Goal: Task Accomplishment & Management: Manage account settings

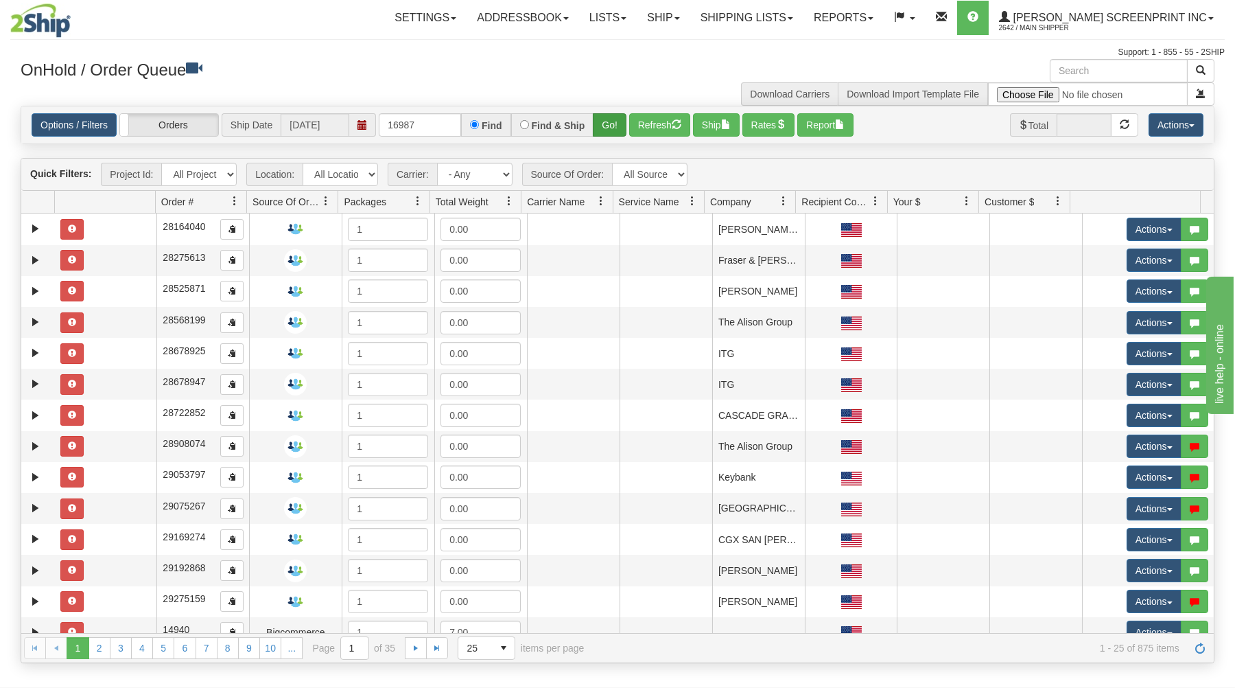
type input "16987"
click at [618, 124] on button "Go!" at bounding box center [610, 124] width 34 height 23
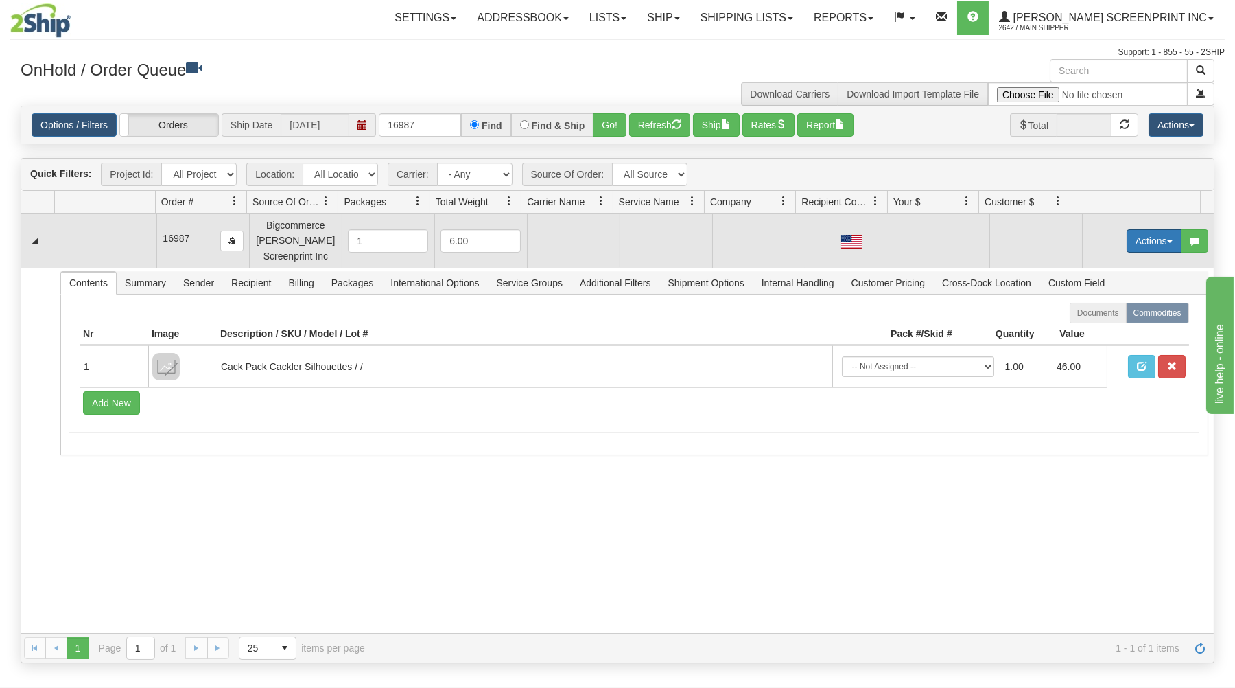
click at [1162, 236] on button "Actions" at bounding box center [1154, 240] width 55 height 23
click at [1128, 267] on link "Open" at bounding box center [1126, 267] width 110 height 18
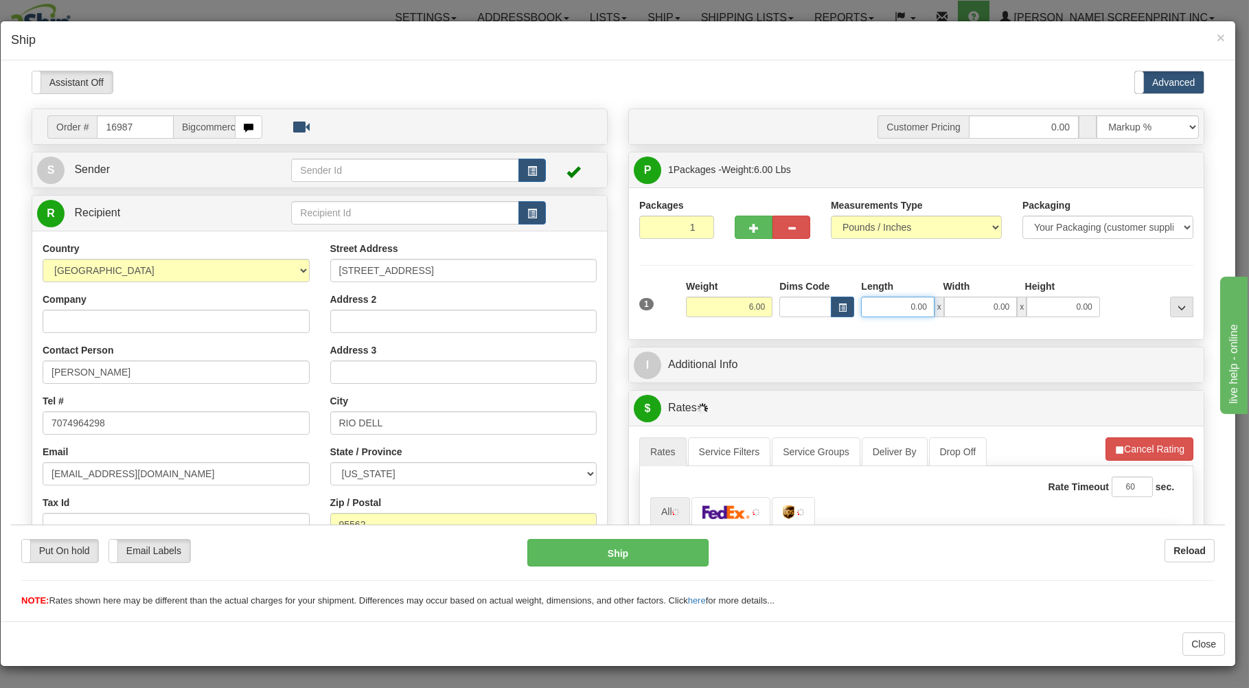
click at [883, 307] on input "0.00" at bounding box center [897, 306] width 73 height 21
type input "4.35"
type input "26.00"
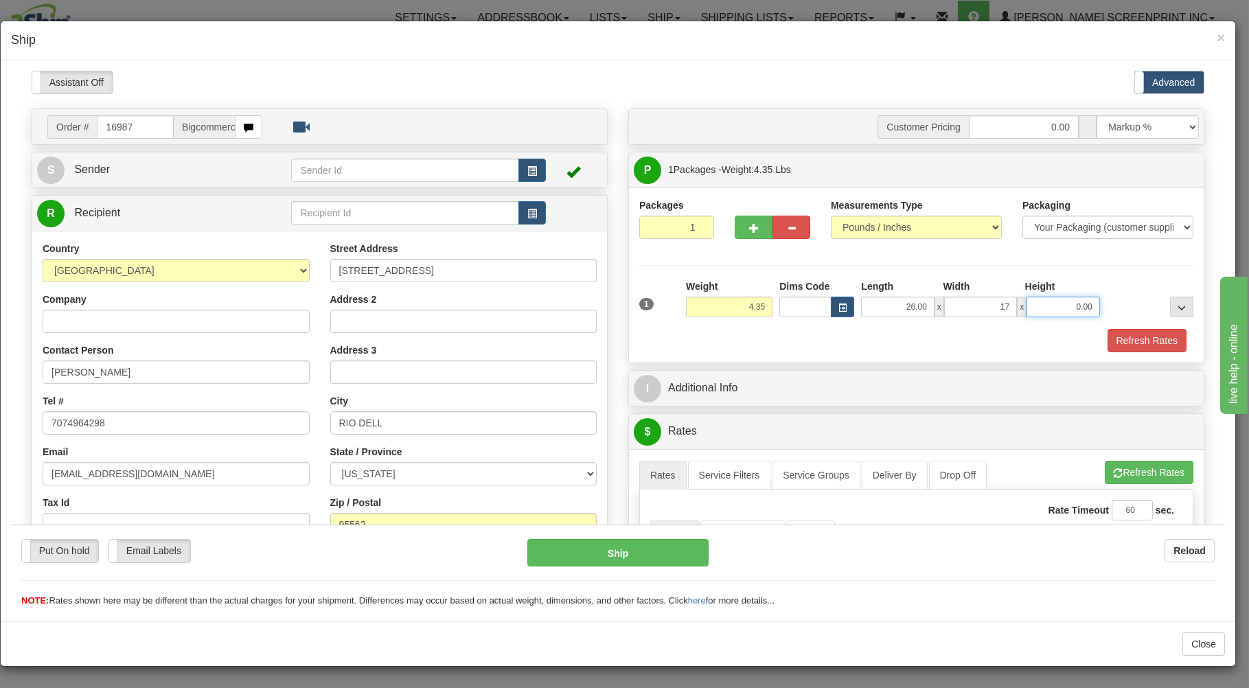
type input "17.00"
type input "4.00"
click at [901, 347] on div "Refresh Rates" at bounding box center [916, 339] width 561 height 23
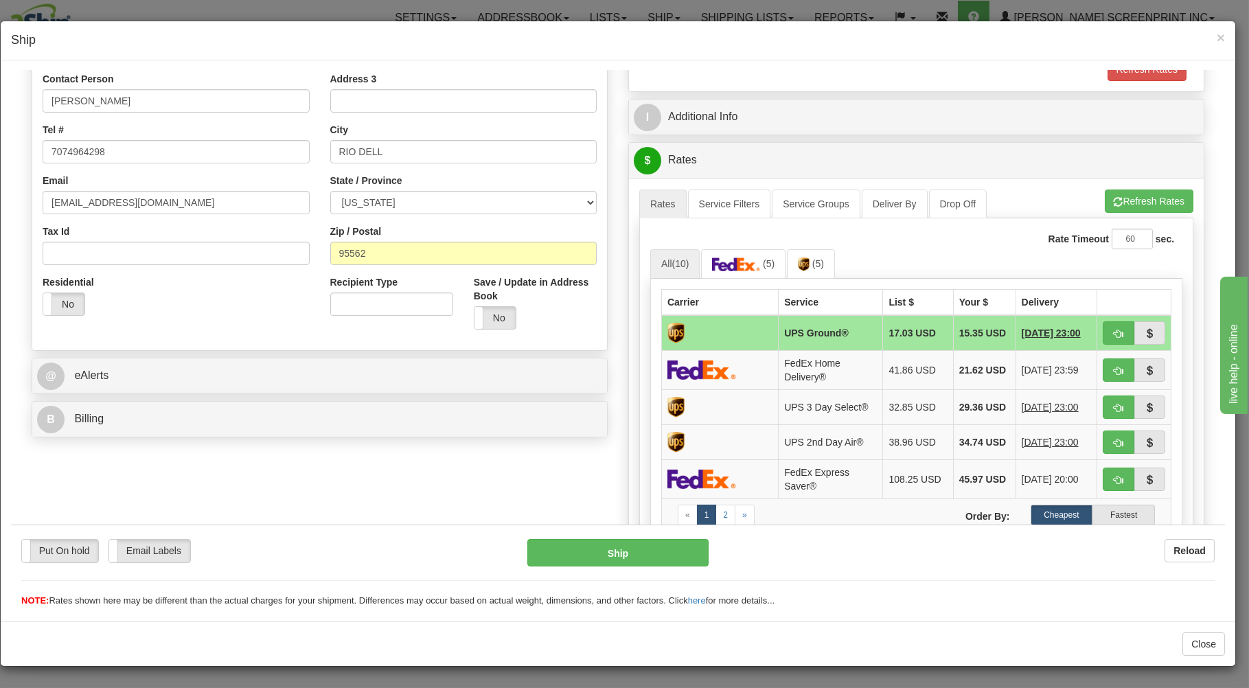
scroll to position [294, 0]
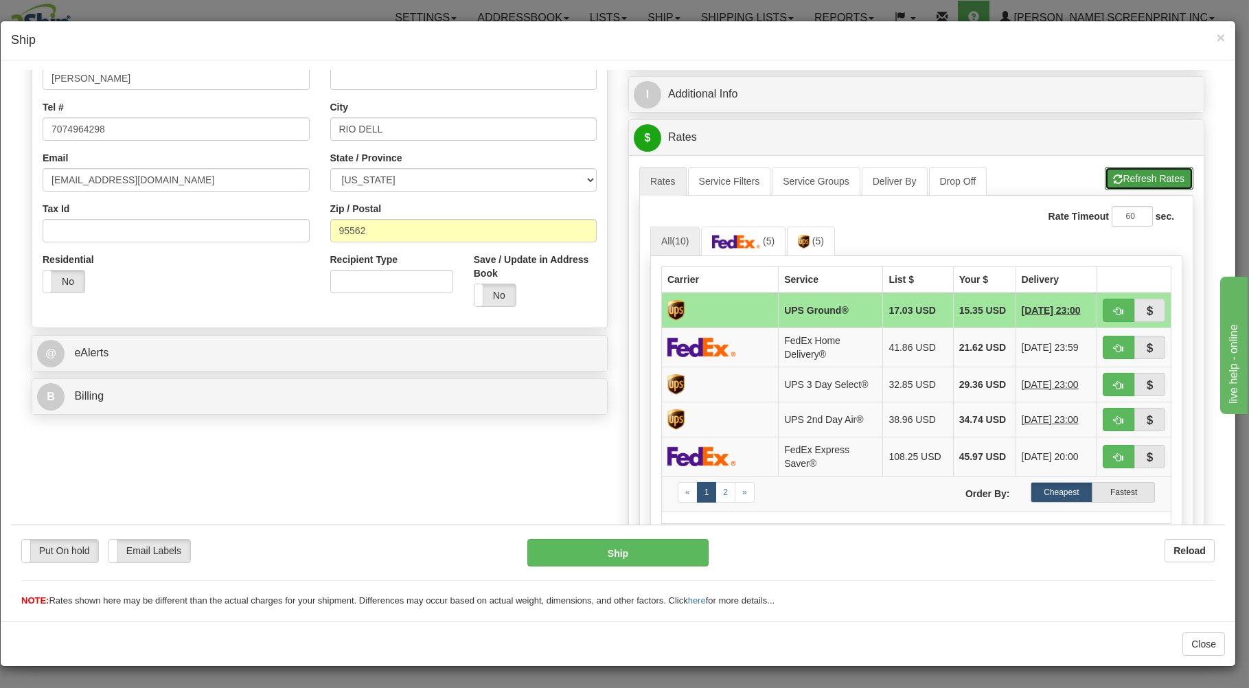
click at [1140, 174] on button "Refresh Rates" at bounding box center [1148, 177] width 89 height 23
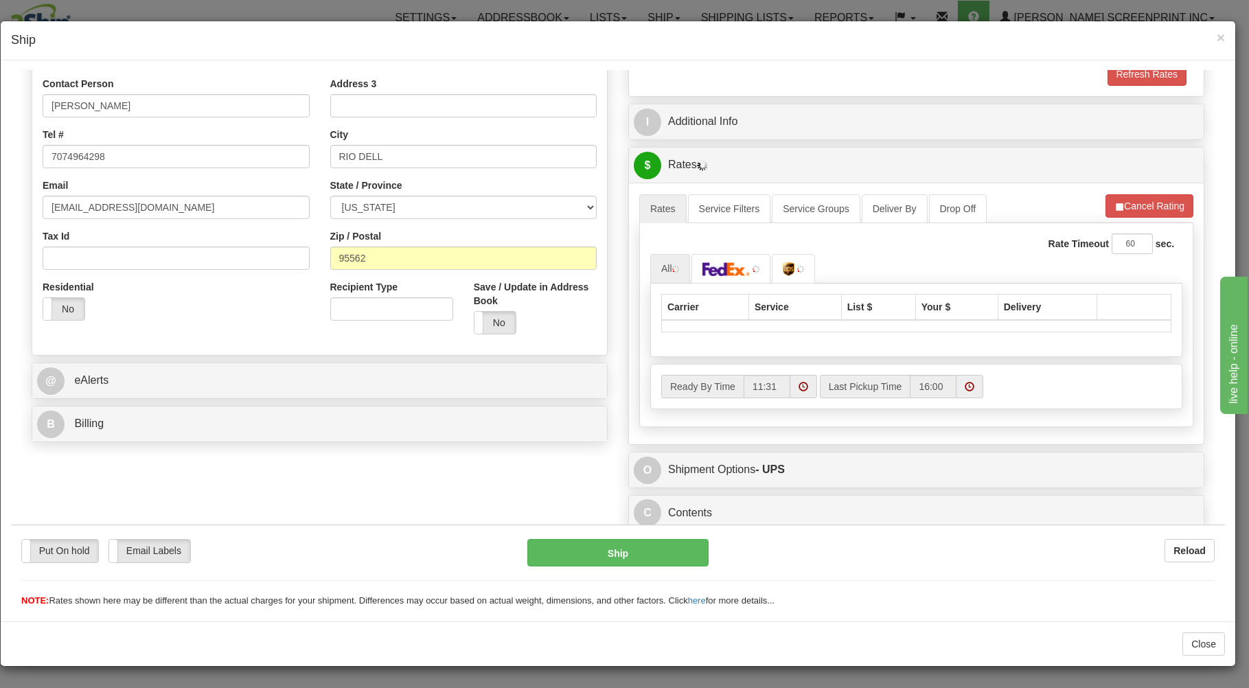
scroll to position [270, 0]
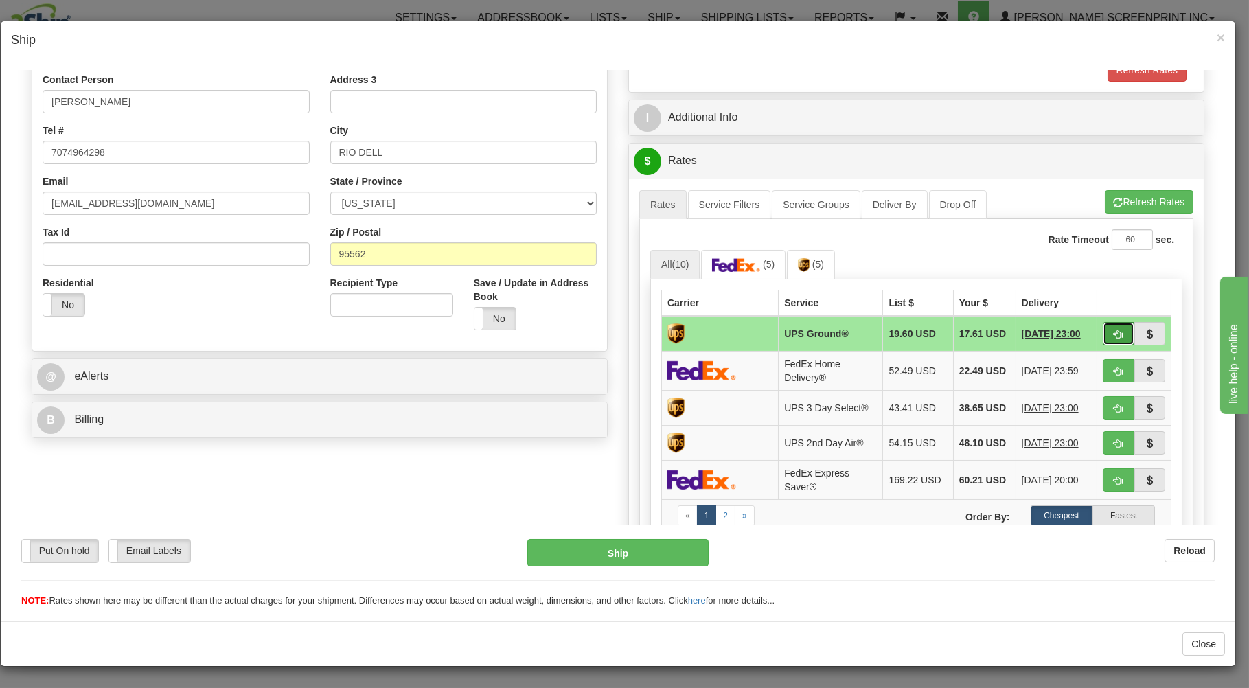
click at [1102, 328] on button "button" at bounding box center [1118, 332] width 32 height 23
type input "03"
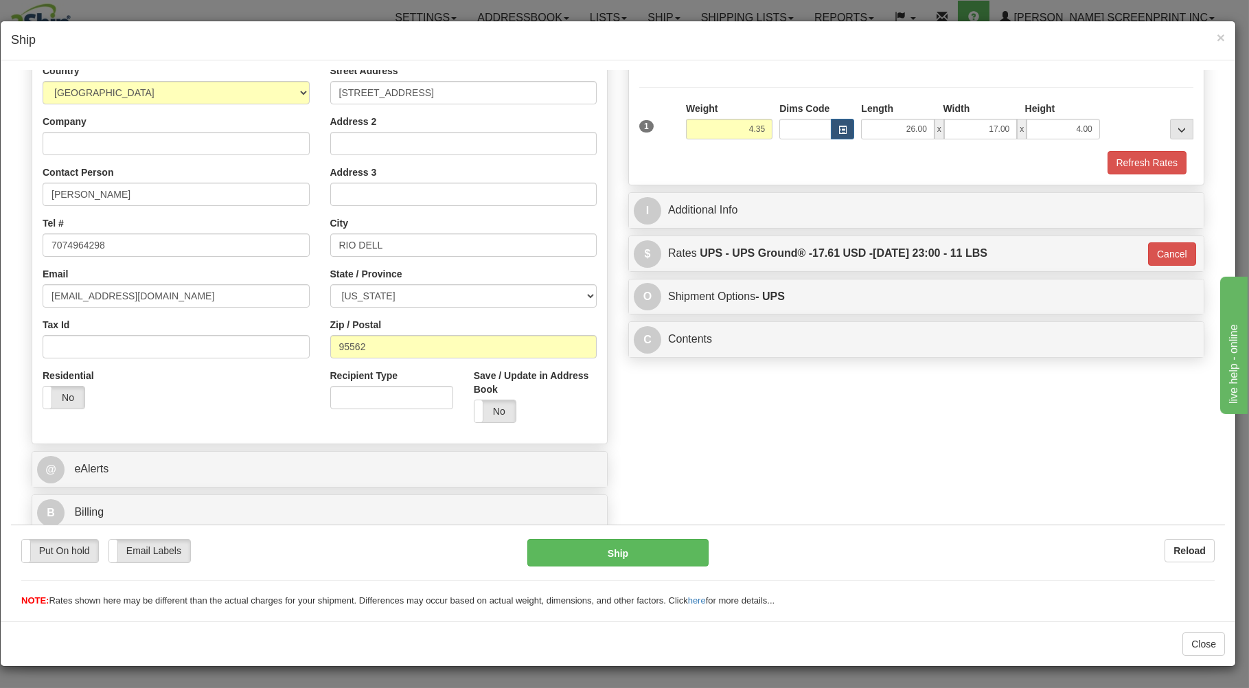
scroll to position [181, 0]
click at [627, 546] on button "Ship" at bounding box center [618, 551] width 182 height 27
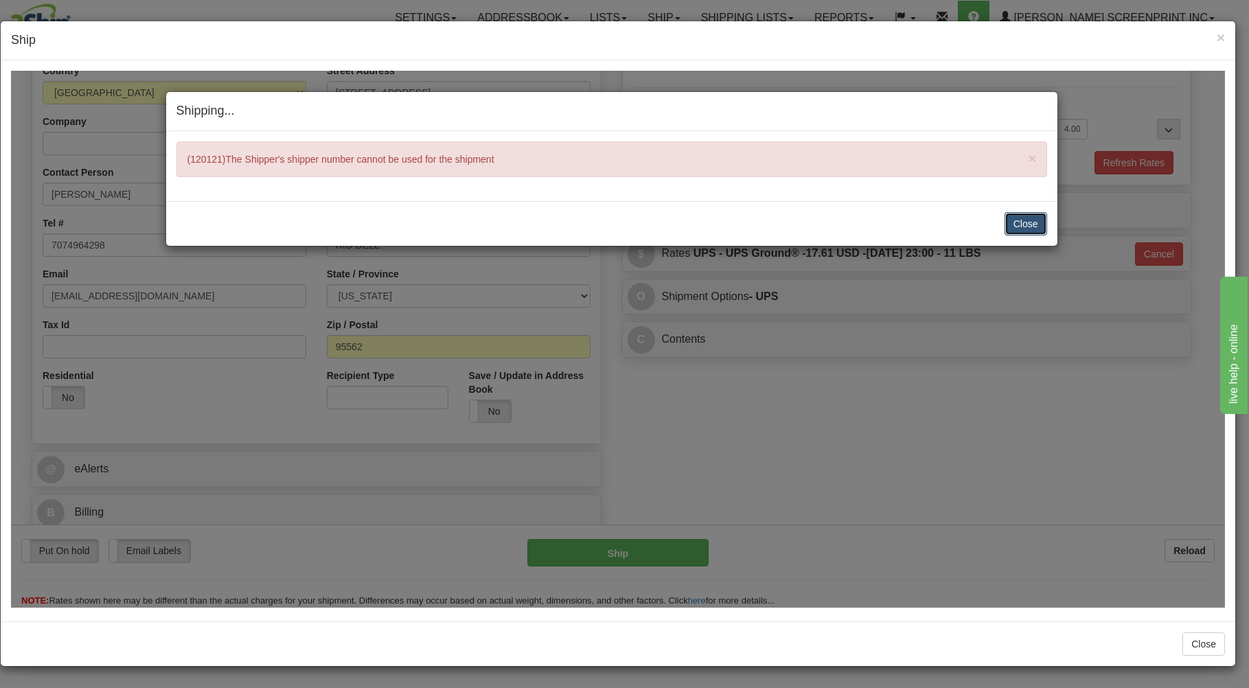
click at [1023, 222] on button "Close" at bounding box center [1025, 222] width 43 height 23
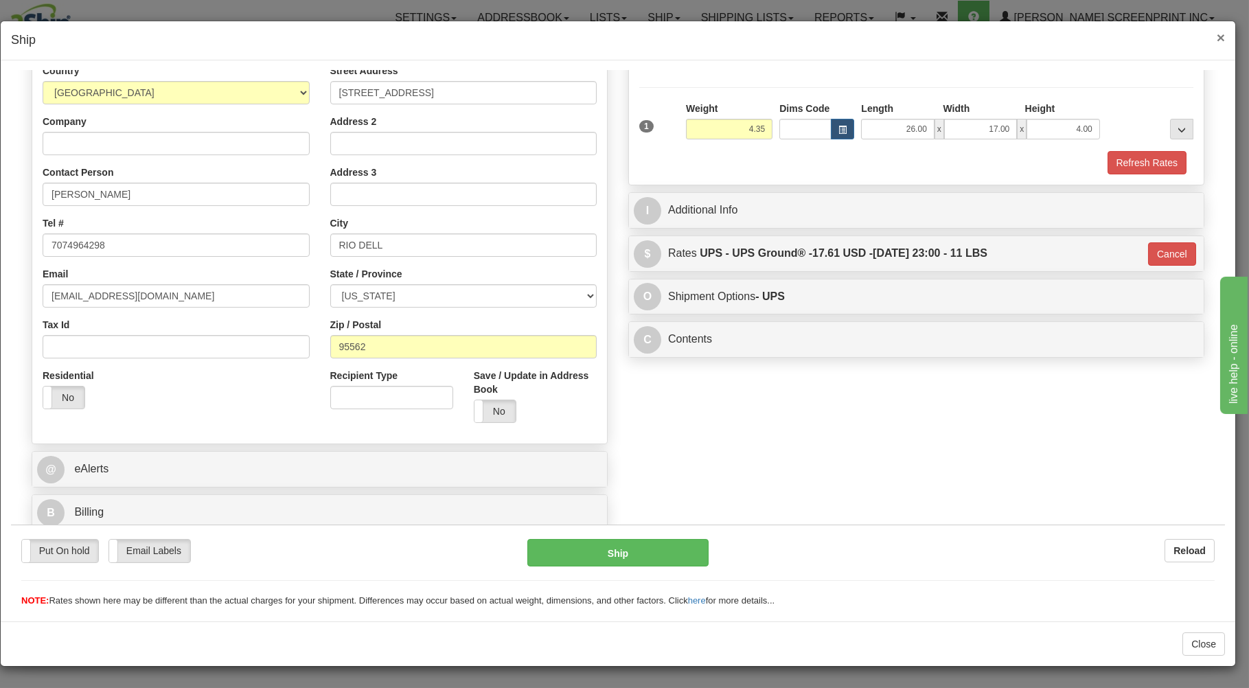
click at [1219, 39] on span "×" at bounding box center [1220, 38] width 8 height 16
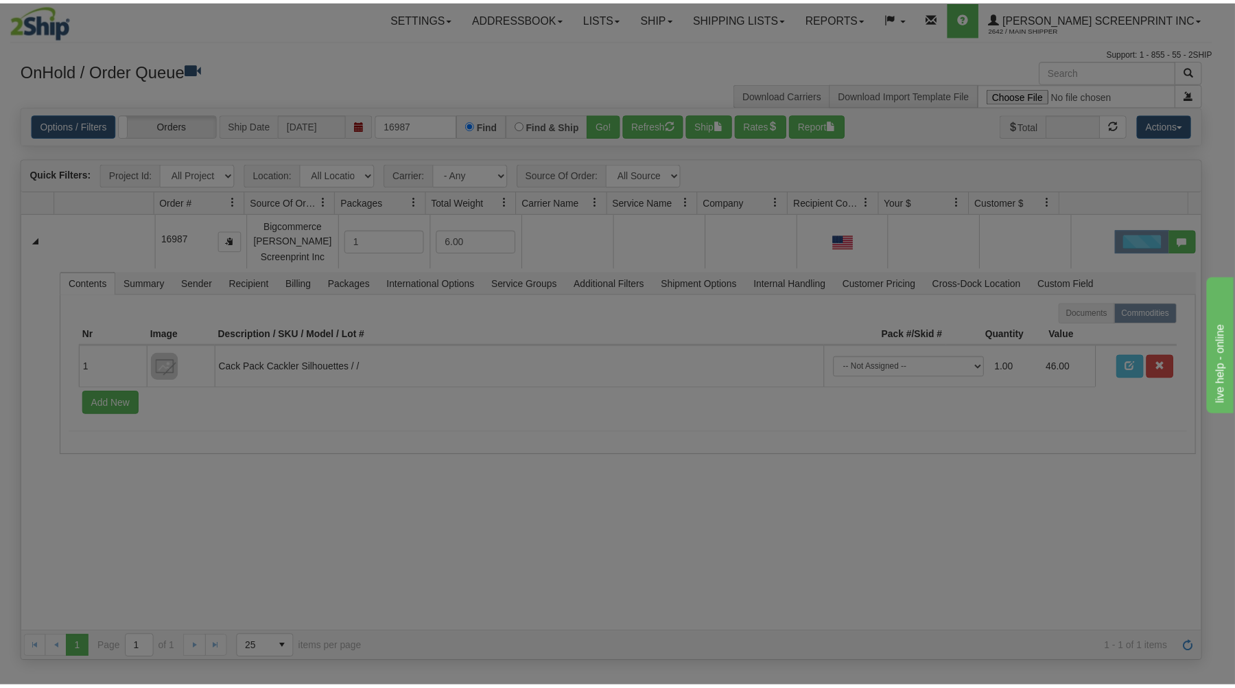
scroll to position [0, 0]
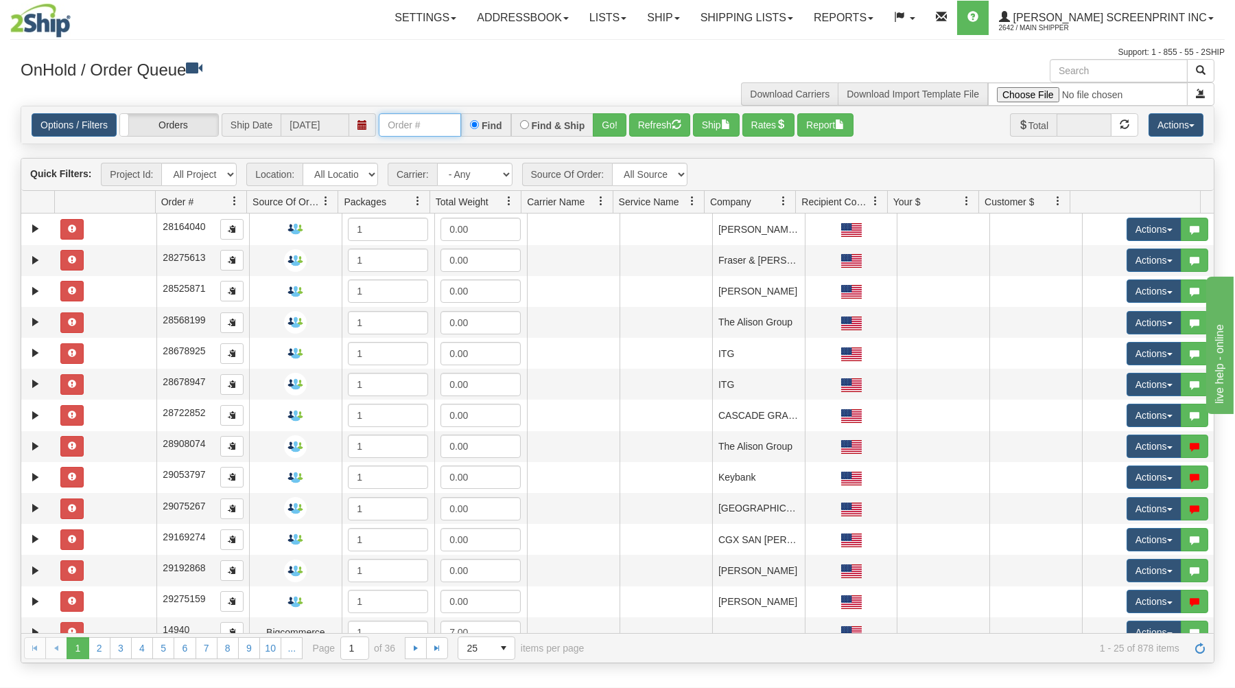
click at [436, 130] on input "text" at bounding box center [420, 124] width 82 height 23
type input "16987"
click at [612, 119] on button "Go!" at bounding box center [610, 124] width 34 height 23
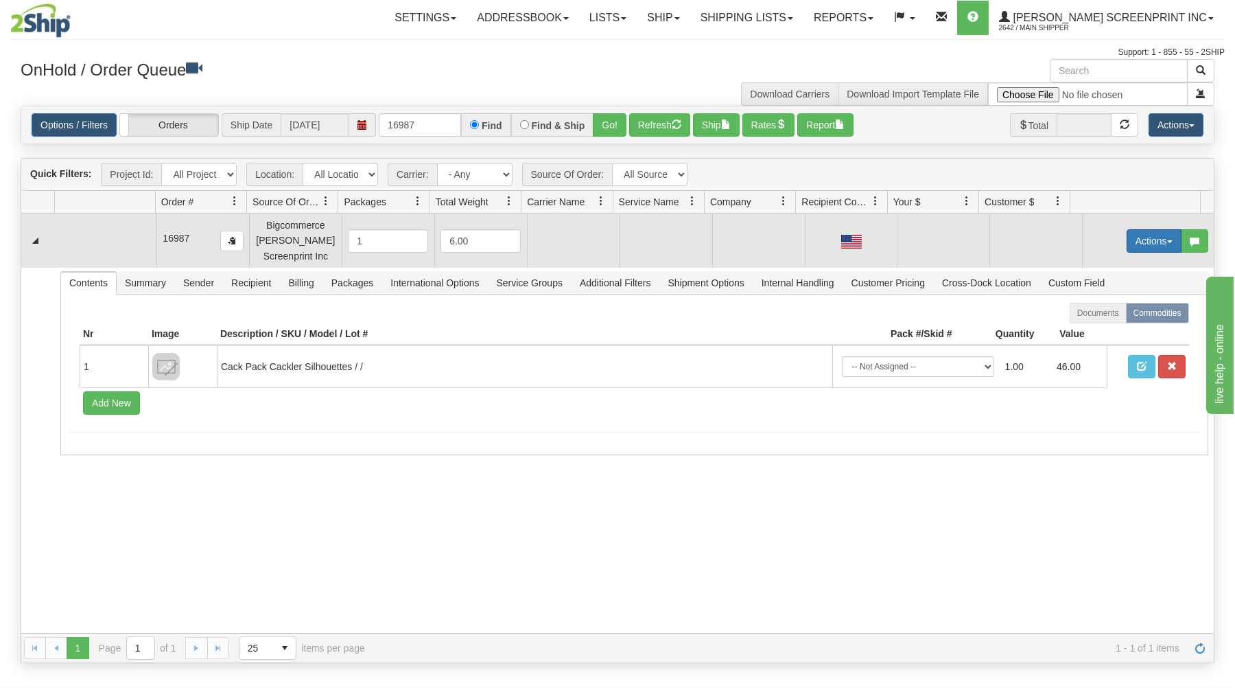
click at [1139, 237] on button "Actions" at bounding box center [1154, 240] width 55 height 23
click at [1088, 267] on span "Open" at bounding box center [1101, 267] width 33 height 11
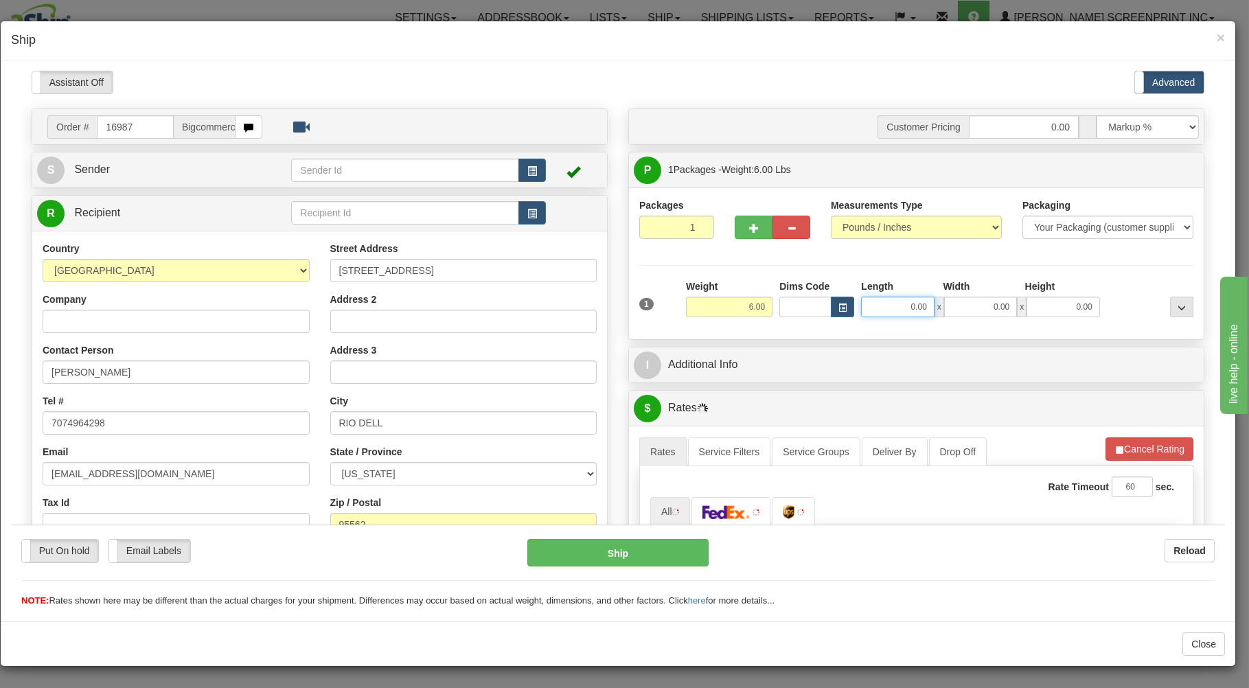
click at [890, 304] on input "0.00" at bounding box center [897, 306] width 73 height 21
type input "4.35"
type input "26.00"
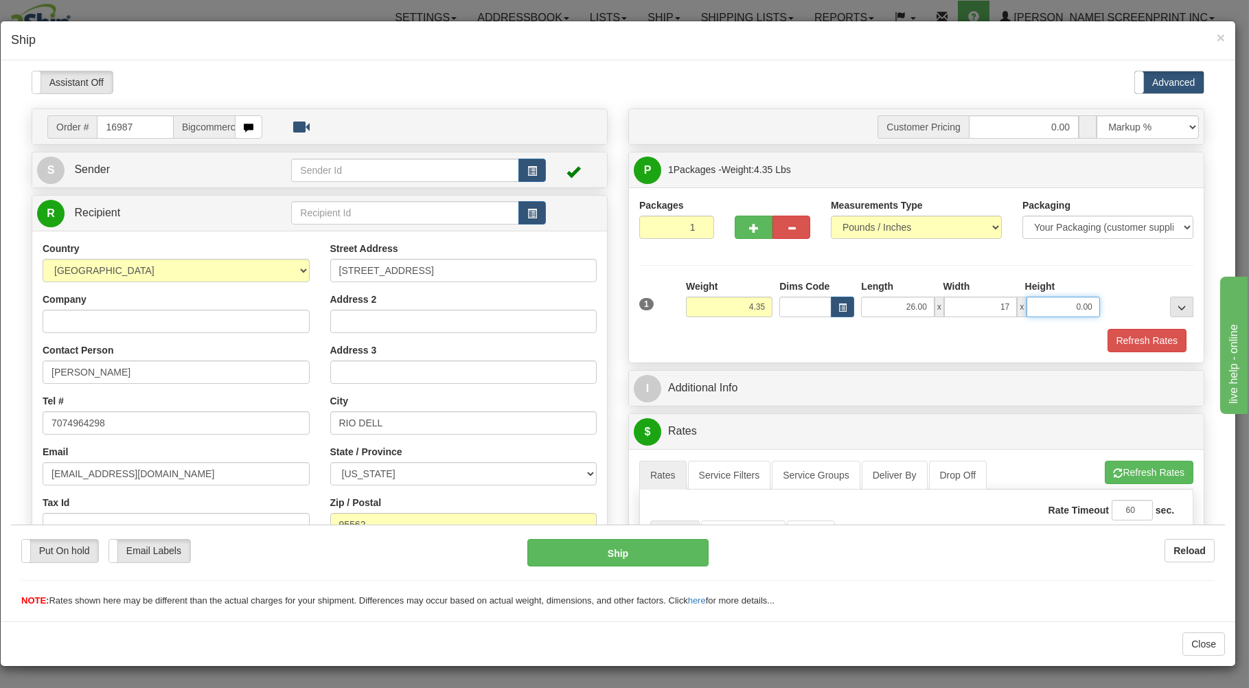
type input "17.00"
type input "4.00"
click at [806, 336] on div "Refresh Rates" at bounding box center [916, 339] width 561 height 23
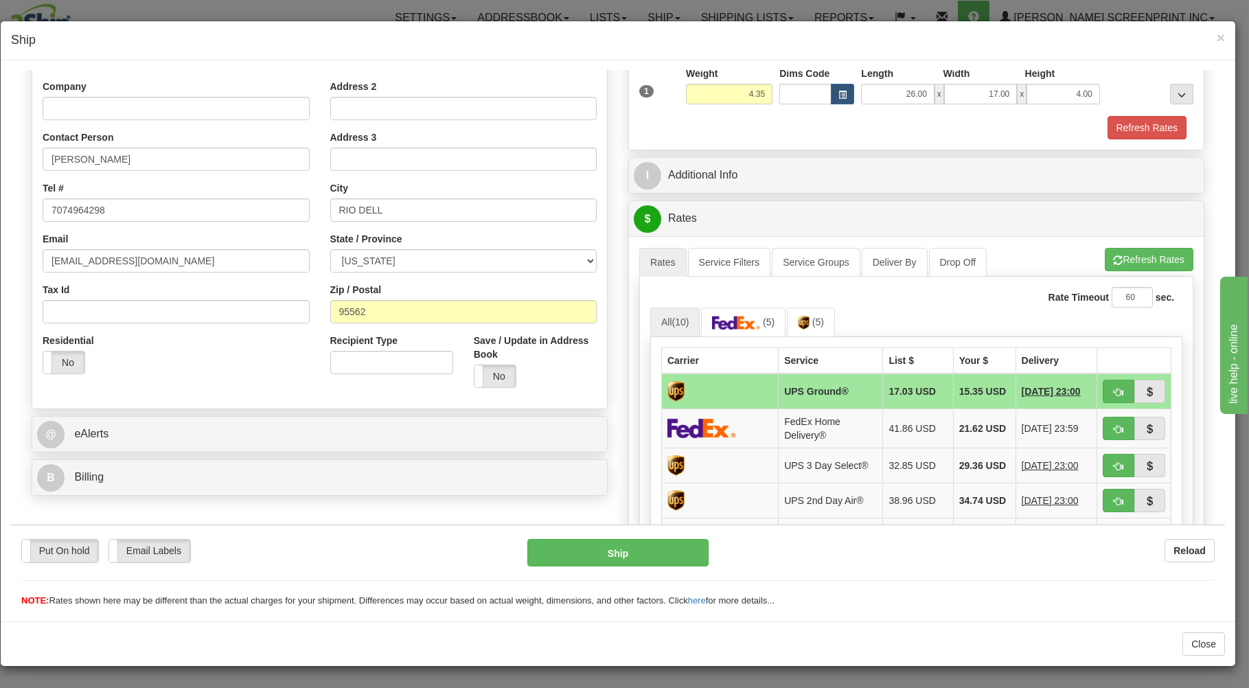
scroll to position [294, 0]
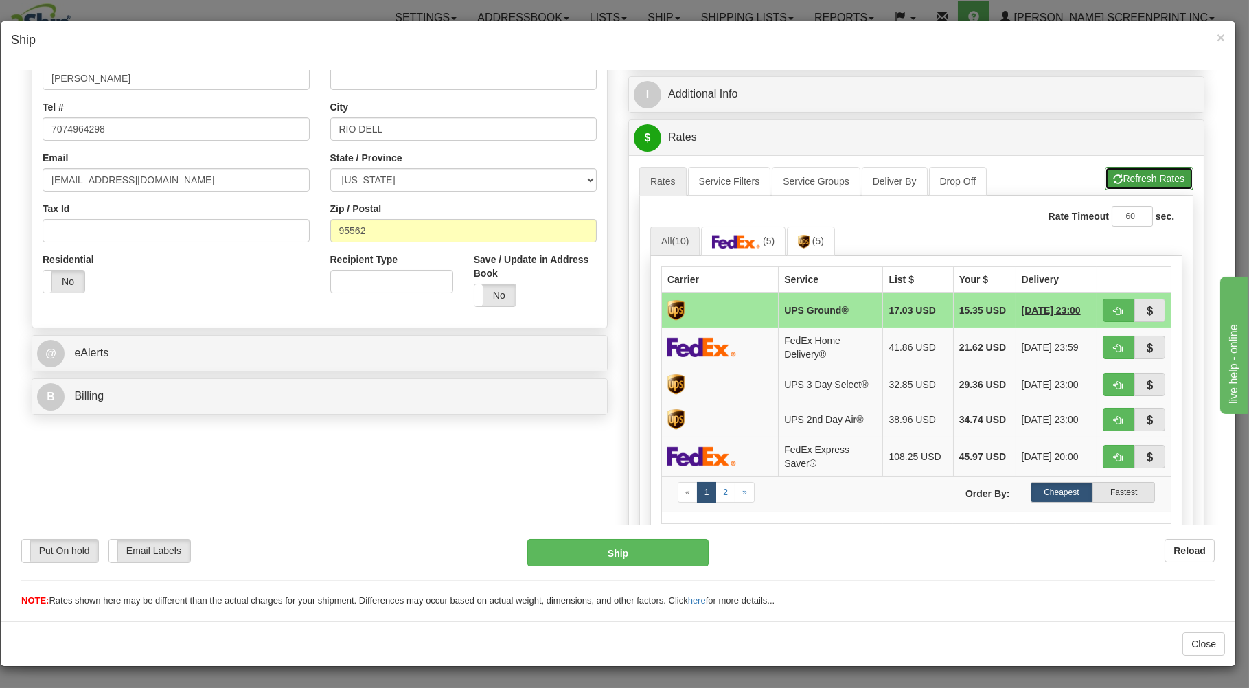
click at [1113, 174] on button "Refresh Rates" at bounding box center [1148, 177] width 89 height 23
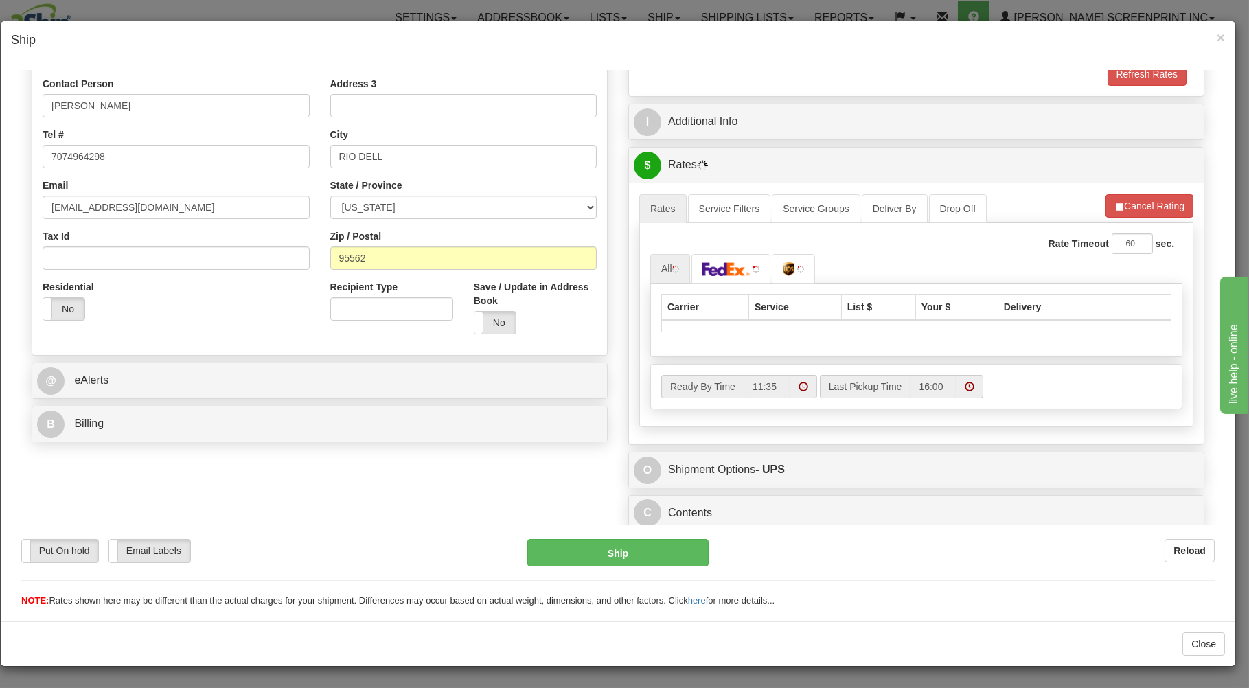
scroll to position [270, 0]
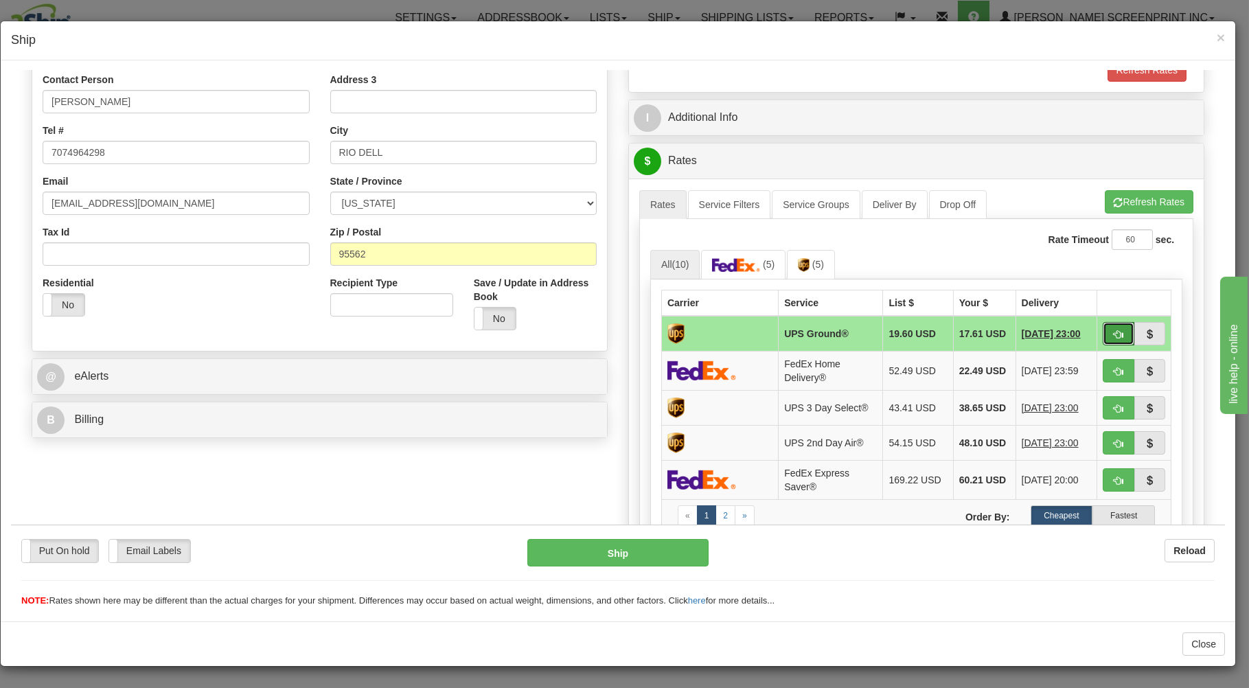
click at [1113, 333] on span "button" at bounding box center [1118, 333] width 10 height 9
type input "03"
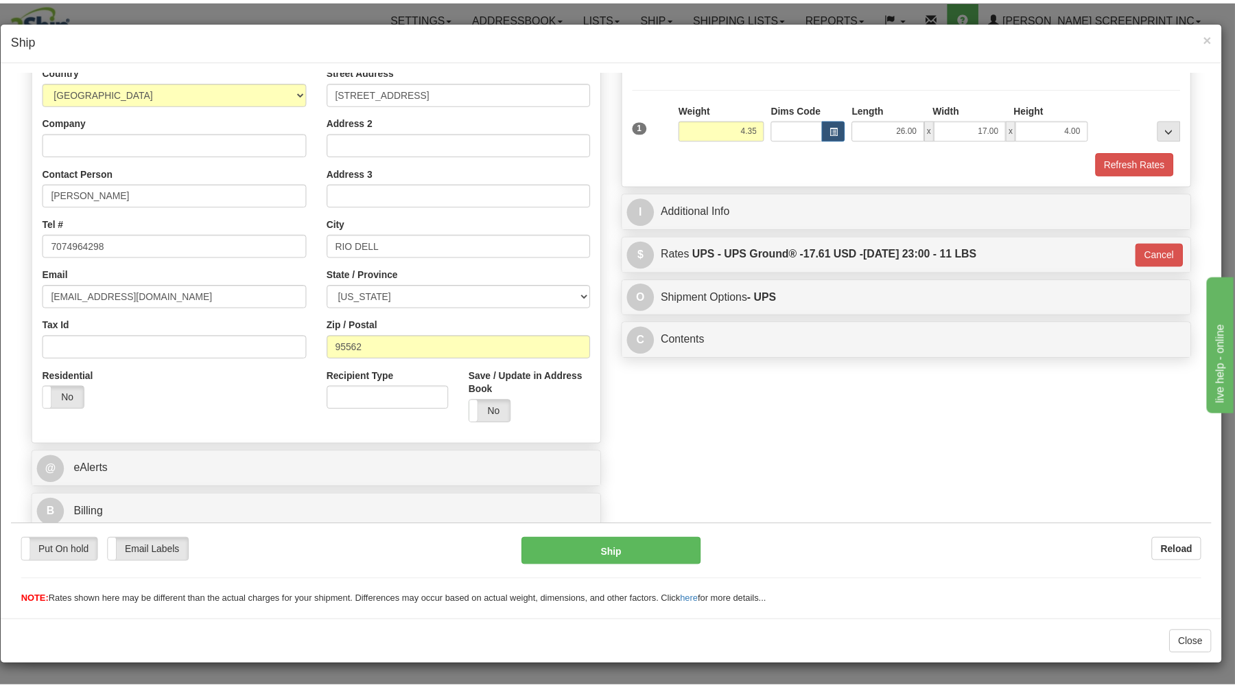
scroll to position [181, 0]
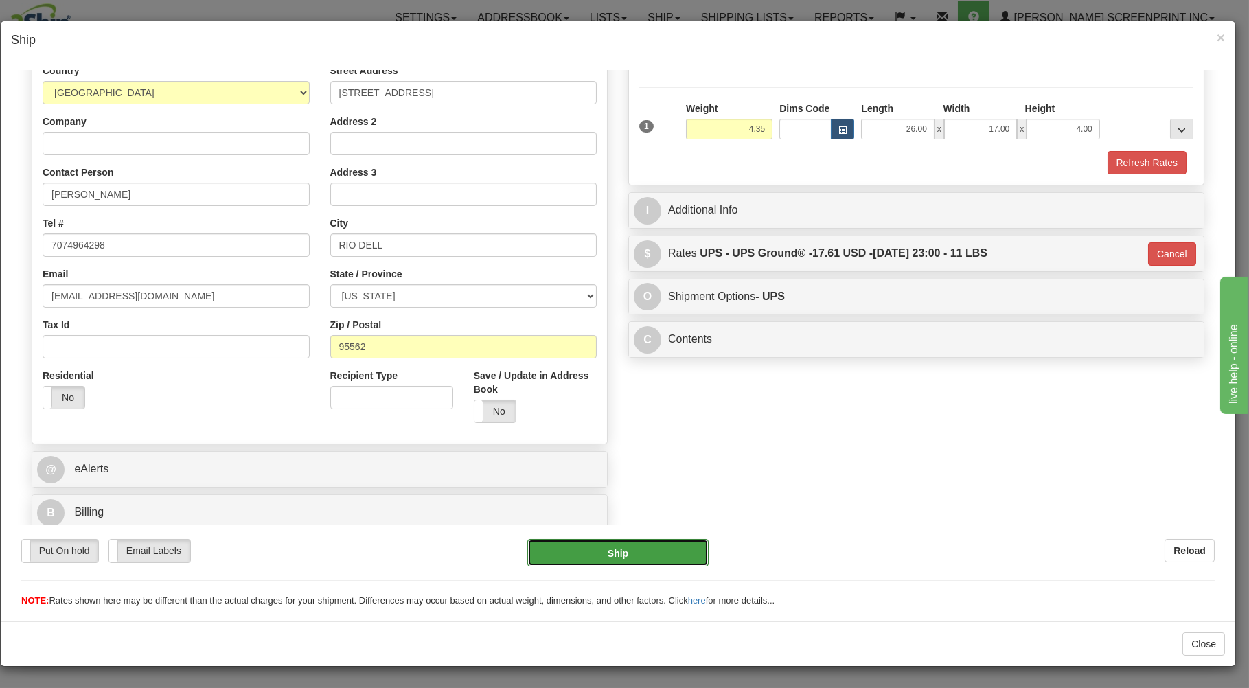
click at [651, 544] on button "Ship" at bounding box center [618, 551] width 182 height 27
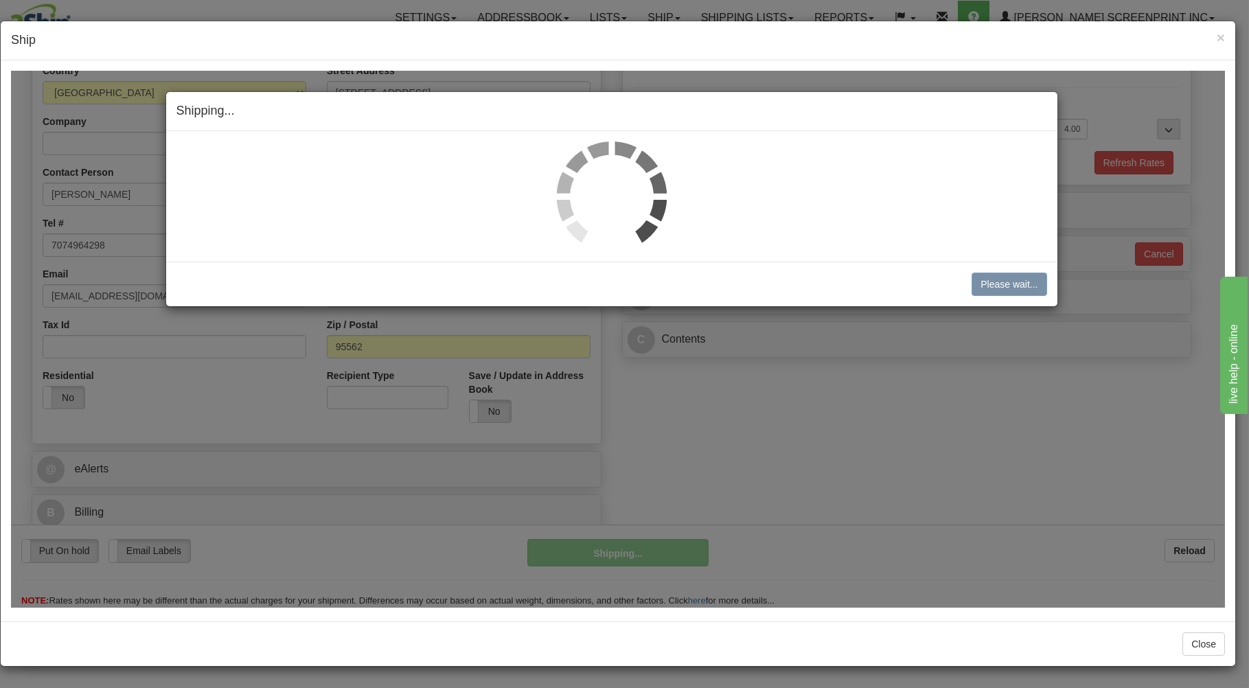
type input "4.40"
type input "03"
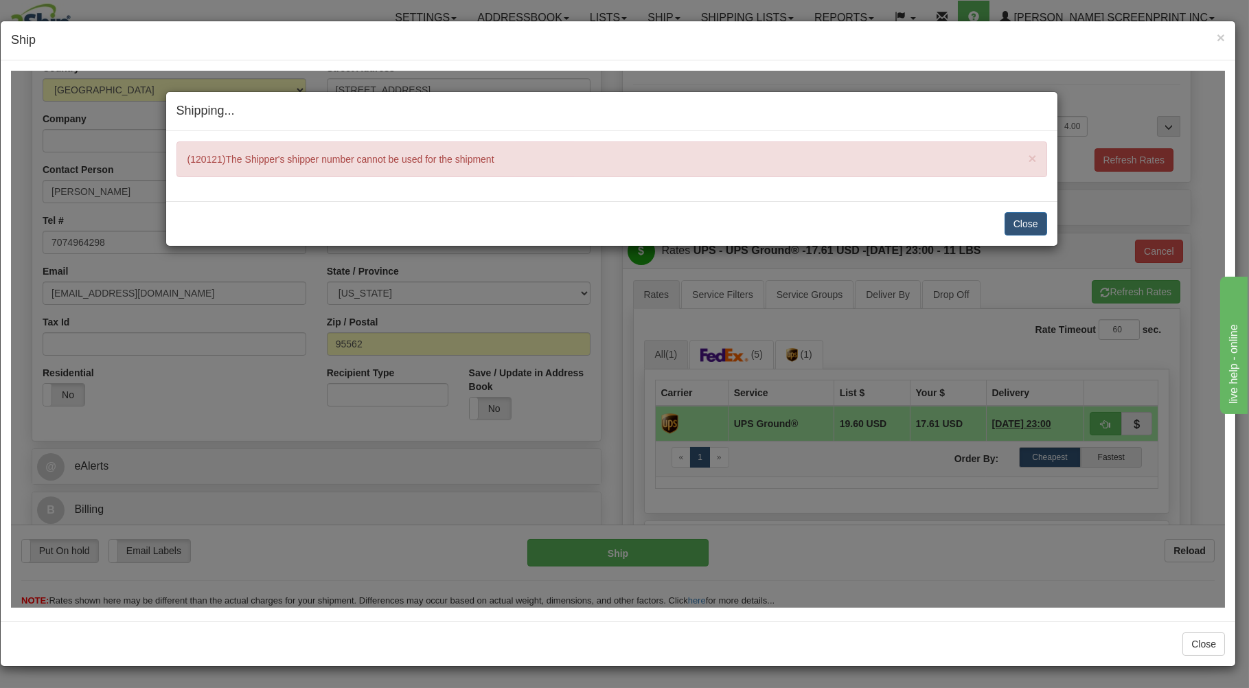
type input "4.40"
type input "03"
type input "4.40"
type input "03"
type input "4.40"
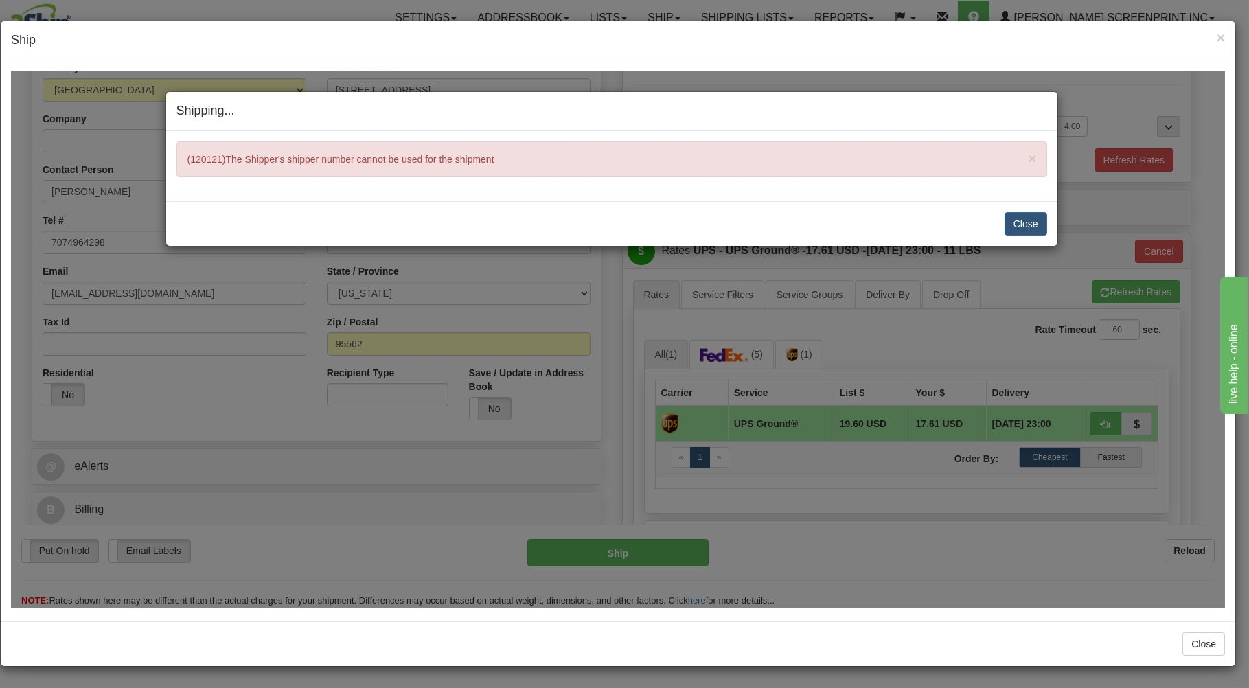
type input "03"
type input "4.40"
type input "03"
type input "0.00"
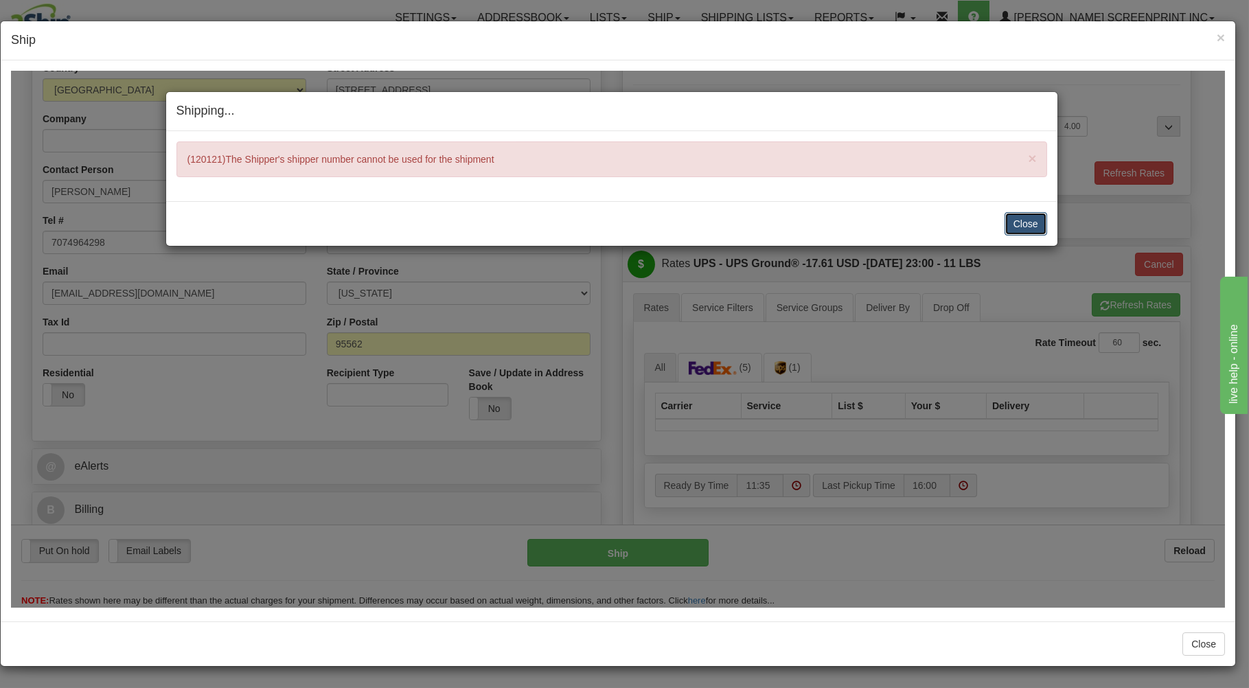
click at [1021, 220] on button "Close" at bounding box center [1025, 222] width 43 height 23
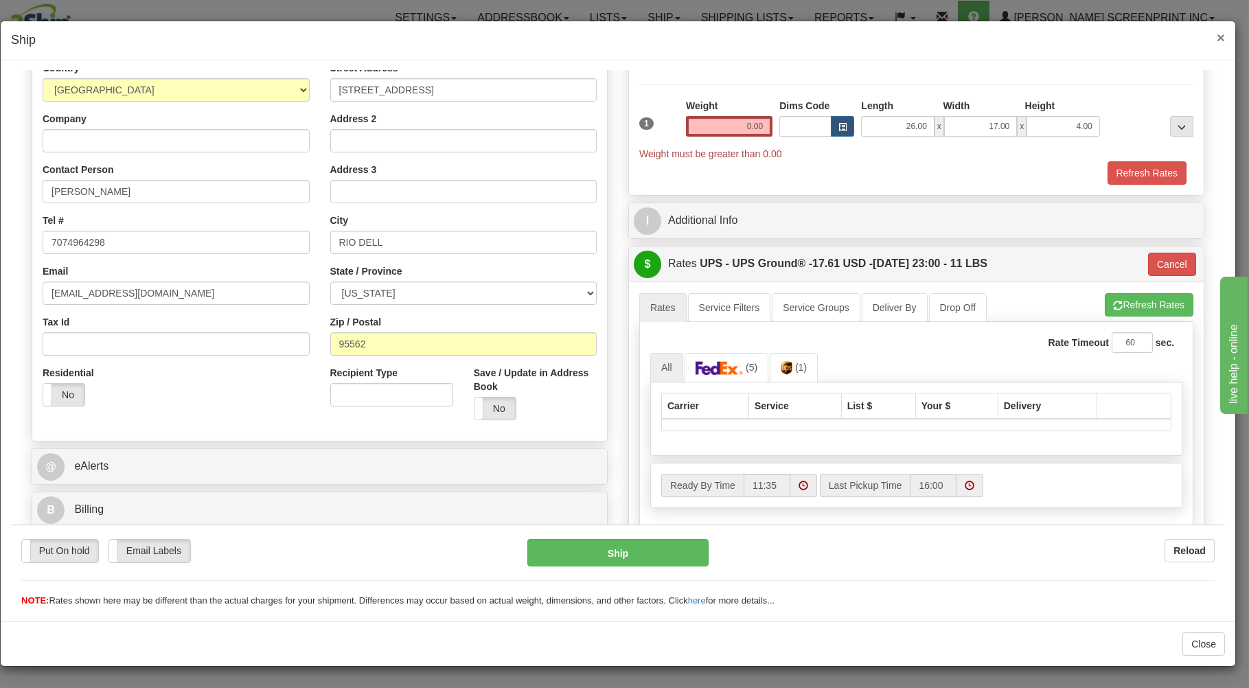
click at [1220, 32] on span "×" at bounding box center [1220, 38] width 8 height 16
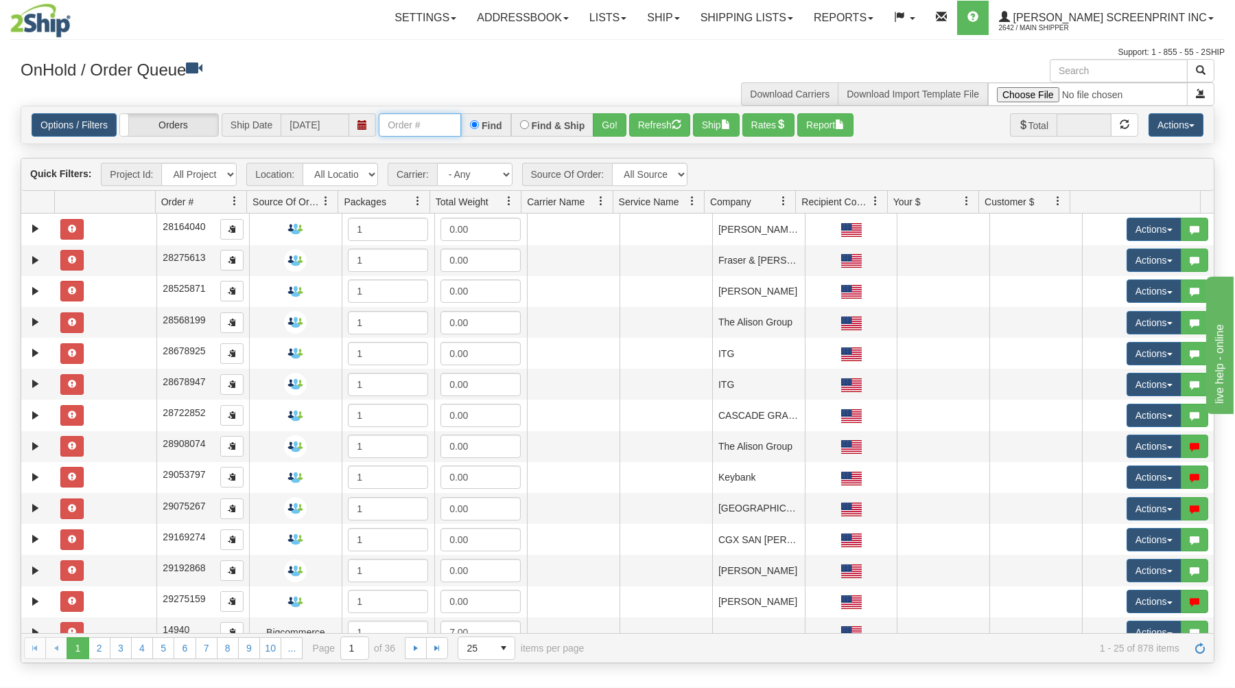
click at [414, 127] on input "text" at bounding box center [420, 124] width 82 height 23
type input "31512984"
click at [610, 116] on button "Go!" at bounding box center [610, 124] width 34 height 23
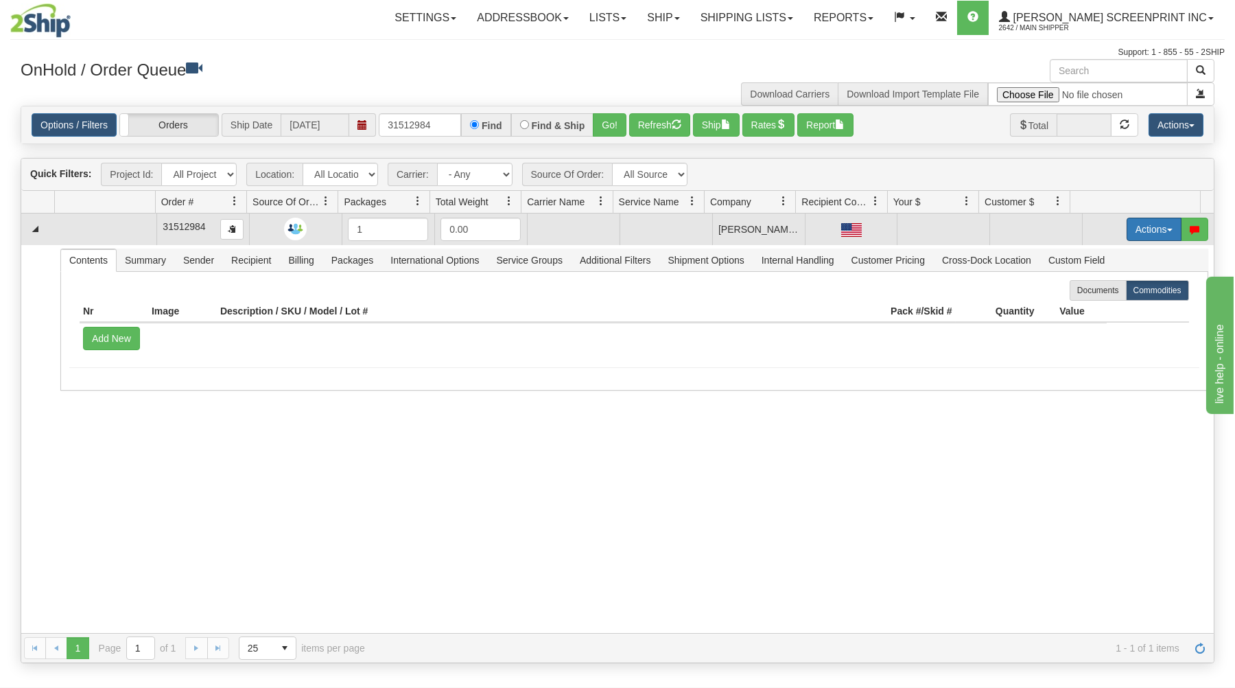
click at [1156, 219] on button "Actions" at bounding box center [1154, 229] width 55 height 23
click at [1098, 255] on span "Open" at bounding box center [1101, 255] width 33 height 11
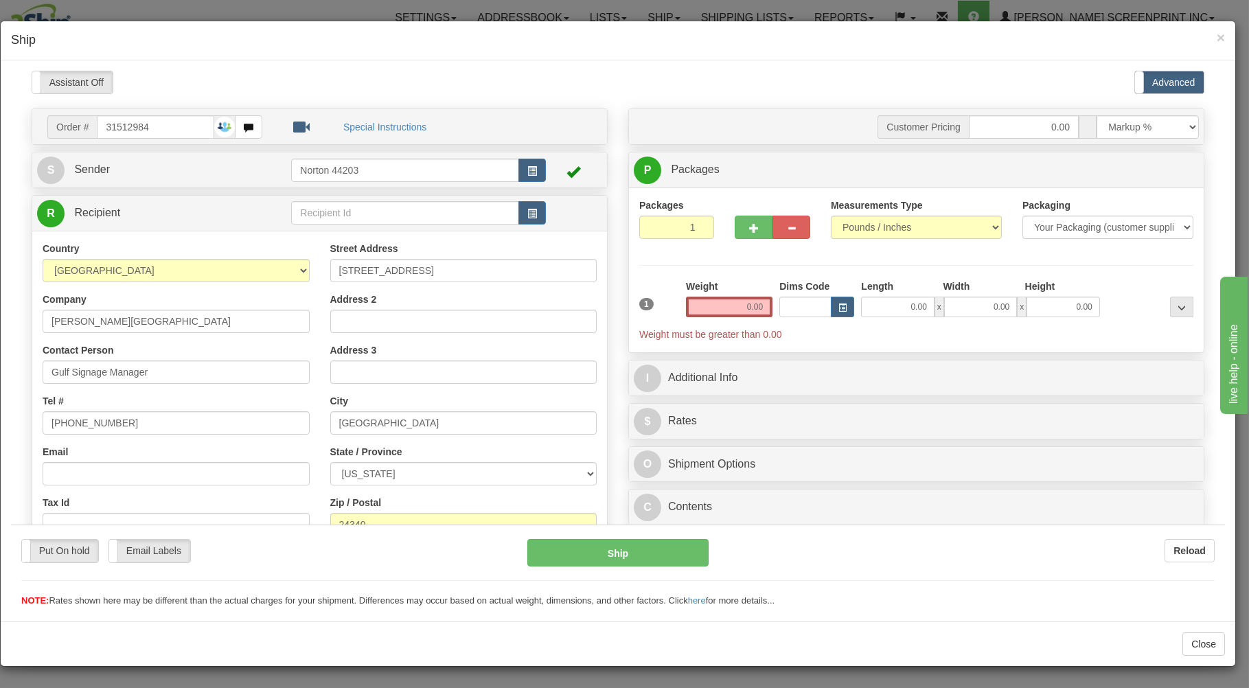
type input "1.05"
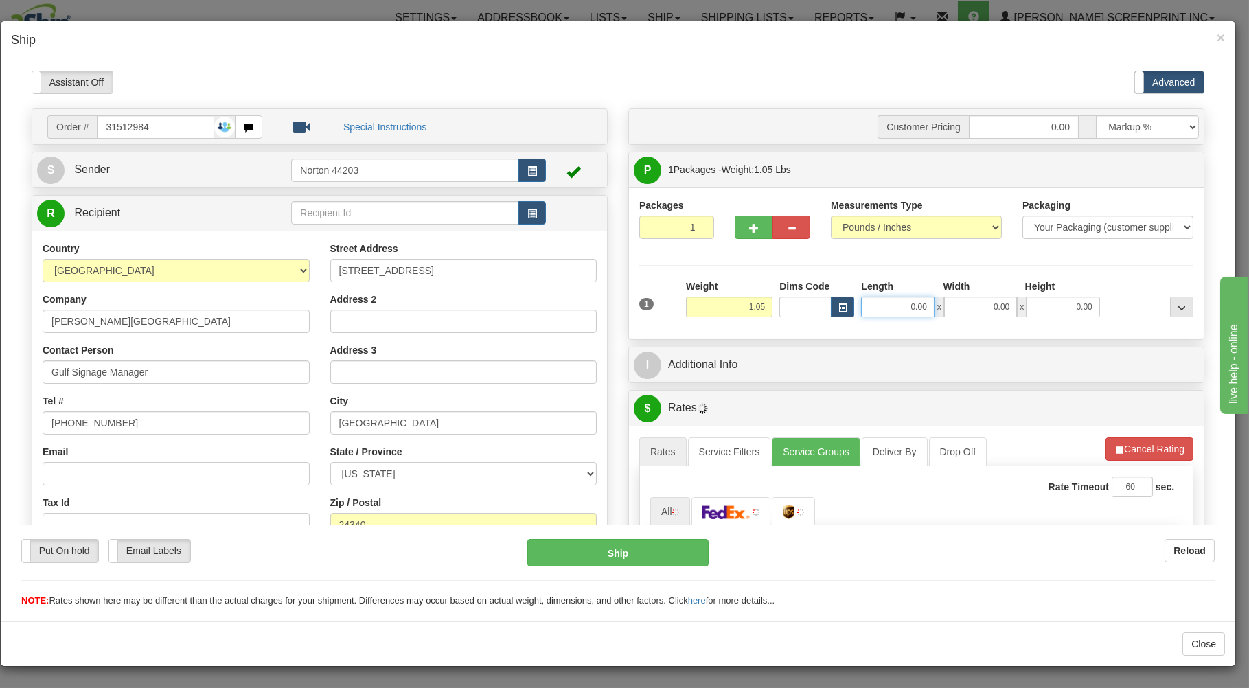
click at [880, 313] on input "0.00" at bounding box center [897, 306] width 73 height 21
type input "1.10"
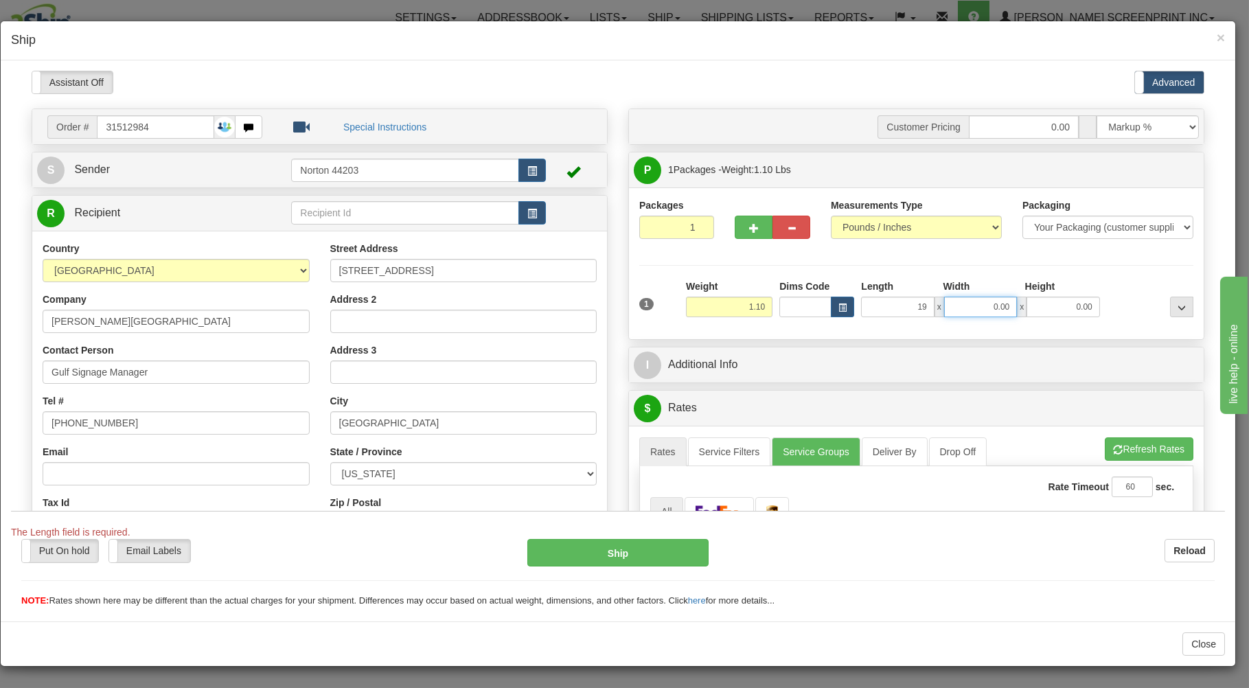
type input "19.00"
type input "1.05"
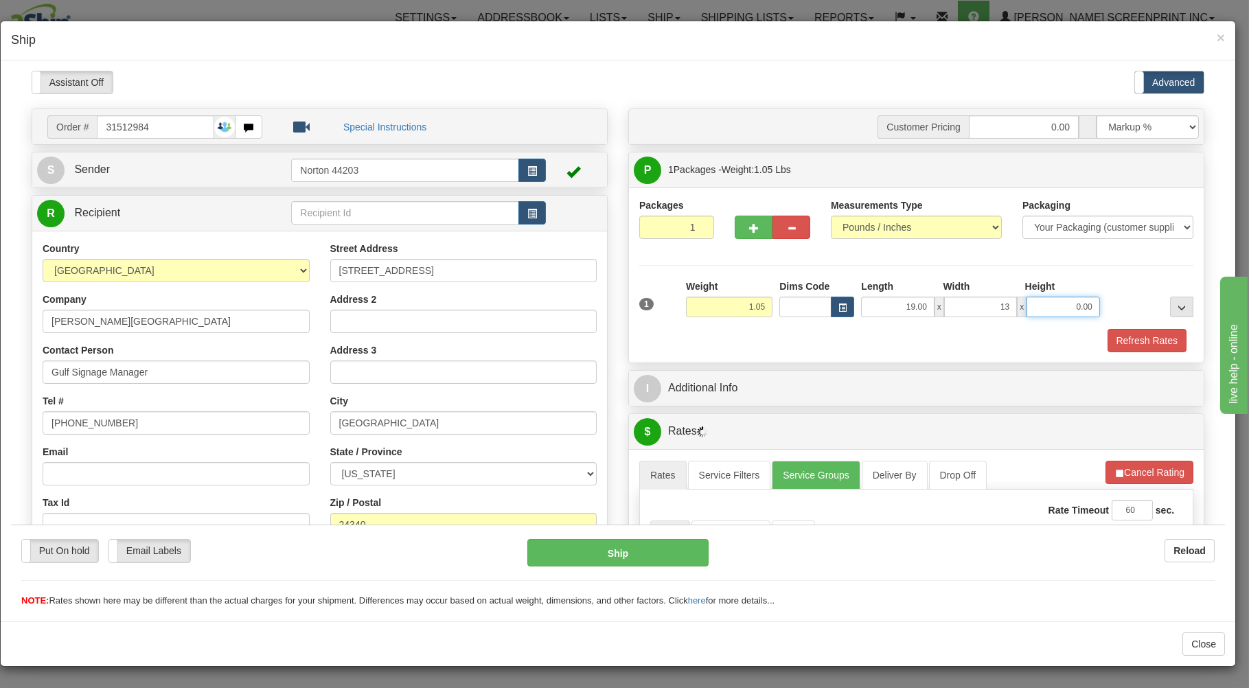
type input "13.00"
type input "1.10"
type input "2"
type input "1.05"
type input "2.00"
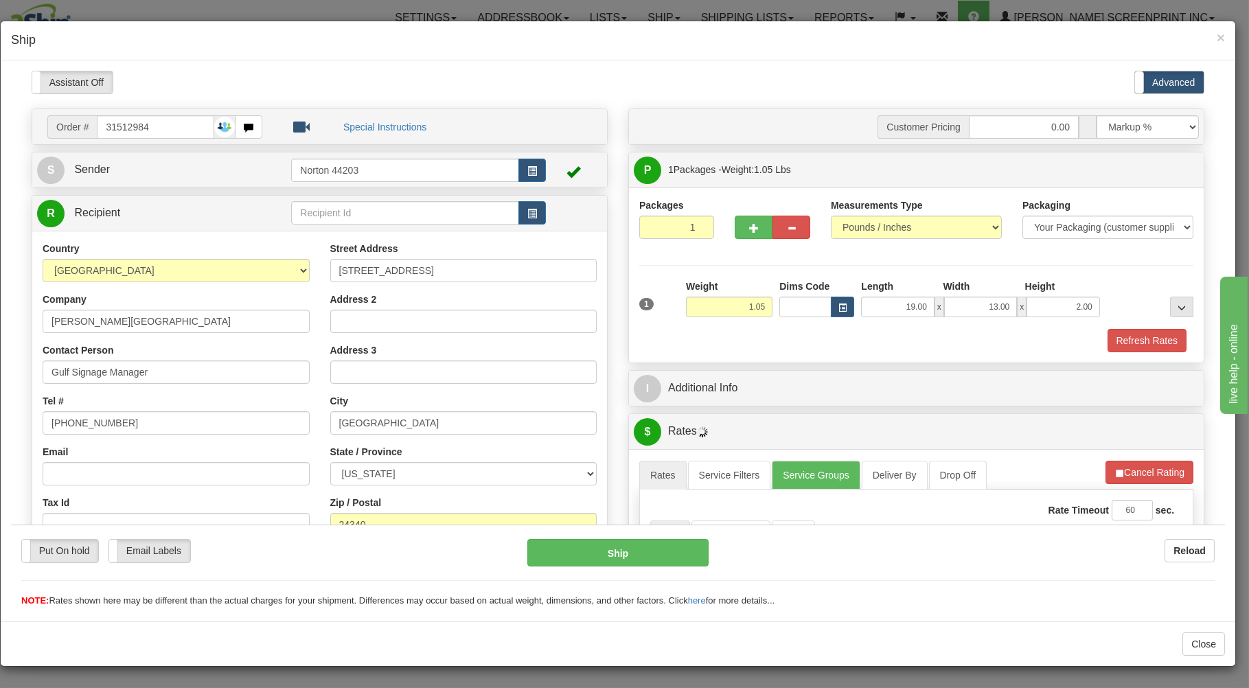
click at [857, 345] on div "Refresh Rates" at bounding box center [916, 339] width 561 height 23
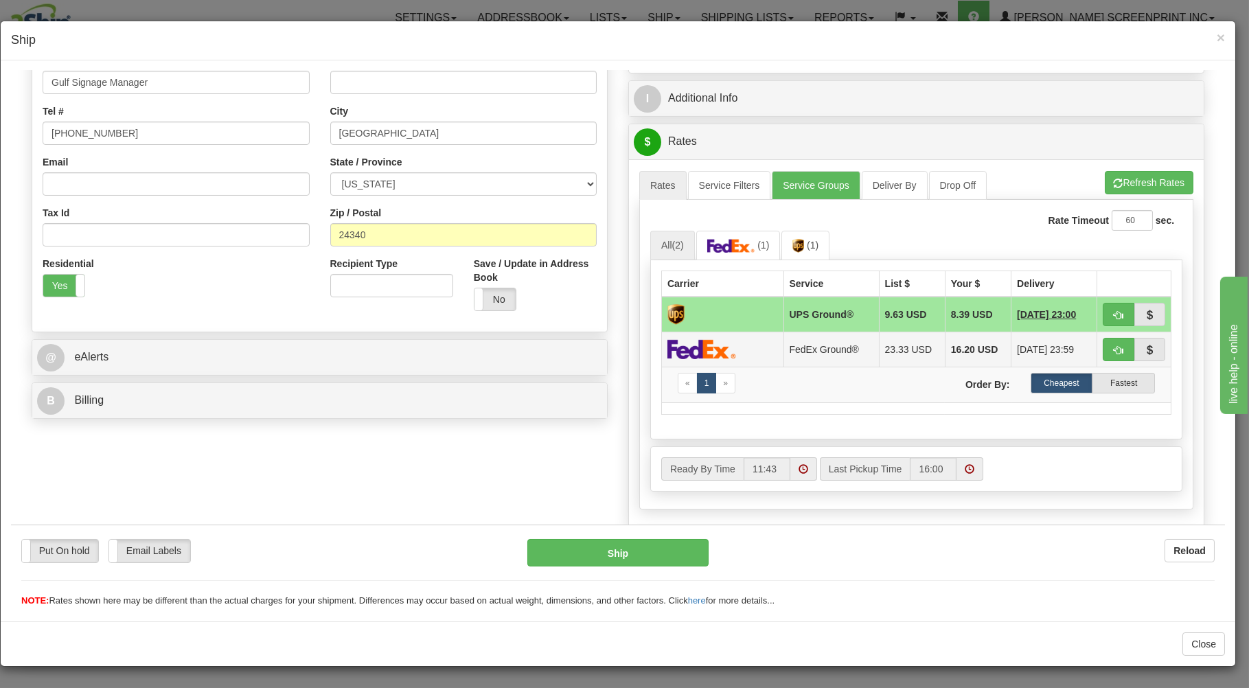
scroll to position [294, 0]
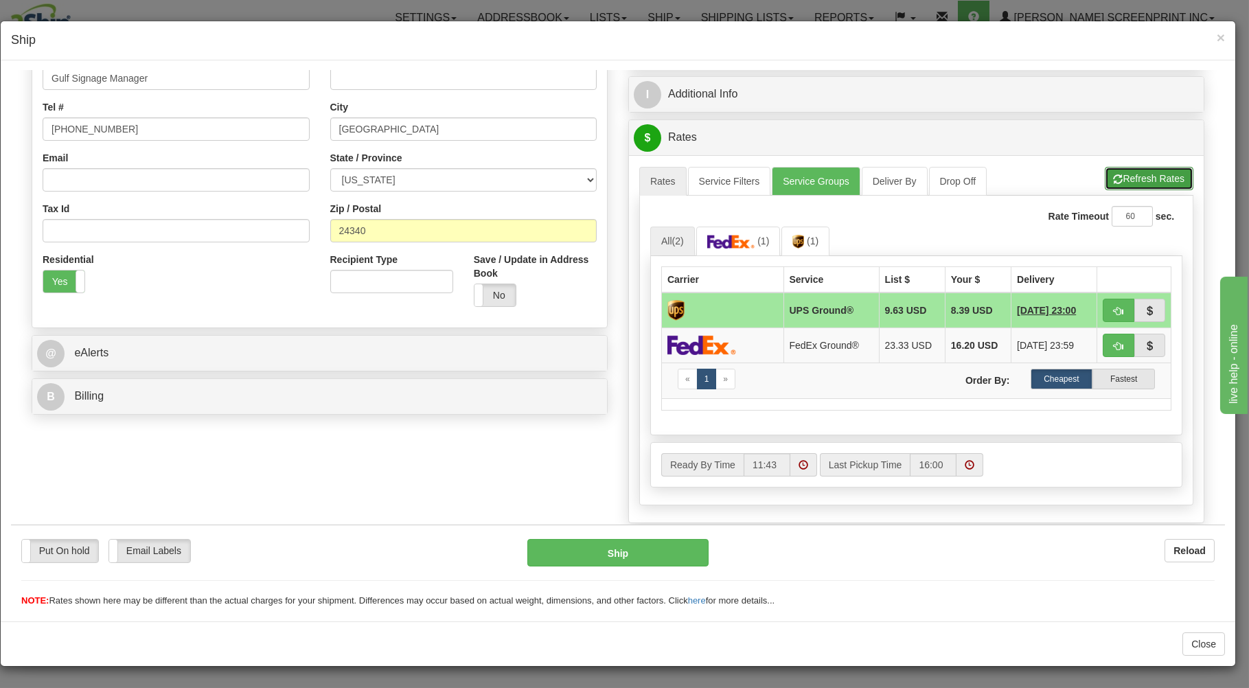
click at [1128, 175] on button "Refresh Rates" at bounding box center [1148, 177] width 89 height 23
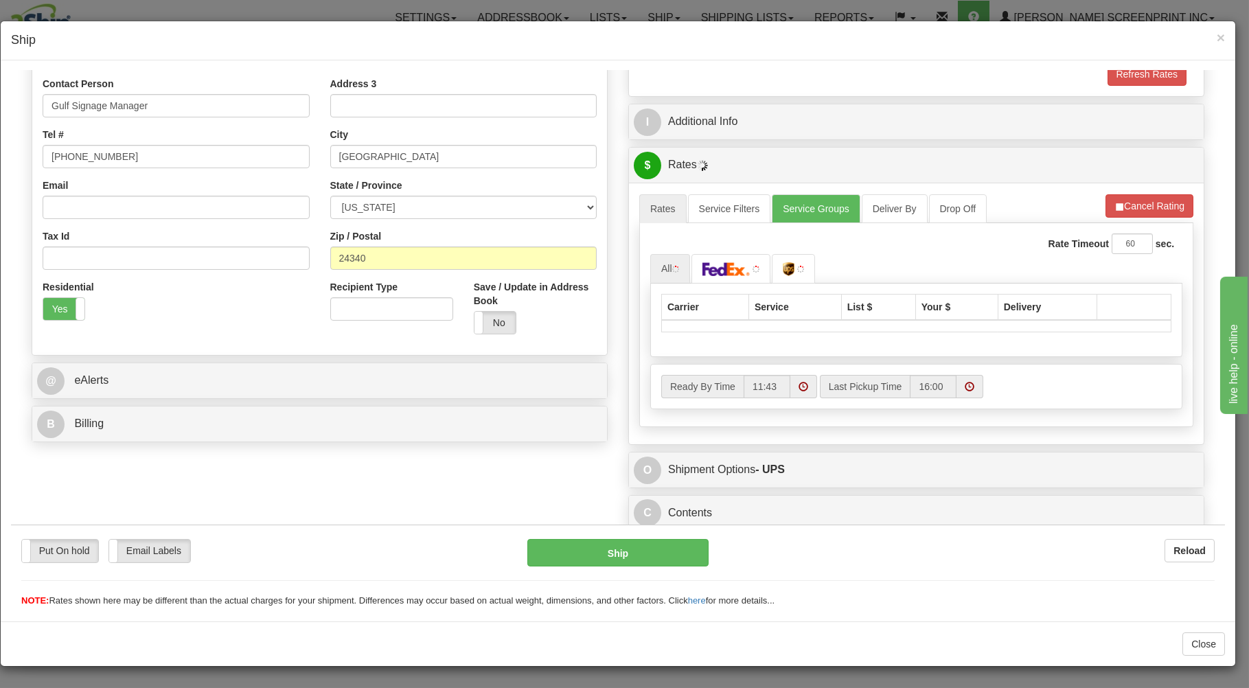
scroll to position [270, 0]
click at [741, 266] on img at bounding box center [726, 269] width 48 height 14
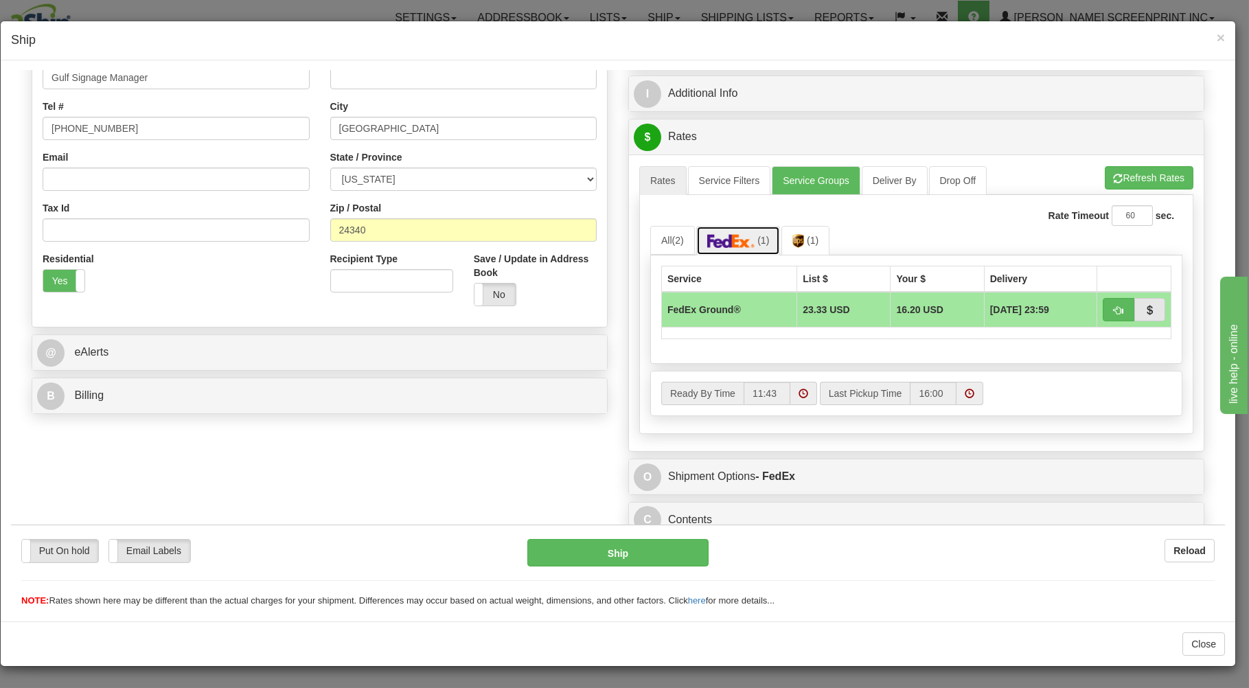
scroll to position [305, 0]
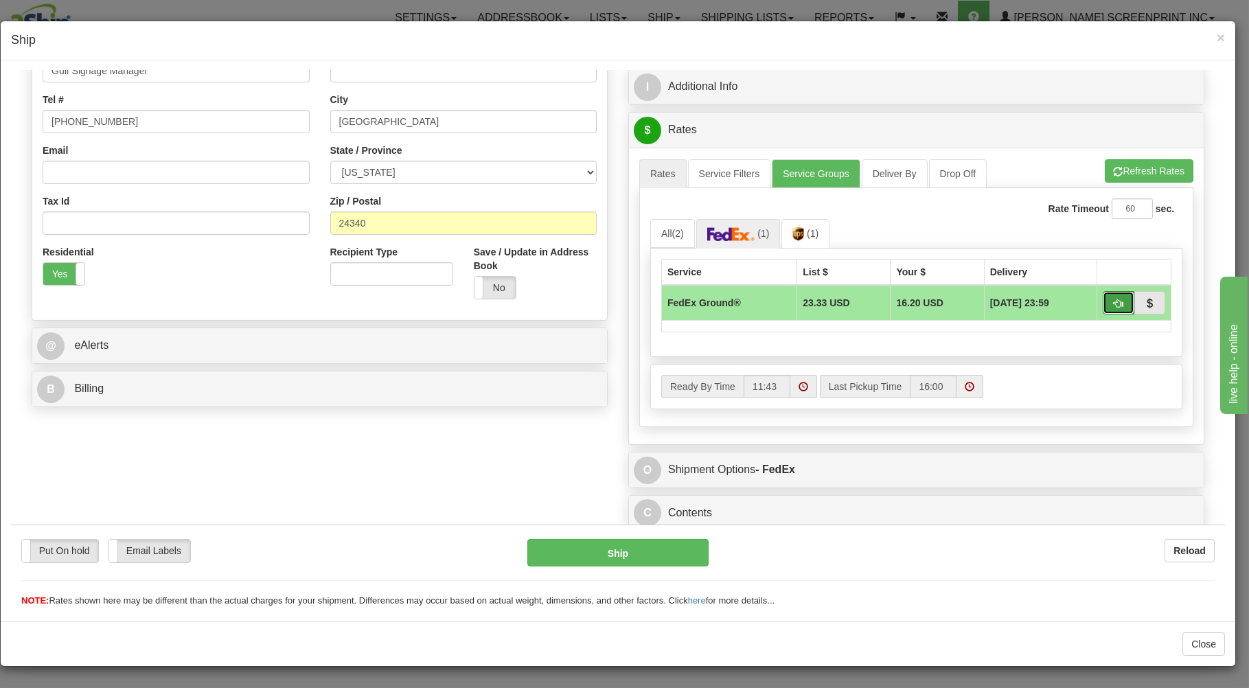
click at [1102, 293] on button "button" at bounding box center [1118, 301] width 32 height 23
type input "92"
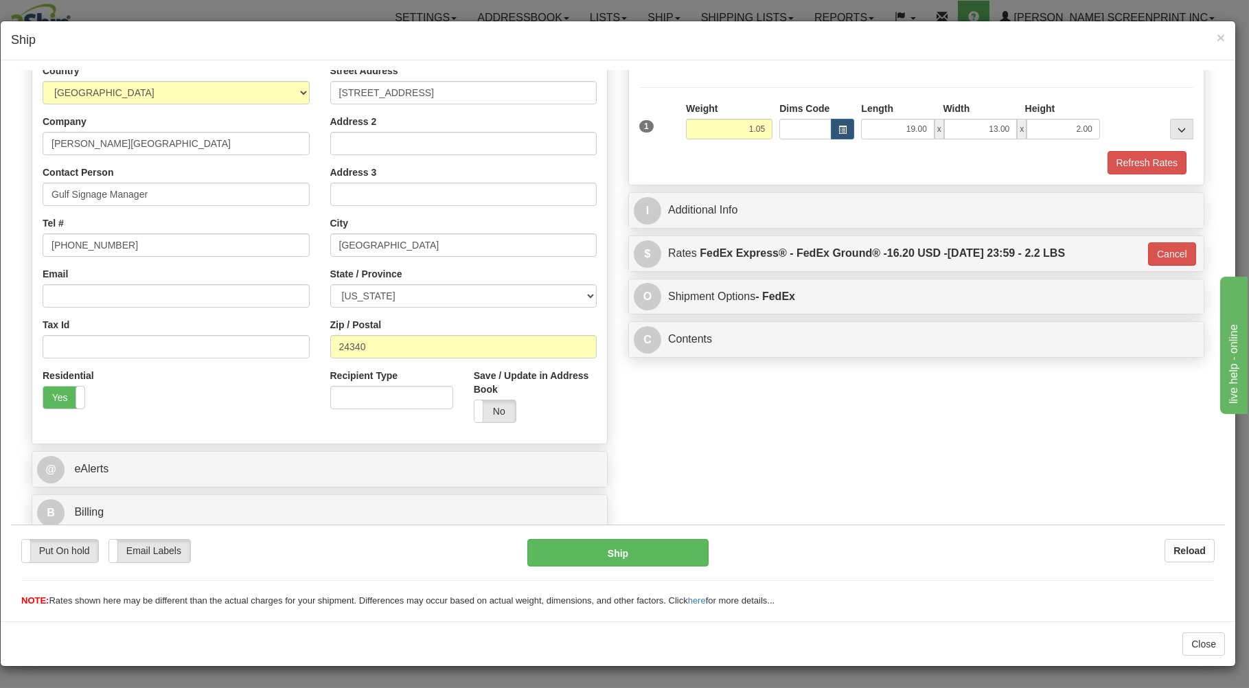
scroll to position [181, 0]
click at [610, 550] on button "Ship" at bounding box center [618, 551] width 182 height 27
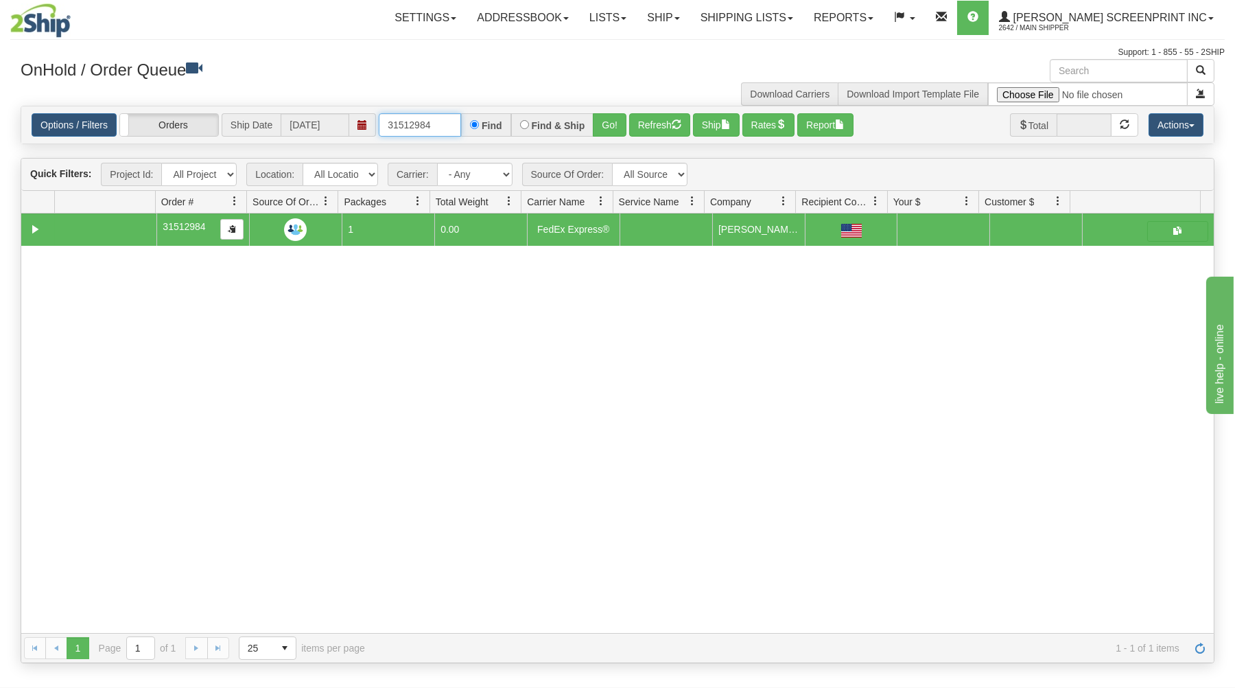
drag, startPoint x: 386, startPoint y: 124, endPoint x: 526, endPoint y: 118, distance: 140.8
click at [525, 121] on div "31512984 Find Find & Ship Go!" at bounding box center [503, 124] width 248 height 23
type input "31511879"
drag, startPoint x: 612, startPoint y: 117, endPoint x: 620, endPoint y: 178, distance: 62.2
click at [614, 124] on button "Go!" at bounding box center [610, 124] width 34 height 23
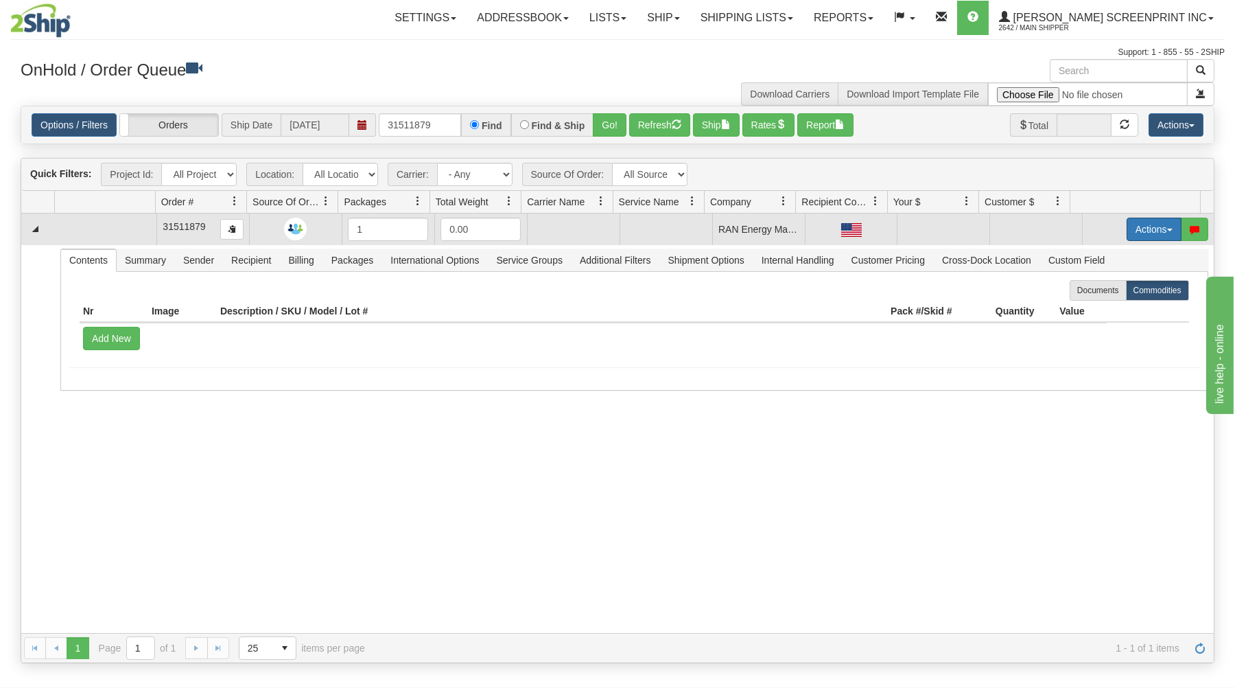
click at [1131, 225] on button "Actions" at bounding box center [1154, 229] width 55 height 23
click at [1093, 255] on span "Open" at bounding box center [1101, 255] width 33 height 11
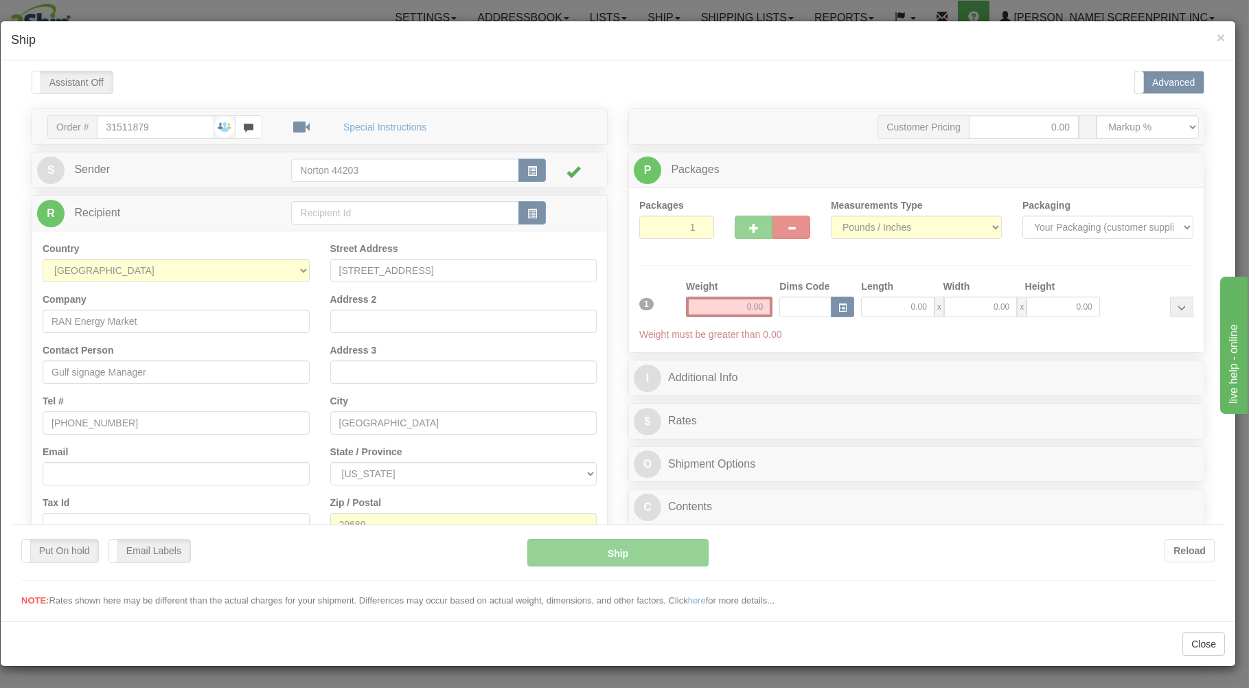
scroll to position [0, 0]
type input "0.65"
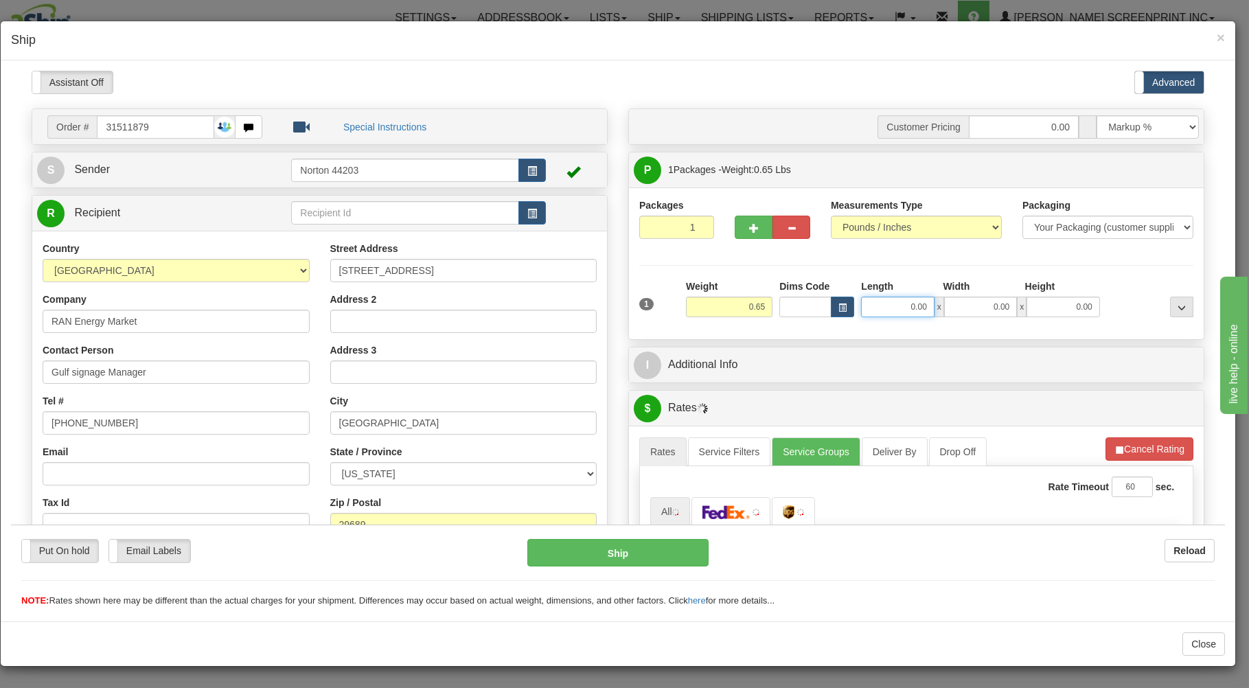
click at [861, 306] on input "0.00" at bounding box center [897, 306] width 73 height 21
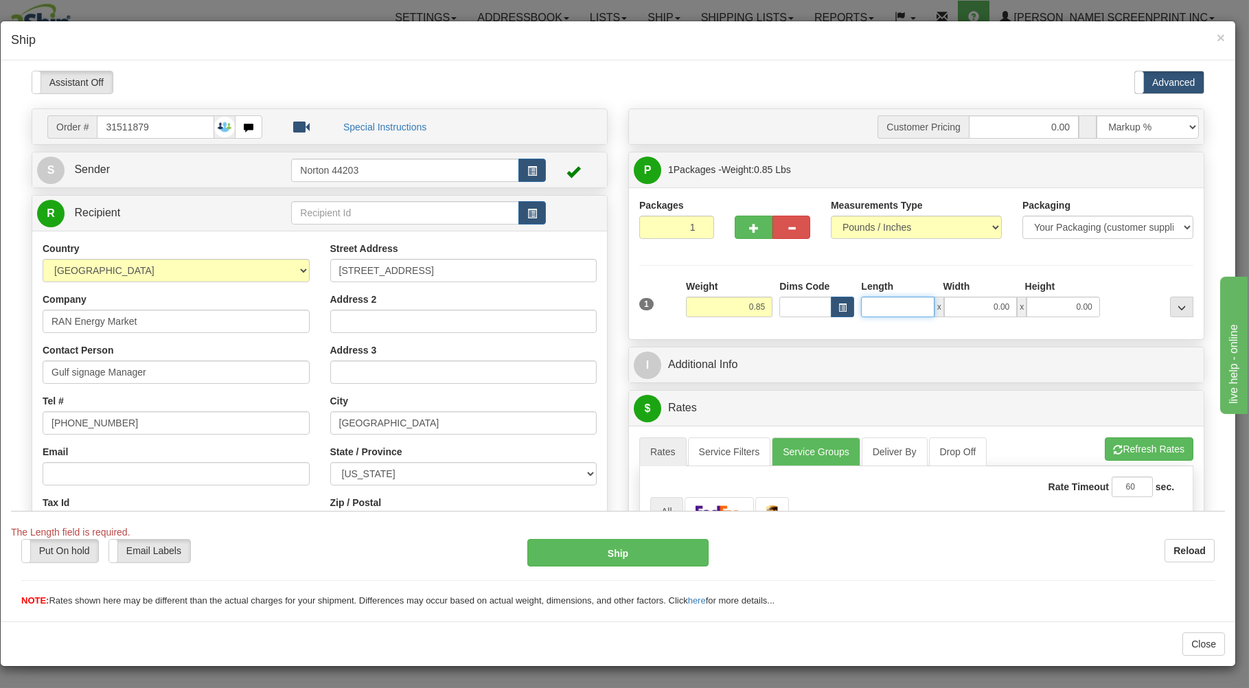
type input "2.30"
type input "19"
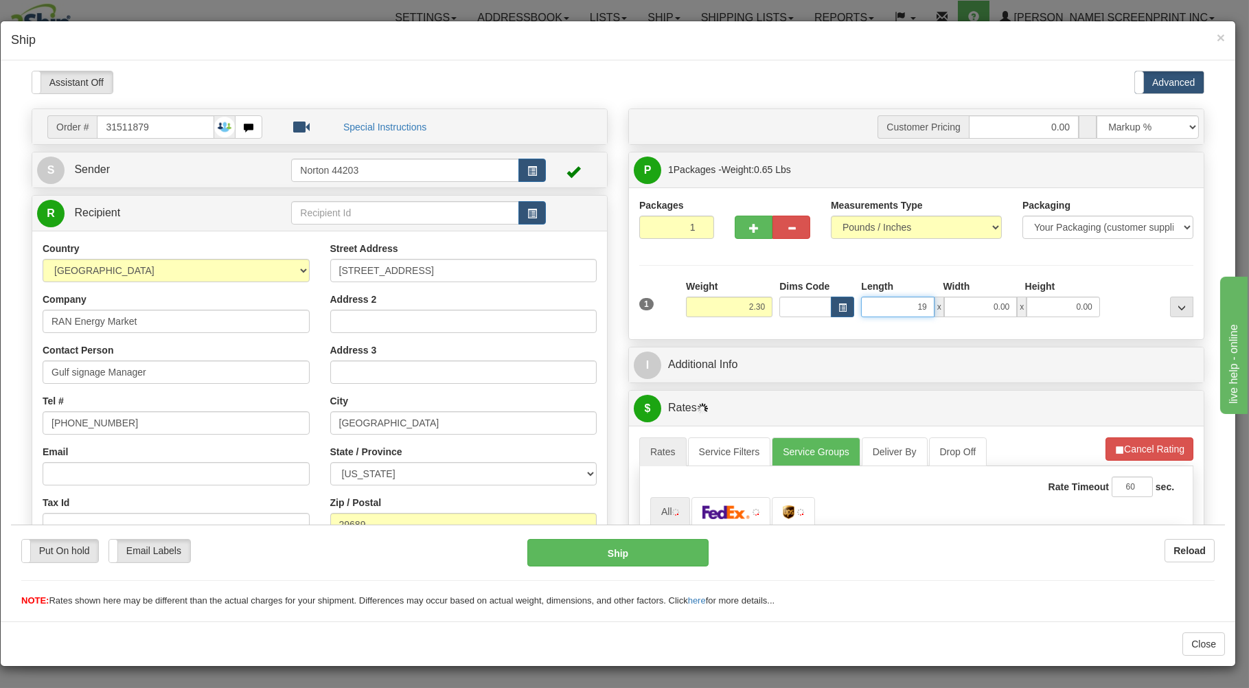
type input "0.65"
type input "19.00"
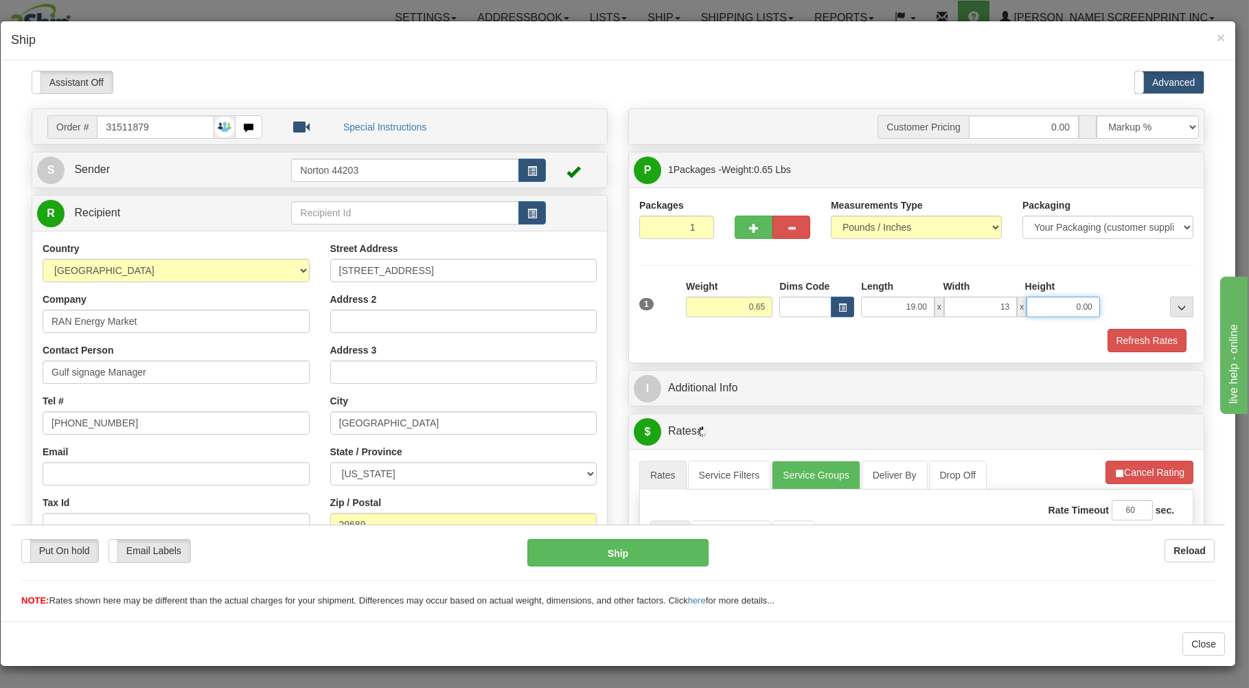
type input "13.00"
type input "2.00"
click at [820, 323] on div "1 Weight 0.65 Dims Code x x" at bounding box center [916, 303] width 561 height 49
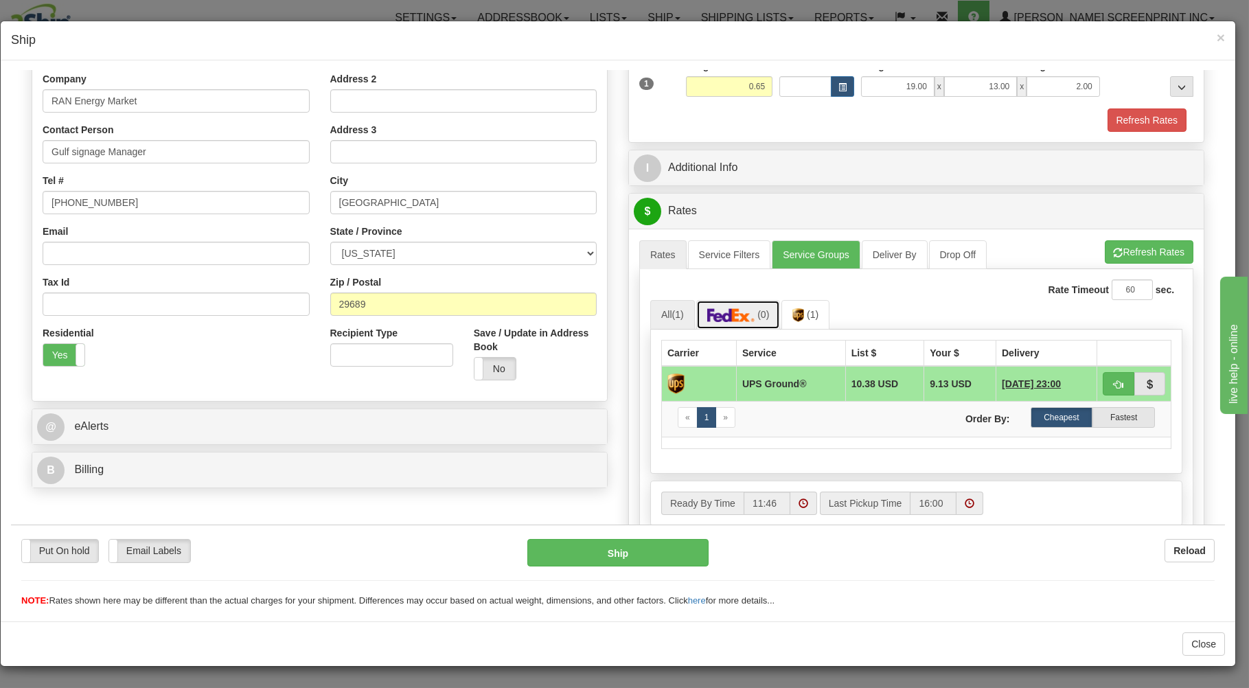
drag, startPoint x: 735, startPoint y: 313, endPoint x: 826, endPoint y: 306, distance: 91.5
click at [739, 313] on img at bounding box center [731, 314] width 48 height 14
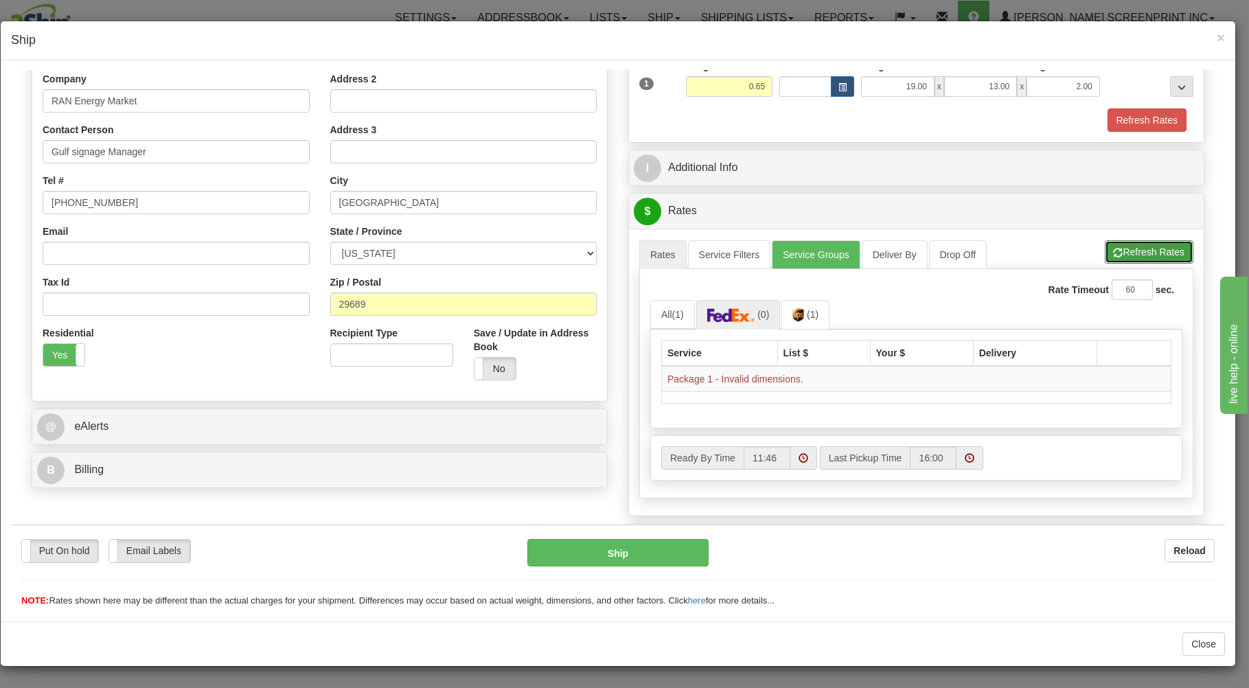
click at [1124, 253] on button "Refresh Rates" at bounding box center [1148, 251] width 89 height 23
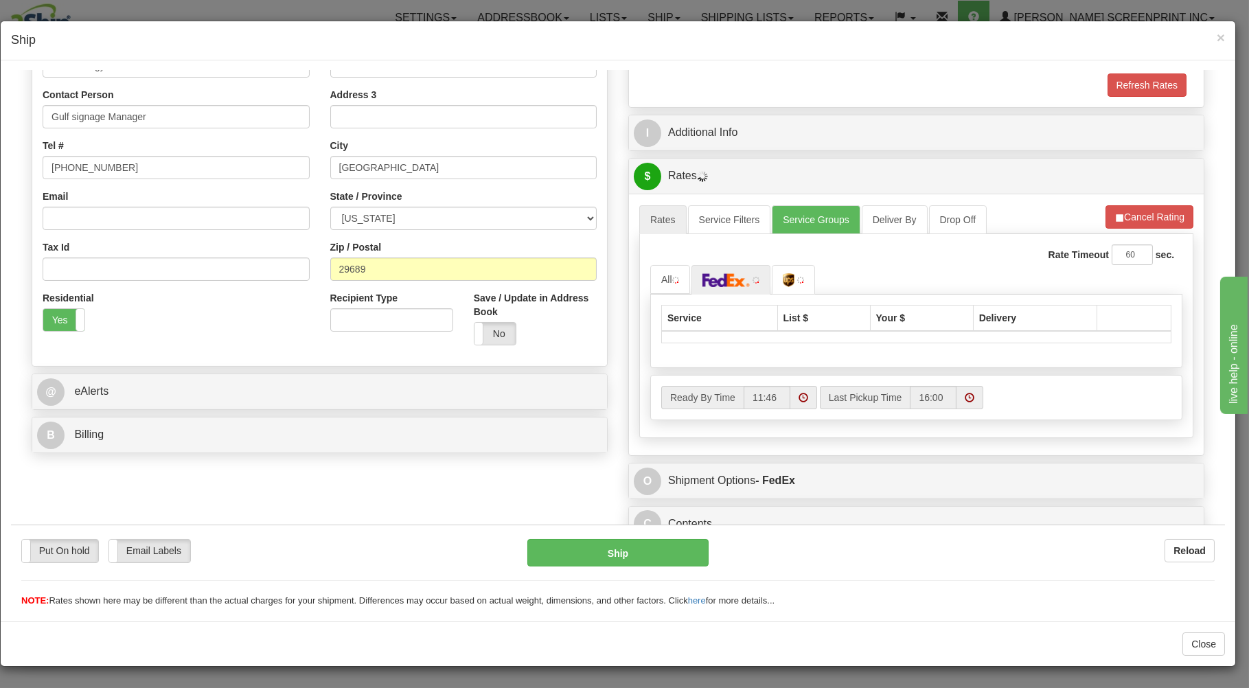
scroll to position [270, 0]
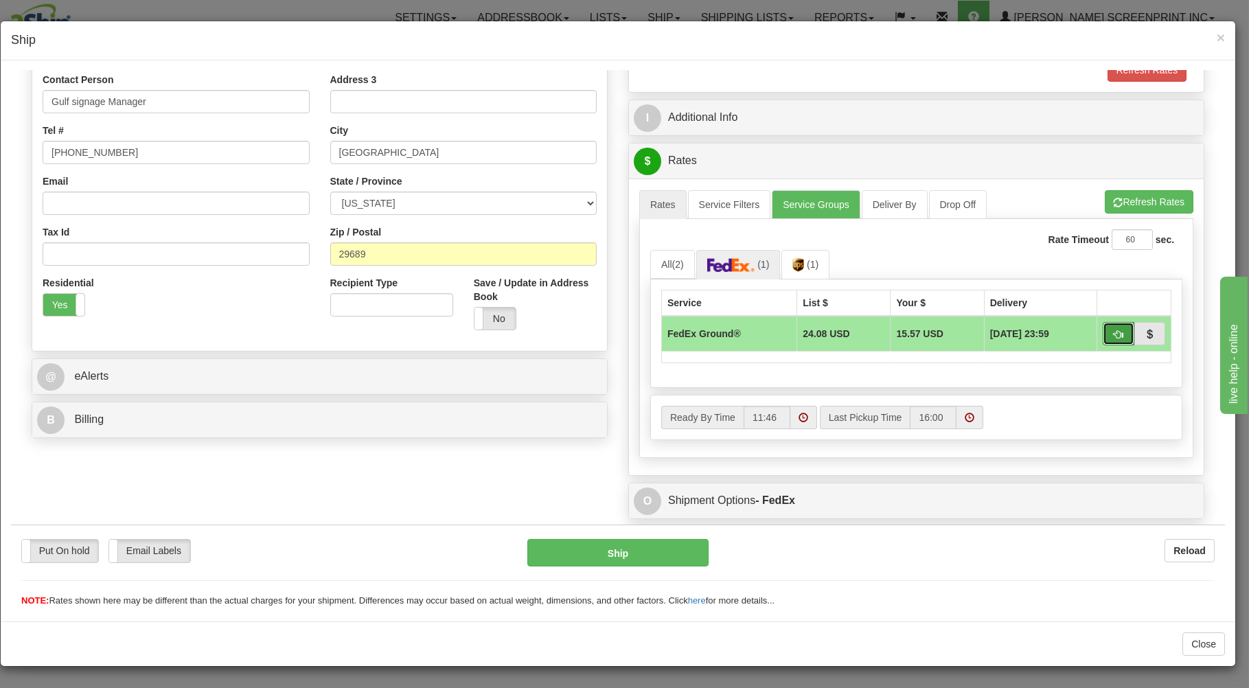
click at [1113, 332] on span "button" at bounding box center [1118, 333] width 10 height 9
type input "92"
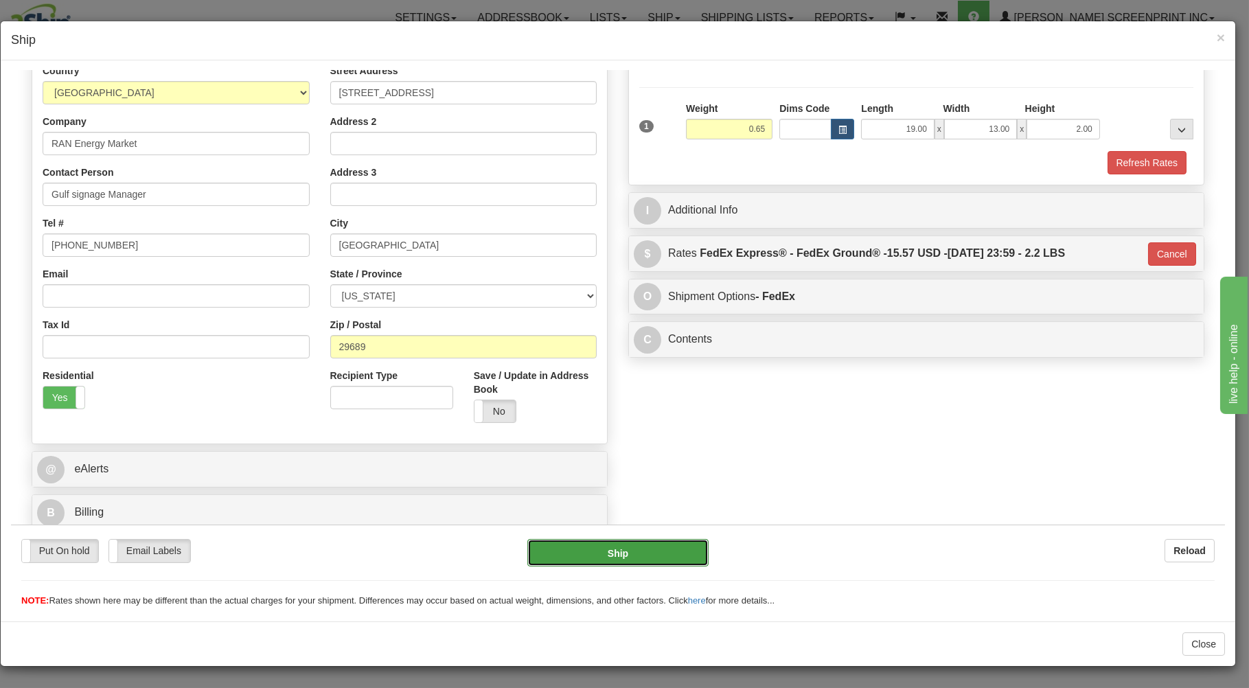
click at [660, 550] on button "Ship" at bounding box center [618, 551] width 182 height 27
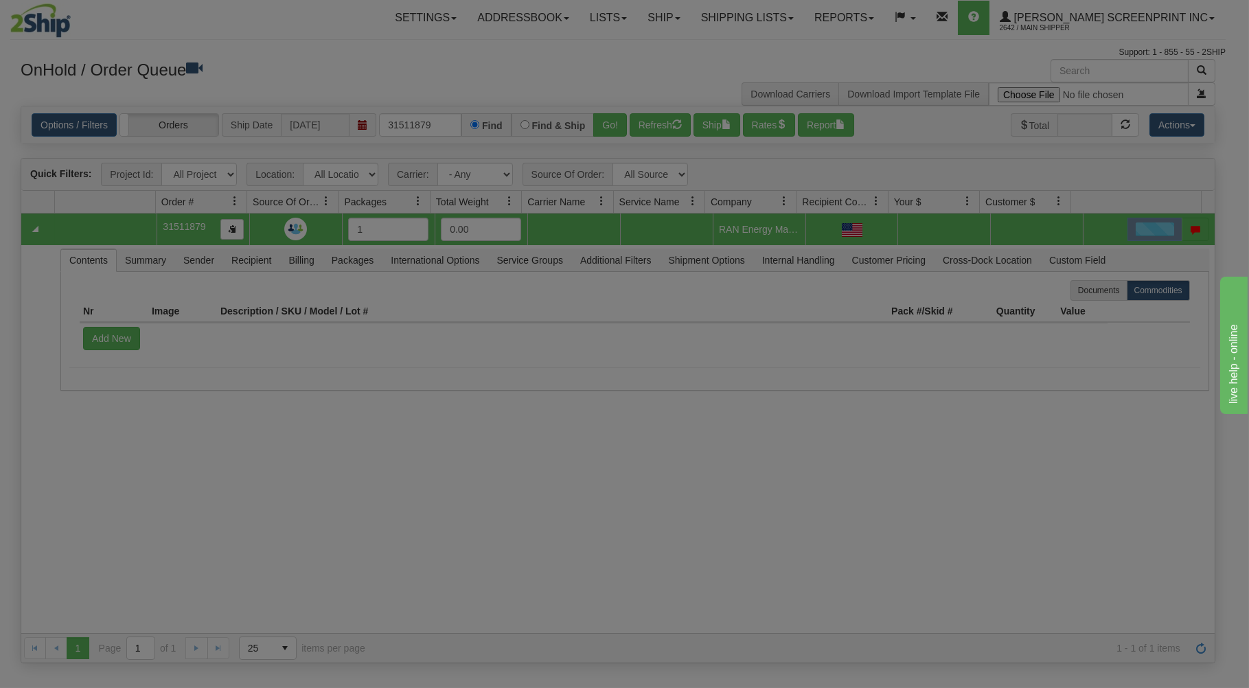
scroll to position [0, 0]
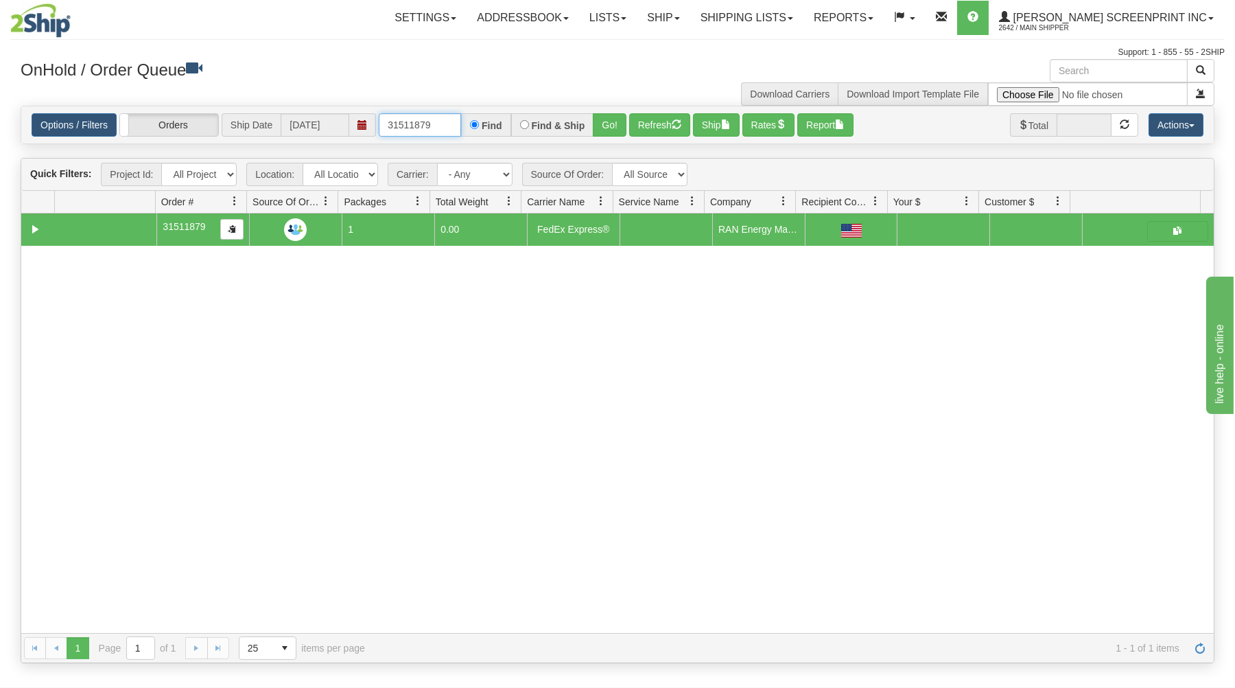
drag, startPoint x: 387, startPoint y: 125, endPoint x: 506, endPoint y: 119, distance: 118.9
click at [506, 119] on div "31511879 Find Find & Ship Go!" at bounding box center [503, 124] width 248 height 23
type input "31511260"
click at [615, 118] on button "Go!" at bounding box center [610, 124] width 34 height 23
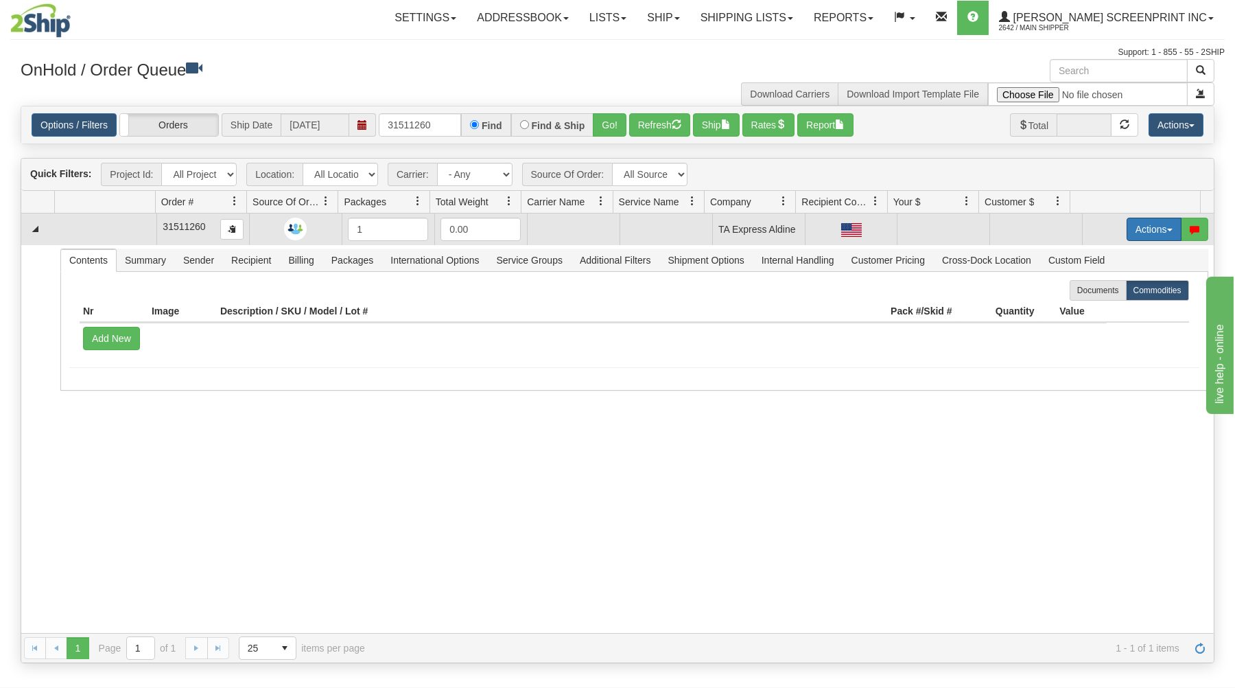
click at [1139, 224] on button "Actions" at bounding box center [1154, 229] width 55 height 23
click at [1085, 252] on span "Open" at bounding box center [1101, 255] width 33 height 11
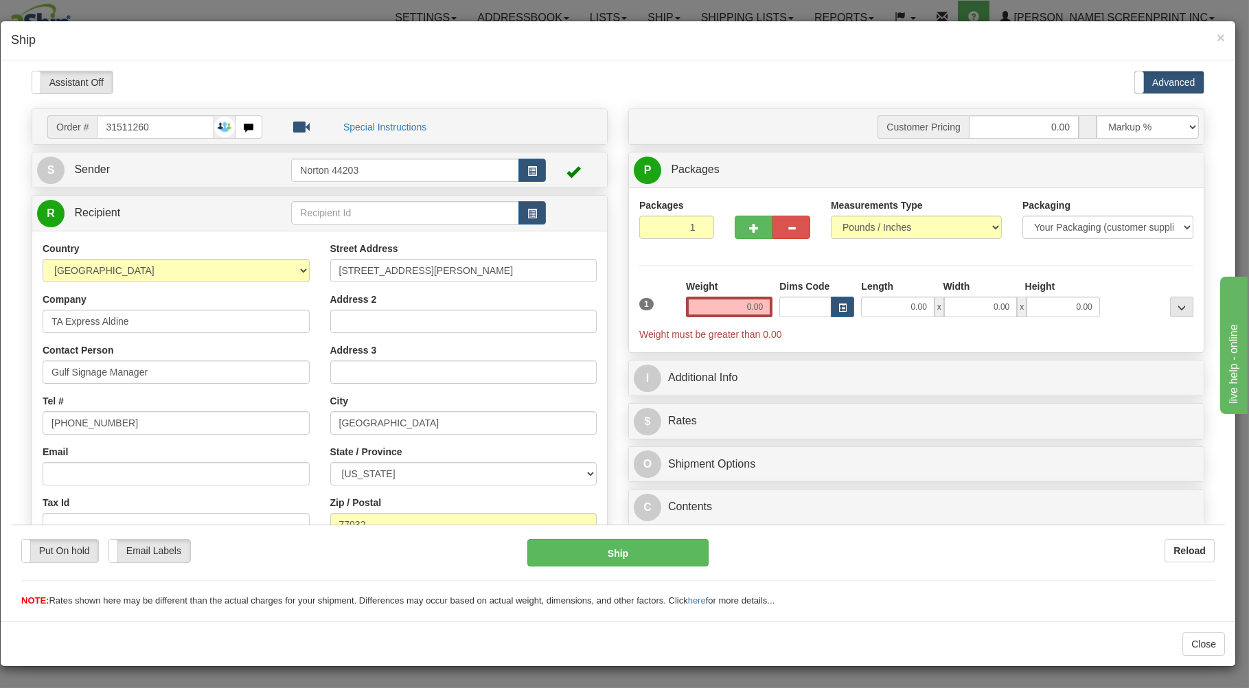
type input "1.80"
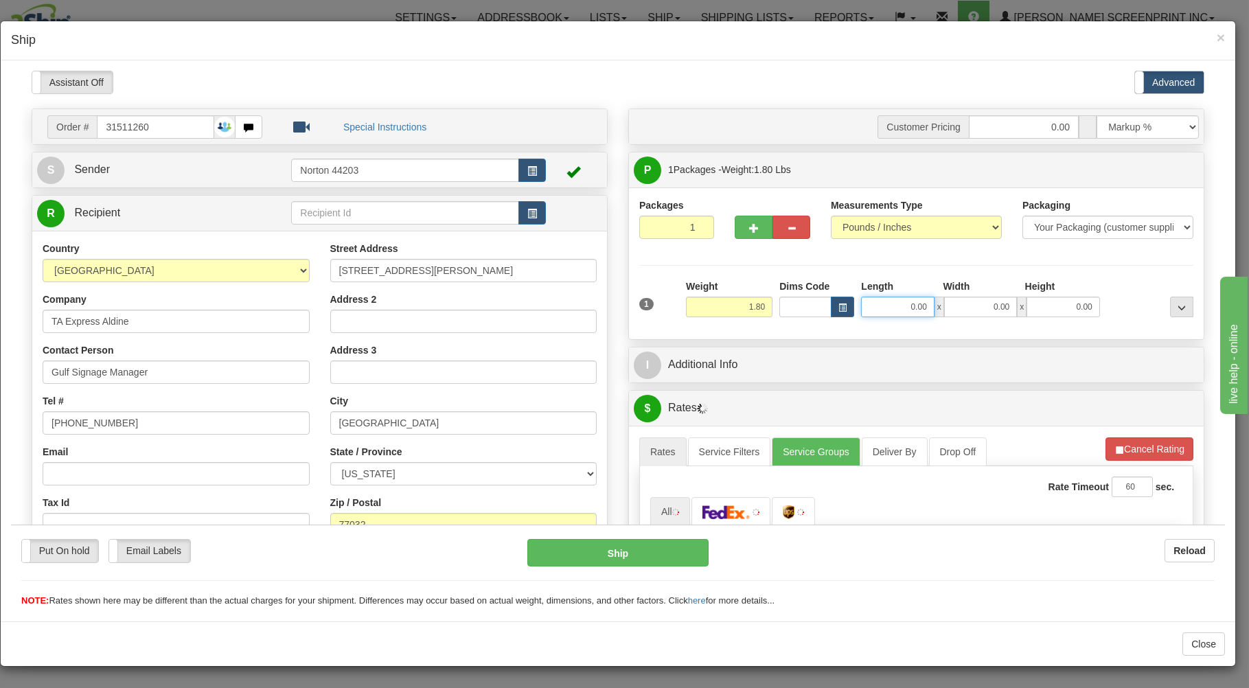
click at [889, 307] on input "0.00" at bounding box center [897, 306] width 73 height 21
type input "4.65"
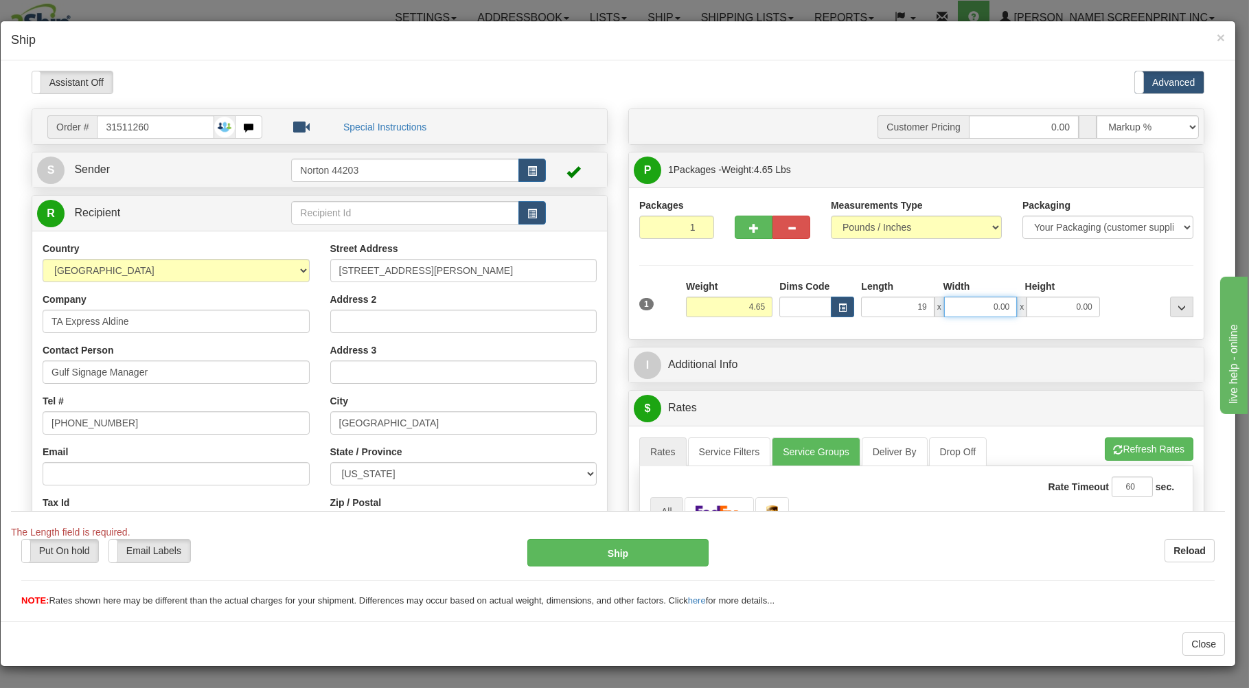
type input "19.00"
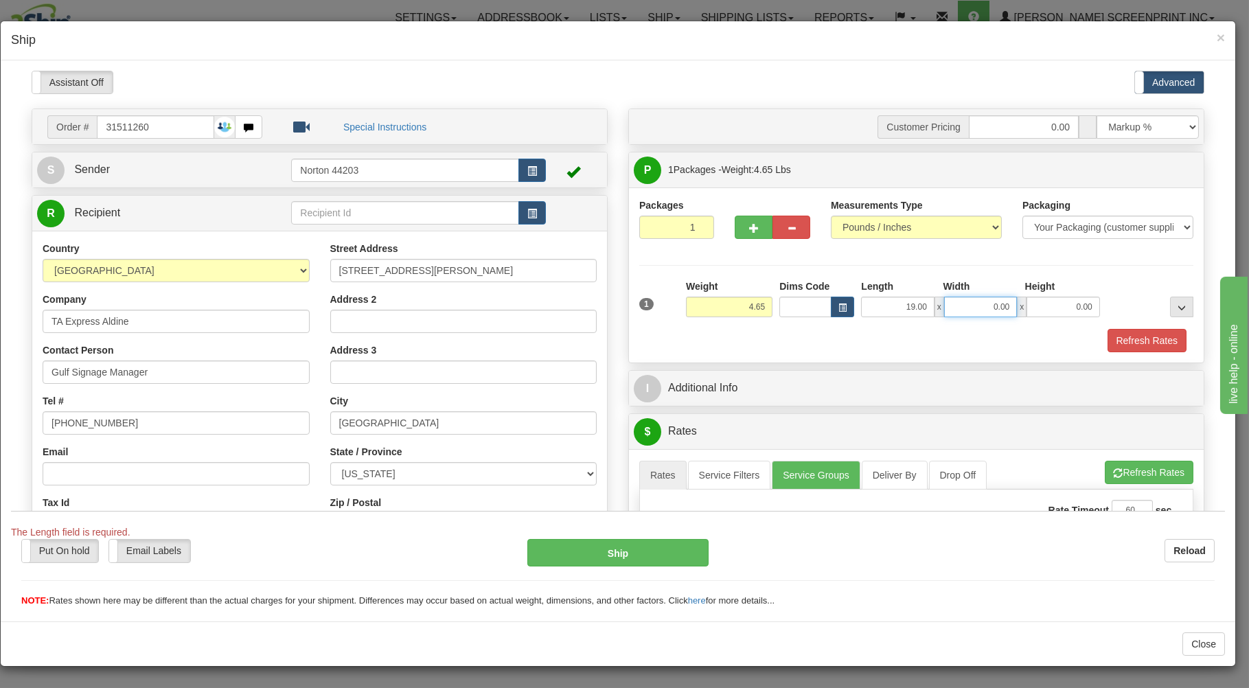
type input "1"
type input "1.80"
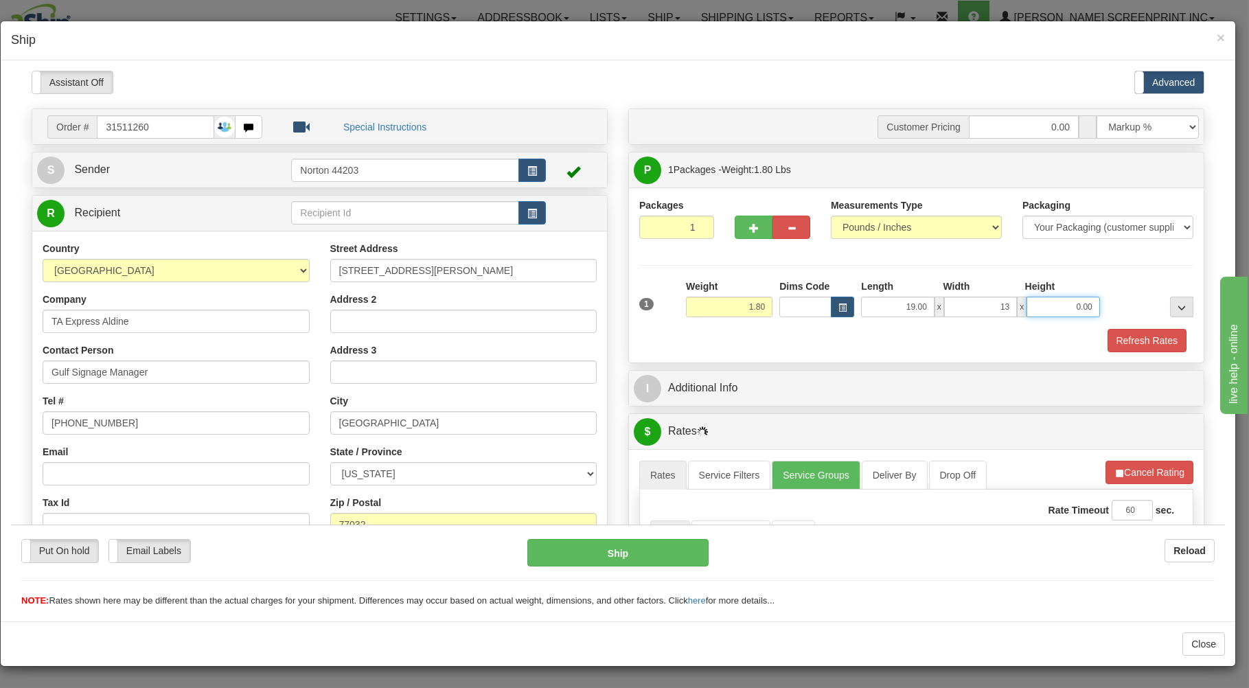
type input "13.00"
type input "1"
type input "2.00"
click at [872, 335] on div "Refresh Rates" at bounding box center [916, 339] width 561 height 23
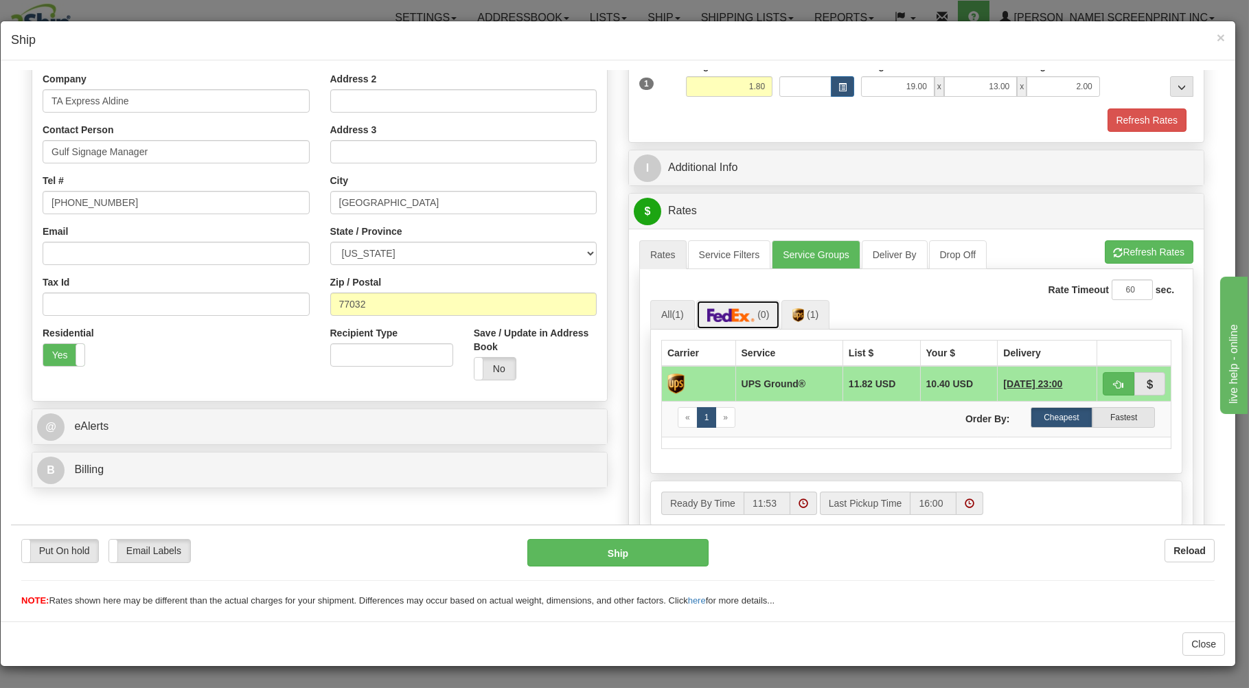
drag, startPoint x: 718, startPoint y: 314, endPoint x: 778, endPoint y: 313, distance: 59.7
click at [732, 314] on img at bounding box center [731, 314] width 48 height 14
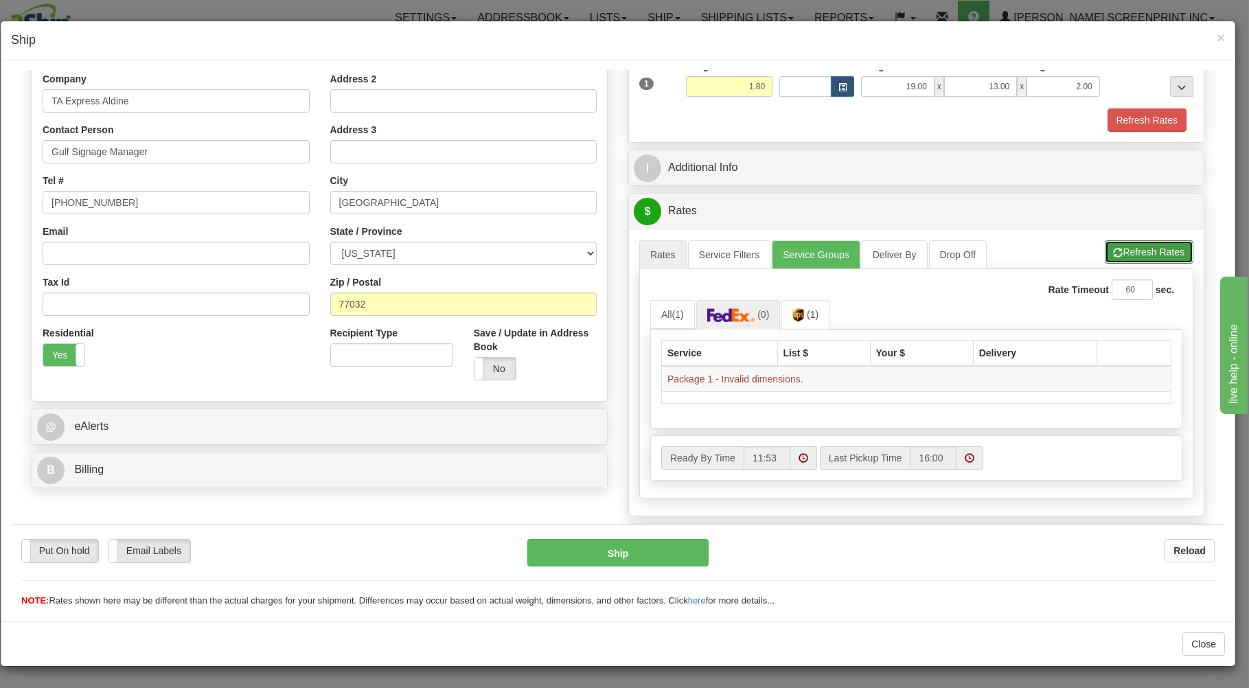
click at [1113, 253] on span "button" at bounding box center [1118, 252] width 10 height 9
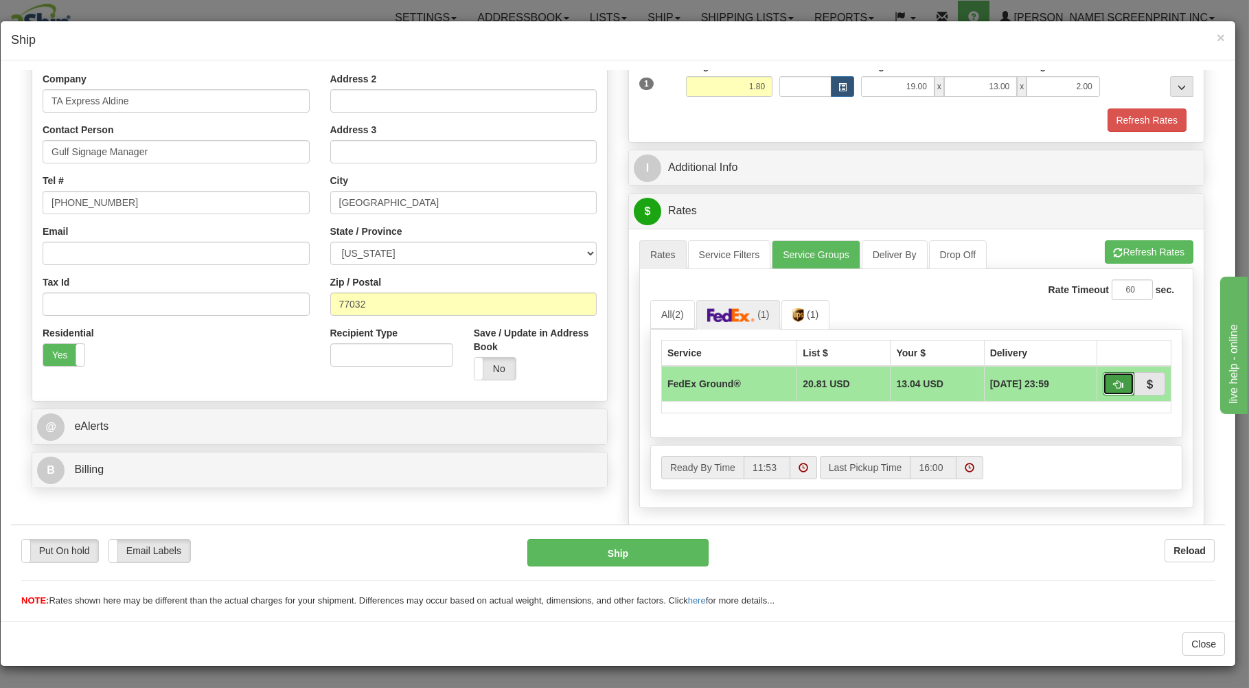
click at [1102, 379] on button "button" at bounding box center [1118, 382] width 32 height 23
type input "92"
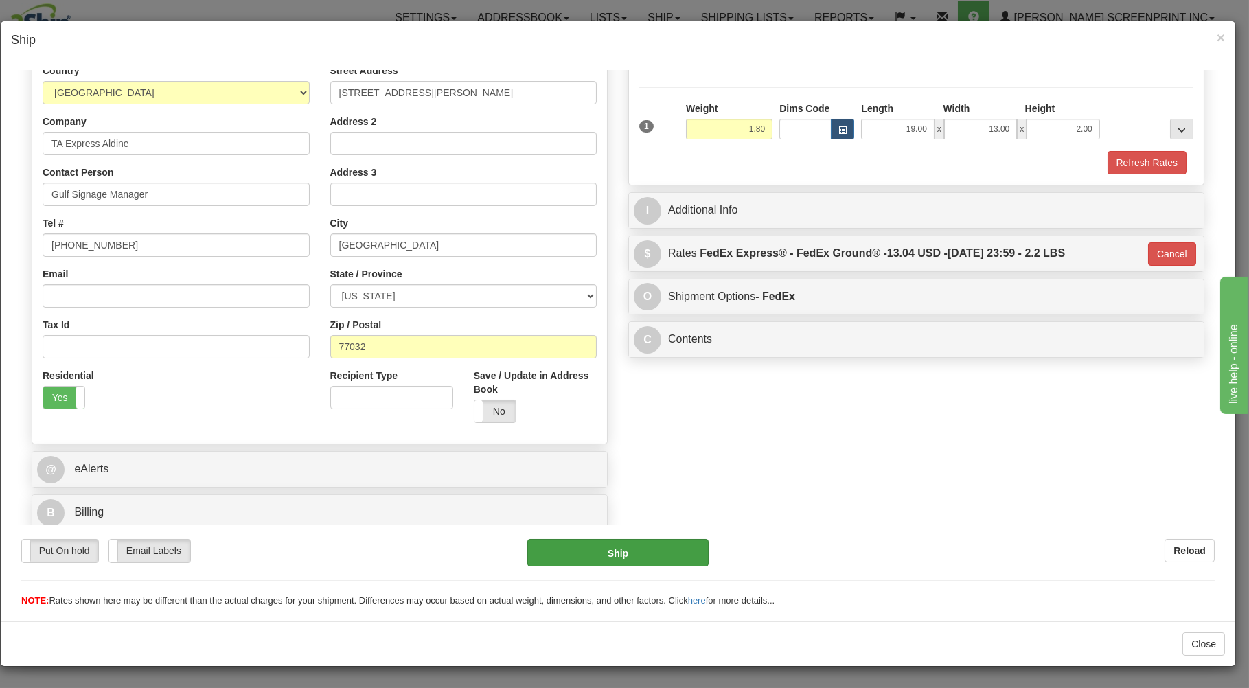
scroll to position [181, 0]
click at [669, 549] on button "Ship" at bounding box center [618, 551] width 182 height 27
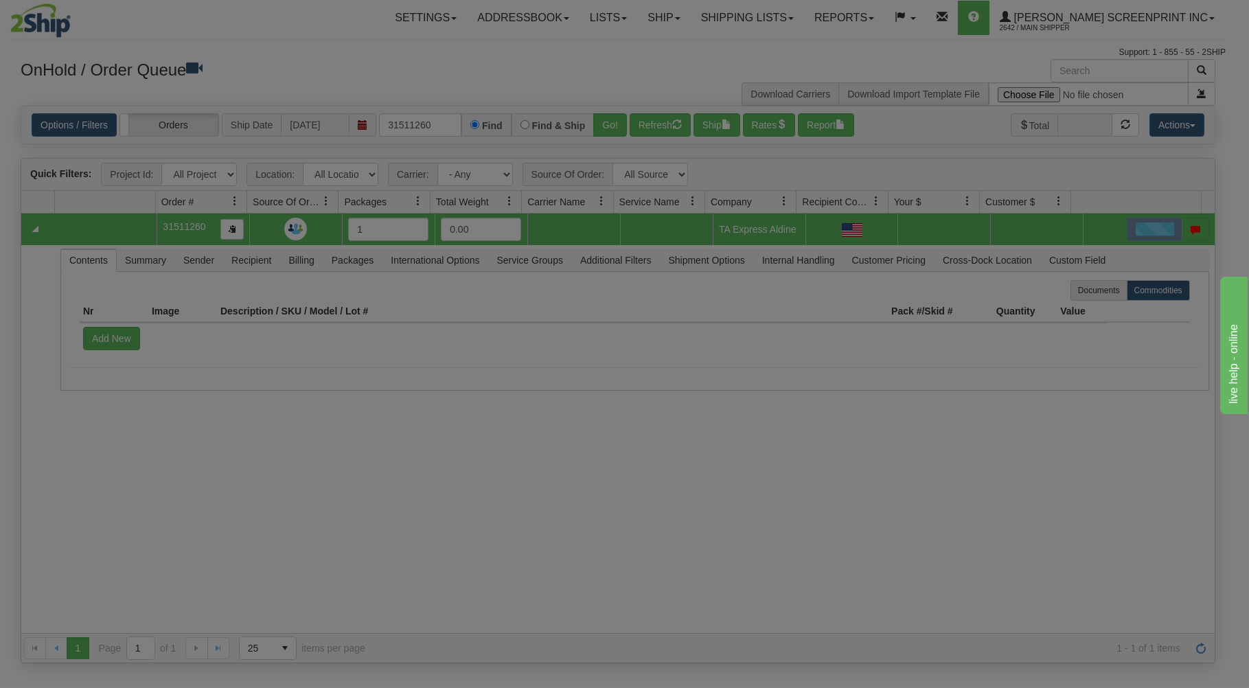
scroll to position [0, 0]
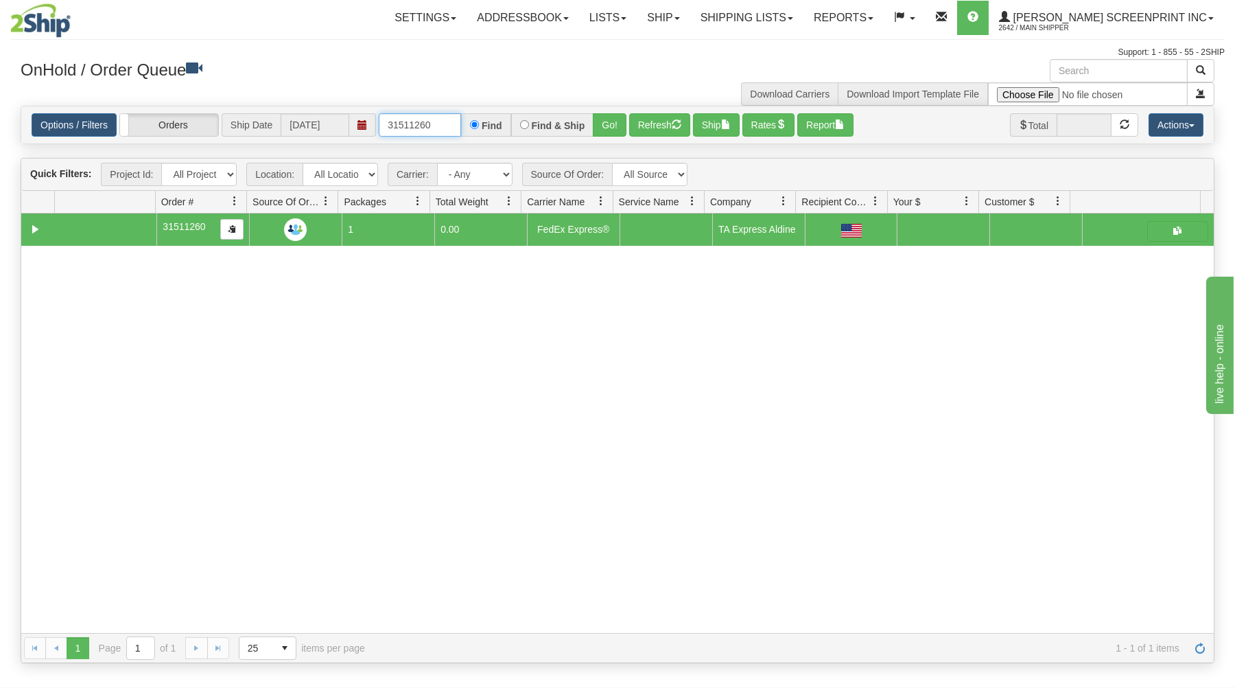
drag, startPoint x: 386, startPoint y: 124, endPoint x: 513, endPoint y: 111, distance: 127.6
click at [513, 111] on div "Options / Filters Group Shipments Orders Ship Date 08/22/2025 31511260 Find Fin…" at bounding box center [617, 124] width 1193 height 37
type input "16980"
click at [612, 119] on button "Go!" at bounding box center [610, 124] width 34 height 23
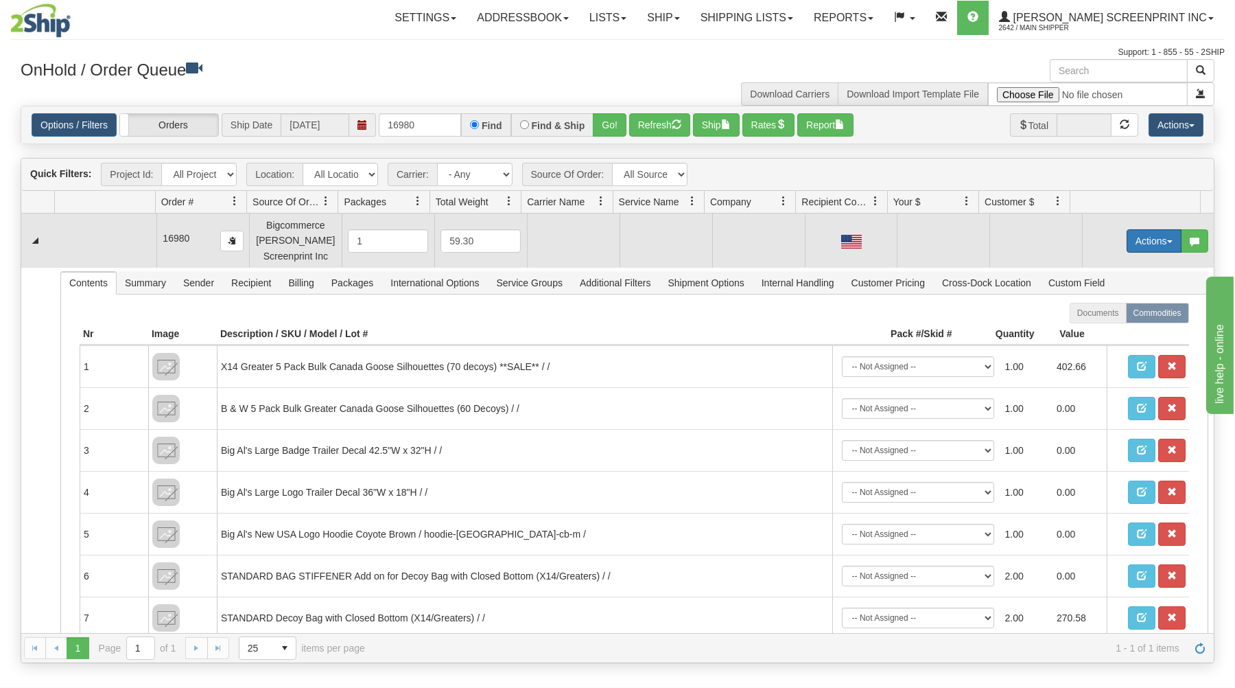
drag, startPoint x: 1141, startPoint y: 237, endPoint x: 1118, endPoint y: 247, distance: 25.2
click at [1141, 237] on button "Actions" at bounding box center [1154, 240] width 55 height 23
click at [1102, 265] on link "Open" at bounding box center [1126, 267] width 110 height 18
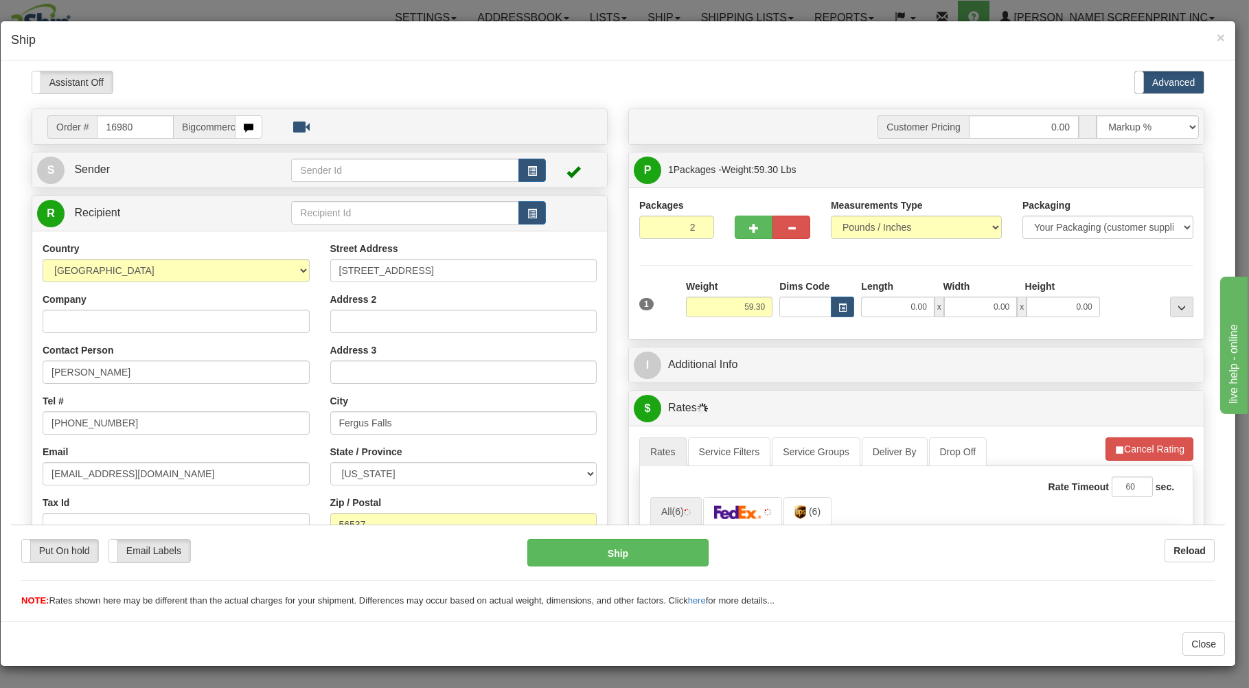
click at [695, 224] on input "2" at bounding box center [676, 226] width 75 height 23
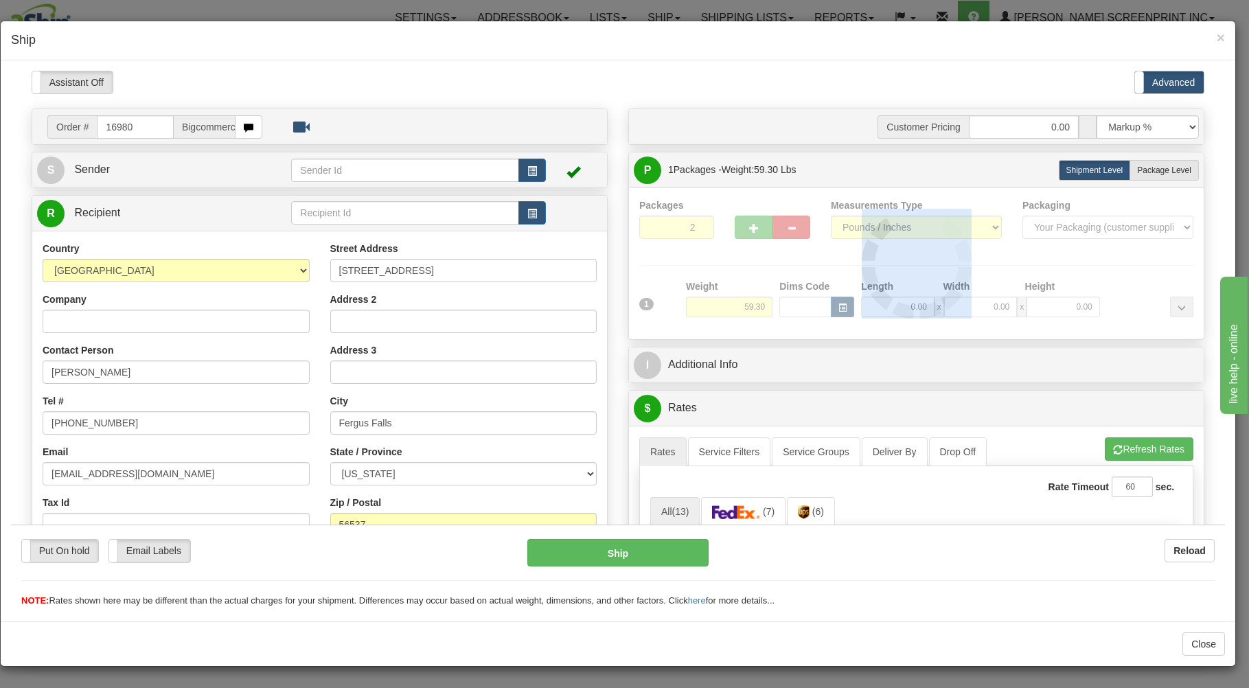
click at [695, 224] on div at bounding box center [916, 263] width 554 height 130
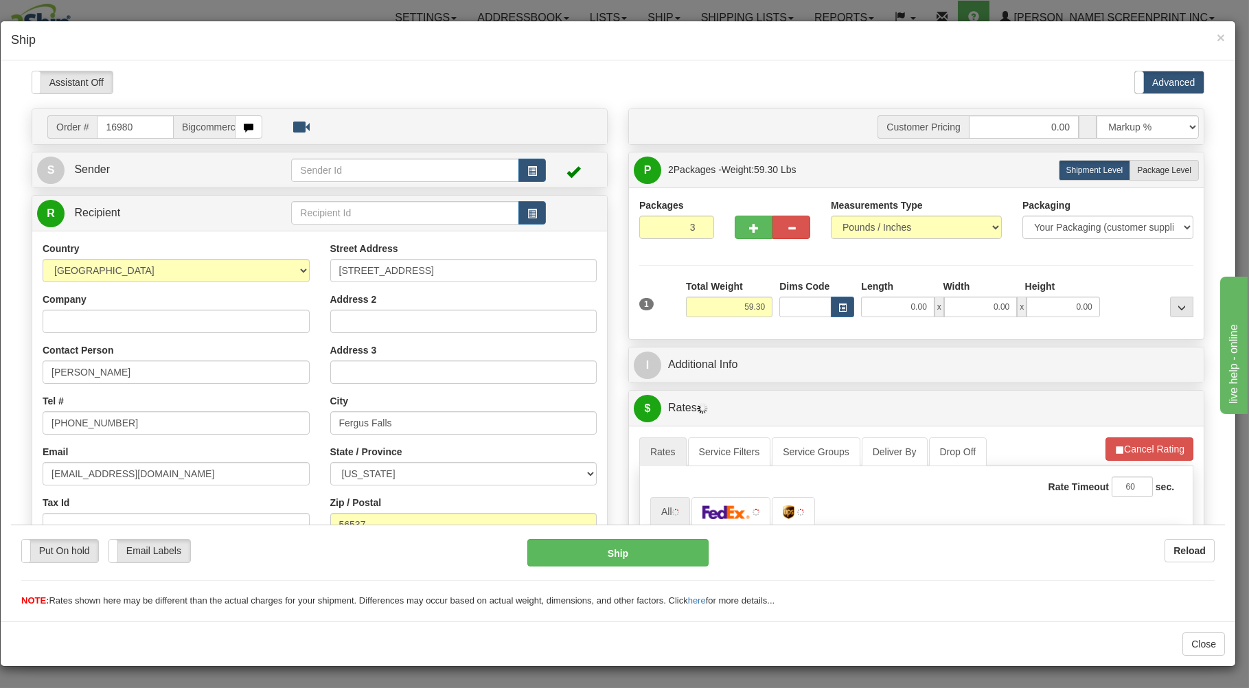
type input "3"
click at [695, 224] on input "3" at bounding box center [676, 226] width 75 height 23
drag, startPoint x: 1145, startPoint y: 165, endPoint x: 1096, endPoint y: 260, distance: 106.5
click at [1145, 174] on label "Package Level Pack.." at bounding box center [1163, 169] width 69 height 21
radio input "true"
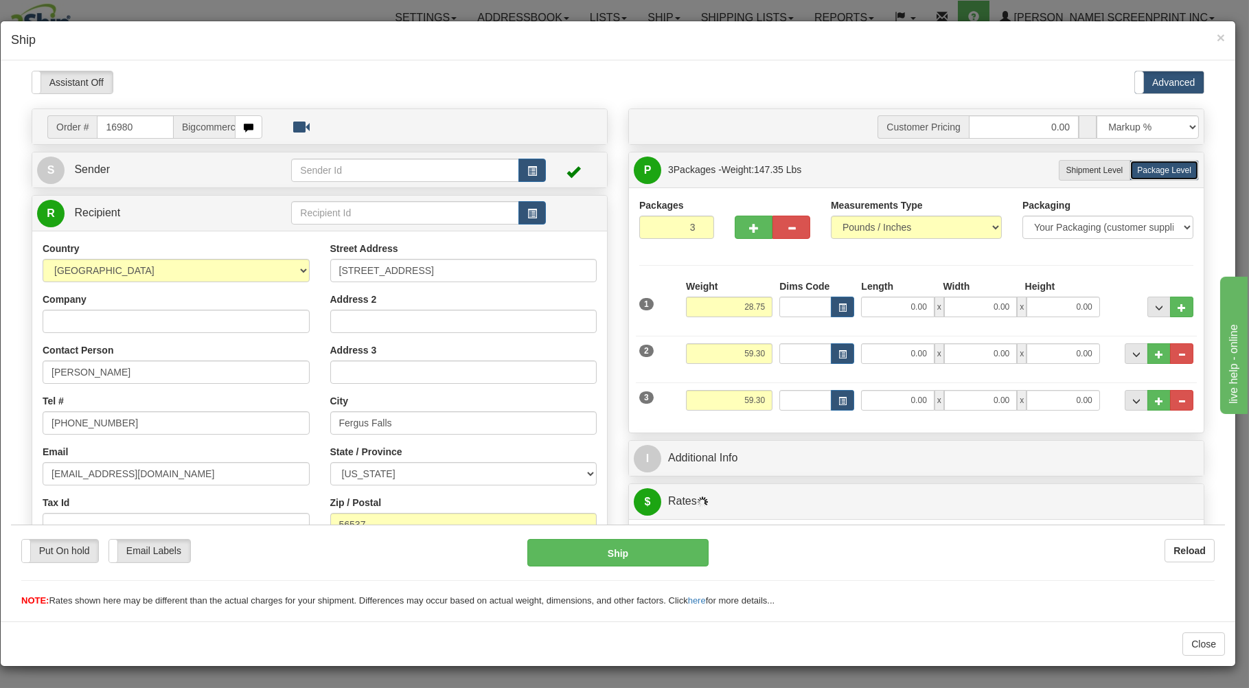
type input "28.80"
click at [787, 225] on span "button" at bounding box center [792, 227] width 10 height 9
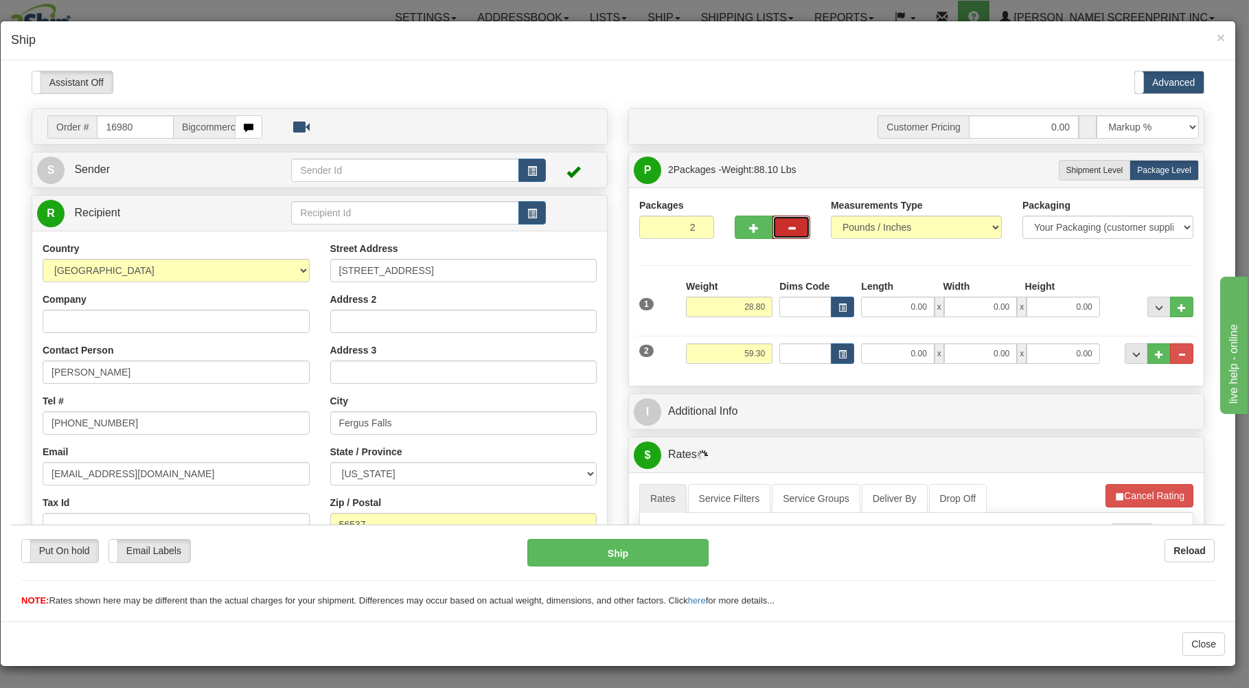
click at [787, 225] on span "button" at bounding box center [792, 227] width 10 height 9
type input "1"
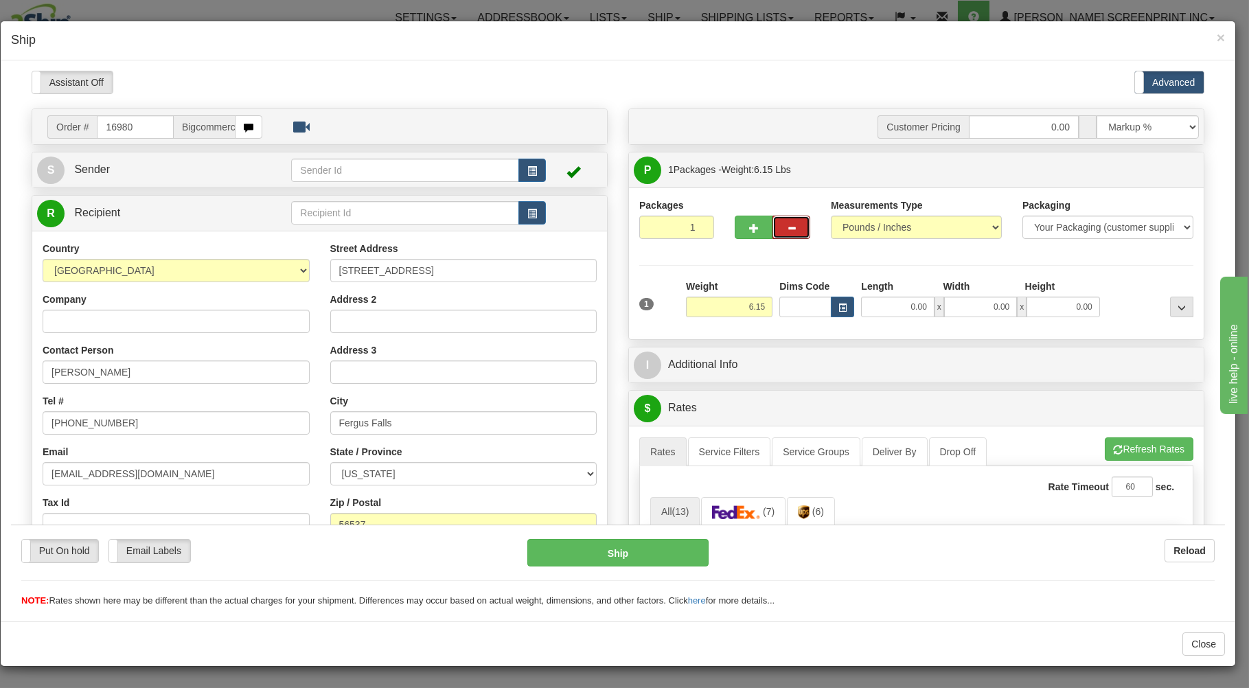
type input "0.00"
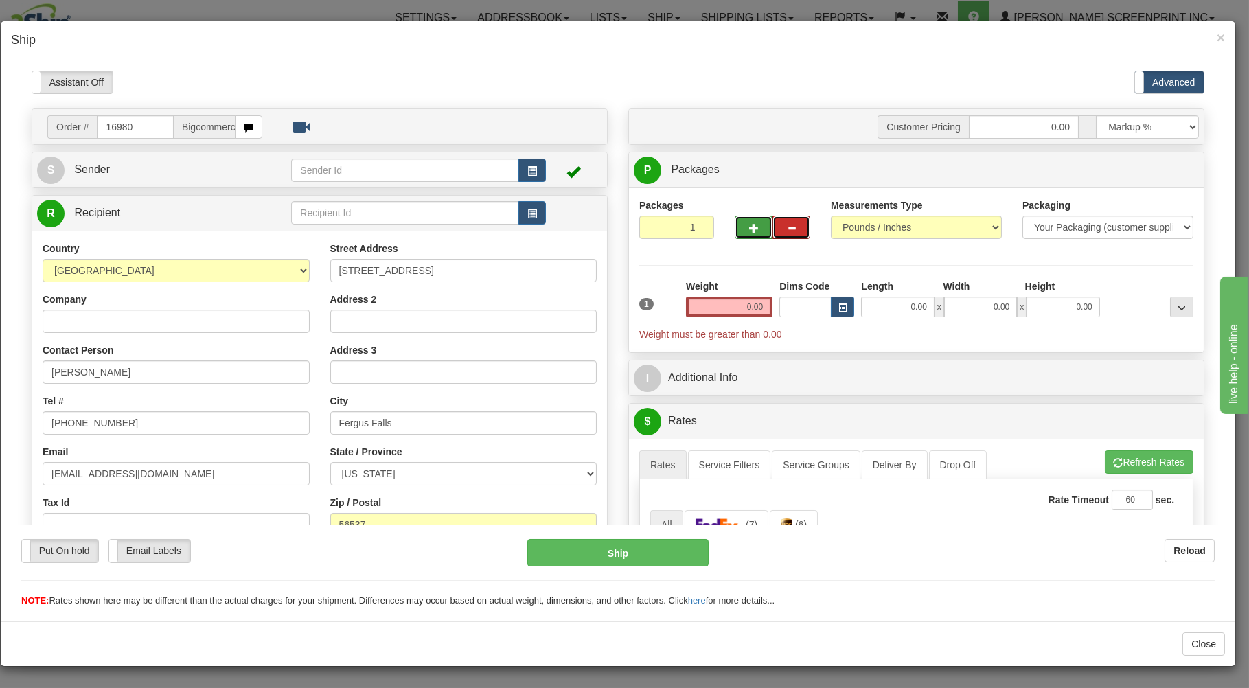
click at [736, 217] on button "button" at bounding box center [753, 226] width 38 height 23
click at [741, 225] on button "button" at bounding box center [753, 226] width 38 height 23
type input "3"
click at [1141, 170] on span "Package Level" at bounding box center [1164, 170] width 54 height 10
radio input "true"
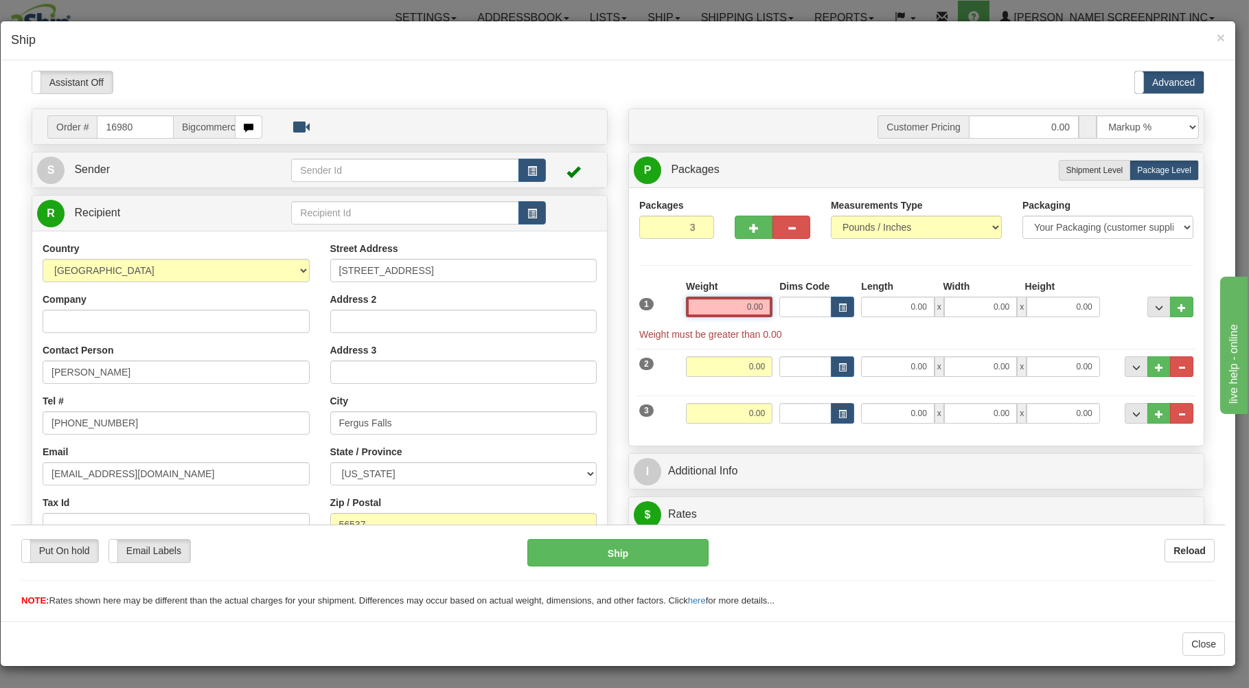
click at [688, 306] on input "0.00" at bounding box center [729, 306] width 86 height 21
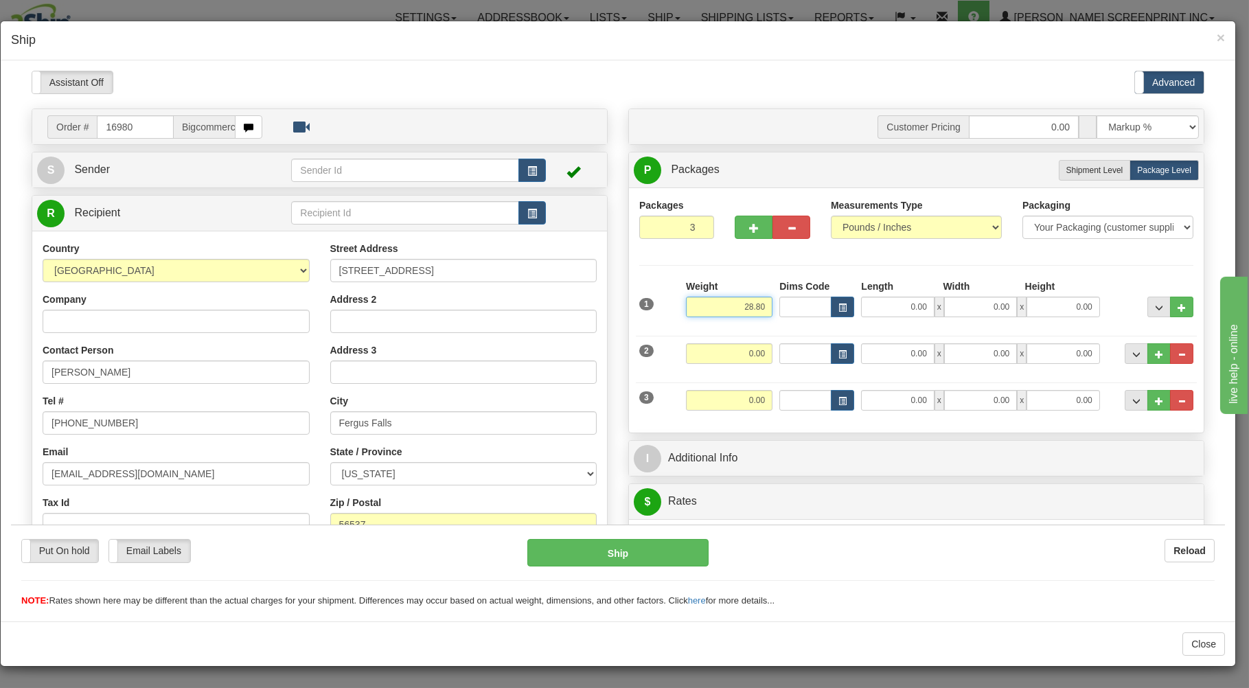
type input "28.80"
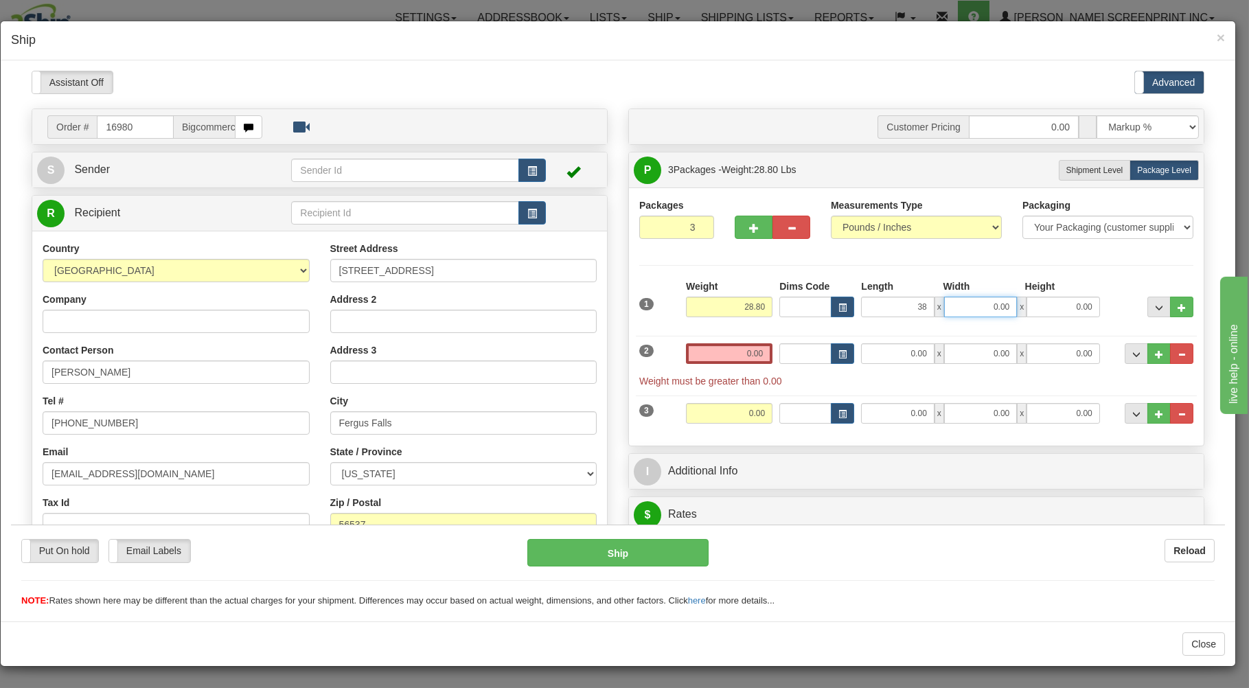
type input "38.00"
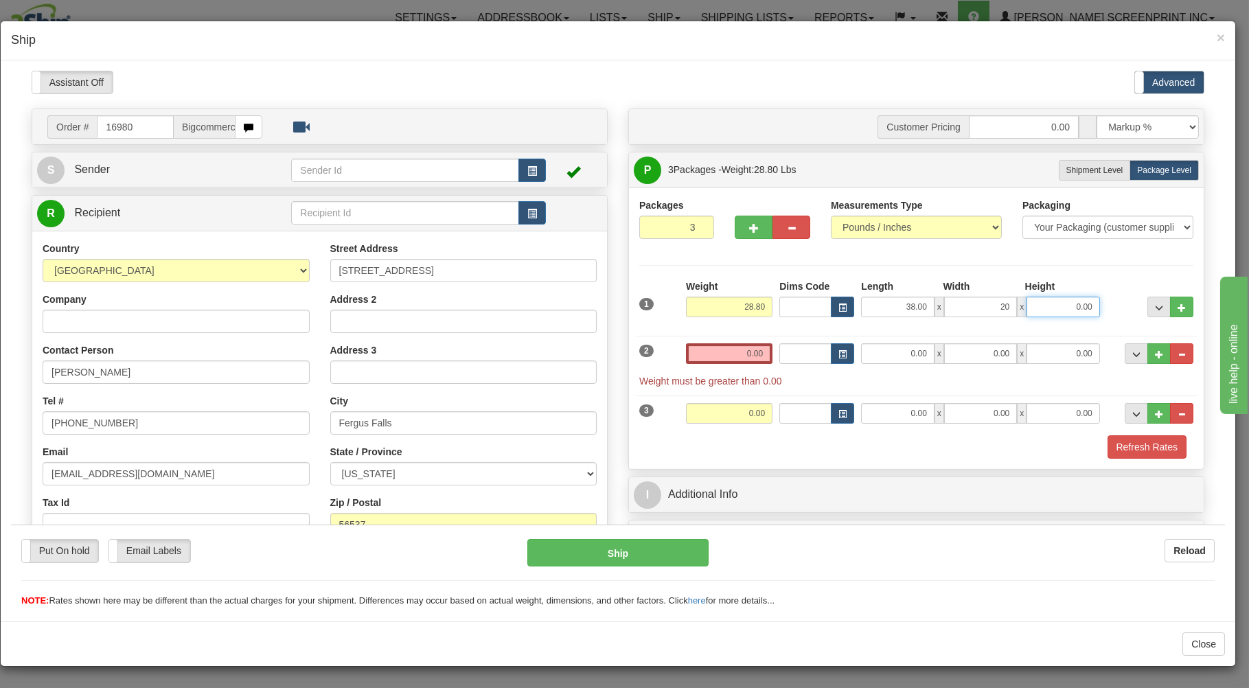
type input "20.00"
type input "8.00"
click at [690, 351] on input "0.00" at bounding box center [729, 353] width 86 height 21
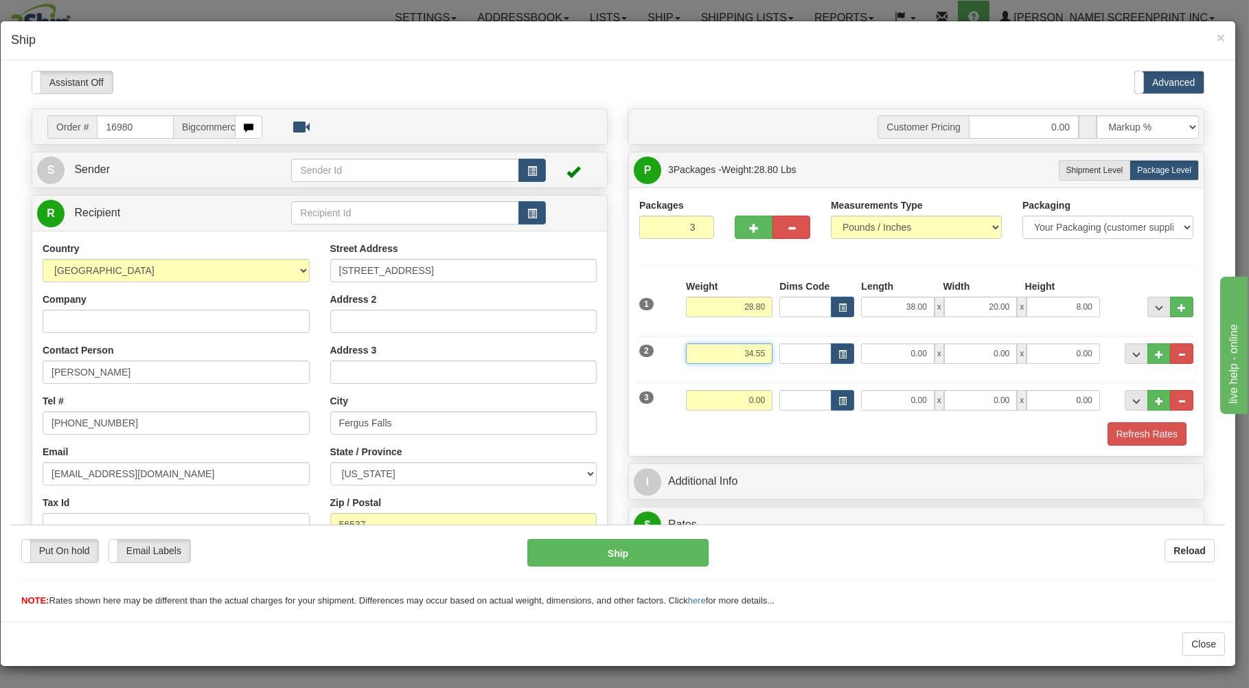
type input "34.55"
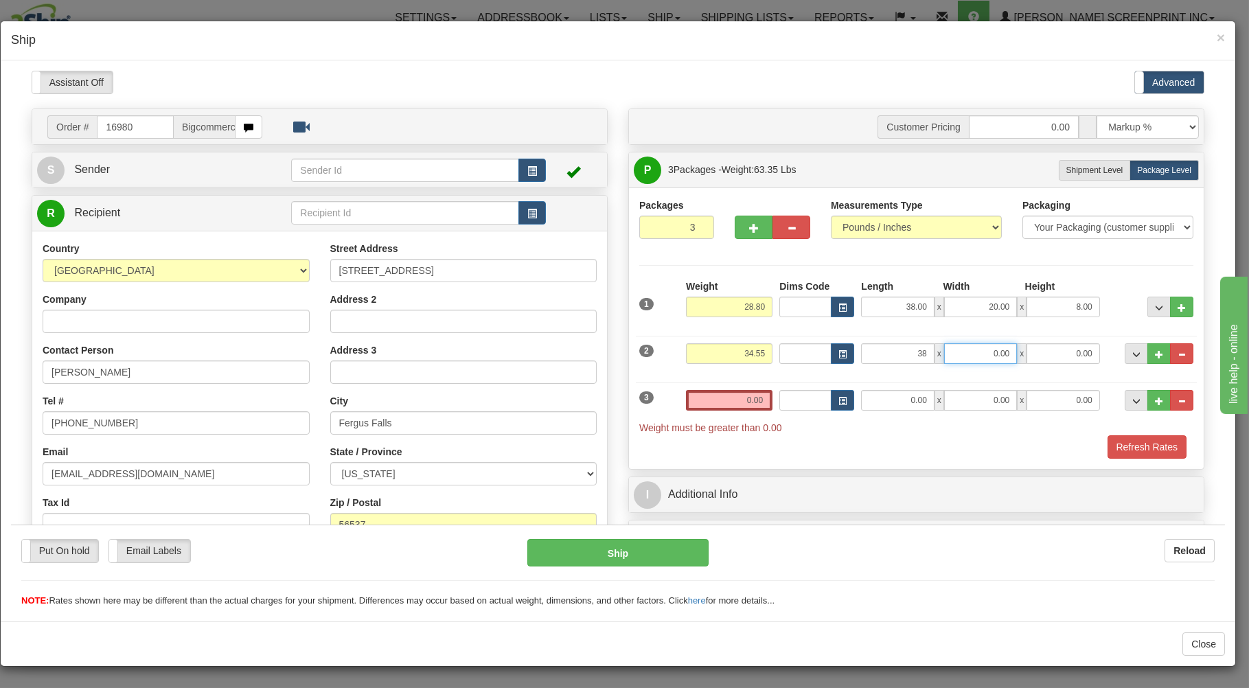
type input "38.00"
type input "20.00"
type input "11.00"
click at [710, 404] on input "0.00" at bounding box center [729, 399] width 86 height 21
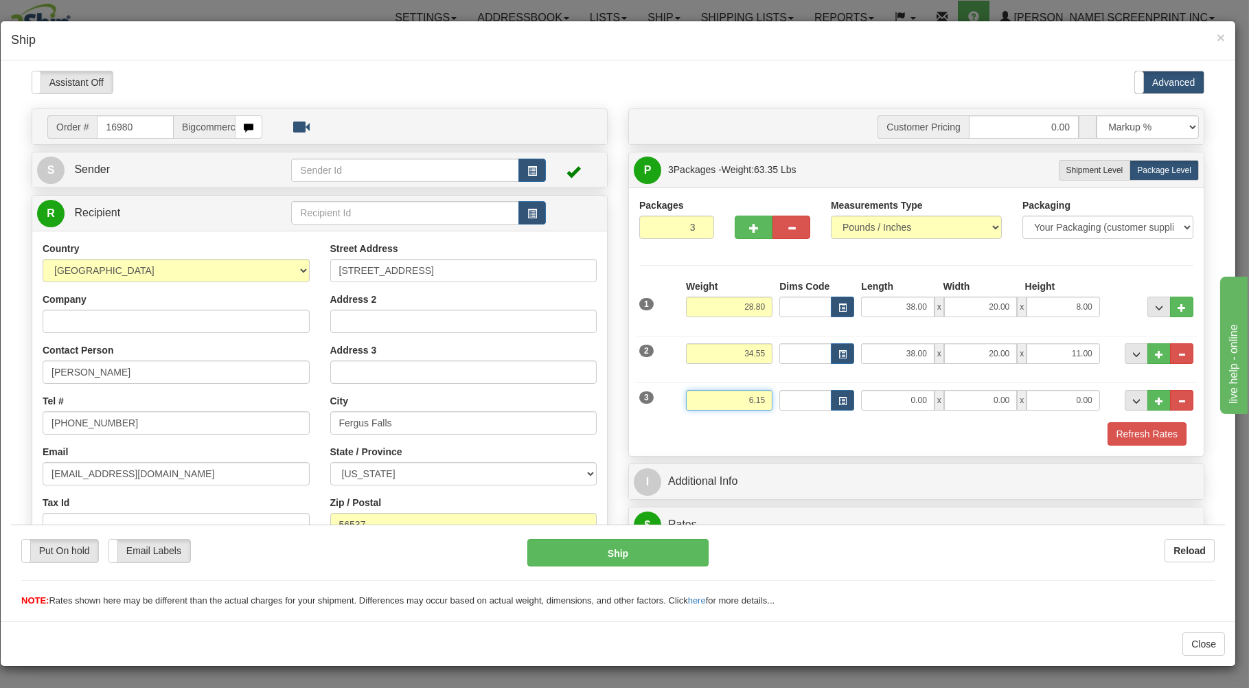
type input "6.15"
type input "30.00"
type input "27.00"
type input "3.00"
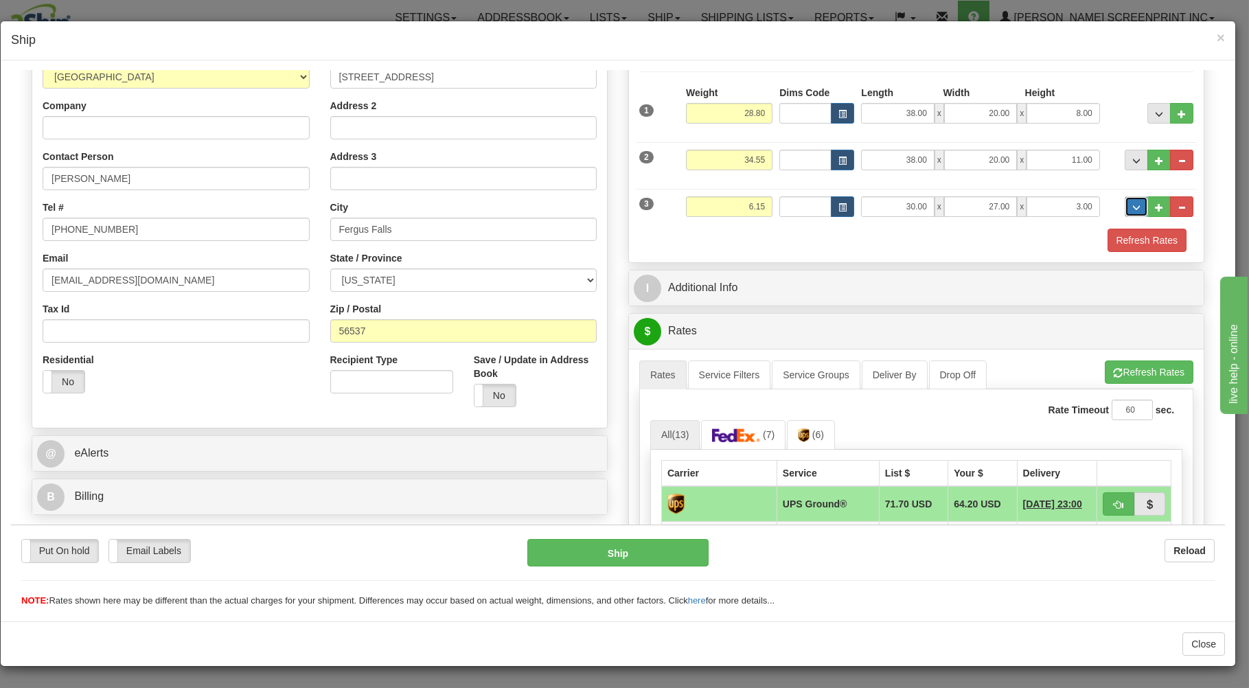
scroll to position [220, 0]
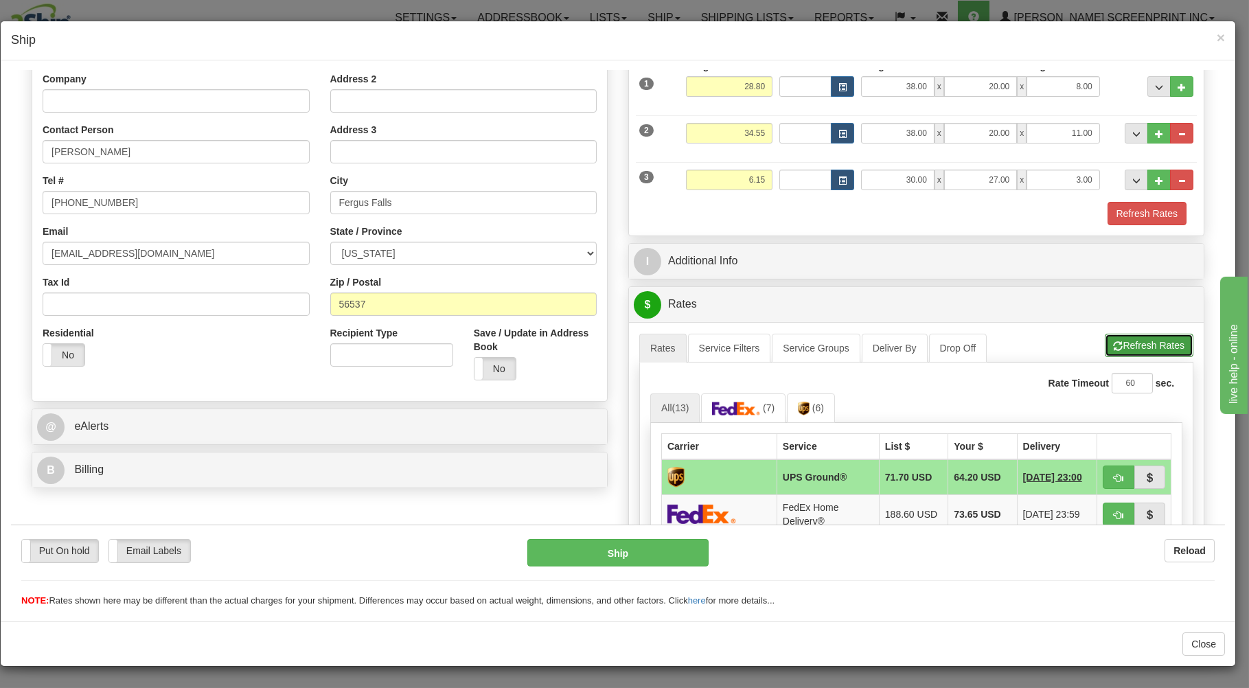
click at [1132, 343] on button "Refresh Rates" at bounding box center [1148, 344] width 89 height 23
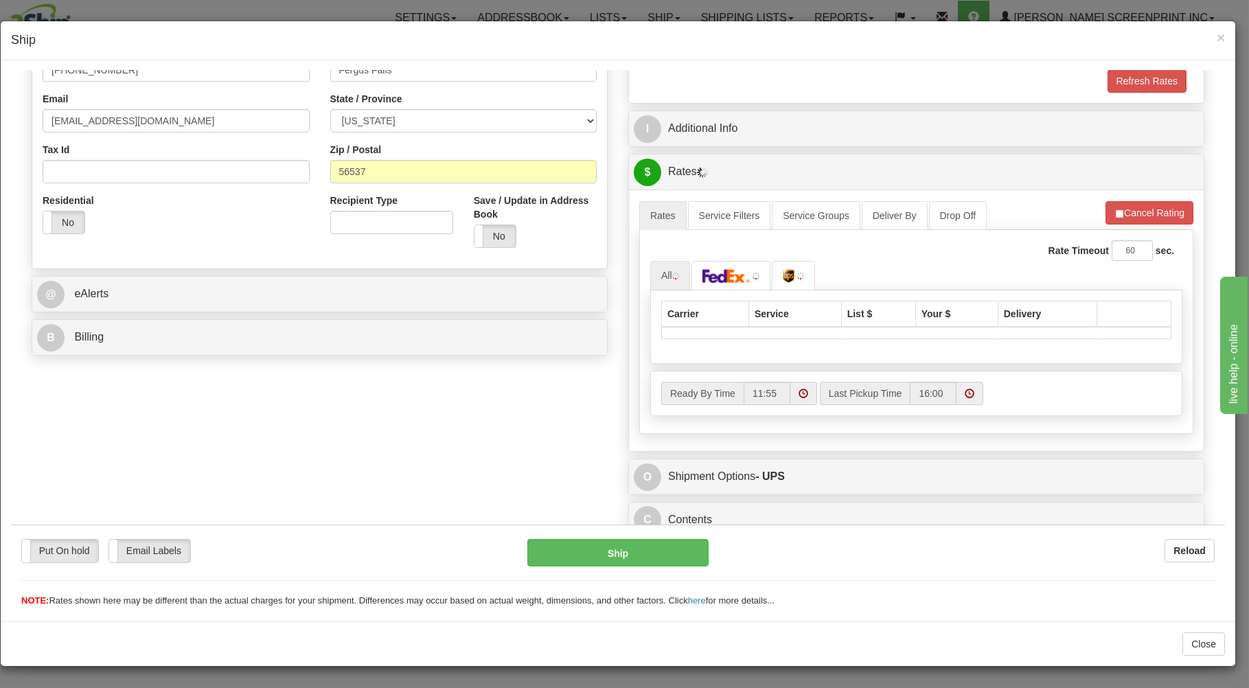
scroll to position [364, 0]
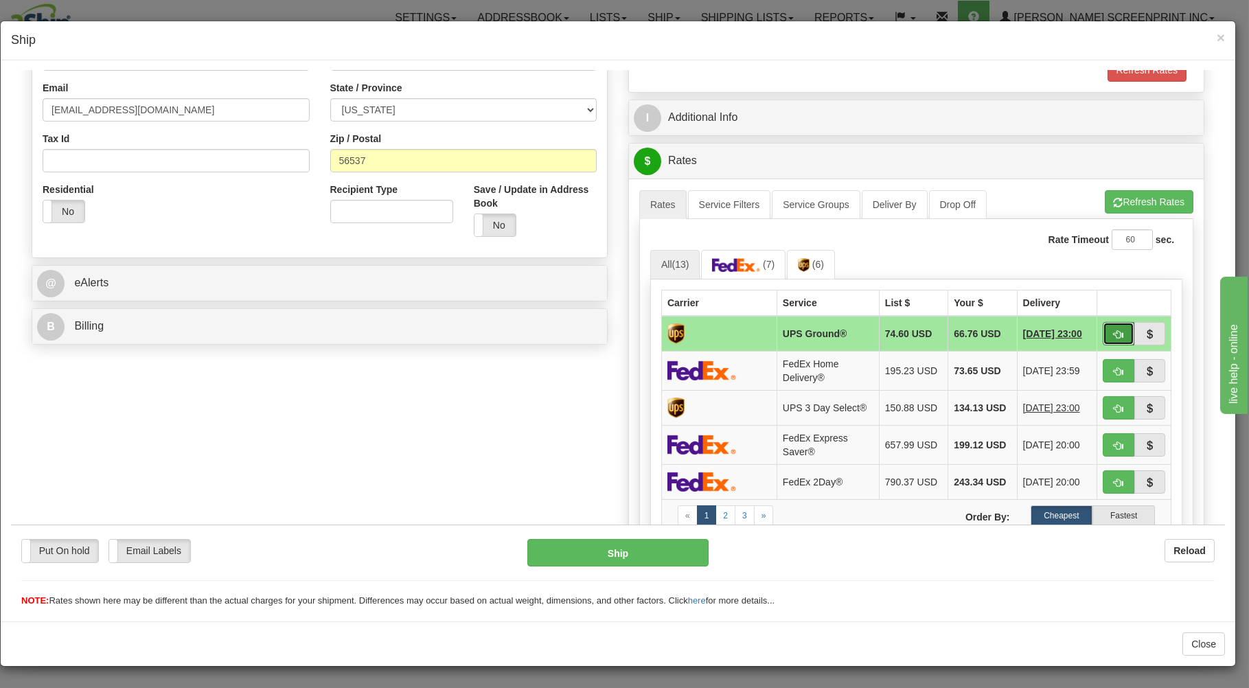
click at [1113, 329] on span "button" at bounding box center [1118, 333] width 10 height 9
type input "03"
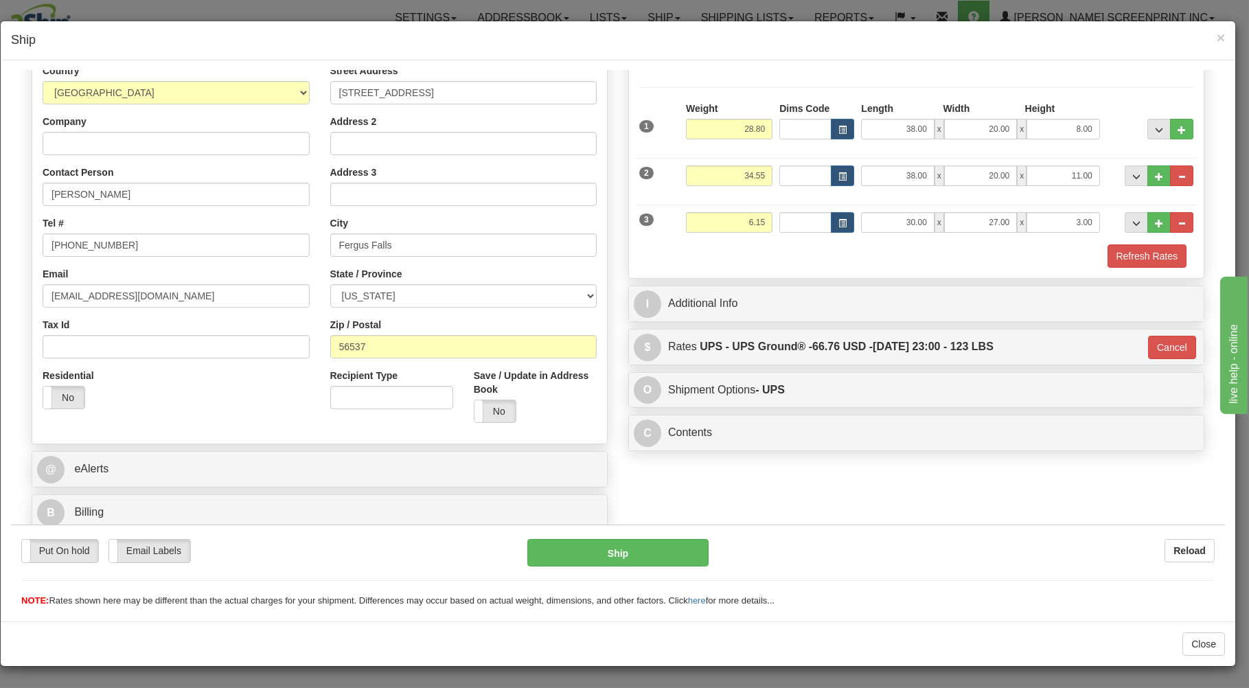
scroll to position [181, 0]
click at [645, 549] on button "Ship" at bounding box center [618, 551] width 182 height 27
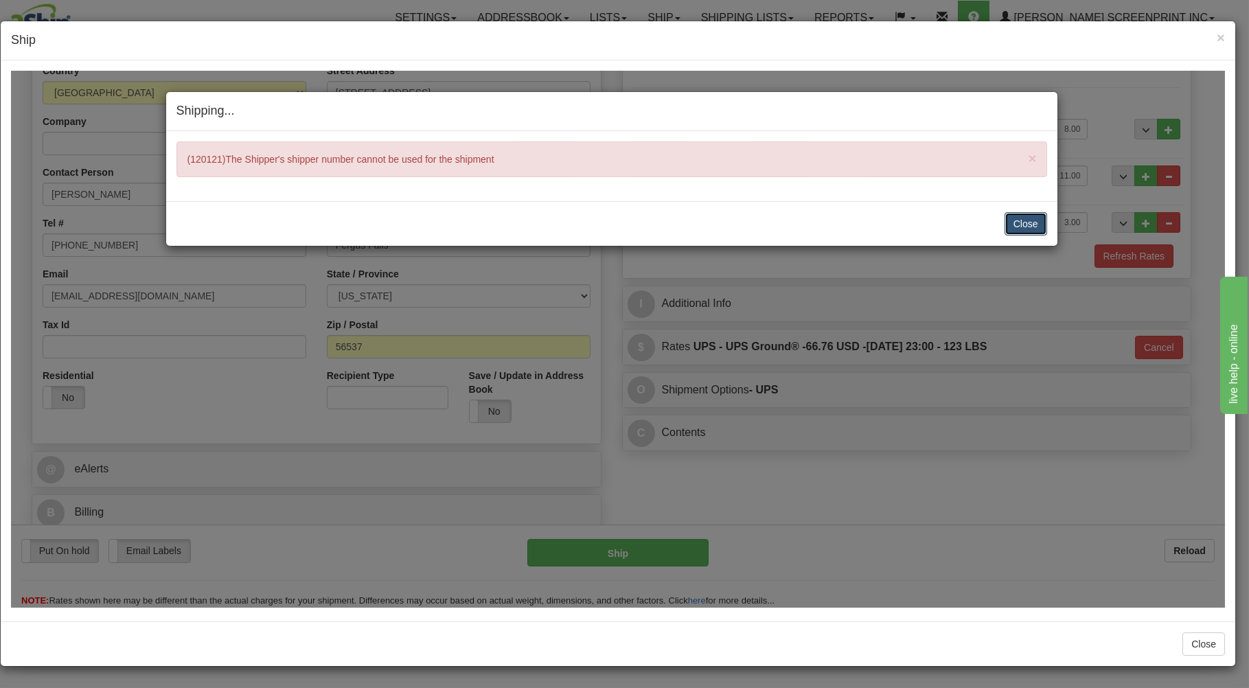
click at [1017, 216] on button "Close" at bounding box center [1025, 222] width 43 height 23
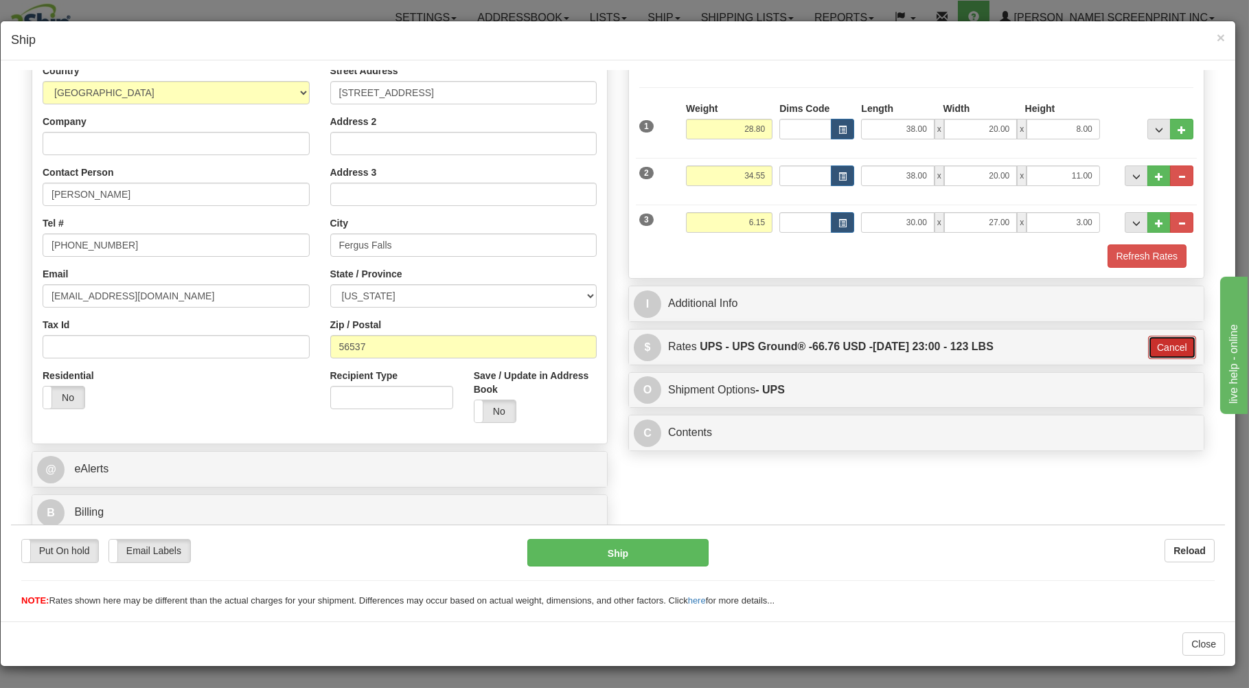
click at [1148, 338] on button "Cancel" at bounding box center [1172, 346] width 48 height 23
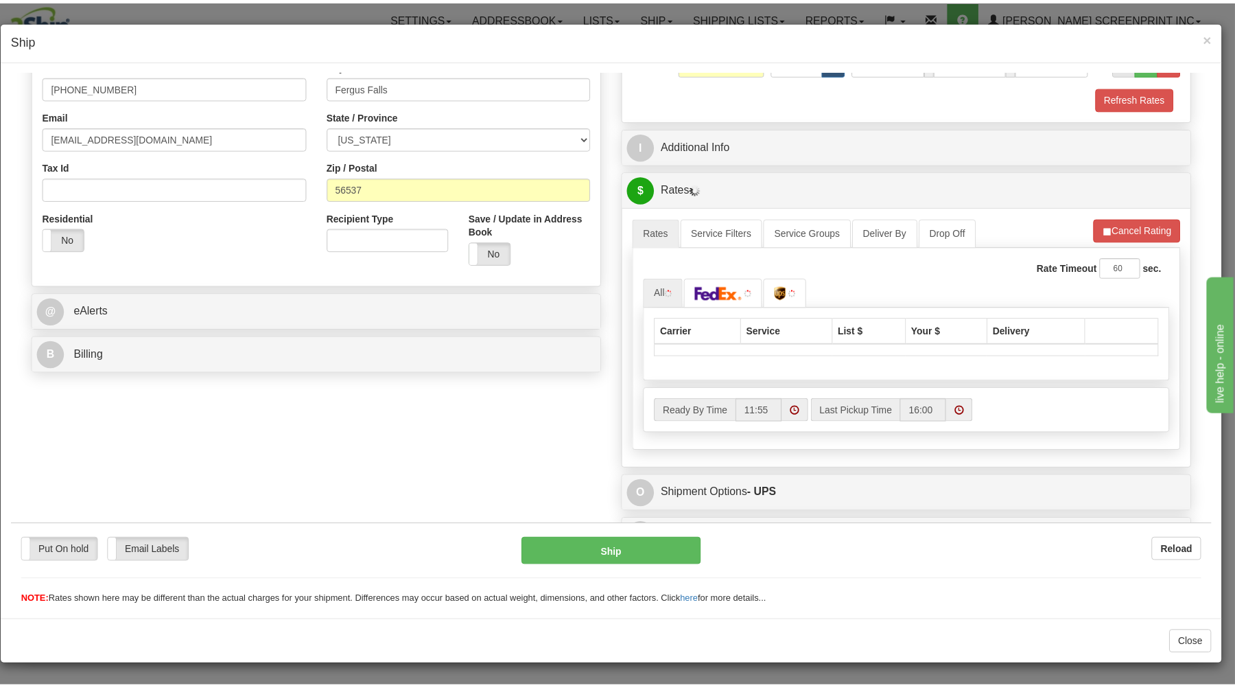
scroll to position [364, 0]
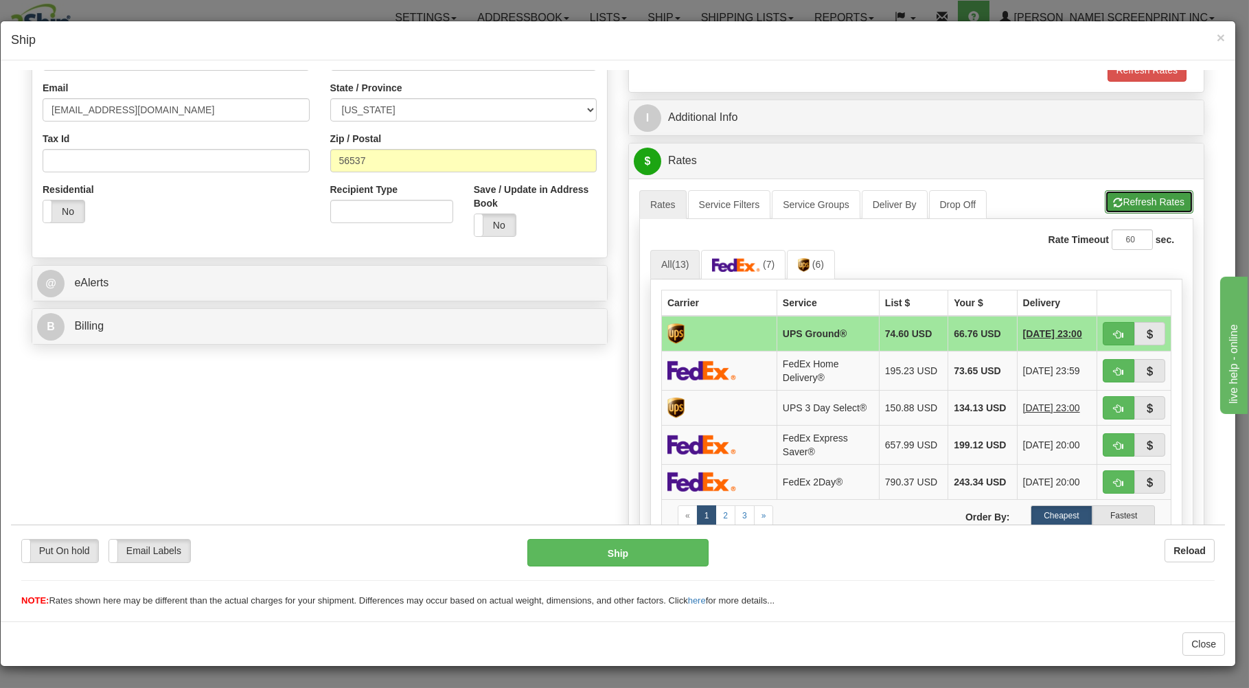
click at [1143, 200] on button "Refresh Rates" at bounding box center [1148, 200] width 89 height 23
click at [1221, 36] on span "×" at bounding box center [1220, 38] width 8 height 16
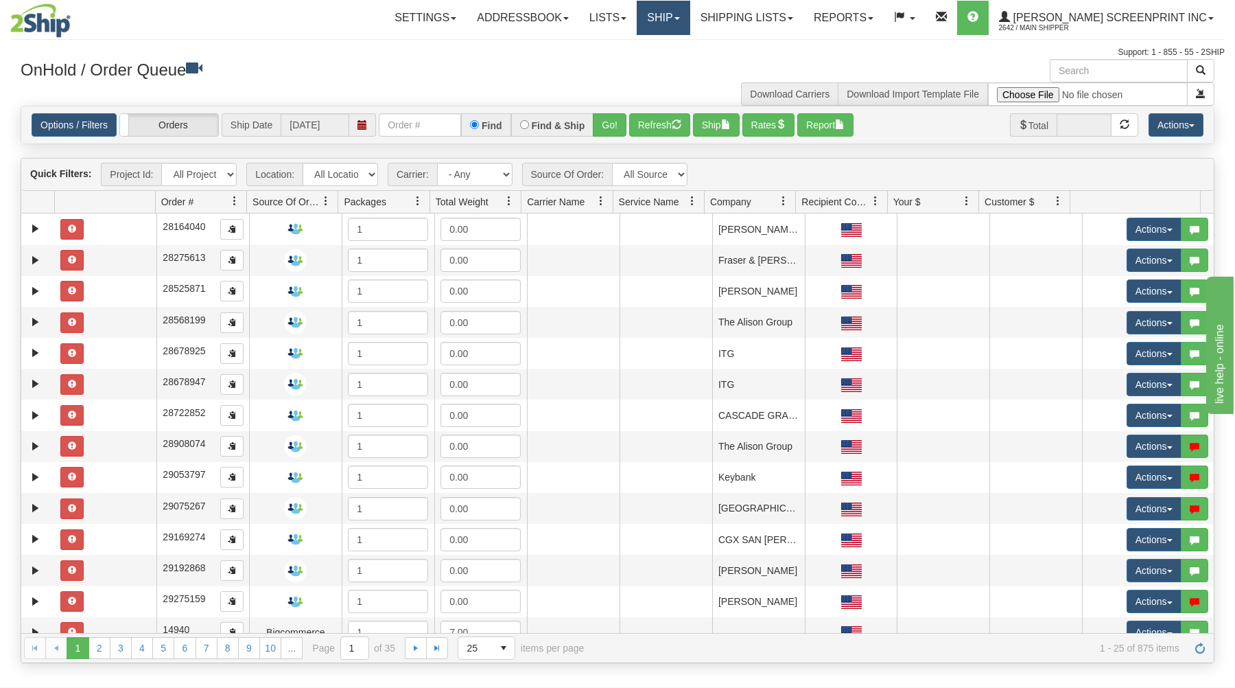
click at [690, 19] on link "Ship" at bounding box center [663, 18] width 53 height 34
click at [690, 60] on link "Ship Request" at bounding box center [628, 66] width 124 height 18
type input "16987"
click at [610, 128] on button "Go!" at bounding box center [610, 124] width 34 height 23
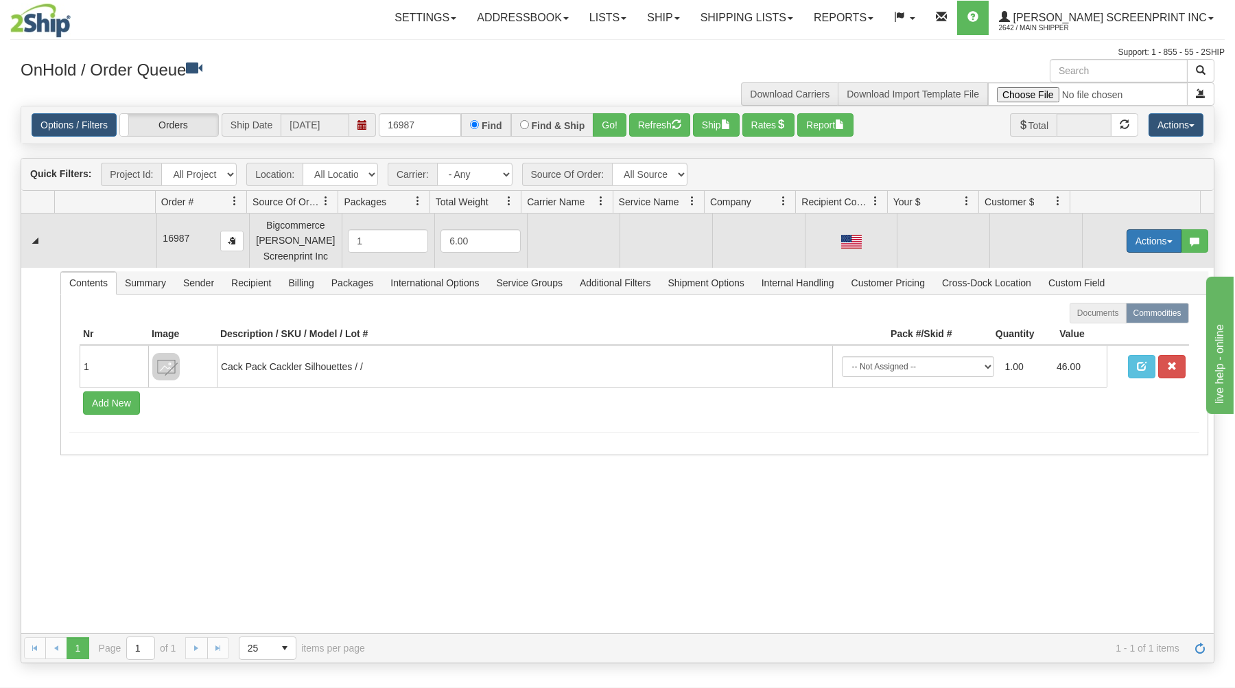
click at [1148, 241] on button "Actions" at bounding box center [1154, 240] width 55 height 23
click at [1145, 267] on link "Open" at bounding box center [1126, 267] width 110 height 18
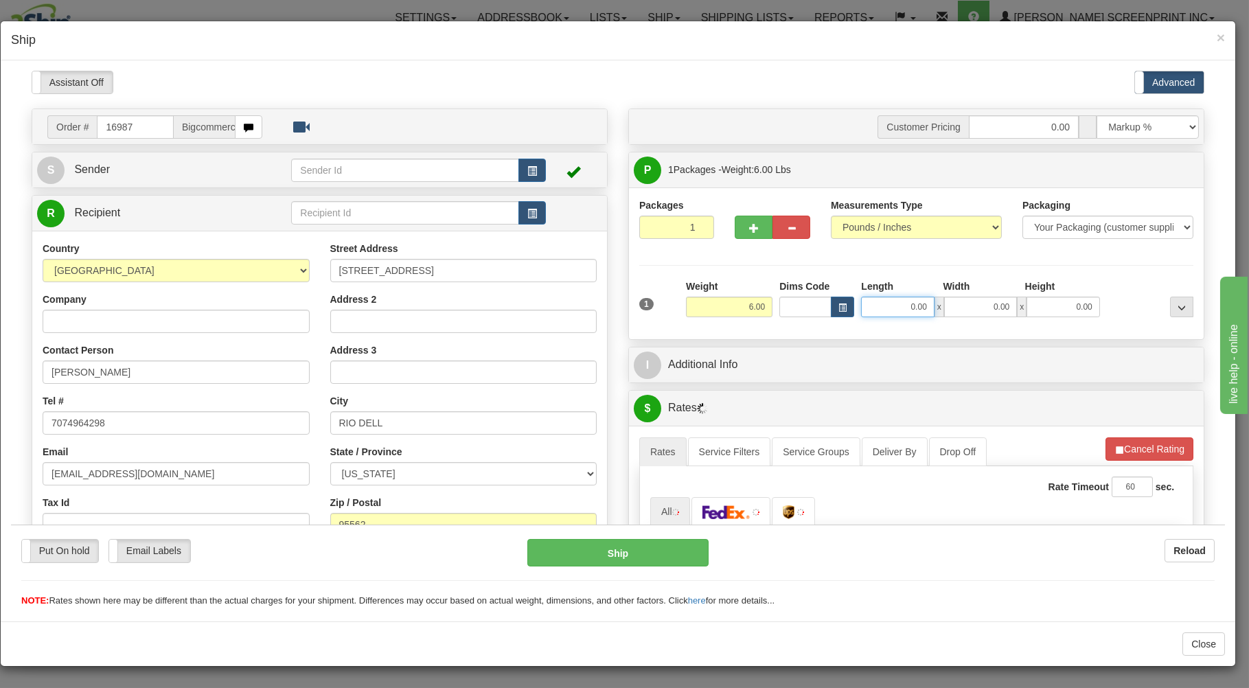
click at [866, 307] on input "0.00" at bounding box center [897, 306] width 73 height 21
type input "26.00"
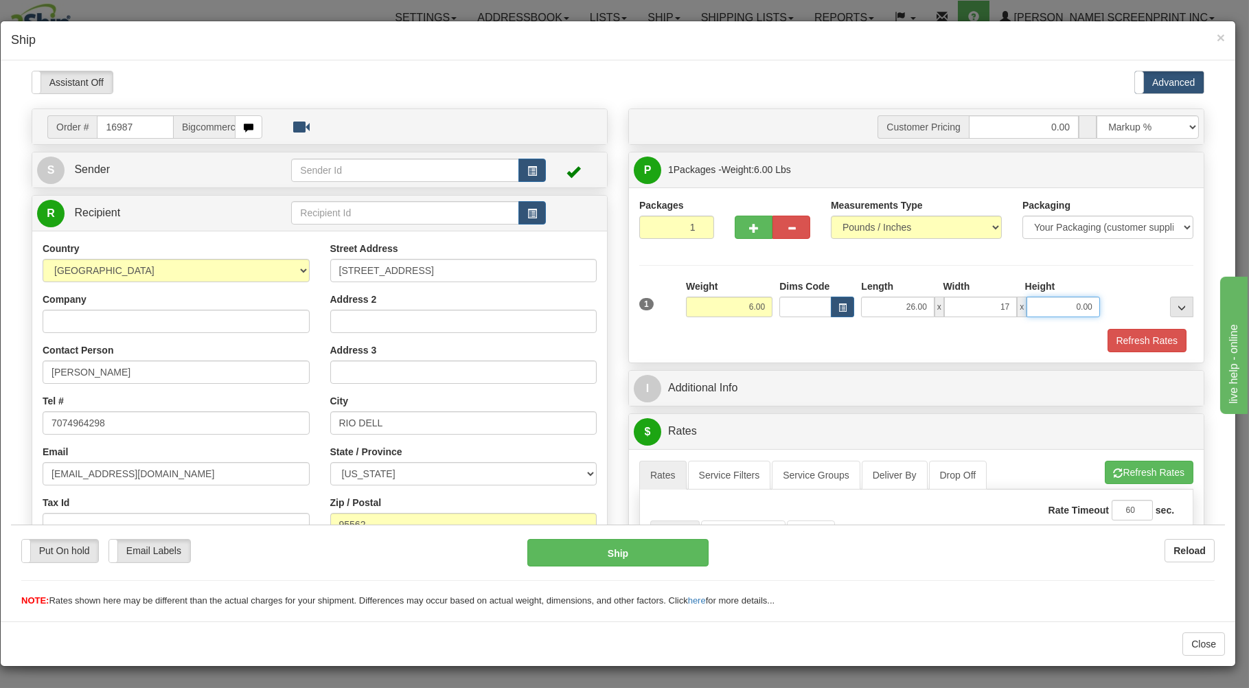
type input "17.00"
type input "4.00"
drag, startPoint x: 732, startPoint y: 306, endPoint x: 817, endPoint y: 284, distance: 87.9
click at [772, 296] on input "6.00" at bounding box center [729, 306] width 86 height 21
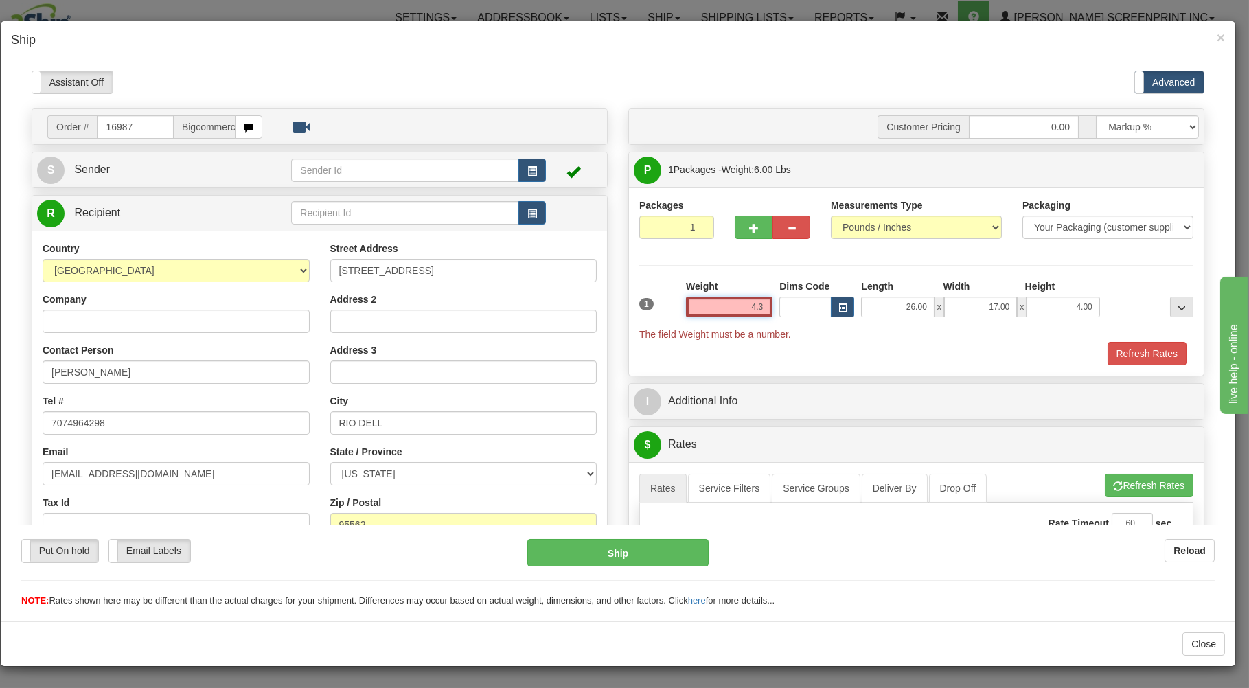
type input "4.35"
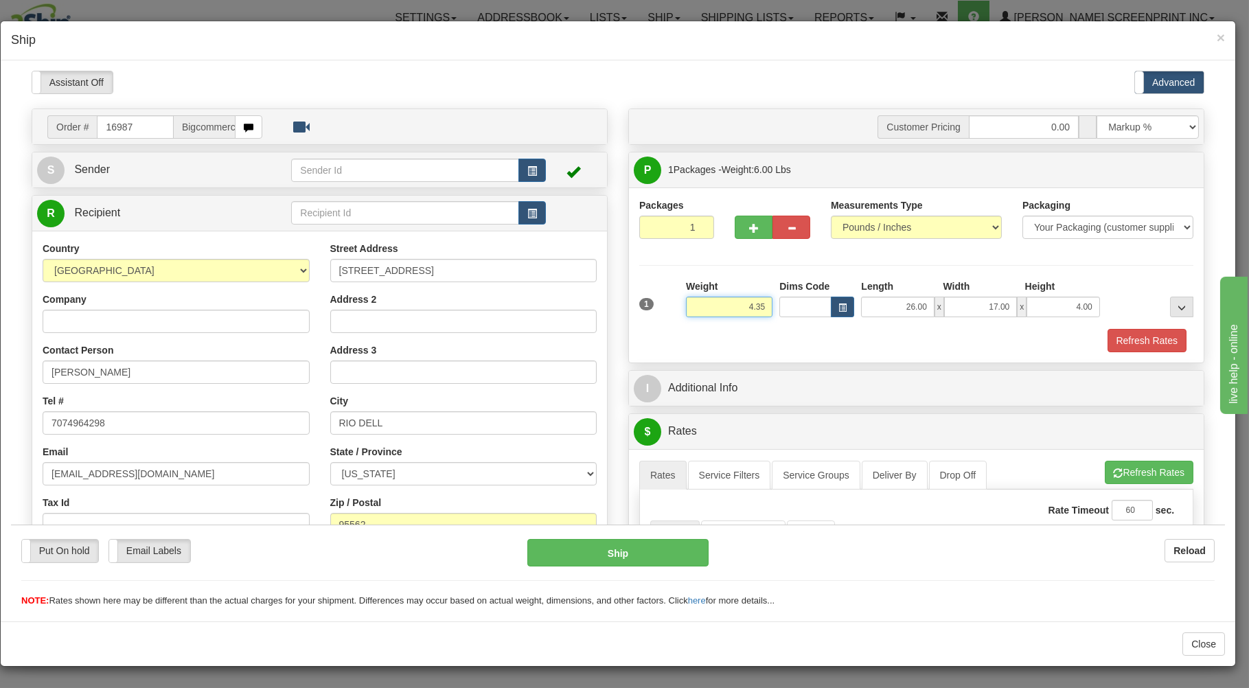
drag, startPoint x: 721, startPoint y: 307, endPoint x: 828, endPoint y: 307, distance: 107.8
click at [772, 307] on input "4.35" at bounding box center [729, 306] width 86 height 21
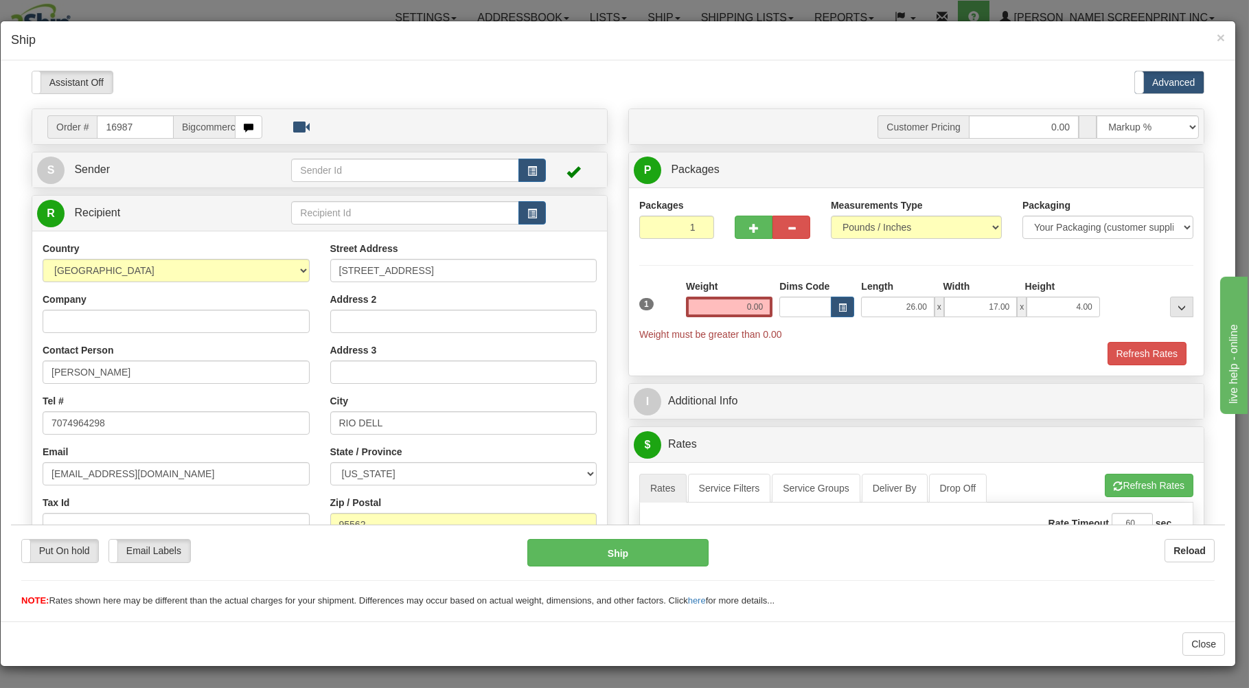
click at [848, 354] on div "Refresh Rates" at bounding box center [916, 352] width 561 height 23
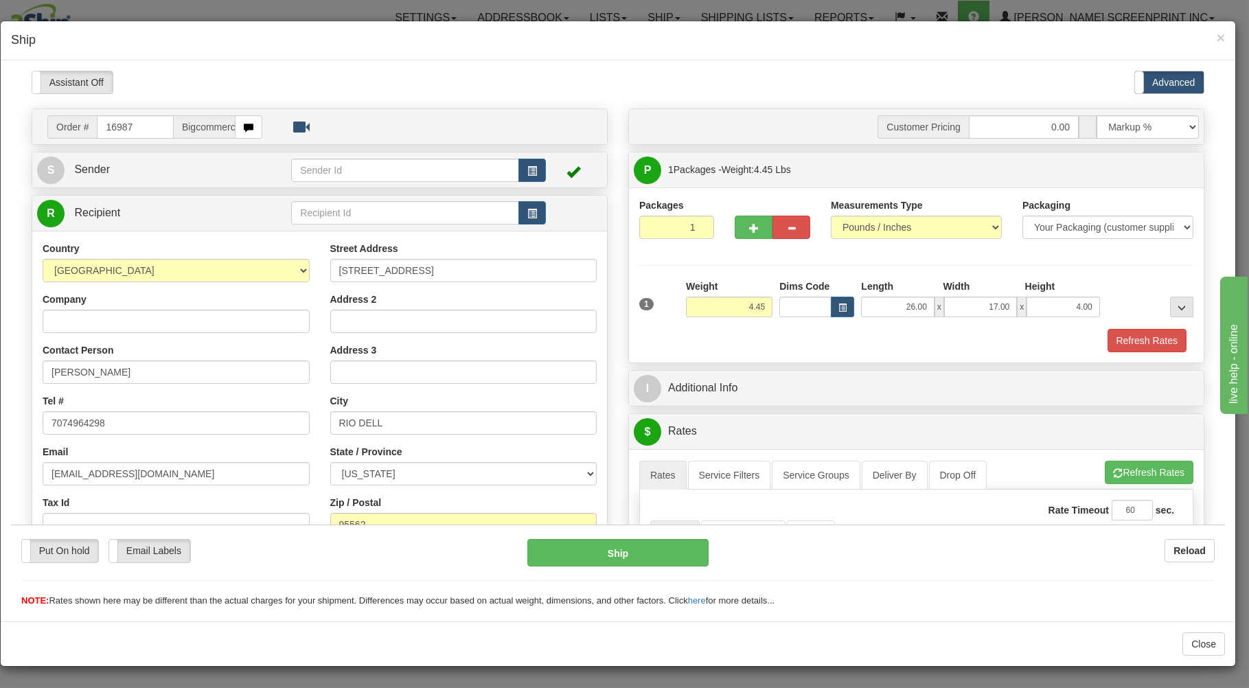
type input "4.35"
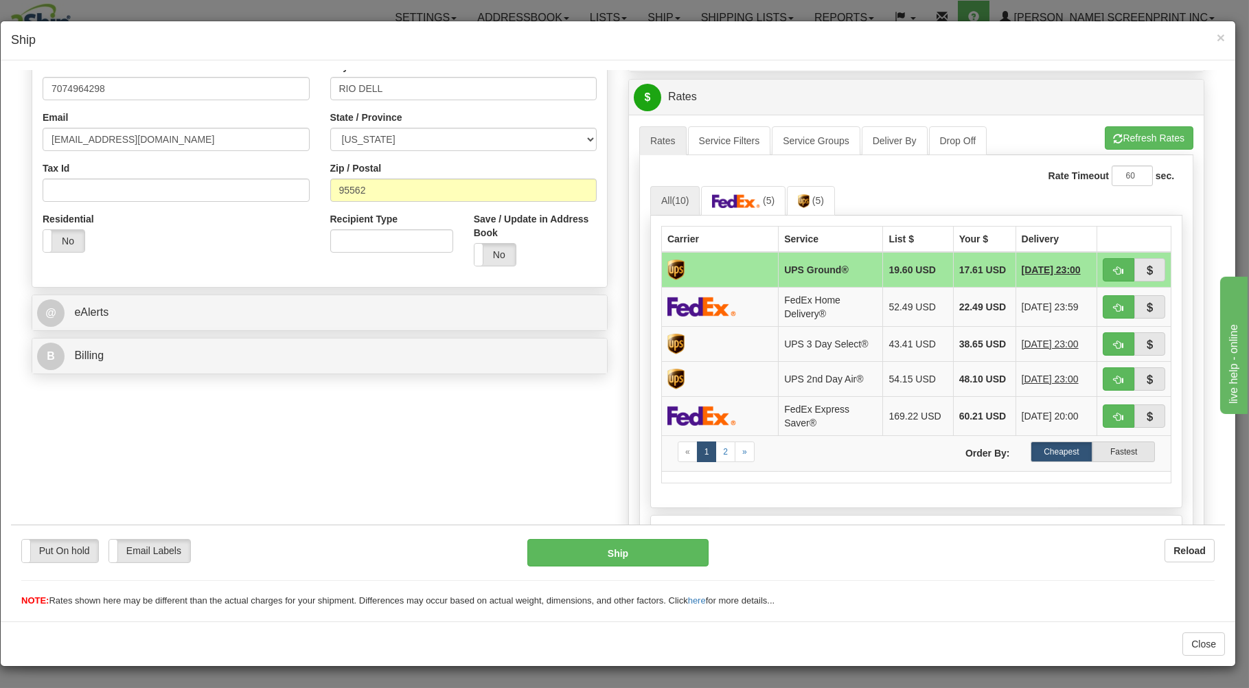
scroll to position [368, 0]
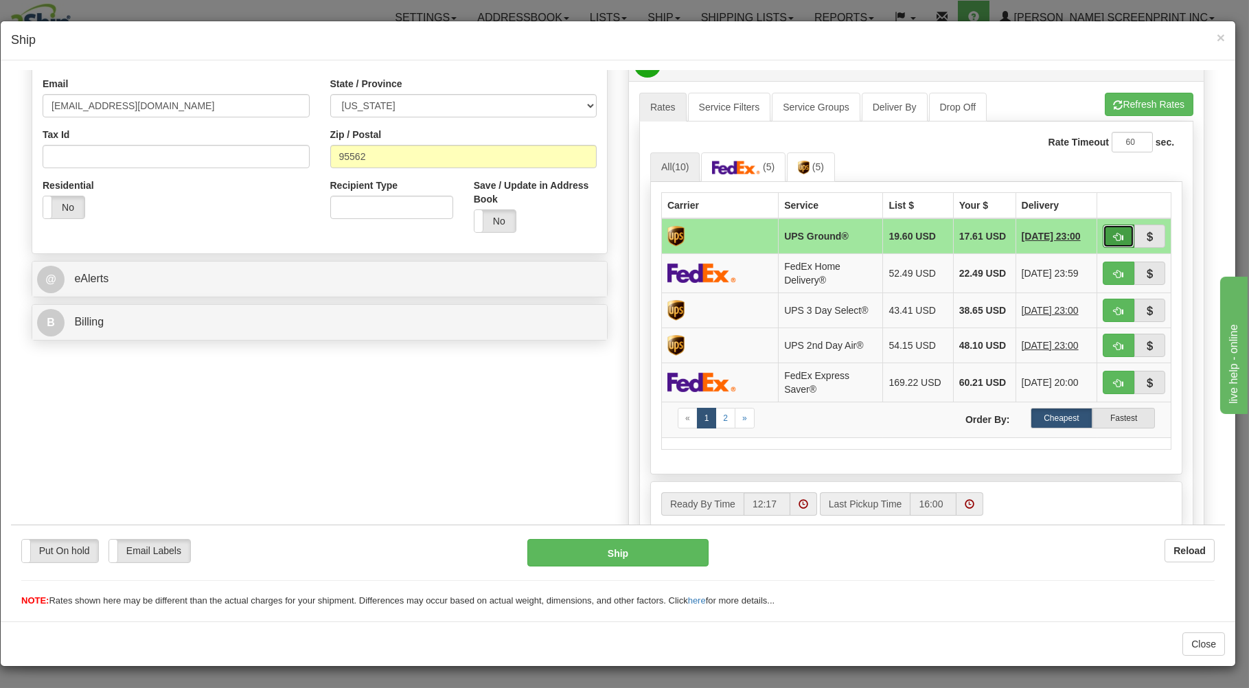
drag, startPoint x: 1106, startPoint y: 231, endPoint x: 1001, endPoint y: 356, distance: 163.6
click at [1106, 233] on button "button" at bounding box center [1118, 235] width 32 height 23
type input "03"
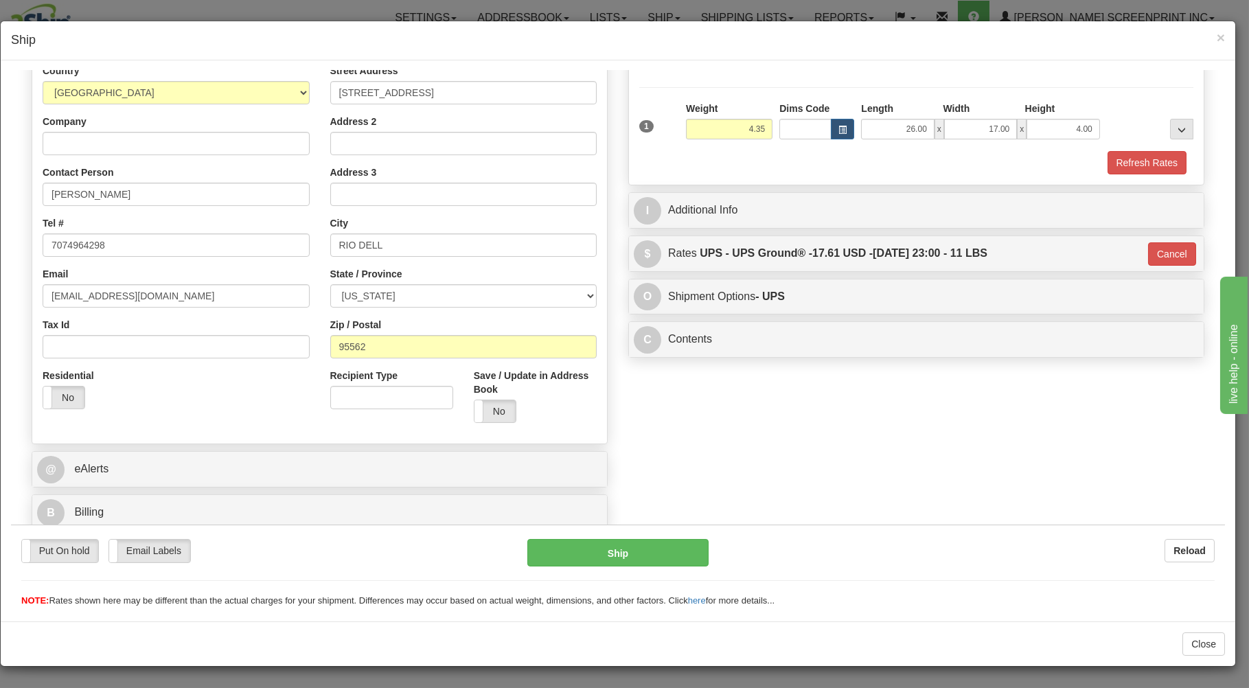
scroll to position [181, 0]
click at [561, 543] on button "Ship" at bounding box center [618, 551] width 182 height 27
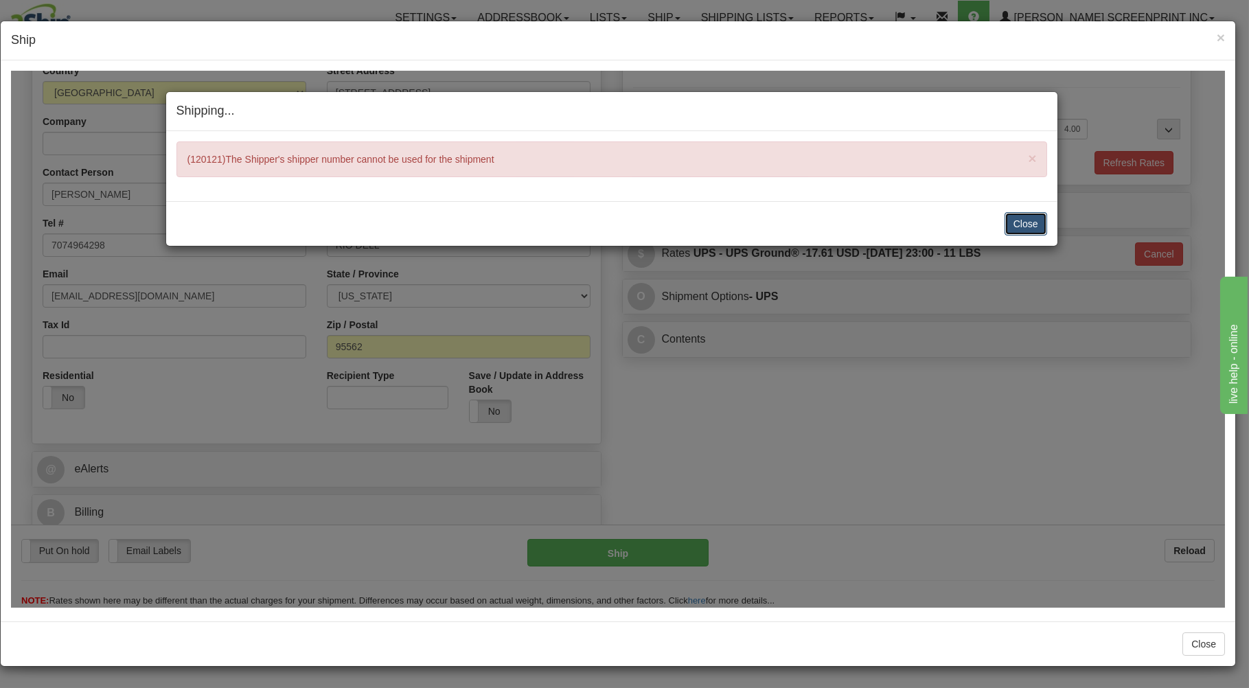
click at [1020, 218] on button "Close" at bounding box center [1025, 222] width 43 height 23
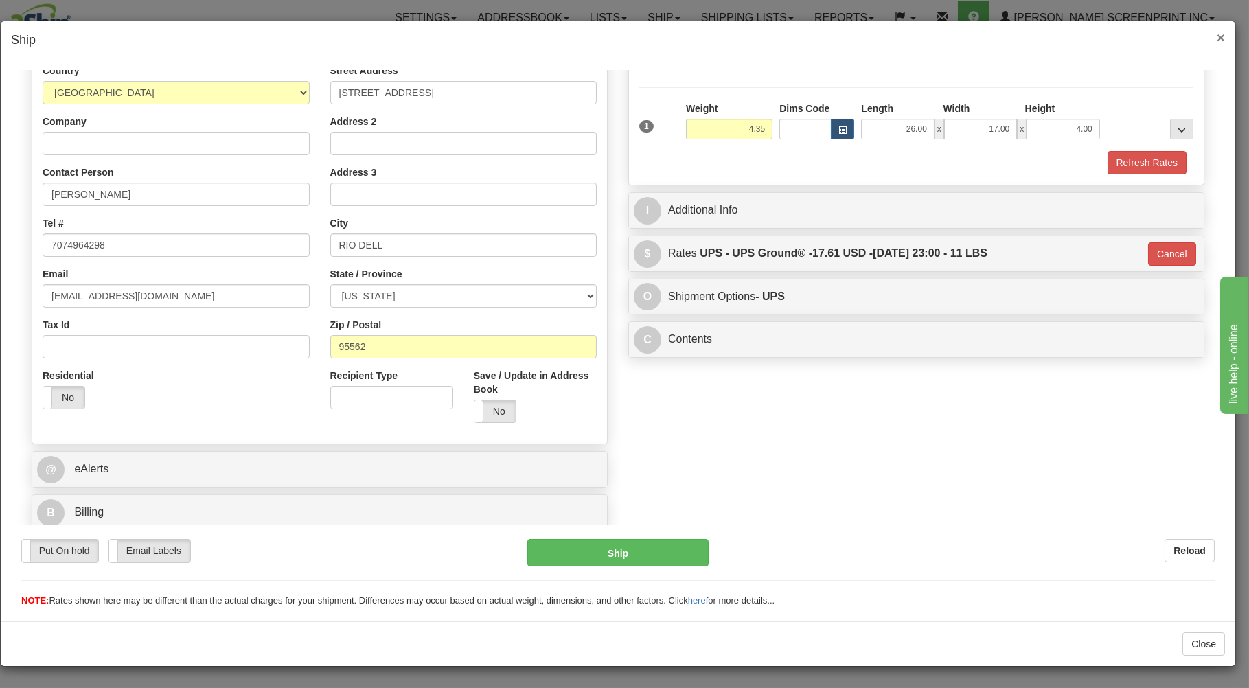
click at [1221, 31] on span "×" at bounding box center [1220, 38] width 8 height 16
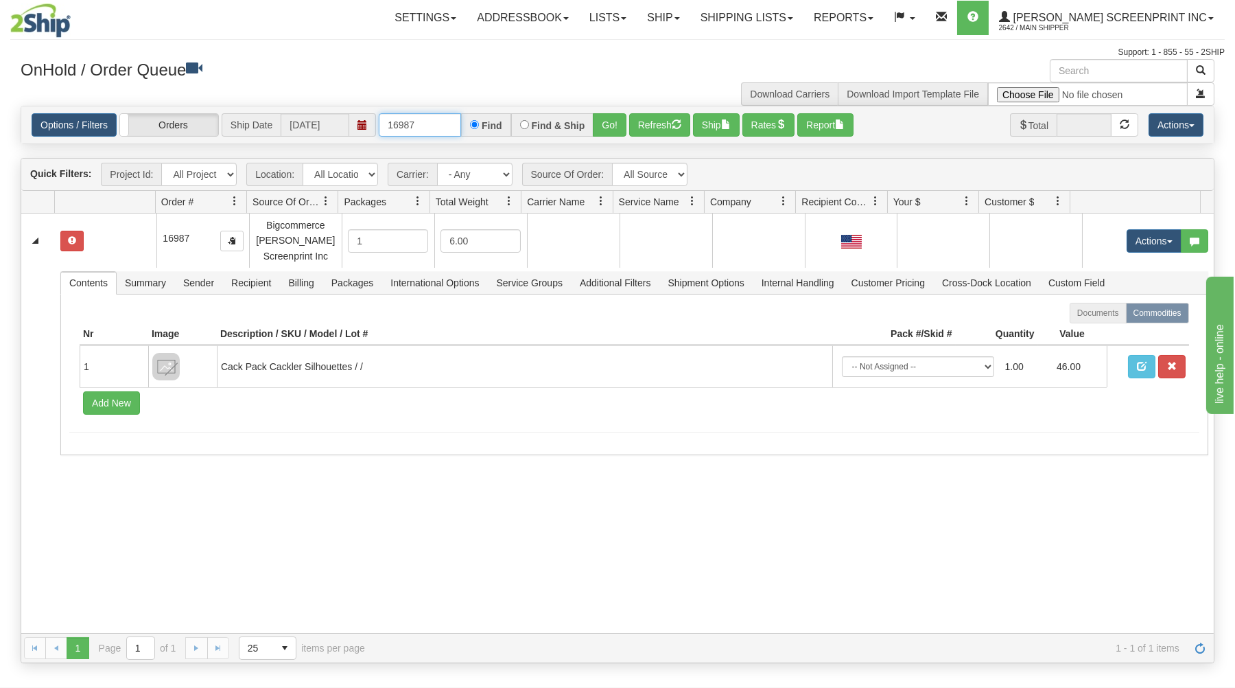
drag, startPoint x: 387, startPoint y: 120, endPoint x: 469, endPoint y: 125, distance: 81.8
click at [469, 123] on div "16987 Find Find & Ship Go!" at bounding box center [503, 124] width 248 height 23
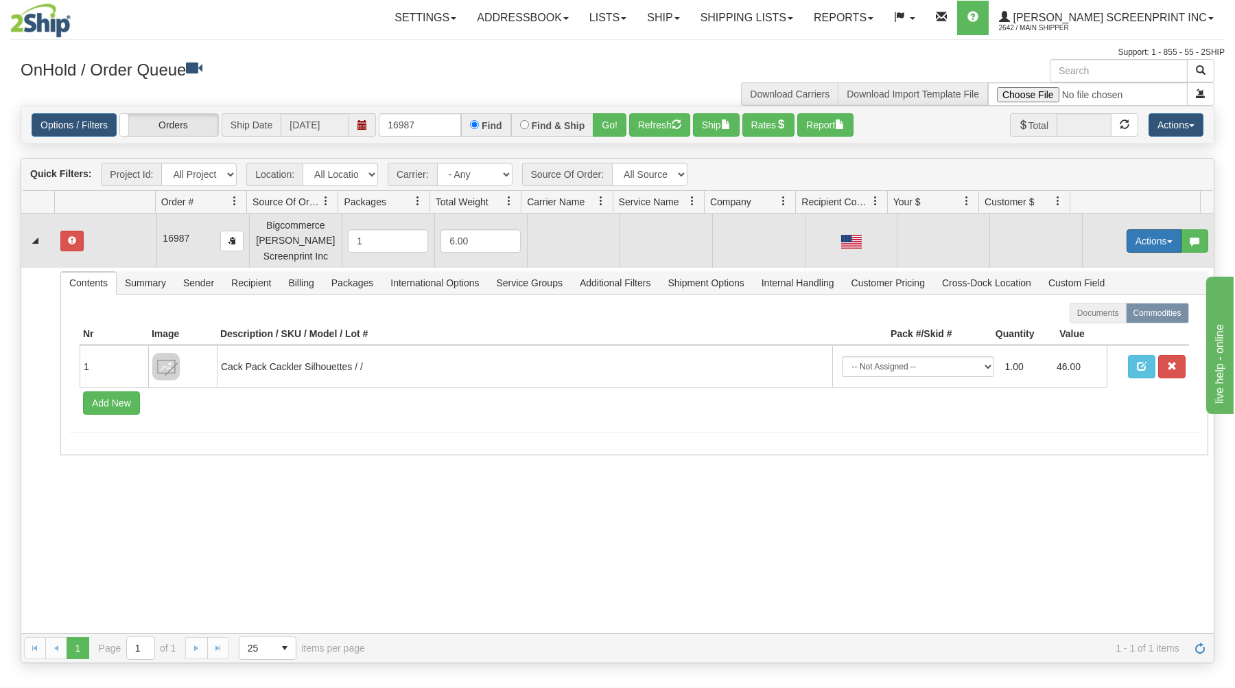
click at [1129, 237] on button "Actions" at bounding box center [1154, 240] width 55 height 23
click at [1105, 265] on link "Open" at bounding box center [1126, 267] width 110 height 18
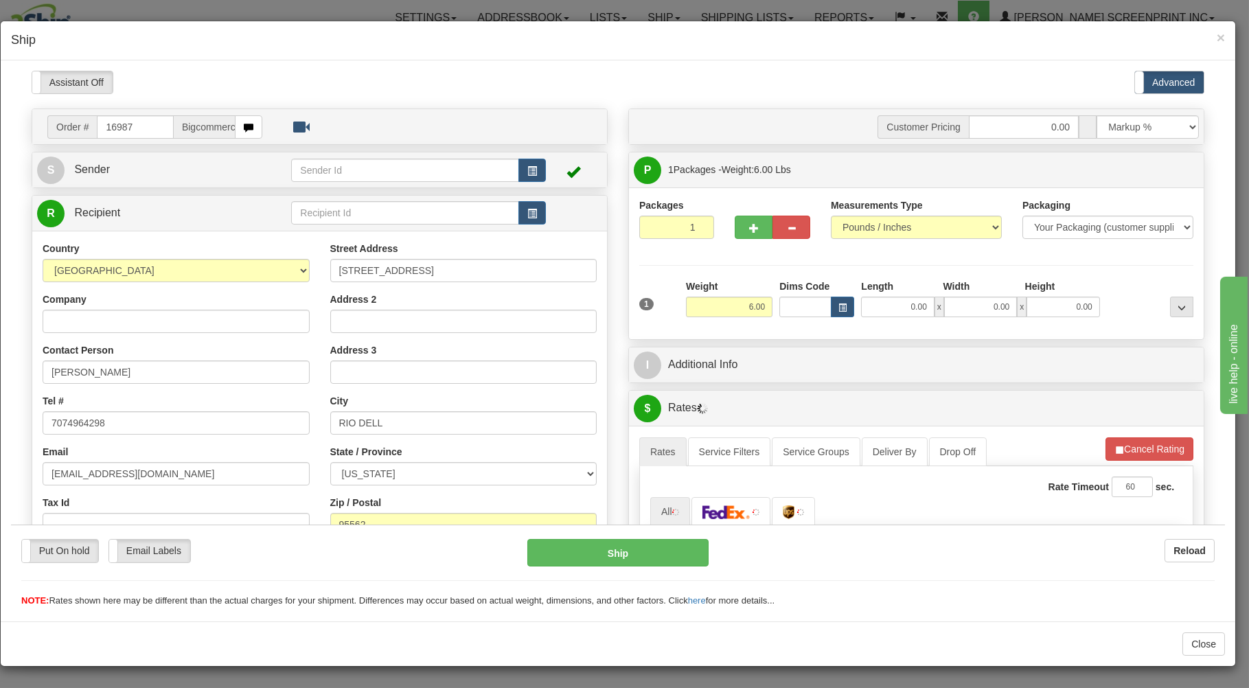
scroll to position [0, 0]
click at [880, 307] on input "0.00" at bounding box center [897, 306] width 73 height 21
type input "26.00"
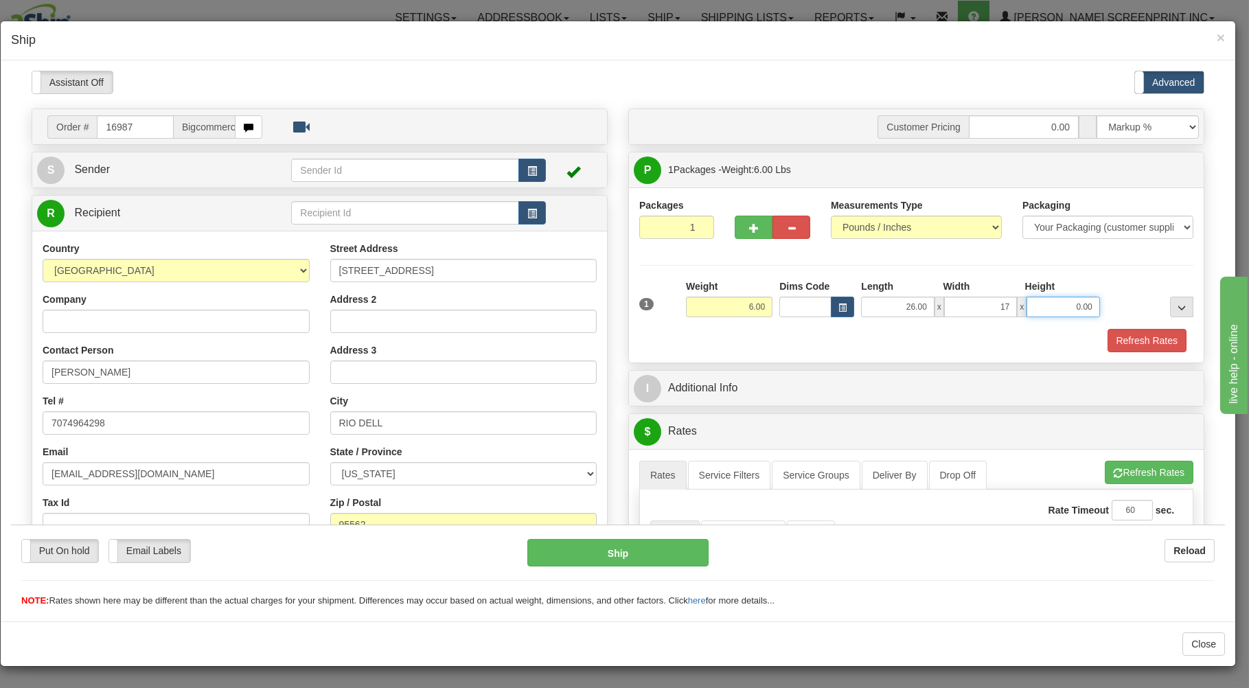
type input "17.00"
type input "4.00"
drag, startPoint x: 735, startPoint y: 314, endPoint x: 803, endPoint y: 273, distance: 79.1
click at [772, 296] on input "6.00" at bounding box center [729, 306] width 86 height 21
type input "4.35"
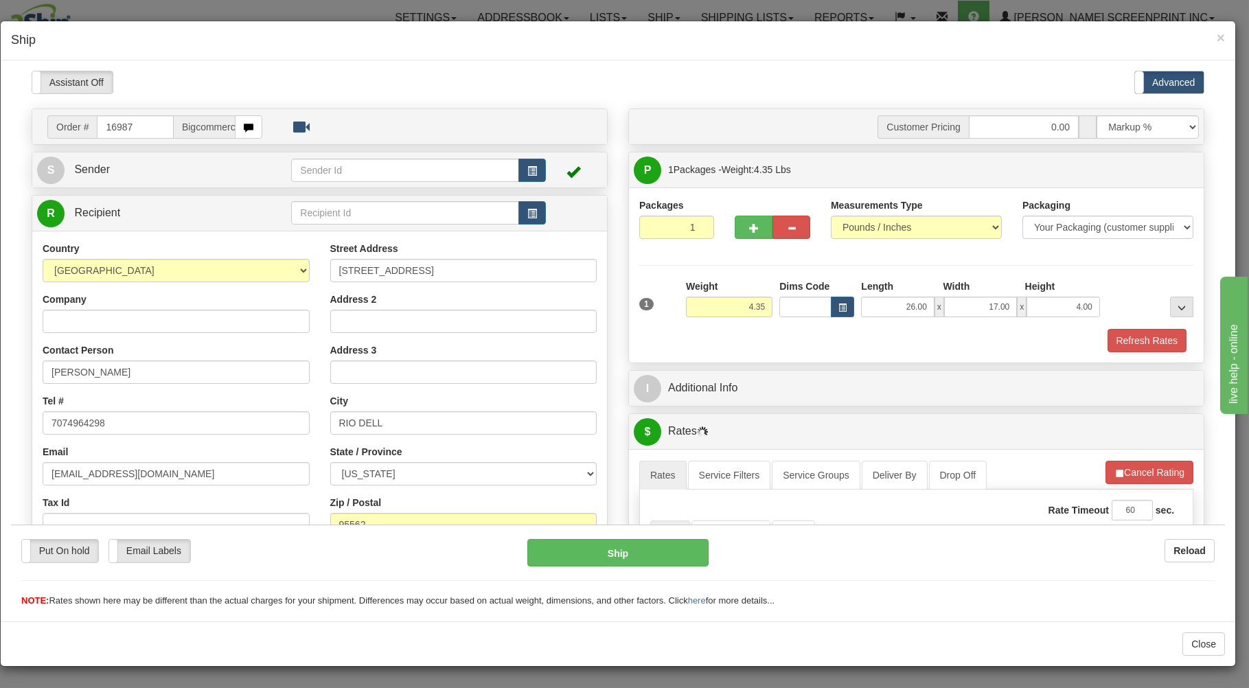
click at [809, 340] on div "Refresh Rates" at bounding box center [916, 339] width 561 height 23
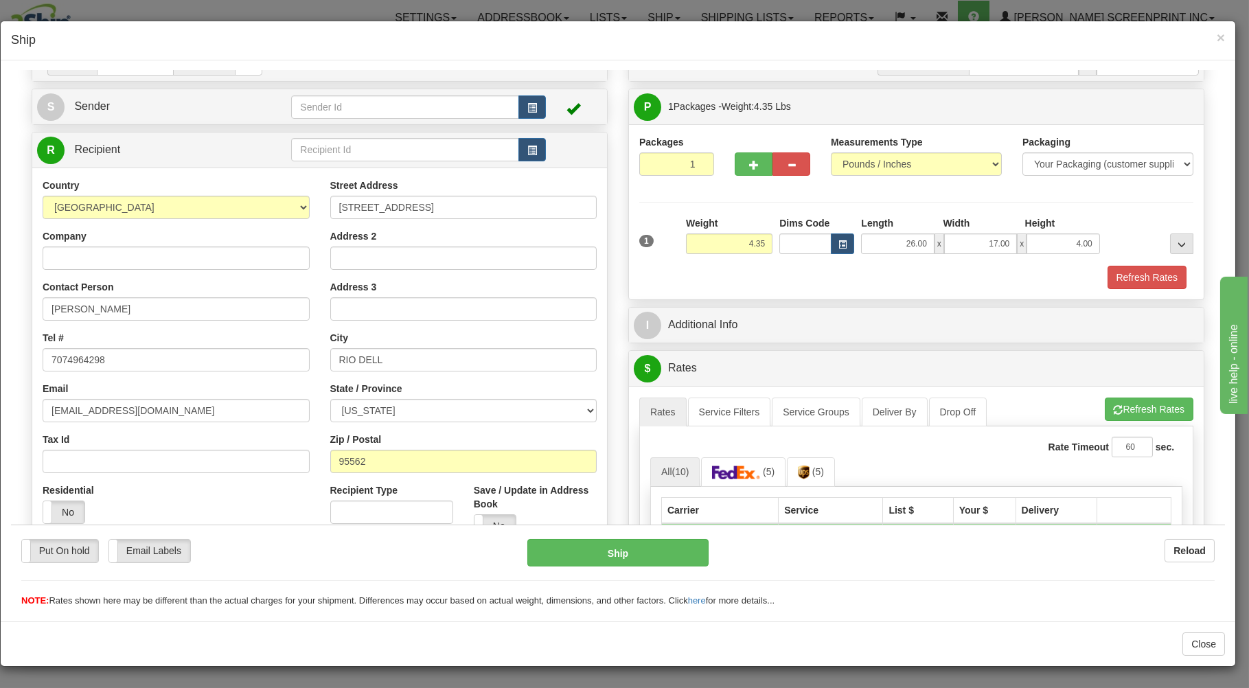
scroll to position [294, 0]
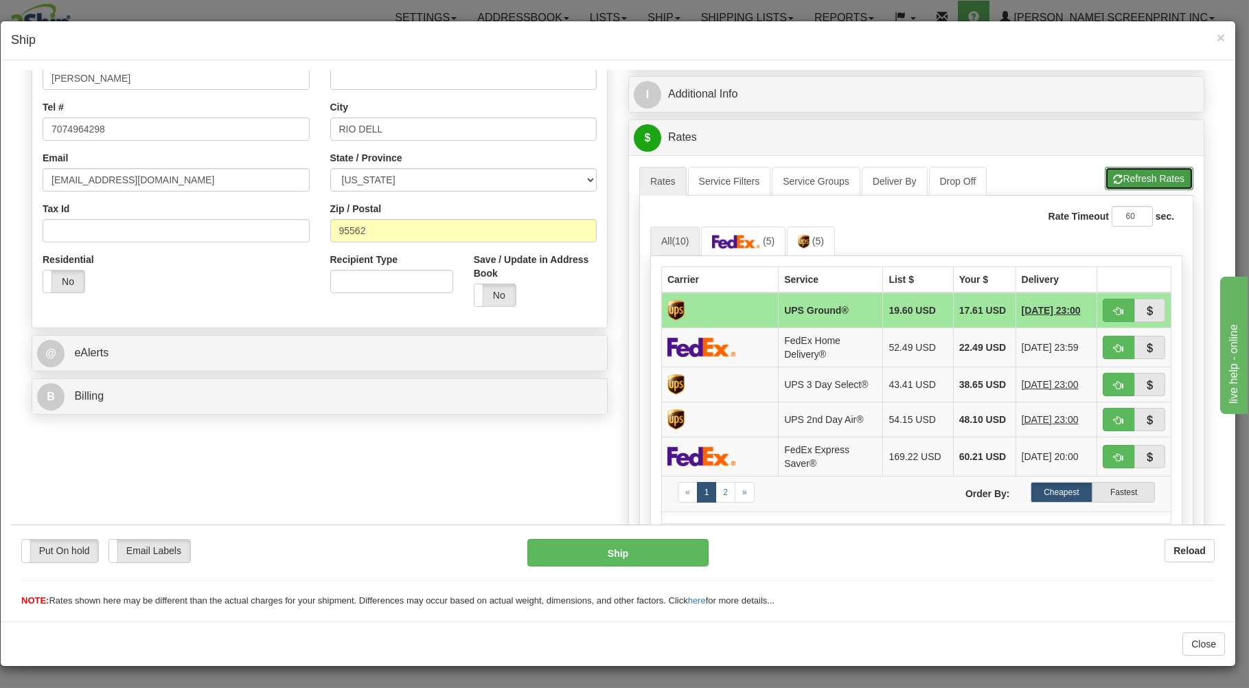
click at [1117, 178] on button "Refresh Rates" at bounding box center [1148, 177] width 89 height 23
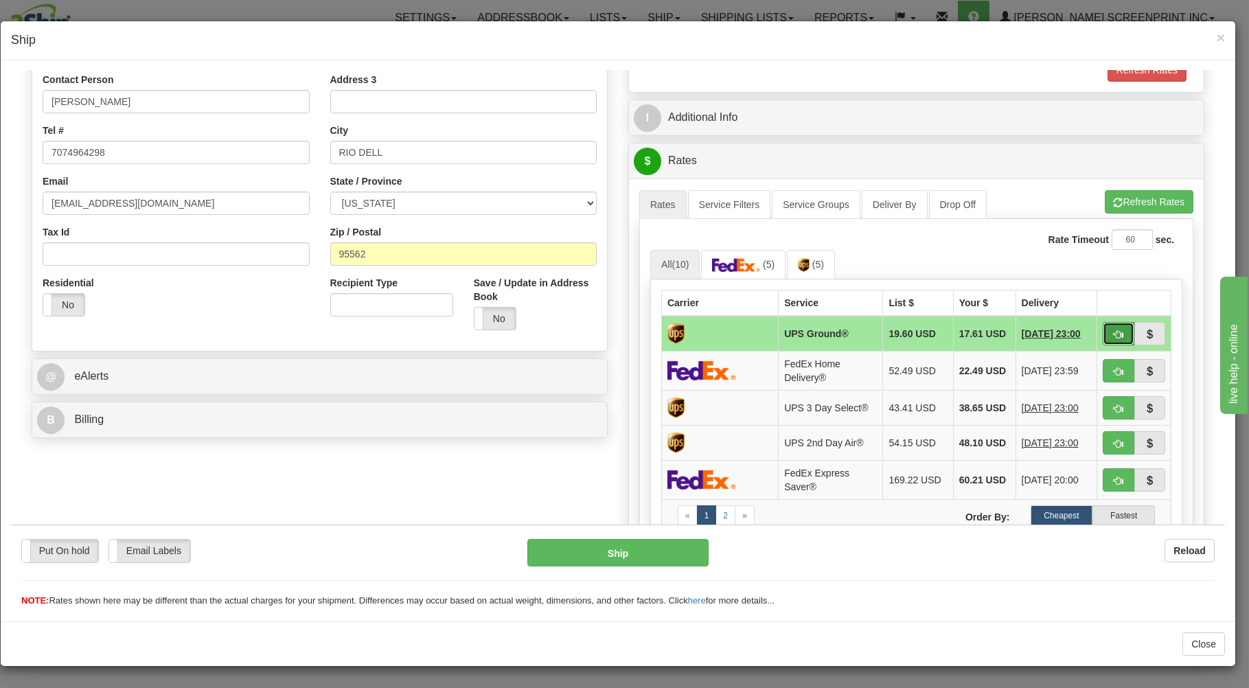
click at [1111, 332] on button "button" at bounding box center [1118, 332] width 32 height 23
type input "03"
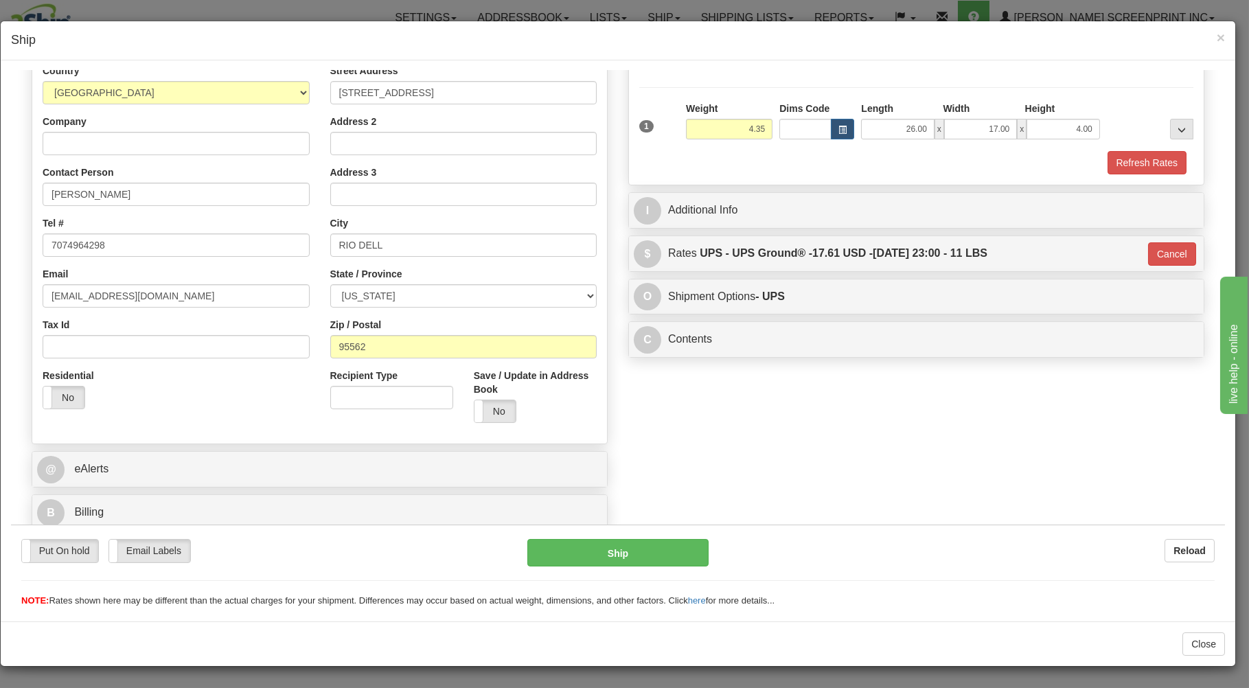
scroll to position [181, 0]
drag, startPoint x: 607, startPoint y: 546, endPoint x: 617, endPoint y: 542, distance: 11.4
click at [617, 542] on button "Ship" at bounding box center [618, 551] width 182 height 27
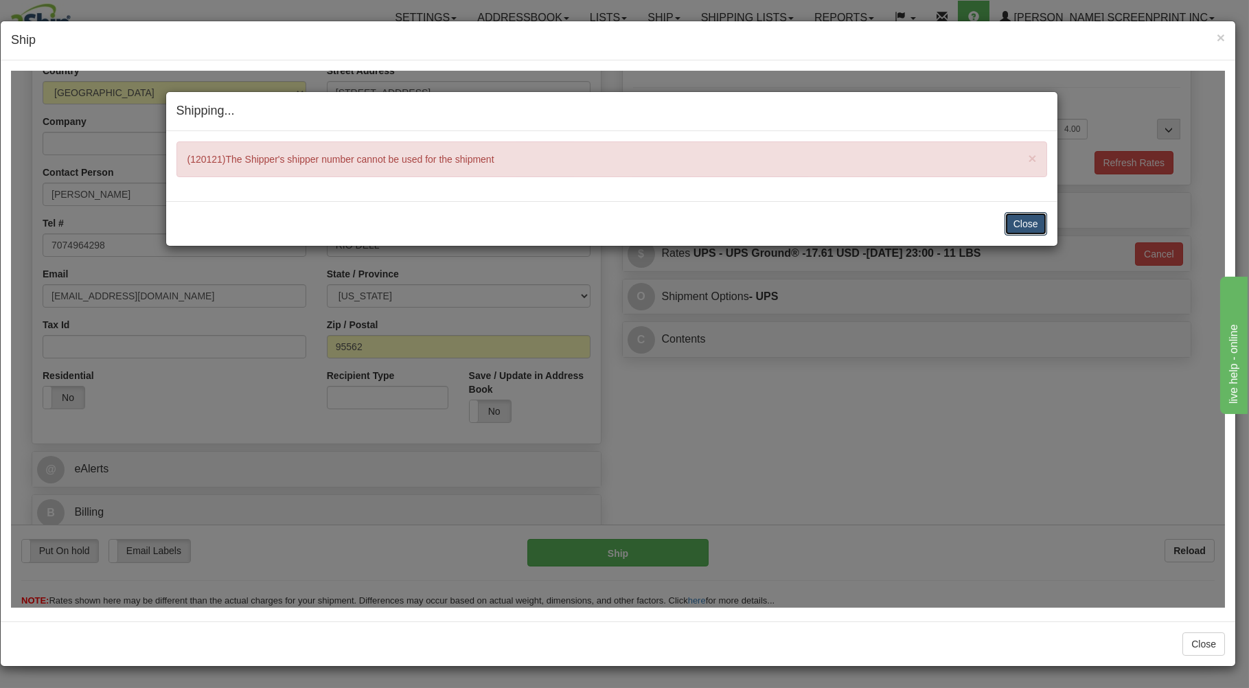
drag, startPoint x: 1012, startPoint y: 224, endPoint x: 1211, endPoint y: 91, distance: 238.9
click at [1034, 207] on div "Close Cancel Cancel Shipment and Quit Pickup Quit Pickup ONLY" at bounding box center [611, 222] width 891 height 45
click at [1020, 216] on button "Close" at bounding box center [1025, 222] width 43 height 23
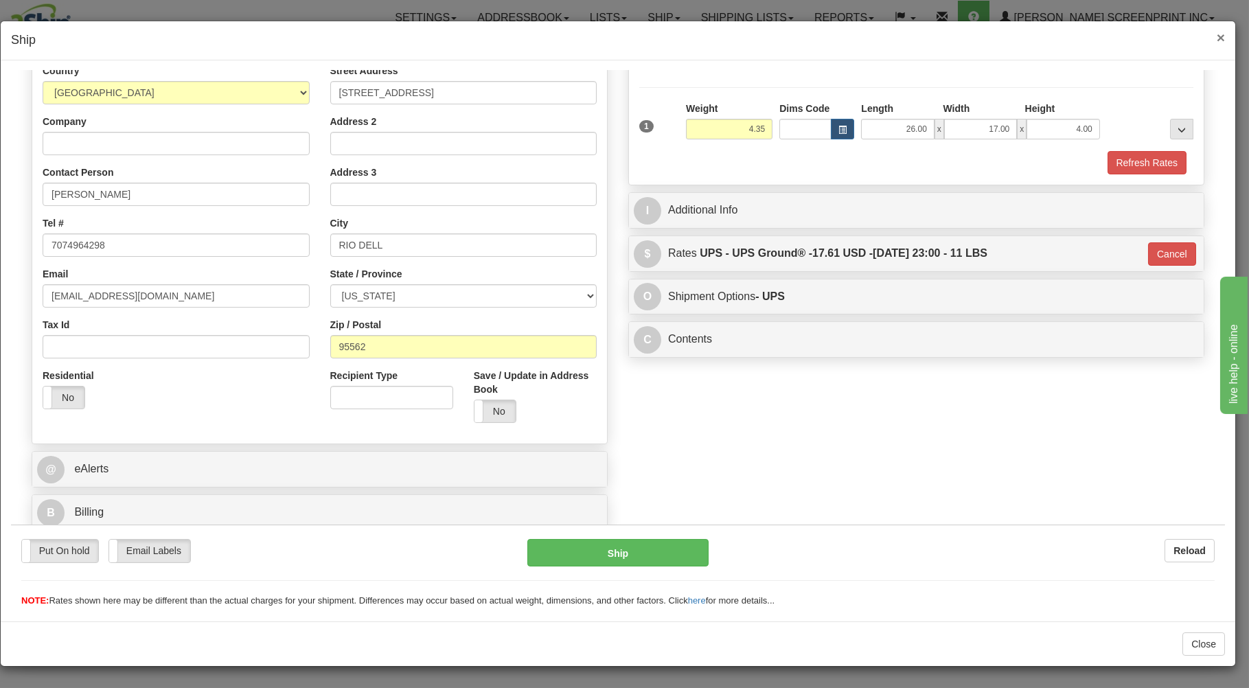
click at [1217, 35] on span "×" at bounding box center [1220, 38] width 8 height 16
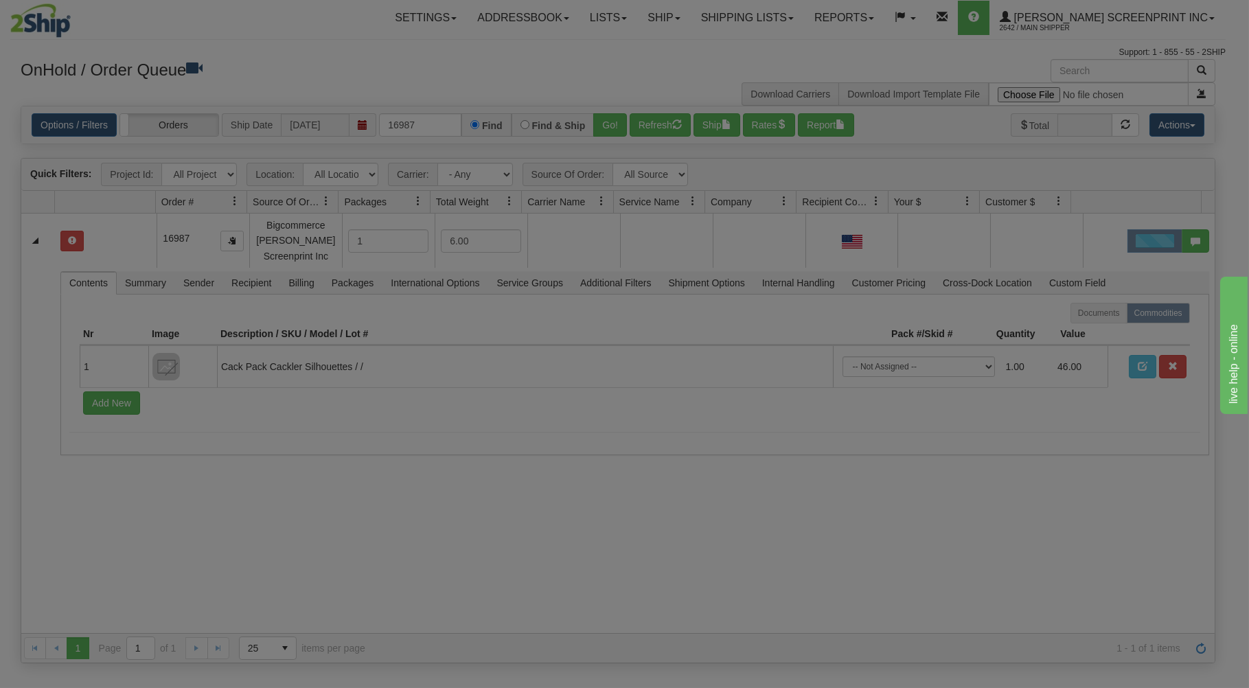
scroll to position [0, 0]
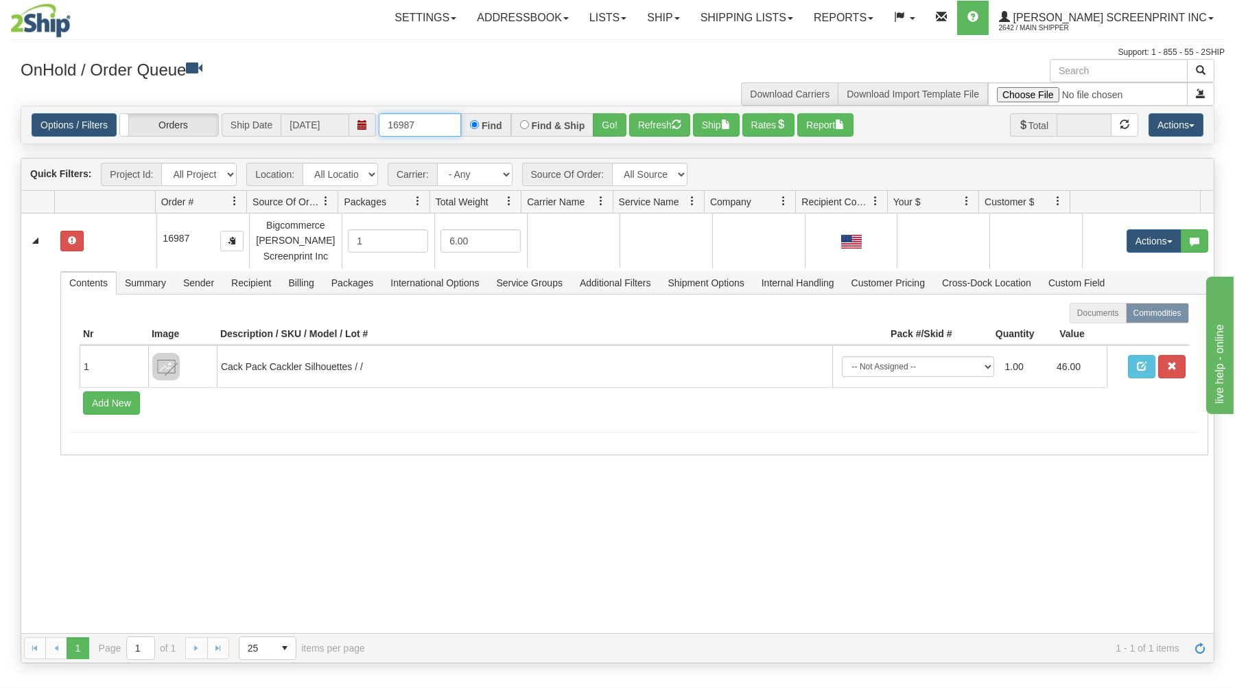
drag, startPoint x: 386, startPoint y: 123, endPoint x: 556, endPoint y: 111, distance: 169.9
click at [556, 114] on div "16987 Find Find & Ship Go!" at bounding box center [503, 124] width 248 height 23
type input "31513877"
click at [616, 124] on button "Go!" at bounding box center [610, 124] width 34 height 23
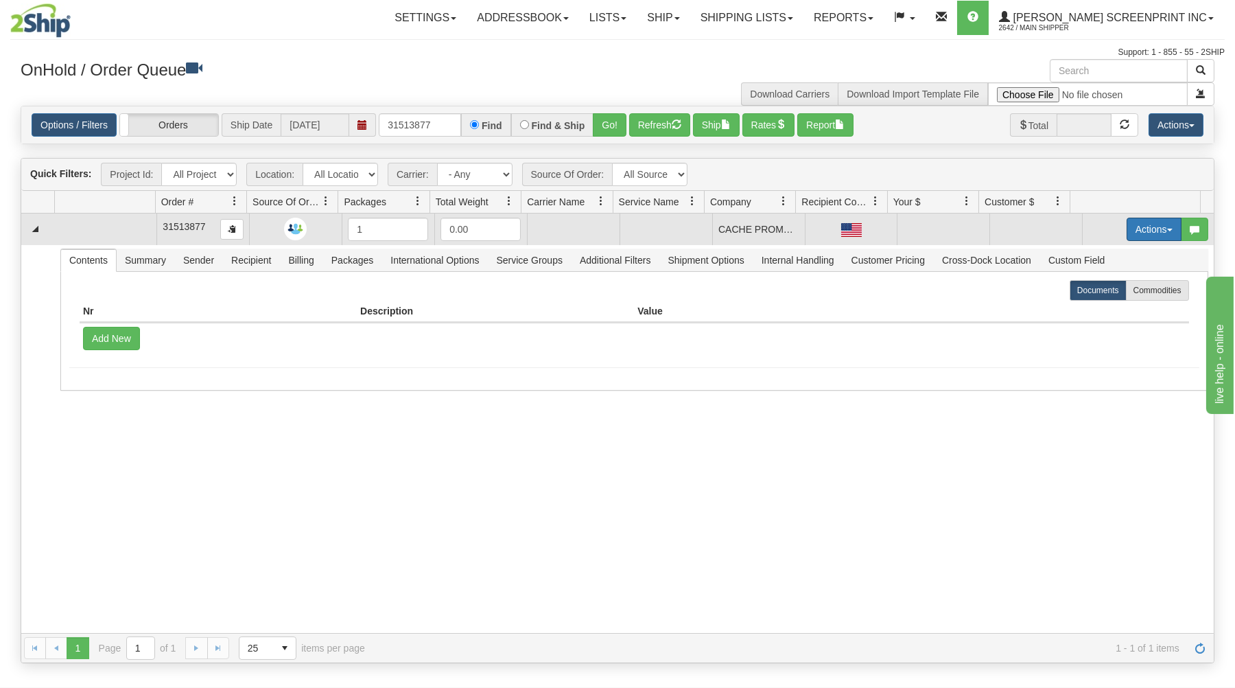
click at [1145, 226] on button "Actions" at bounding box center [1154, 229] width 55 height 23
click at [1124, 255] on link "Open" at bounding box center [1126, 255] width 110 height 18
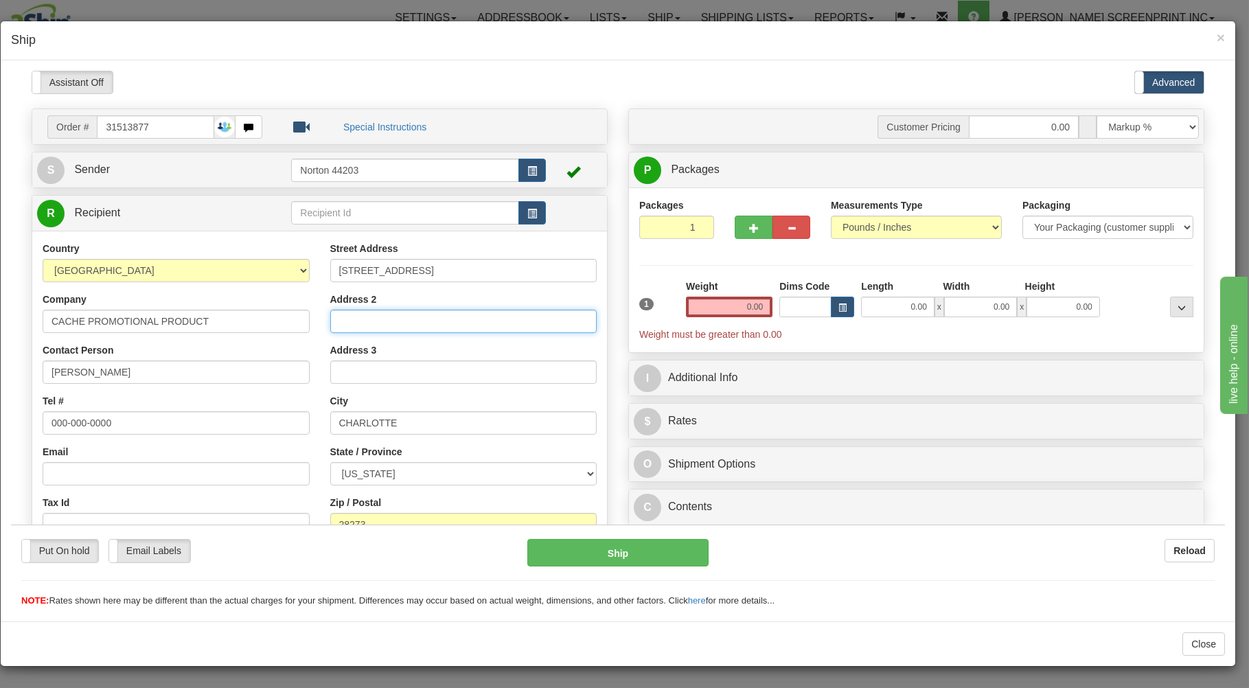
click at [349, 327] on input "Address 2" at bounding box center [463, 320] width 267 height 23
type input "2.00"
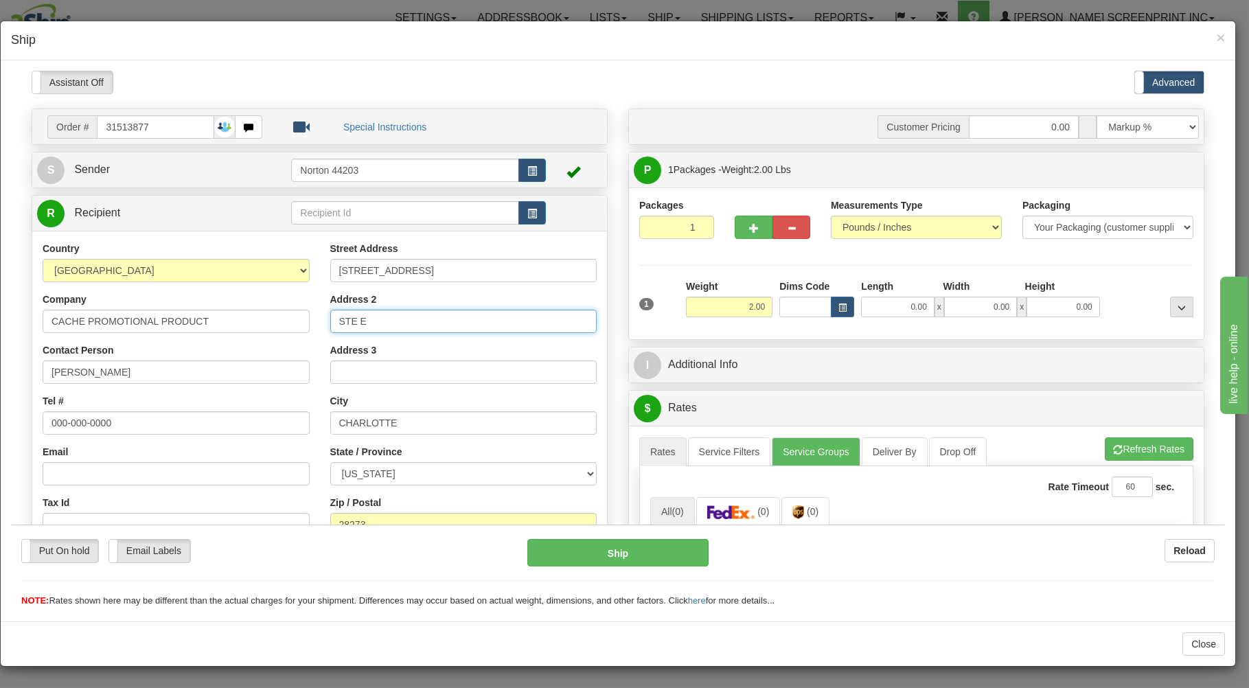
type input "STE E"
click at [864, 306] on input "0.00" at bounding box center [897, 306] width 73 height 21
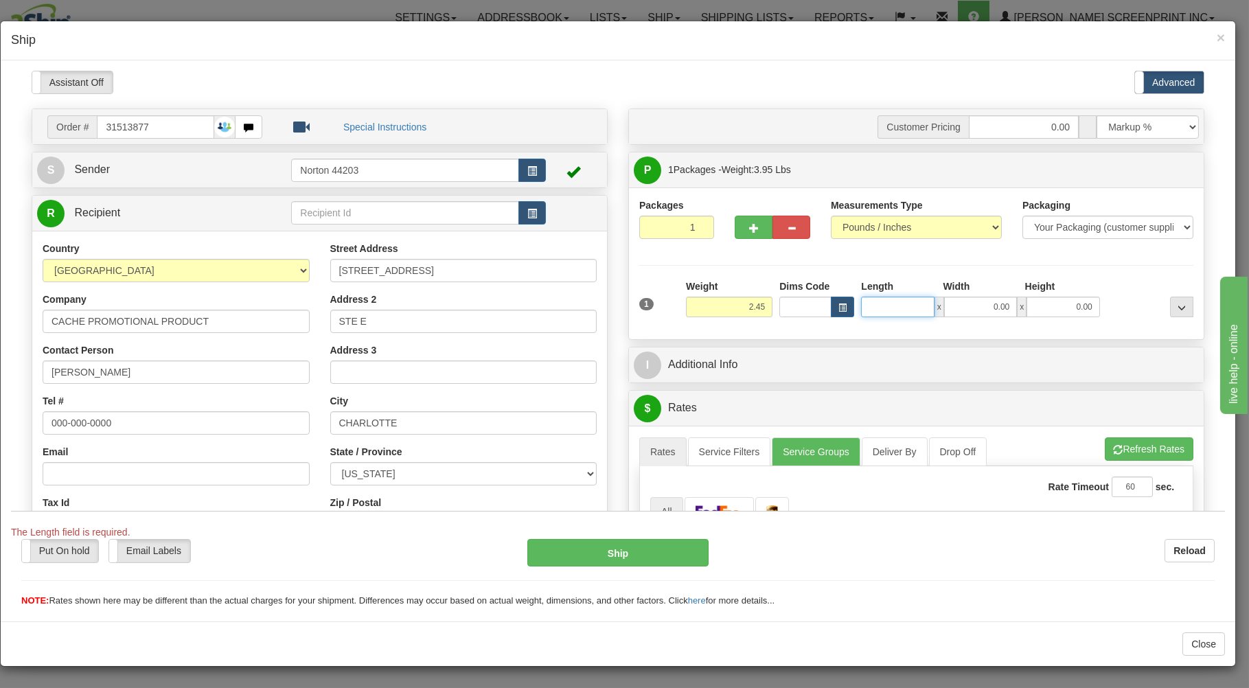
type input "2.40"
type input "26.00"
type input "2.00"
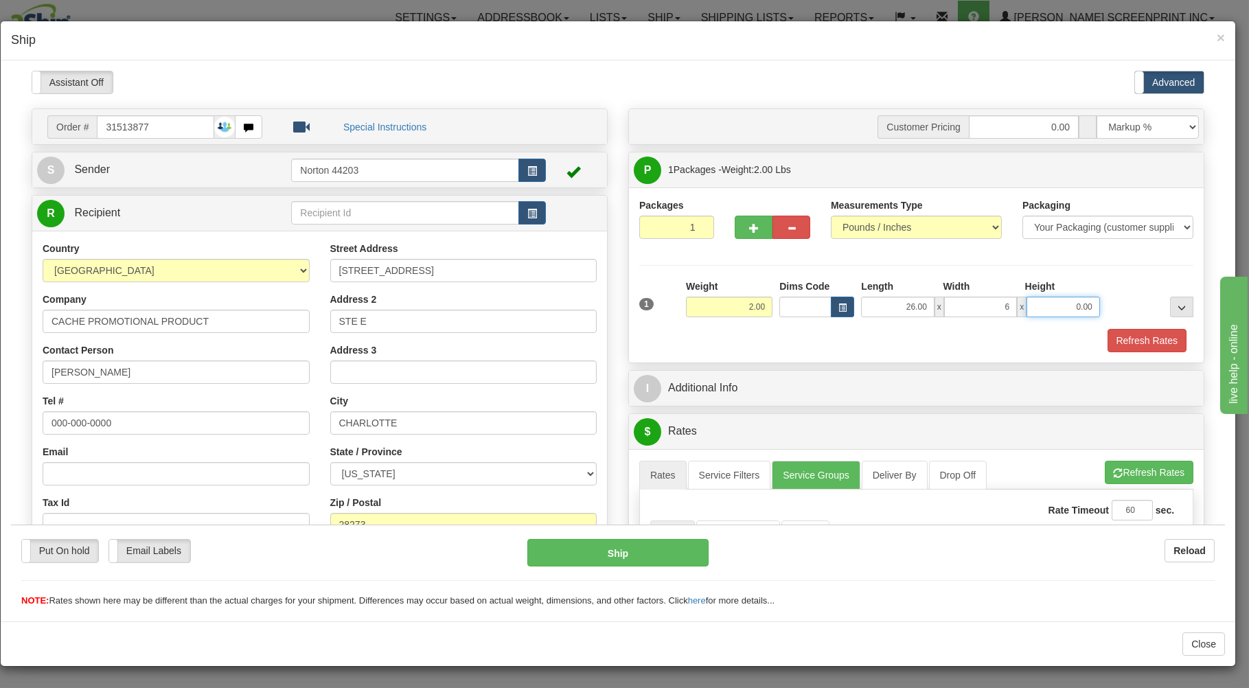
type input "6.00"
click at [807, 334] on div "Refresh Rates" at bounding box center [916, 339] width 561 height 23
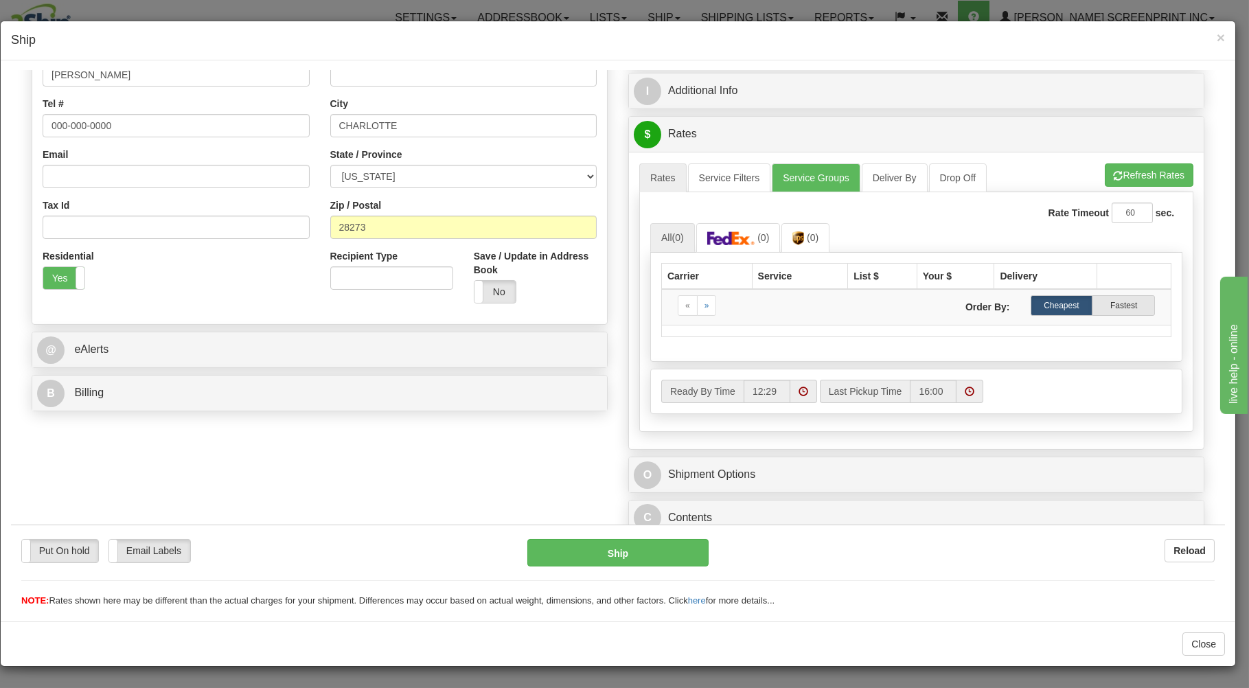
scroll to position [307, 0]
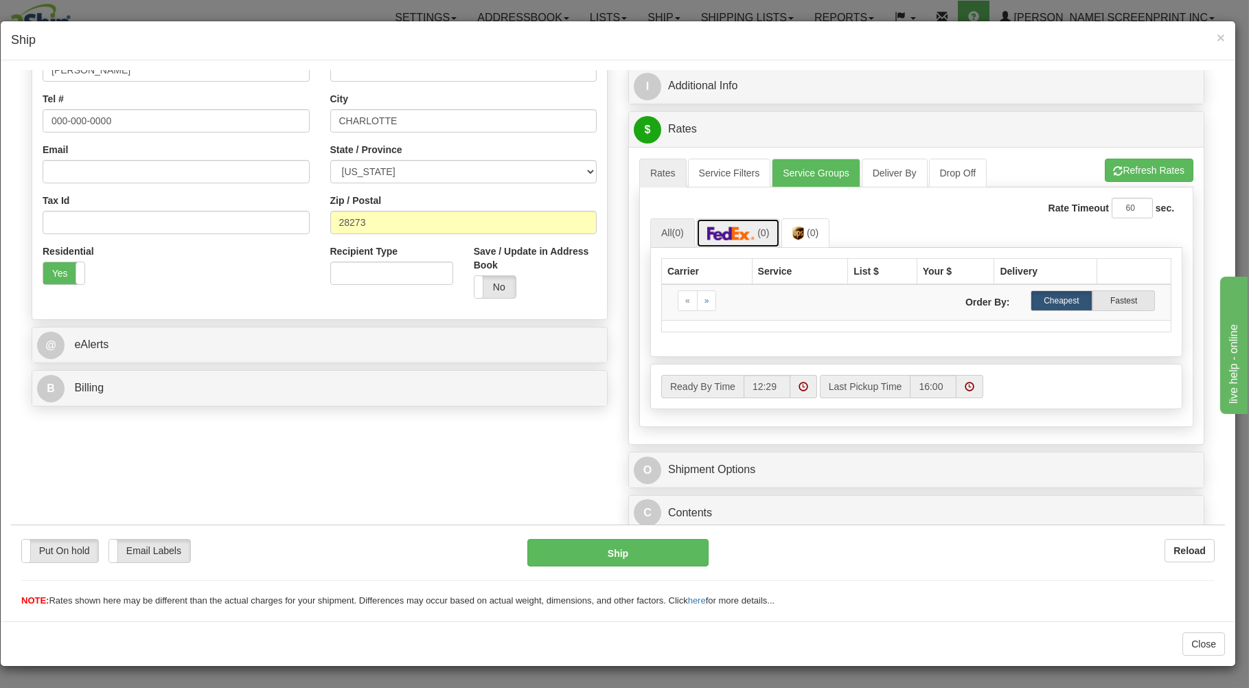
click at [739, 229] on img at bounding box center [731, 233] width 48 height 14
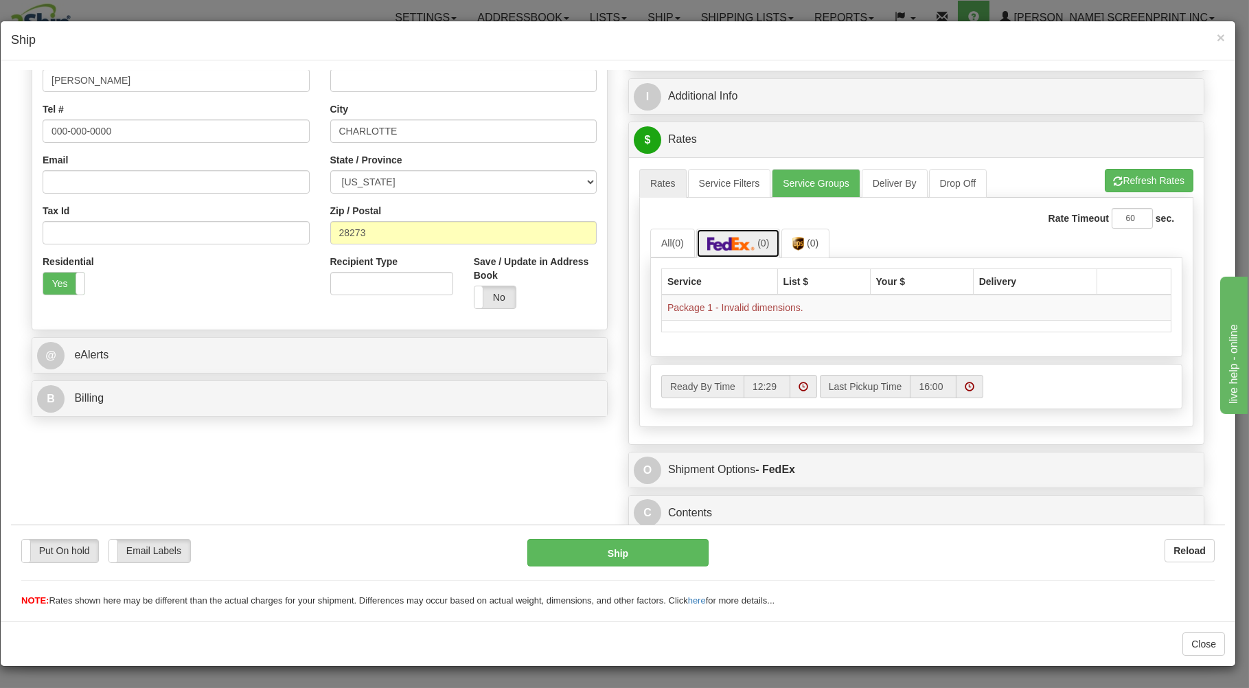
scroll to position [297, 0]
click at [791, 176] on link "Service Groups" at bounding box center [815, 182] width 88 height 29
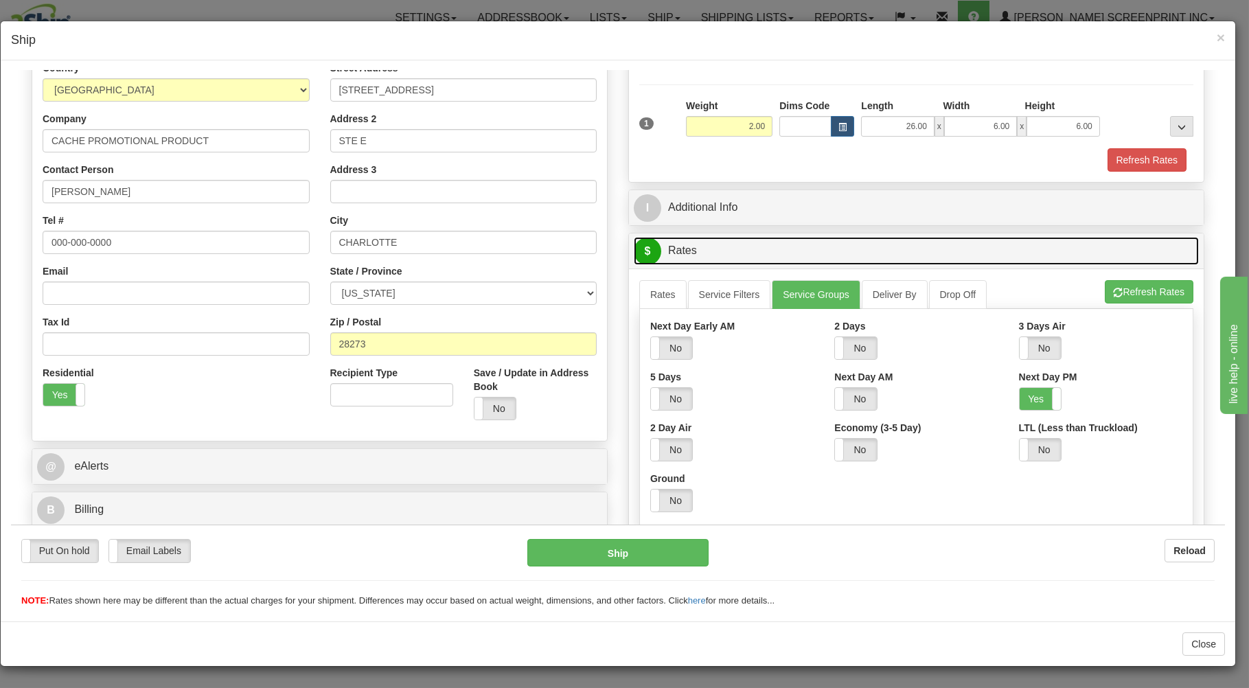
drag, startPoint x: 761, startPoint y: 256, endPoint x: 761, endPoint y: 248, distance: 8.3
click at [761, 251] on link "$ Rates" at bounding box center [916, 250] width 565 height 28
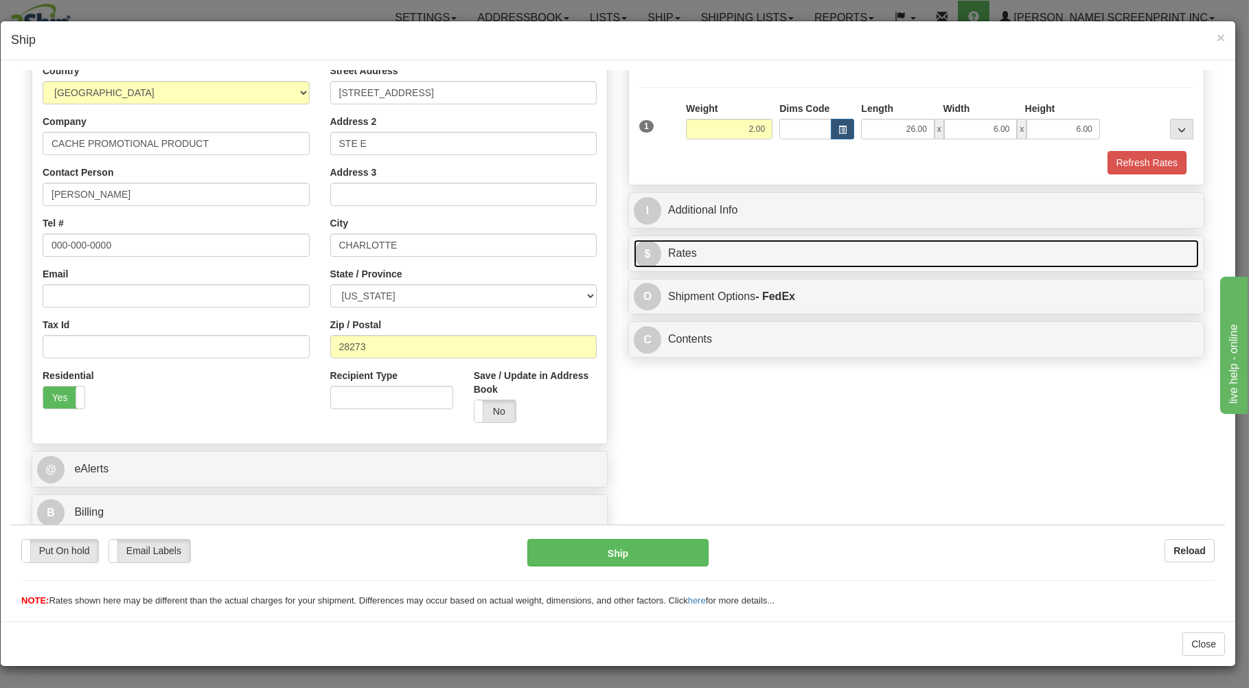
click at [850, 255] on link "$ Rates" at bounding box center [916, 253] width 565 height 28
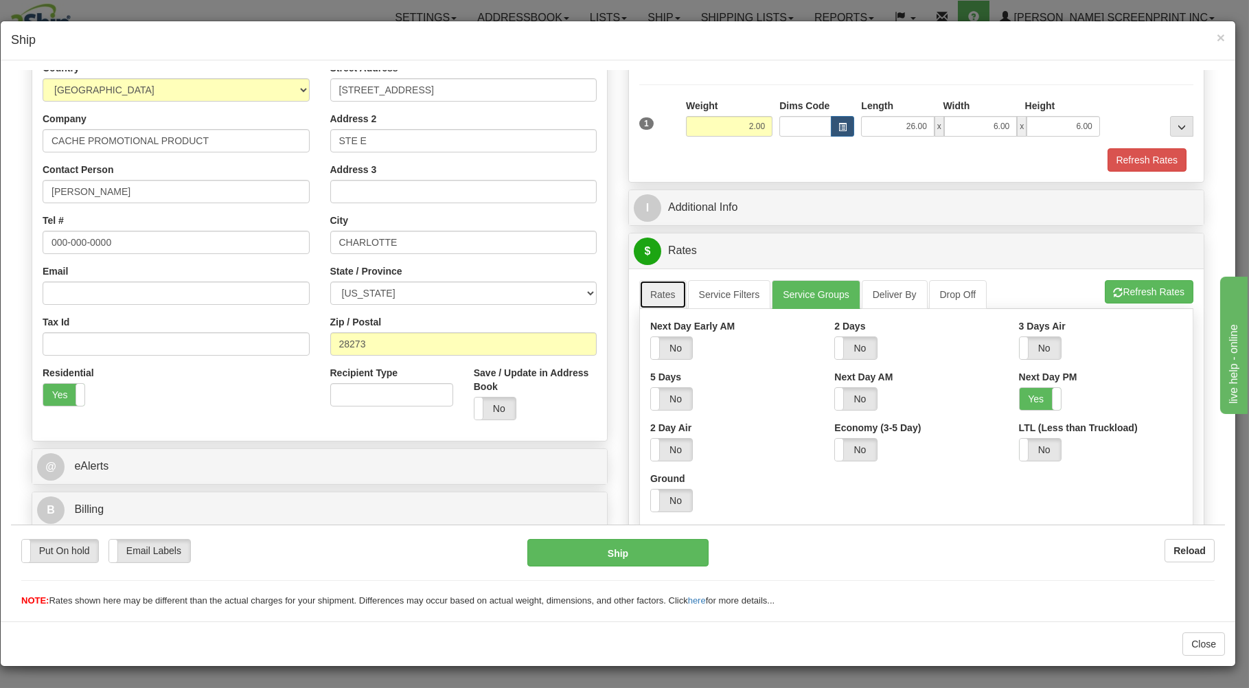
click at [646, 293] on link "Rates" at bounding box center [662, 293] width 47 height 29
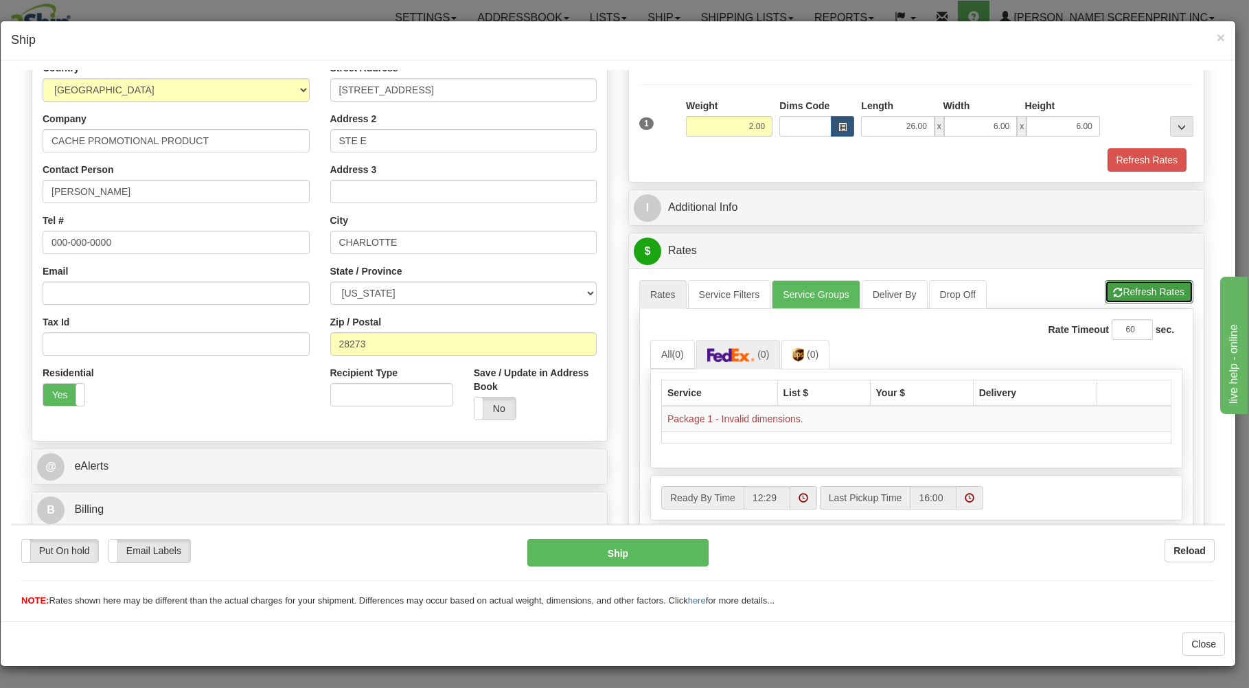
click at [1115, 288] on button "Refresh Rates" at bounding box center [1148, 290] width 89 height 23
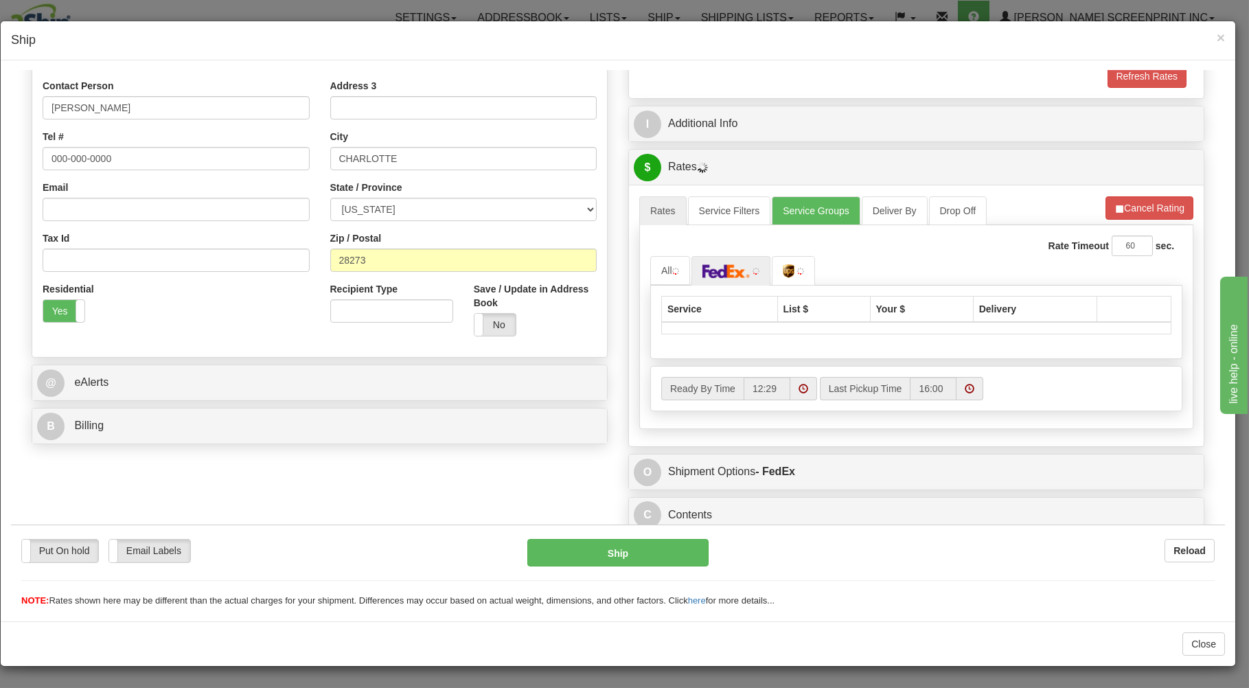
scroll to position [270, 0]
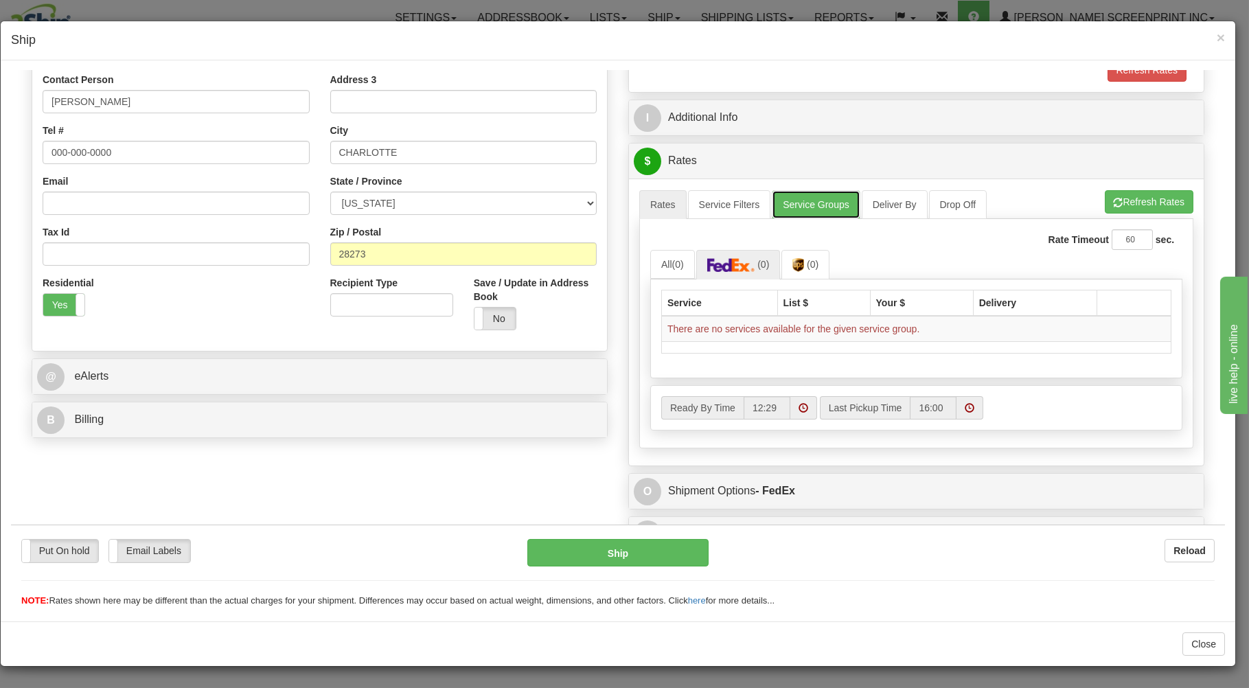
click at [796, 202] on link "Service Groups" at bounding box center [815, 203] width 88 height 29
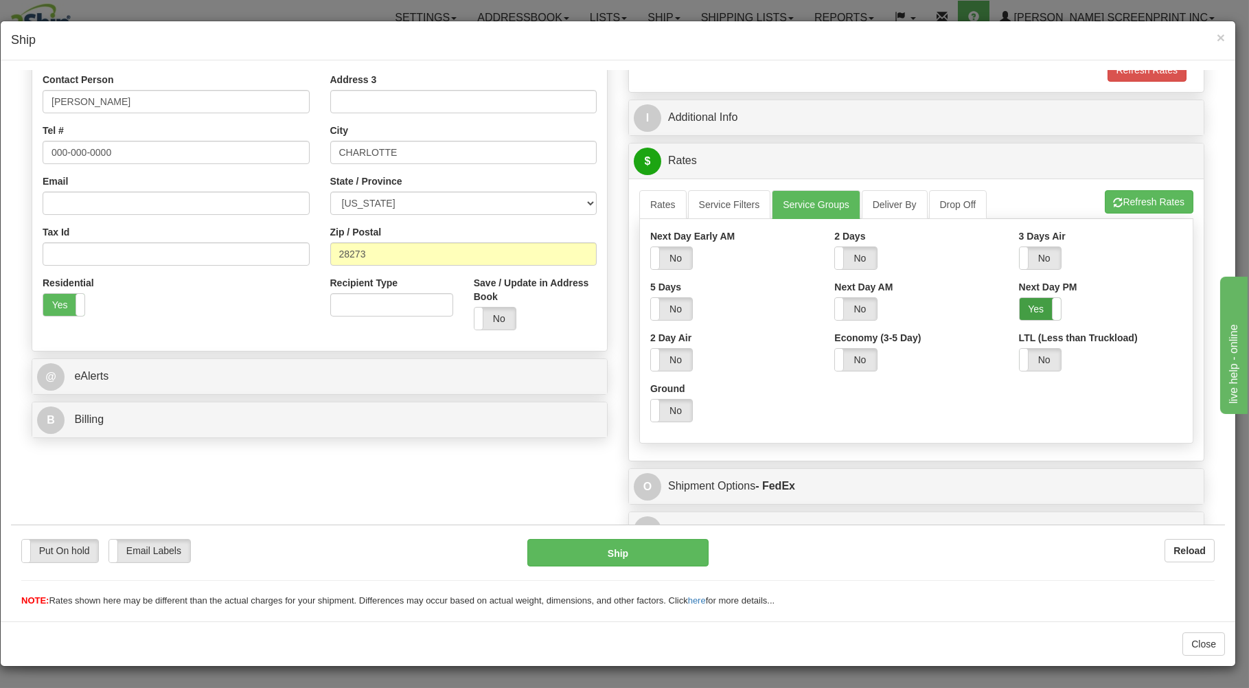
click at [1019, 307] on label "Yes" at bounding box center [1039, 308] width 41 height 22
click at [656, 209] on link "Rates" at bounding box center [662, 203] width 47 height 29
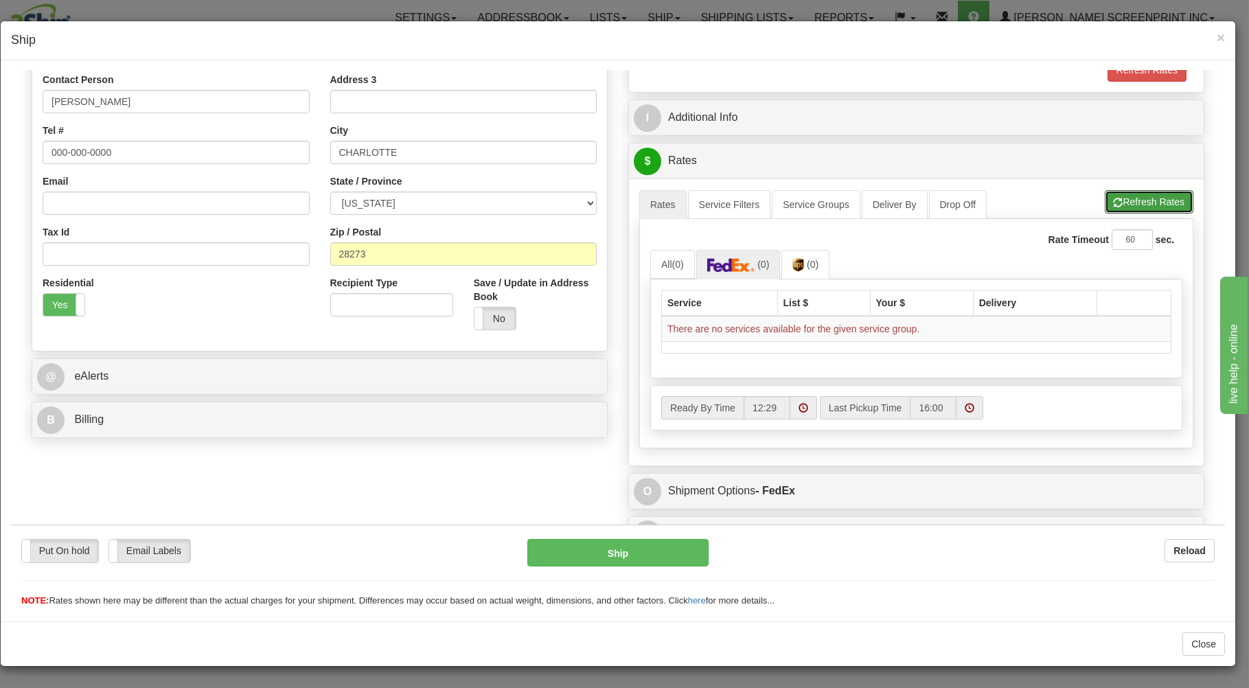
drag, startPoint x: 1131, startPoint y: 198, endPoint x: 1123, endPoint y: 217, distance: 20.3
click at [1132, 198] on button "Refresh Rates" at bounding box center [1148, 200] width 89 height 23
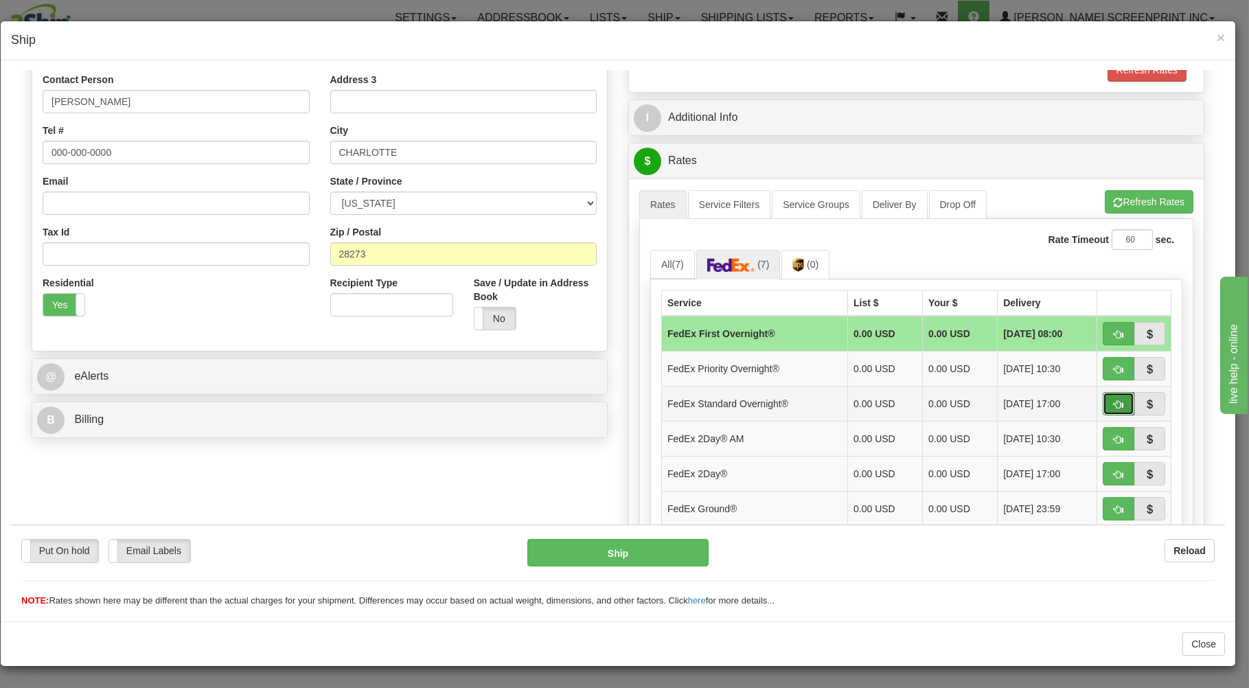
click at [1104, 399] on button "button" at bounding box center [1118, 402] width 32 height 23
type input "05"
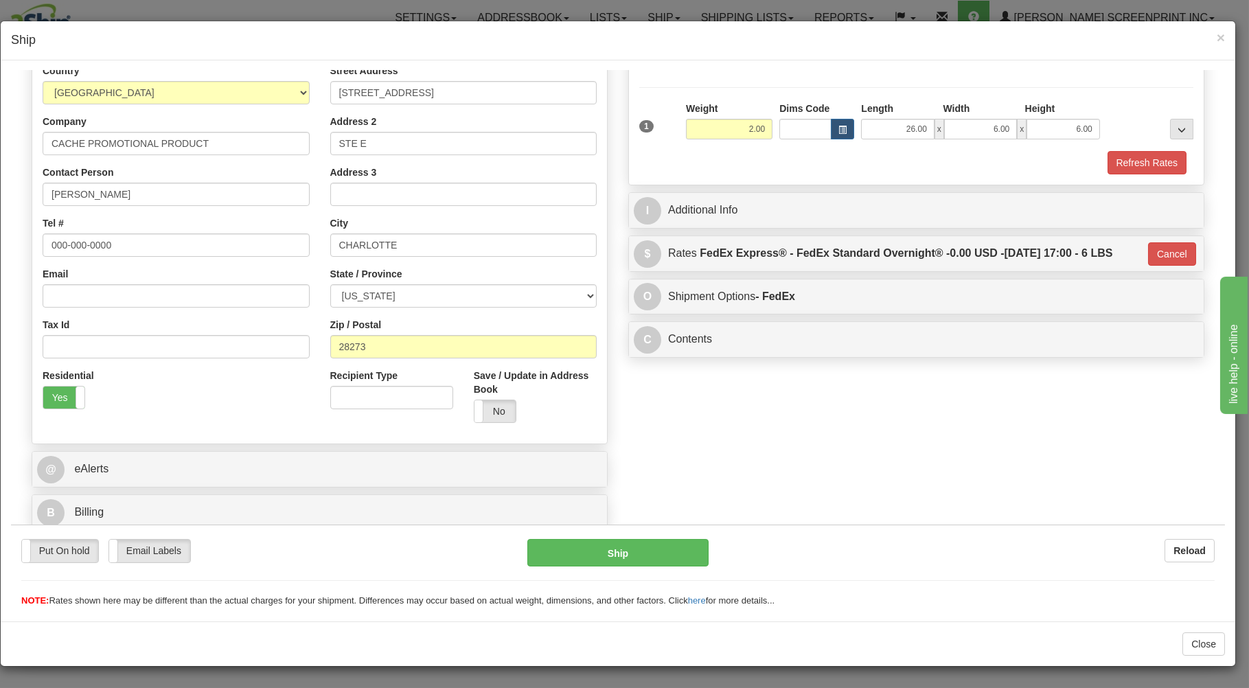
scroll to position [181, 0]
click at [673, 552] on button "Ship" at bounding box center [618, 551] width 182 height 27
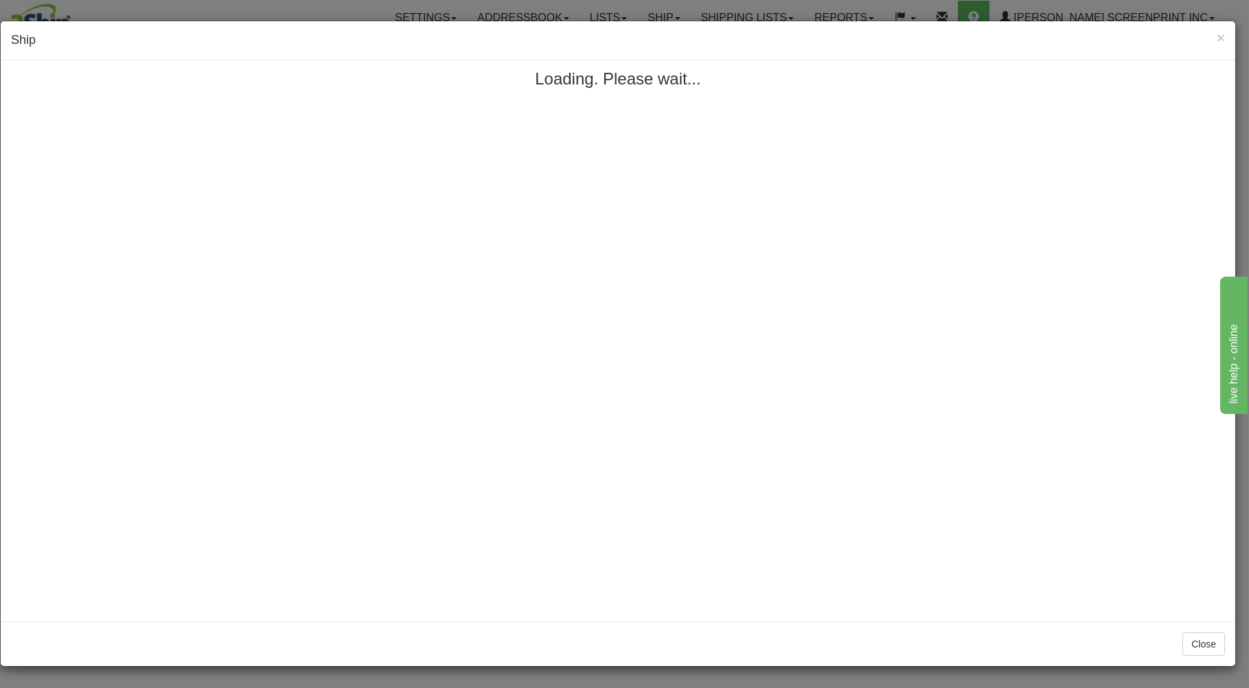
scroll to position [0, 0]
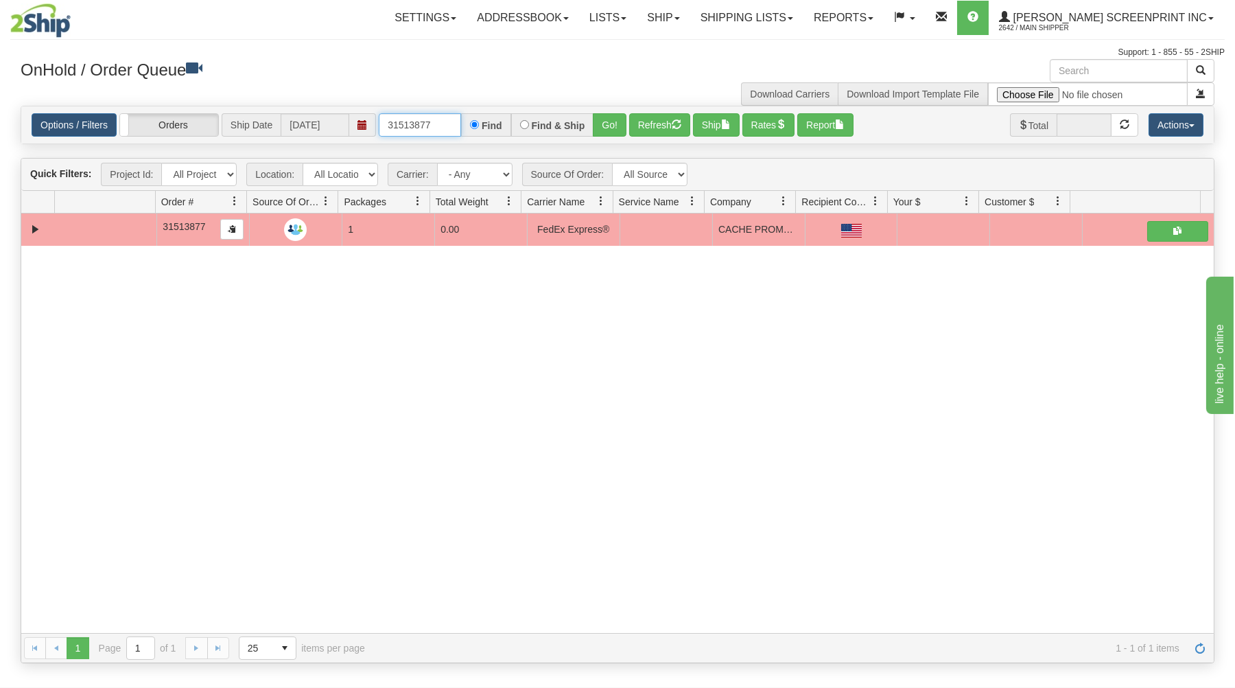
drag, startPoint x: 383, startPoint y: 123, endPoint x: 517, endPoint y: 116, distance: 134.0
click at [517, 116] on div "31513877 Find Find & Ship Go!" at bounding box center [503, 124] width 248 height 23
type input "31511221"
click at [616, 126] on button "Go!" at bounding box center [610, 124] width 34 height 23
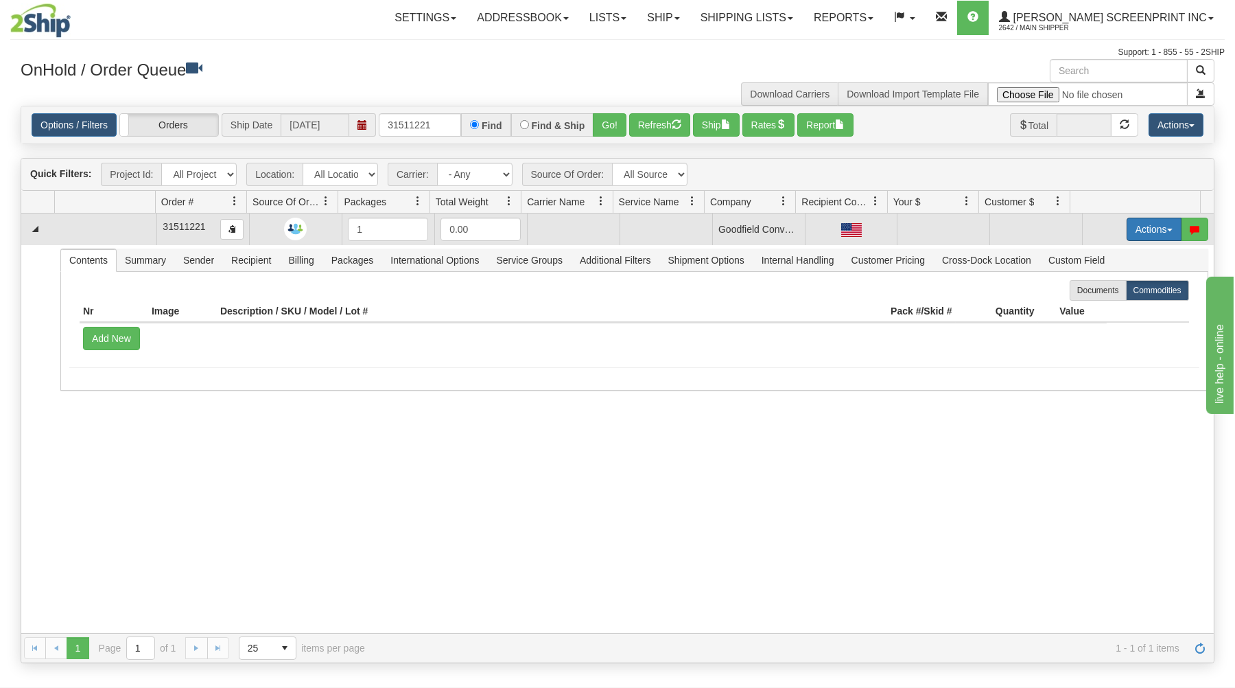
click at [1134, 228] on button "Actions" at bounding box center [1154, 229] width 55 height 23
click at [1110, 259] on link "Open" at bounding box center [1126, 255] width 110 height 18
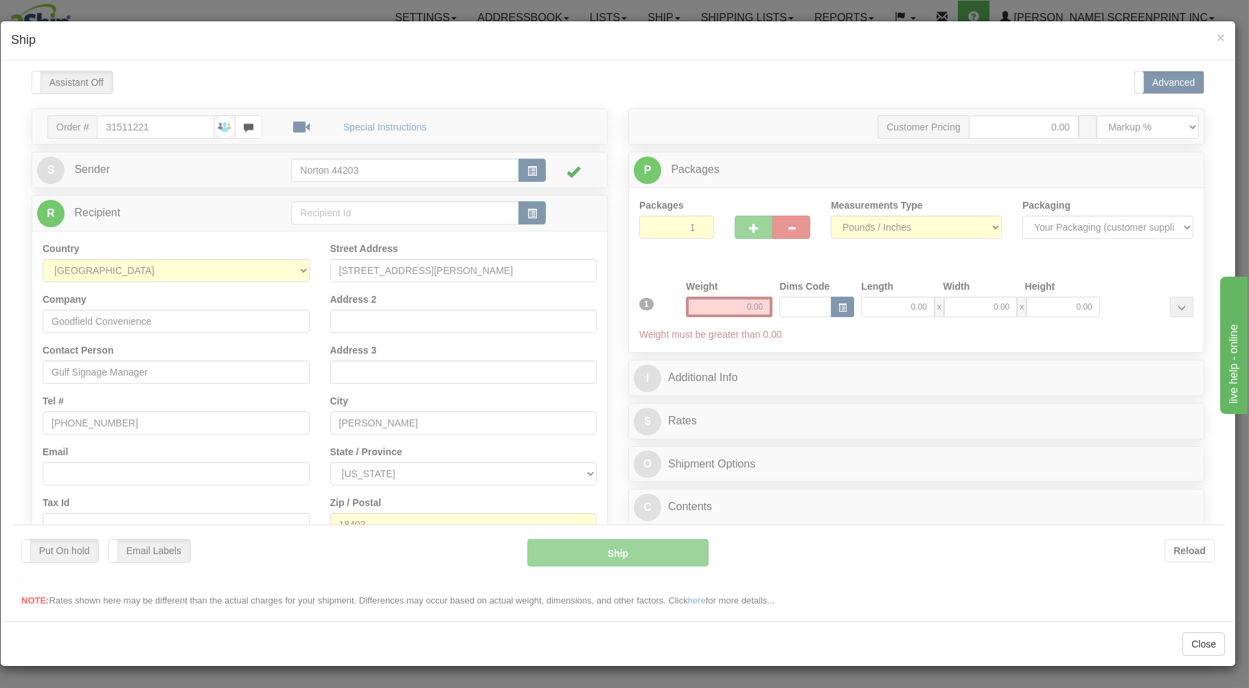
type input "2.00"
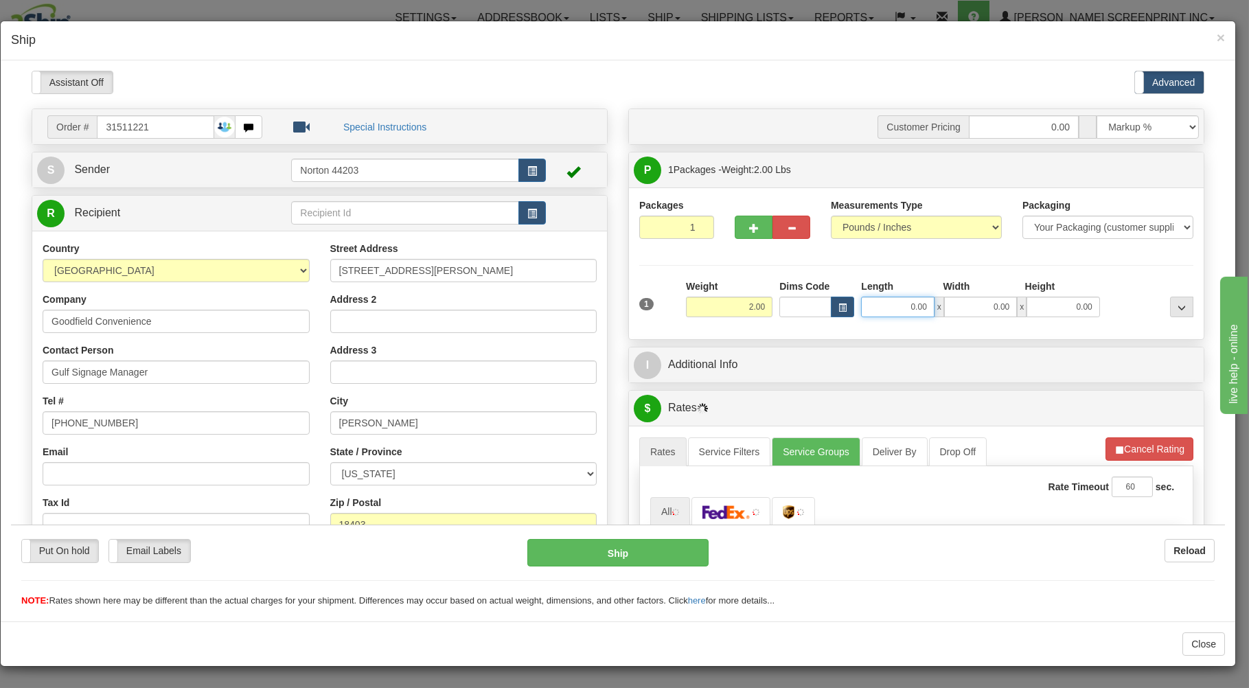
drag, startPoint x: 870, startPoint y: 308, endPoint x: 877, endPoint y: 287, distance: 22.4
click at [874, 296] on input "0.00" at bounding box center [897, 306] width 73 height 21
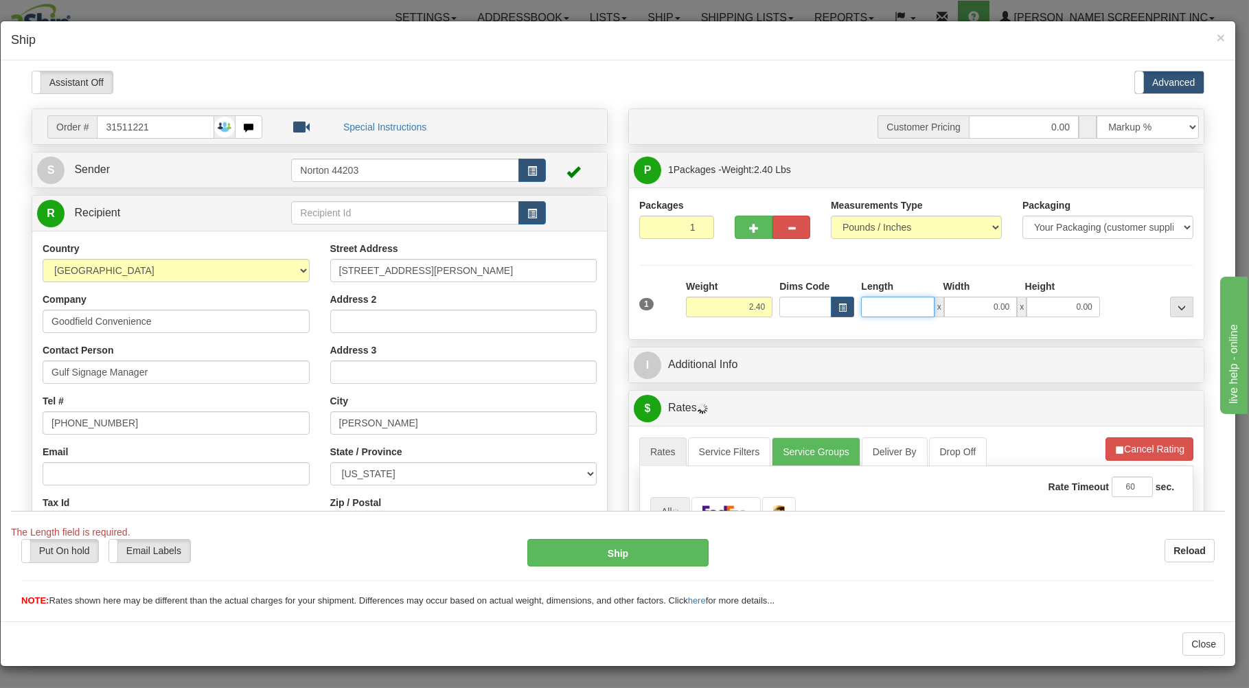
type input "2.45"
type input "37"
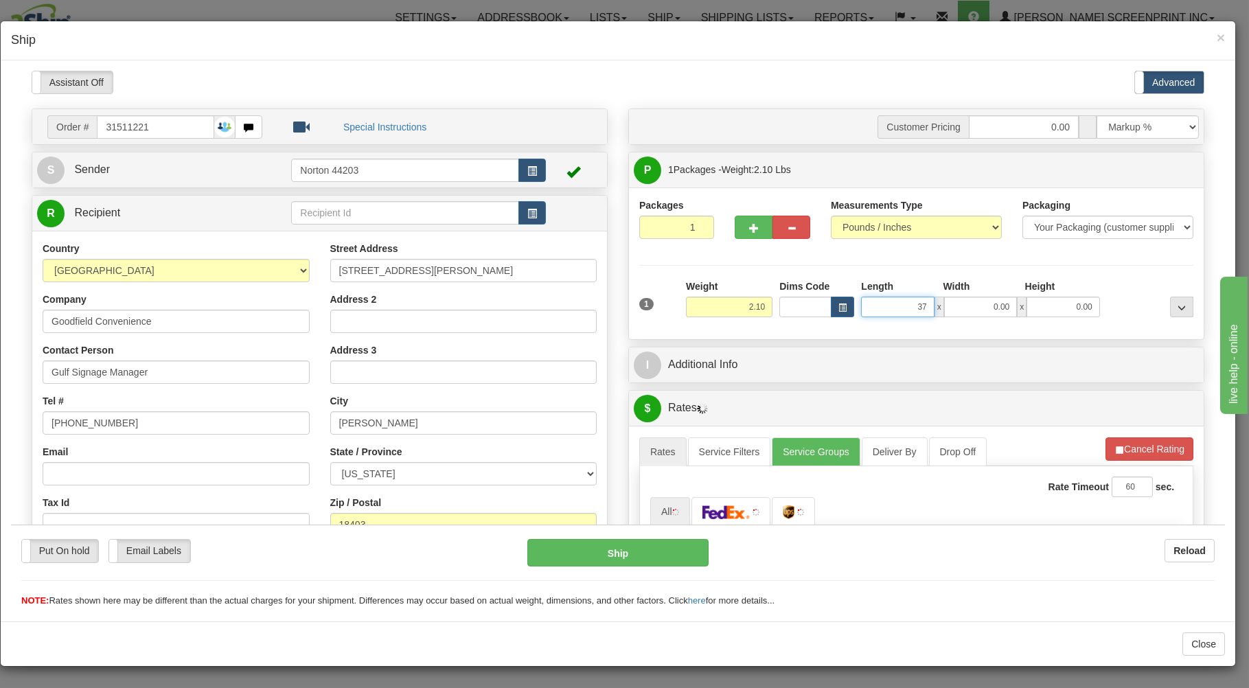
type input "2.05"
type input "37.00"
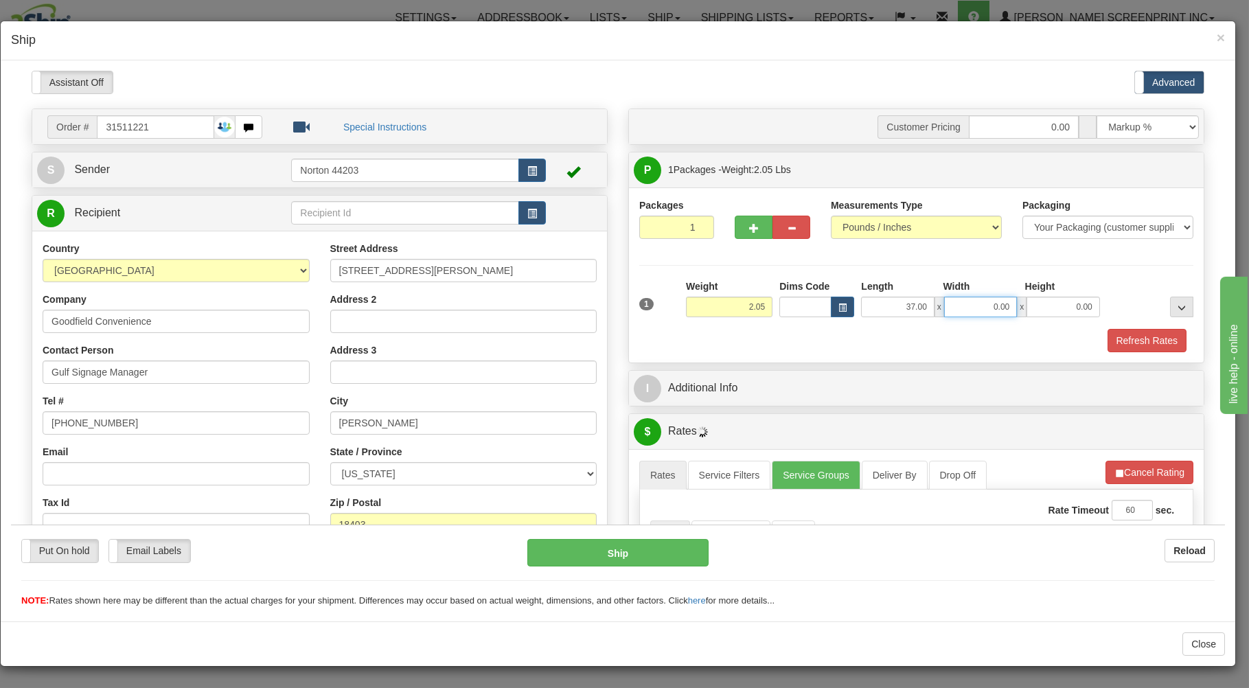
type input "2.10"
type input "19.00"
type input "1"
type input "2.00"
type input "1.00"
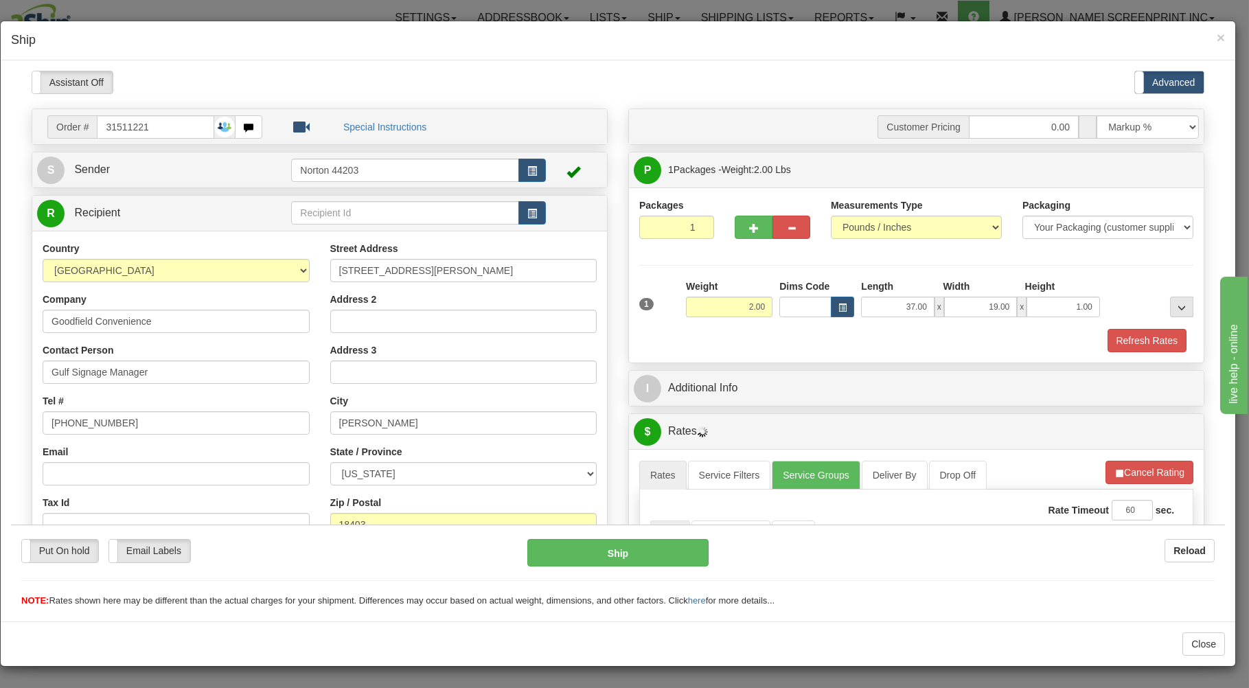
click at [861, 332] on div "Refresh Rates" at bounding box center [916, 339] width 561 height 23
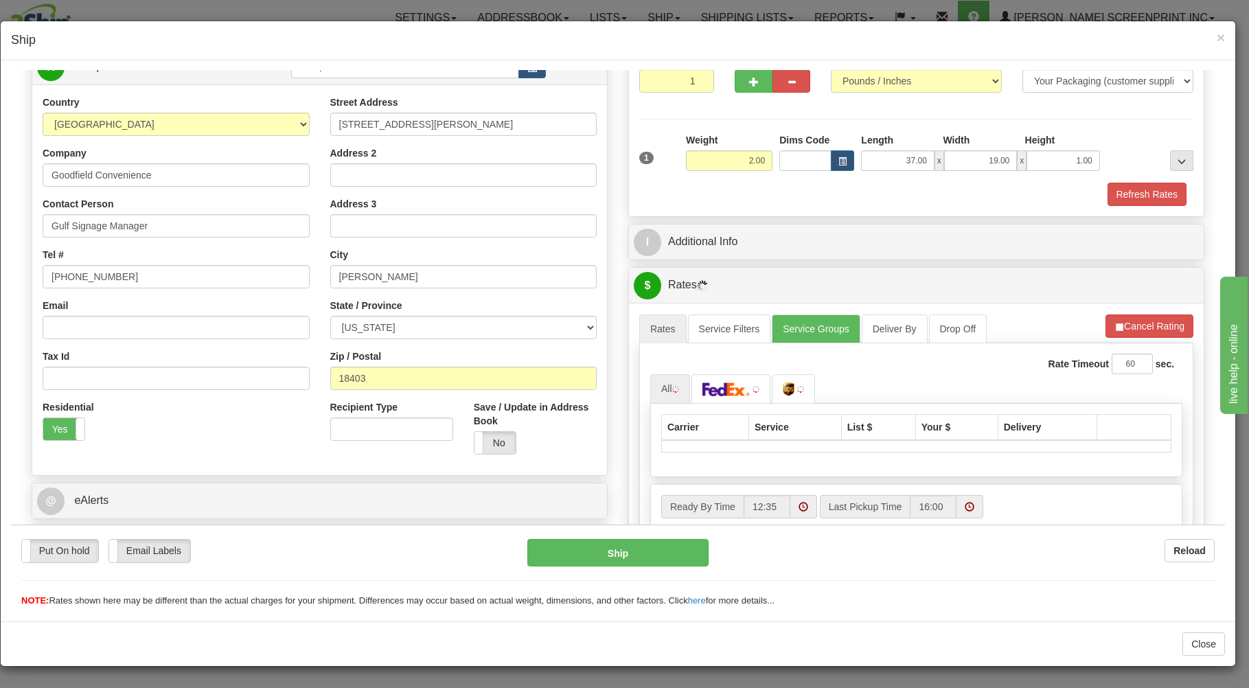
scroll to position [270, 0]
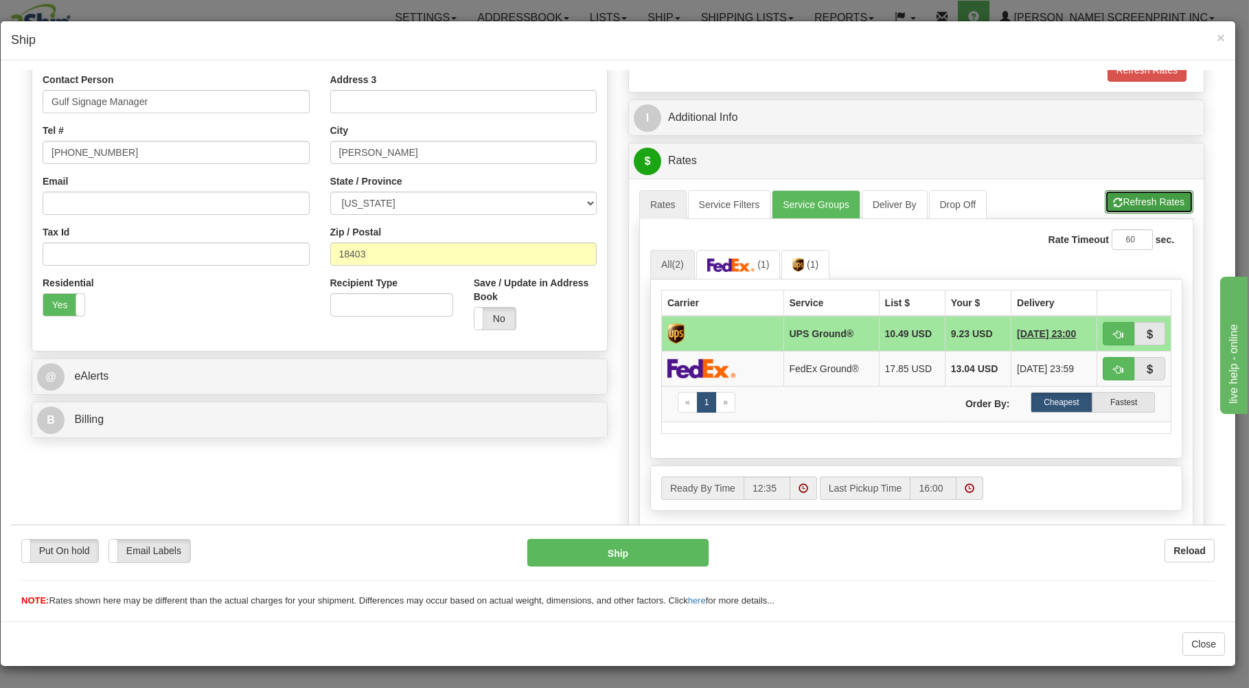
click at [1113, 198] on span "button" at bounding box center [1118, 202] width 10 height 9
click at [1102, 363] on button "button" at bounding box center [1118, 367] width 32 height 23
type input "92"
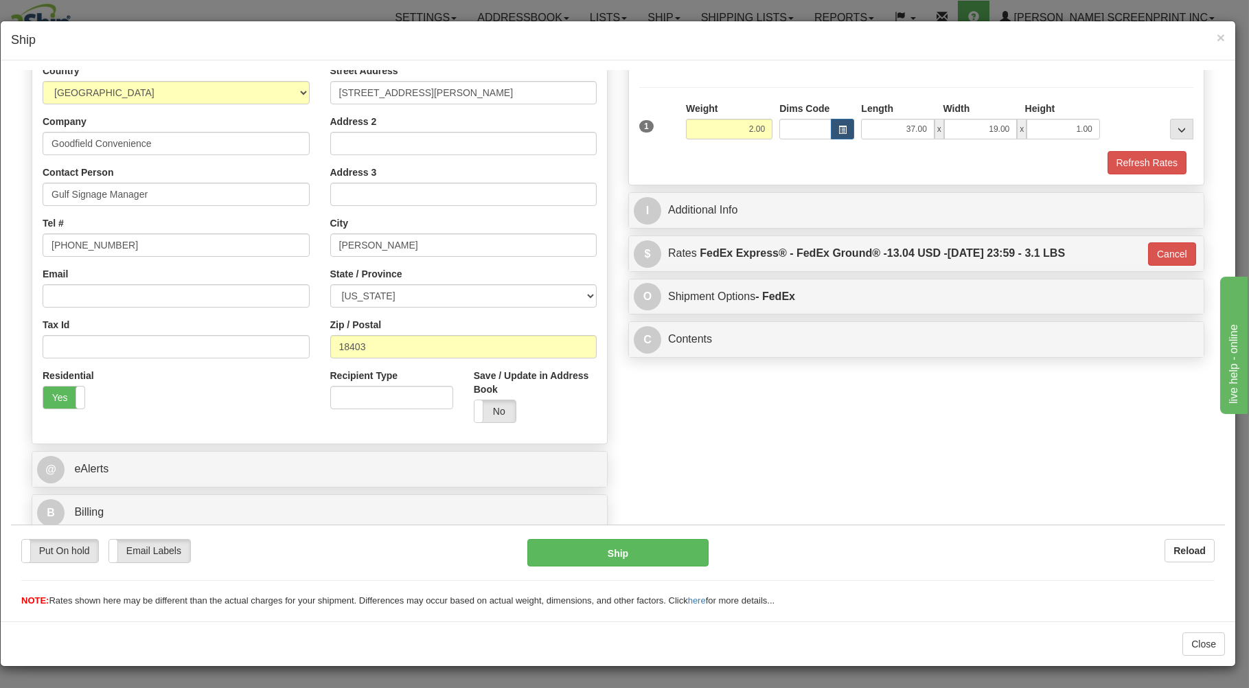
scroll to position [181, 0]
click at [629, 549] on button "Ship" at bounding box center [618, 551] width 182 height 27
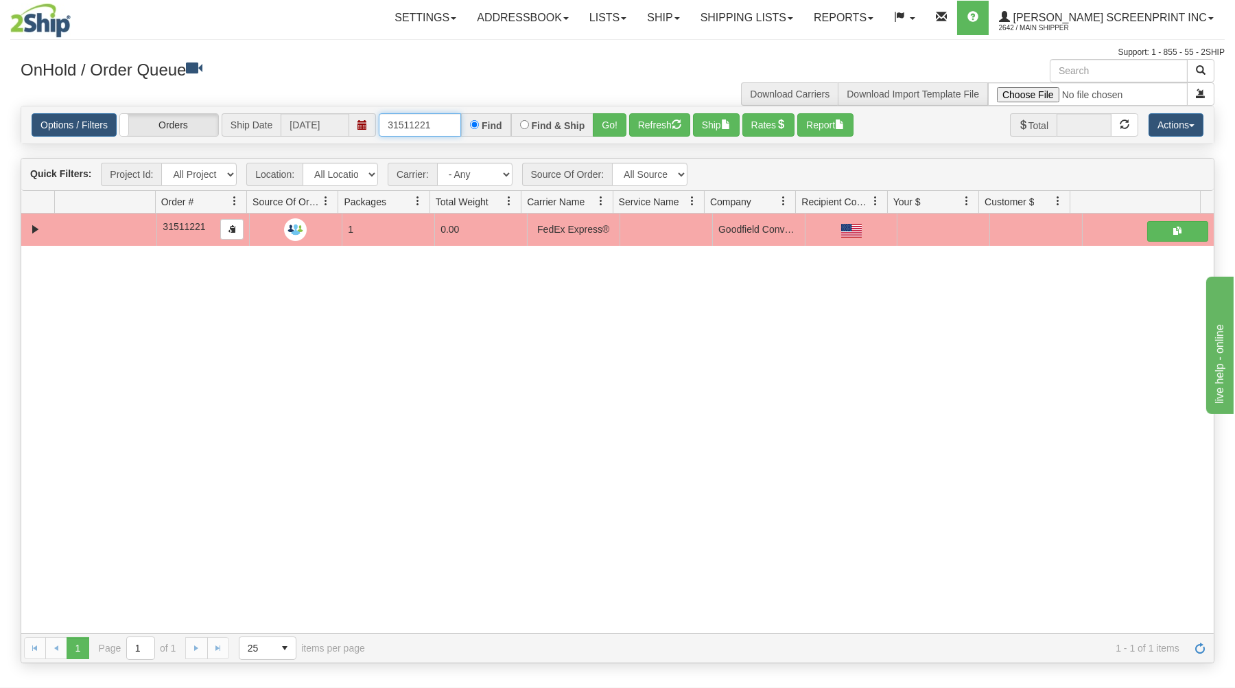
drag, startPoint x: 385, startPoint y: 123, endPoint x: 504, endPoint y: 116, distance: 118.9
click at [504, 116] on div "31511221 Find Find & Ship Go!" at bounding box center [503, 124] width 248 height 23
type input "31511302"
drag, startPoint x: 599, startPoint y: 122, endPoint x: 564, endPoint y: 203, distance: 88.0
click at [599, 123] on button "Go!" at bounding box center [610, 124] width 34 height 23
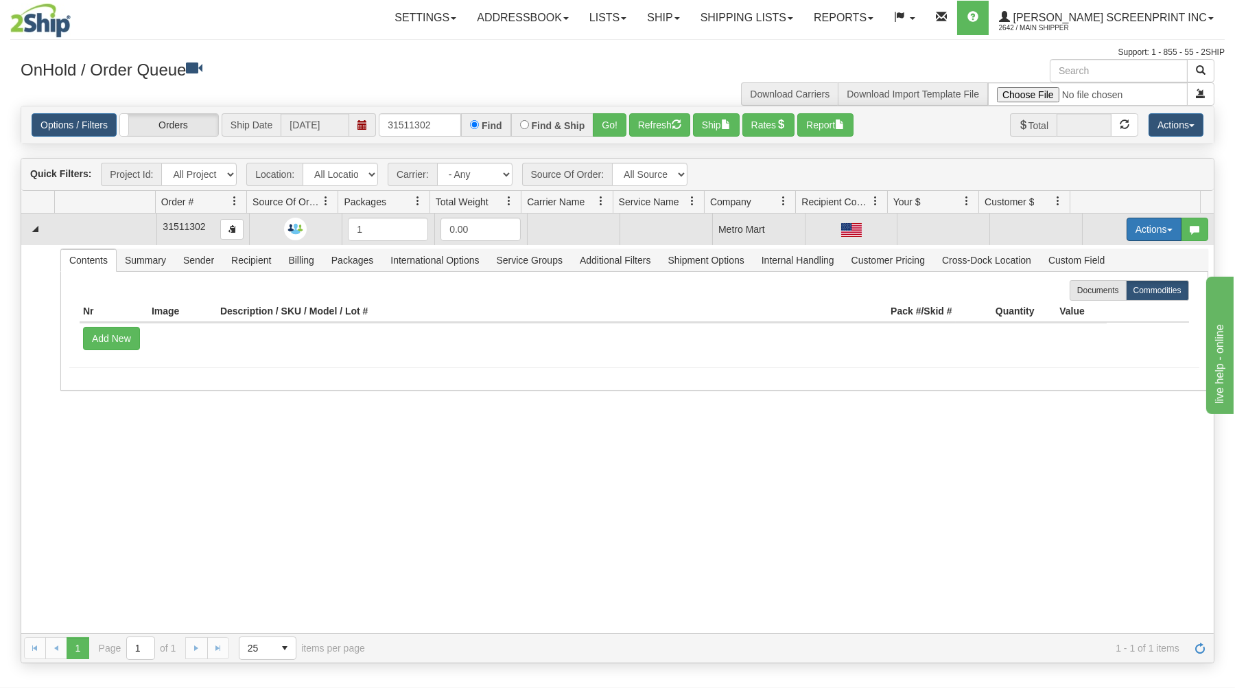
click at [1139, 221] on button "Actions" at bounding box center [1154, 229] width 55 height 23
click at [1113, 253] on link "Open" at bounding box center [1126, 255] width 110 height 18
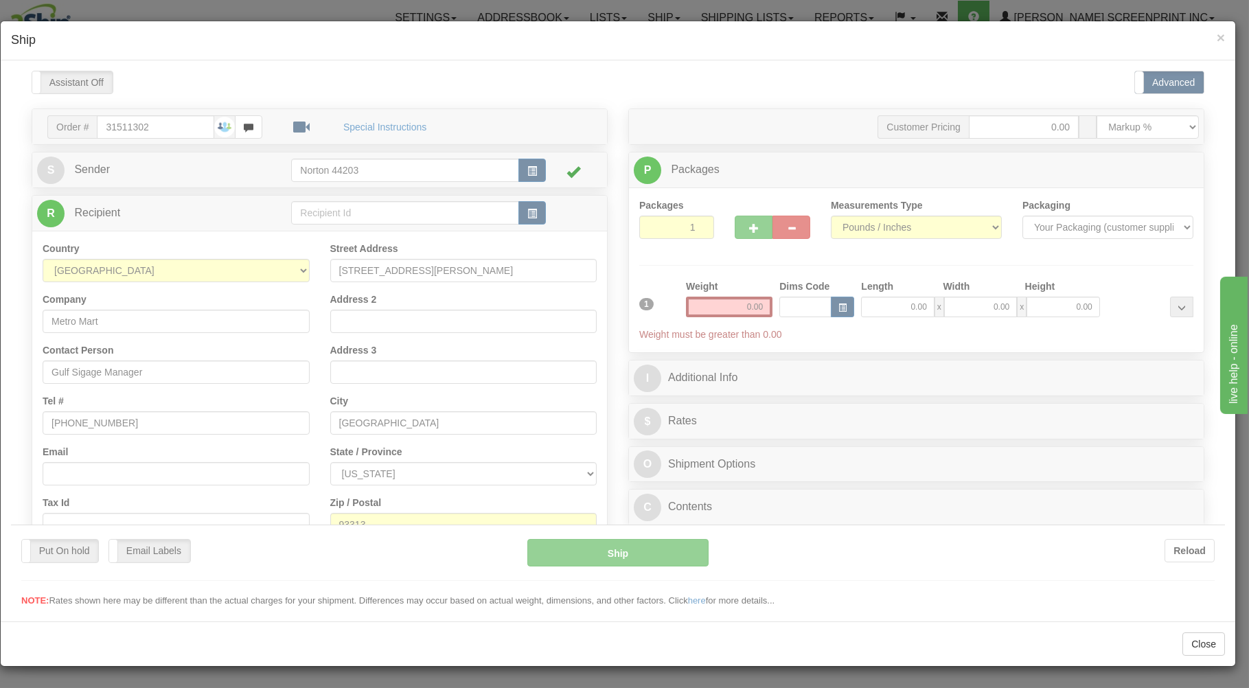
scroll to position [0, 0]
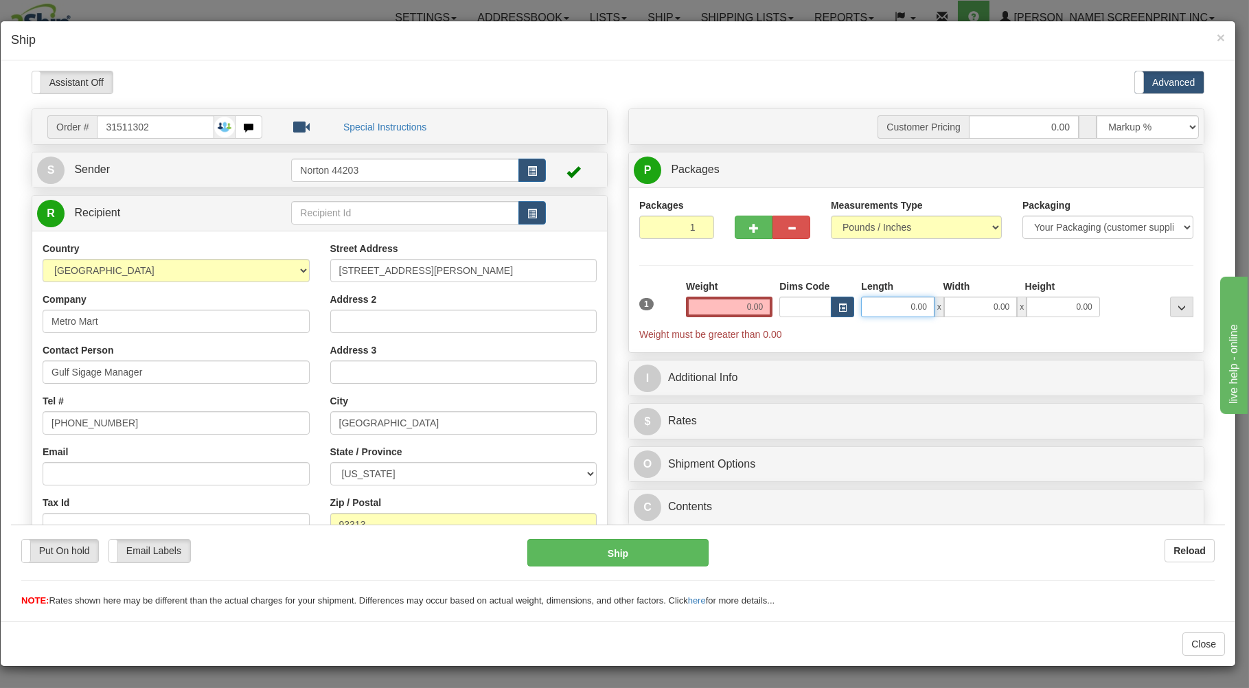
click at [893, 315] on input "0.00" at bounding box center [897, 306] width 73 height 21
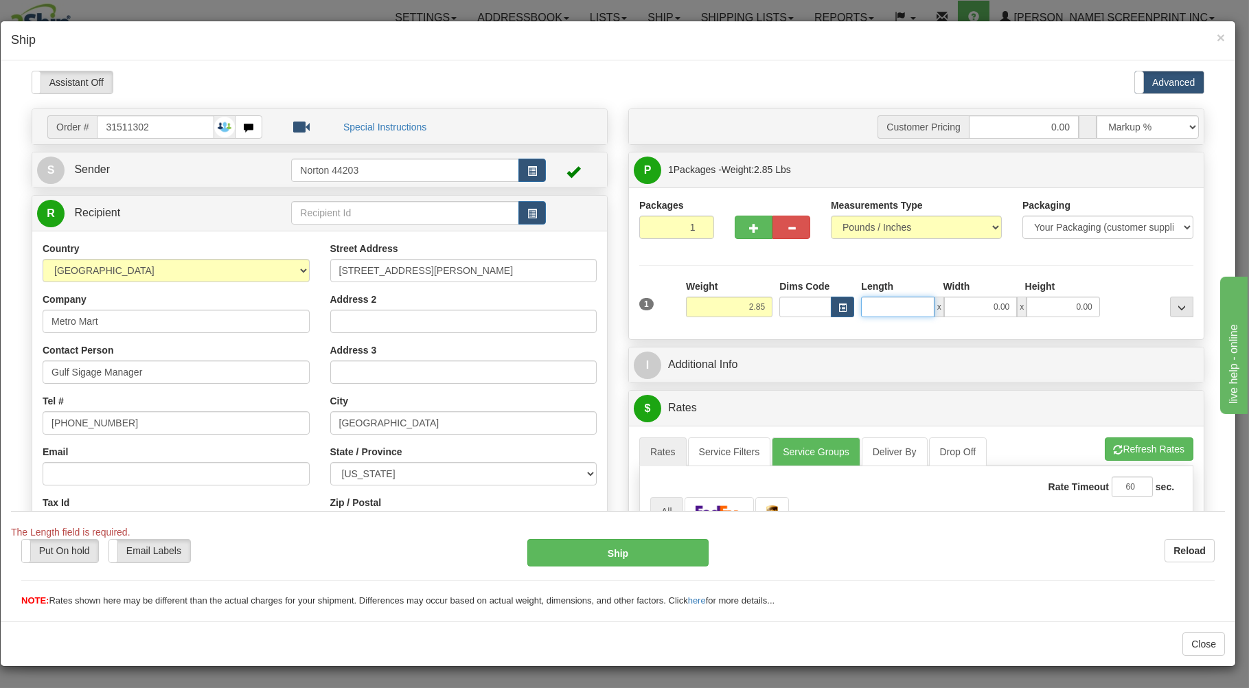
type input "3.25"
type input "37.00"
type input "2.85"
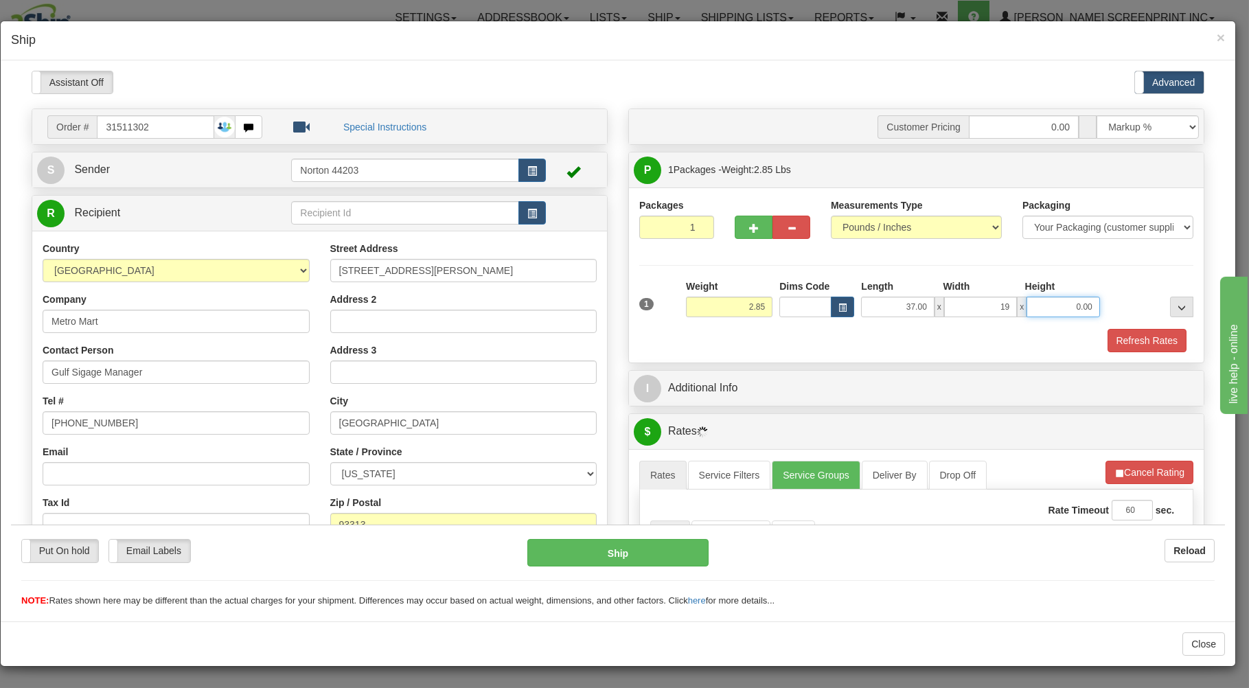
type input "19.00"
type input "1.00"
click at [907, 349] on div "Refresh Rates" at bounding box center [916, 339] width 561 height 23
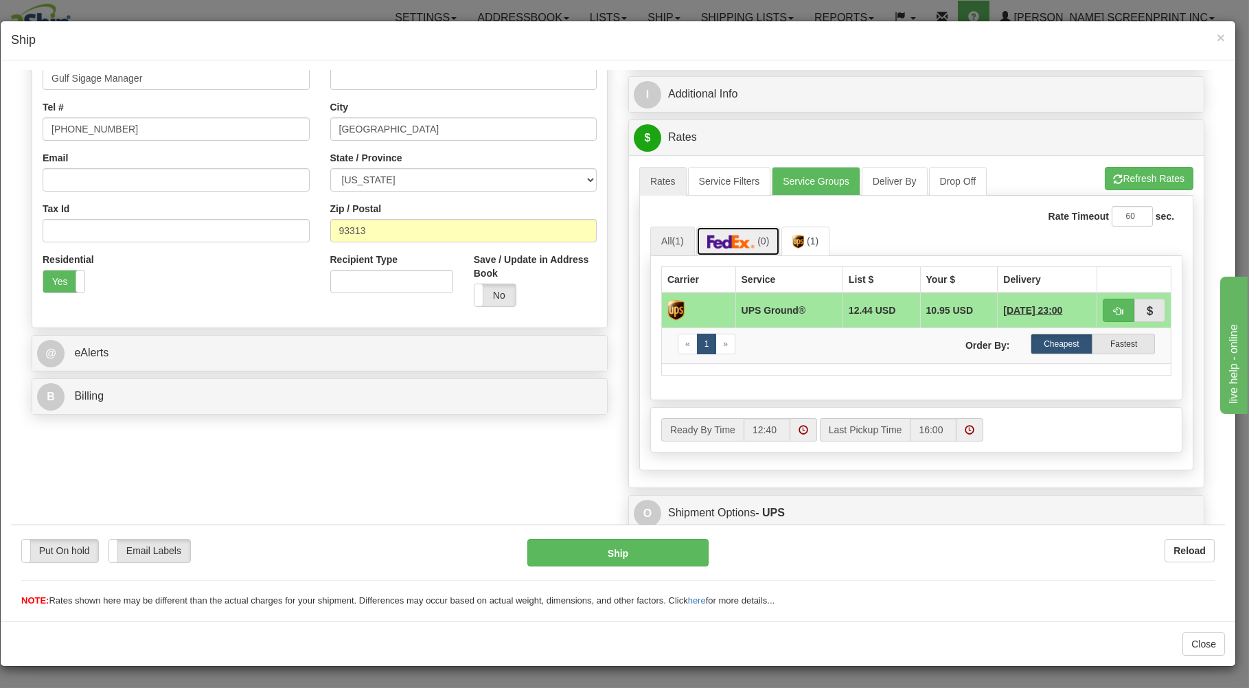
click at [737, 235] on link "(0)" at bounding box center [738, 241] width 84 height 30
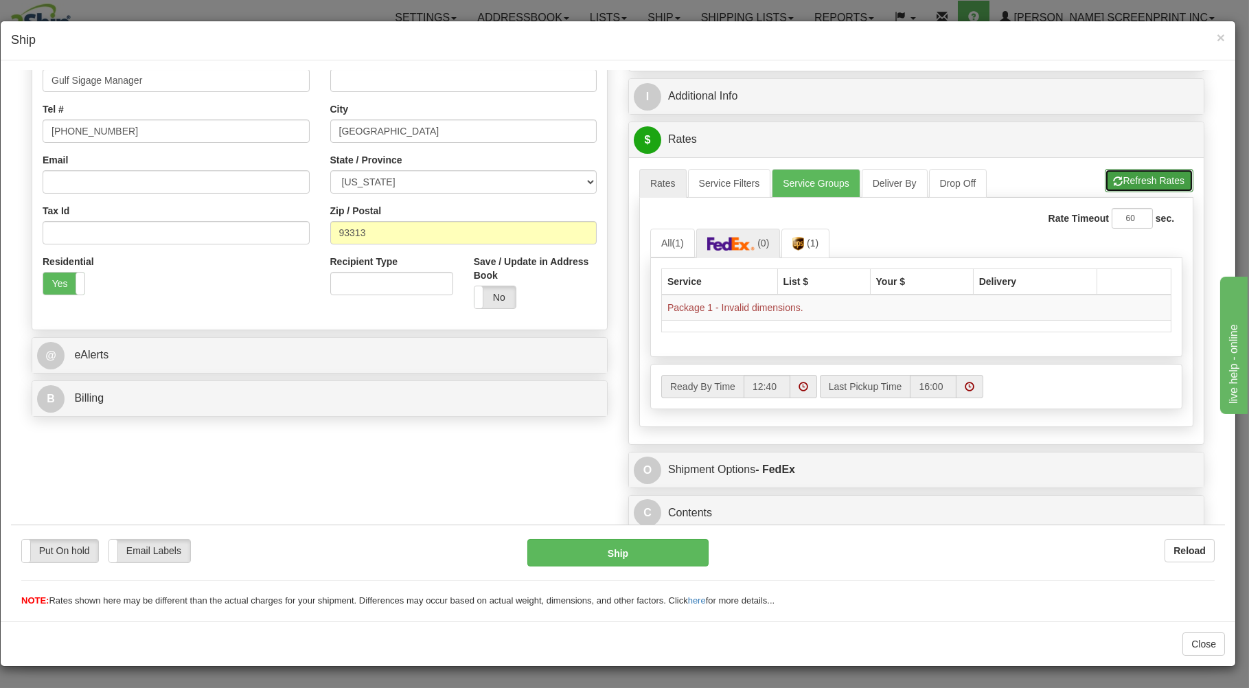
click at [1135, 174] on button "Refresh Rates" at bounding box center [1148, 179] width 89 height 23
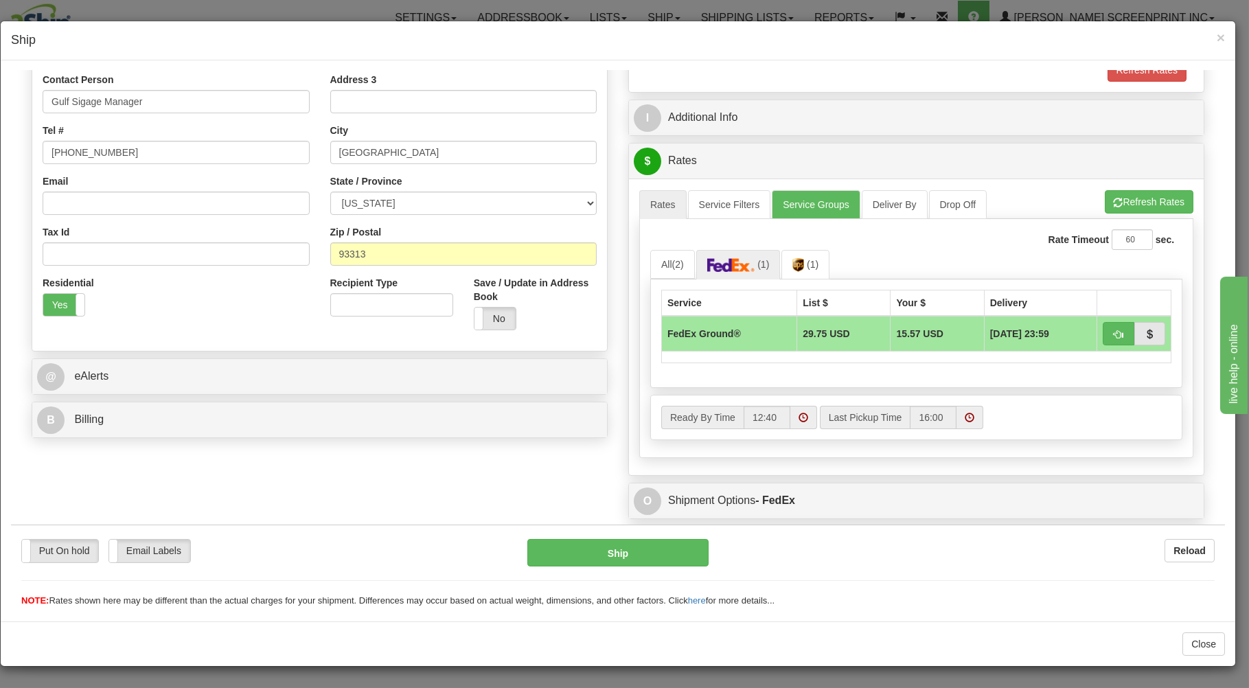
scroll to position [305, 0]
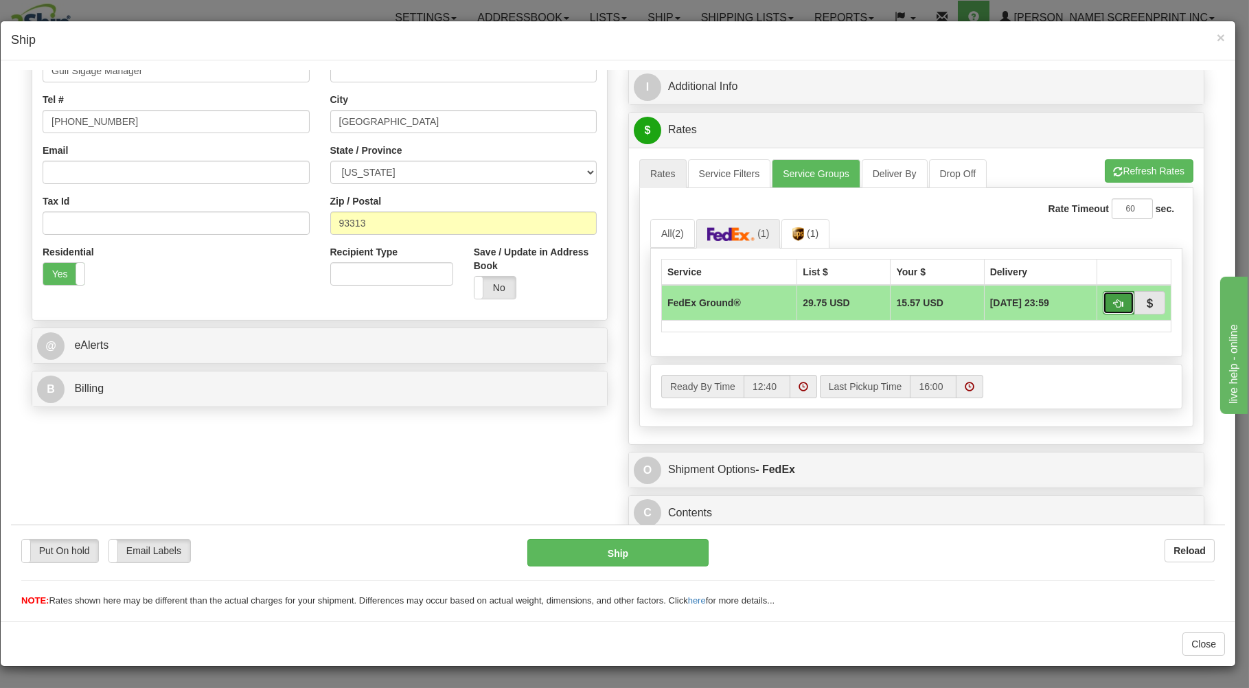
click at [1102, 294] on button "button" at bounding box center [1118, 301] width 32 height 23
type input "92"
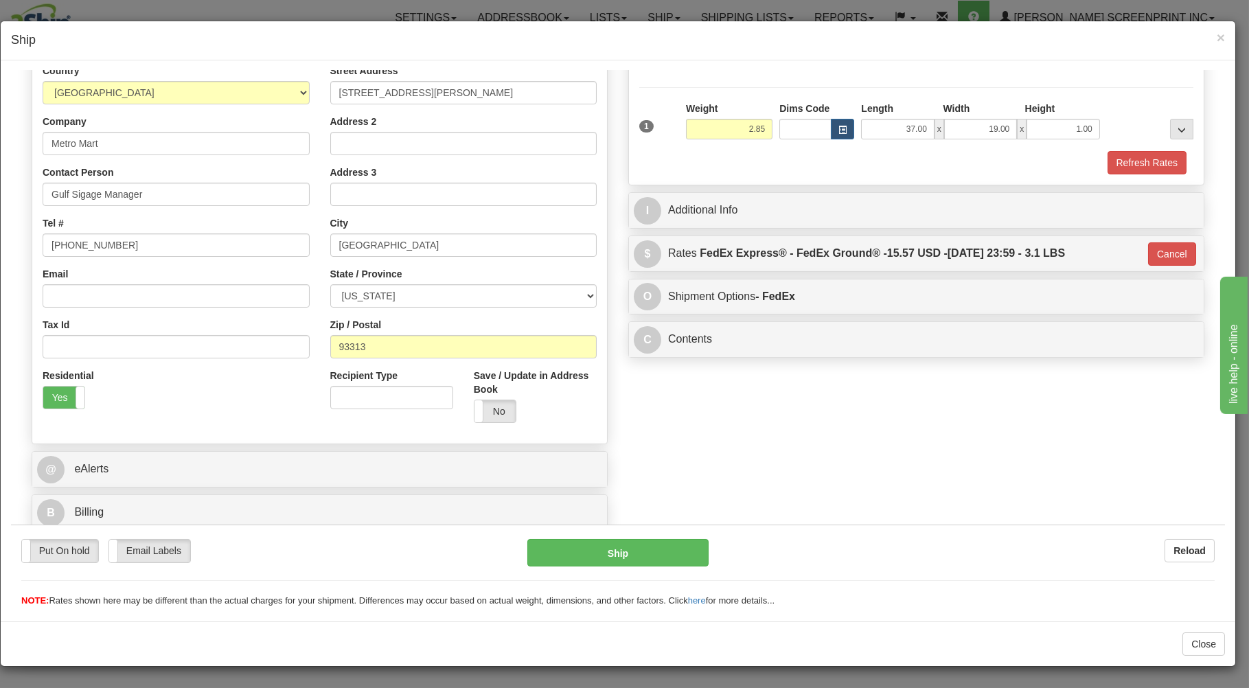
scroll to position [181, 0]
click at [669, 550] on button "Ship" at bounding box center [618, 551] width 182 height 27
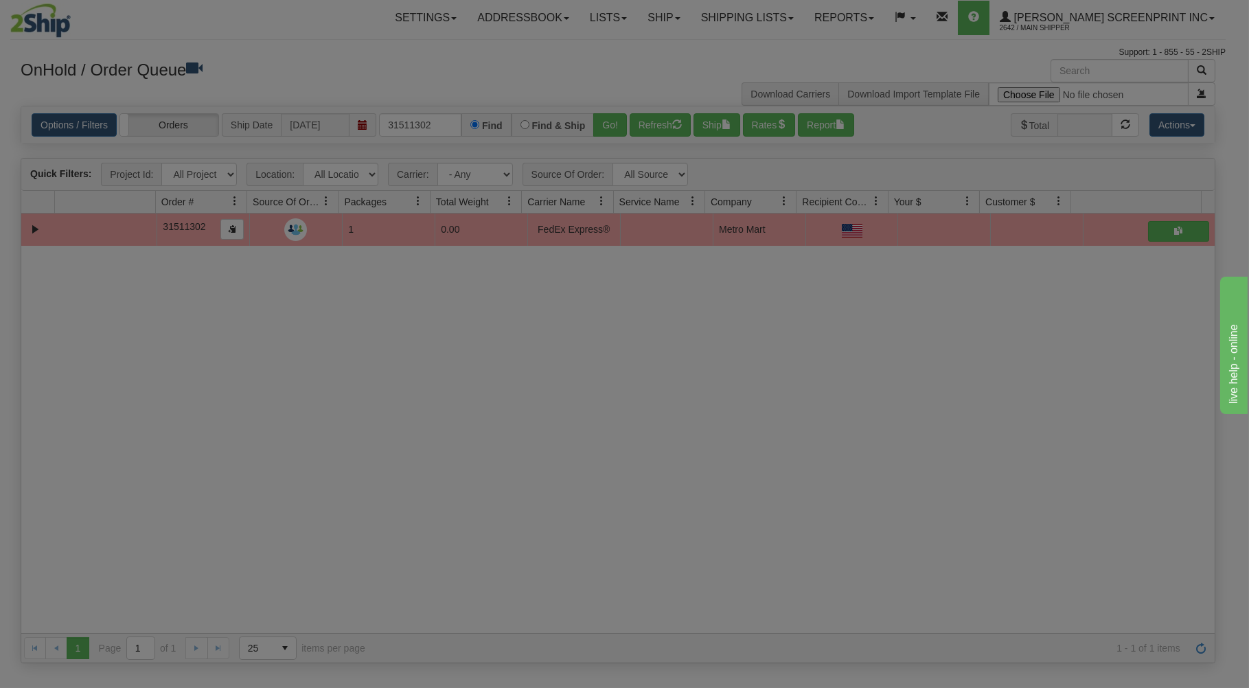
scroll to position [0, 0]
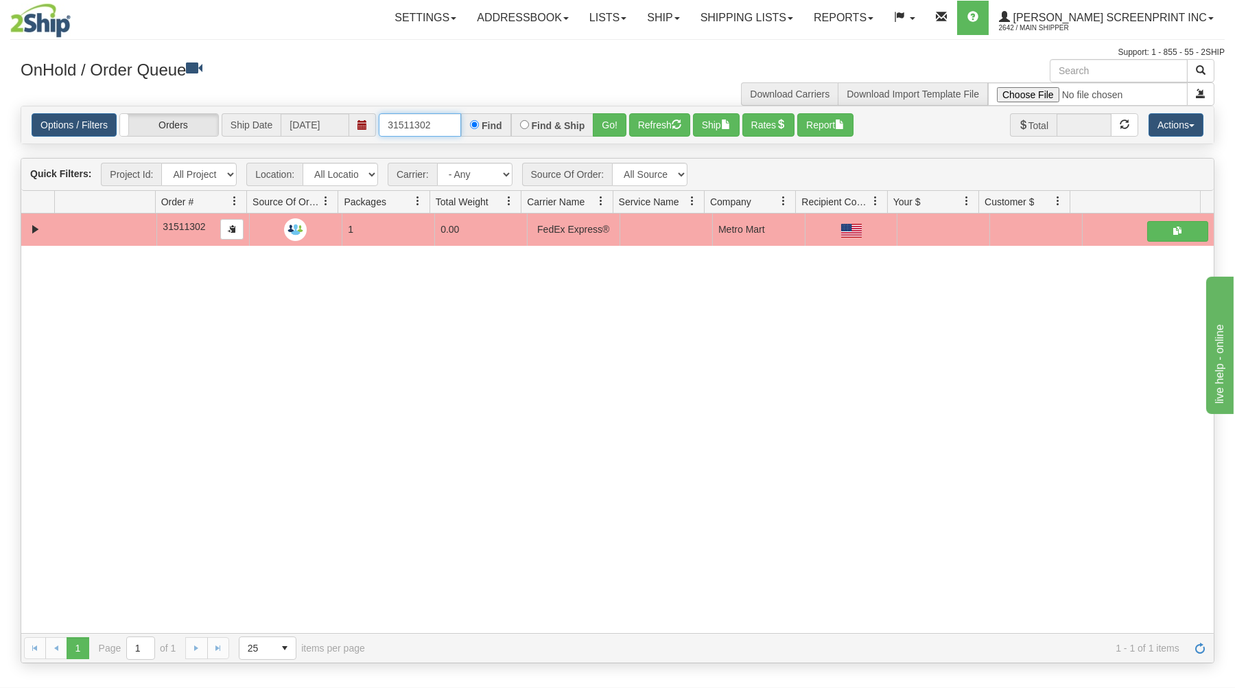
drag, startPoint x: 380, startPoint y: 120, endPoint x: 562, endPoint y: 85, distance: 185.2
click at [545, 90] on div "× Get OnHold Shipments fields - load dt: 287 Get OnHold Shipments fields - tran…" at bounding box center [617, 361] width 1215 height 604
type input "16987"
drag, startPoint x: 610, startPoint y: 119, endPoint x: 590, endPoint y: 199, distance: 81.9
click at [610, 121] on button "Go!" at bounding box center [610, 124] width 34 height 23
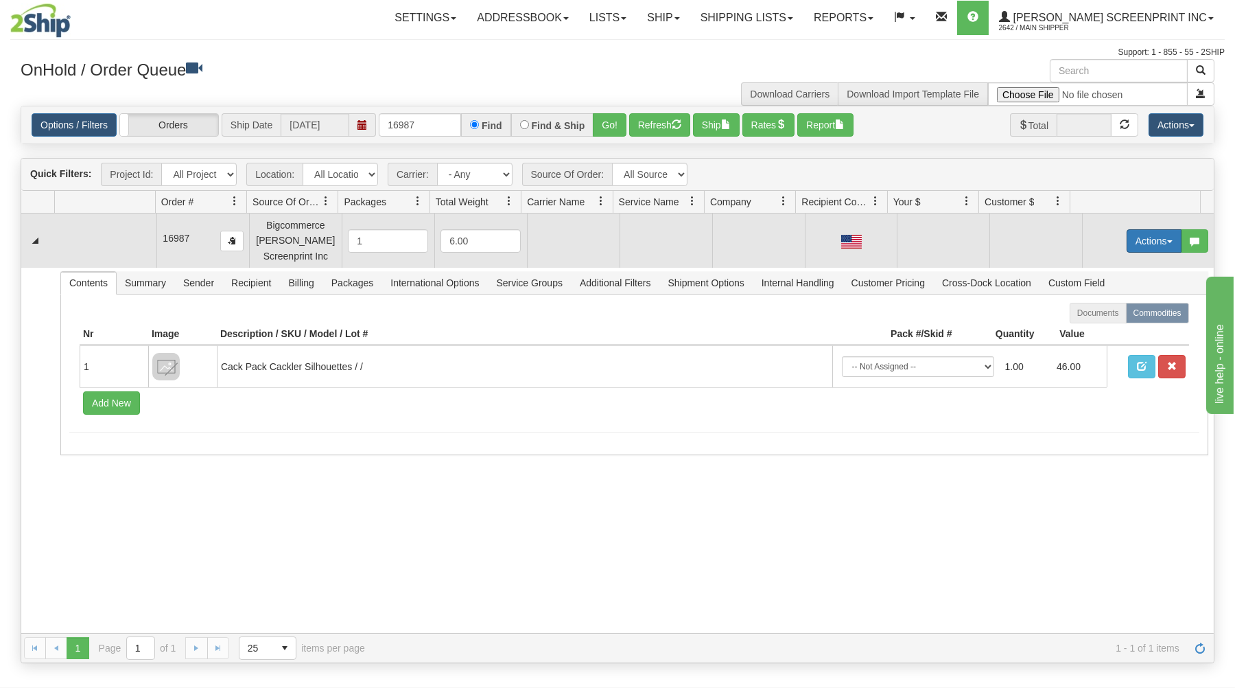
click at [1135, 236] on button "Actions" at bounding box center [1154, 240] width 55 height 23
click at [1098, 266] on span "Open" at bounding box center [1101, 267] width 33 height 11
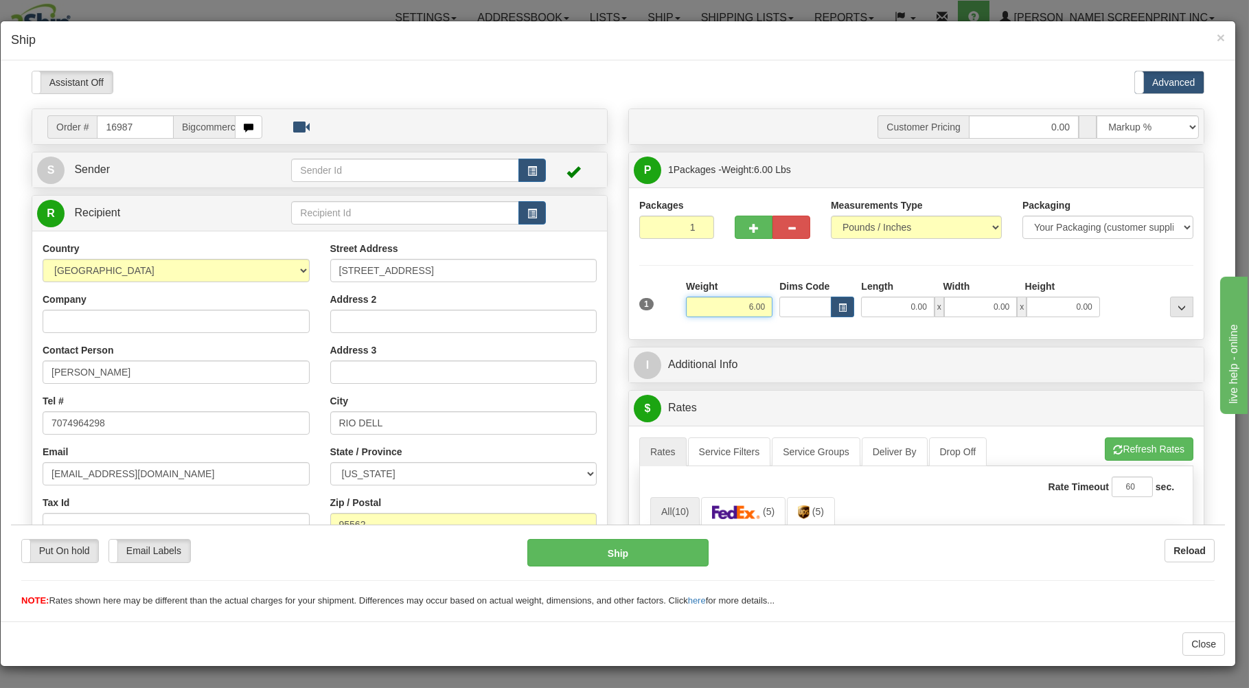
drag, startPoint x: 728, startPoint y: 310, endPoint x: 800, endPoint y: 264, distance: 85.5
click at [772, 296] on input "6.00" at bounding box center [729, 306] width 86 height 21
type input "4.35"
type input "37.00"
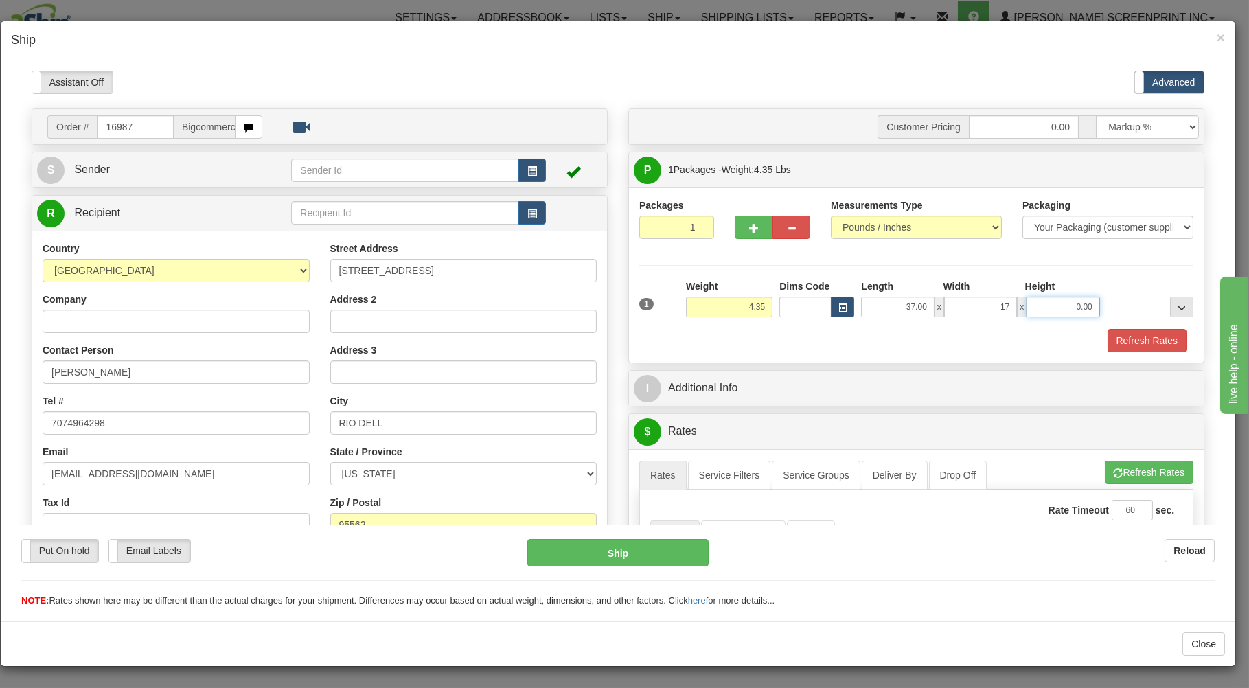
type input "17.00"
type input "4.00"
drag, startPoint x: 879, startPoint y: 307, endPoint x: 997, endPoint y: 262, distance: 126.7
click at [933, 296] on input "37.00" at bounding box center [897, 306] width 73 height 21
type input "26.00"
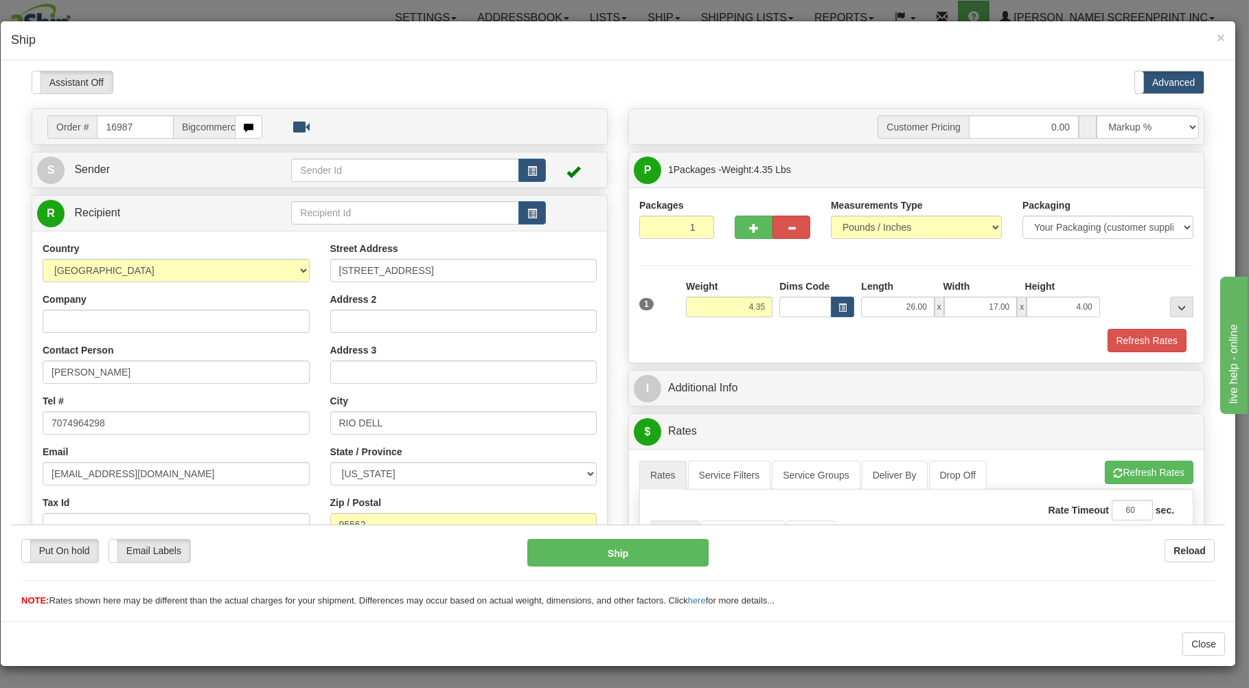
click at [984, 338] on div "Refresh Rates" at bounding box center [916, 339] width 561 height 23
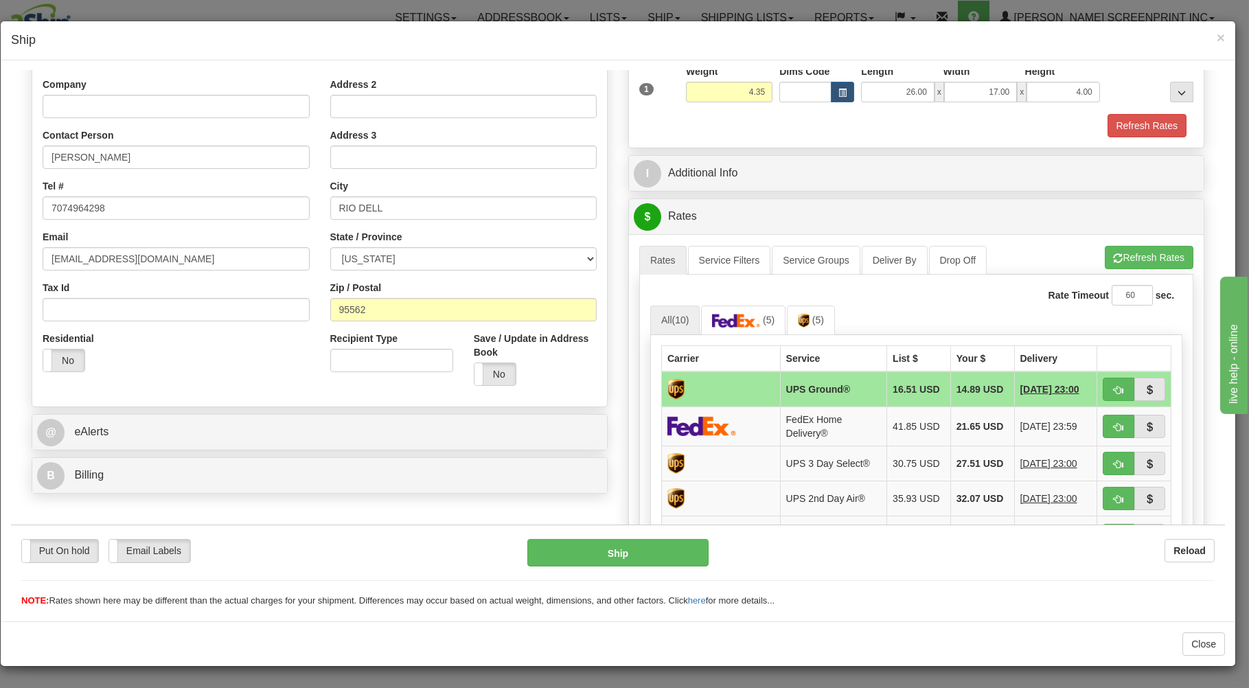
scroll to position [220, 0]
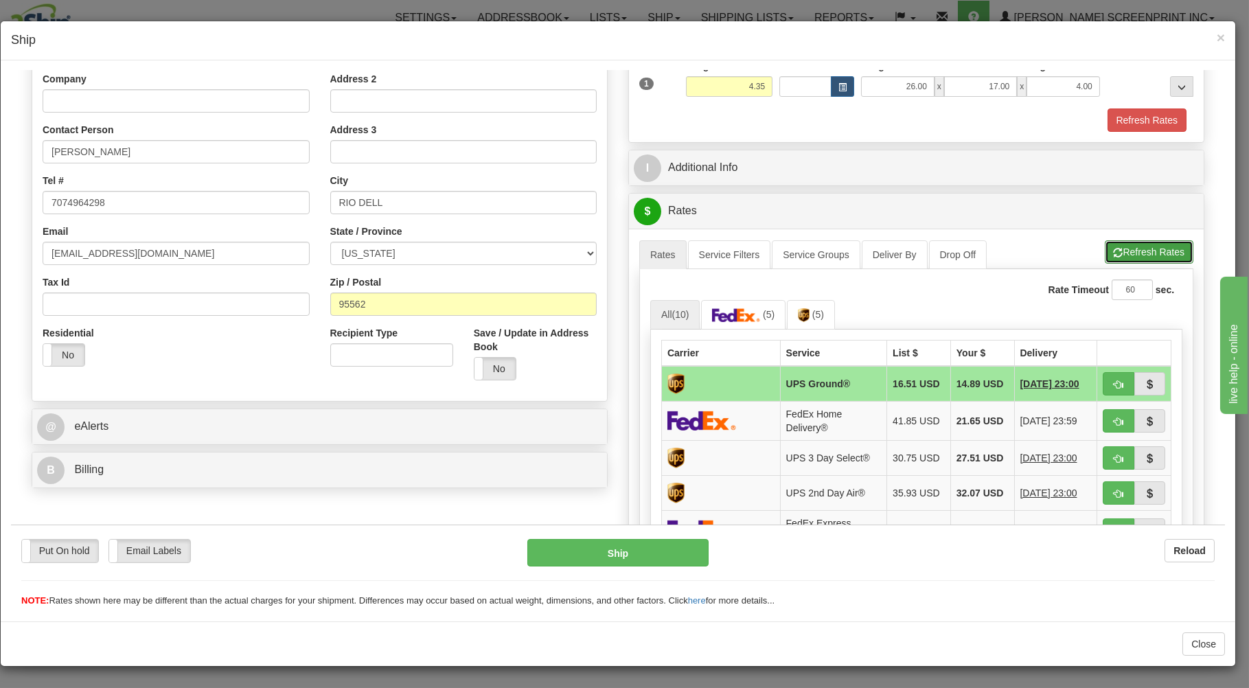
click at [1163, 246] on button "Refresh Rates" at bounding box center [1148, 251] width 89 height 23
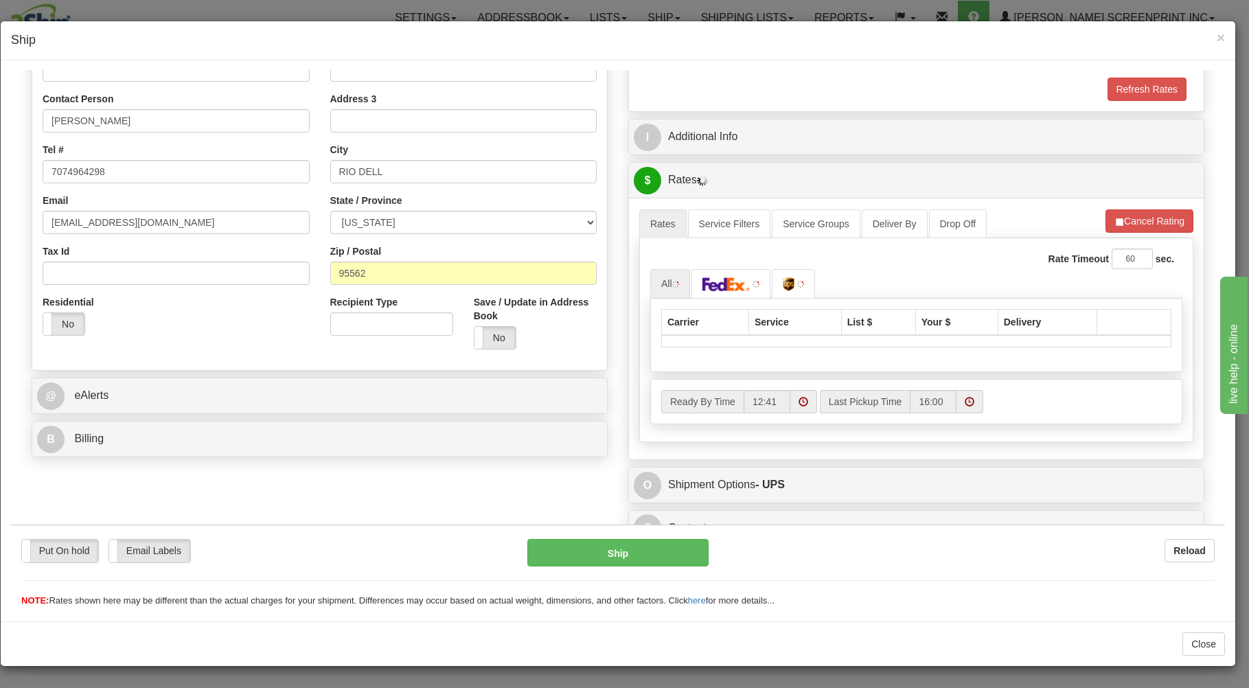
scroll to position [270, 0]
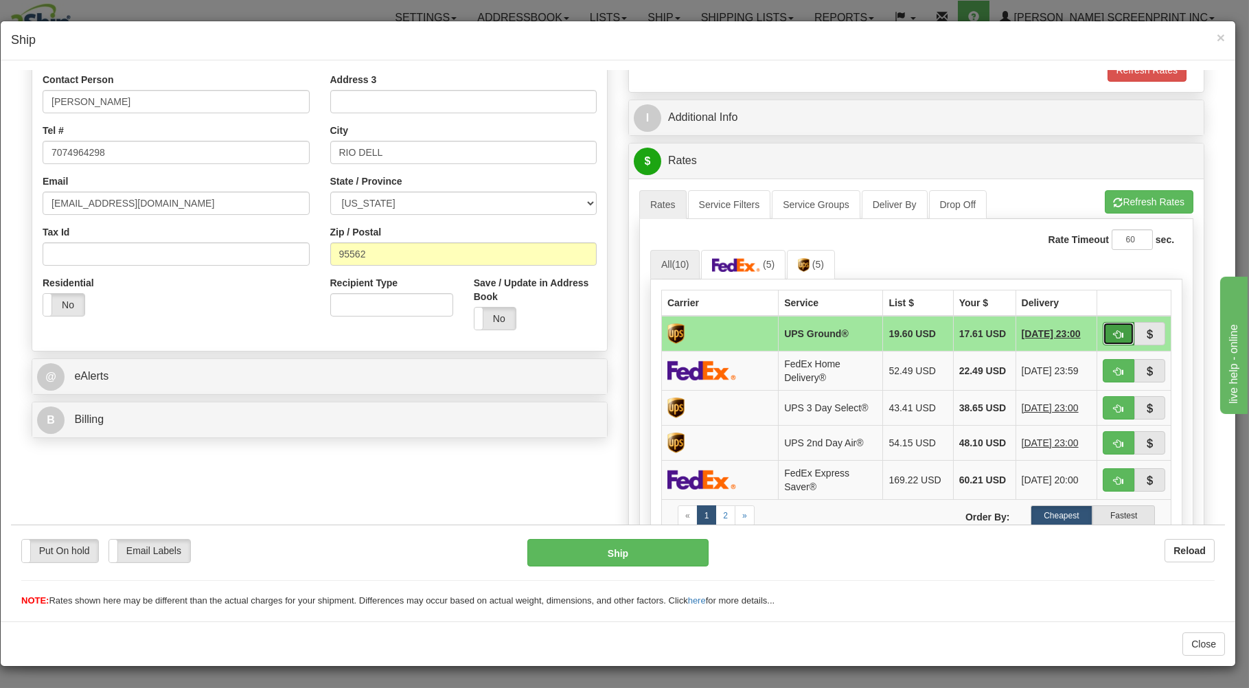
click at [1113, 330] on span "button" at bounding box center [1118, 333] width 10 height 9
type input "03"
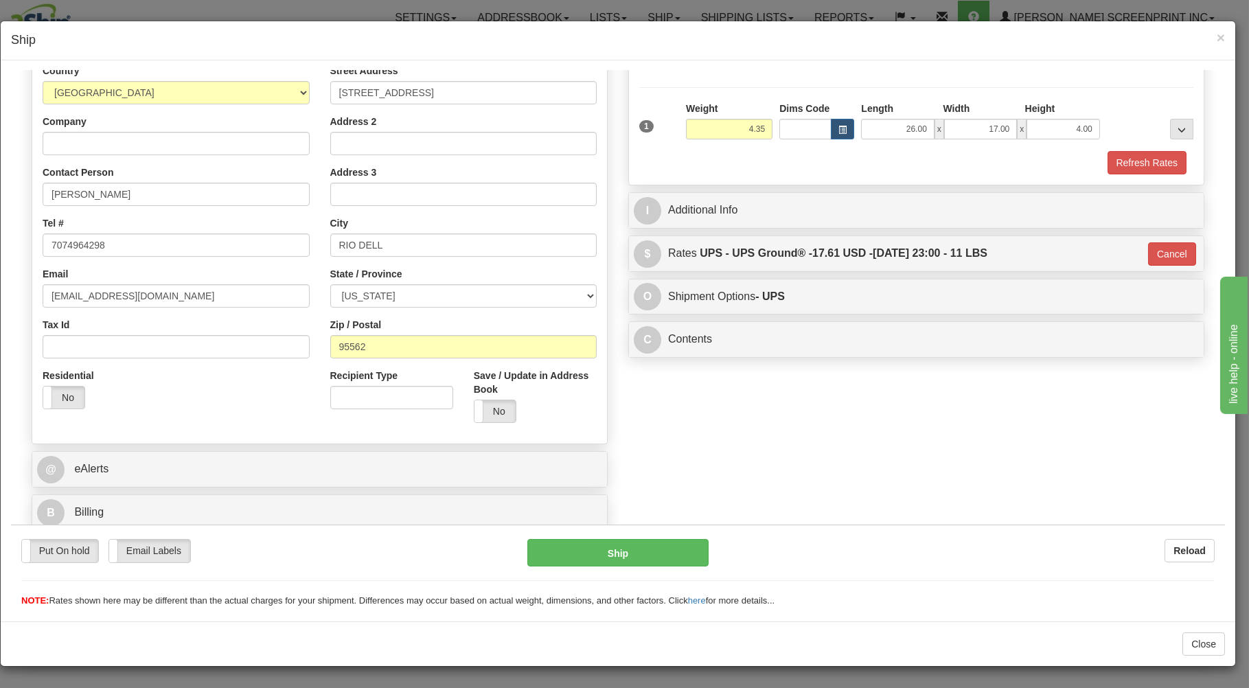
scroll to position [181, 0]
click at [631, 545] on button "Ship" at bounding box center [618, 551] width 182 height 27
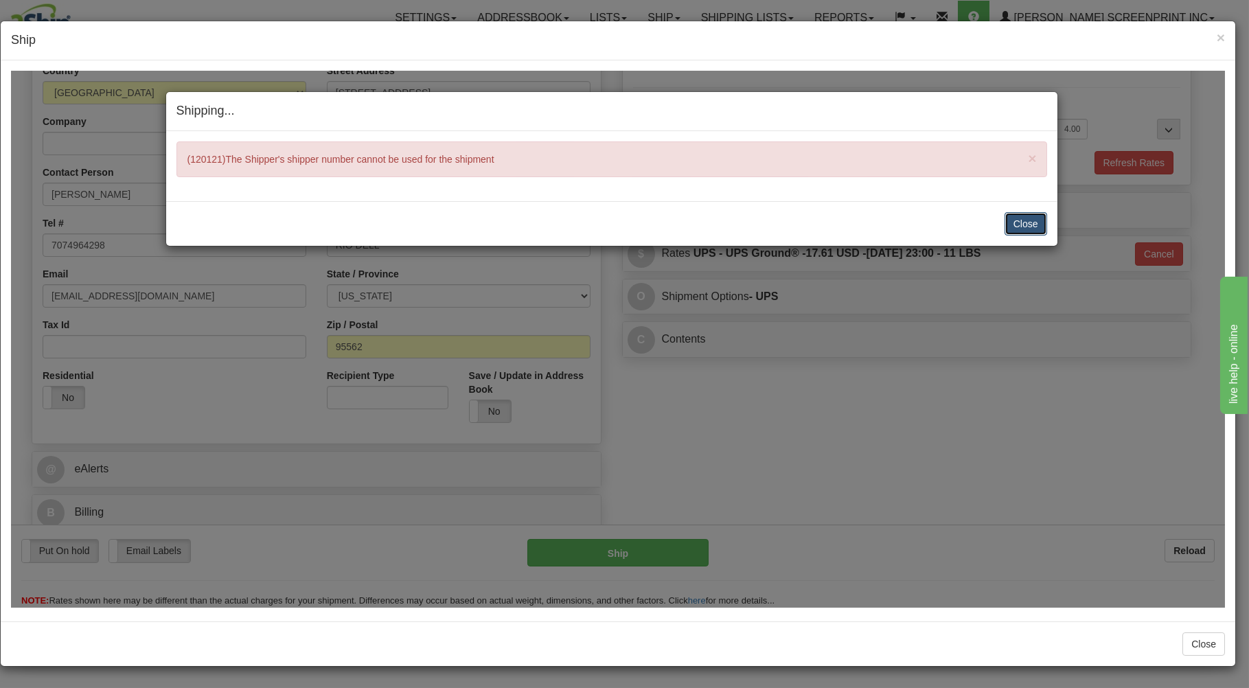
click at [1041, 222] on button "Close" at bounding box center [1025, 222] width 43 height 23
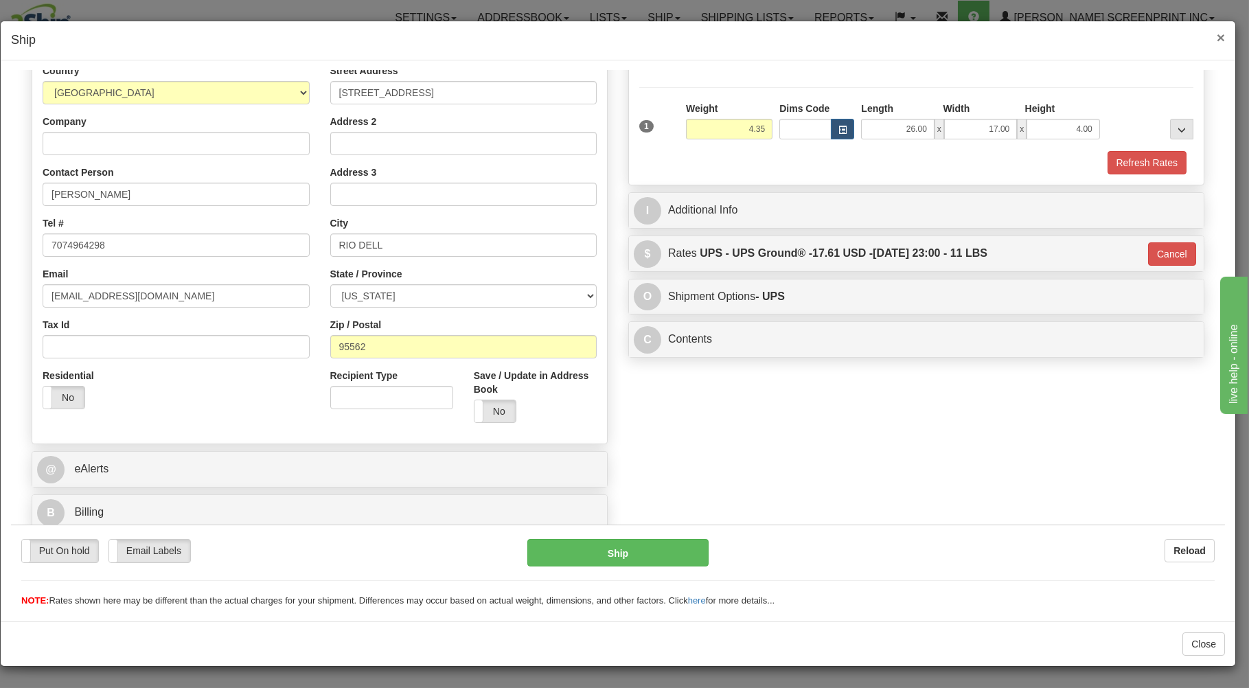
click at [1221, 39] on span "×" at bounding box center [1220, 38] width 8 height 16
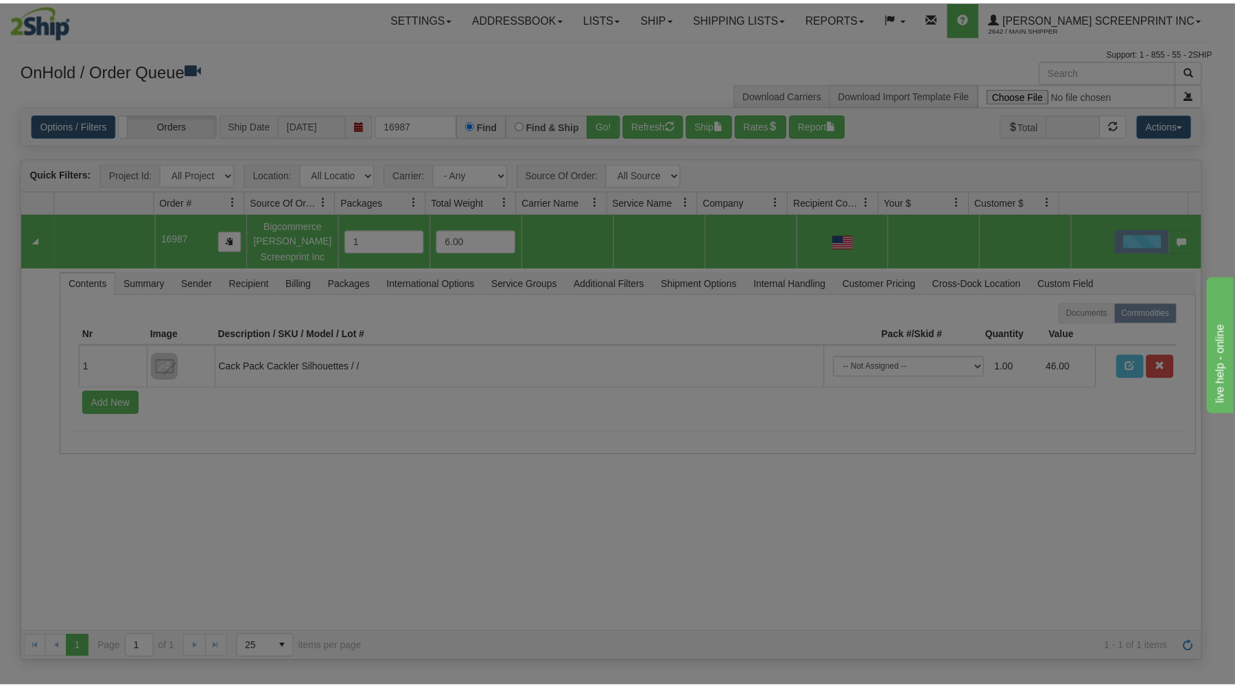
scroll to position [0, 0]
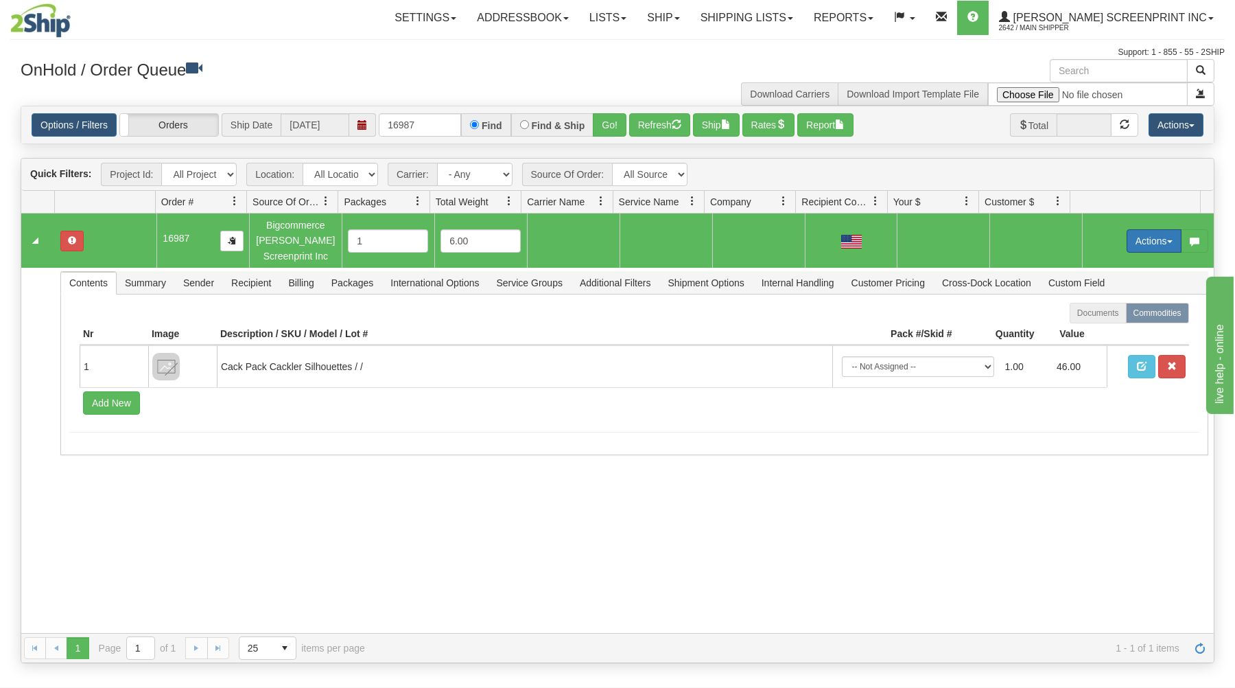
click at [1148, 238] on button "Actions" at bounding box center [1154, 240] width 55 height 23
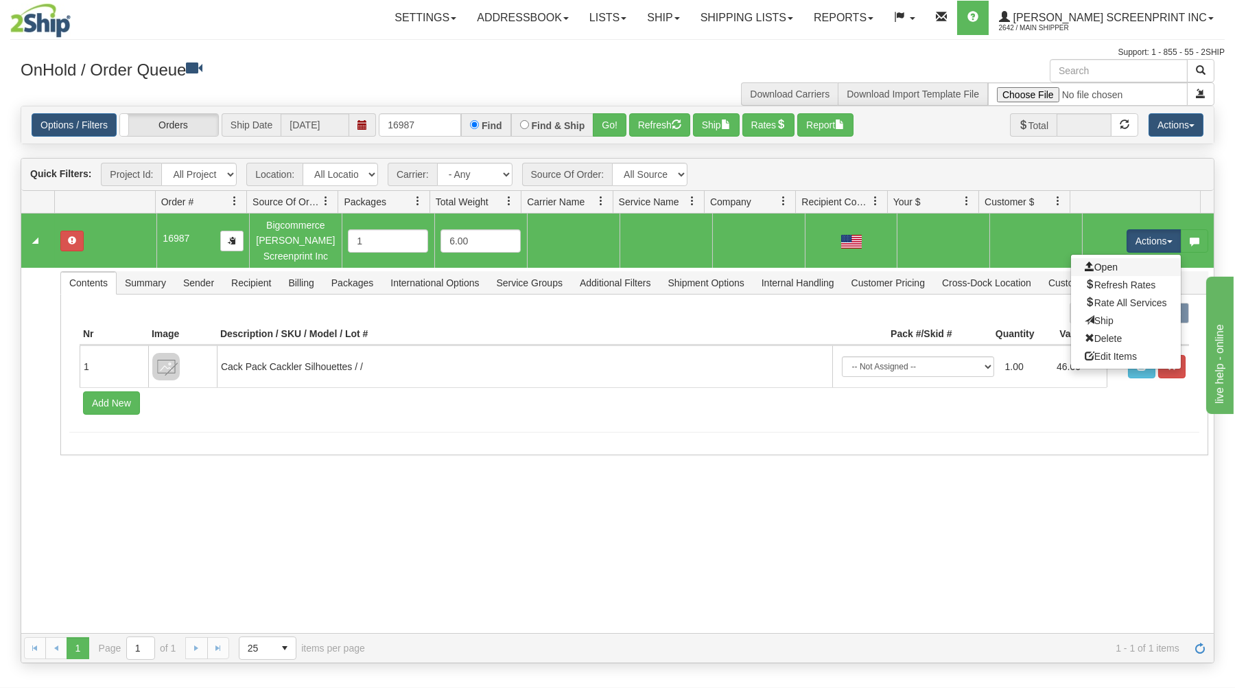
click at [1123, 268] on link "Open" at bounding box center [1126, 267] width 110 height 18
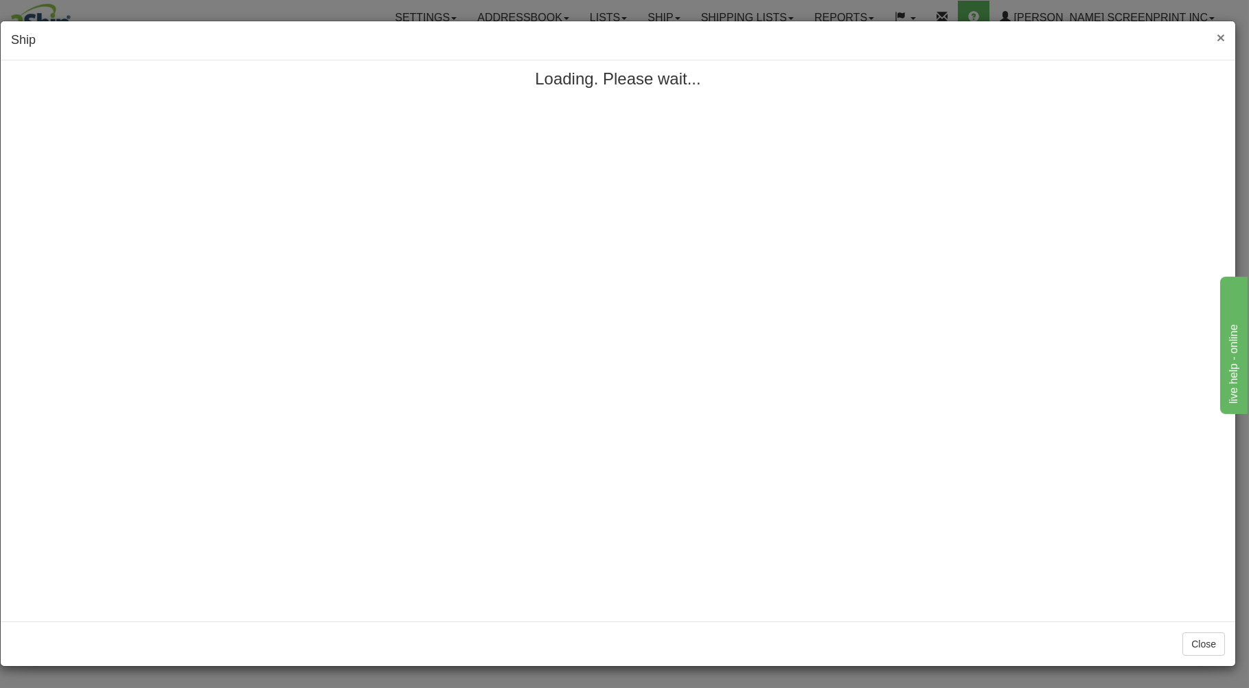
click at [1218, 35] on span "×" at bounding box center [1220, 38] width 8 height 16
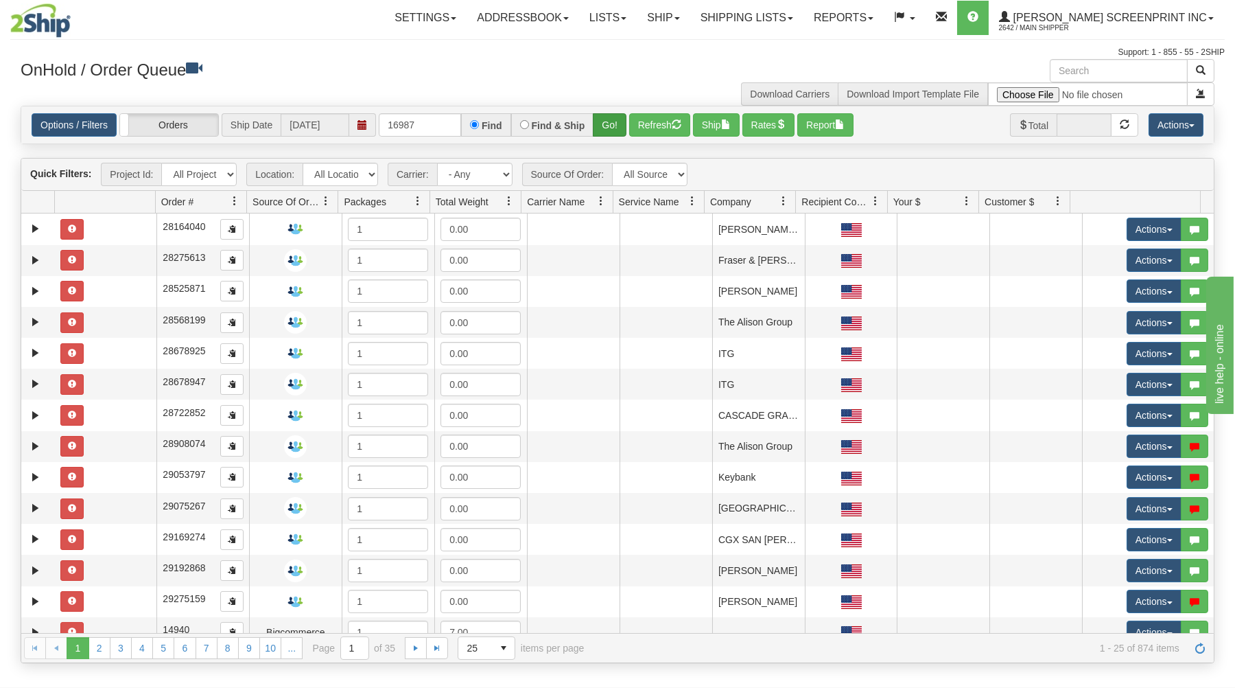
type input "16987"
click at [611, 125] on button "Go!" at bounding box center [610, 124] width 34 height 23
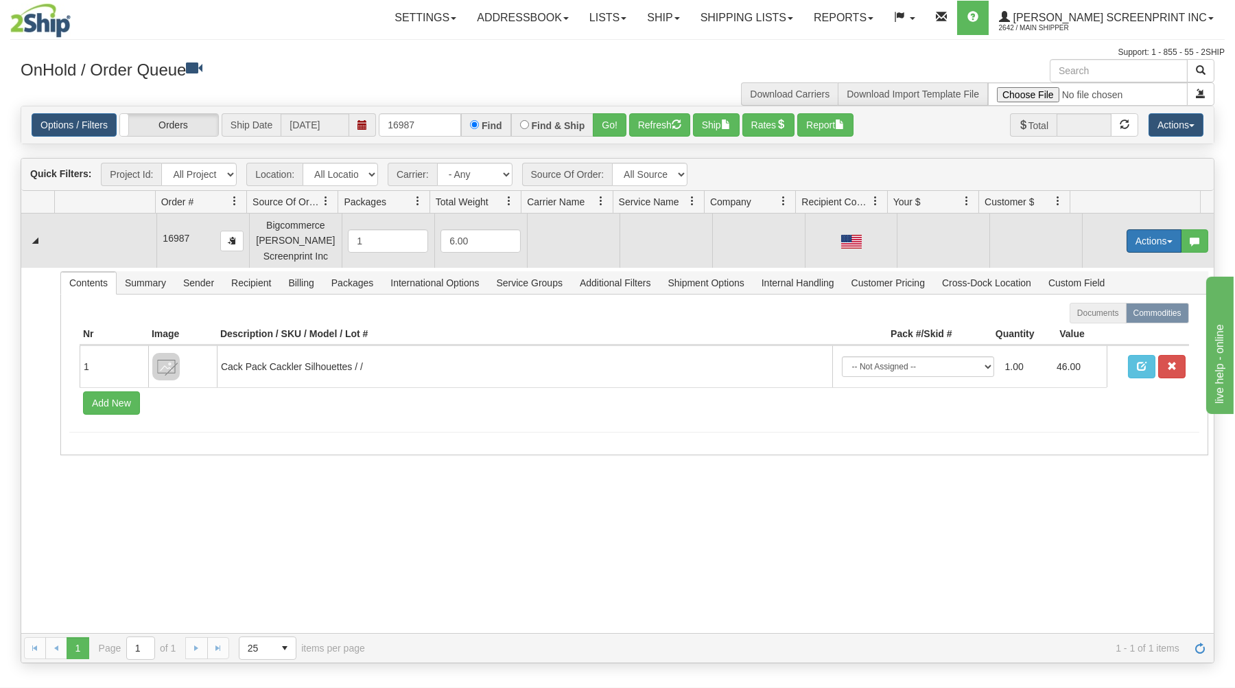
click at [1139, 241] on button "Actions" at bounding box center [1154, 240] width 55 height 23
click at [1132, 263] on link "Open" at bounding box center [1126, 267] width 110 height 18
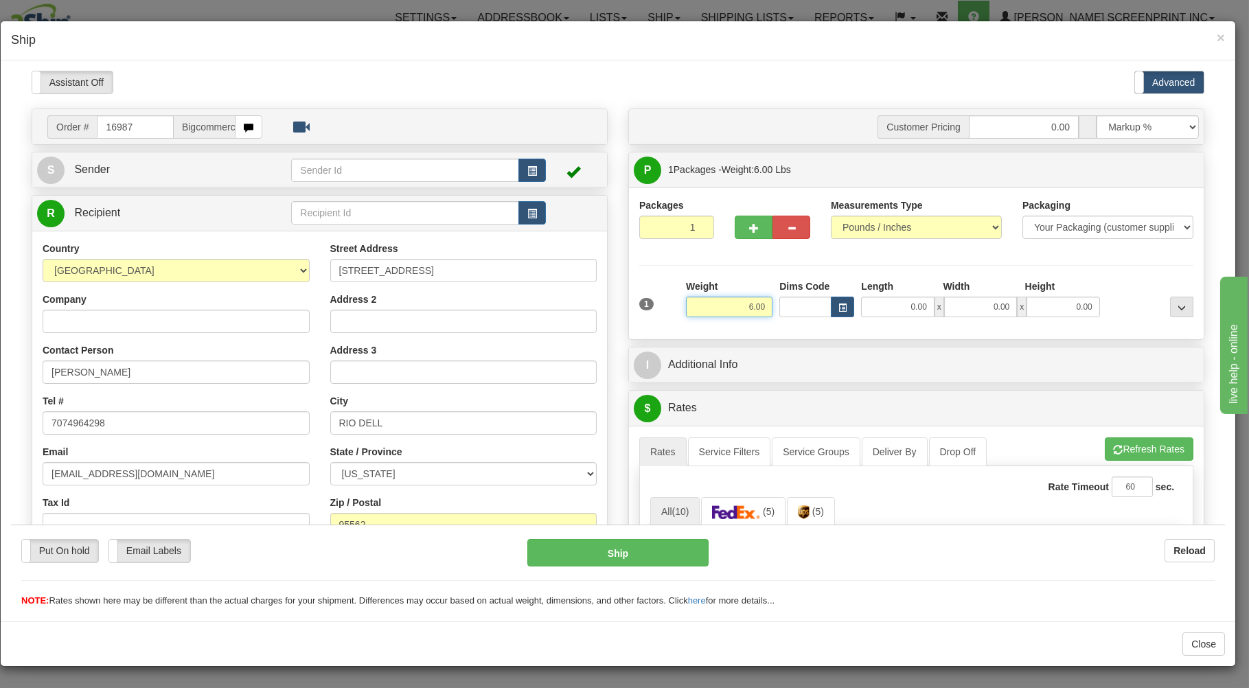
drag, startPoint x: 735, startPoint y: 307, endPoint x: 835, endPoint y: 310, distance: 100.2
click at [772, 310] on input "6.00" at bounding box center [729, 306] width 86 height 21
type input "4.35"
type input "26.00"
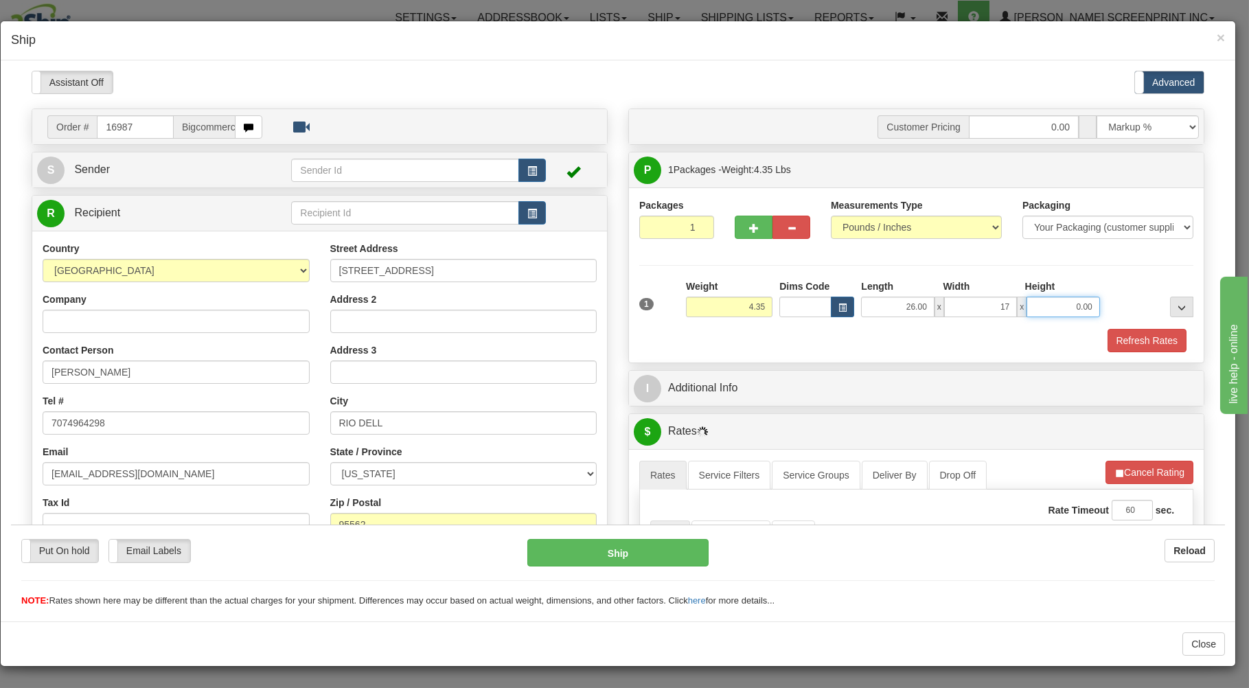
type input "17.00"
type input "4.00"
click at [791, 335] on div "Refresh Rates" at bounding box center [916, 339] width 561 height 23
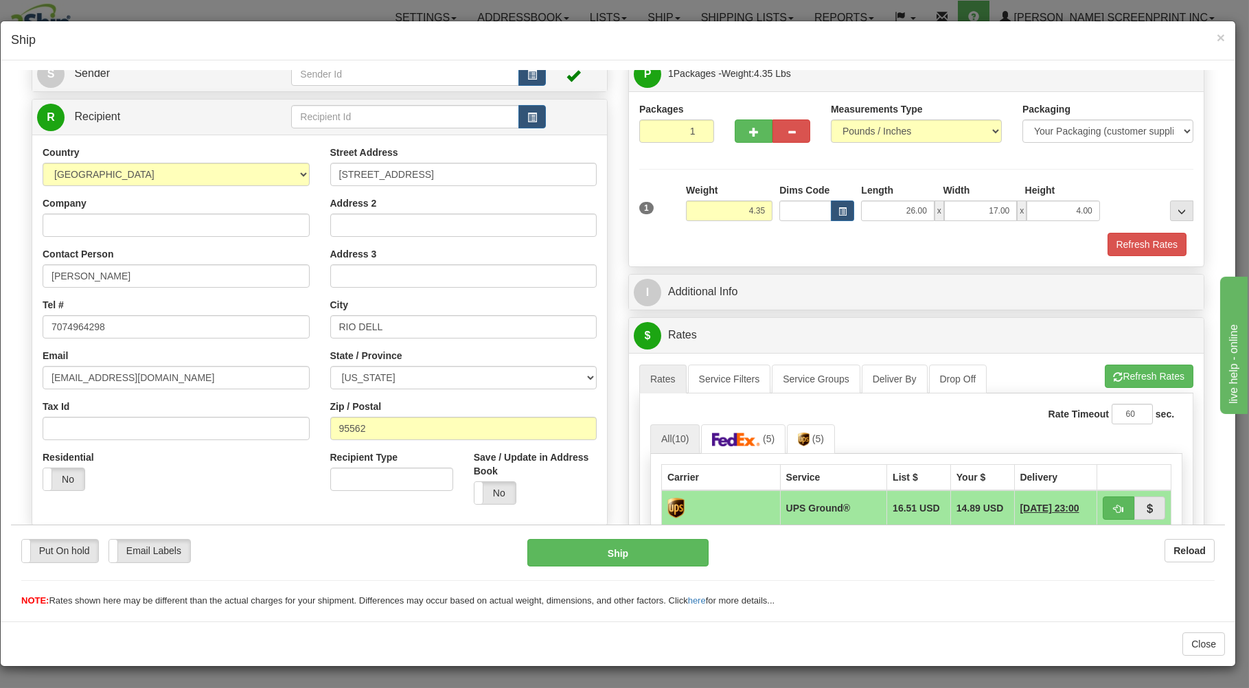
scroll to position [294, 0]
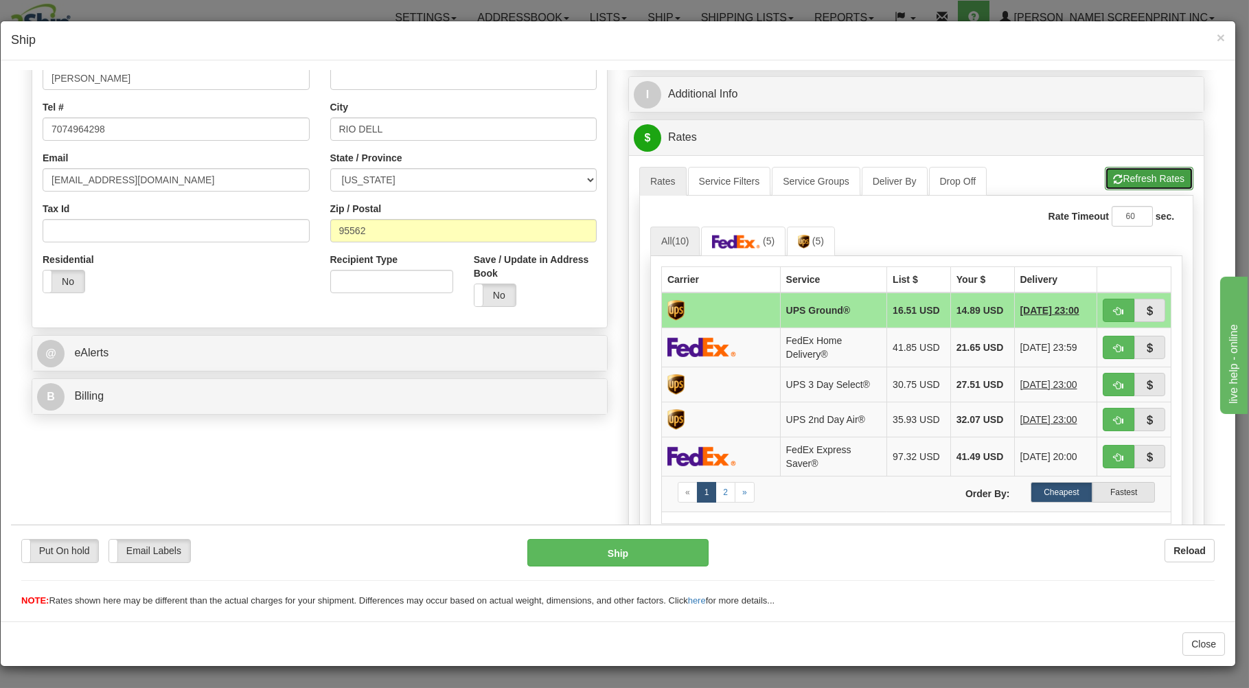
click at [1135, 178] on button "Refresh Rates" at bounding box center [1148, 177] width 89 height 23
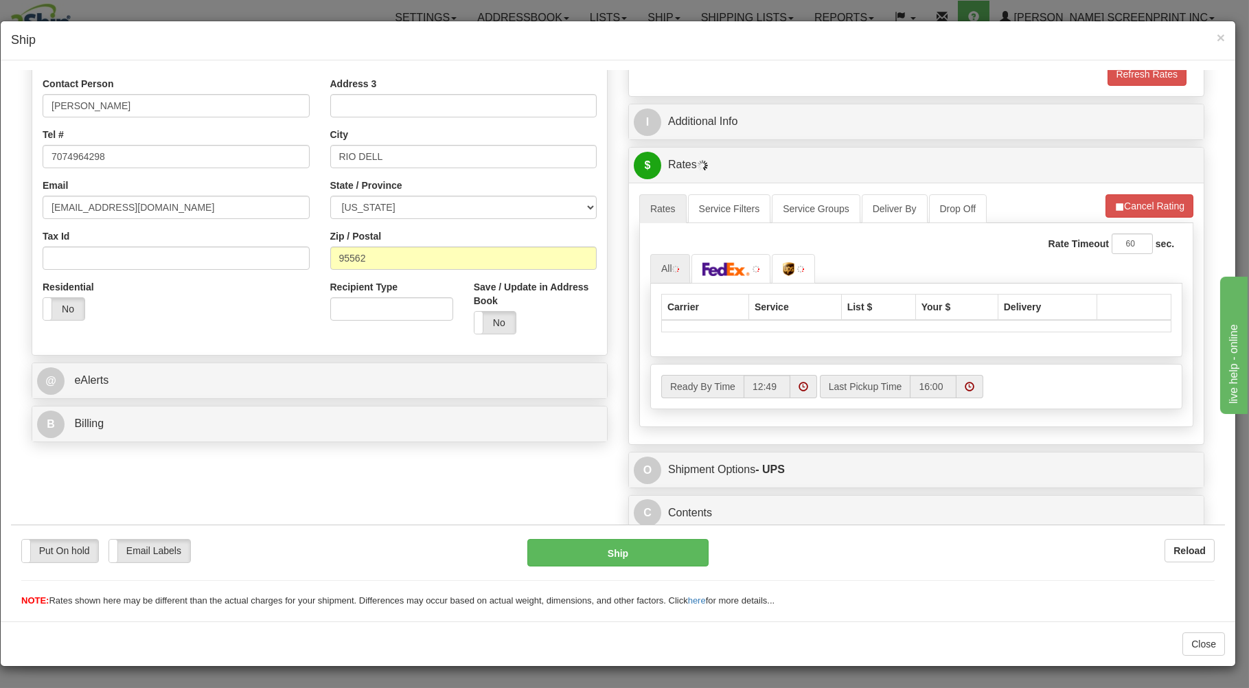
scroll to position [270, 0]
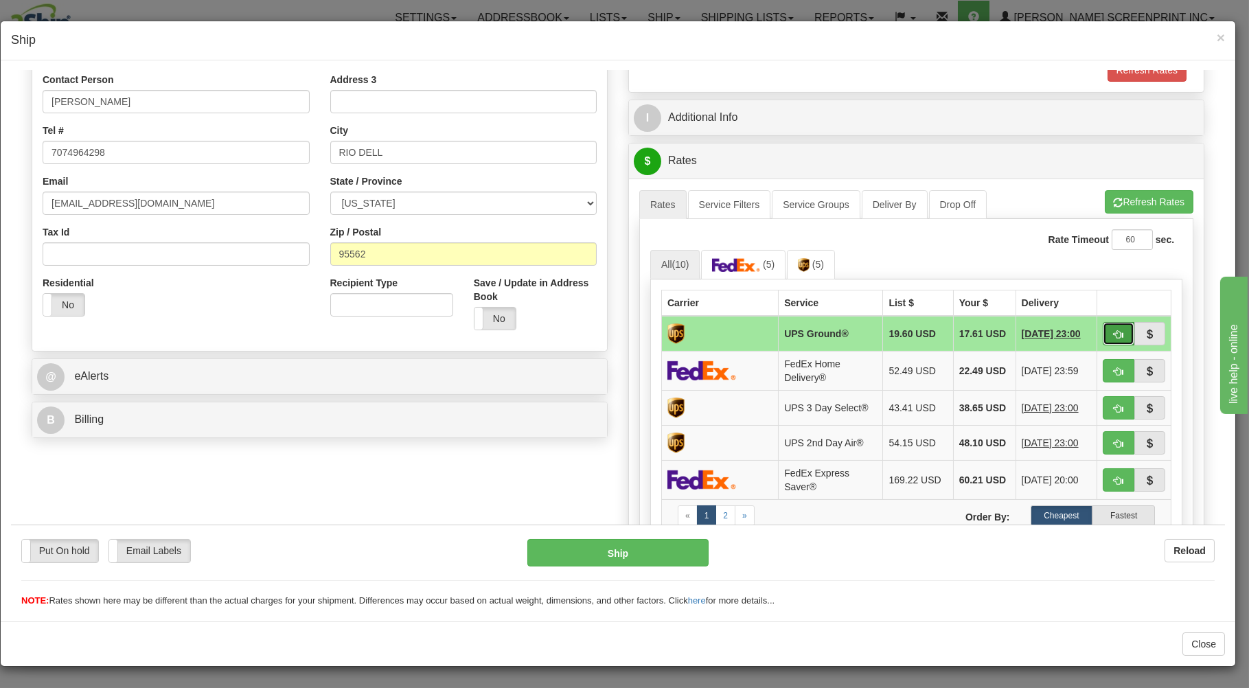
click at [1113, 329] on span "button" at bounding box center [1118, 333] width 10 height 9
type input "03"
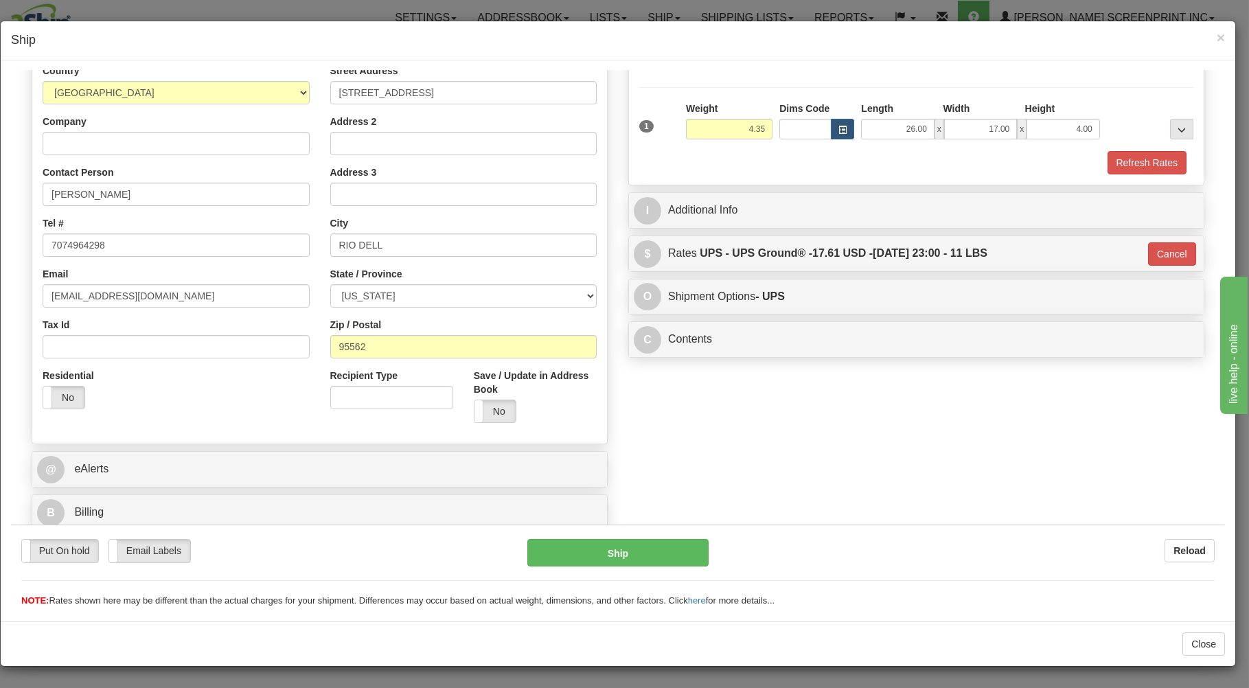
scroll to position [181, 0]
click at [554, 552] on button "Ship" at bounding box center [618, 551] width 182 height 27
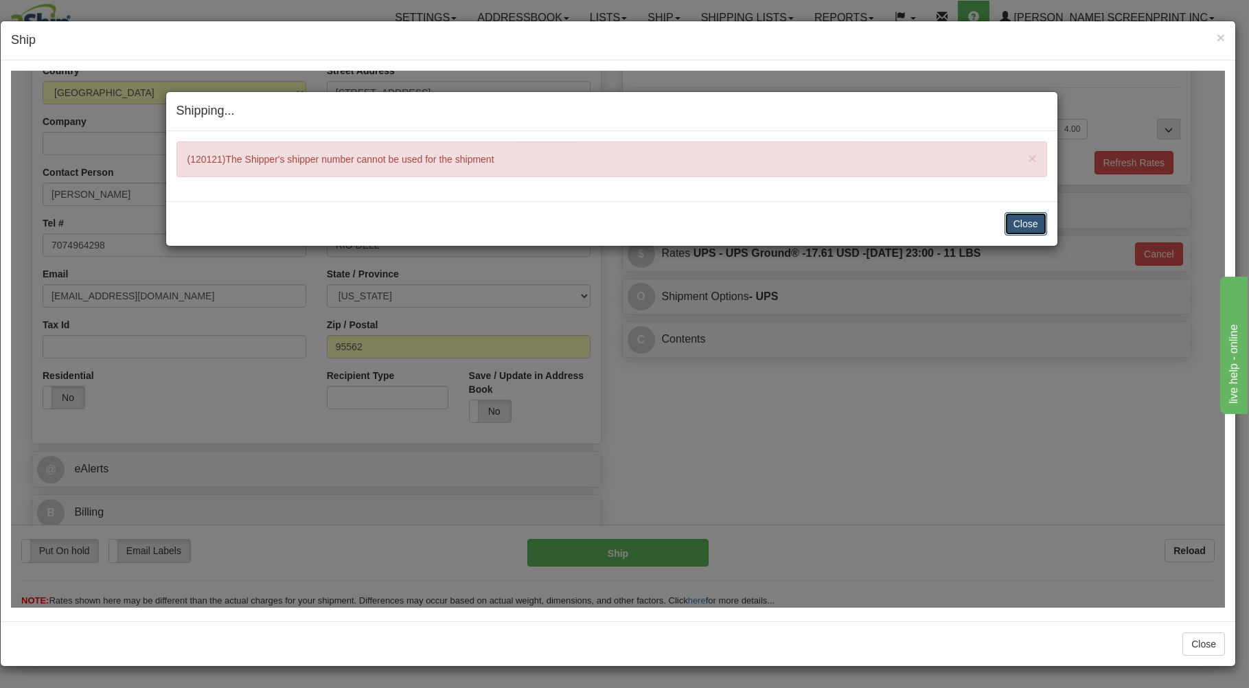
click at [1032, 222] on button "Close" at bounding box center [1025, 222] width 43 height 23
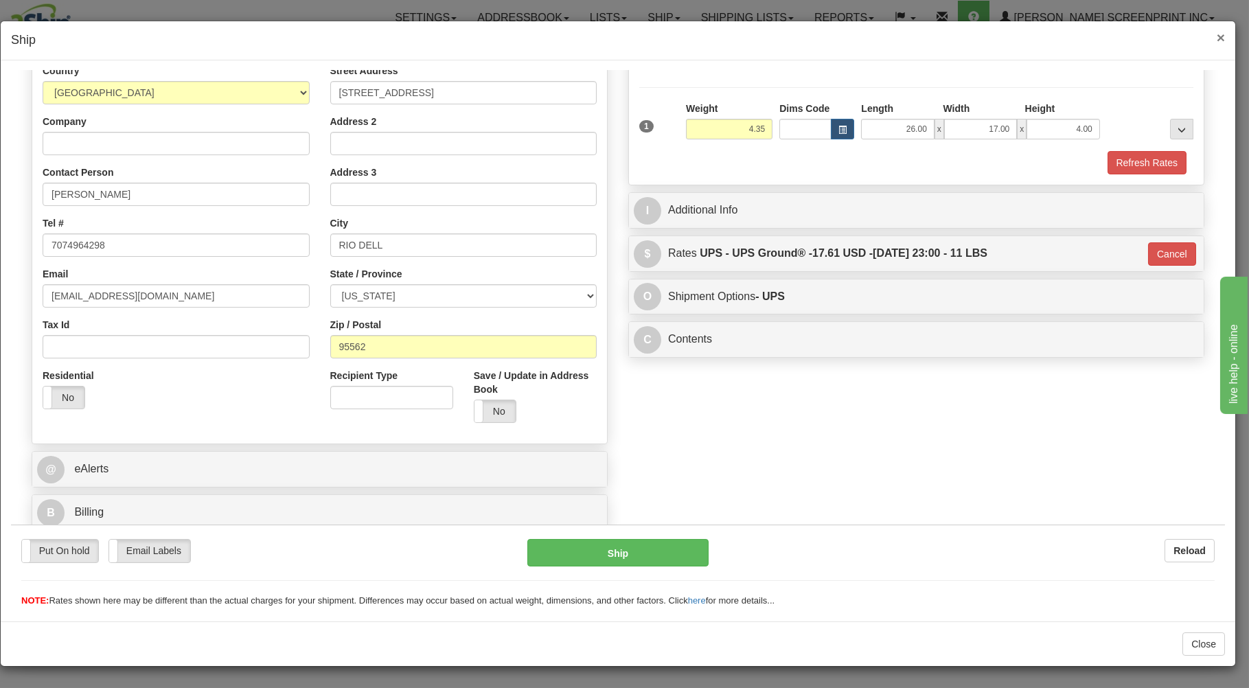
click at [1223, 37] on span "×" at bounding box center [1220, 38] width 8 height 16
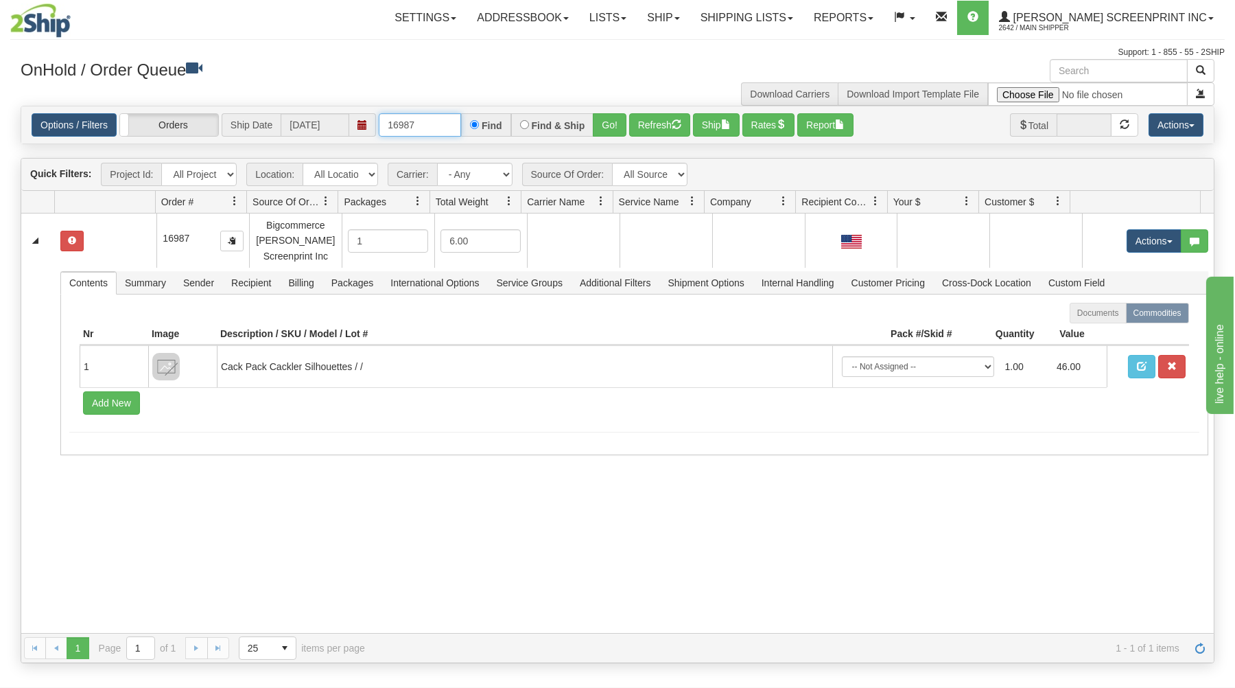
drag, startPoint x: 395, startPoint y: 122, endPoint x: 501, endPoint y: 114, distance: 106.0
click at [461, 114] on input "16987" at bounding box center [420, 124] width 82 height 23
type input "31512961"
drag, startPoint x: 614, startPoint y: 117, endPoint x: 590, endPoint y: 209, distance: 94.4
click at [614, 118] on button "Go!" at bounding box center [610, 124] width 34 height 23
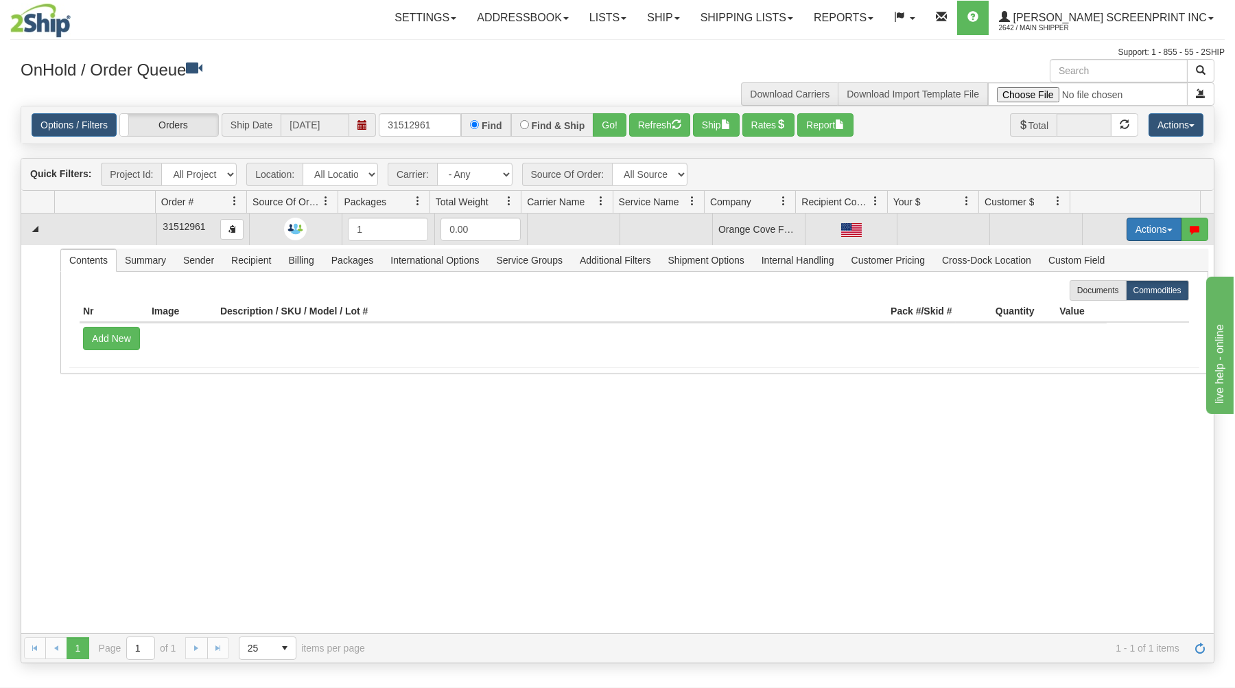
click at [1131, 230] on button "Actions" at bounding box center [1154, 229] width 55 height 23
click at [1108, 256] on link "Open" at bounding box center [1126, 255] width 110 height 18
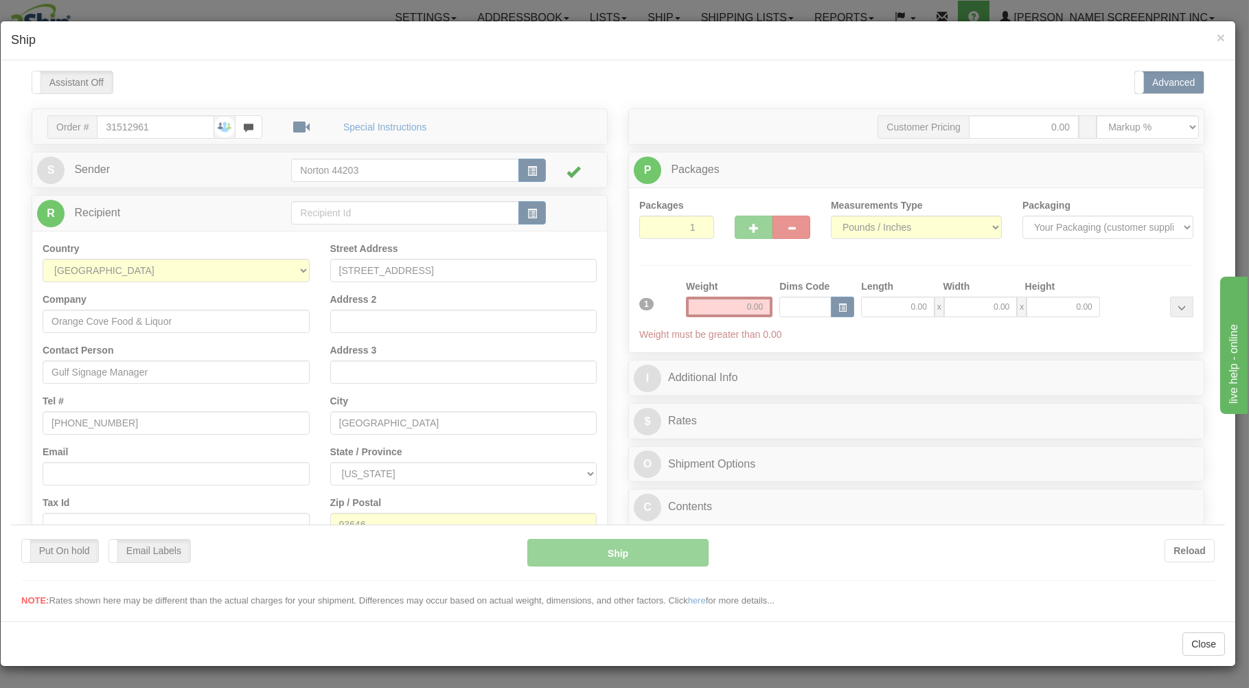
scroll to position [0, 0]
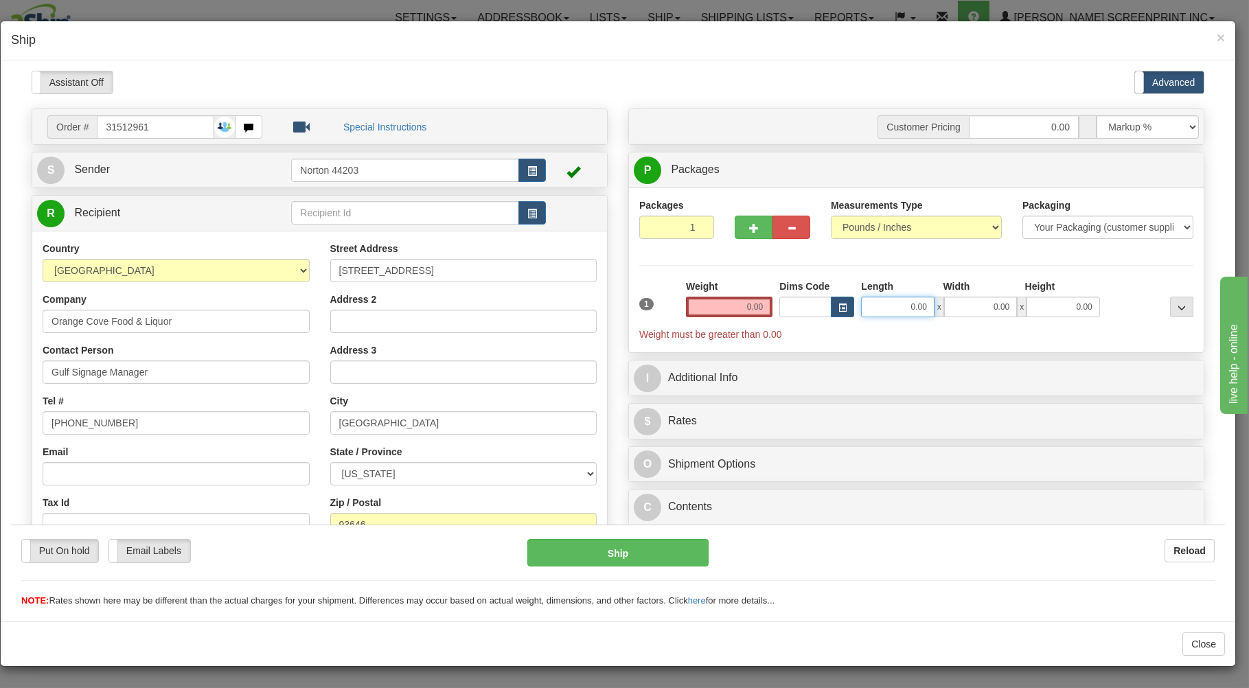
drag, startPoint x: 877, startPoint y: 307, endPoint x: 866, endPoint y: 301, distance: 12.4
click at [877, 307] on input "0.00" at bounding box center [897, 306] width 73 height 21
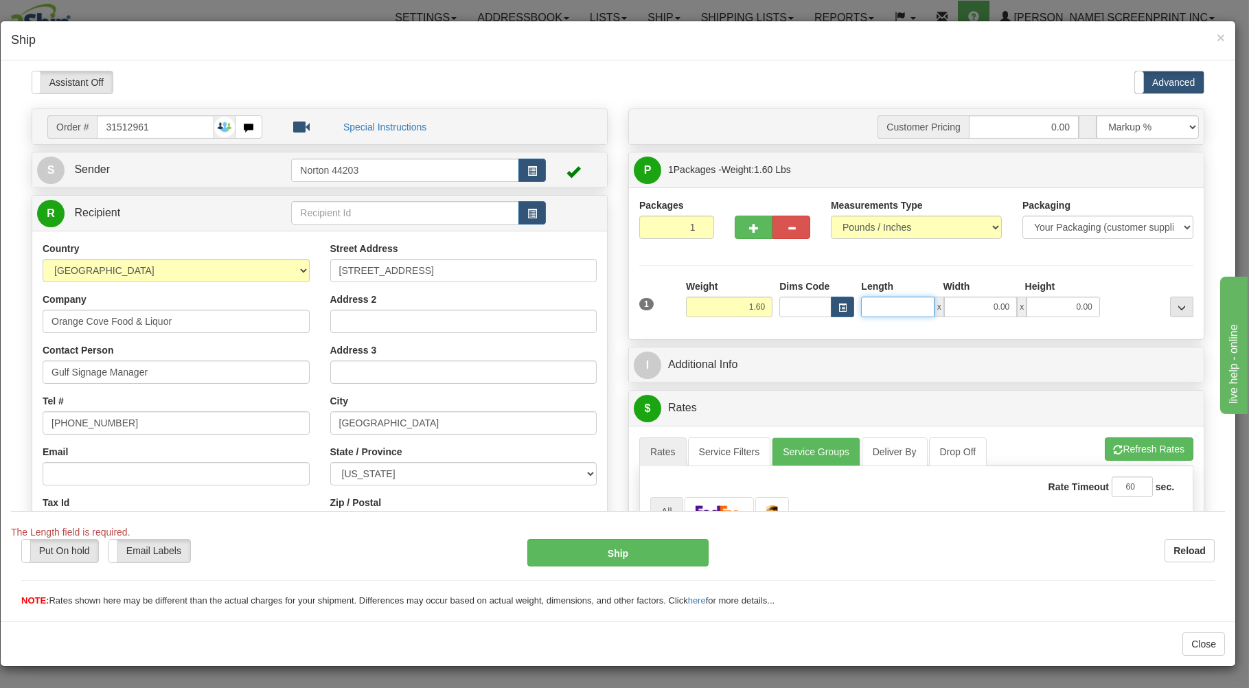
type input "2.50"
type input "3"
type input "2.60"
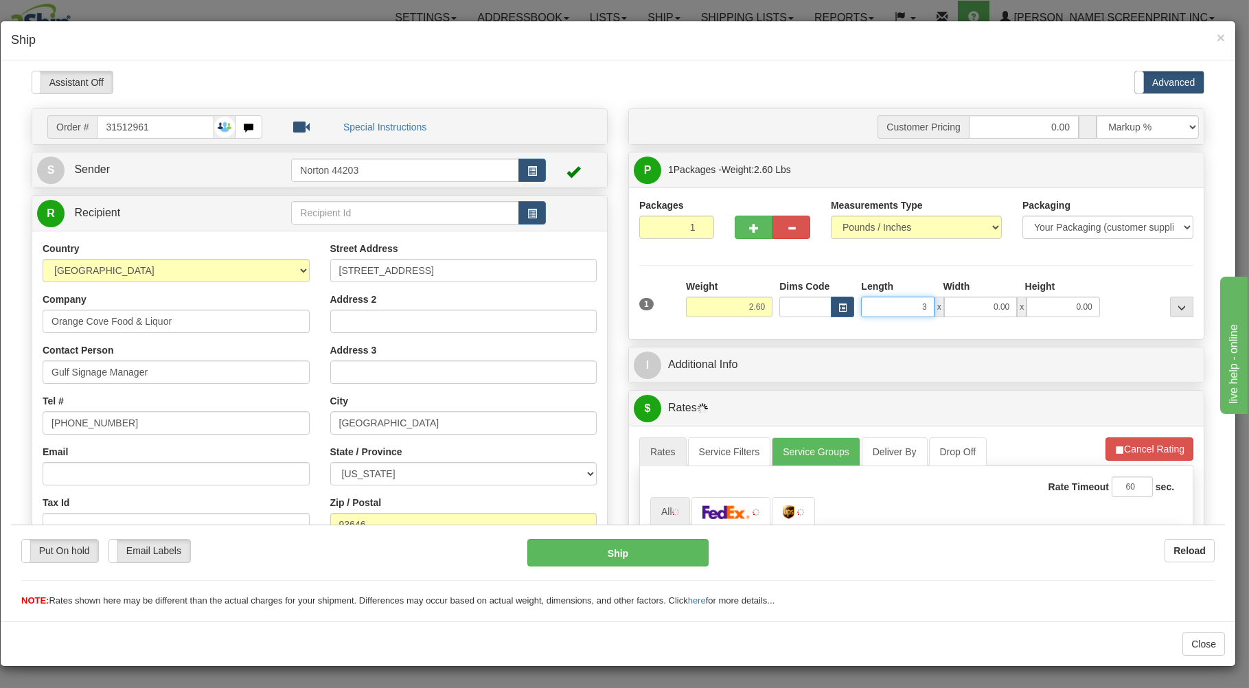
type input "30"
type input "2.50"
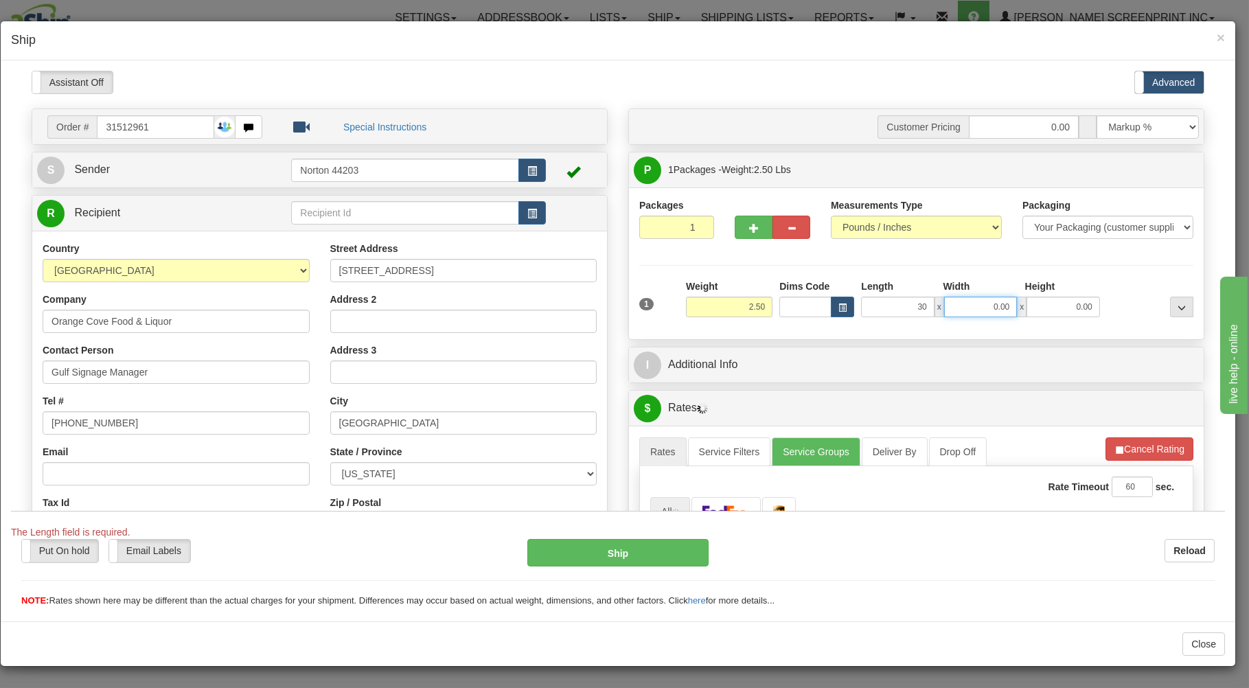
type input "30.00"
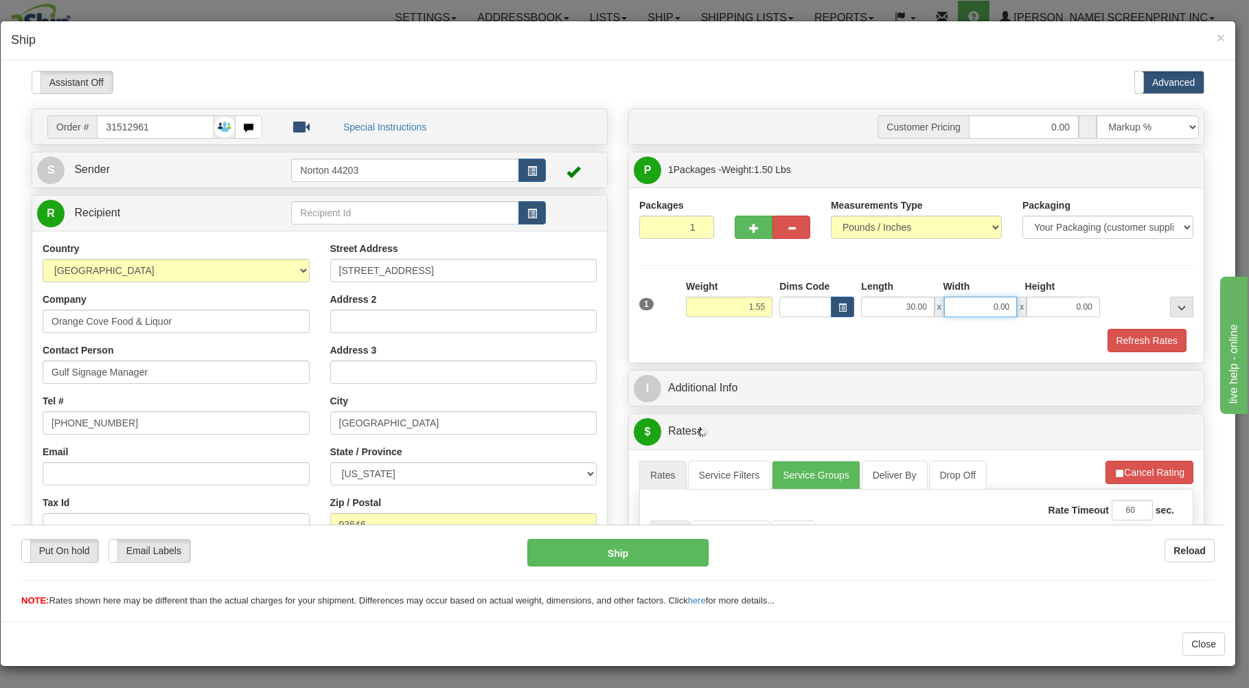
type input "1.60"
type input "19.00"
type input "1"
type input "1.50"
type input "1.00"
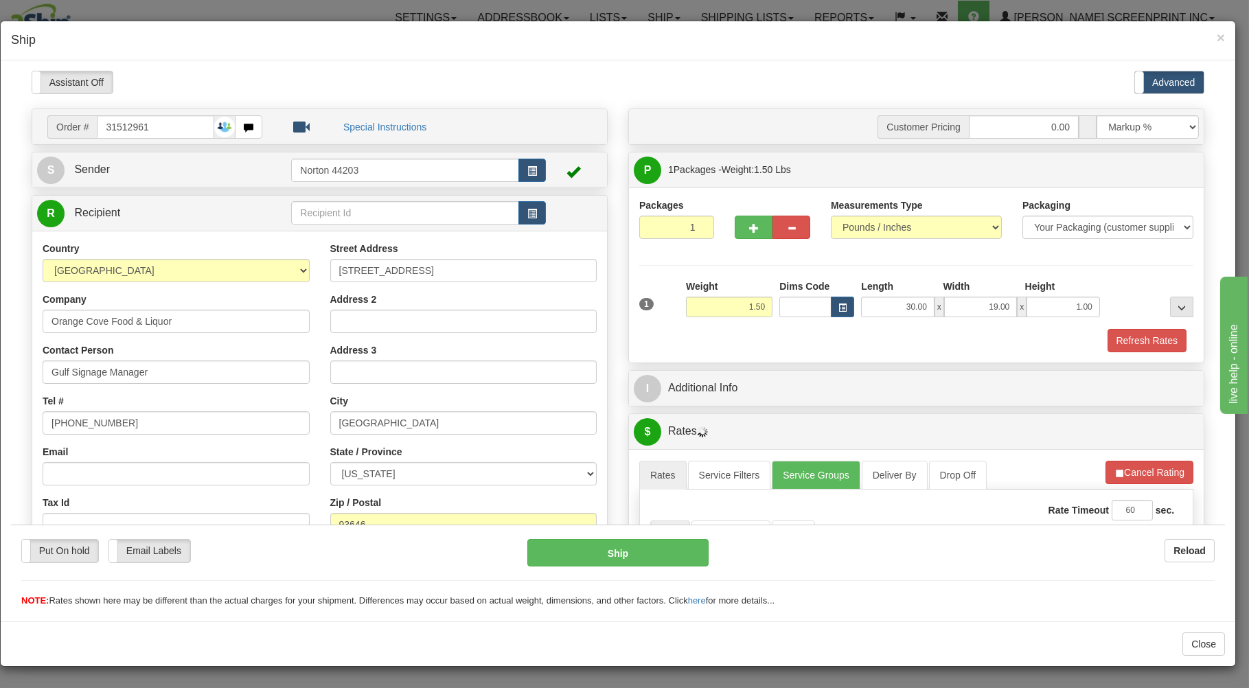
click at [839, 336] on div "Refresh Rates" at bounding box center [916, 339] width 561 height 23
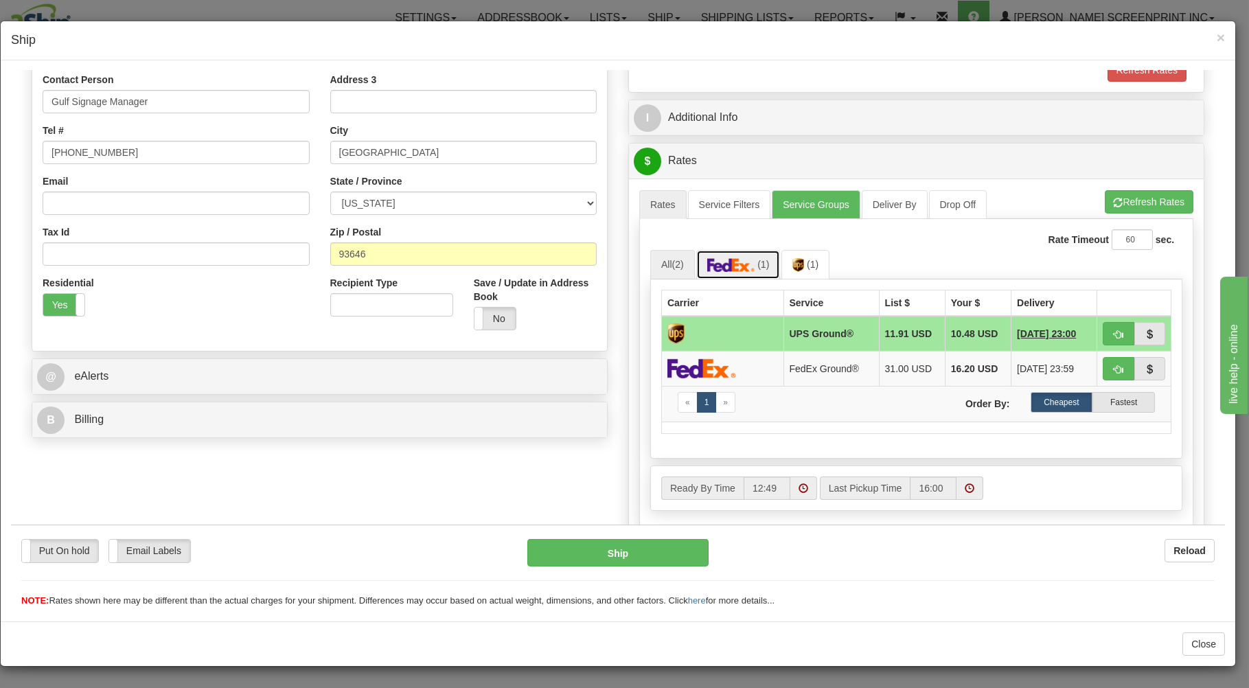
drag, startPoint x: 715, startPoint y: 270, endPoint x: 919, endPoint y: 228, distance: 208.8
click at [721, 268] on img at bounding box center [731, 264] width 48 height 14
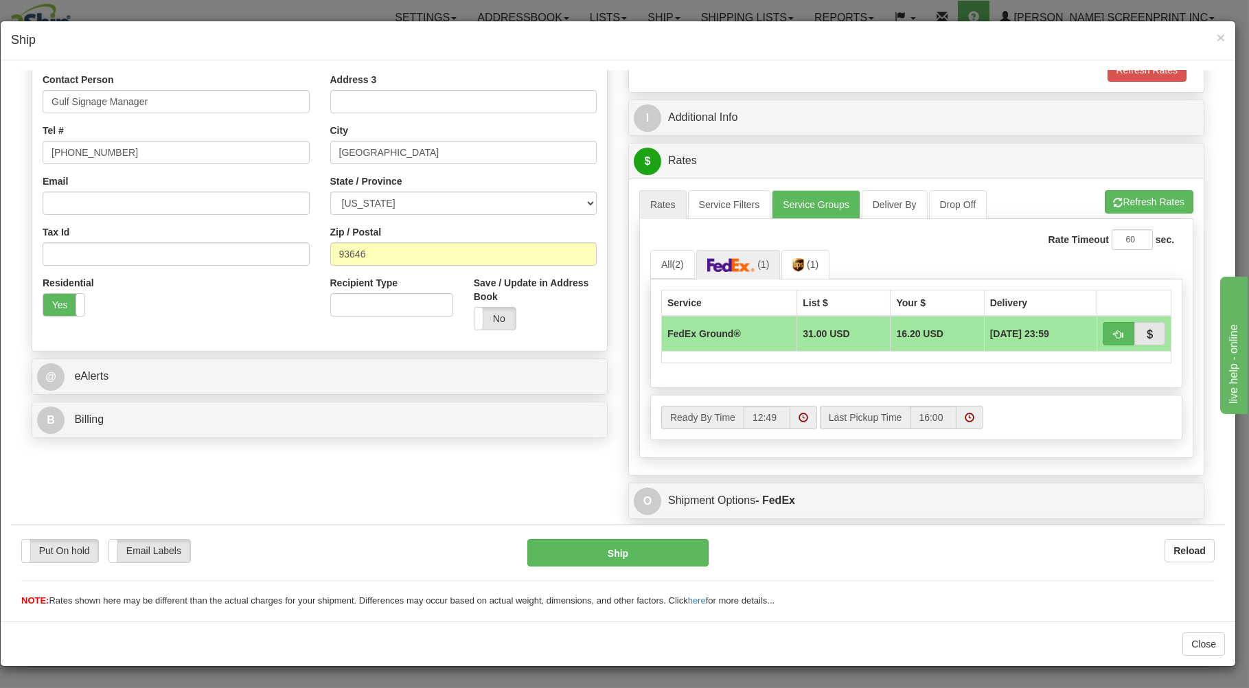
click at [1122, 190] on div "A change has been made which could impact your rate estimate. To ensure the est…" at bounding box center [916, 326] width 574 height 297
click at [1150, 202] on button "Refresh Rates" at bounding box center [1148, 200] width 89 height 23
click at [1113, 330] on span "button" at bounding box center [1118, 333] width 10 height 9
type input "92"
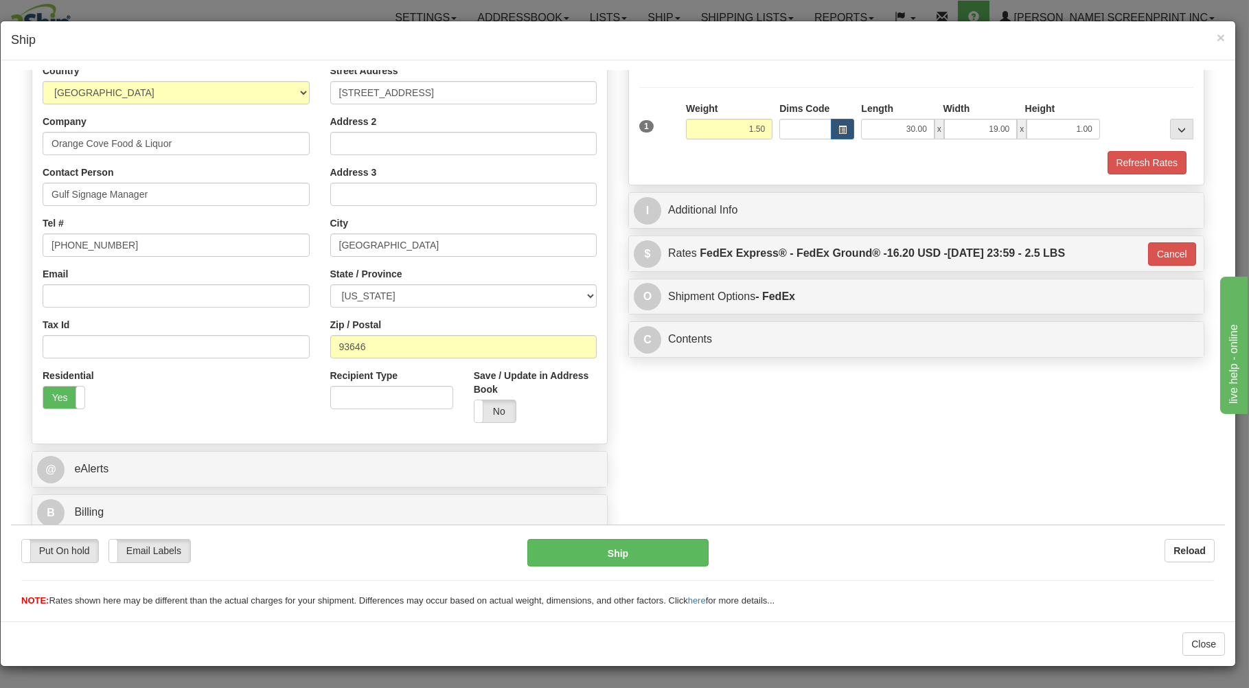
scroll to position [181, 0]
click at [649, 553] on button "Ship" at bounding box center [618, 551] width 182 height 27
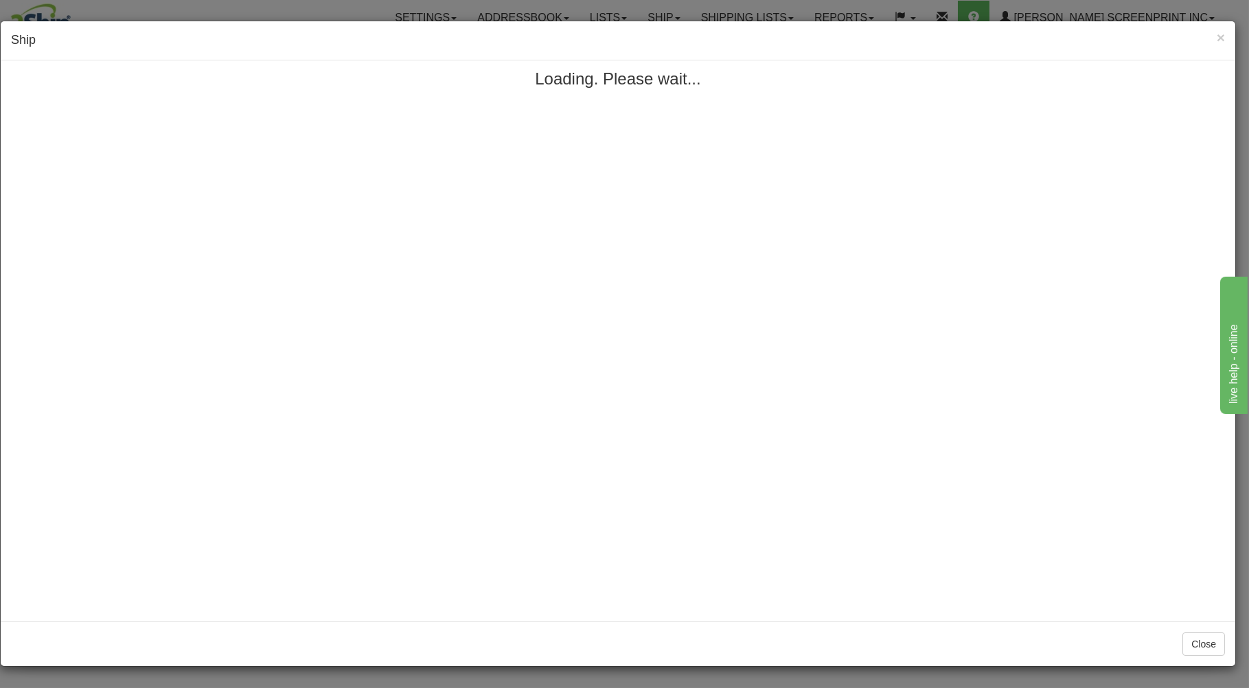
scroll to position [0, 0]
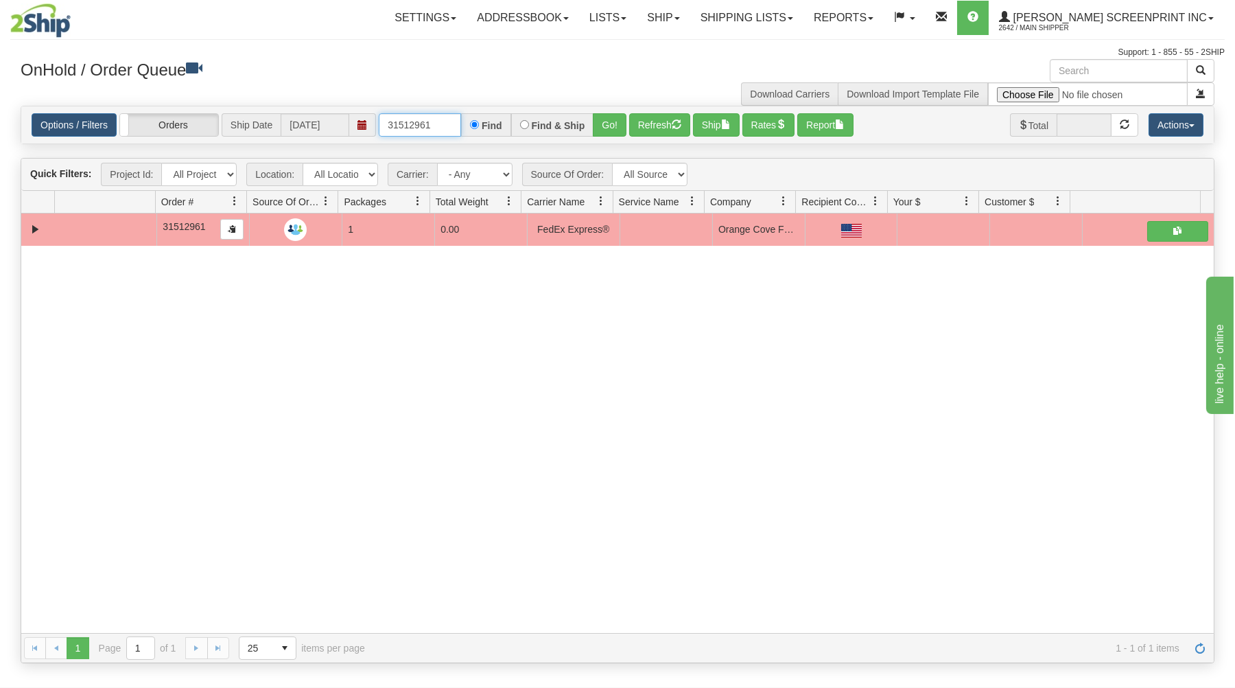
drag, startPoint x: 380, startPoint y: 120, endPoint x: 564, endPoint y: 116, distance: 183.3
click at [564, 116] on div "31512961 Find Find & Ship Go!" at bounding box center [503, 124] width 248 height 23
type input "3"
type input "31512413"
click at [621, 118] on button "Go!" at bounding box center [610, 124] width 34 height 23
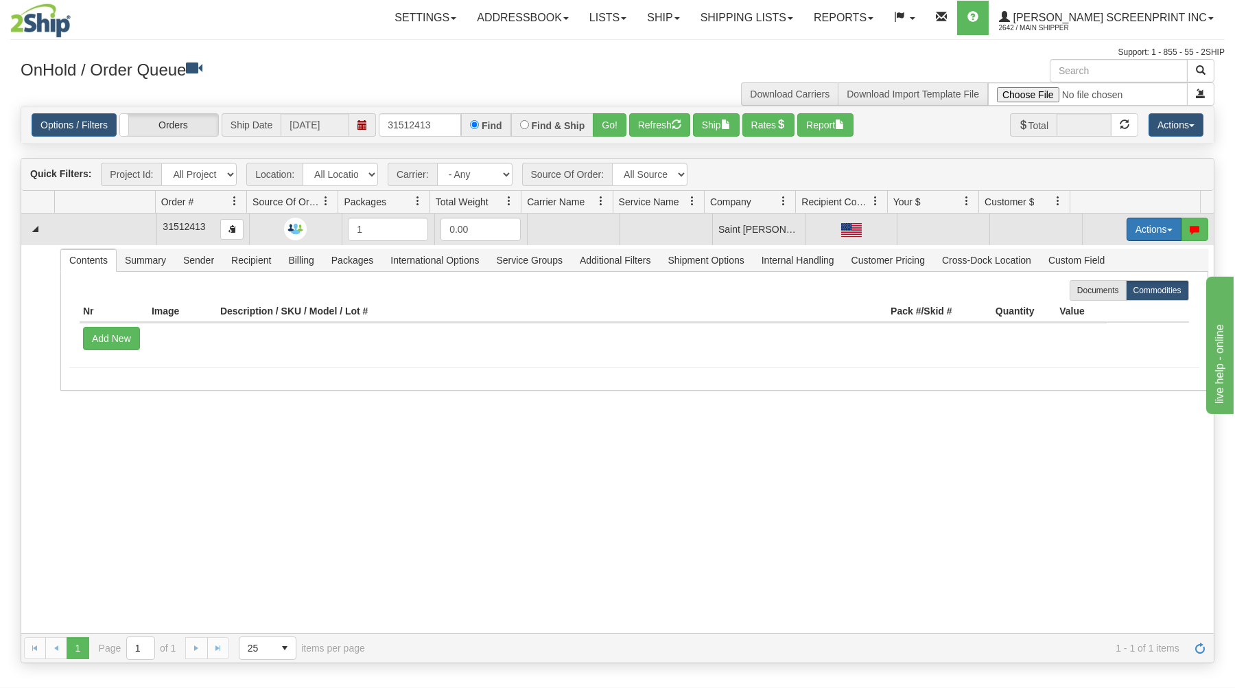
click at [1147, 231] on button "Actions" at bounding box center [1154, 229] width 55 height 23
click at [1124, 262] on link "Open" at bounding box center [1126, 255] width 110 height 18
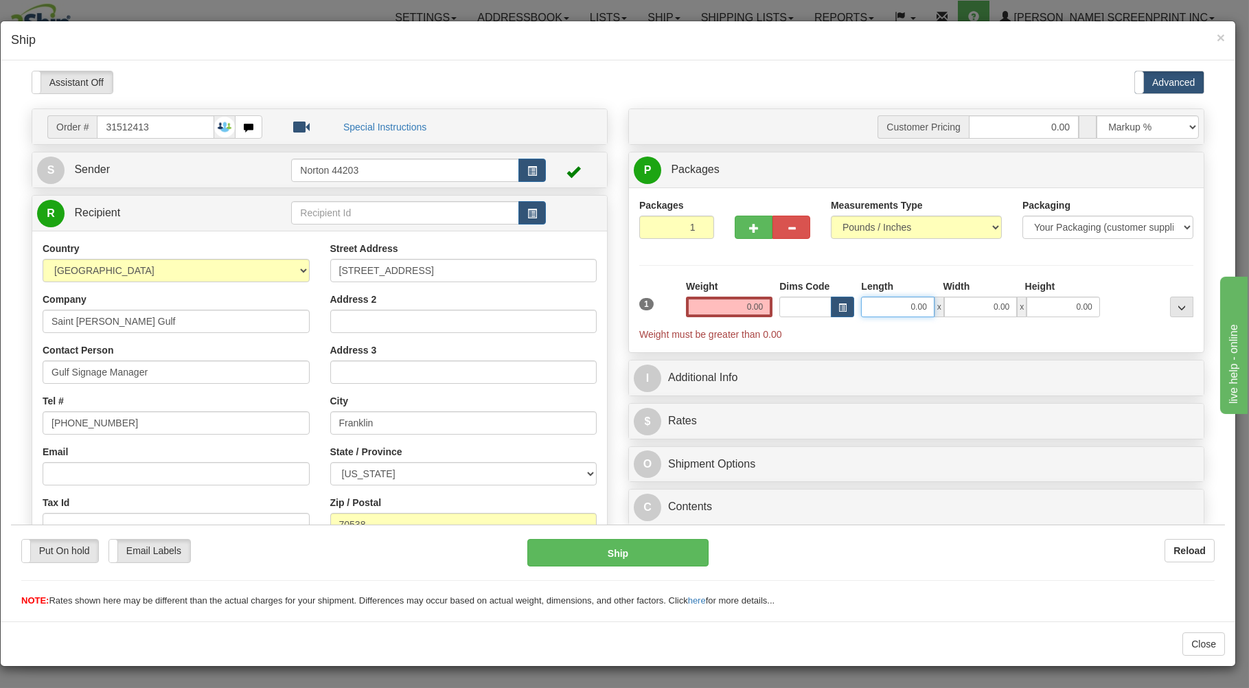
click at [885, 312] on input "0.00" at bounding box center [897, 306] width 73 height 21
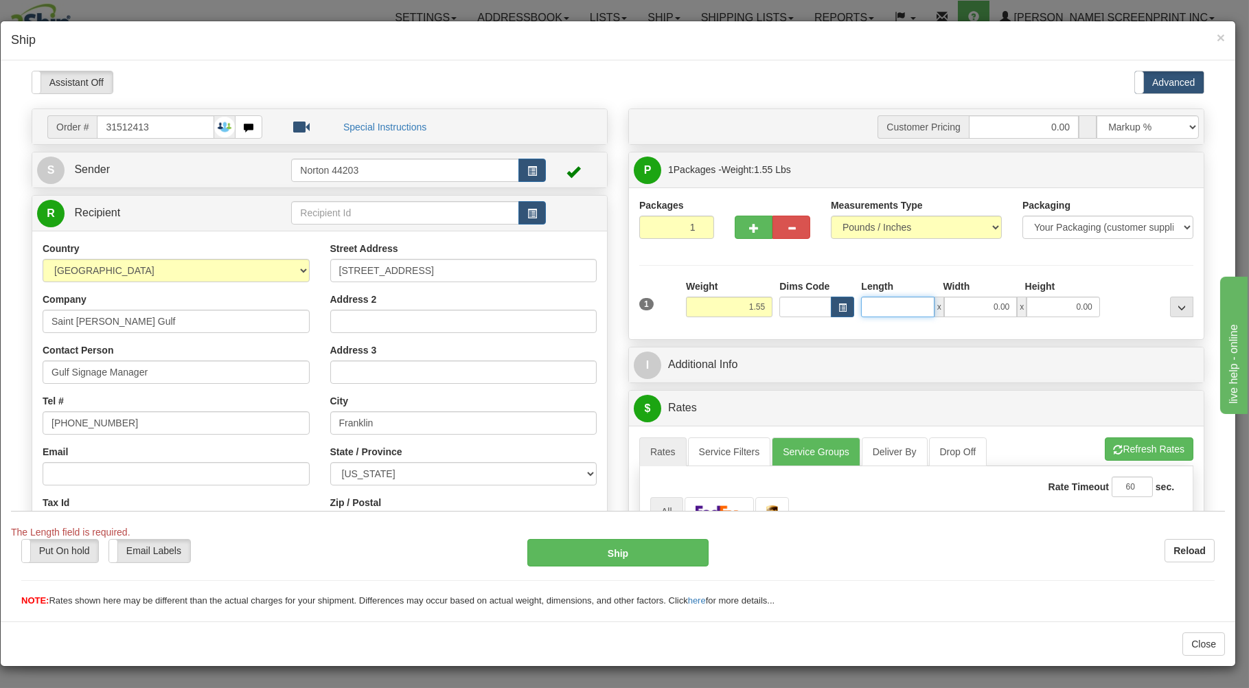
type input "1.50"
type input "3"
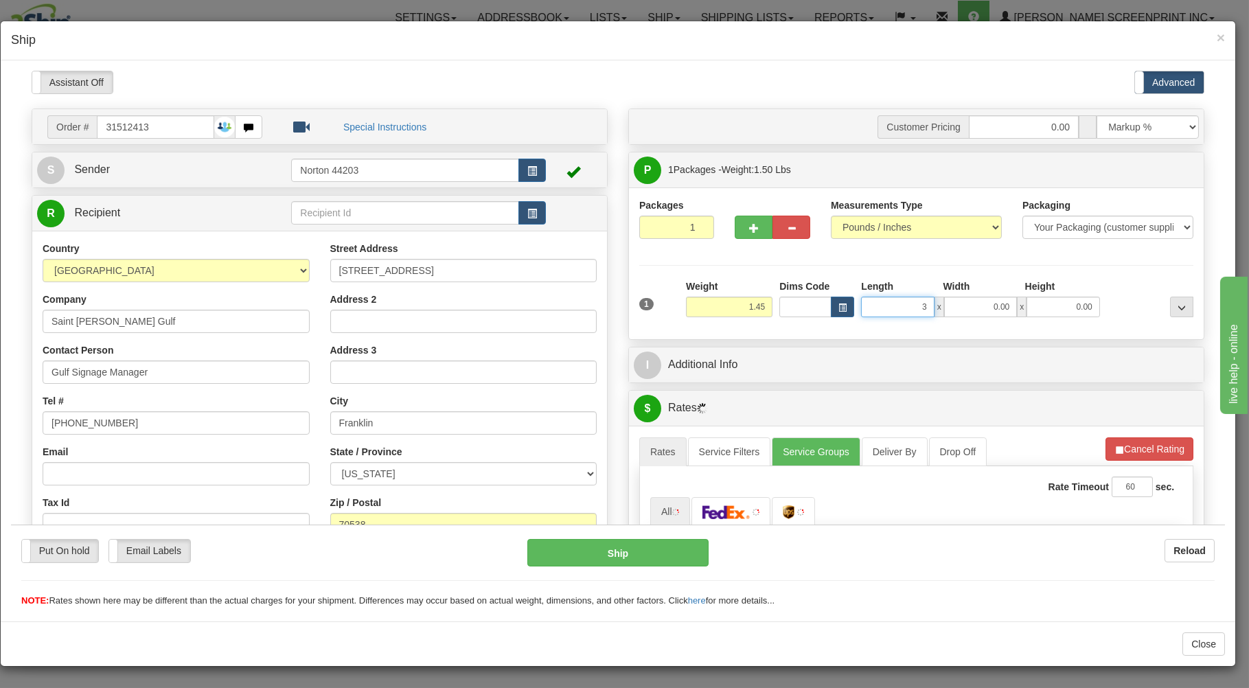
type input "1.40"
type input "31"
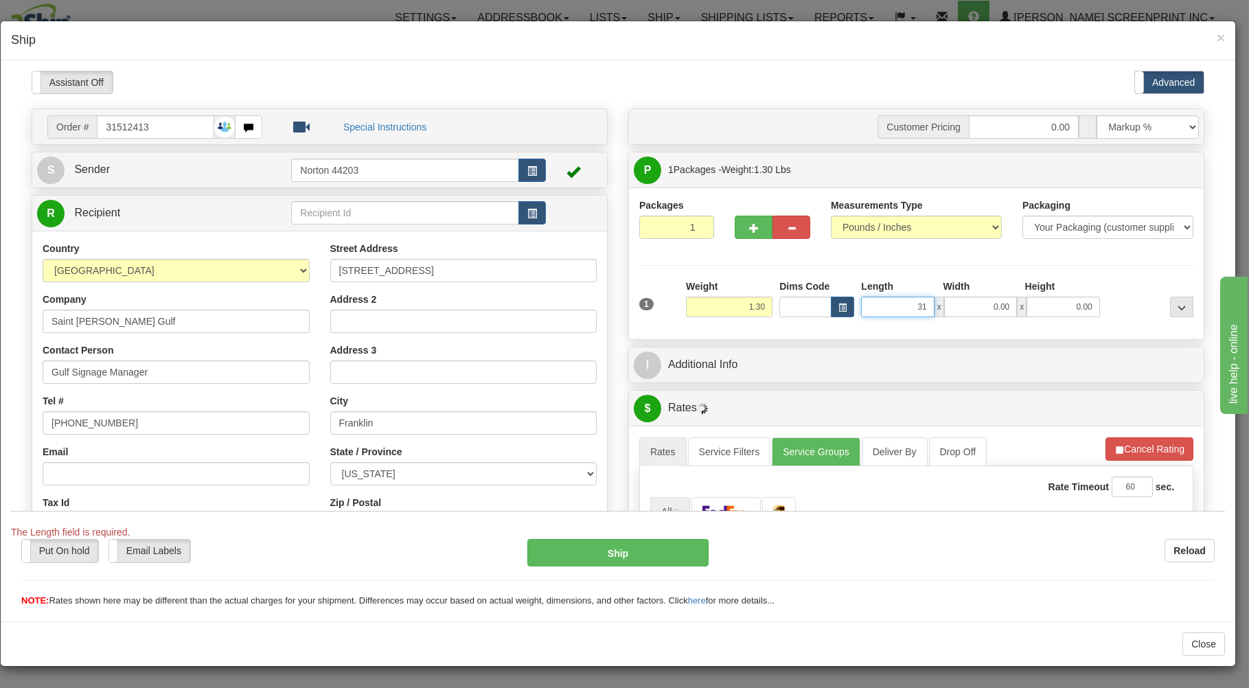
type input "1.25"
type input "31.00"
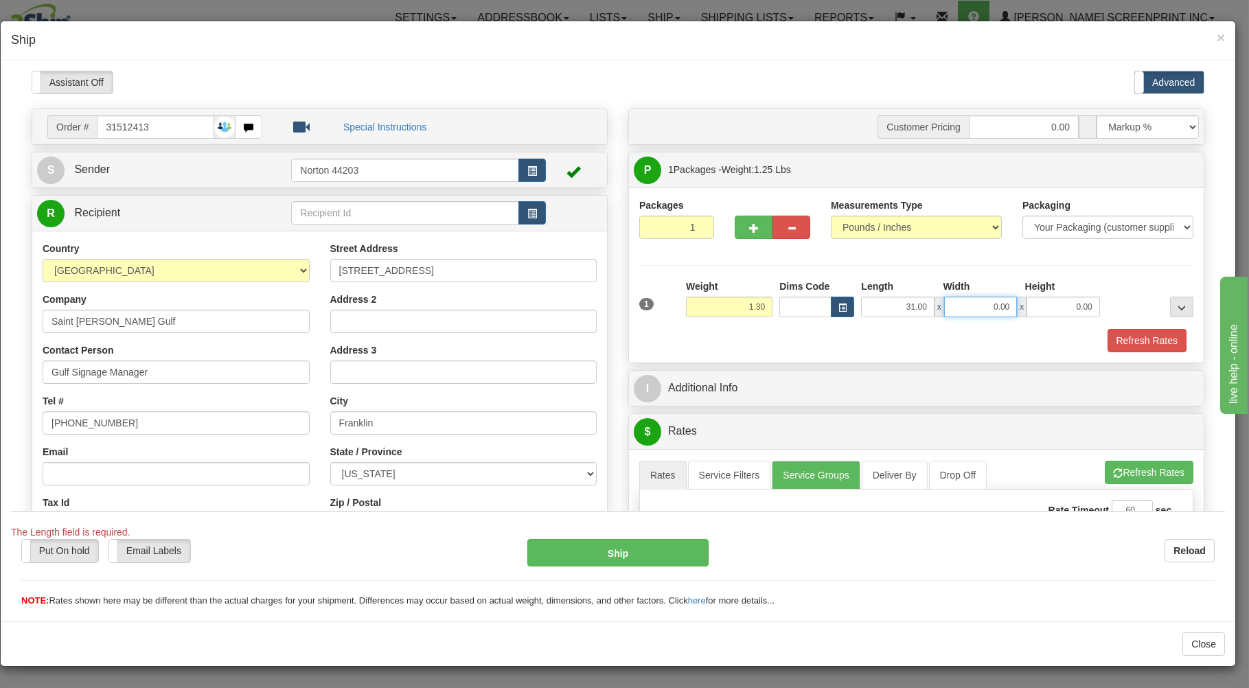
type input "1.35"
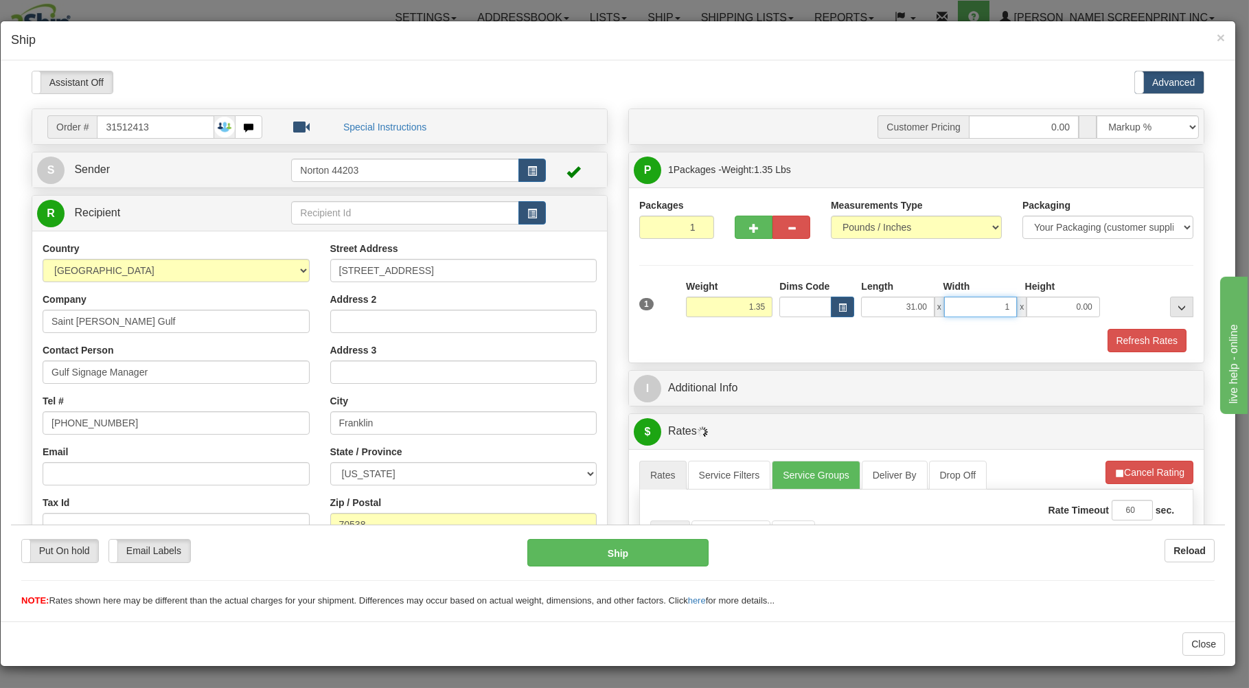
type input "19"
type input "1.25"
type input "19.00"
type input "1.00"
click at [861, 338] on div "Refresh Rates" at bounding box center [916, 339] width 561 height 23
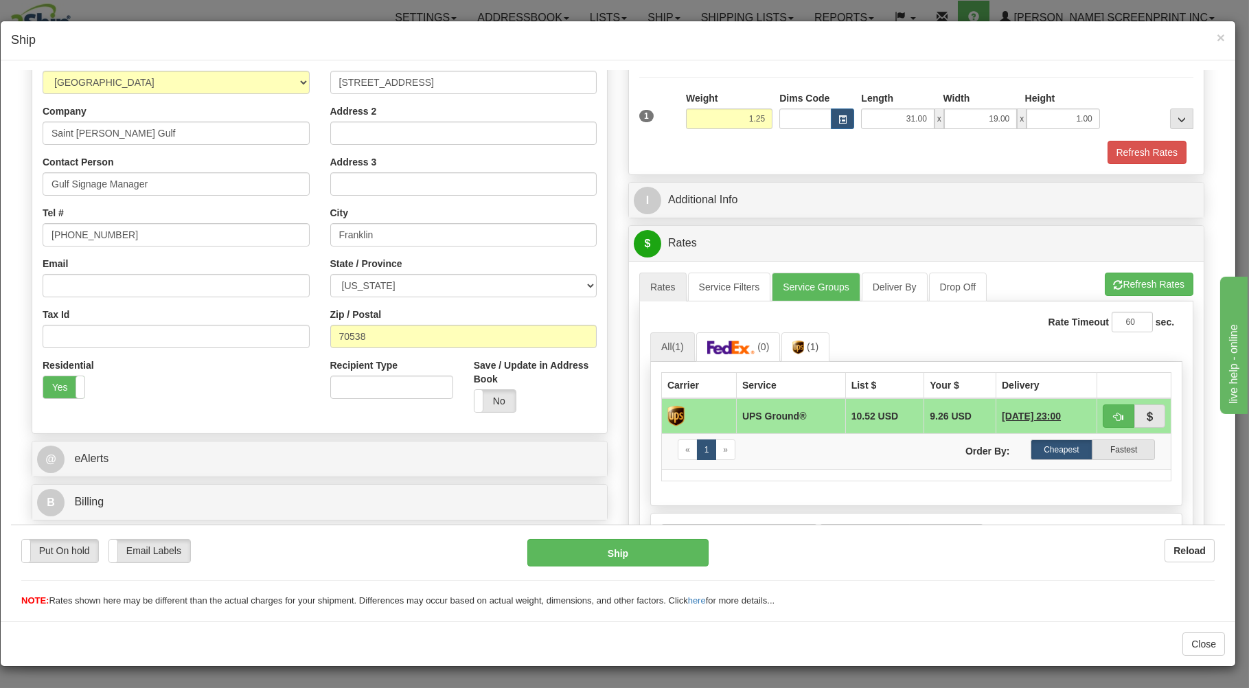
scroll to position [294, 0]
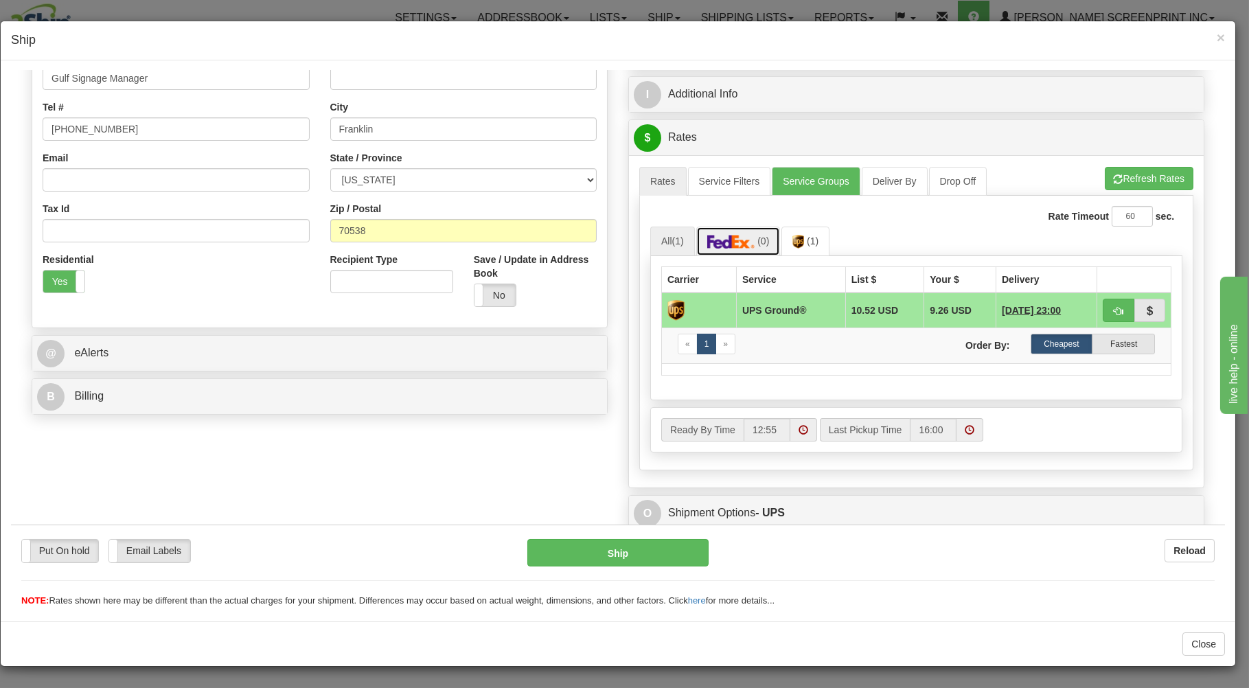
click at [757, 244] on span "(0)" at bounding box center [763, 240] width 12 height 11
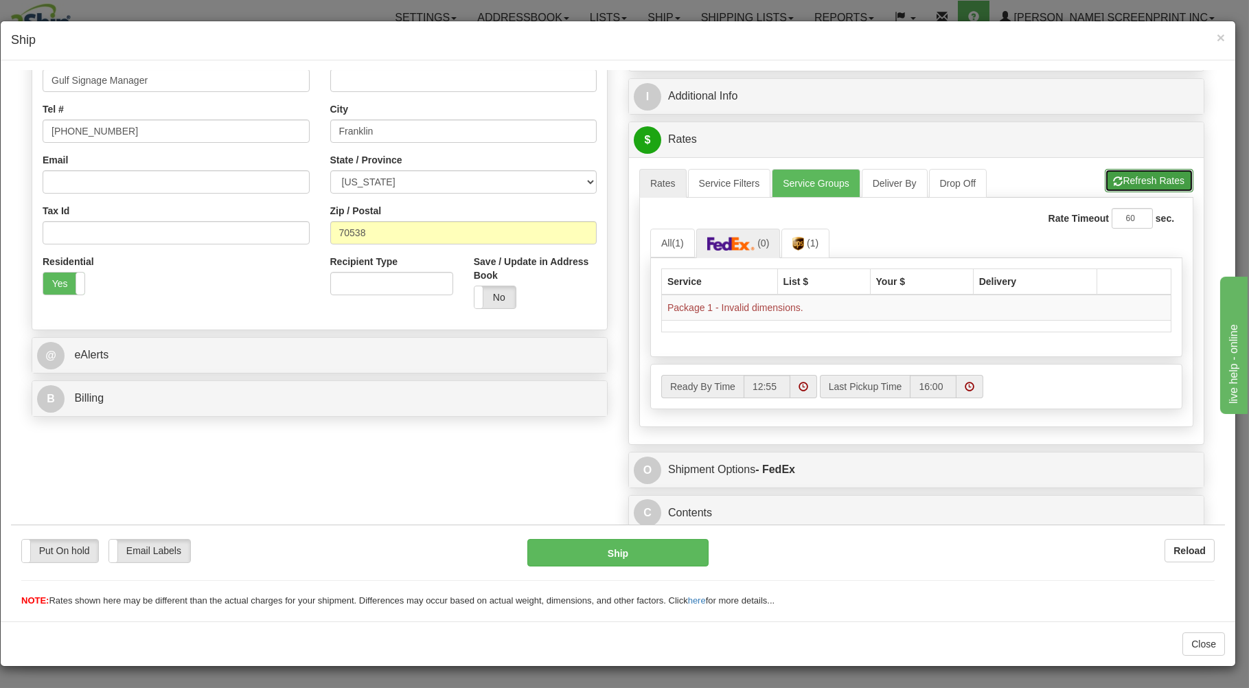
click at [1144, 170] on button "Refresh Rates" at bounding box center [1148, 179] width 89 height 23
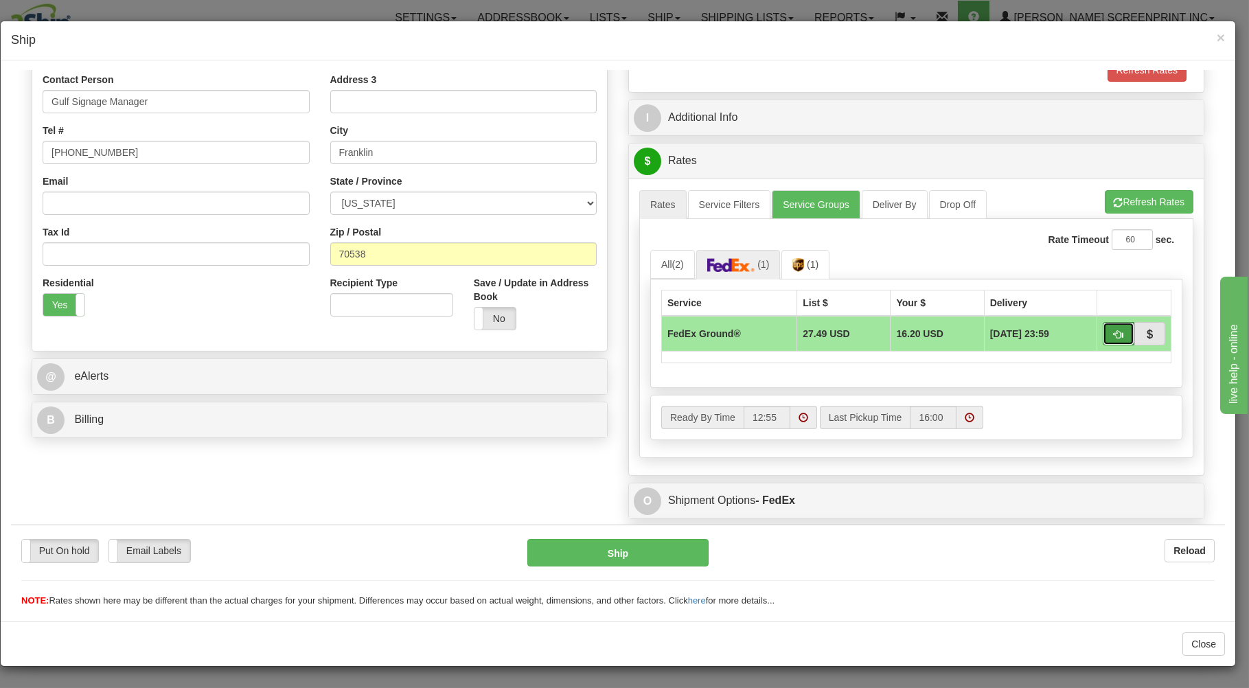
click at [1102, 327] on button "button" at bounding box center [1118, 332] width 32 height 23
type input "92"
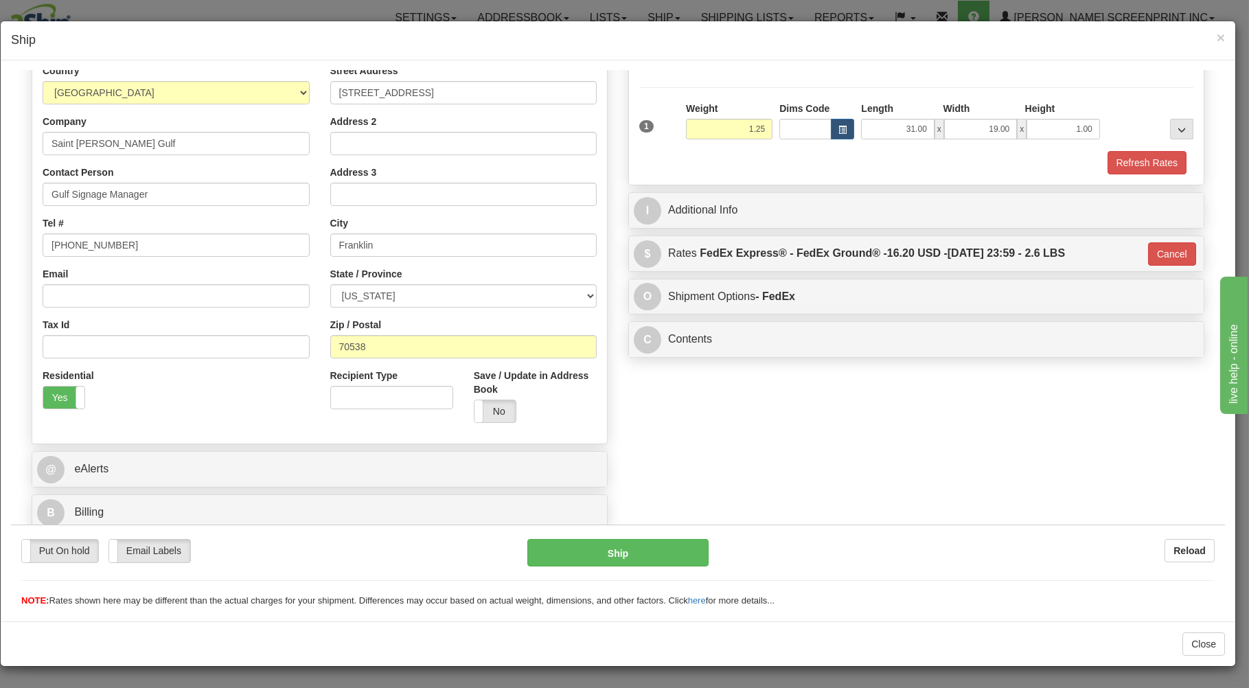
scroll to position [181, 0]
click at [639, 550] on button "Ship" at bounding box center [618, 551] width 182 height 27
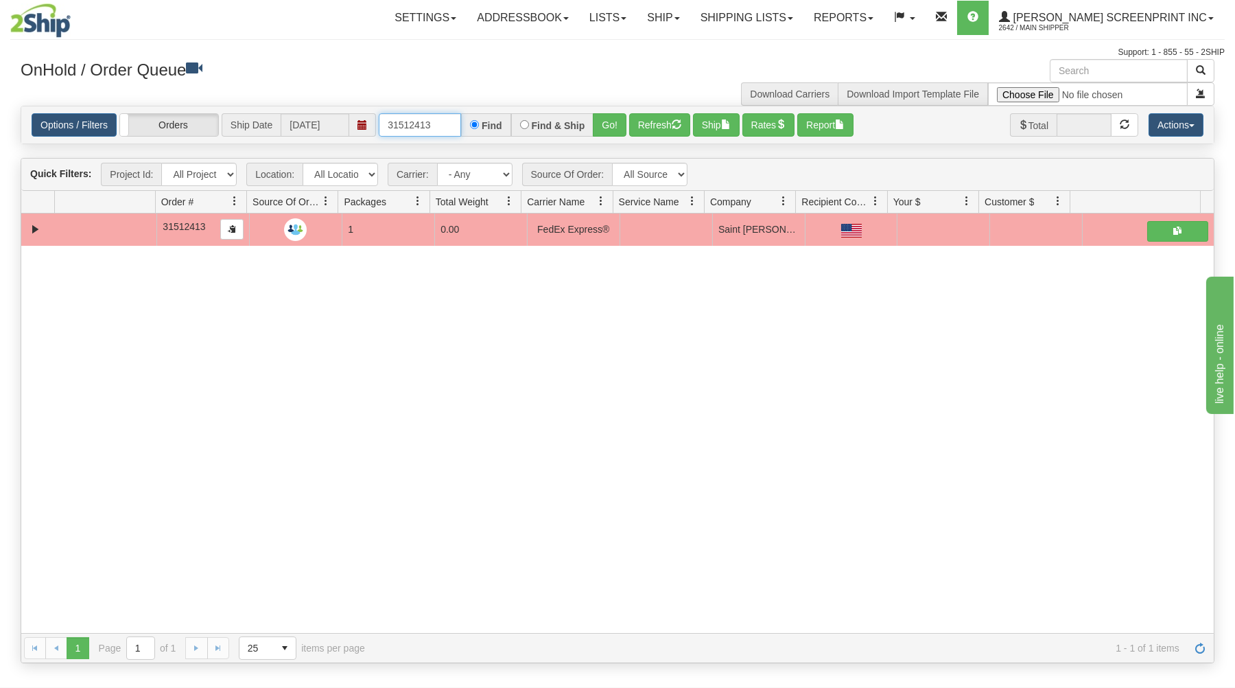
drag, startPoint x: 424, startPoint y: 124, endPoint x: 477, endPoint y: 123, distance: 52.9
click at [477, 123] on div "31512413 Find Find & Ship Go!" at bounding box center [503, 124] width 248 height 23
type input "16987"
click at [600, 117] on button "Go!" at bounding box center [610, 124] width 34 height 23
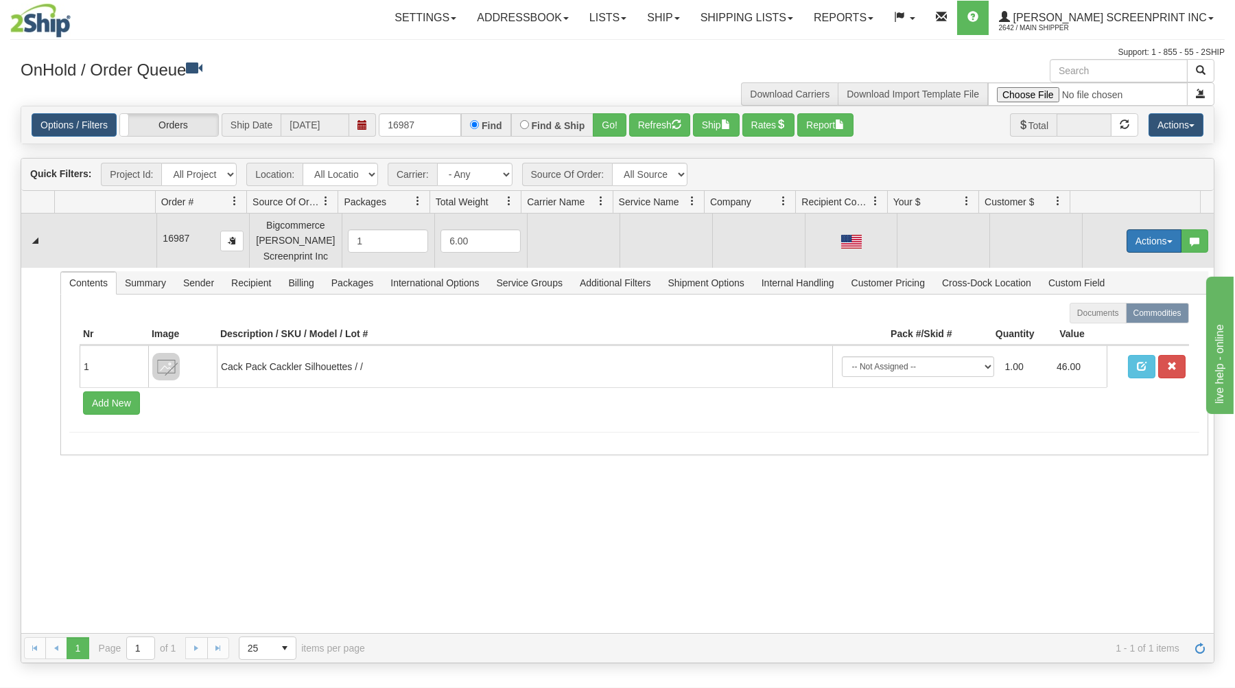
click at [1136, 235] on button "Actions" at bounding box center [1154, 240] width 55 height 23
click at [1109, 264] on link "Open" at bounding box center [1126, 267] width 110 height 18
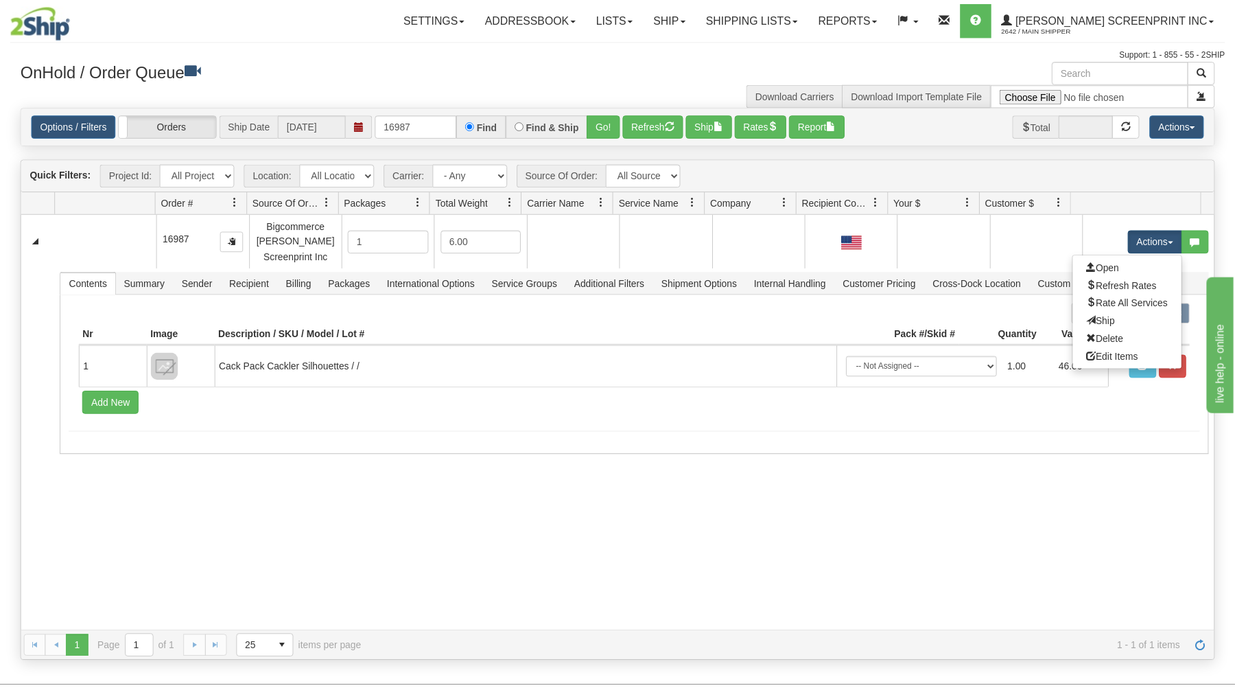
scroll to position [0, 0]
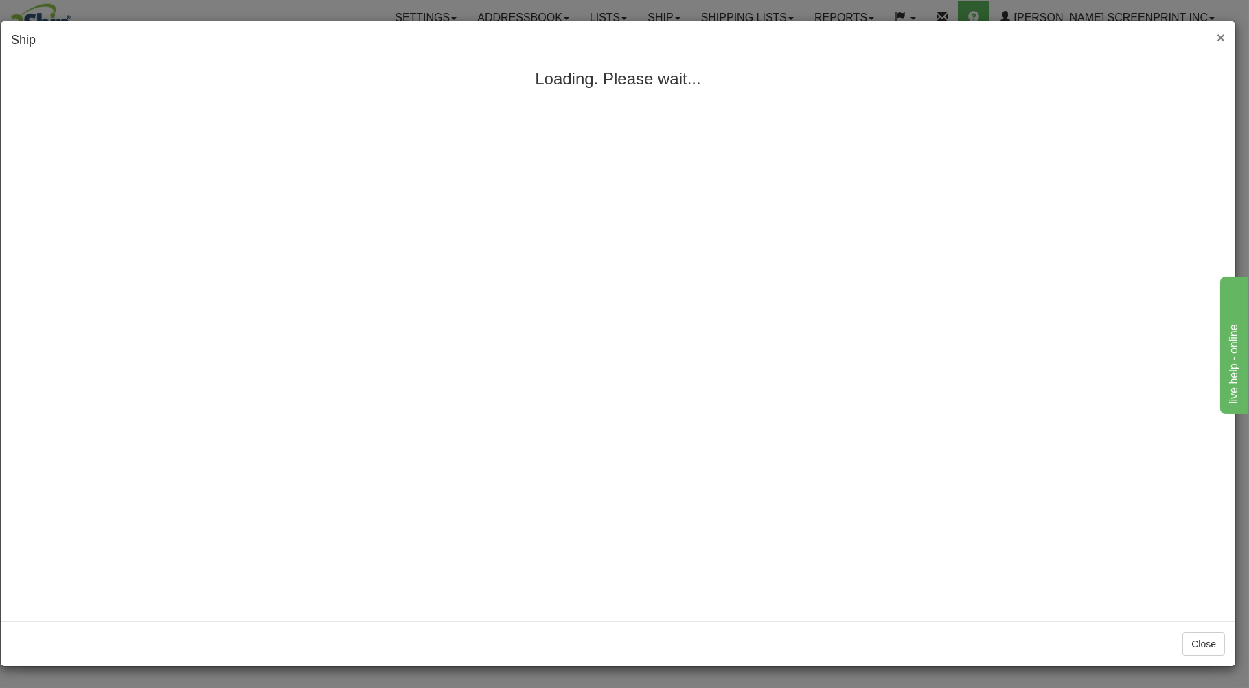
click at [1222, 38] on span "×" at bounding box center [1220, 38] width 8 height 16
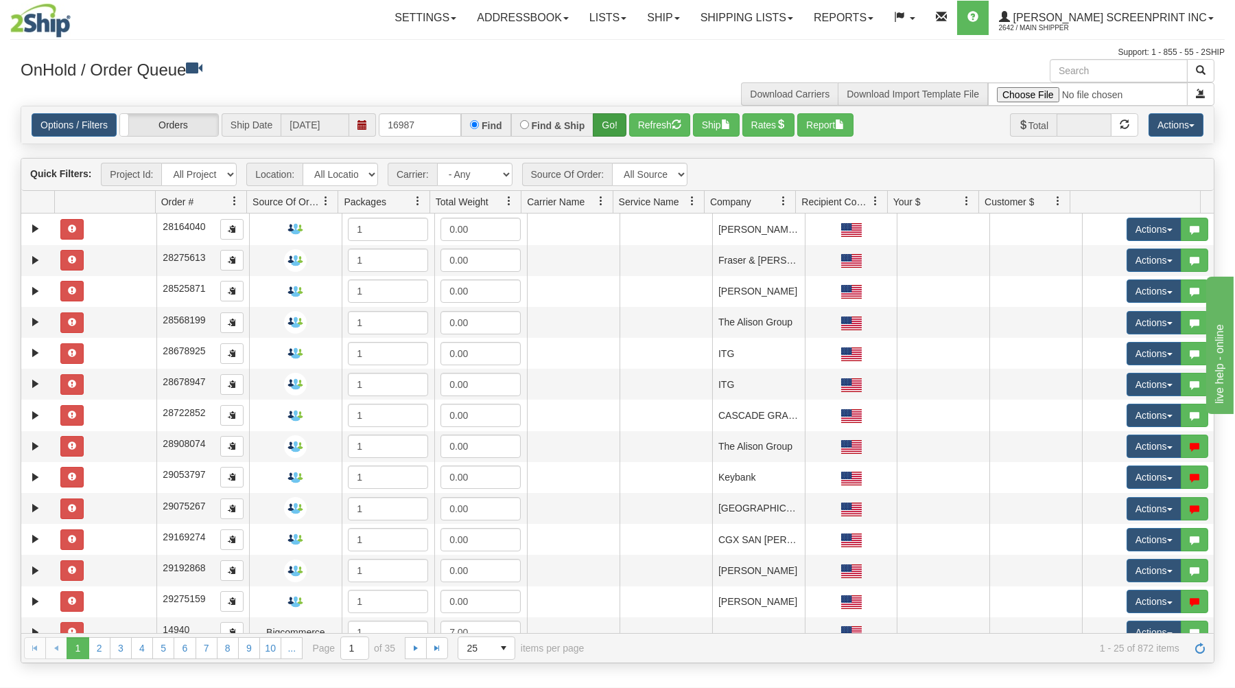
type input "16987"
click at [607, 116] on button "Go!" at bounding box center [610, 124] width 34 height 23
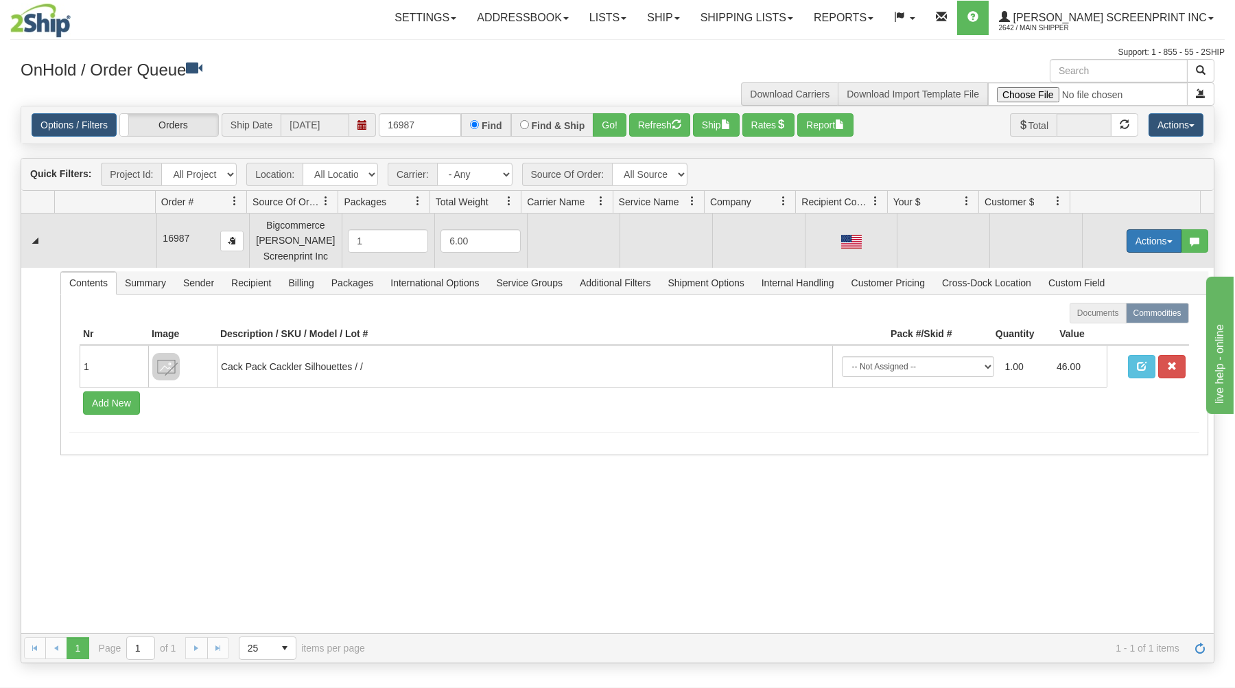
click at [1143, 242] on button "Actions" at bounding box center [1154, 240] width 55 height 23
click at [1122, 266] on link "Open" at bounding box center [1126, 267] width 110 height 18
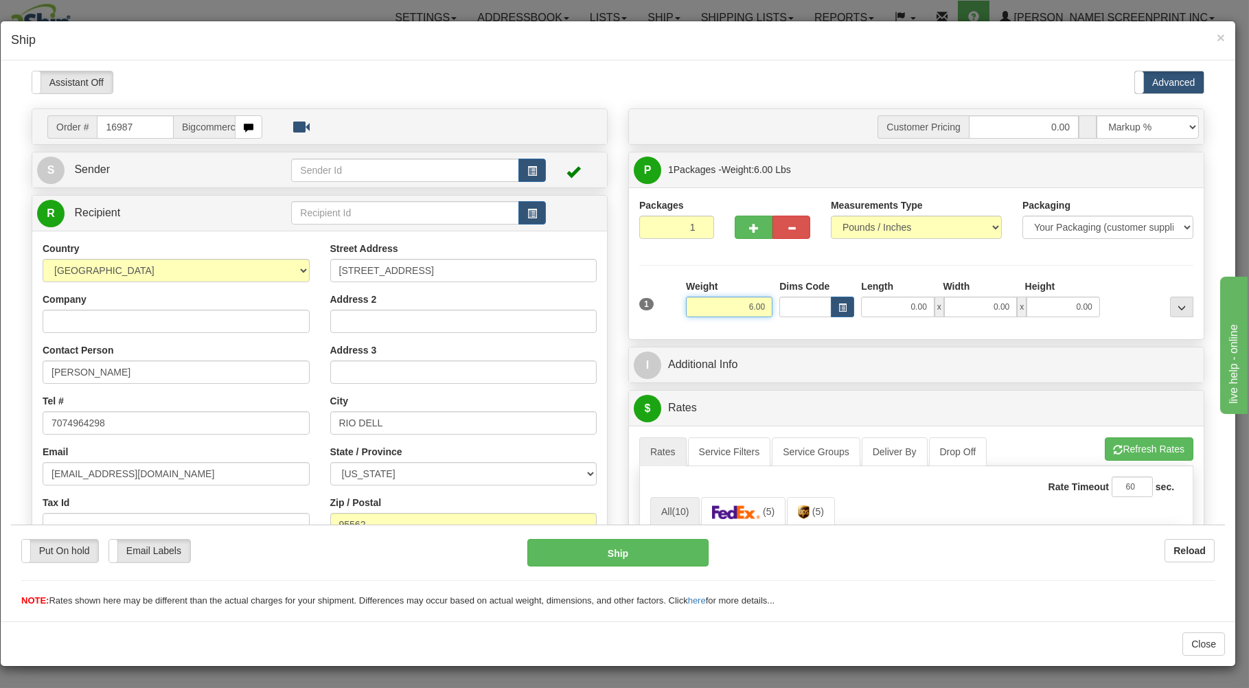
drag, startPoint x: 793, startPoint y: 295, endPoint x: 804, endPoint y: 295, distance: 11.0
click at [772, 296] on input "6.00" at bounding box center [729, 306] width 86 height 21
type input "4.35"
type input "26.00"
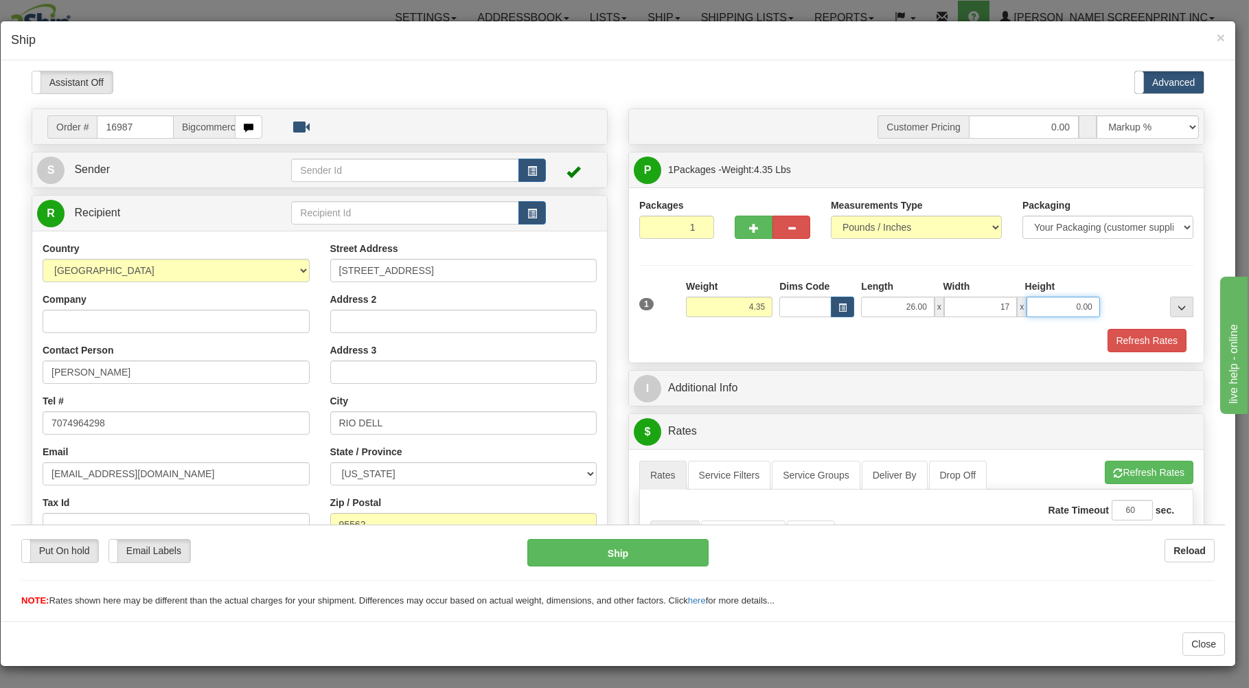
type input "17.00"
type input "4.00"
click at [722, 340] on div "Refresh Rates" at bounding box center [916, 339] width 561 height 23
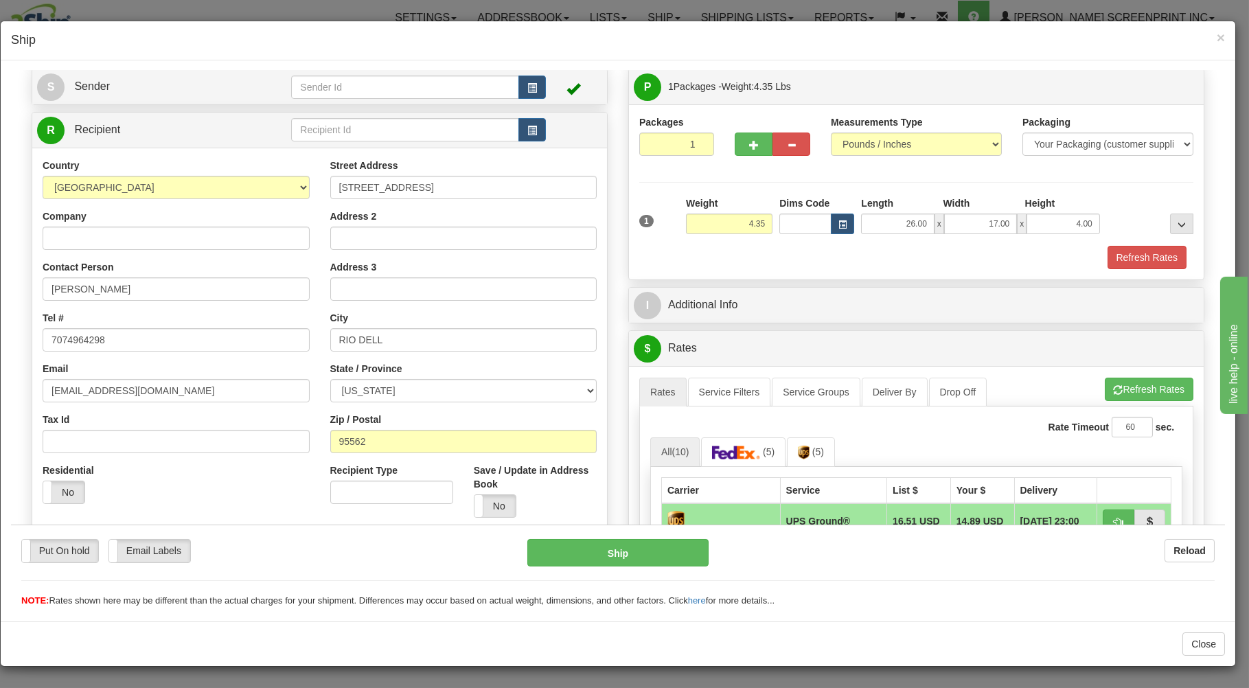
scroll to position [368, 0]
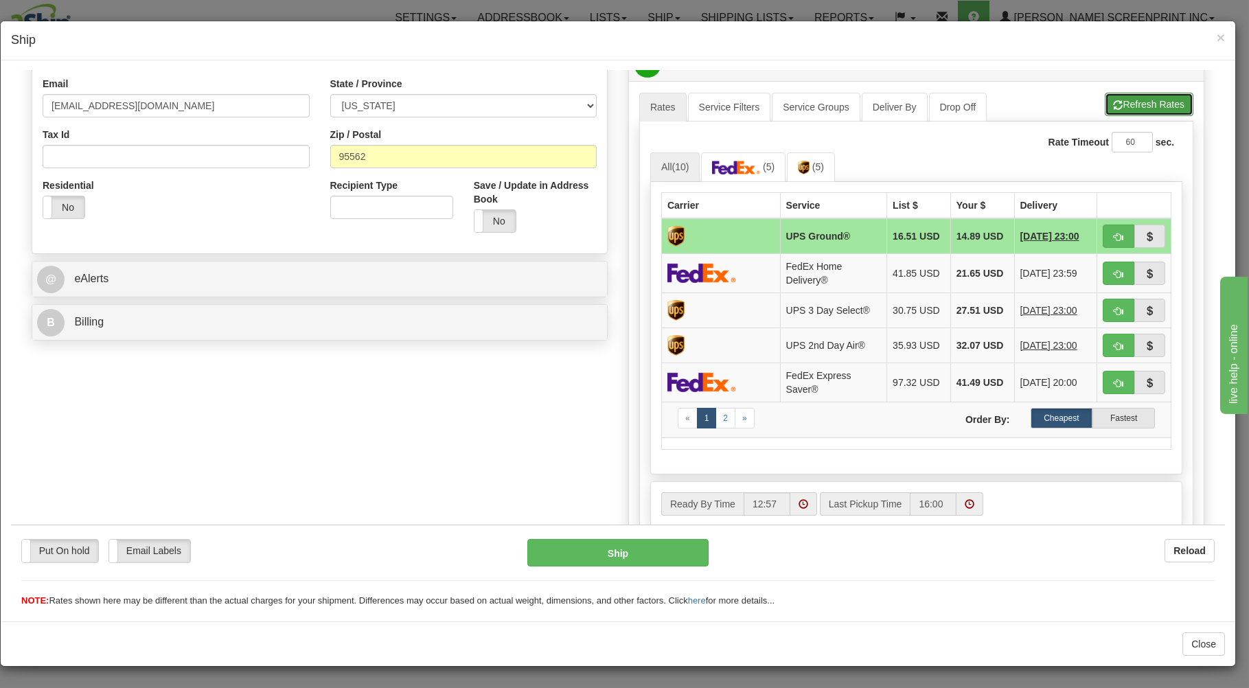
click at [1107, 102] on button "Refresh Rates" at bounding box center [1148, 103] width 89 height 23
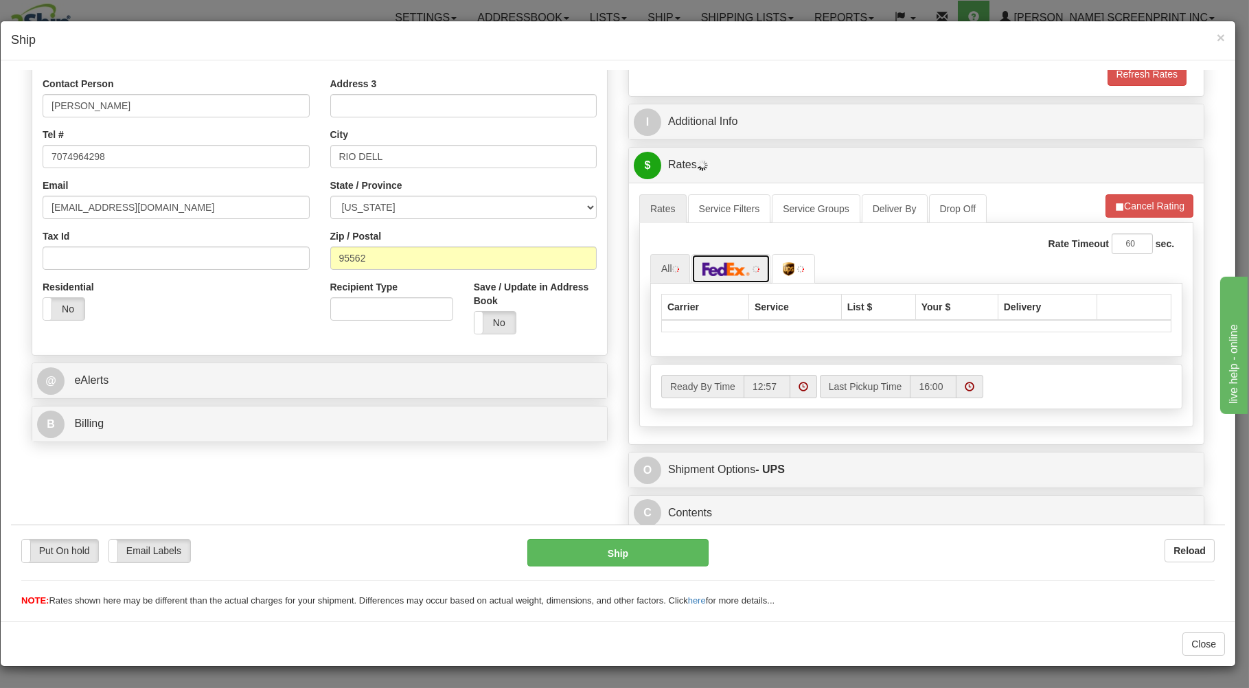
click at [731, 267] on img at bounding box center [726, 269] width 48 height 14
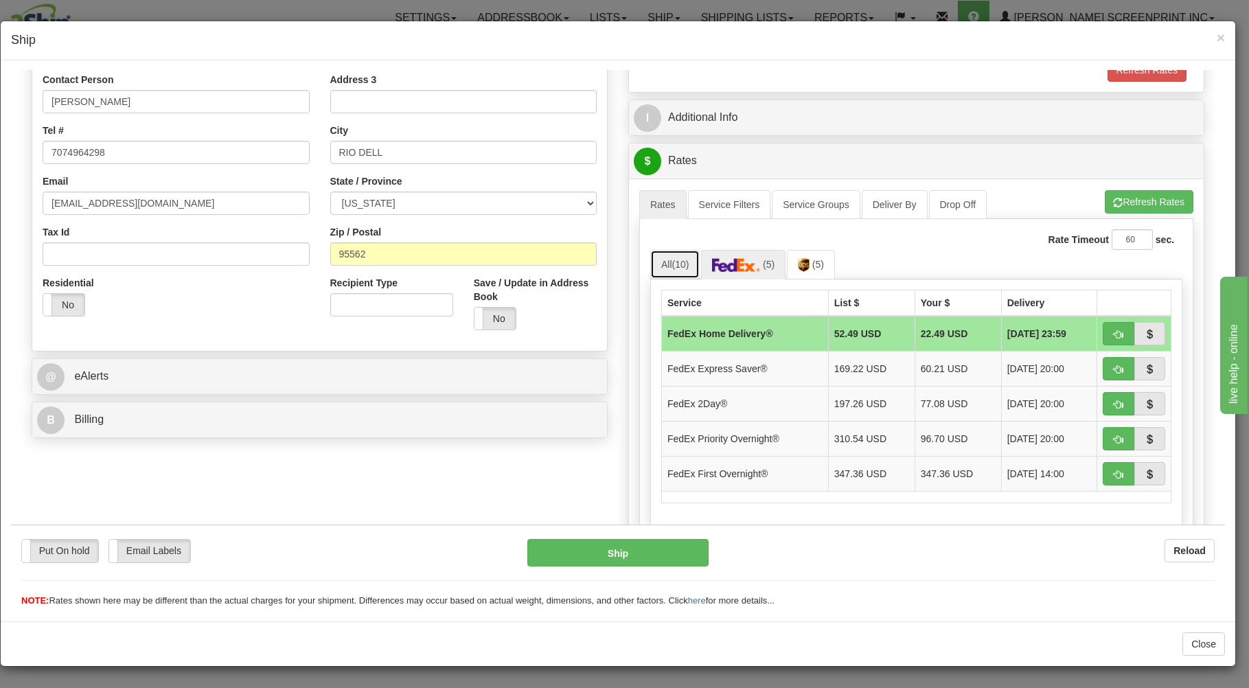
click at [656, 267] on link "All (10)" at bounding box center [674, 263] width 49 height 29
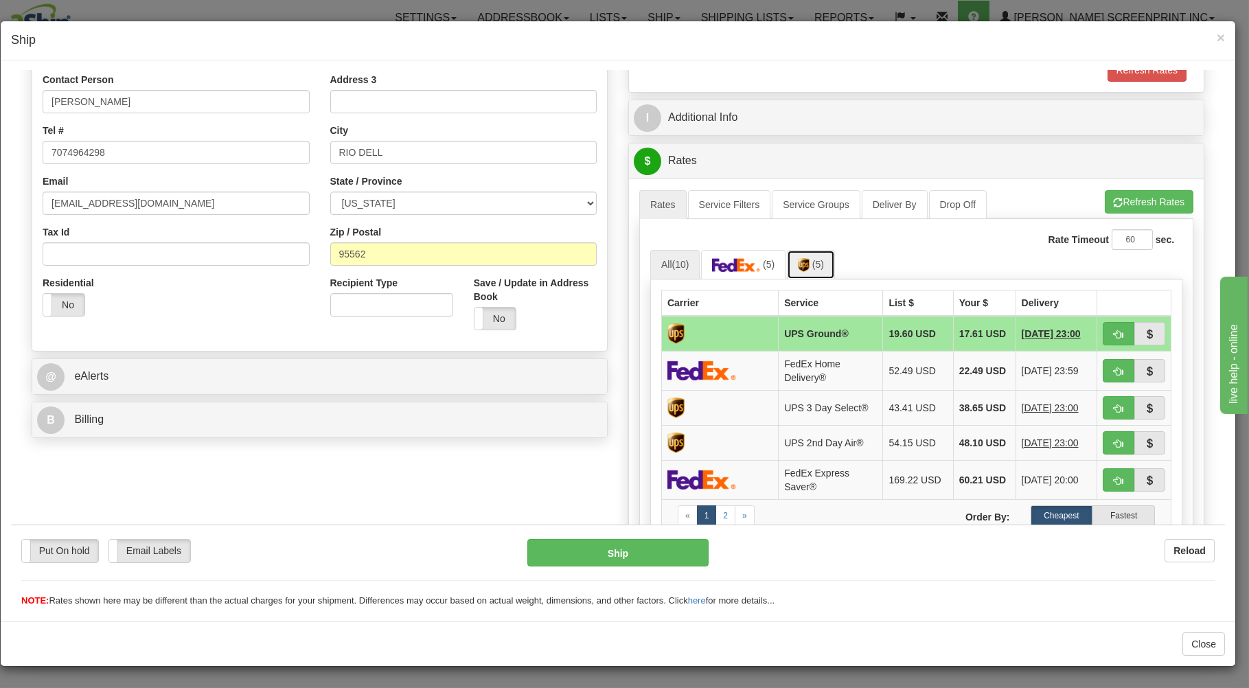
click at [812, 262] on span "(5)" at bounding box center [818, 263] width 12 height 11
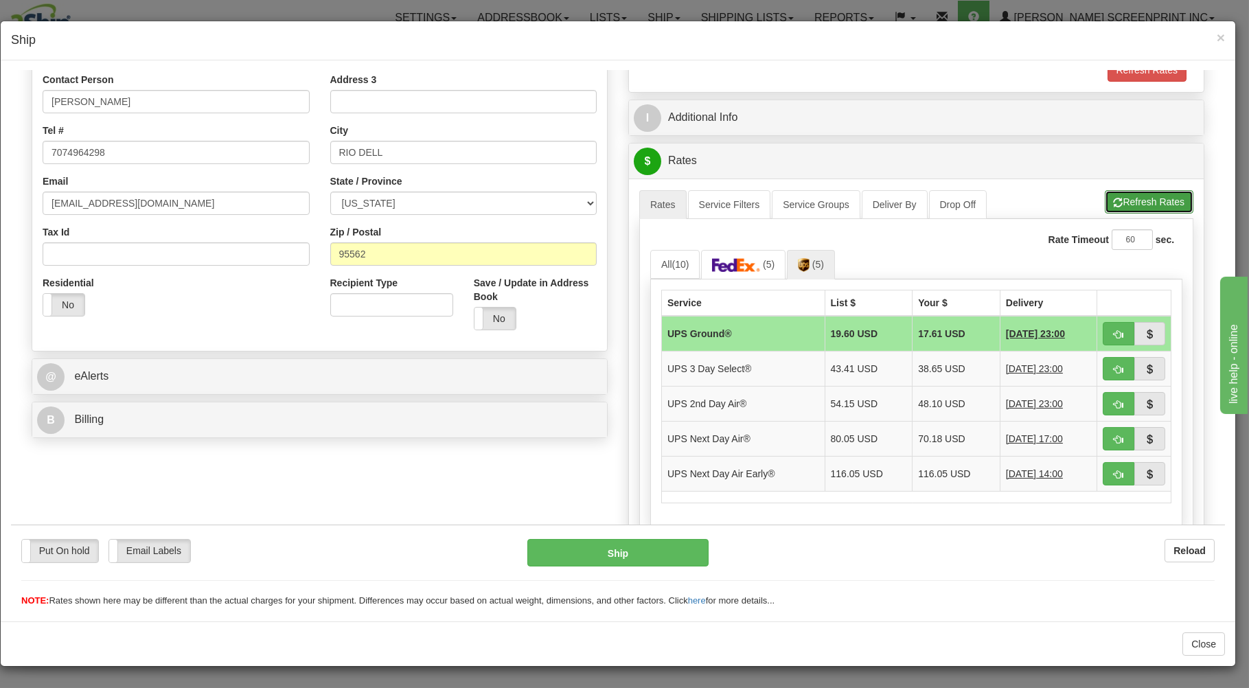
click at [1109, 200] on button "Refresh Rates" at bounding box center [1148, 200] width 89 height 23
click at [1102, 332] on button "button" at bounding box center [1118, 332] width 32 height 23
type input "03"
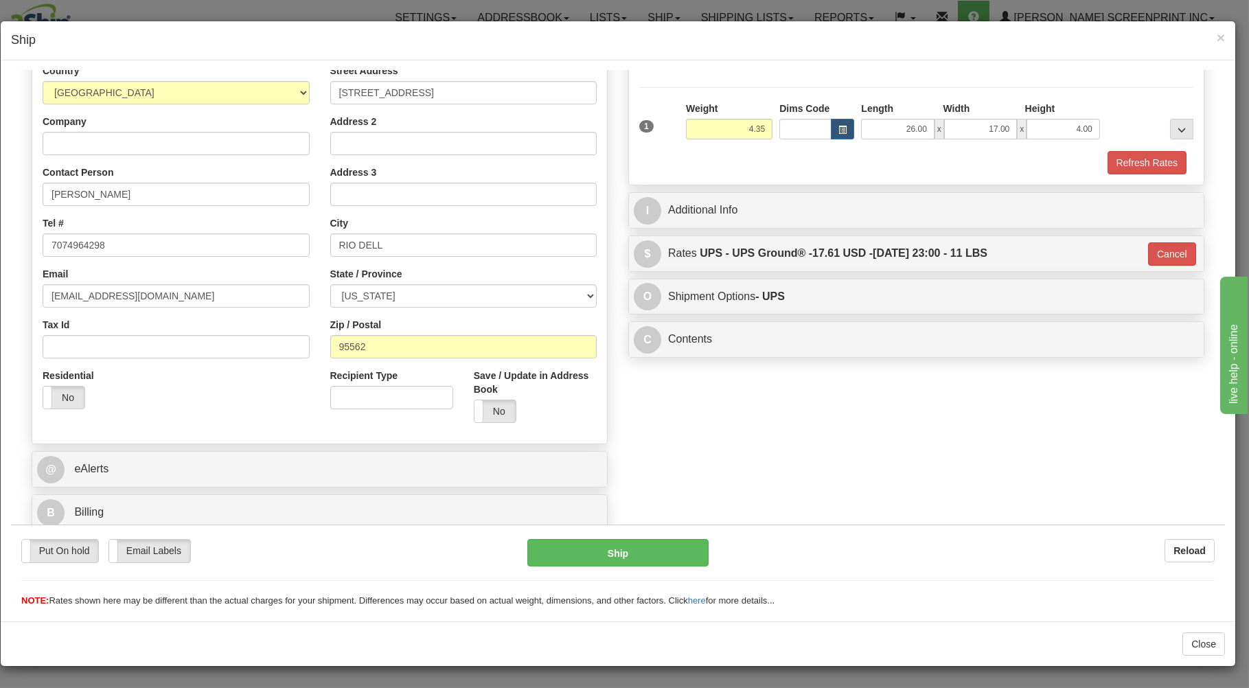
scroll to position [181, 0]
drag, startPoint x: 656, startPoint y: 546, endPoint x: 664, endPoint y: 542, distance: 8.6
click at [664, 542] on button "Ship" at bounding box center [618, 551] width 182 height 27
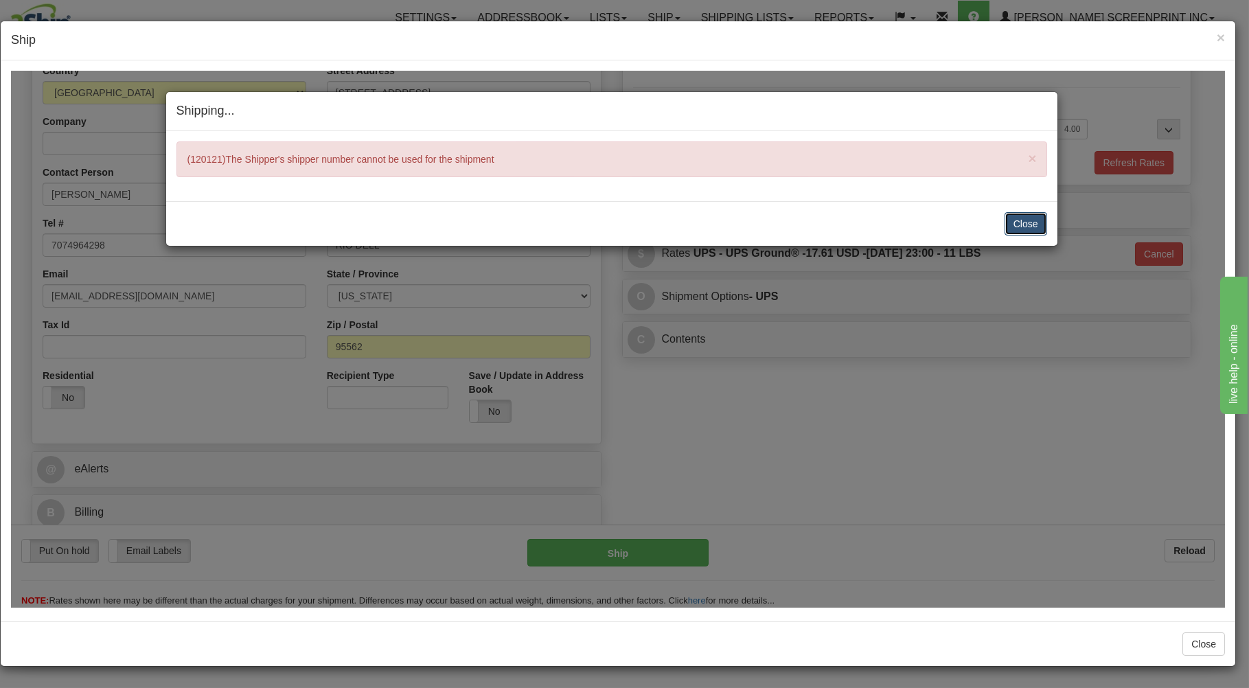
click at [1021, 216] on button "Close" at bounding box center [1025, 222] width 43 height 23
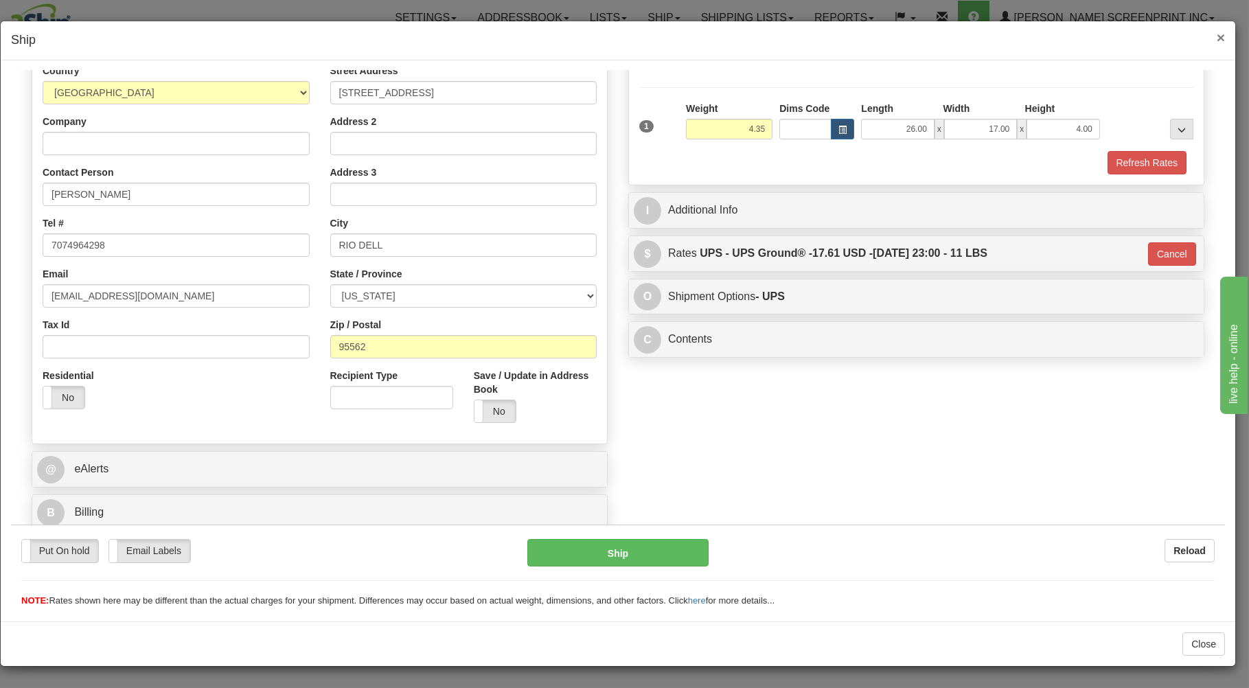
click at [1222, 34] on span "×" at bounding box center [1220, 38] width 8 height 16
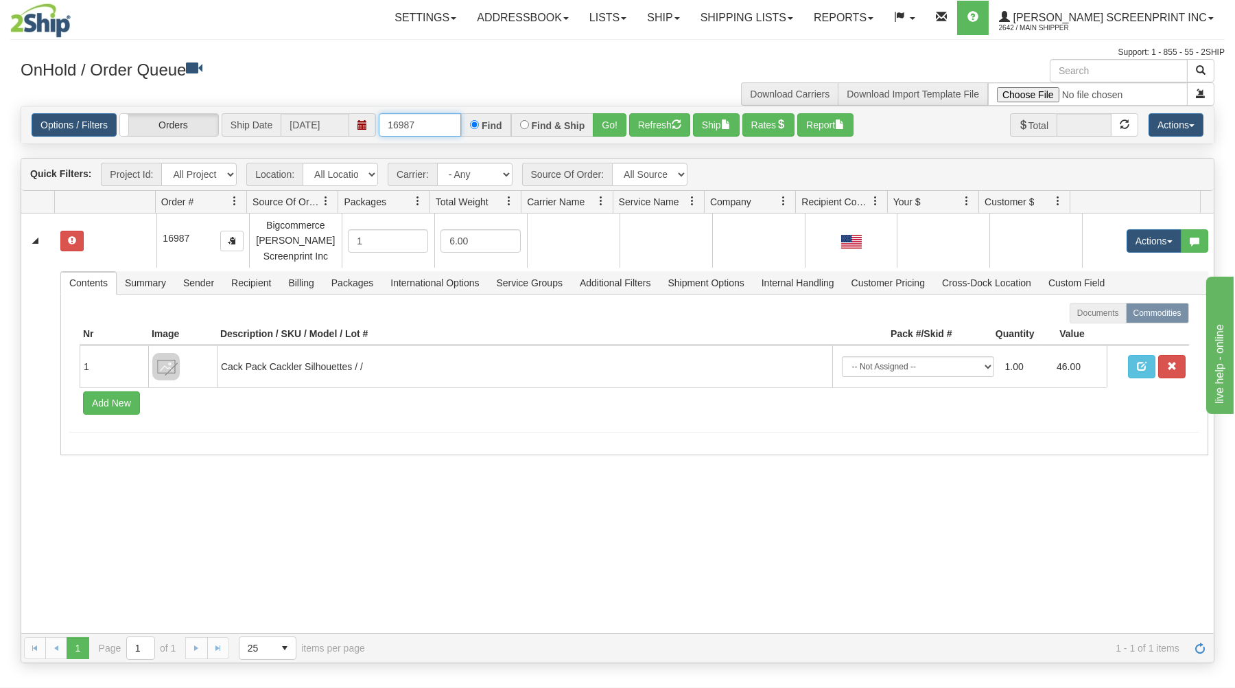
drag, startPoint x: 387, startPoint y: 124, endPoint x: 489, endPoint y: 114, distance: 102.0
click at [489, 114] on div "16987 Find Find & Ship Go!" at bounding box center [503, 124] width 248 height 23
drag, startPoint x: 383, startPoint y: 126, endPoint x: 507, endPoint y: 125, distance: 123.5
click at [506, 126] on div "16987 Find Find & Ship Go!" at bounding box center [503, 124] width 248 height 23
type input "31507880"
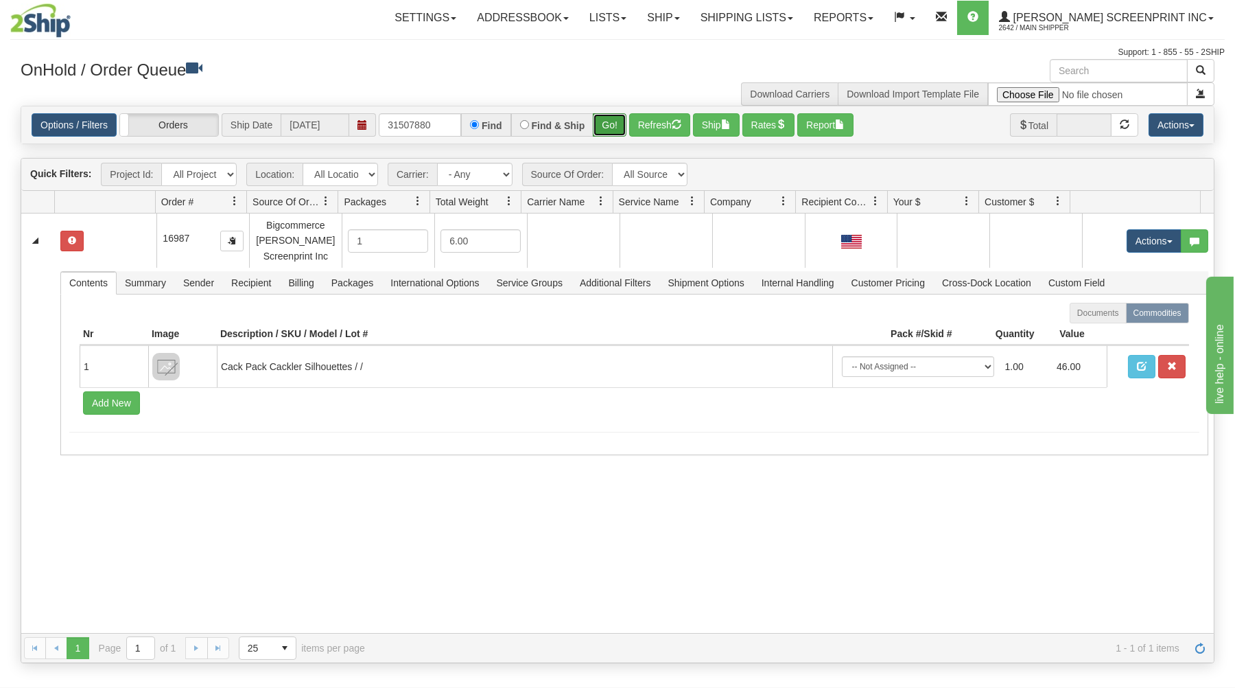
click at [616, 123] on button "Go!" at bounding box center [610, 124] width 34 height 23
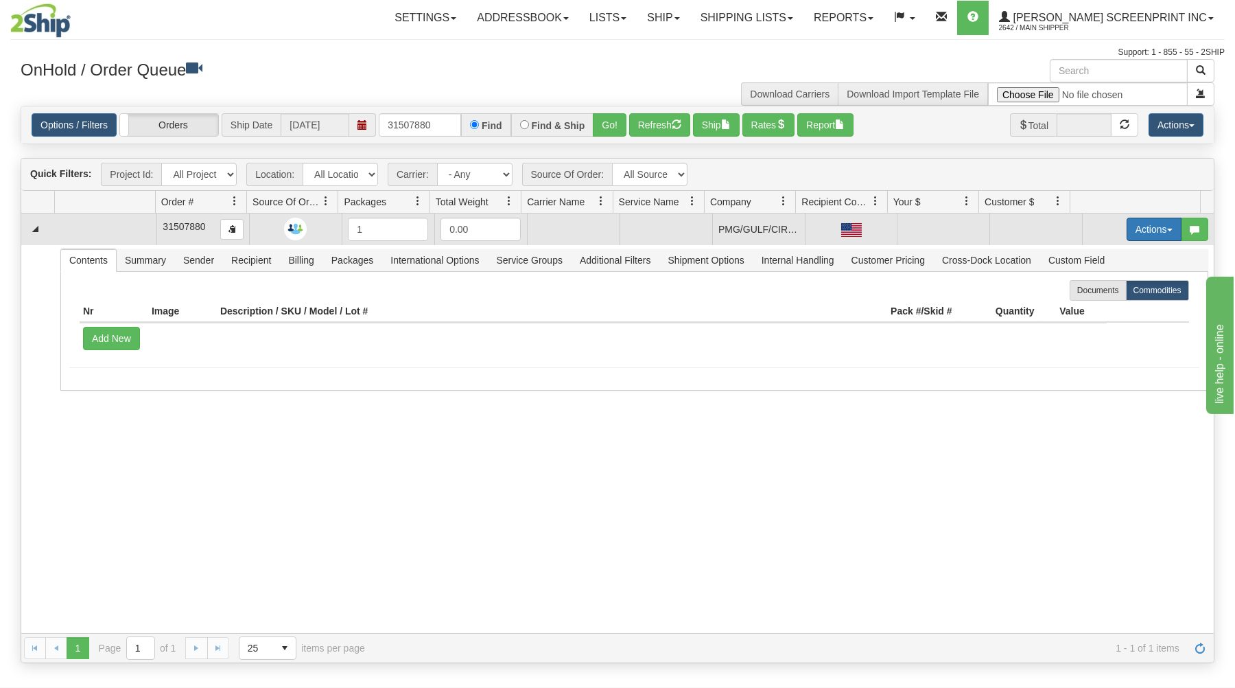
click at [1135, 221] on button "Actions" at bounding box center [1154, 229] width 55 height 23
click at [1115, 253] on link "Open" at bounding box center [1126, 255] width 110 height 18
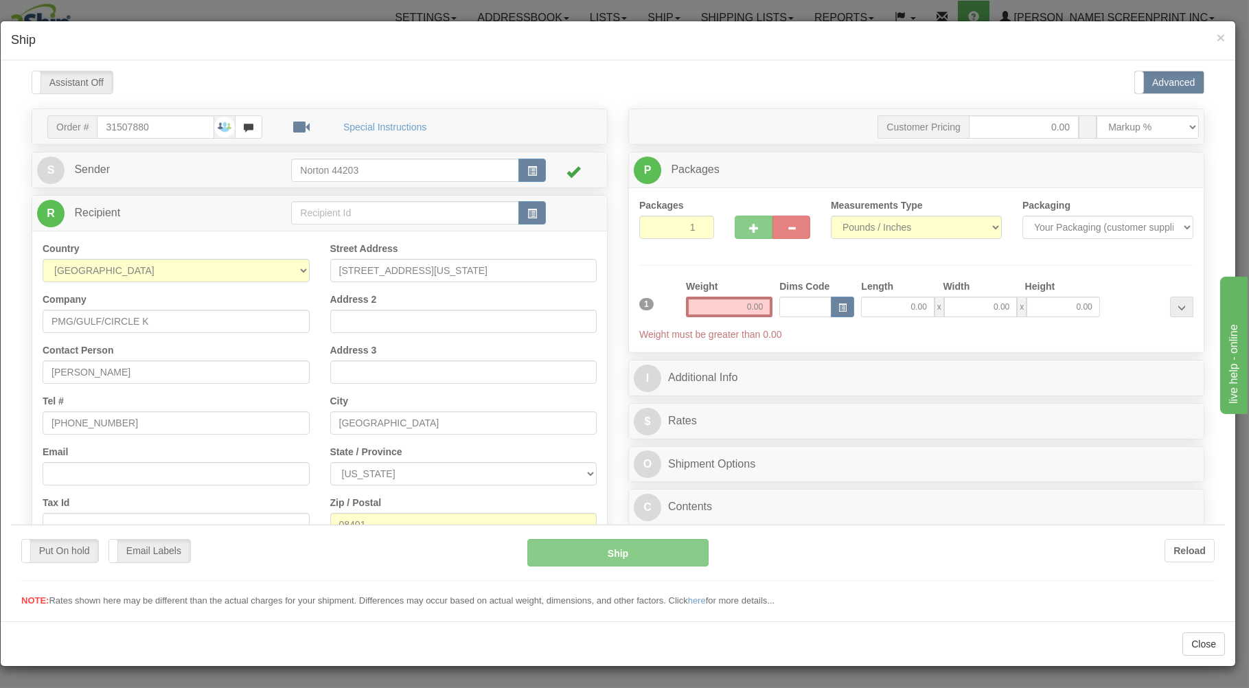
scroll to position [0, 0]
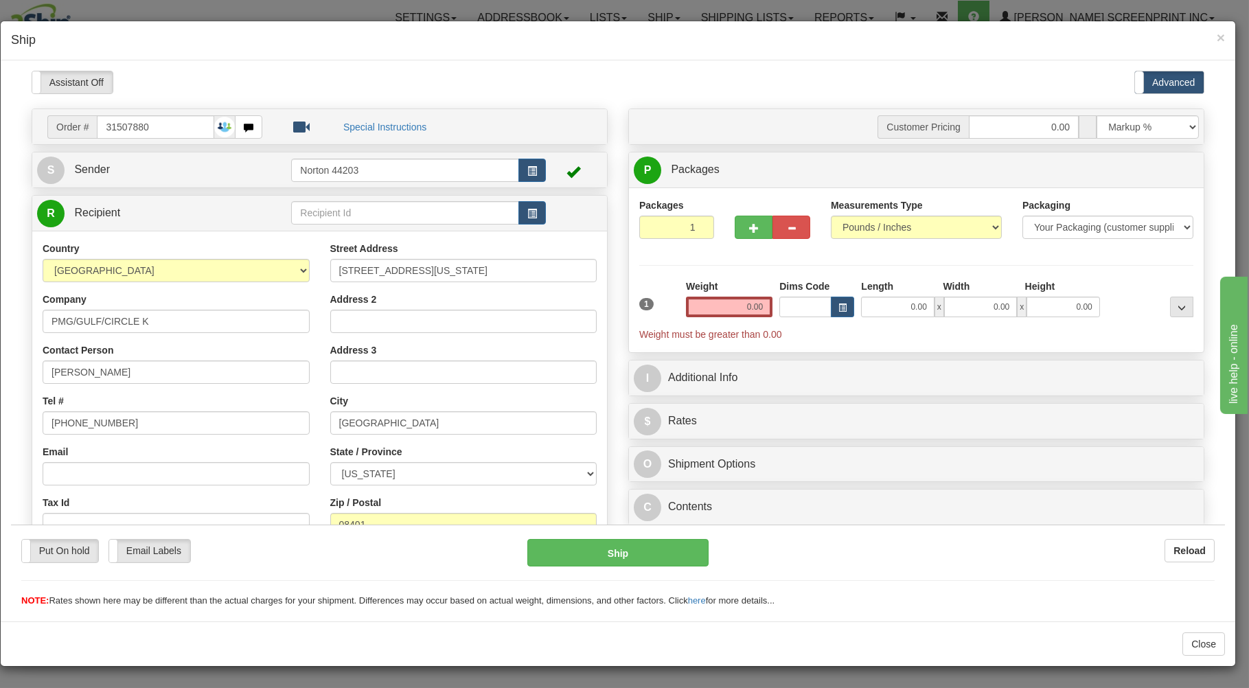
type input "7.75"
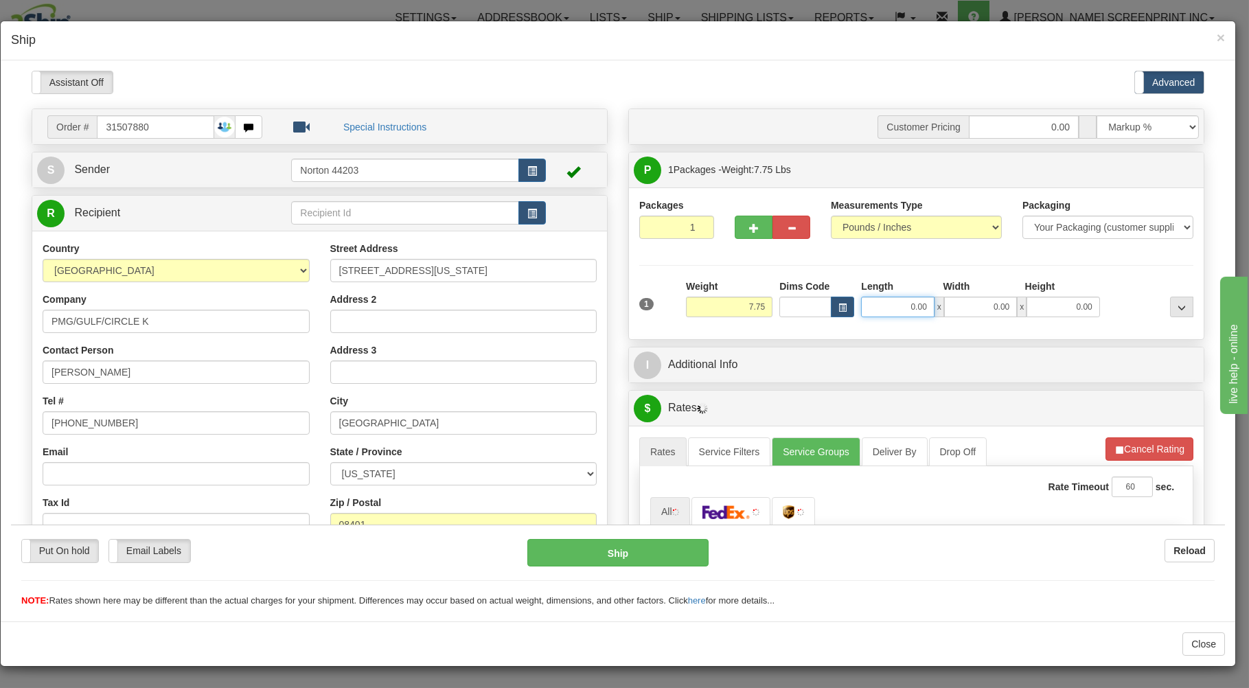
click at [877, 307] on input "0.00" at bounding box center [897, 306] width 73 height 21
type input "45.00"
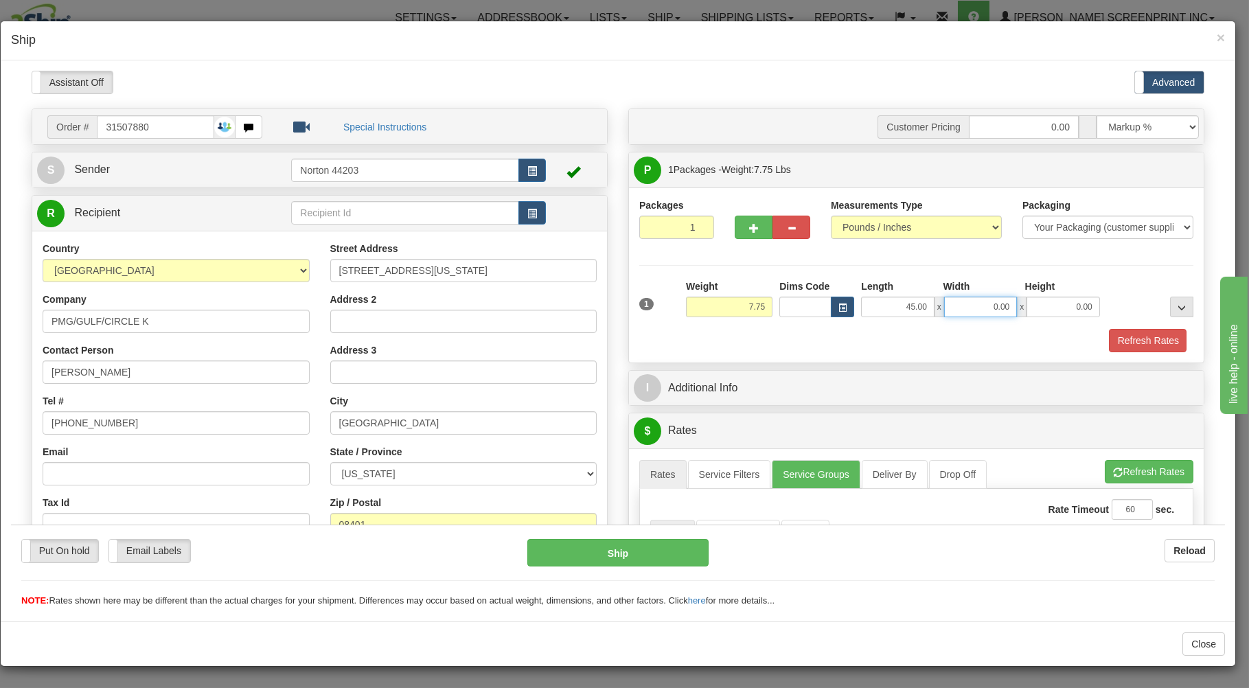
type input "7.90"
type input "37.00"
type input "2"
type input "7.90"
type input "2.00"
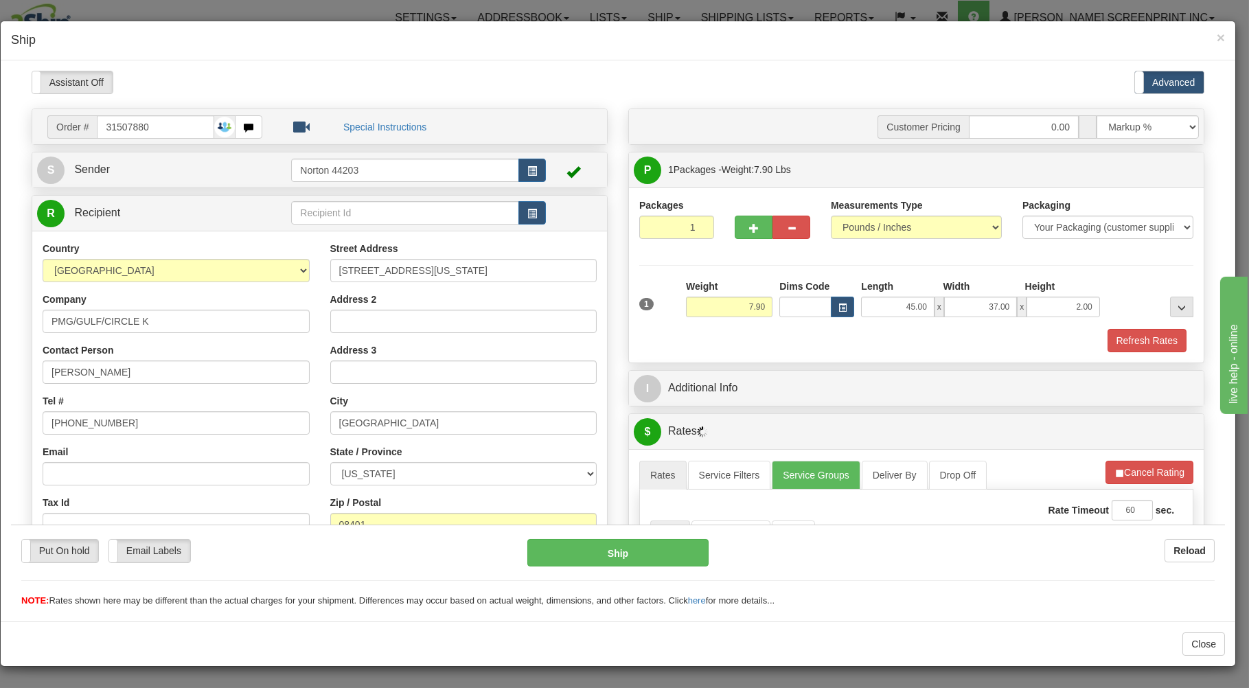
click at [936, 343] on div "Refresh Rates" at bounding box center [916, 339] width 561 height 23
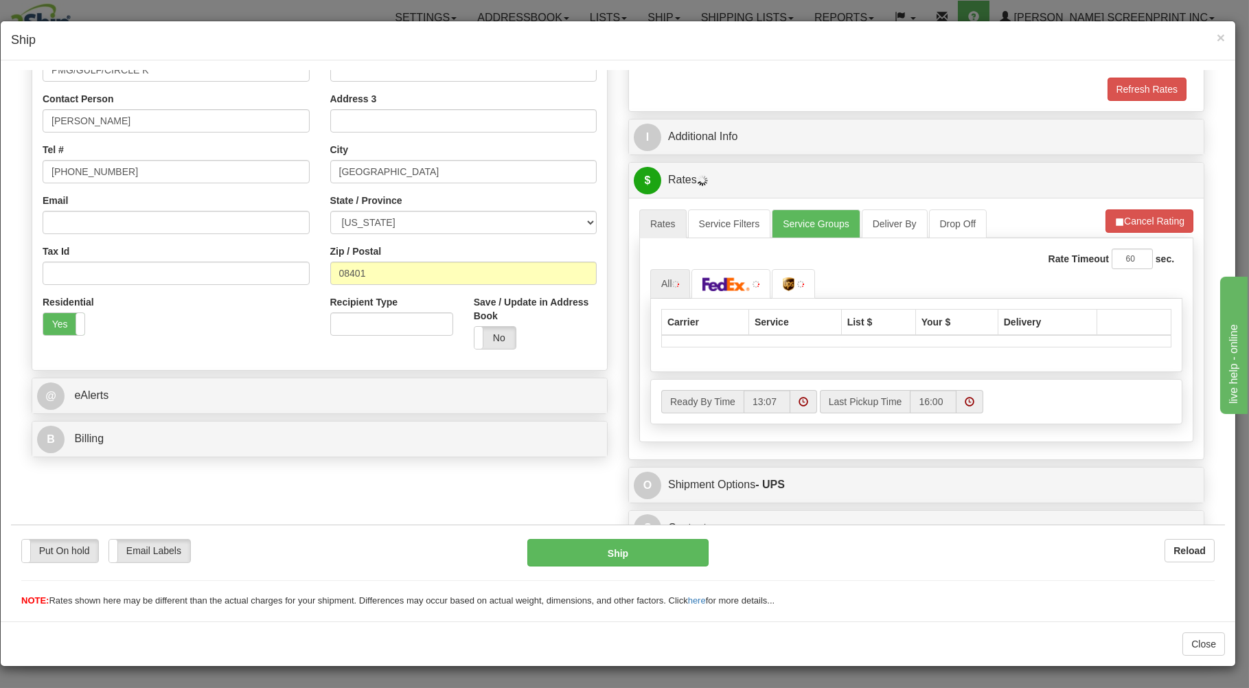
scroll to position [270, 0]
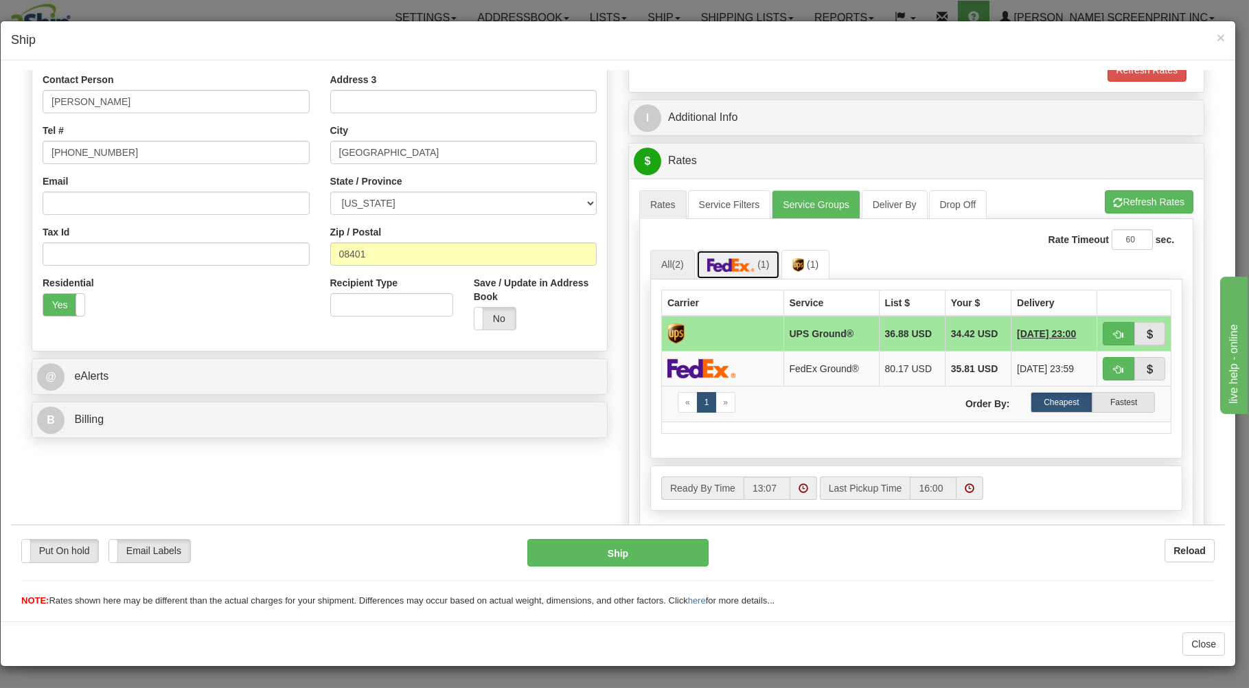
click at [734, 269] on img at bounding box center [731, 264] width 48 height 14
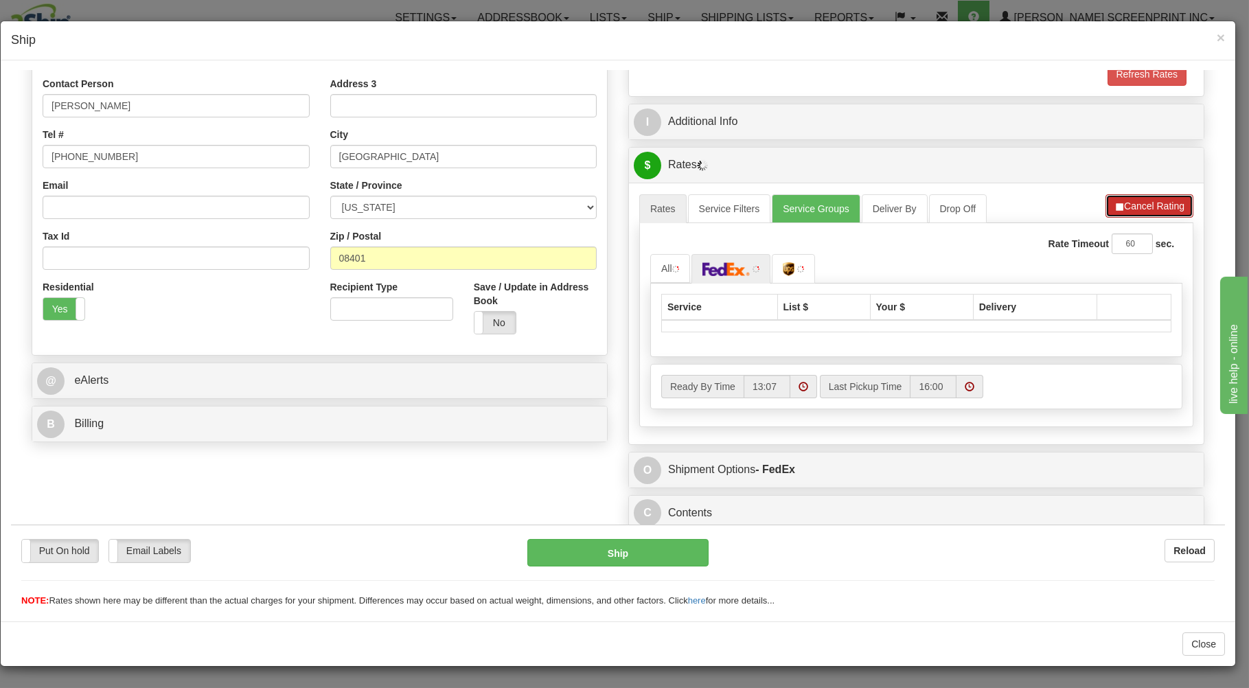
click at [1109, 195] on button "Cancel Rating" at bounding box center [1149, 205] width 88 height 23
click at [1139, 196] on button "Refresh Rates" at bounding box center [1148, 205] width 89 height 23
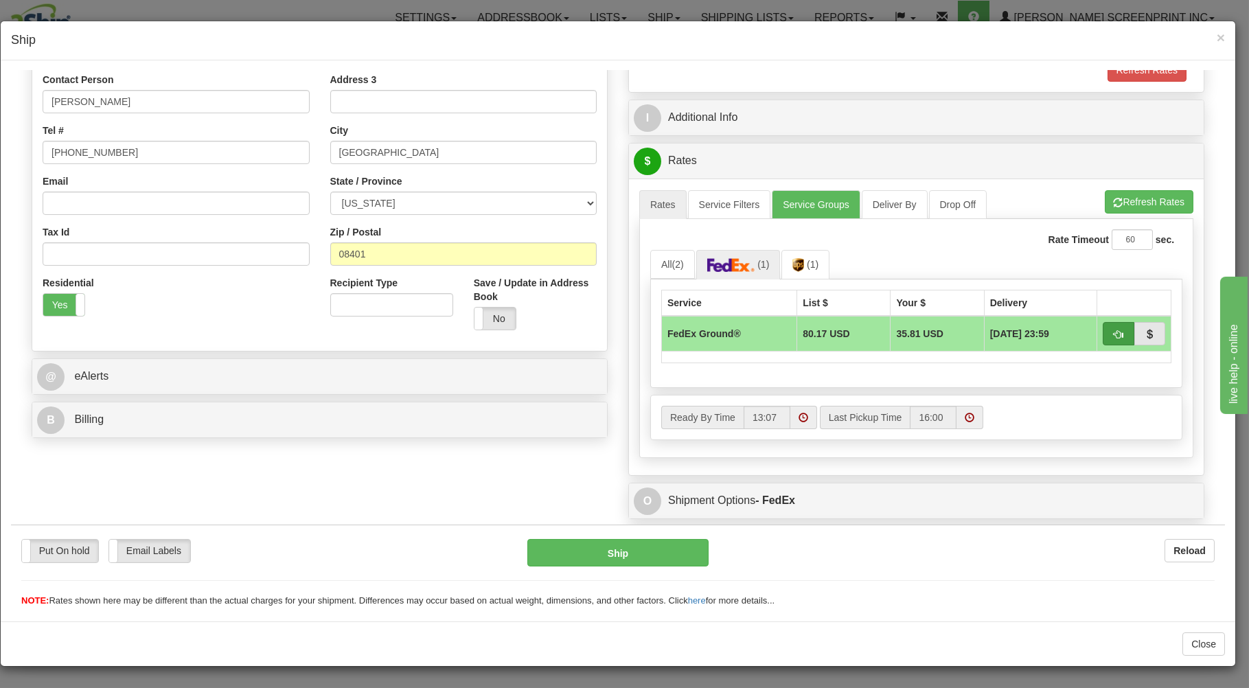
type input "7.95"
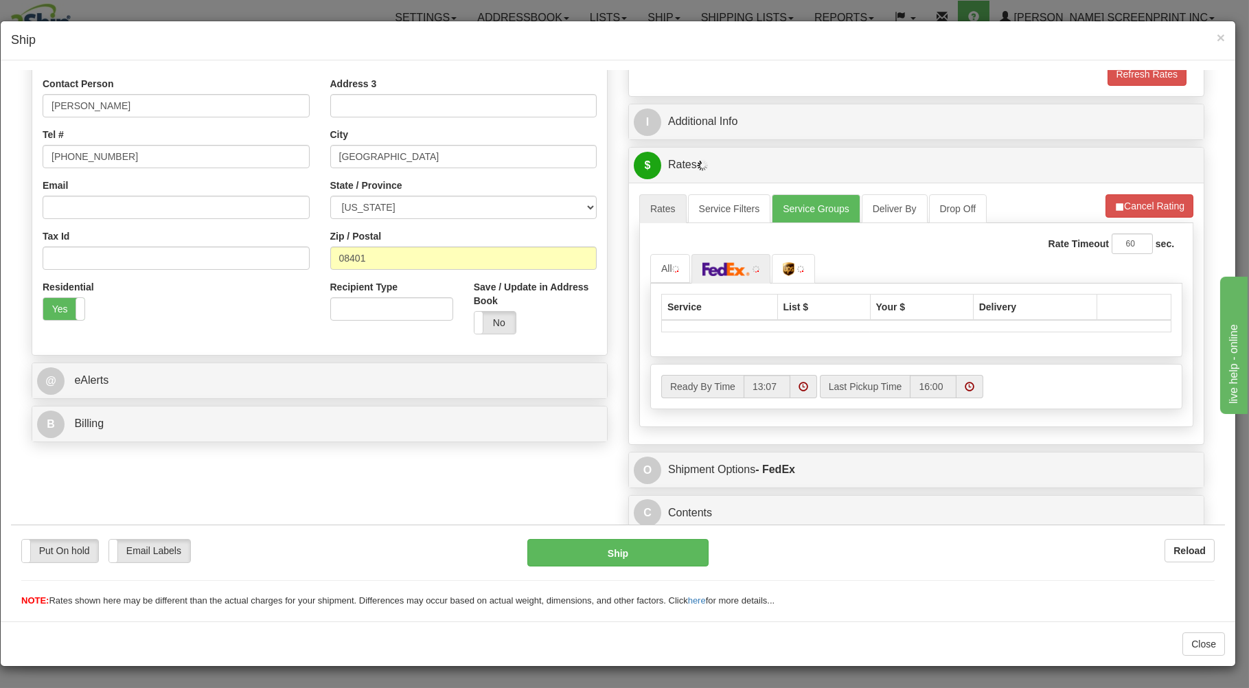
click at [1103, 334] on div "Service List $ Your $ Delivery" at bounding box center [916, 319] width 532 height 73
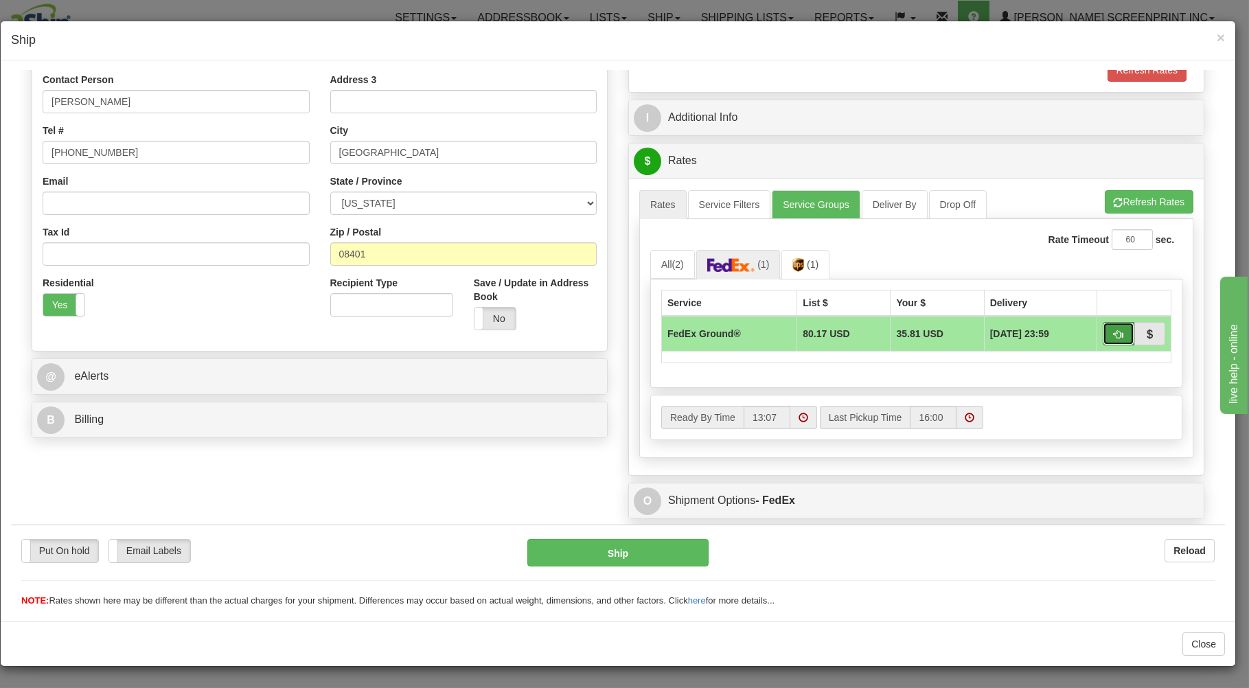
click at [1113, 332] on span "button" at bounding box center [1118, 333] width 10 height 9
type input "92"
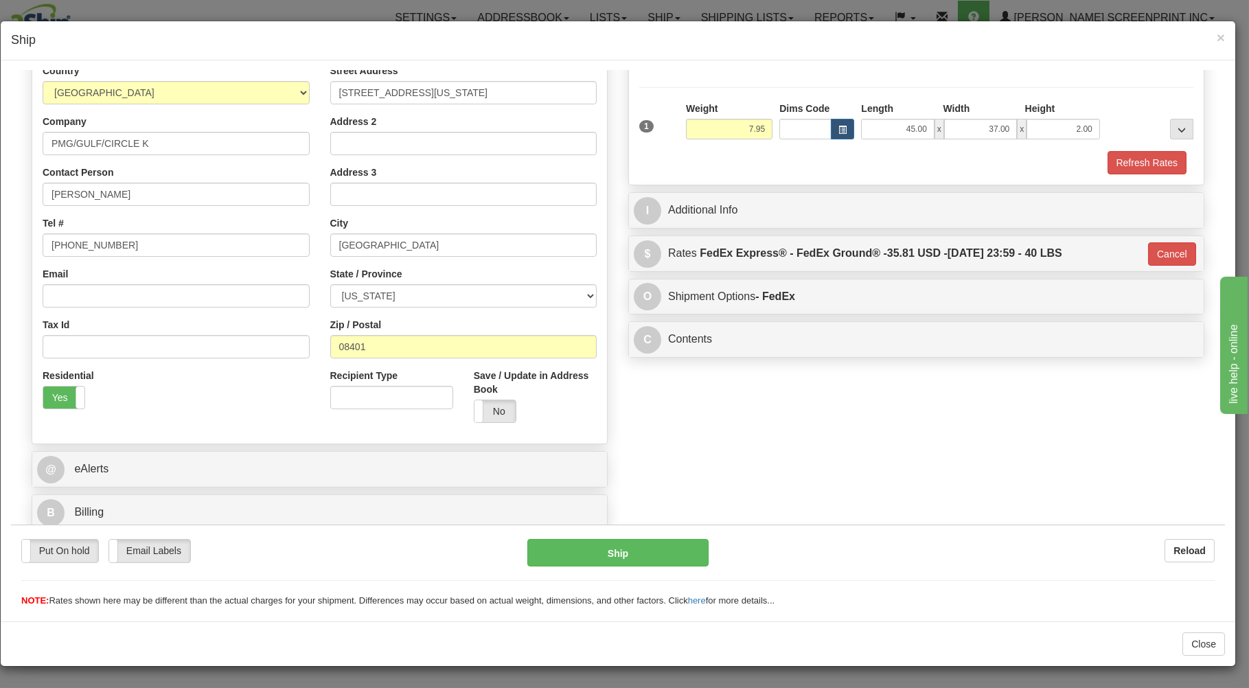
scroll to position [181, 0]
click at [599, 551] on button "Ship" at bounding box center [618, 551] width 182 height 27
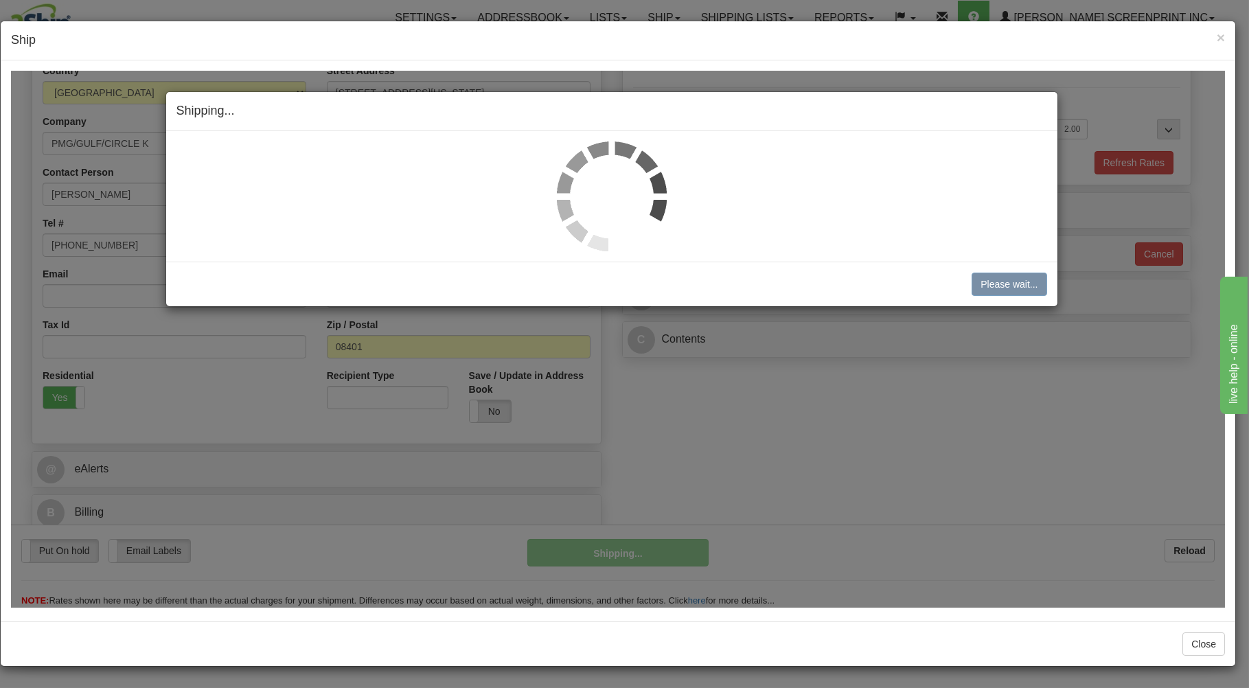
type input "7.90"
type input "92"
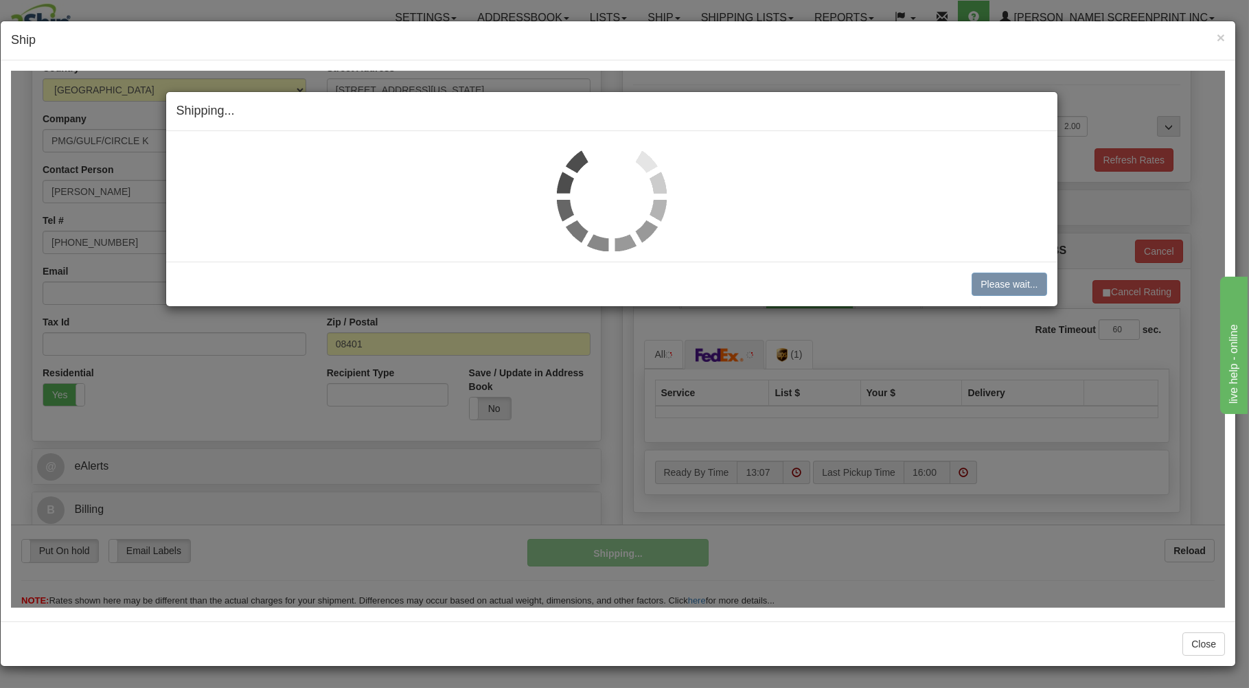
type input "7.85"
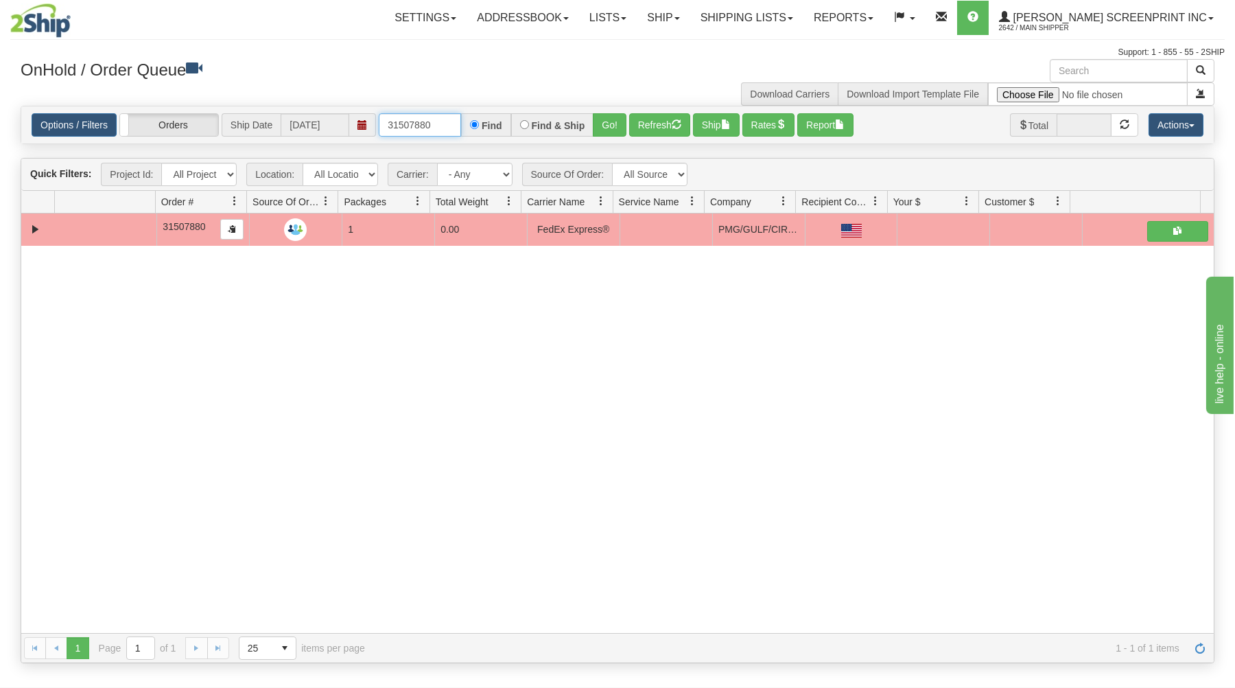
drag, startPoint x: 386, startPoint y: 119, endPoint x: 536, endPoint y: 108, distance: 150.7
click at [536, 108] on div "Options / Filters Group Shipments Orders Ship Date [DATE] 31507880 Find Find & …" at bounding box center [617, 124] width 1193 height 37
type input "16987"
click at [615, 120] on button "Go!" at bounding box center [610, 124] width 34 height 23
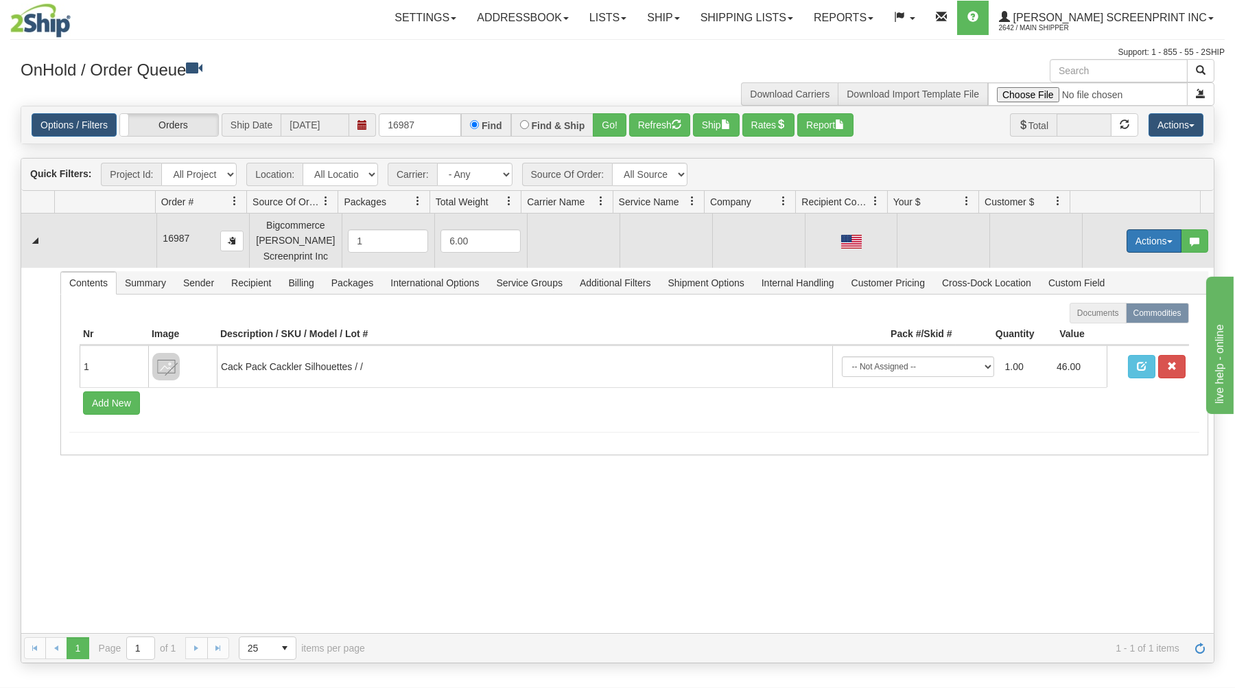
click at [1141, 240] on button "Actions" at bounding box center [1154, 240] width 55 height 23
click at [1125, 264] on link "Open" at bounding box center [1126, 267] width 110 height 18
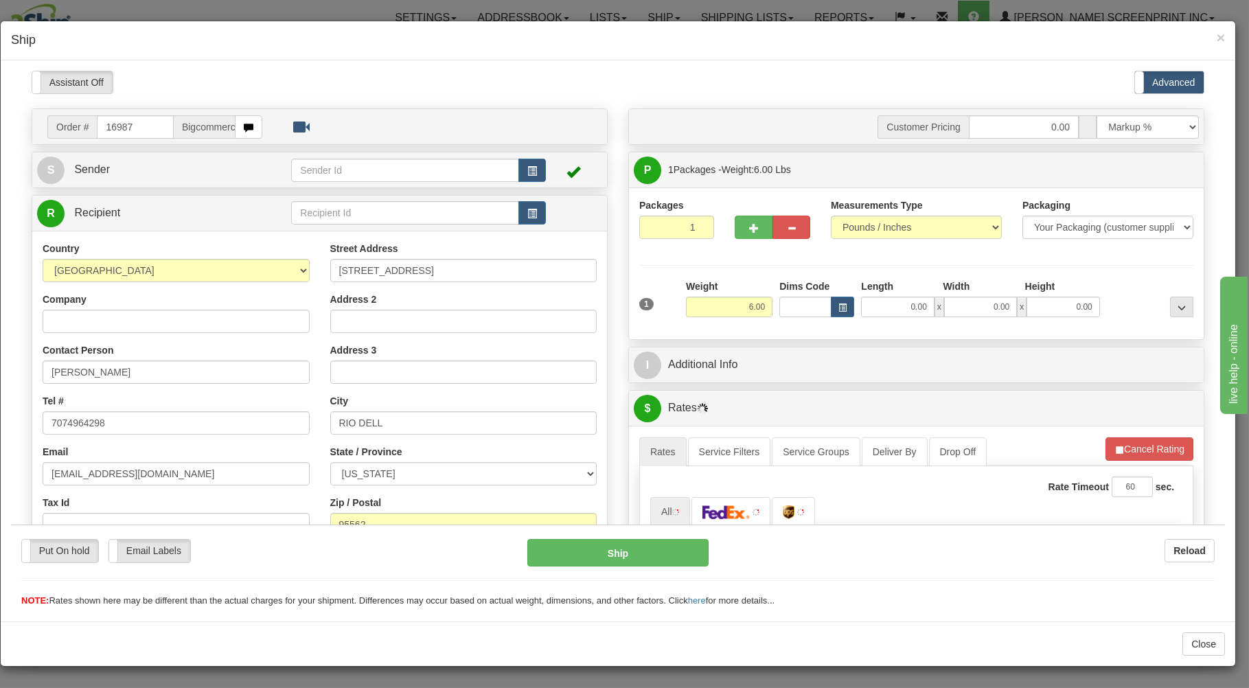
scroll to position [0, 0]
drag, startPoint x: 725, startPoint y: 308, endPoint x: 866, endPoint y: 297, distance: 141.2
click at [772, 297] on input "6.00" at bounding box center [729, 306] width 86 height 21
type input "4.35"
type input "26.00"
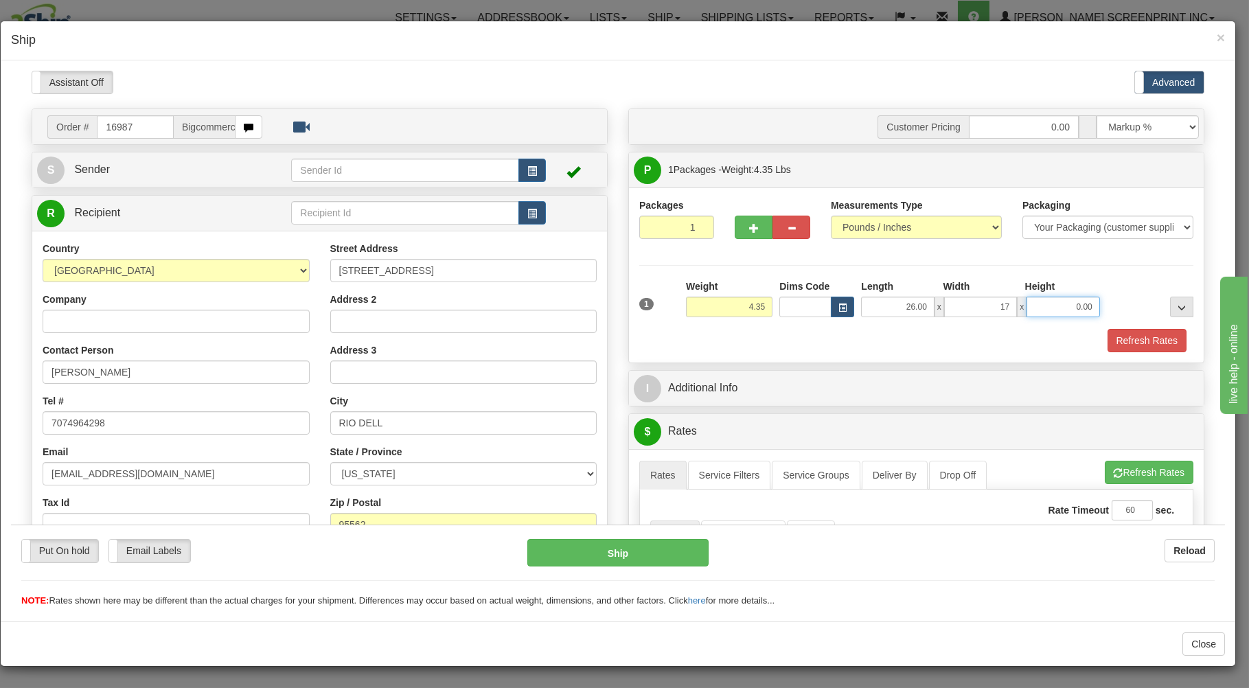
type input "17.00"
type input "4.00"
click at [833, 328] on div "Packaging Your Packaging (customer supplied) Envelope (carrier supplied) Pack (…" at bounding box center [939, 327] width 514 height 1
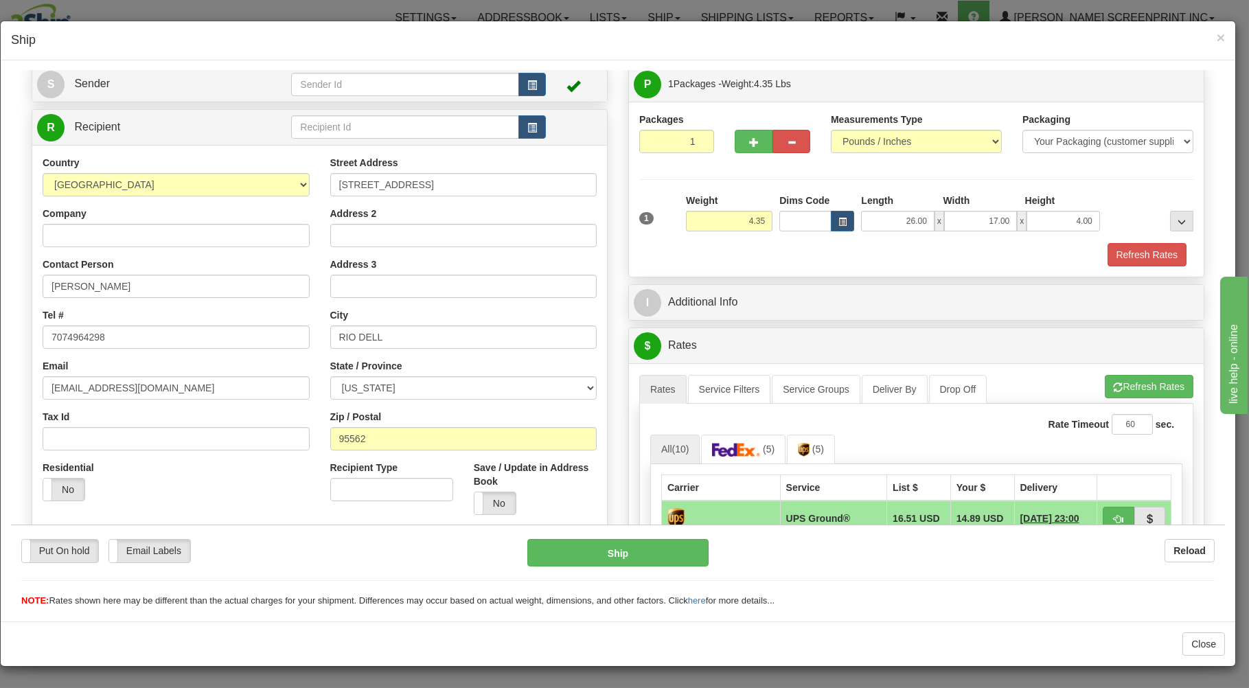
scroll to position [220, 0]
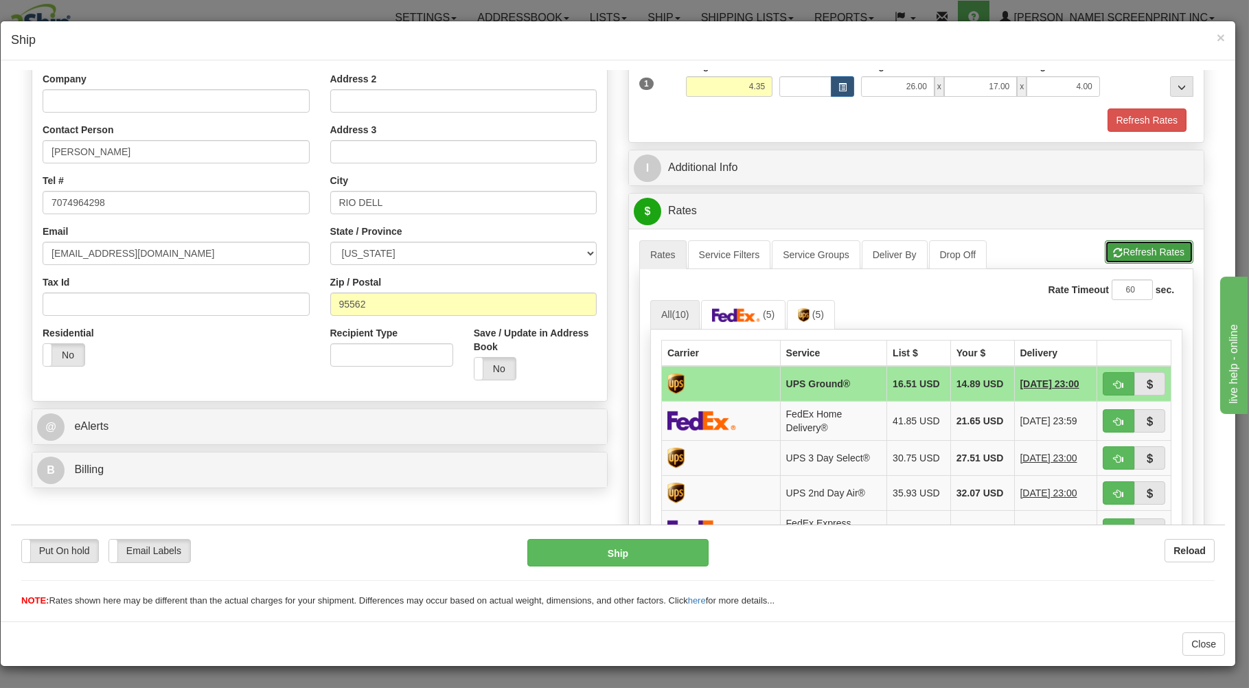
click at [1119, 242] on button "Refresh Rates" at bounding box center [1148, 251] width 89 height 23
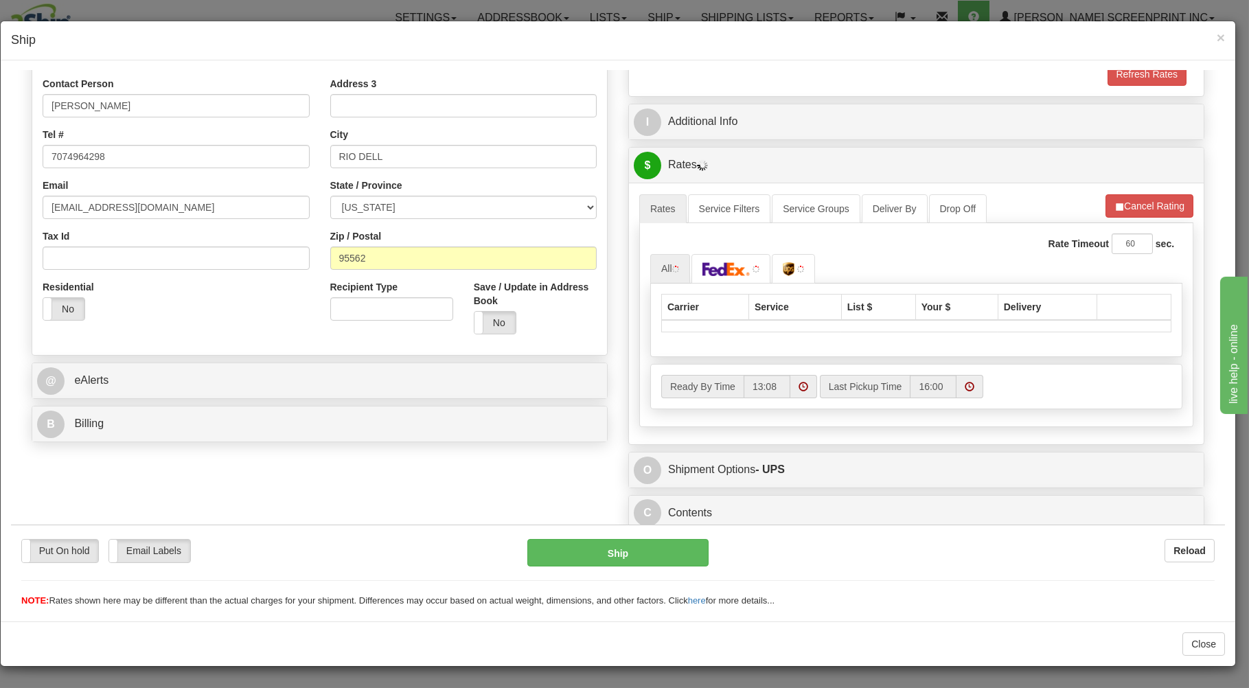
scroll to position [270, 0]
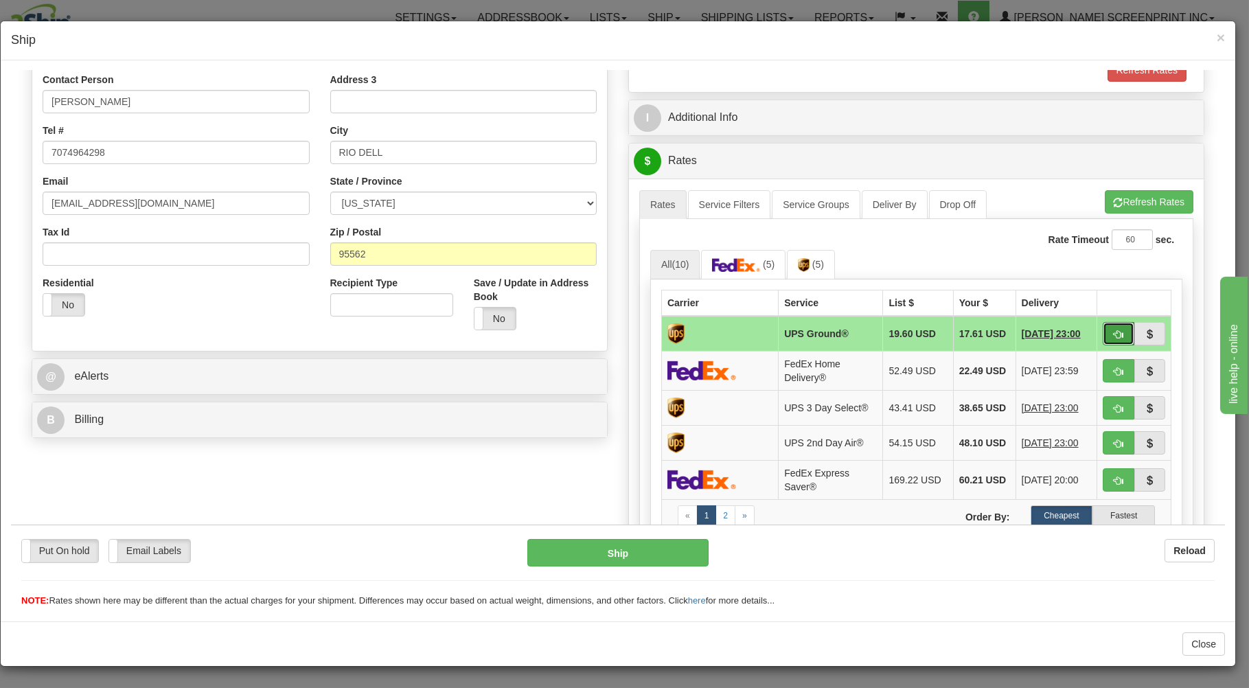
click at [1115, 330] on button "button" at bounding box center [1118, 332] width 32 height 23
type input "03"
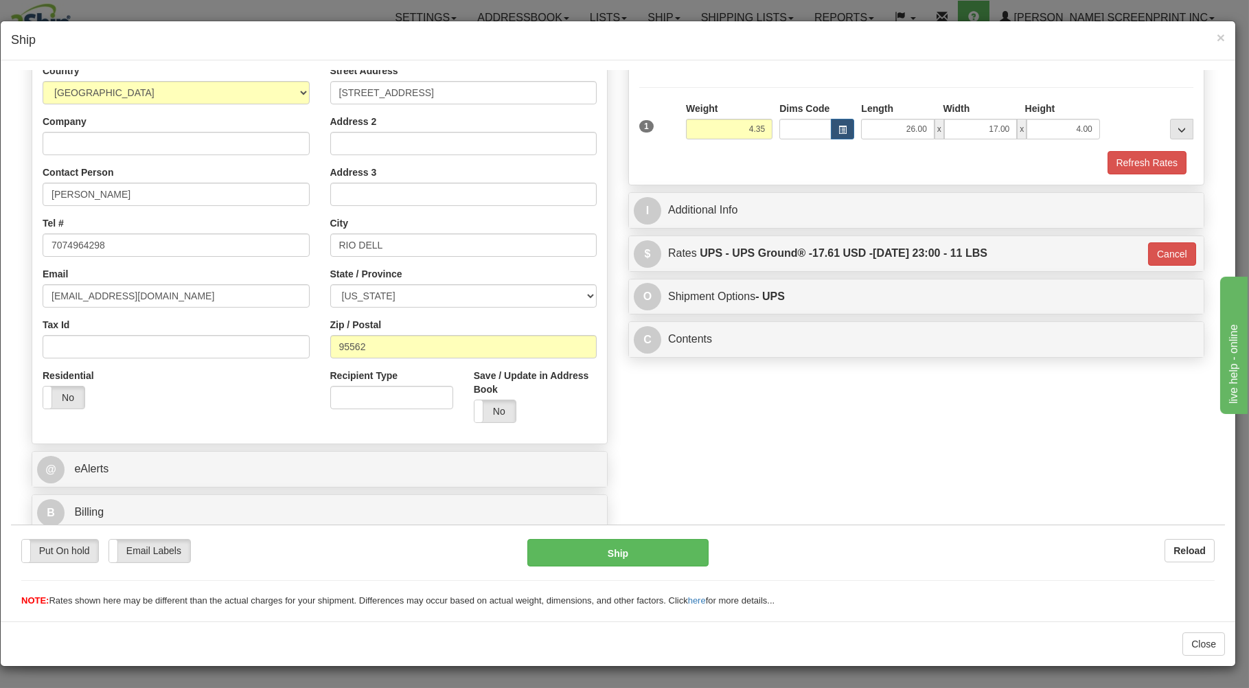
scroll to position [181, 0]
click at [642, 555] on button "Ship" at bounding box center [618, 551] width 182 height 27
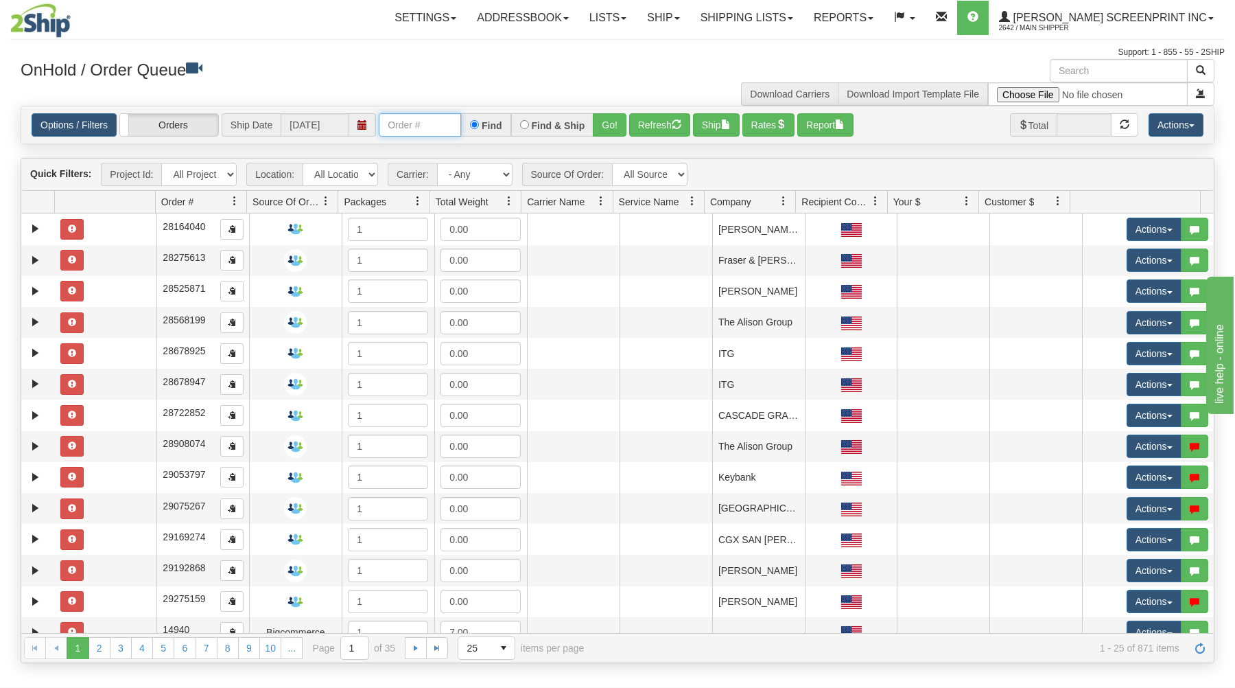
click at [409, 126] on input "text" at bounding box center [420, 124] width 82 height 23
type input "16987"
click at [612, 120] on button "Go!" at bounding box center [610, 124] width 34 height 23
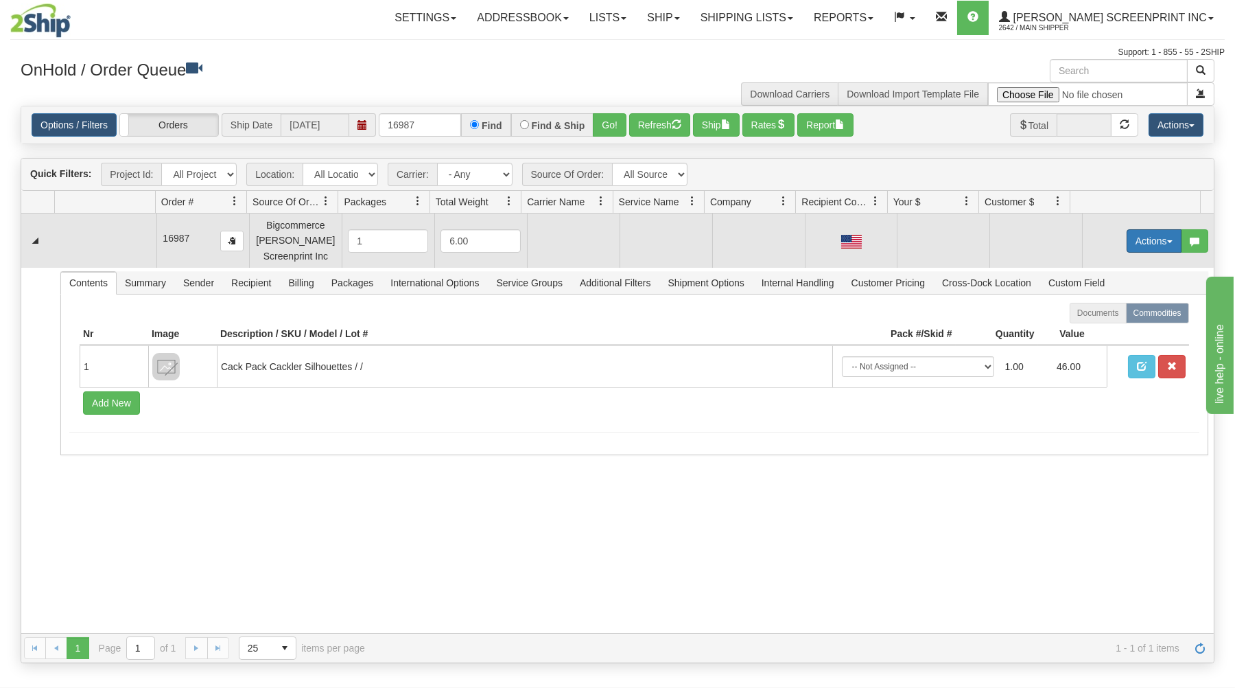
click at [1155, 235] on button "Actions" at bounding box center [1154, 240] width 55 height 23
click at [1117, 266] on link "Open" at bounding box center [1126, 267] width 110 height 18
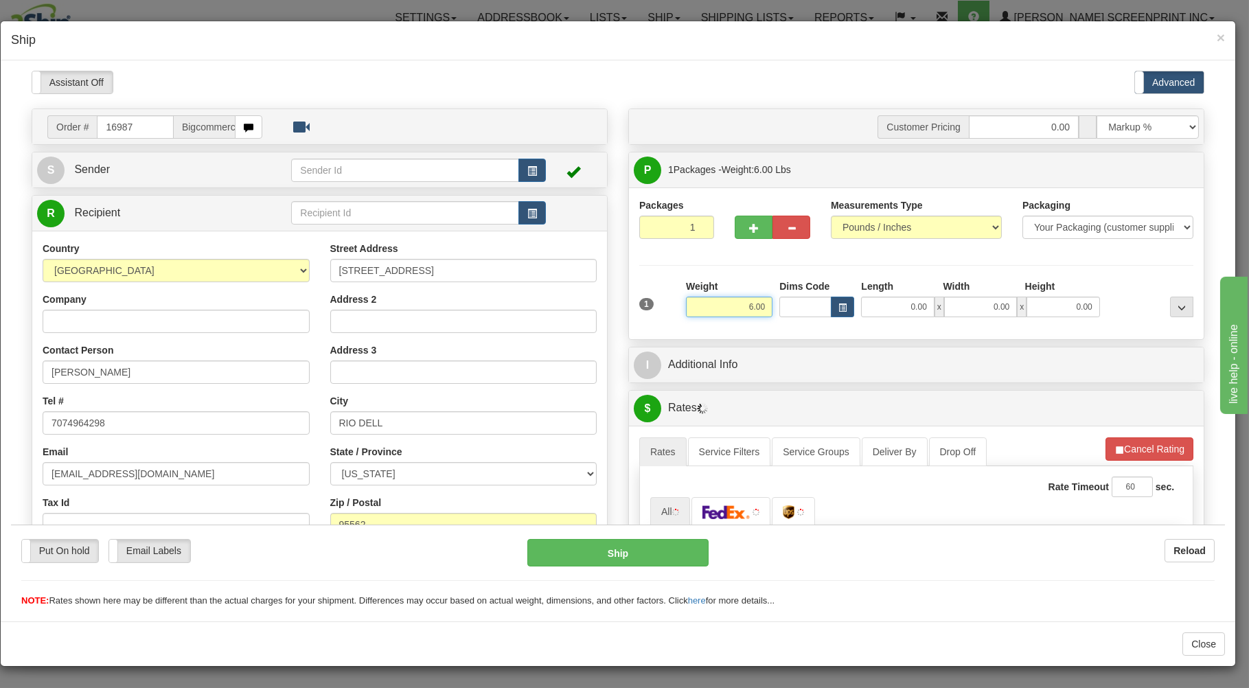
drag, startPoint x: 734, startPoint y: 307, endPoint x: 796, endPoint y: 301, distance: 62.1
click at [772, 301] on input "6.00" at bounding box center [729, 306] width 86 height 21
type input "4.35"
type input "26.00"
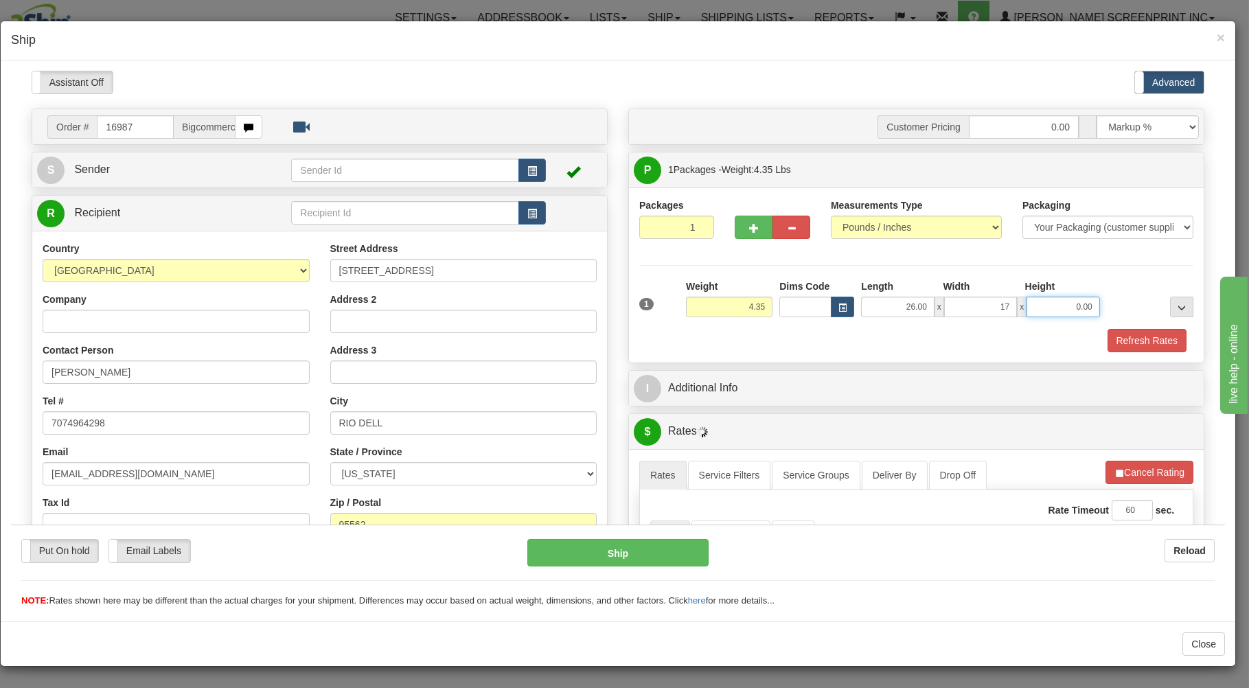
type input "17.00"
type input "4.00"
click at [774, 339] on div "Refresh Rates" at bounding box center [916, 339] width 561 height 23
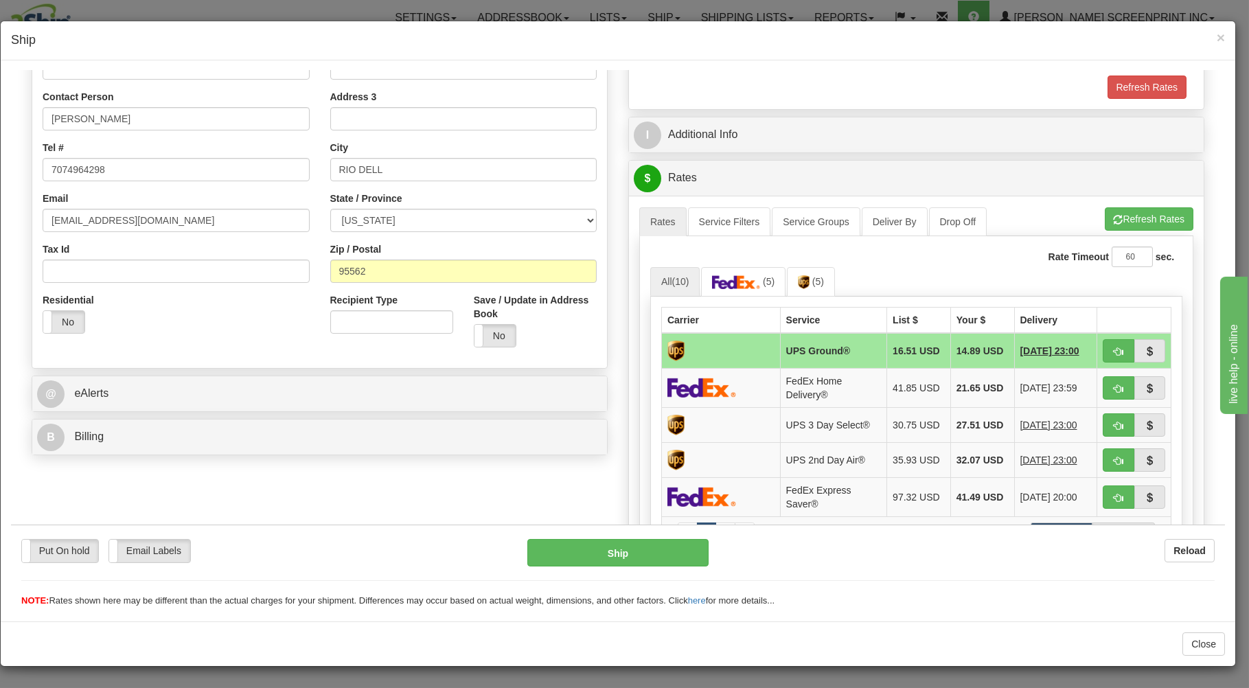
scroll to position [294, 0]
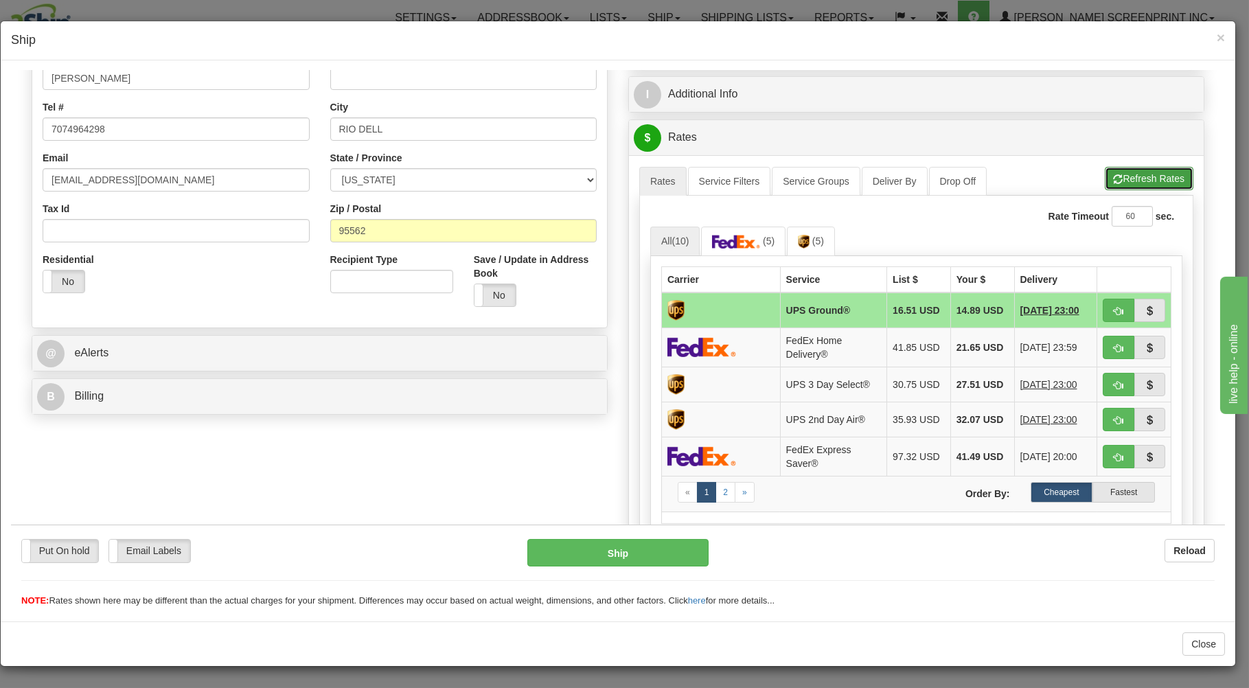
click at [1128, 171] on button "Refresh Rates" at bounding box center [1148, 177] width 89 height 23
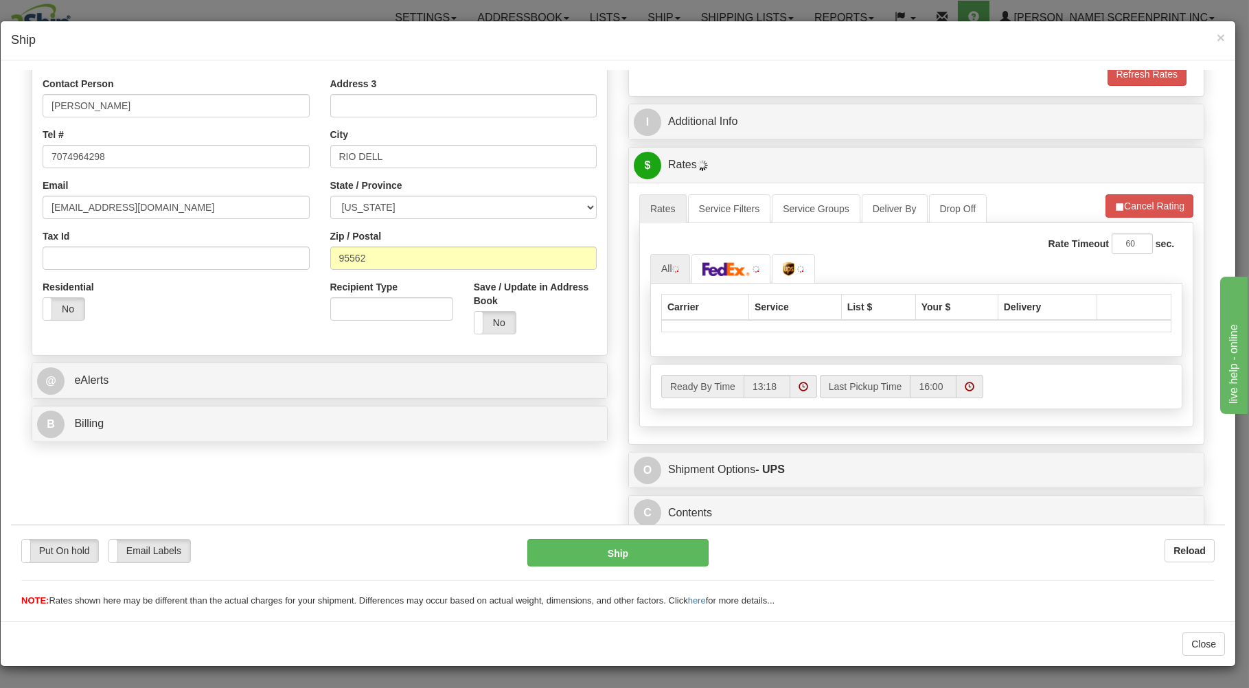
scroll to position [270, 0]
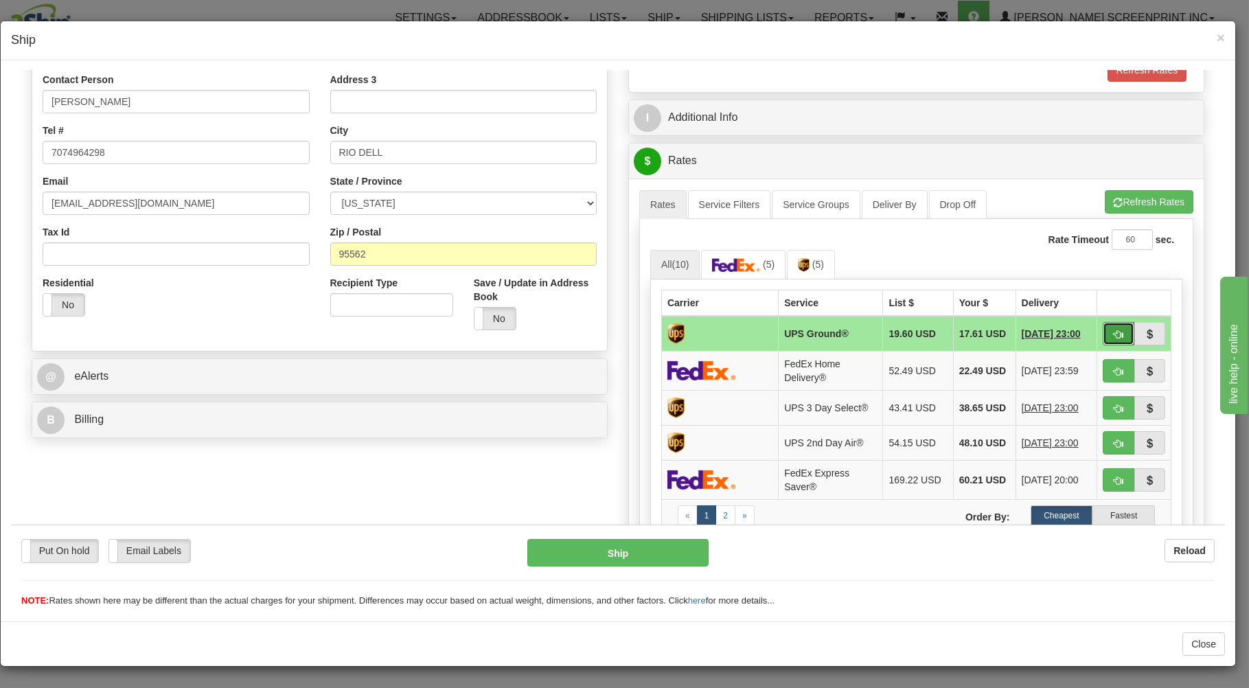
click at [1113, 329] on span "button" at bounding box center [1118, 333] width 10 height 9
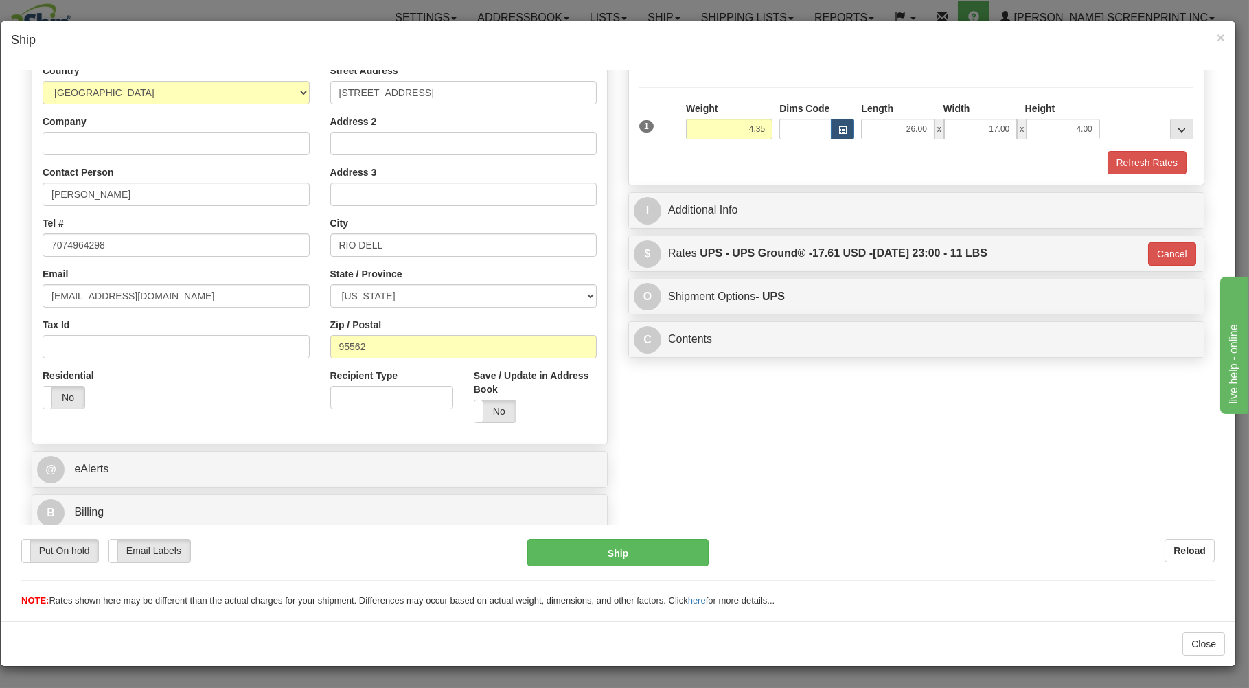
type input "03"
drag, startPoint x: 645, startPoint y: 549, endPoint x: 658, endPoint y: 543, distance: 14.4
click at [658, 543] on button "Ship" at bounding box center [618, 551] width 182 height 27
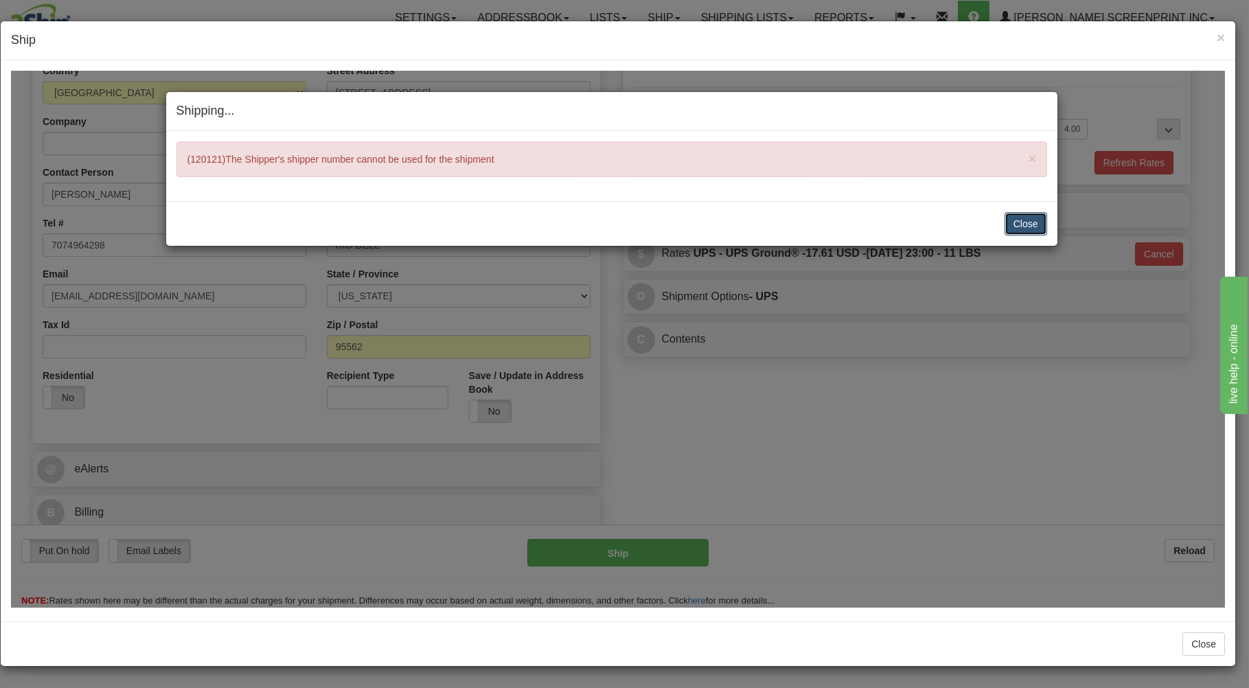
click at [1019, 215] on button "Close" at bounding box center [1025, 222] width 43 height 23
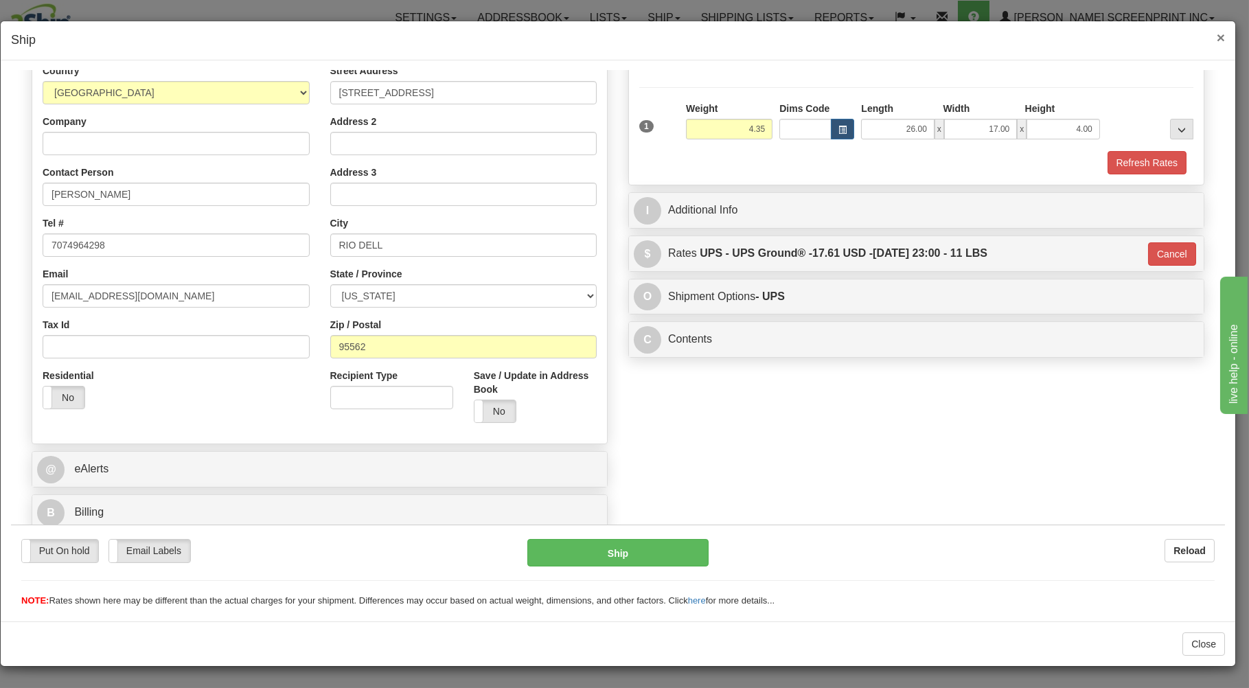
click at [1220, 32] on span "×" at bounding box center [1220, 38] width 8 height 16
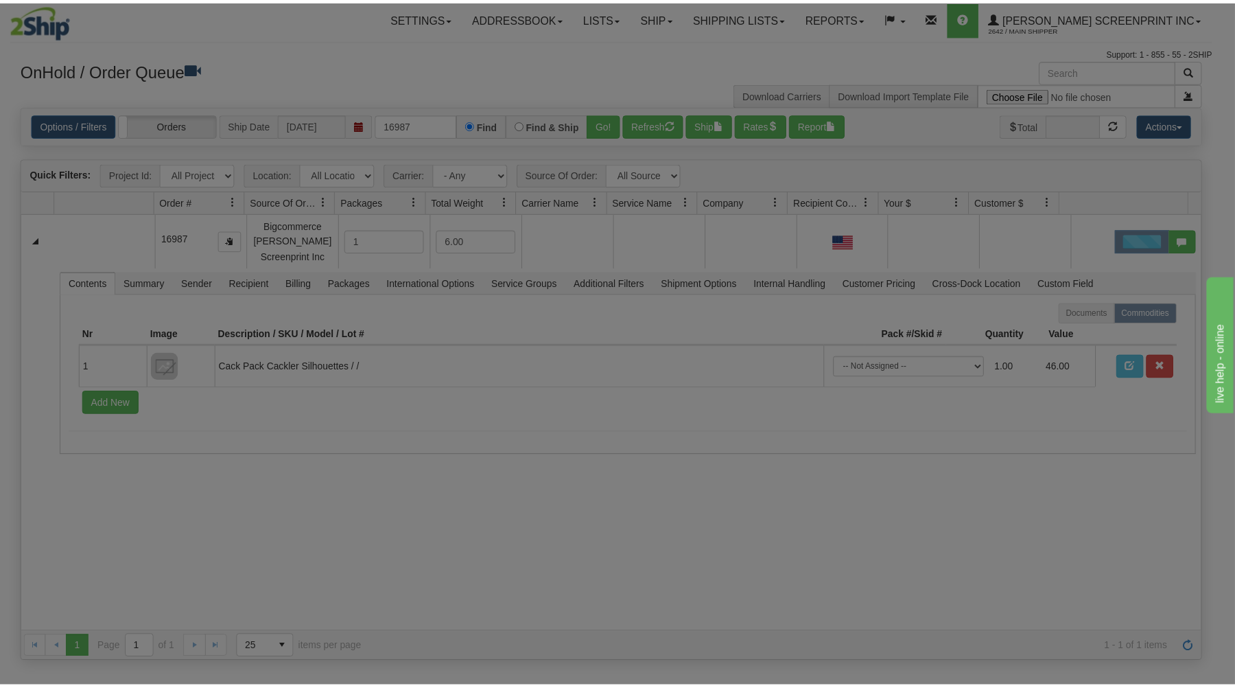
scroll to position [0, 0]
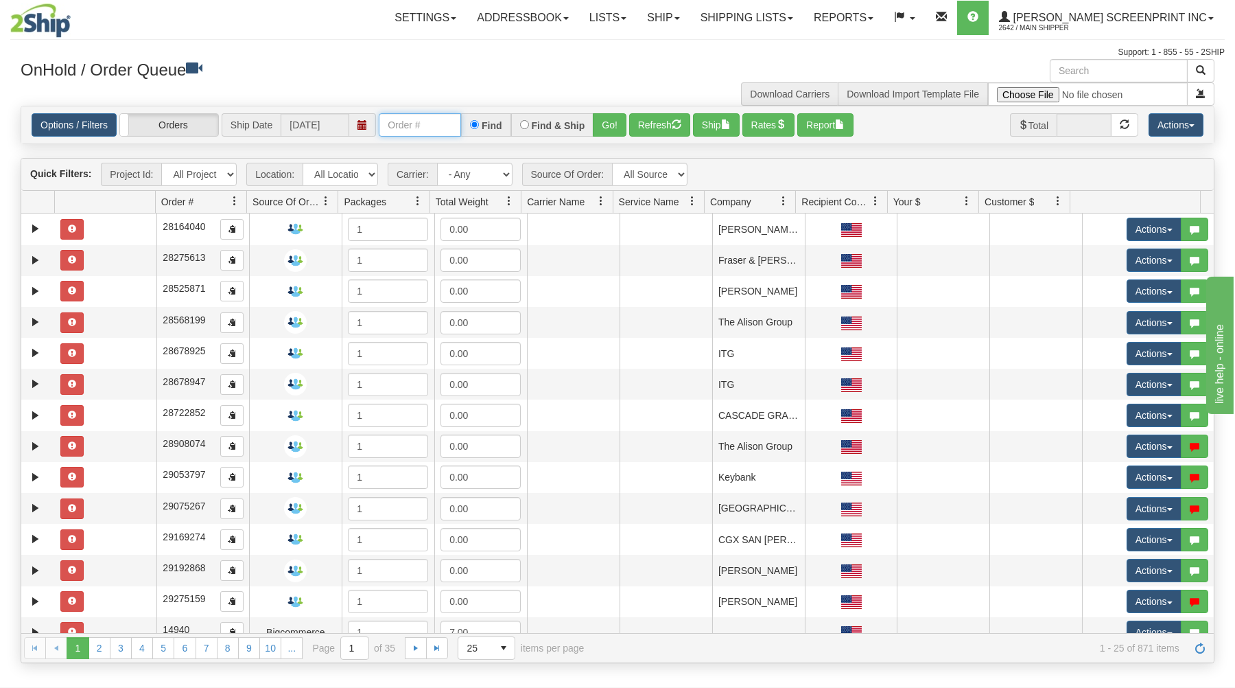
click at [421, 124] on input "text" at bounding box center [420, 124] width 82 height 23
type input "31512999"
click at [603, 123] on button "Go!" at bounding box center [610, 124] width 34 height 23
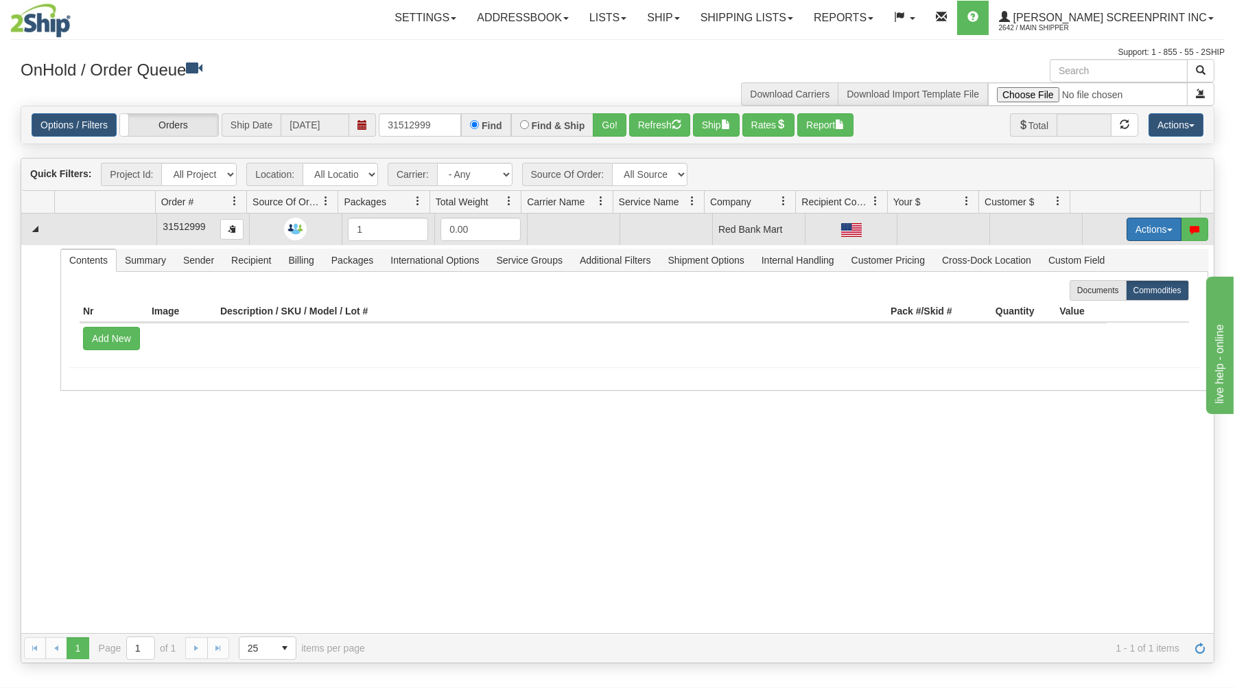
drag, startPoint x: 1137, startPoint y: 224, endPoint x: 1130, endPoint y: 228, distance: 7.1
click at [1136, 224] on button "Actions" at bounding box center [1154, 229] width 55 height 23
click at [1097, 256] on span "Open" at bounding box center [1101, 255] width 33 height 11
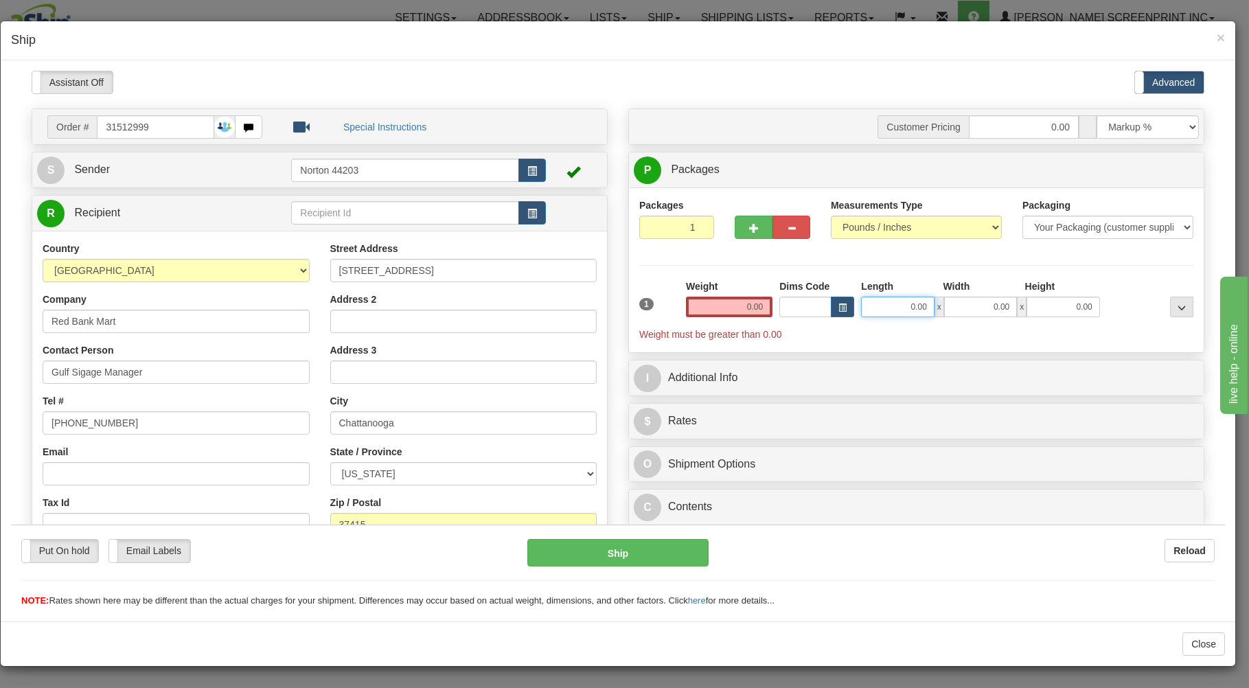
click at [863, 308] on input "0.00" at bounding box center [897, 306] width 73 height 21
type input "10.90"
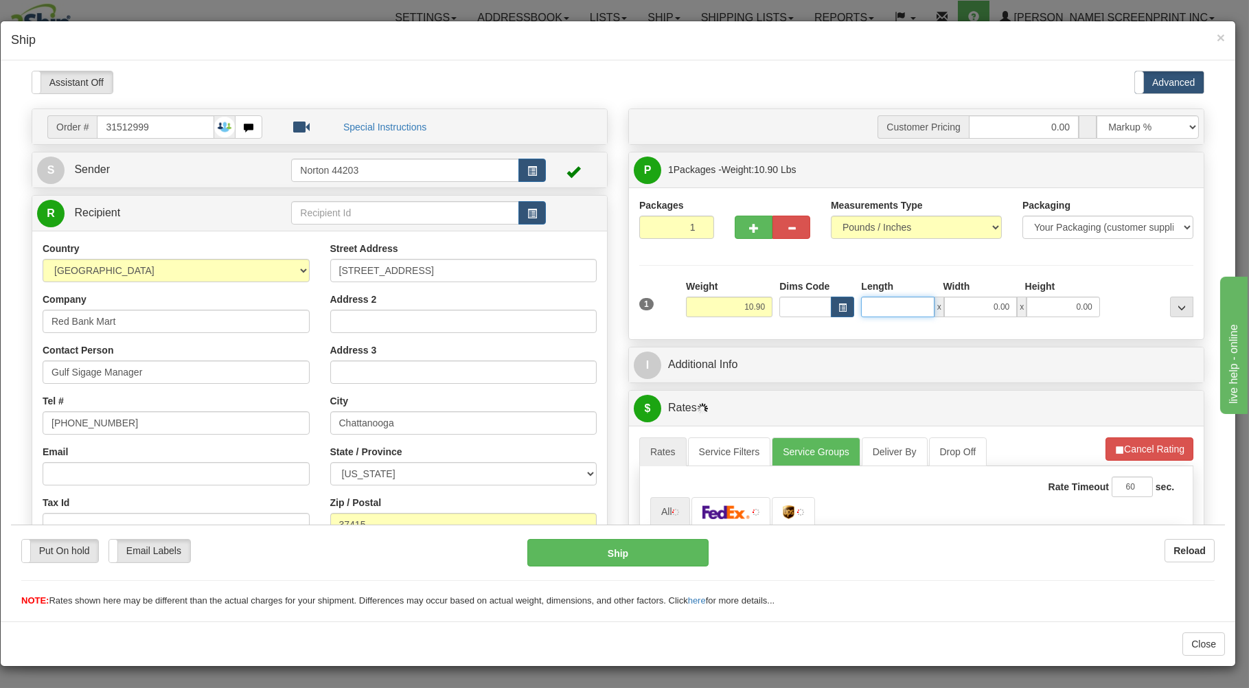
type input "4"
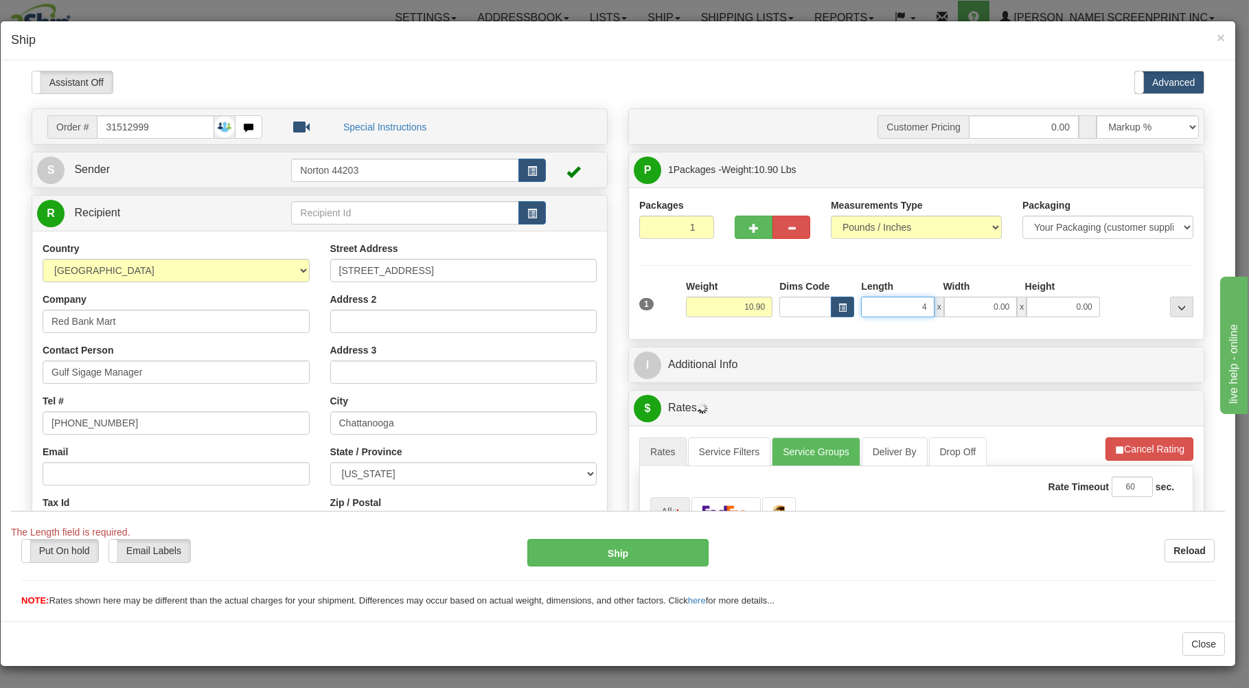
type input "10.85"
type input "45.00"
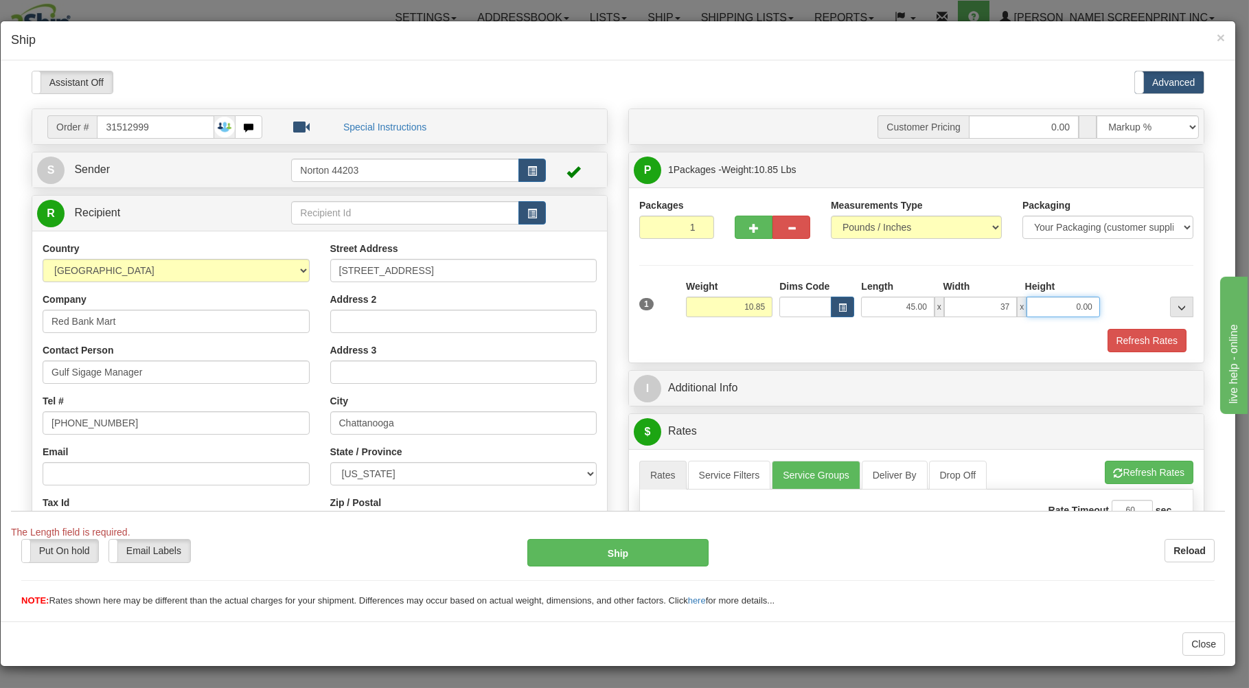
type input "37.00"
type input "10.90"
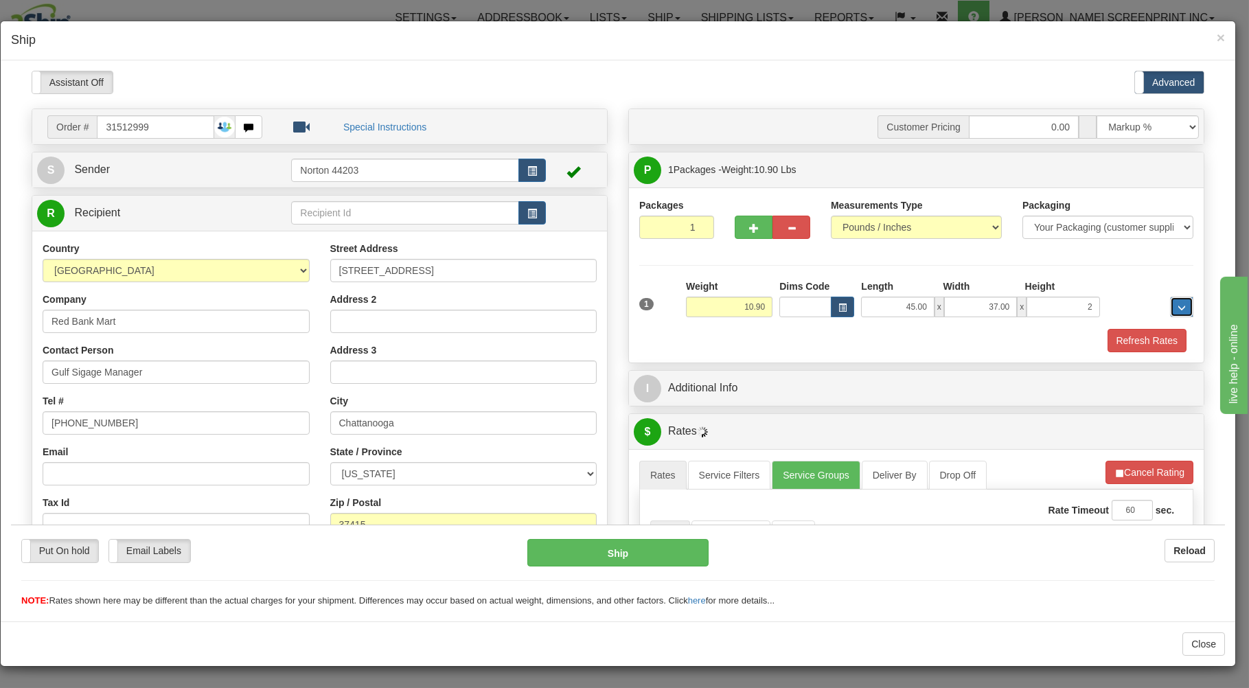
type input "2.00"
click at [796, 340] on div "Refresh Rates" at bounding box center [916, 339] width 561 height 23
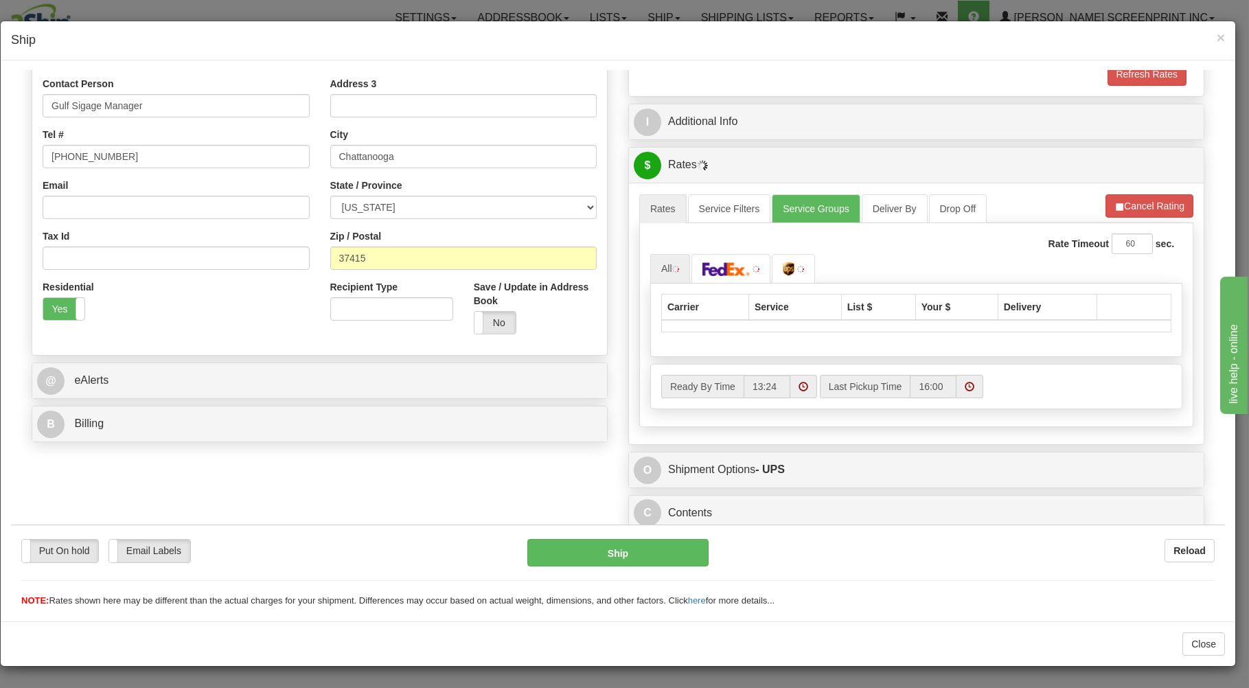
scroll to position [270, 0]
click at [702, 268] on img at bounding box center [726, 269] width 48 height 14
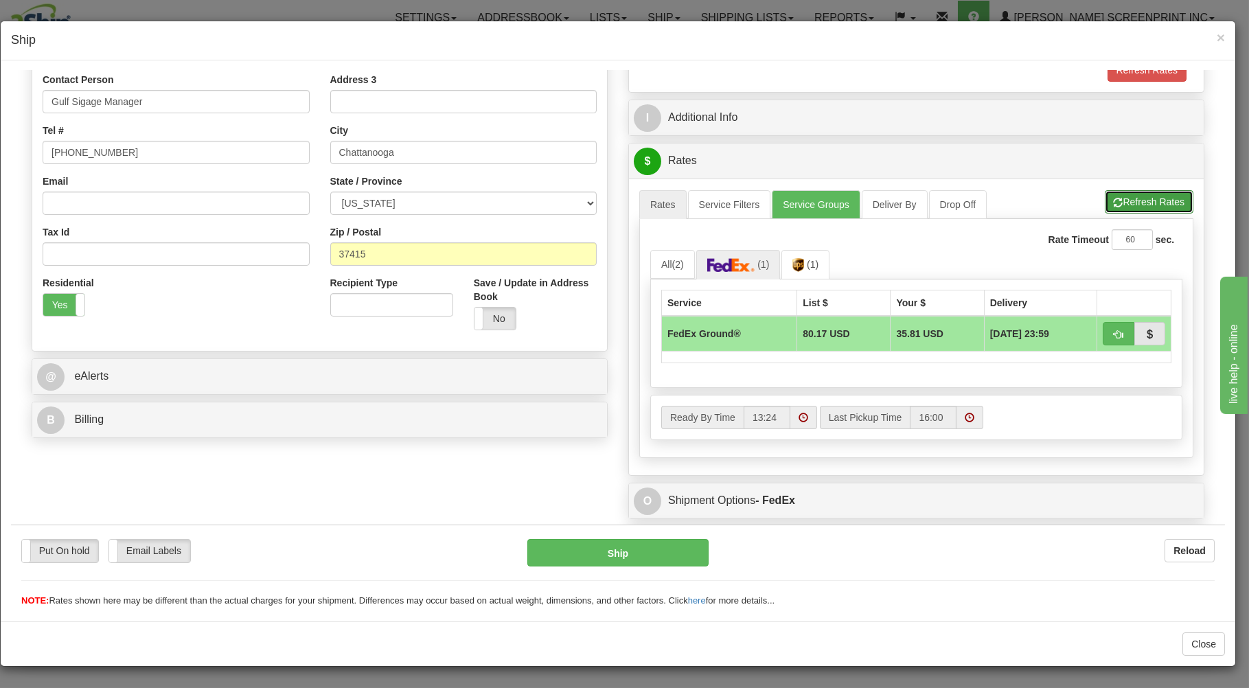
click at [1122, 198] on button "Refresh Rates" at bounding box center [1148, 200] width 89 height 23
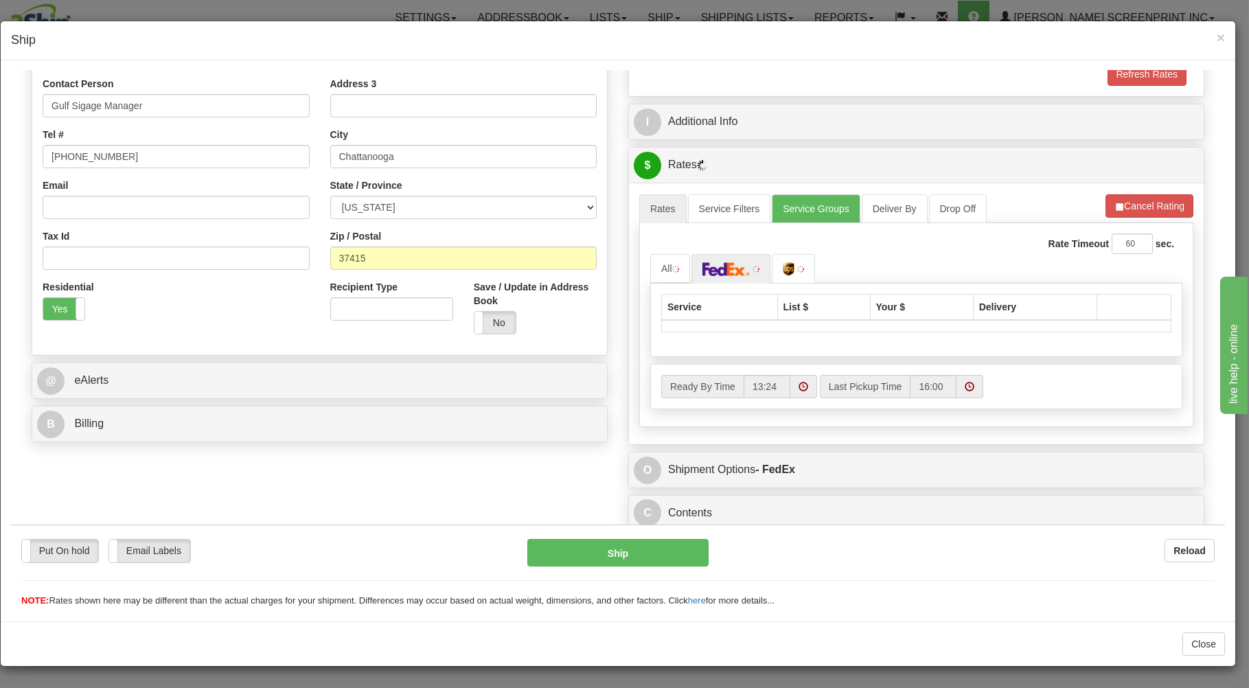
type input "10.90"
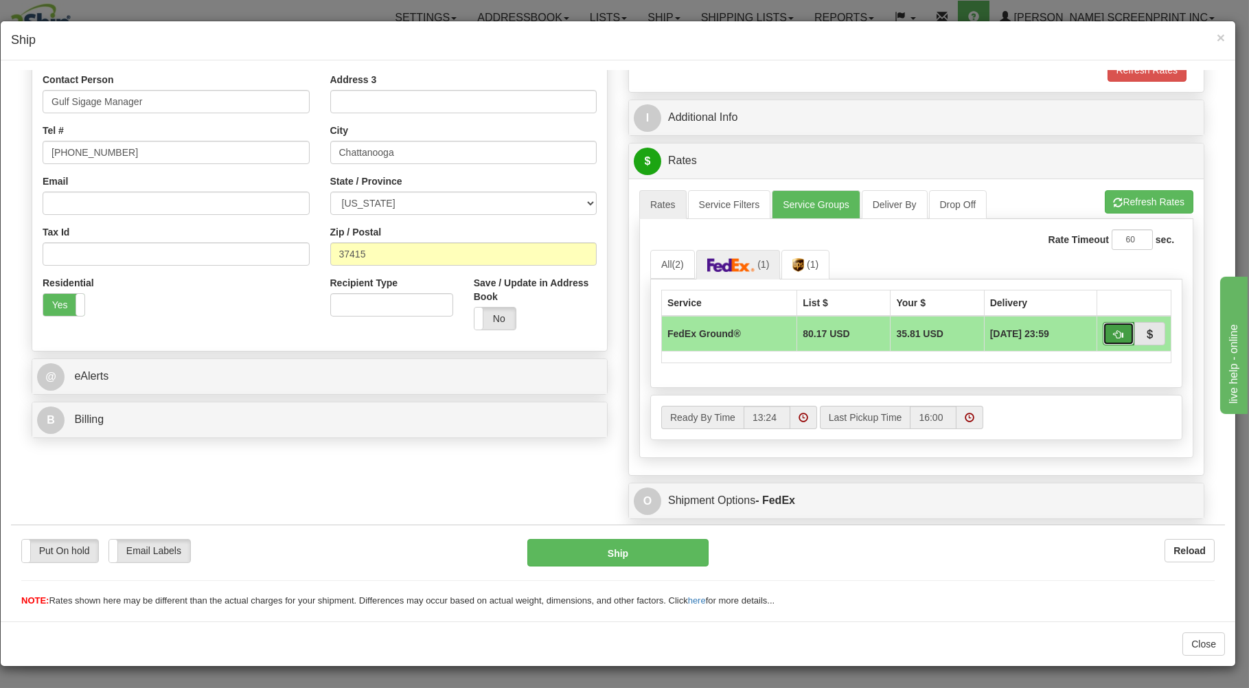
click at [1102, 326] on button "button" at bounding box center [1118, 332] width 32 height 23
type input "92"
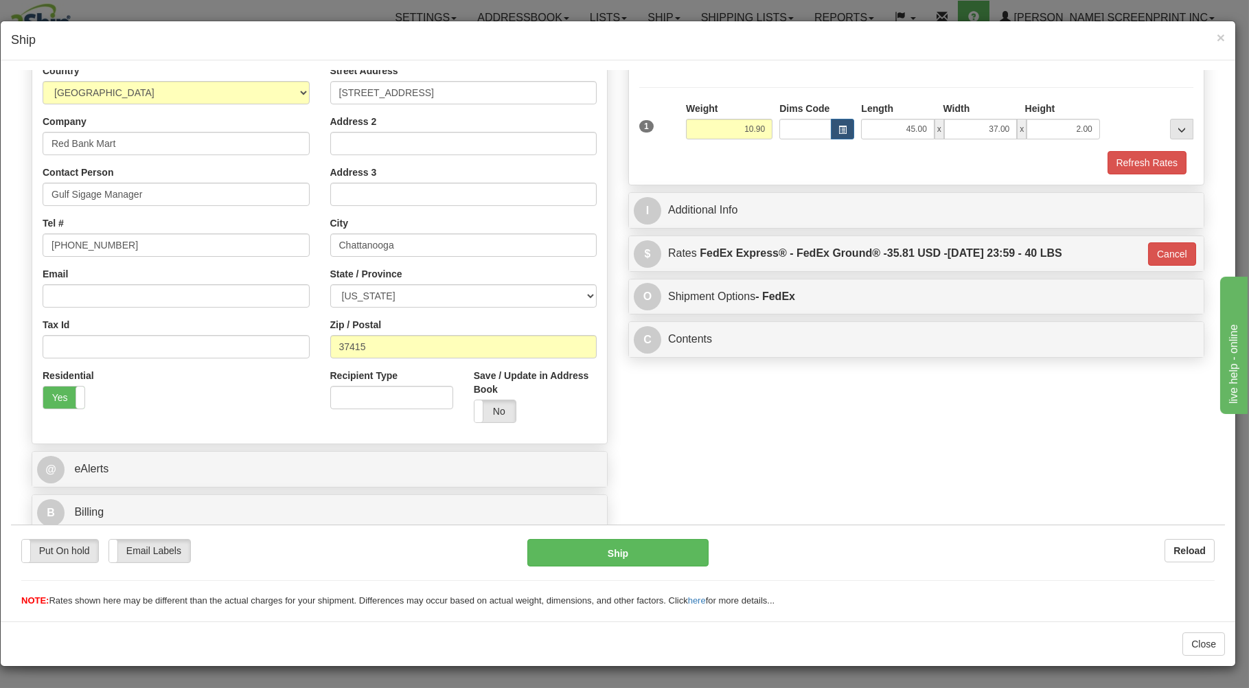
scroll to position [181, 0]
click at [614, 550] on button "Ship" at bounding box center [618, 551] width 182 height 27
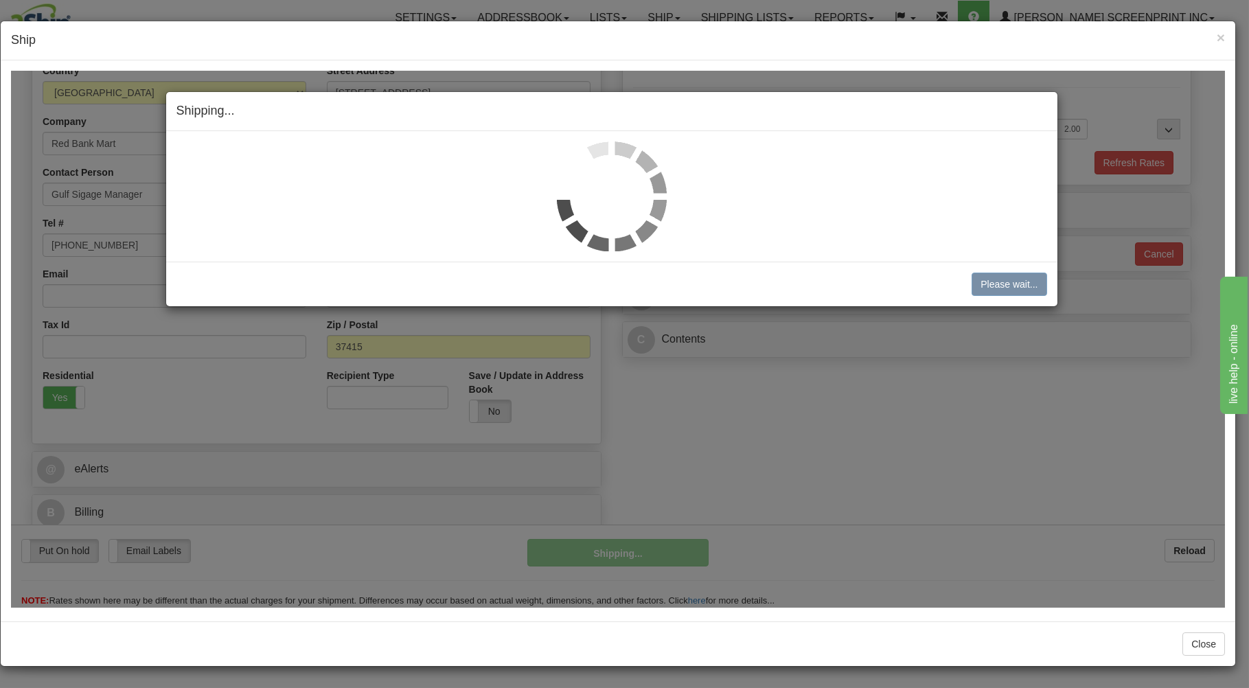
type input "10.85"
type input "92"
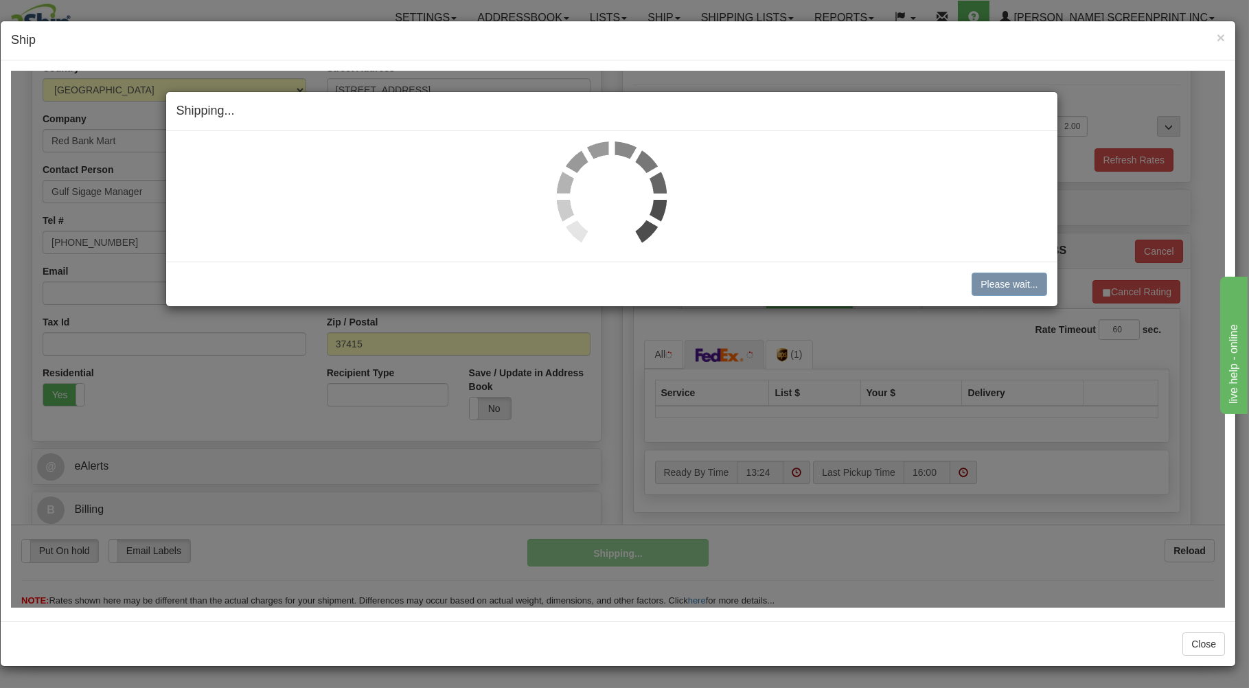
type input "10.90"
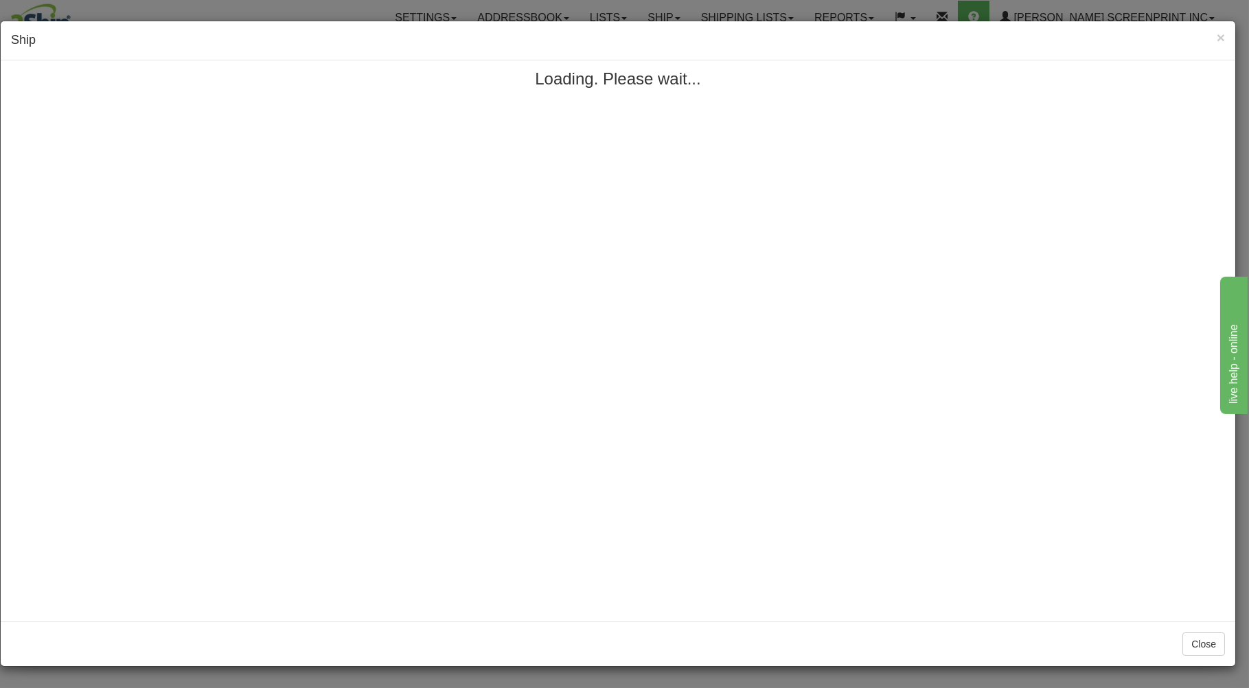
scroll to position [0, 0]
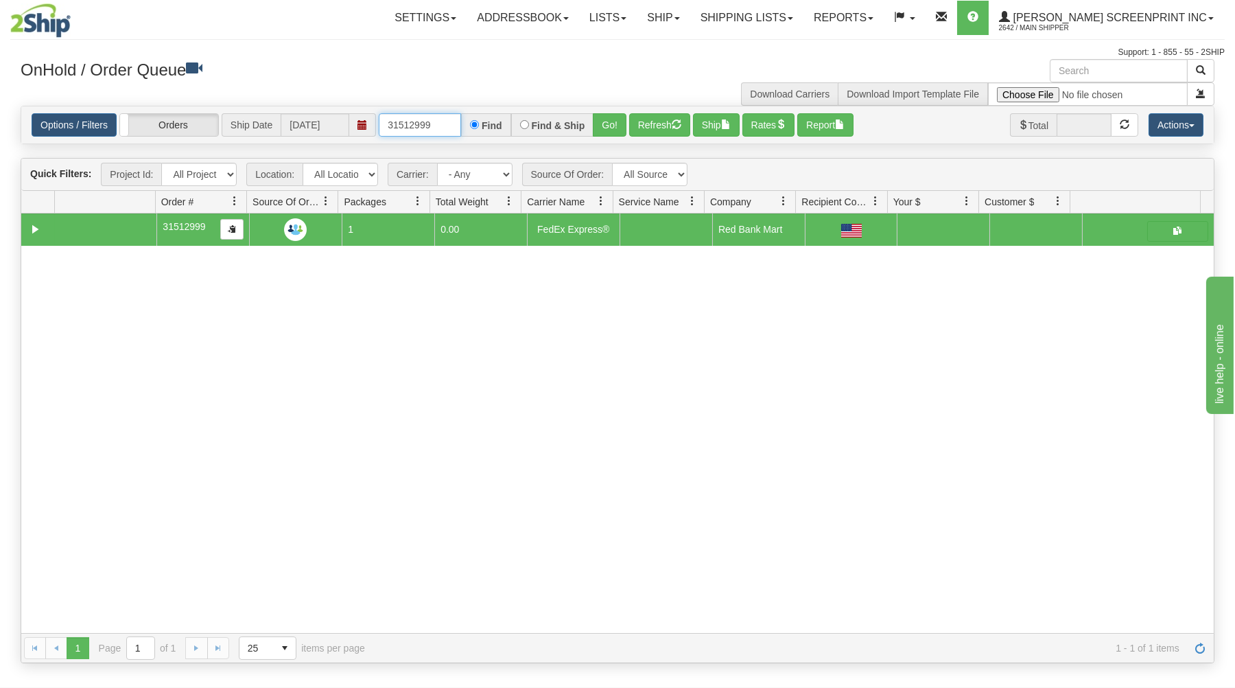
drag, startPoint x: 383, startPoint y: 124, endPoint x: 572, endPoint y: 98, distance: 190.5
click at [572, 98] on div "× Get OnHold Shipments fields - load dt: 349 Get OnHold Shipments fields - tran…" at bounding box center [617, 361] width 1215 height 604
type input "16987"
click at [610, 118] on button "Go!" at bounding box center [610, 124] width 34 height 23
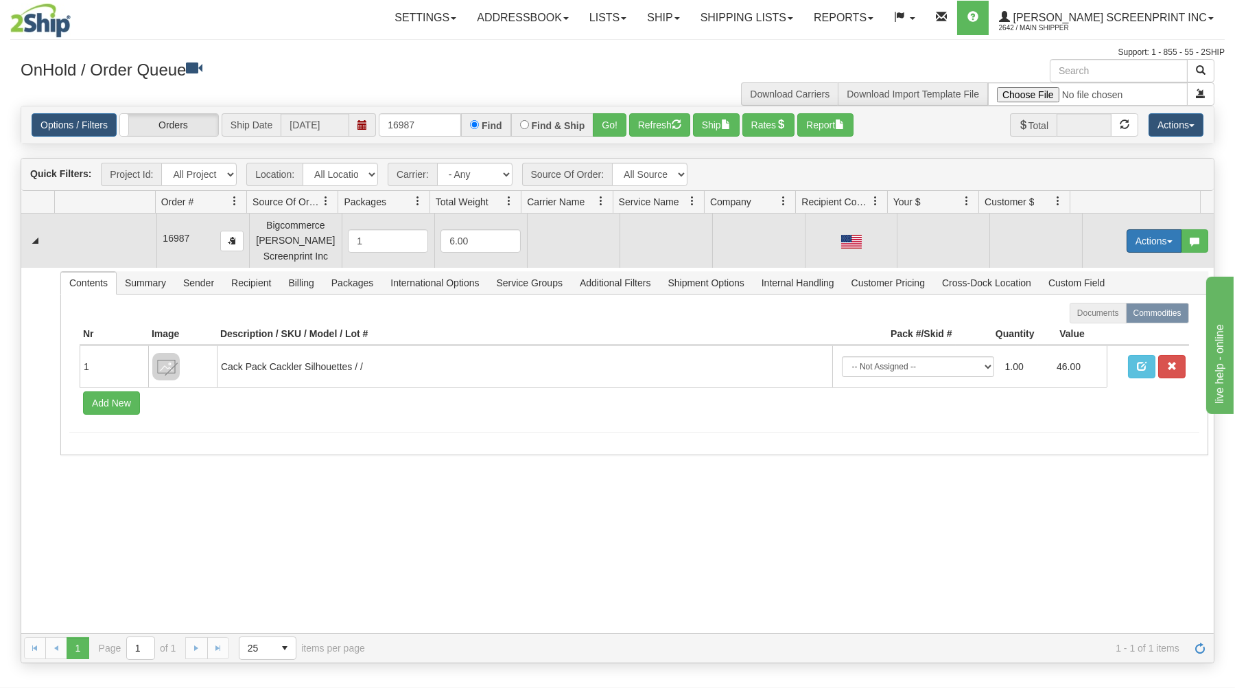
click at [1127, 233] on button "Actions" at bounding box center [1154, 240] width 55 height 23
click at [1108, 265] on link "Open" at bounding box center [1126, 267] width 110 height 18
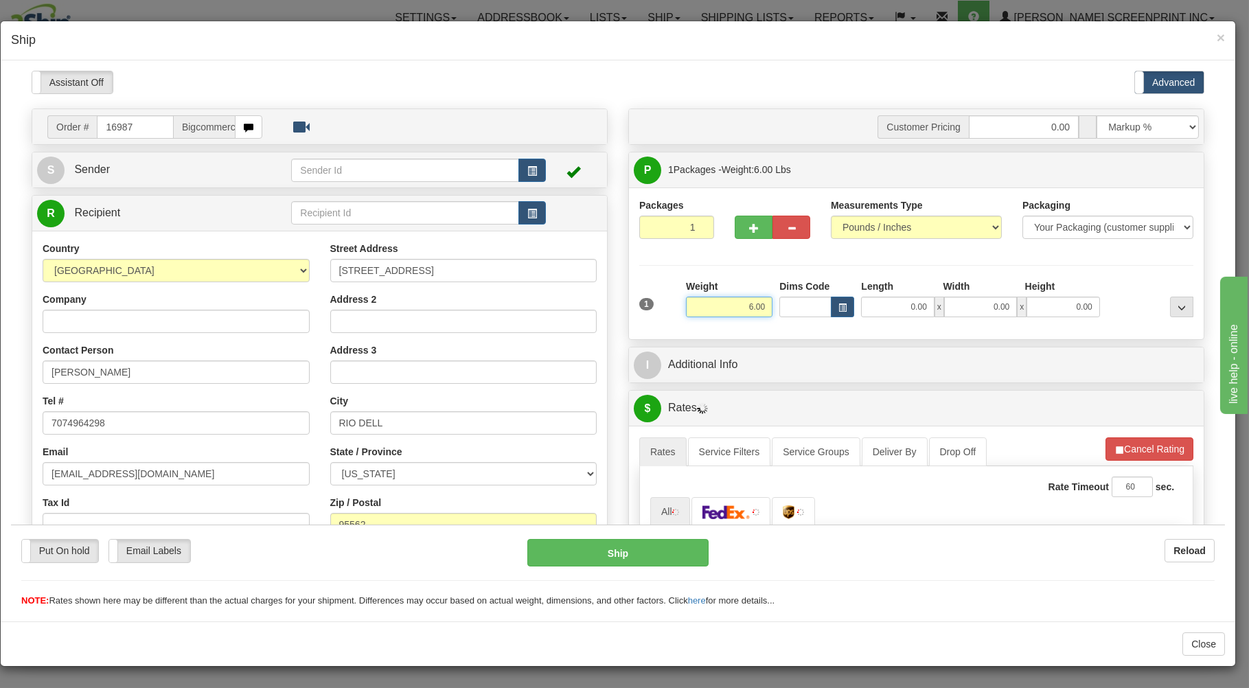
drag, startPoint x: 736, startPoint y: 306, endPoint x: 841, endPoint y: 290, distance: 105.5
click at [772, 296] on input "6.00" at bounding box center [729, 306] width 86 height 21
type input "4.35"
type input "26.00"
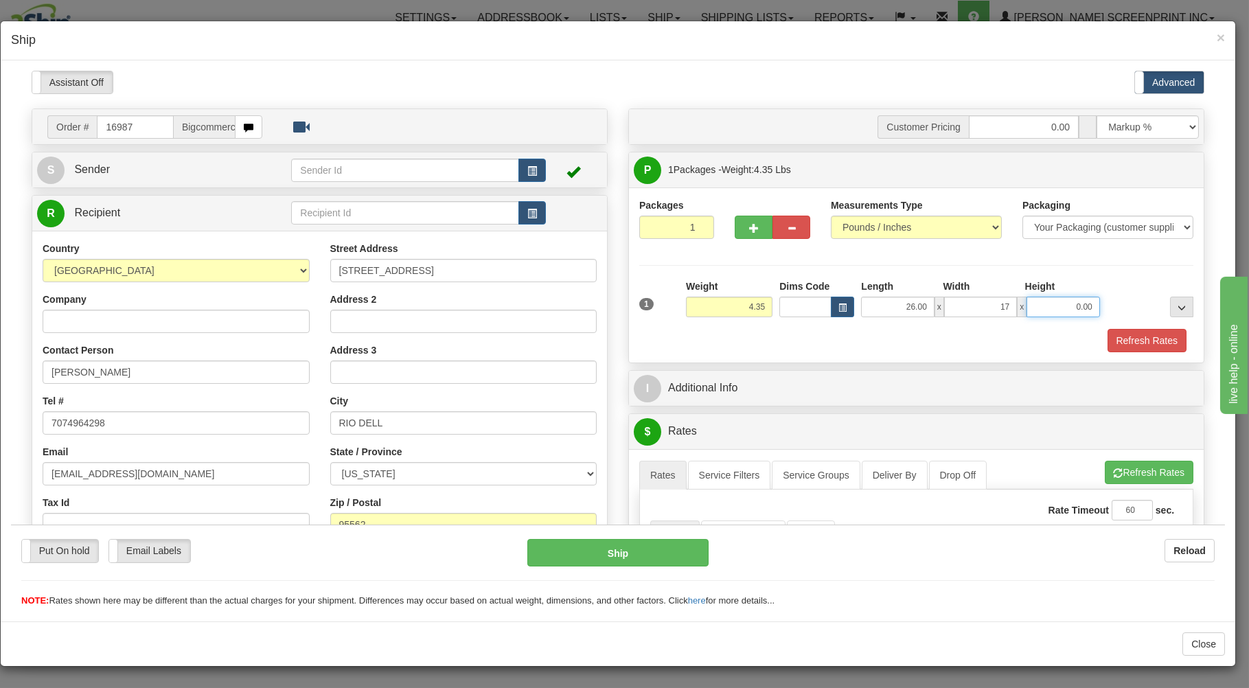
type input "17.00"
type input "4.00"
click at [820, 340] on div "Refresh Rates" at bounding box center [916, 339] width 561 height 23
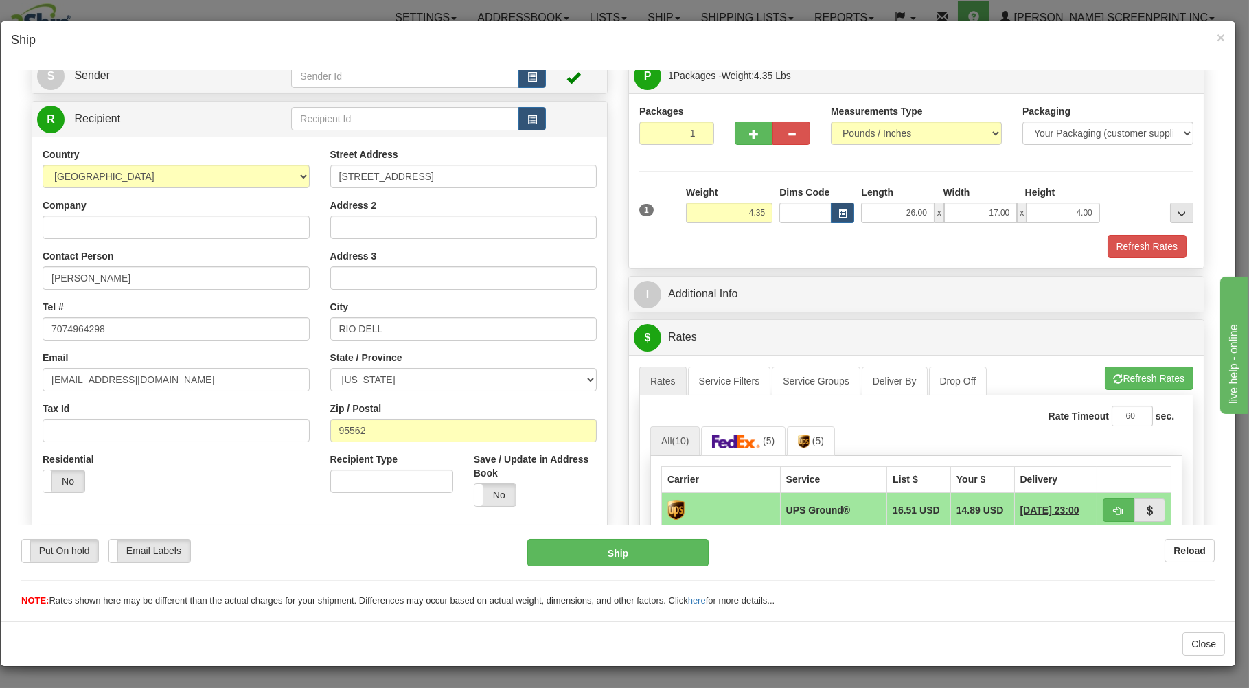
scroll to position [294, 0]
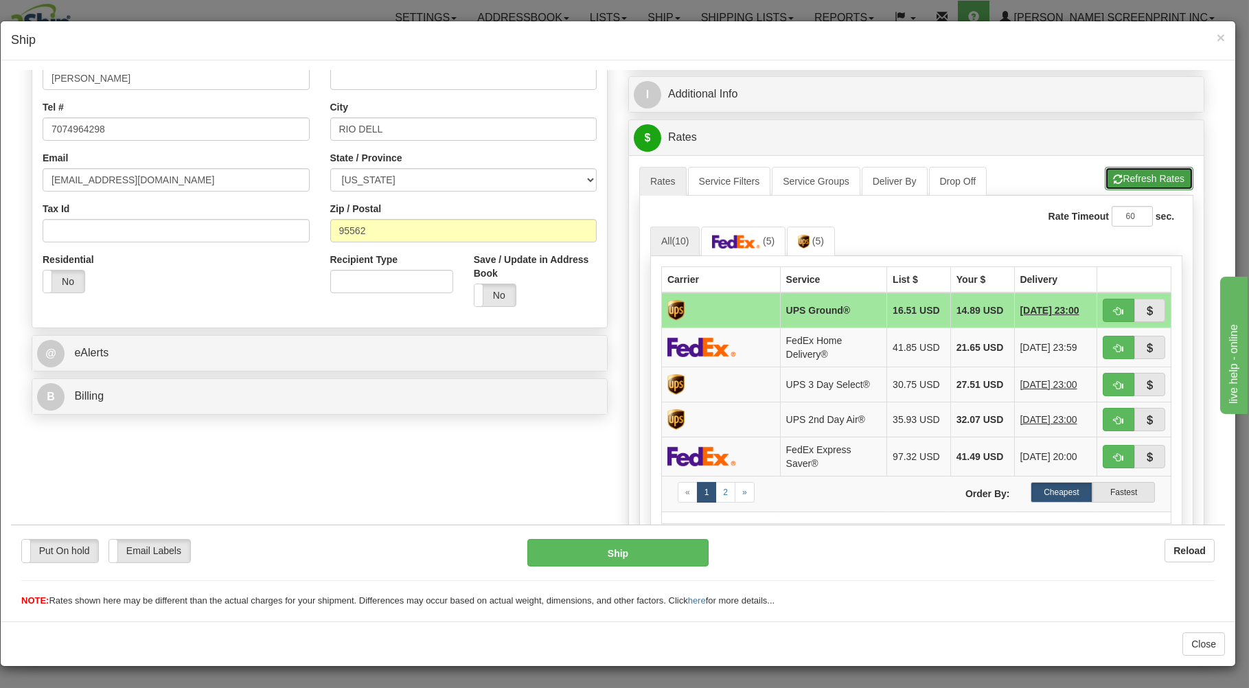
click at [1107, 171] on button "Refresh Rates" at bounding box center [1148, 177] width 89 height 23
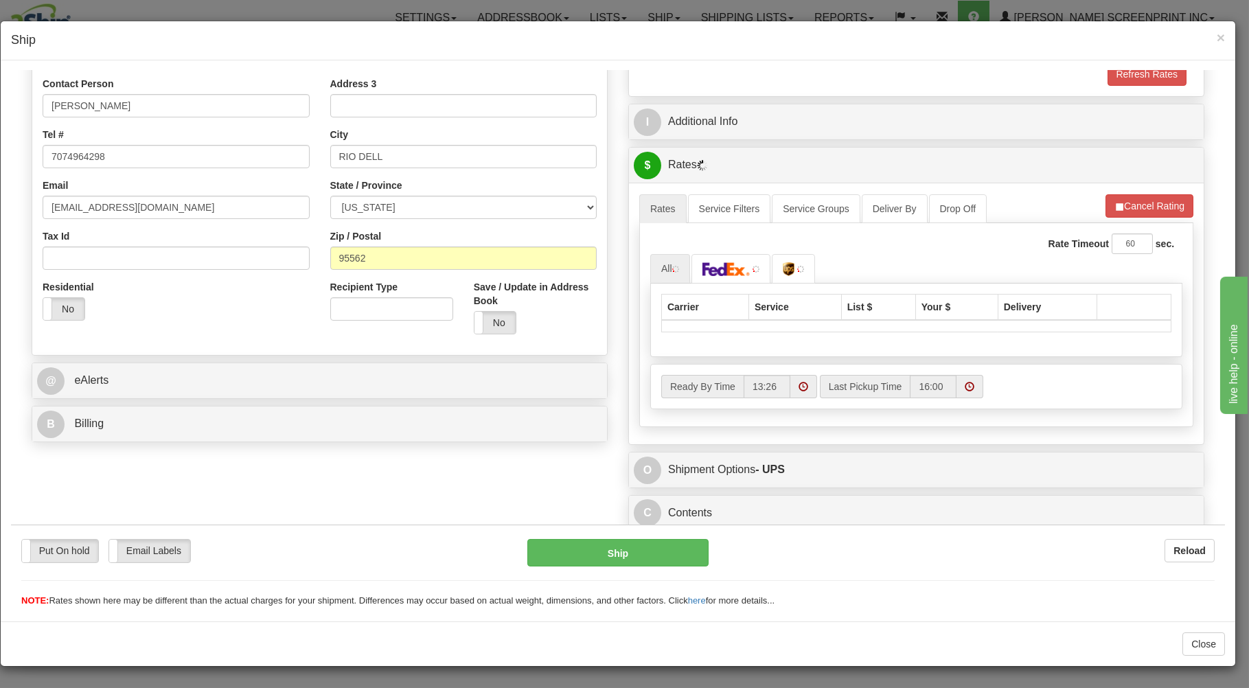
scroll to position [270, 0]
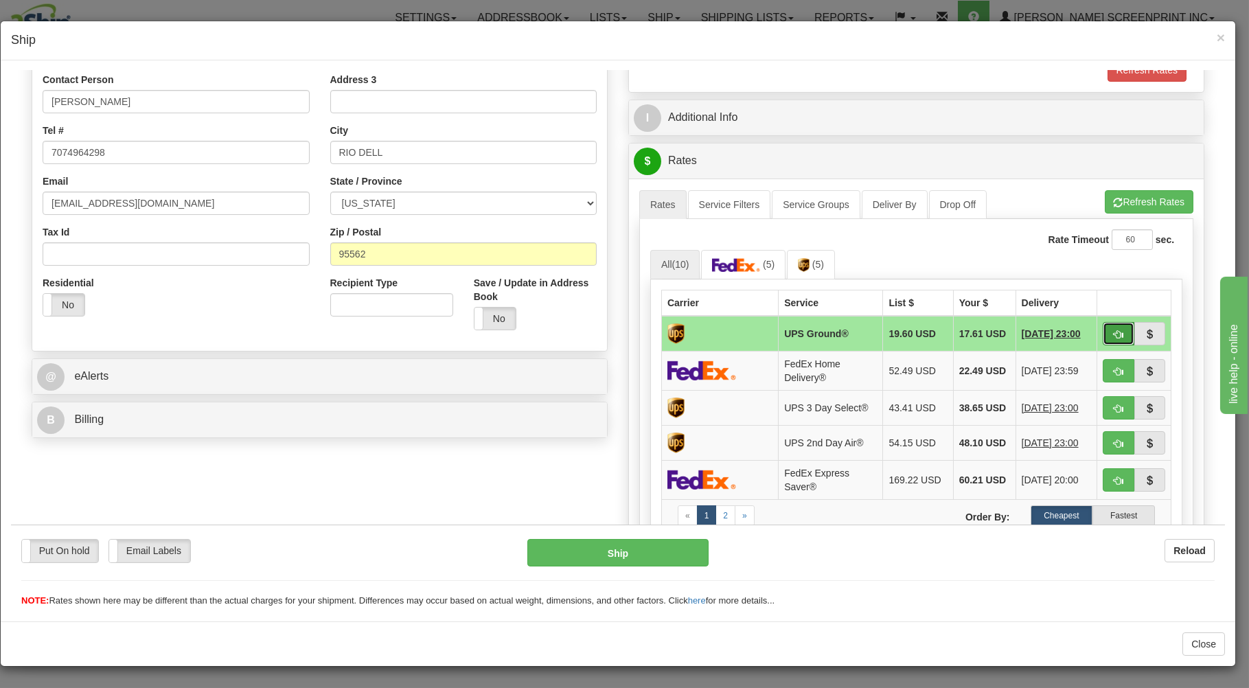
click at [1113, 329] on span "button" at bounding box center [1118, 333] width 10 height 9
type input "03"
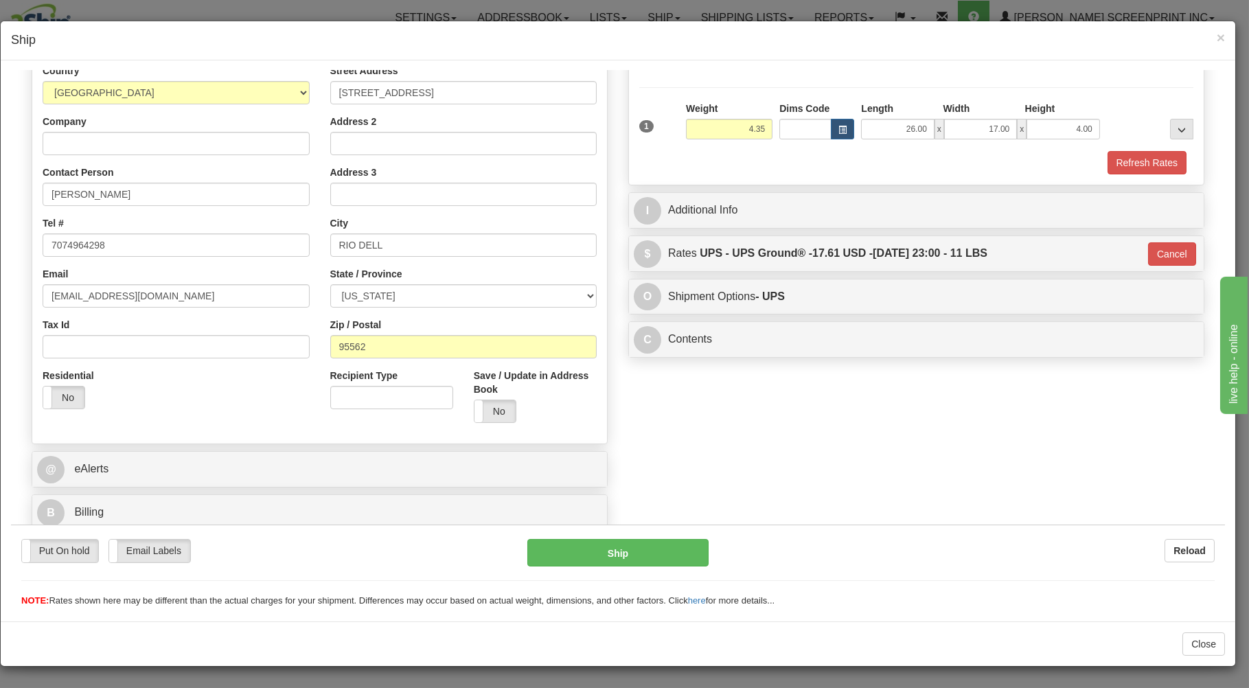
scroll to position [181, 0]
click at [662, 556] on button "Ship" at bounding box center [618, 551] width 182 height 27
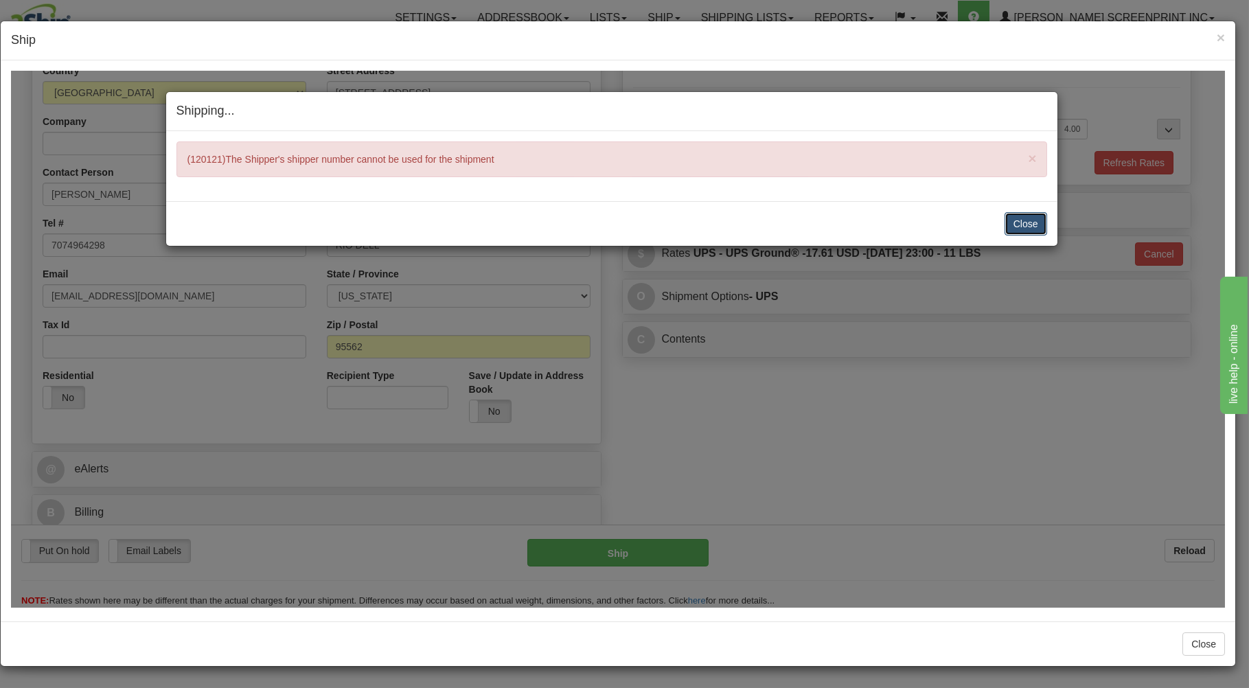
click at [1020, 221] on button "Close" at bounding box center [1025, 222] width 43 height 23
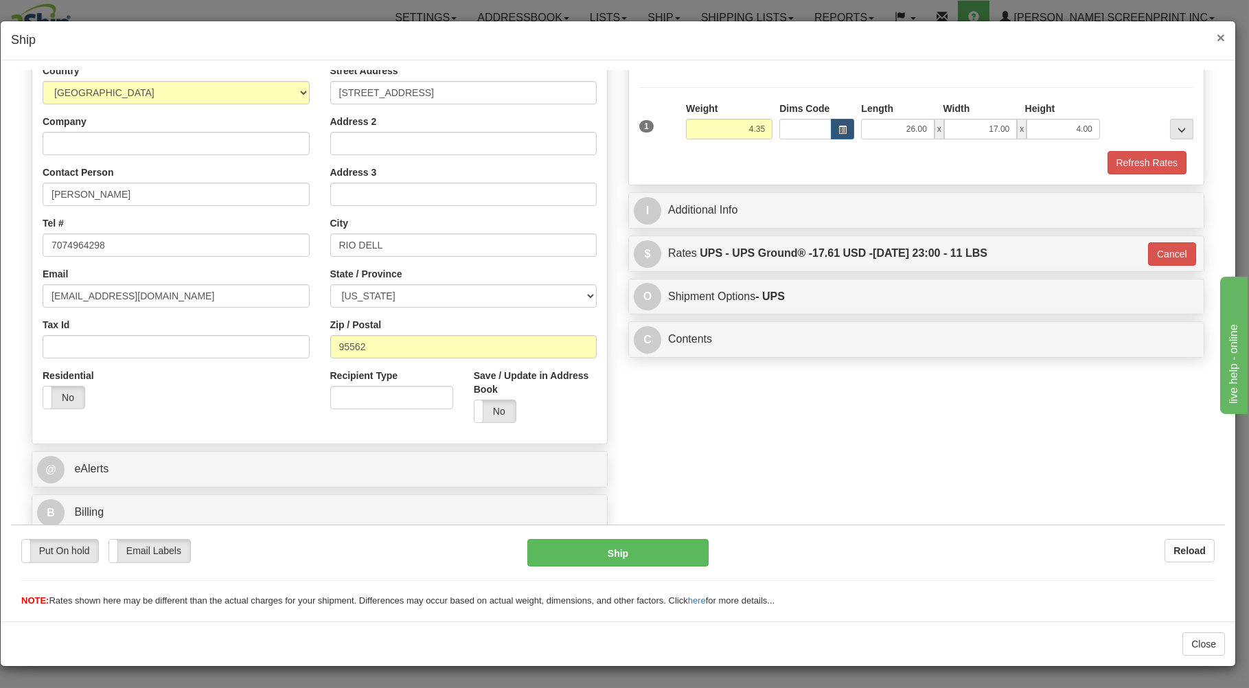
drag, startPoint x: 1219, startPoint y: 34, endPoint x: 1195, endPoint y: 57, distance: 33.0
click at [1217, 38] on span "×" at bounding box center [1220, 38] width 8 height 16
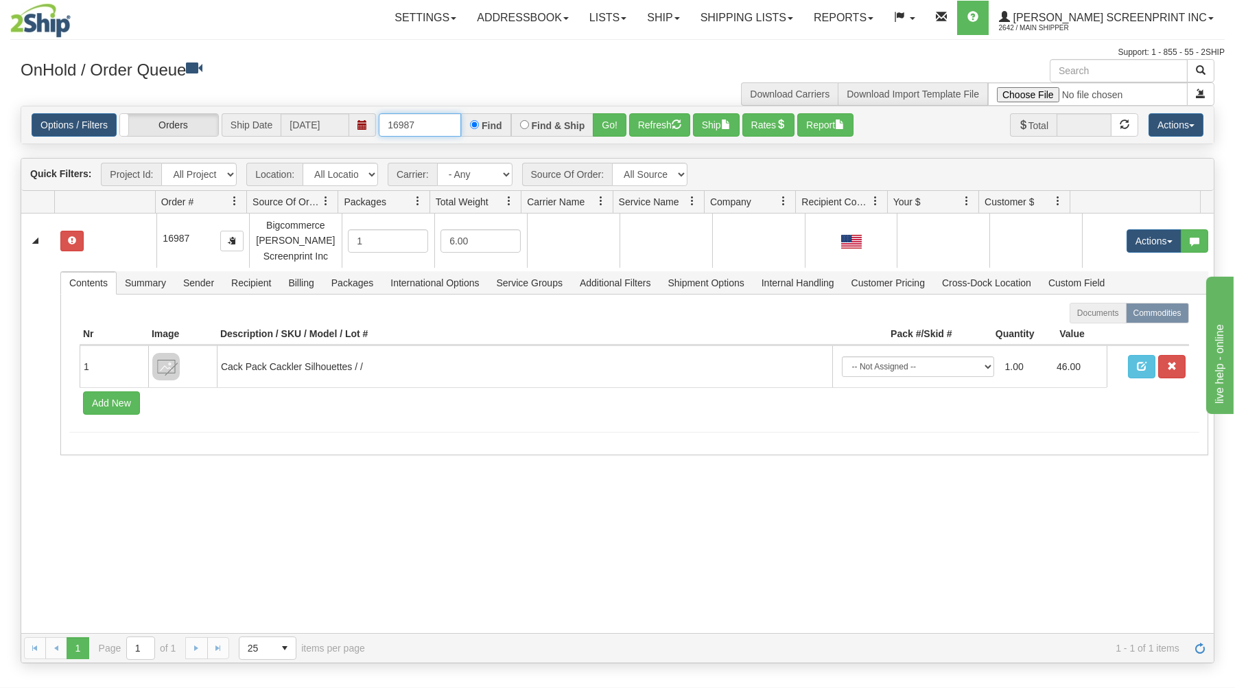
drag, startPoint x: 382, startPoint y: 122, endPoint x: 548, endPoint y: 98, distance: 167.8
click at [545, 101] on div "× Get OnHold Shipments fields - load dt: 294 Get OnHold Shipments fields - tran…" at bounding box center [617, 361] width 1215 height 604
type input "31511284"
click at [598, 124] on button "Go!" at bounding box center [610, 124] width 34 height 23
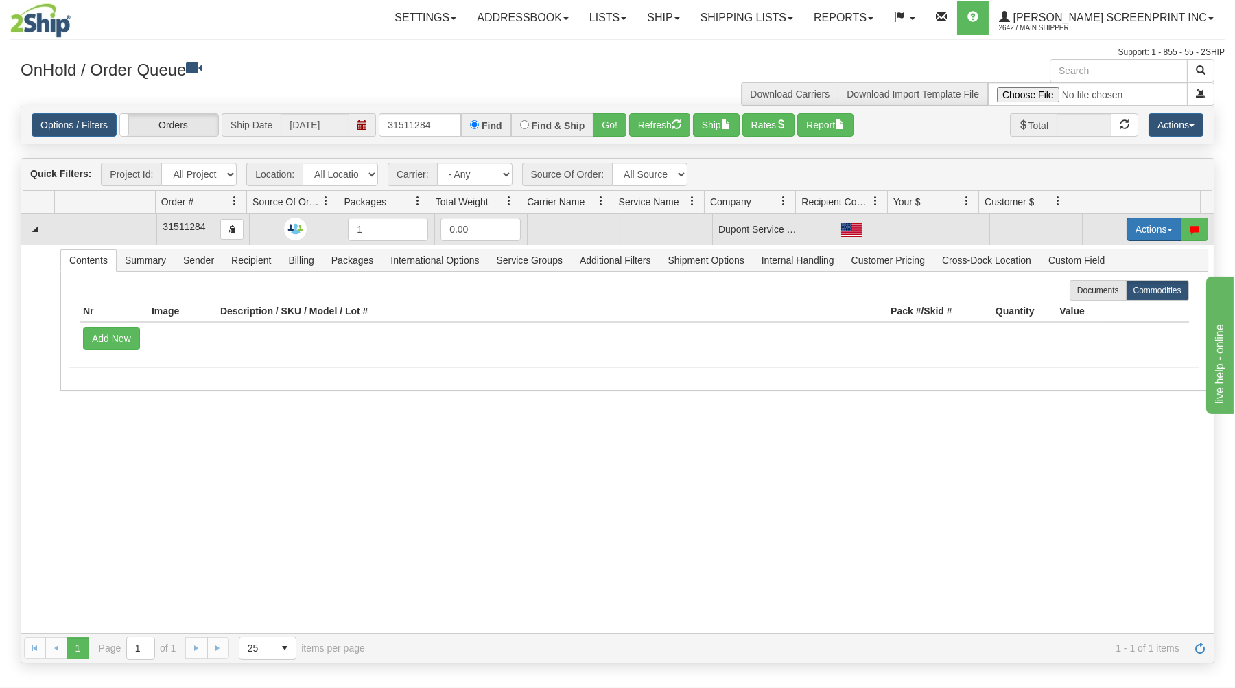
click at [1142, 224] on button "Actions" at bounding box center [1154, 229] width 55 height 23
click at [1112, 254] on link "Open" at bounding box center [1126, 255] width 110 height 18
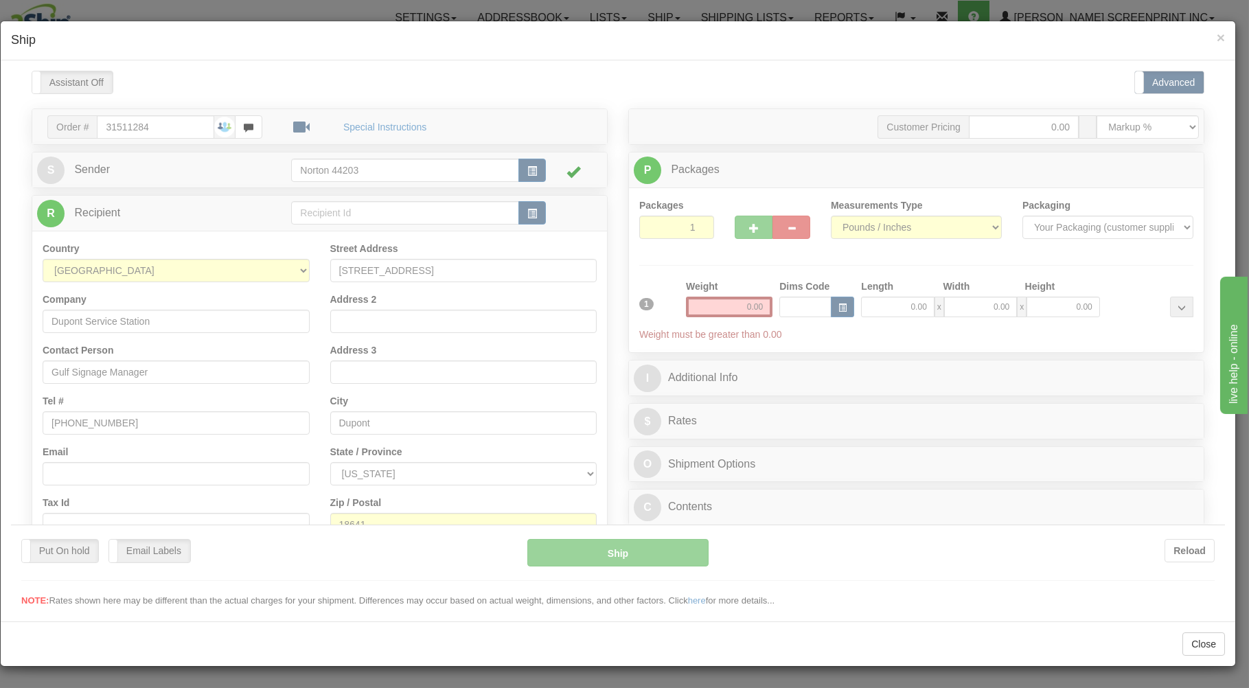
scroll to position [0, 0]
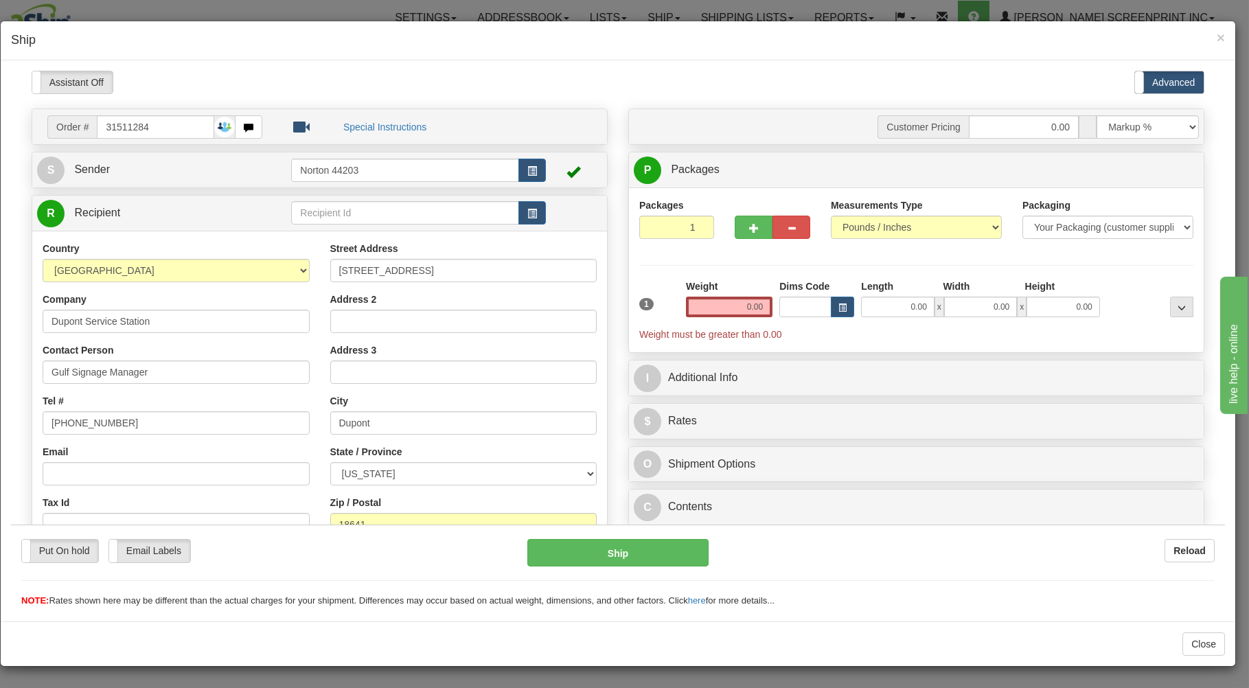
type input "10.20"
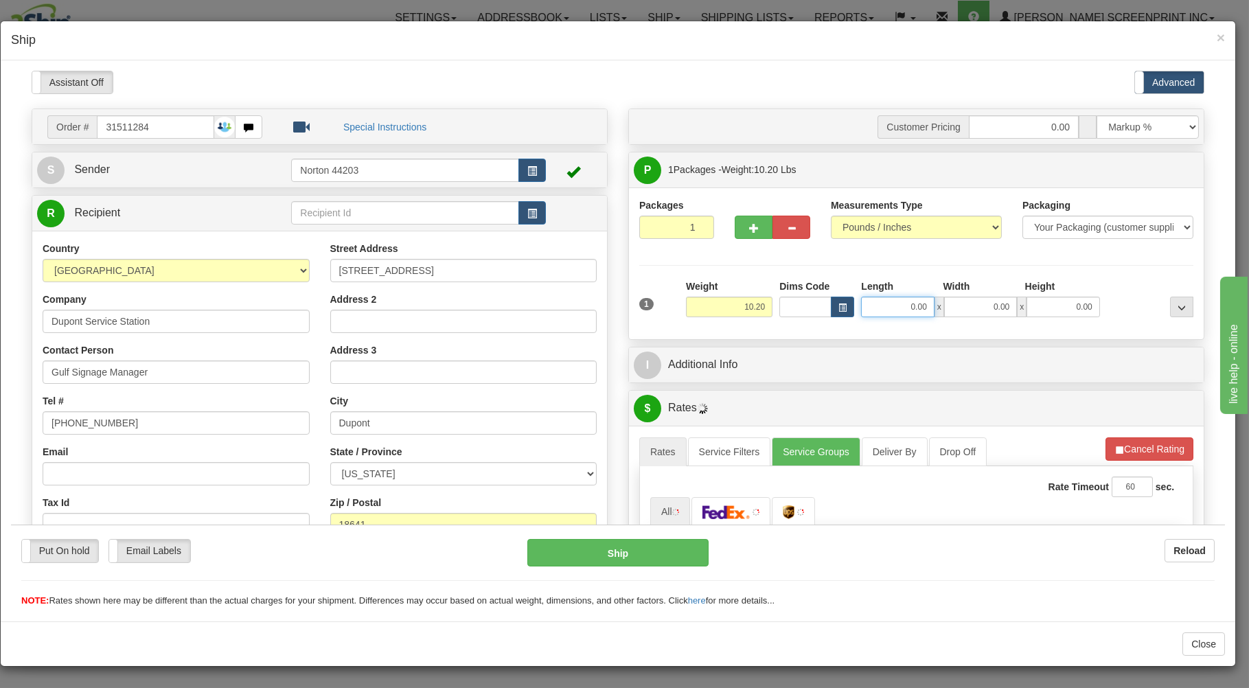
drag, startPoint x: 889, startPoint y: 307, endPoint x: 936, endPoint y: 307, distance: 47.4
click at [933, 307] on input "0.00" at bounding box center [897, 306] width 73 height 21
type input "45.00"
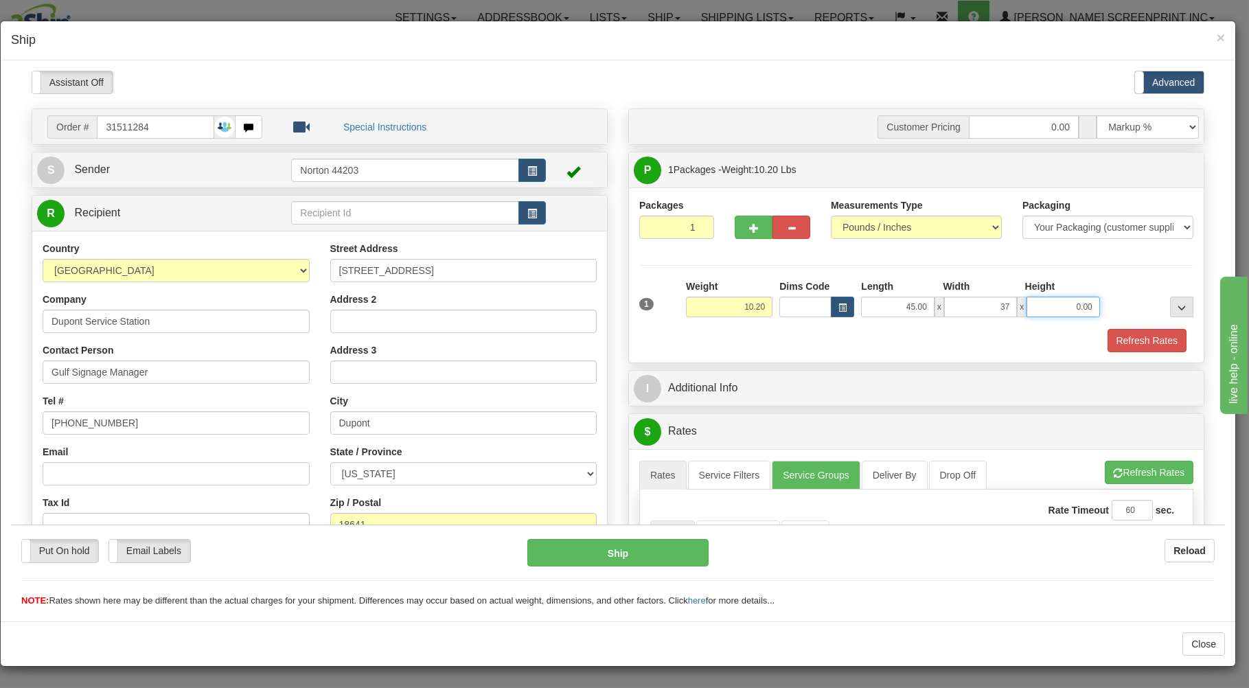
type input "37.00"
type input "2.00"
click at [839, 355] on div "Packages 1 1 Measurements Type" at bounding box center [916, 274] width 574 height 175
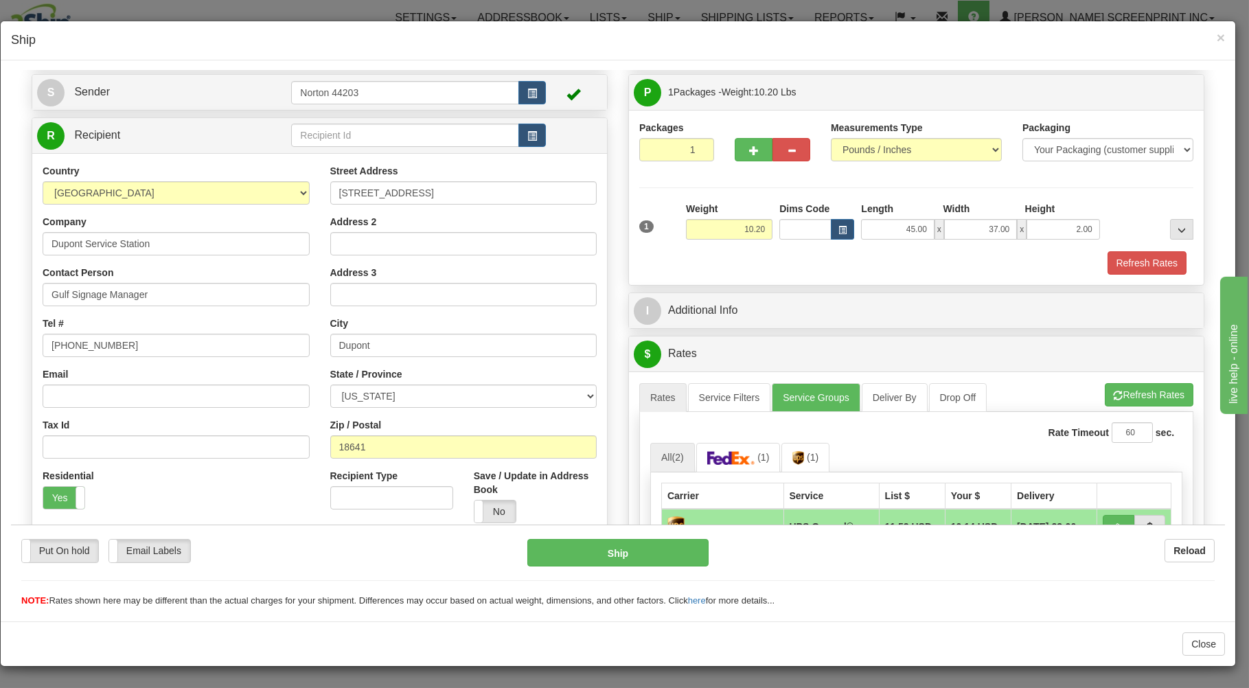
scroll to position [294, 0]
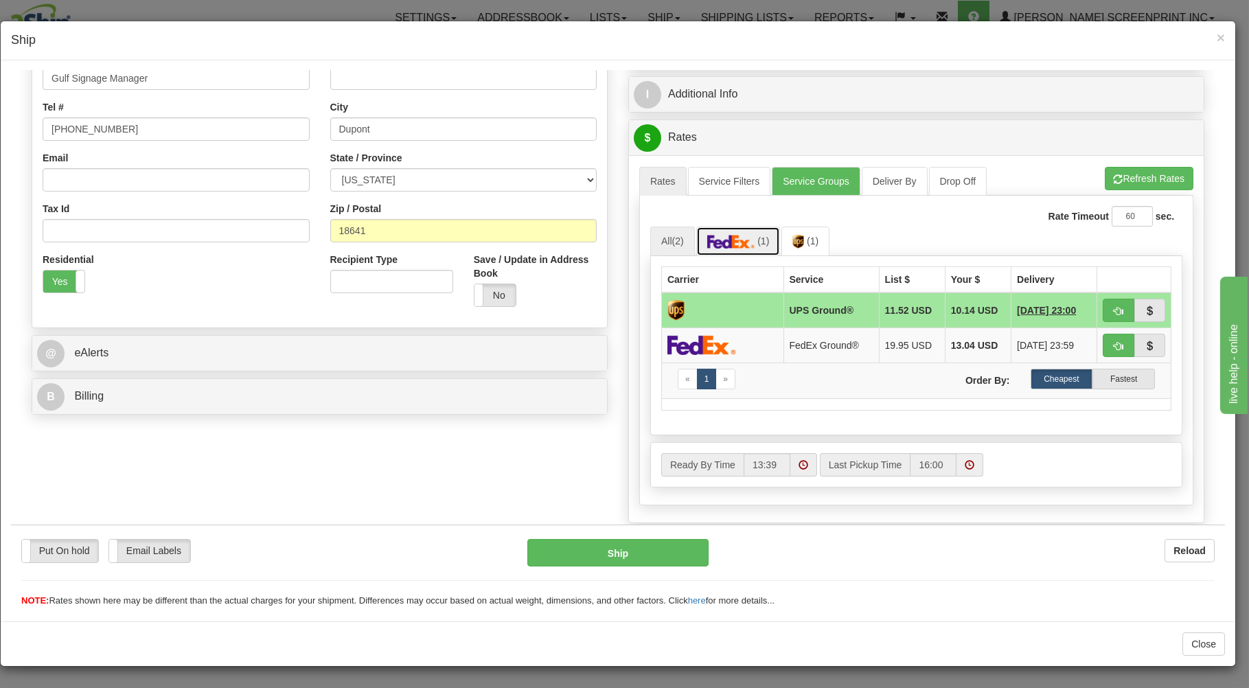
click at [757, 240] on span "(1)" at bounding box center [763, 240] width 12 height 11
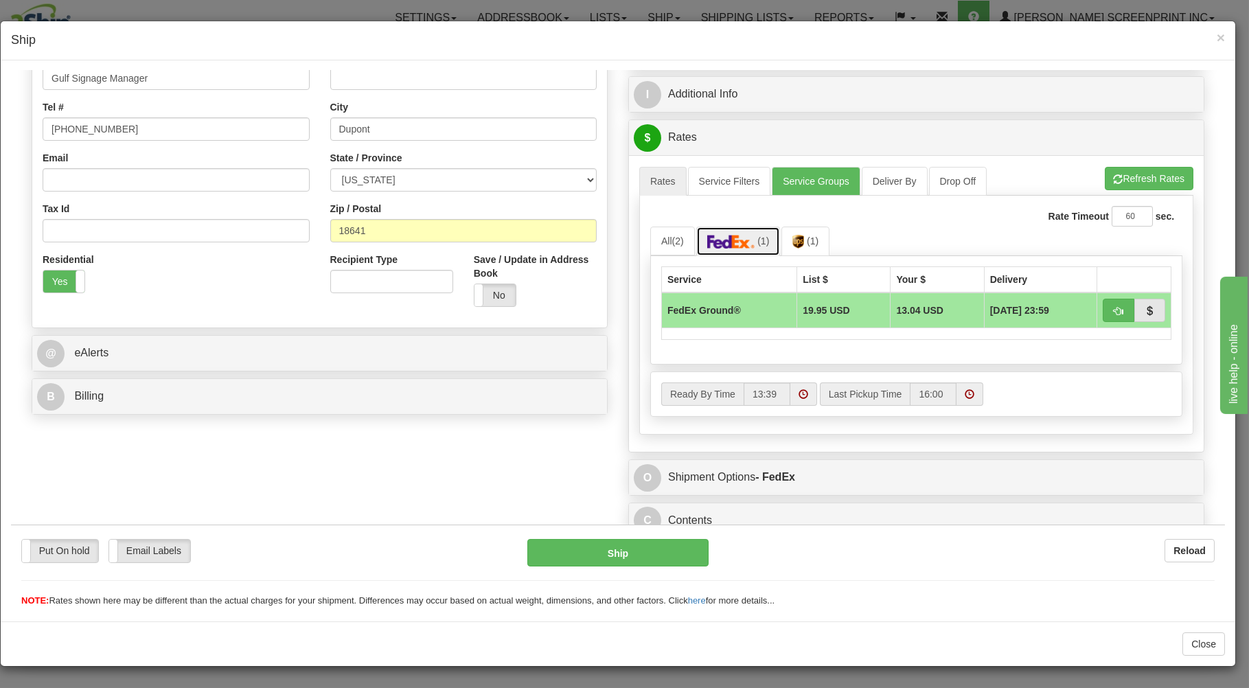
scroll to position [270, 0]
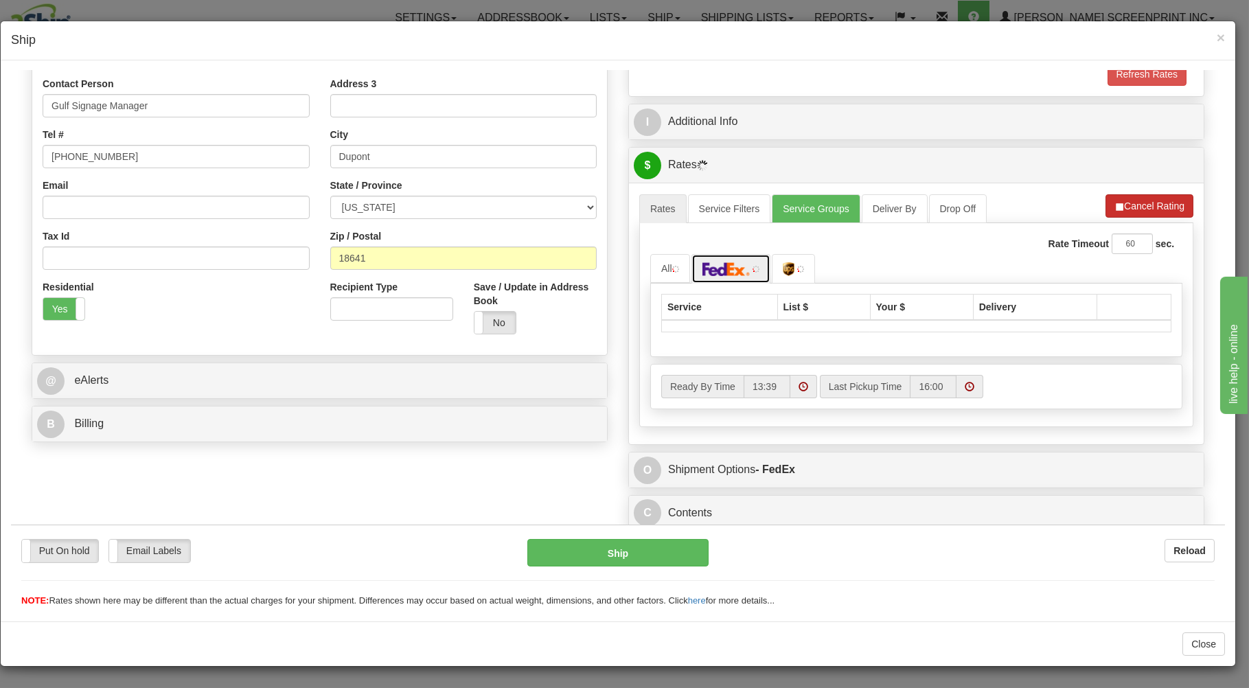
type input "10.20"
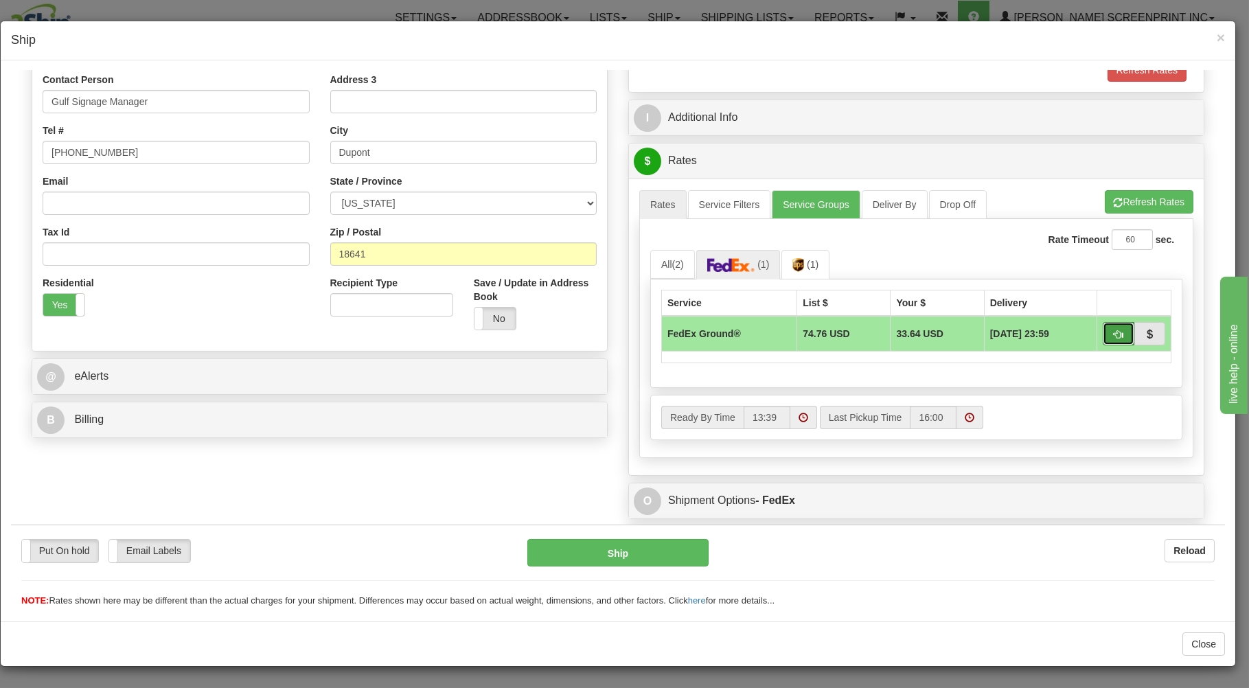
click at [1102, 327] on button "button" at bounding box center [1118, 332] width 32 height 23
type input "92"
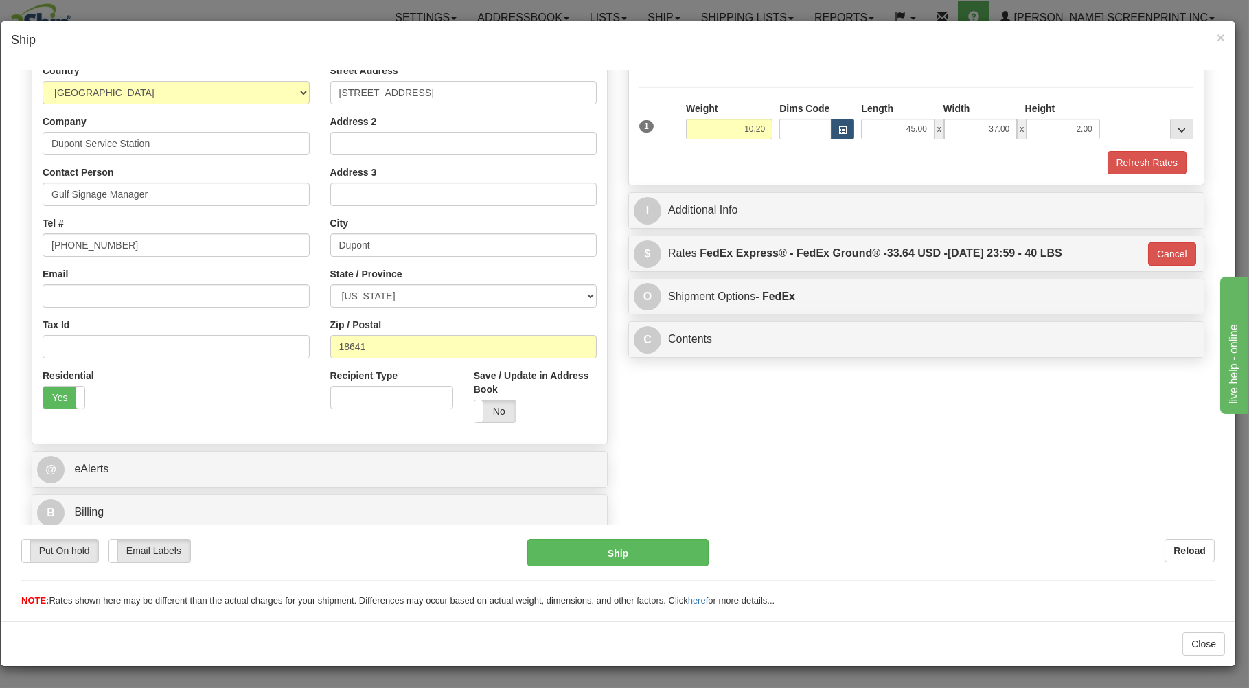
scroll to position [181, 0]
click at [627, 552] on button "Ship" at bounding box center [618, 551] width 182 height 27
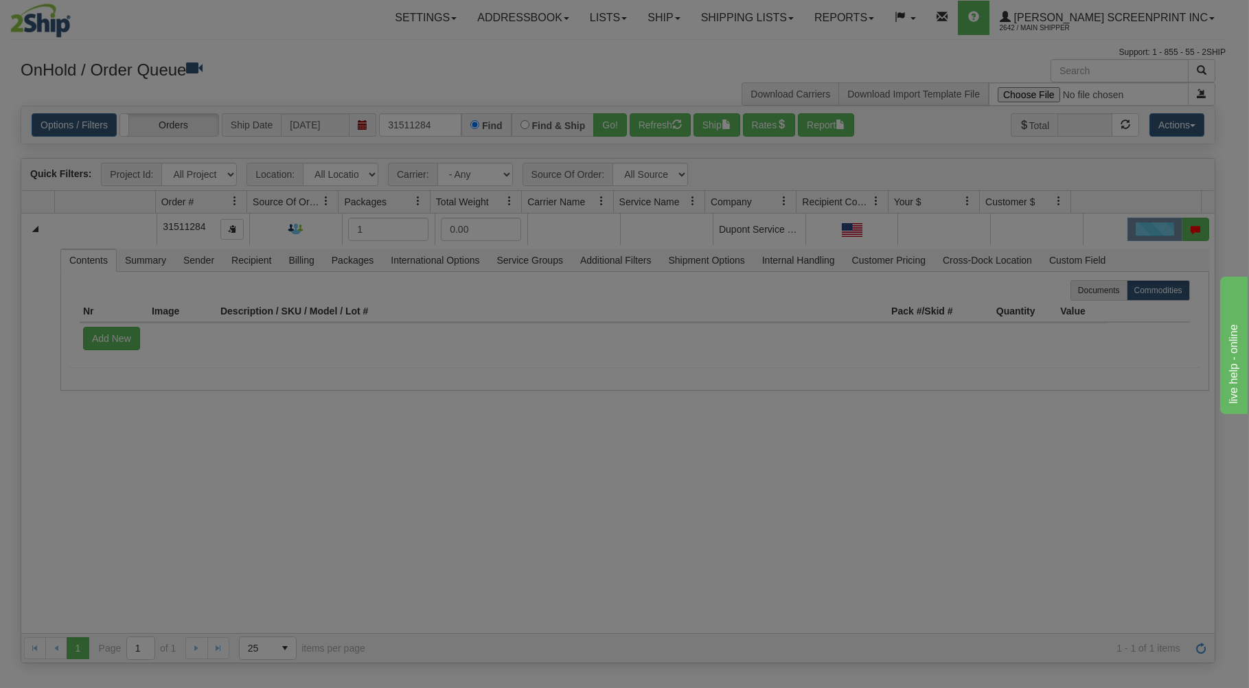
scroll to position [0, 0]
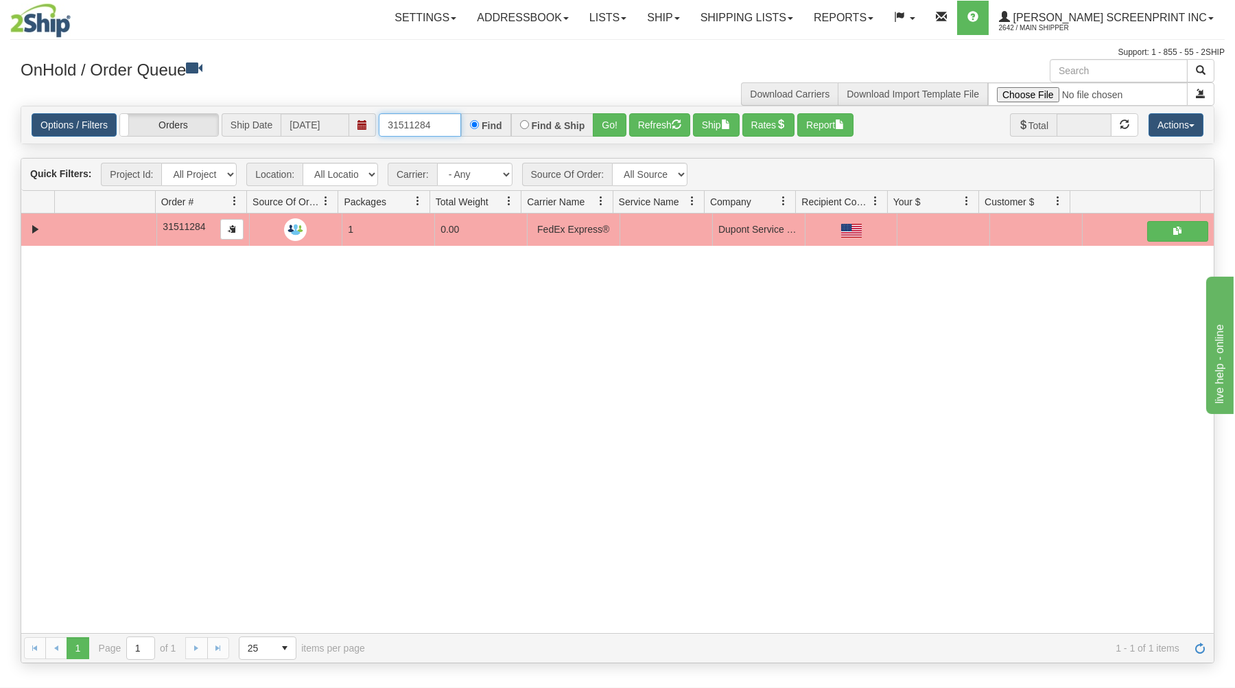
drag, startPoint x: 385, startPoint y: 125, endPoint x: 631, endPoint y: 100, distance: 247.7
click at [631, 100] on div "× Get OnHold Shipments fields - load dt: 281 Get OnHold Shipments fields - tran…" at bounding box center [617, 361] width 1215 height 604
type input "16987"
click at [604, 126] on button "Go!" at bounding box center [610, 124] width 34 height 23
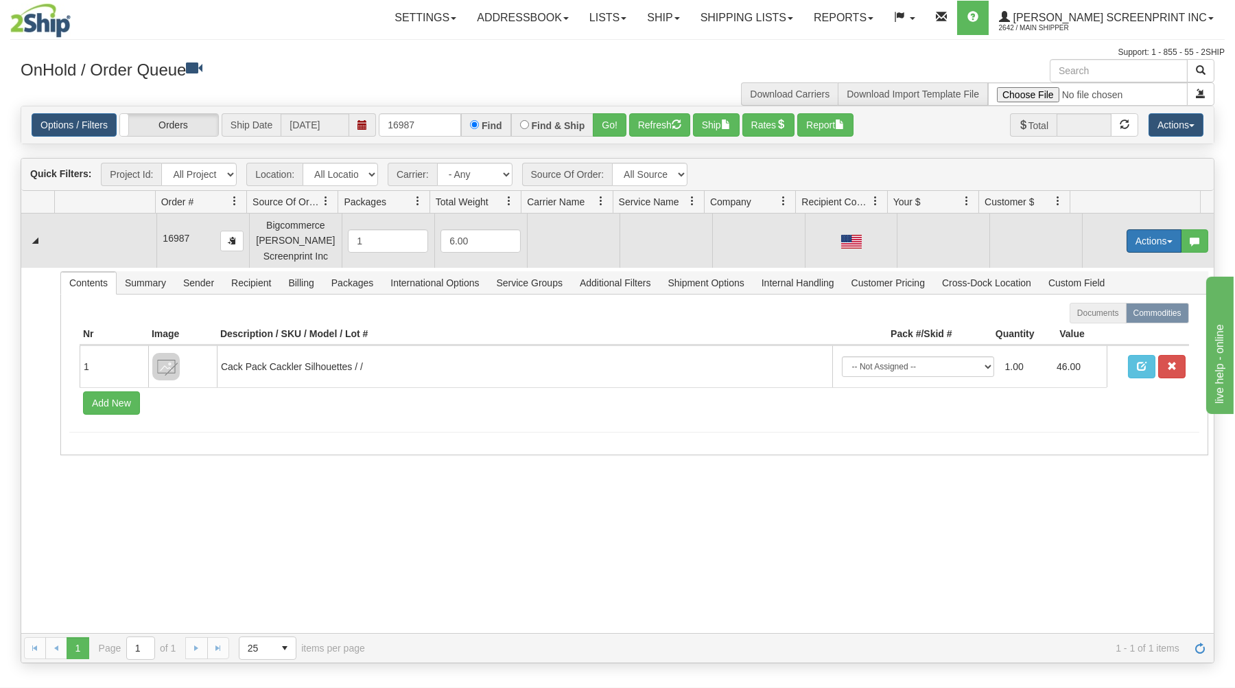
click at [1154, 235] on button "Actions" at bounding box center [1154, 240] width 55 height 23
click at [1092, 264] on span "Open" at bounding box center [1101, 267] width 33 height 11
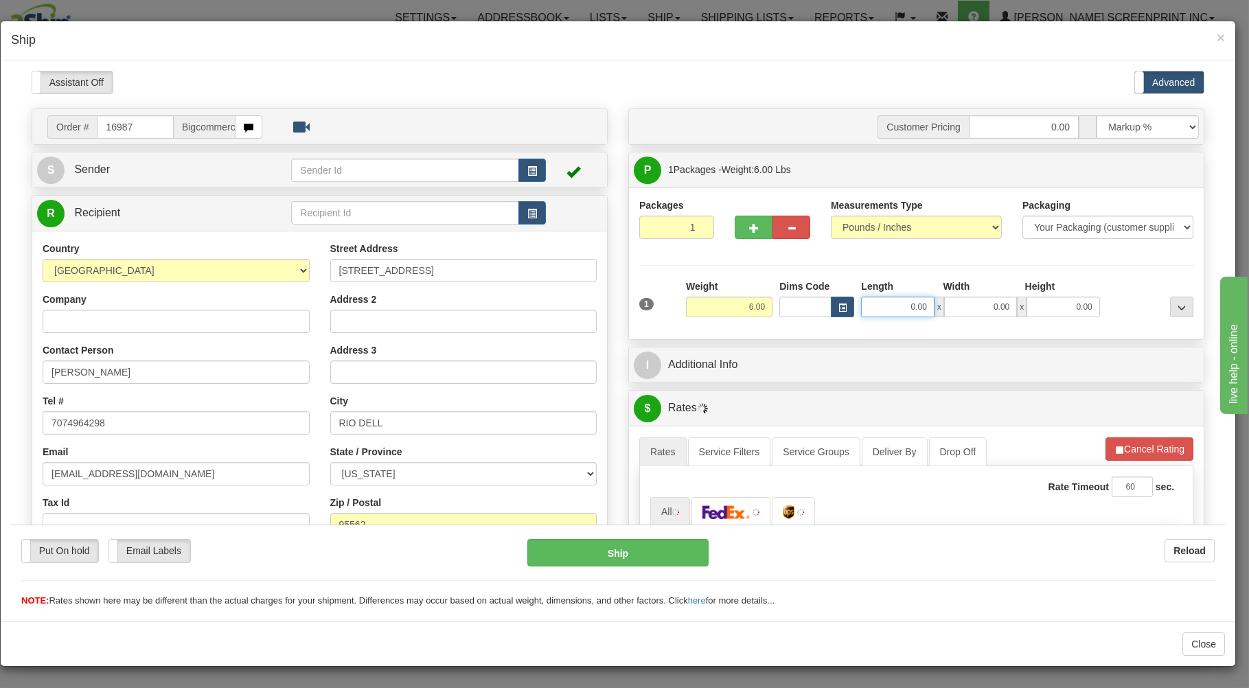
drag, startPoint x: 887, startPoint y: 301, endPoint x: 898, endPoint y: 304, distance: 10.7
click at [894, 303] on input "0.00" at bounding box center [897, 306] width 73 height 21
type input "26.00"
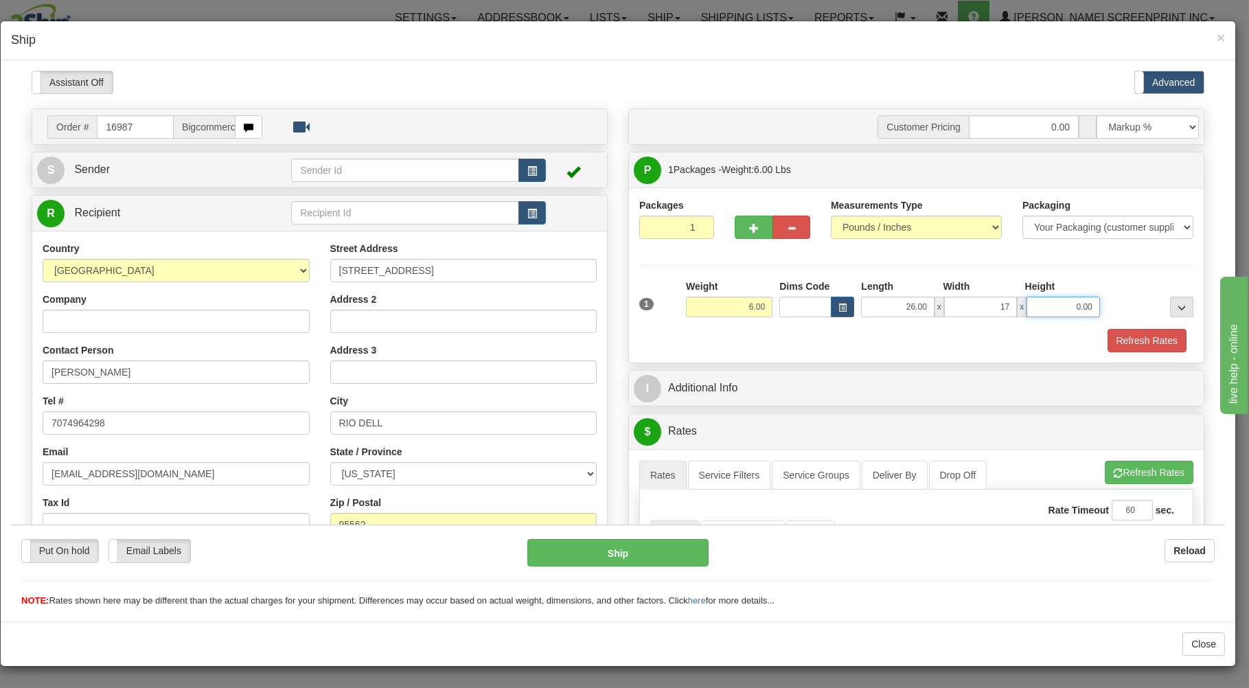
type input "17.00"
type input "4.00"
drag, startPoint x: 742, startPoint y: 307, endPoint x: 841, endPoint y: 296, distance: 99.4
click at [772, 296] on input "6.00" at bounding box center [729, 306] width 86 height 21
type input "4.35"
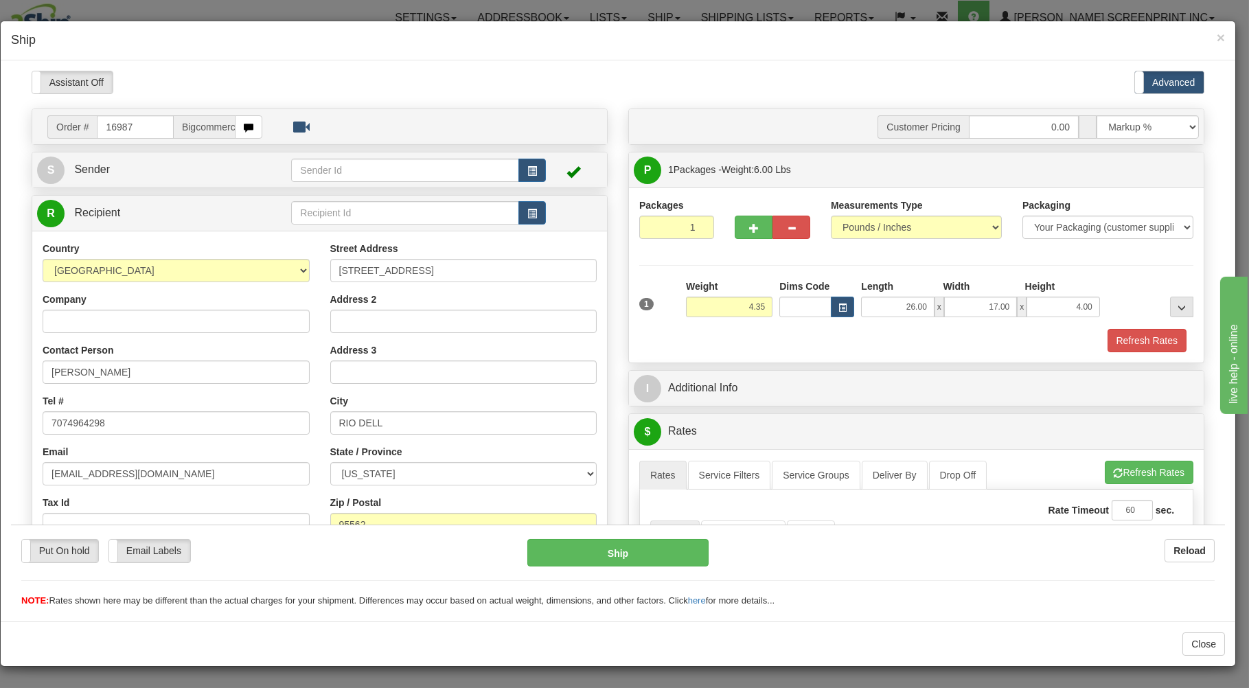
click at [848, 328] on div "Packaging Your Packaging (customer supplied) Envelope (carrier supplied) Pack (…" at bounding box center [939, 327] width 514 height 1
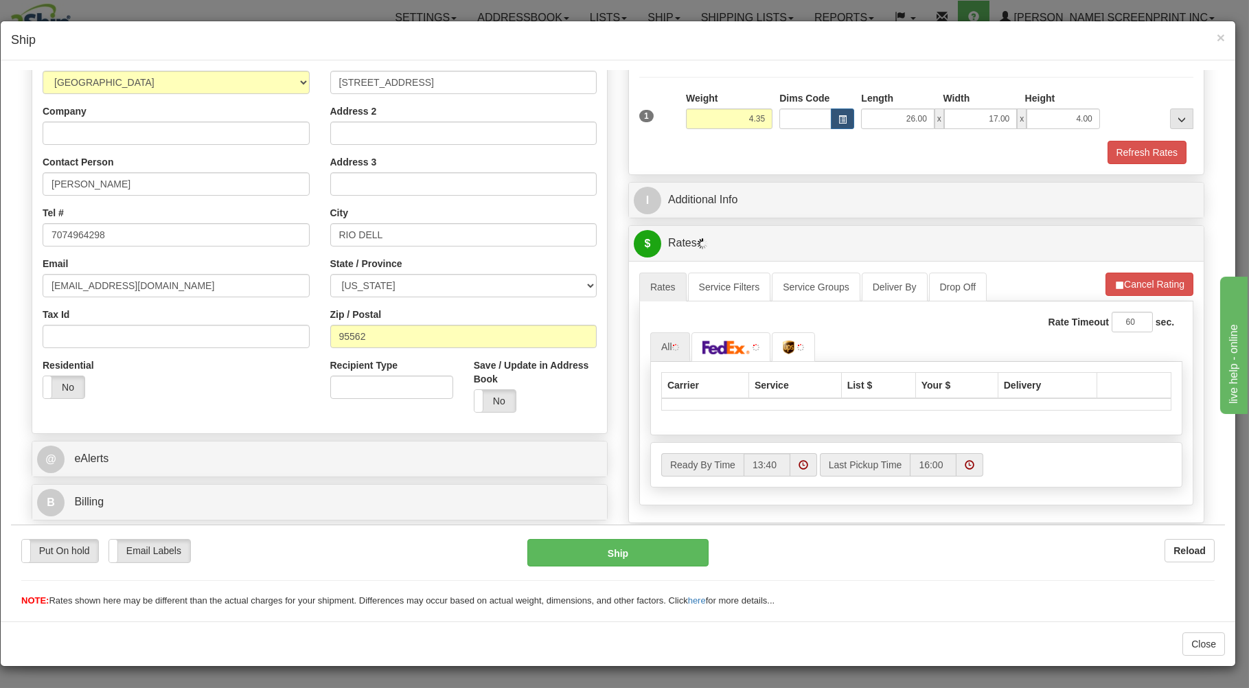
scroll to position [220, 0]
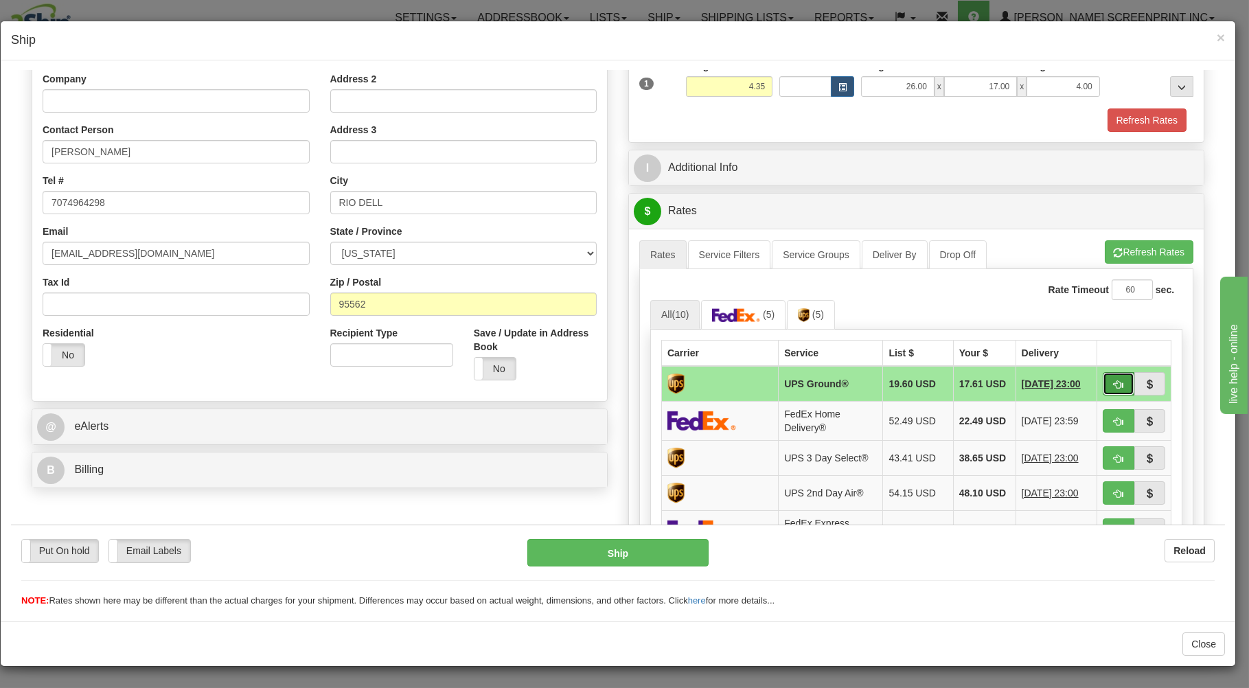
click at [1111, 381] on button "button" at bounding box center [1118, 382] width 32 height 23
type input "03"
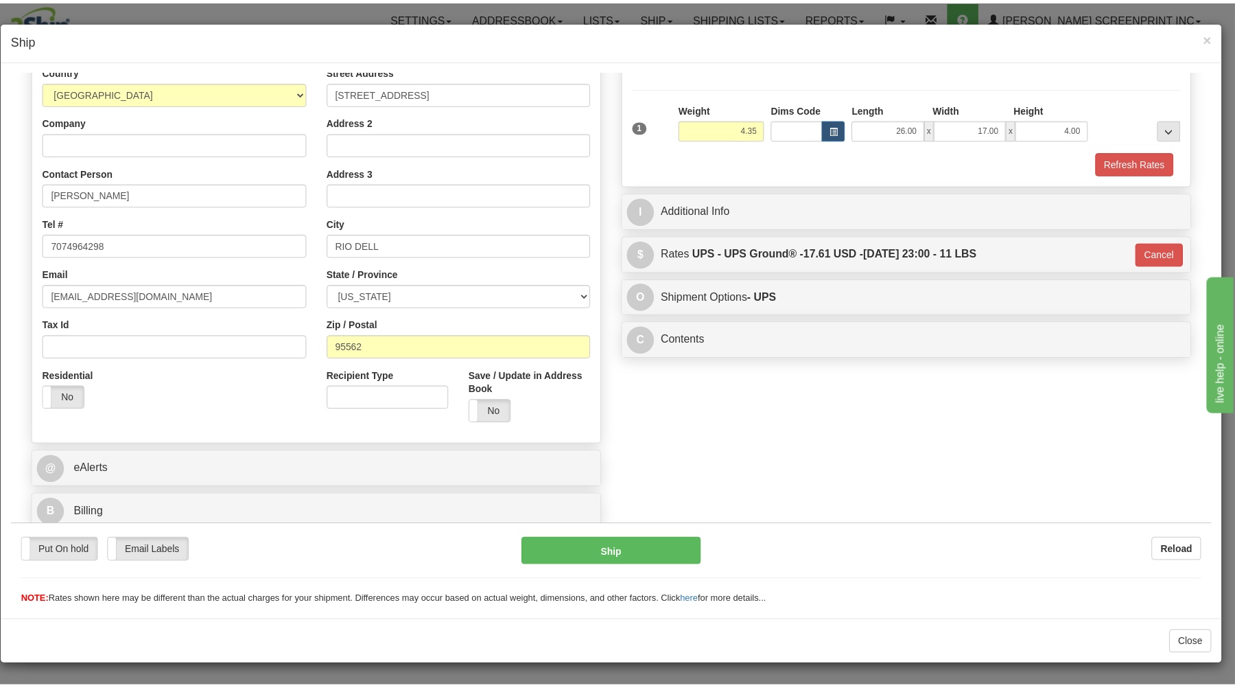
scroll to position [181, 0]
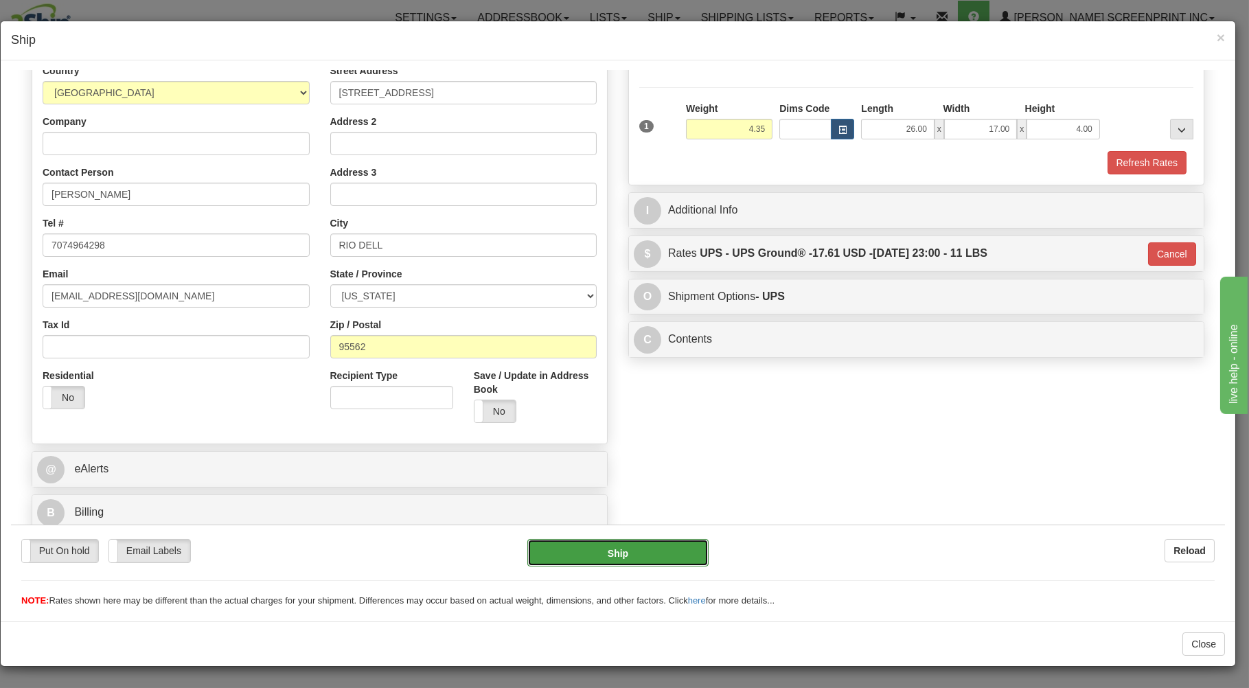
click at [649, 549] on button "Ship" at bounding box center [618, 551] width 182 height 27
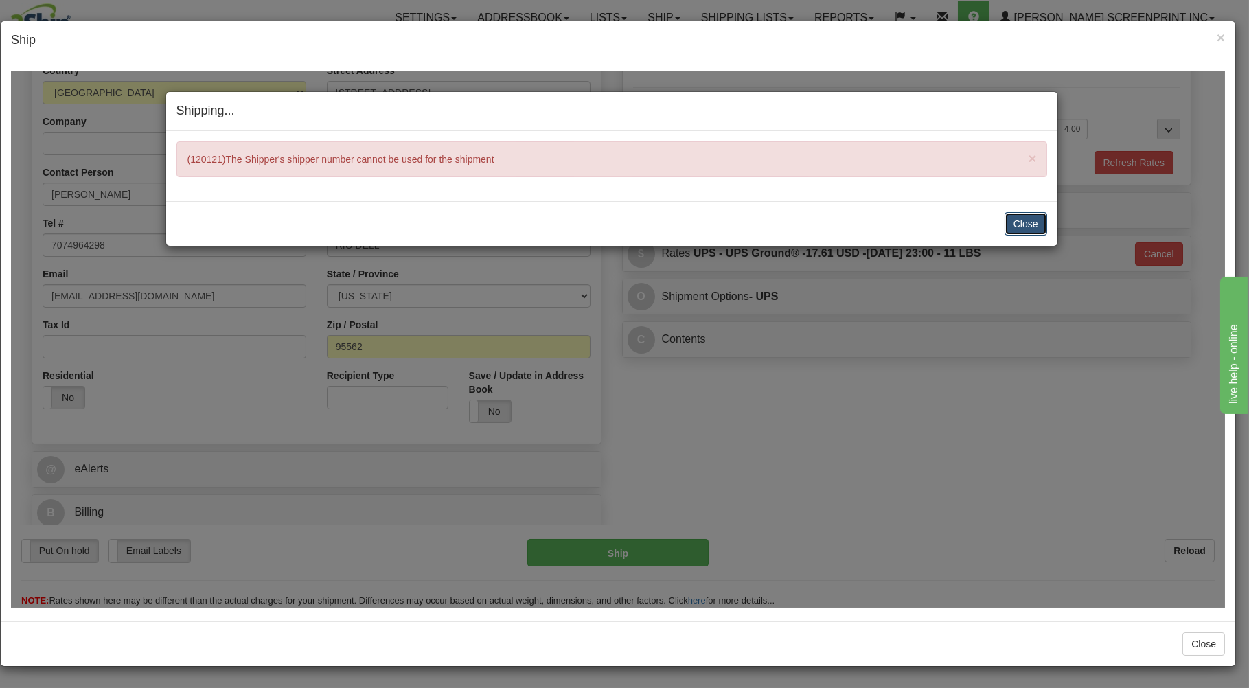
click at [1032, 227] on button "Close" at bounding box center [1025, 222] width 43 height 23
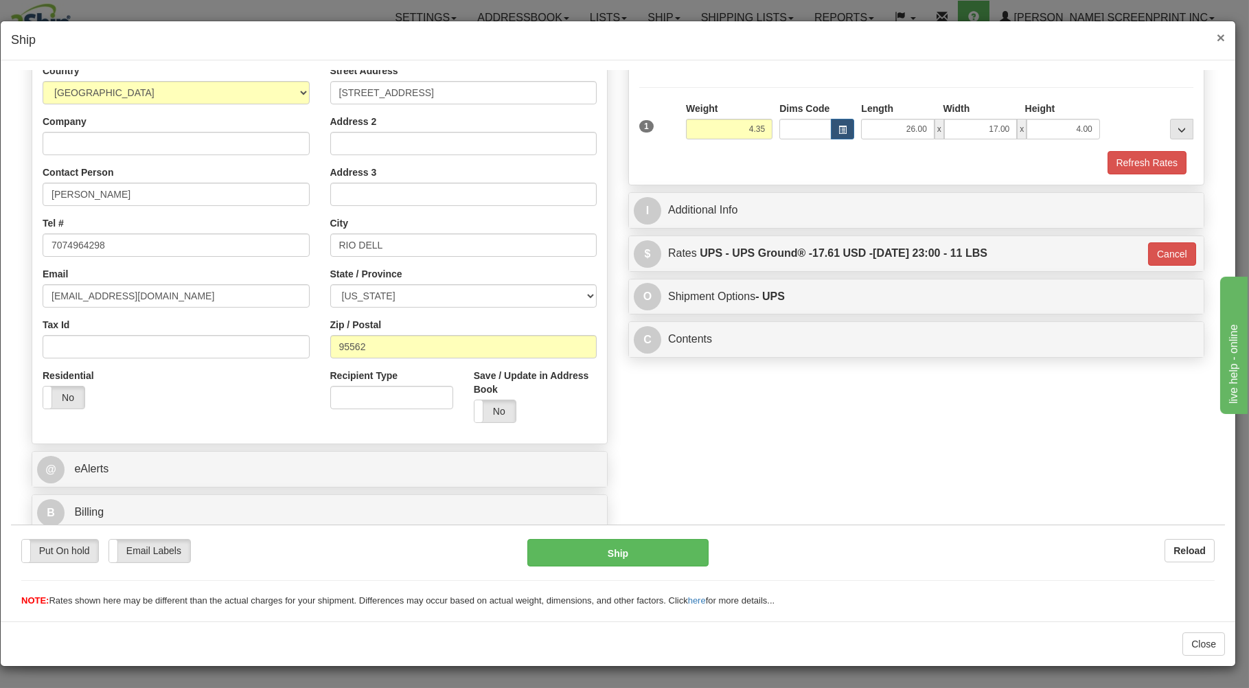
click at [1220, 37] on span "×" at bounding box center [1220, 38] width 8 height 16
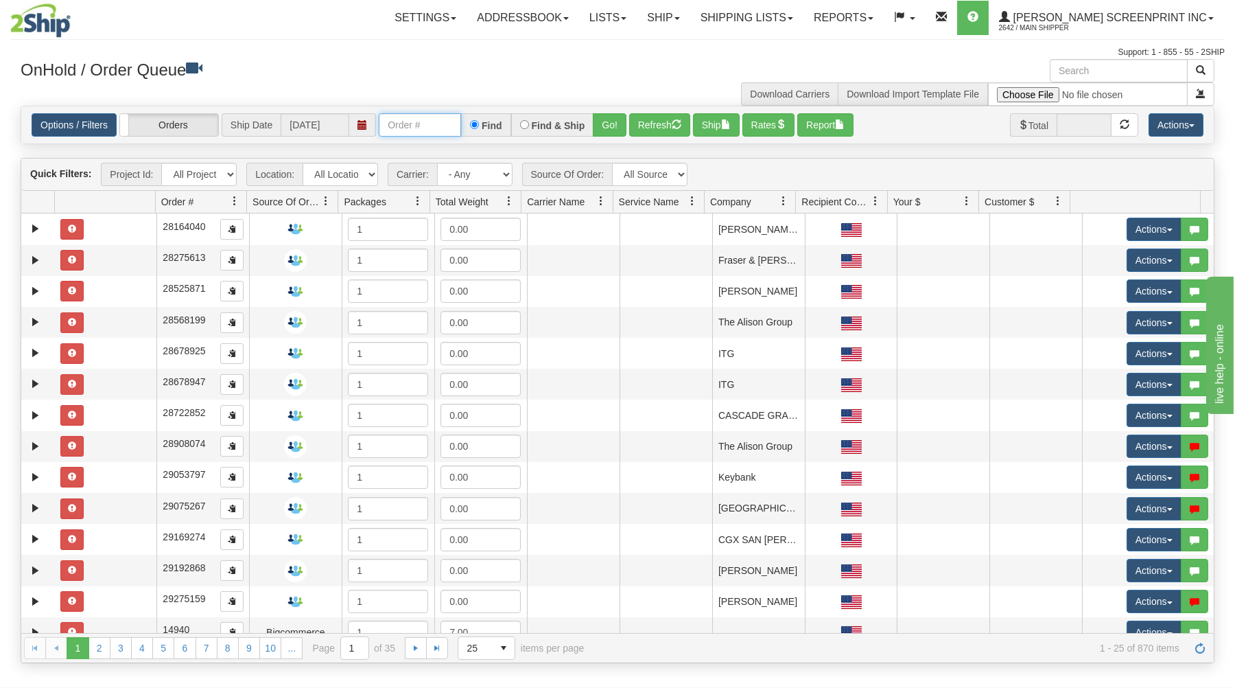
click at [402, 132] on input "text" at bounding box center [420, 124] width 82 height 23
type input "31512436"
click at [609, 120] on button "Go!" at bounding box center [610, 124] width 34 height 23
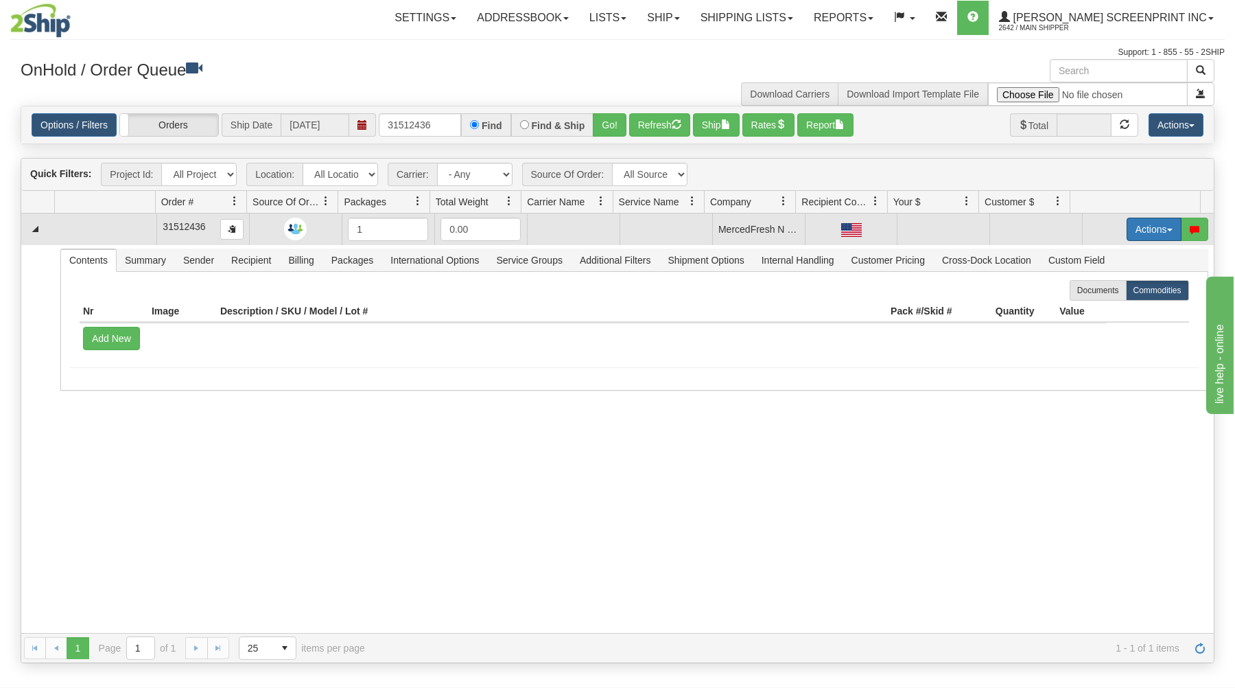
click at [1136, 228] on button "Actions" at bounding box center [1154, 229] width 55 height 23
click at [1122, 252] on link "Open" at bounding box center [1126, 255] width 110 height 18
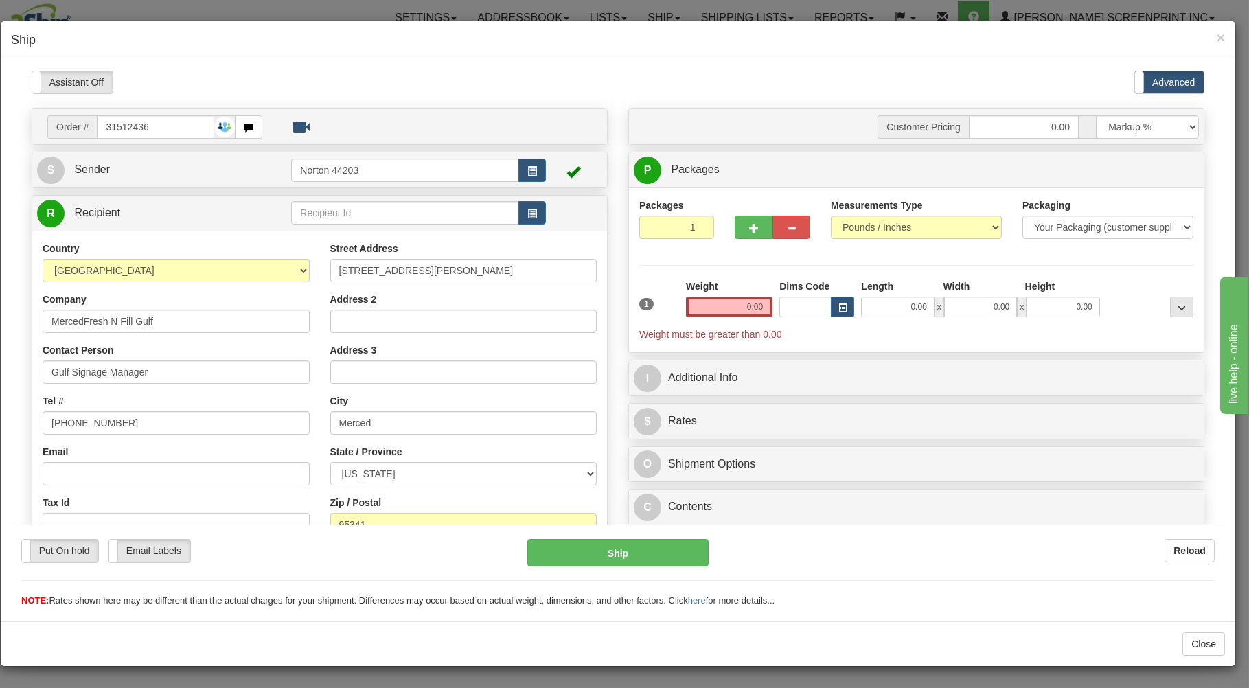
type input "11.50"
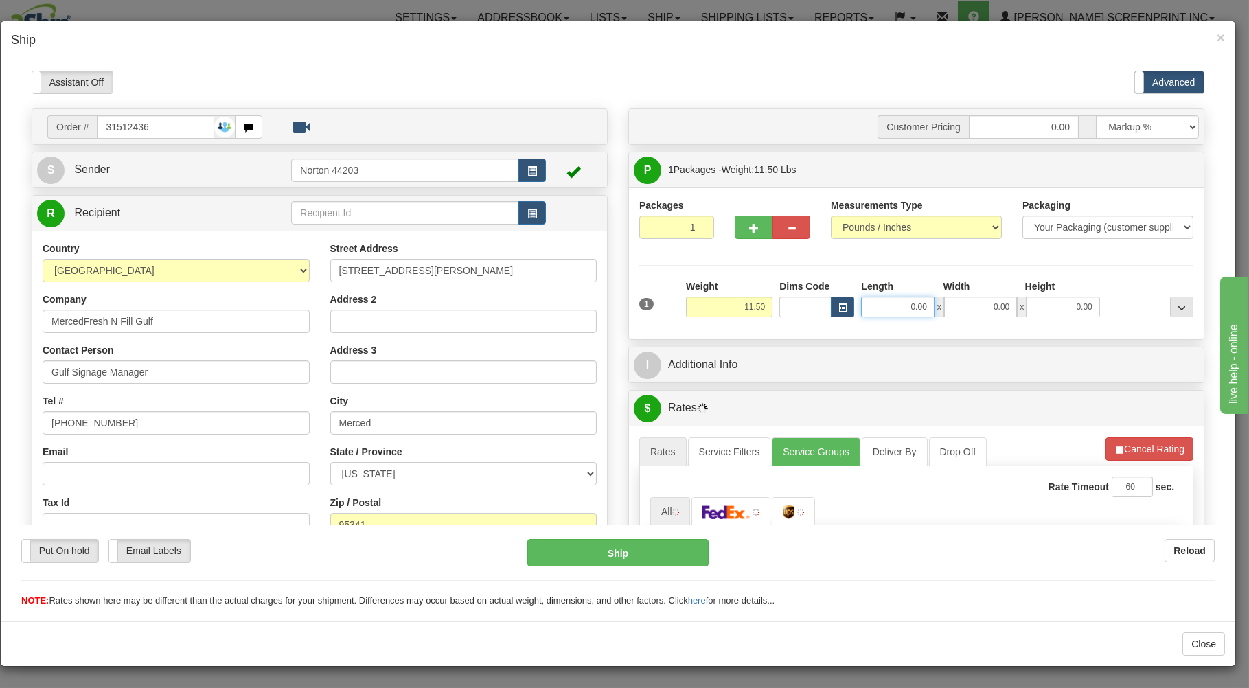
click at [866, 308] on input "0.00" at bounding box center [897, 306] width 73 height 21
type input "45.00"
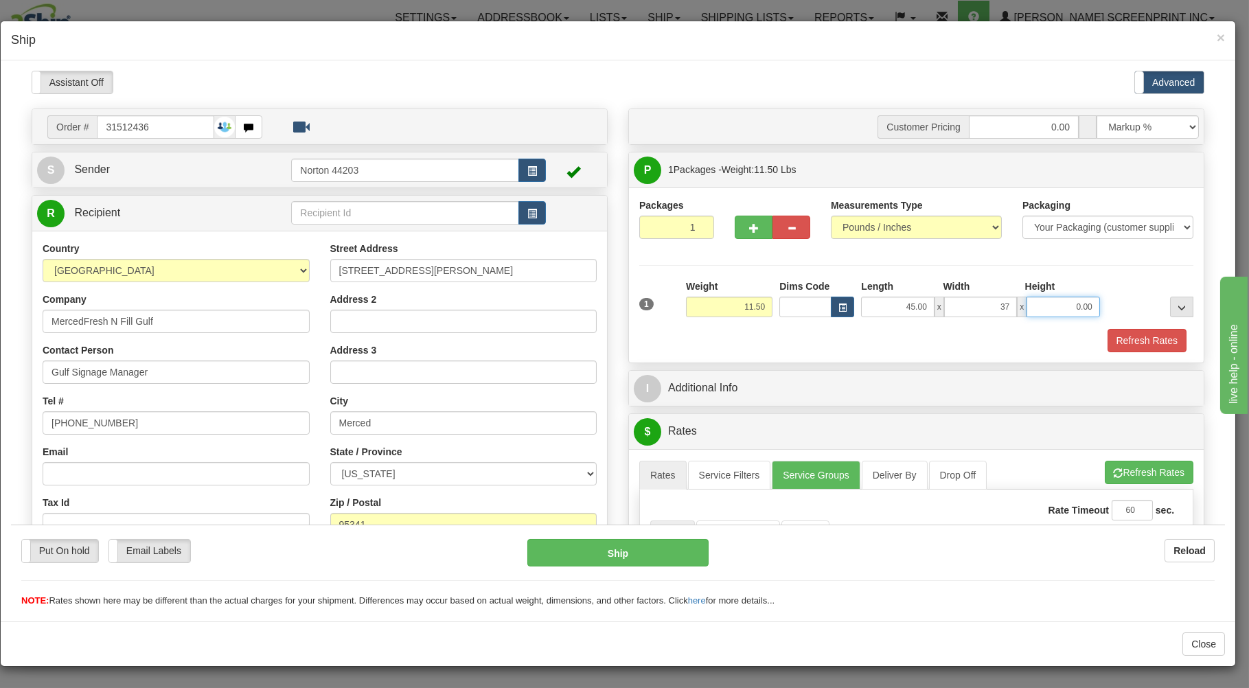
type input "37.00"
type input "2.00"
type input "11.50"
click at [909, 340] on div "Refresh Rates" at bounding box center [916, 339] width 561 height 23
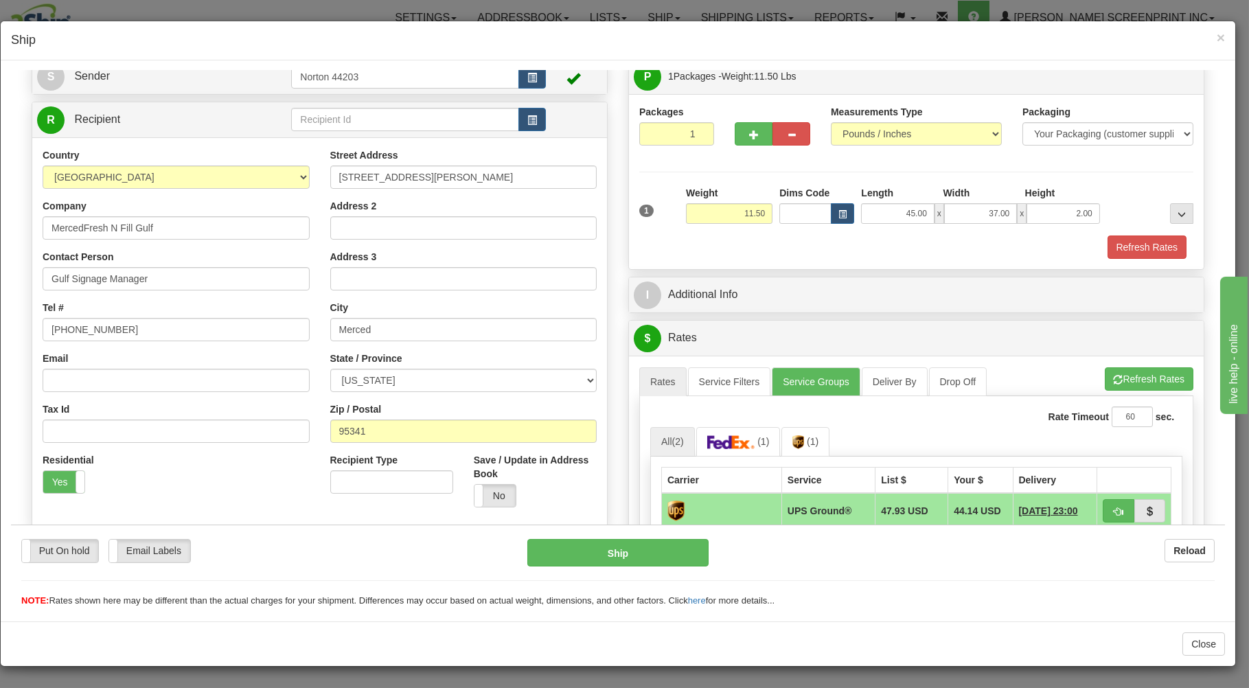
scroll to position [294, 0]
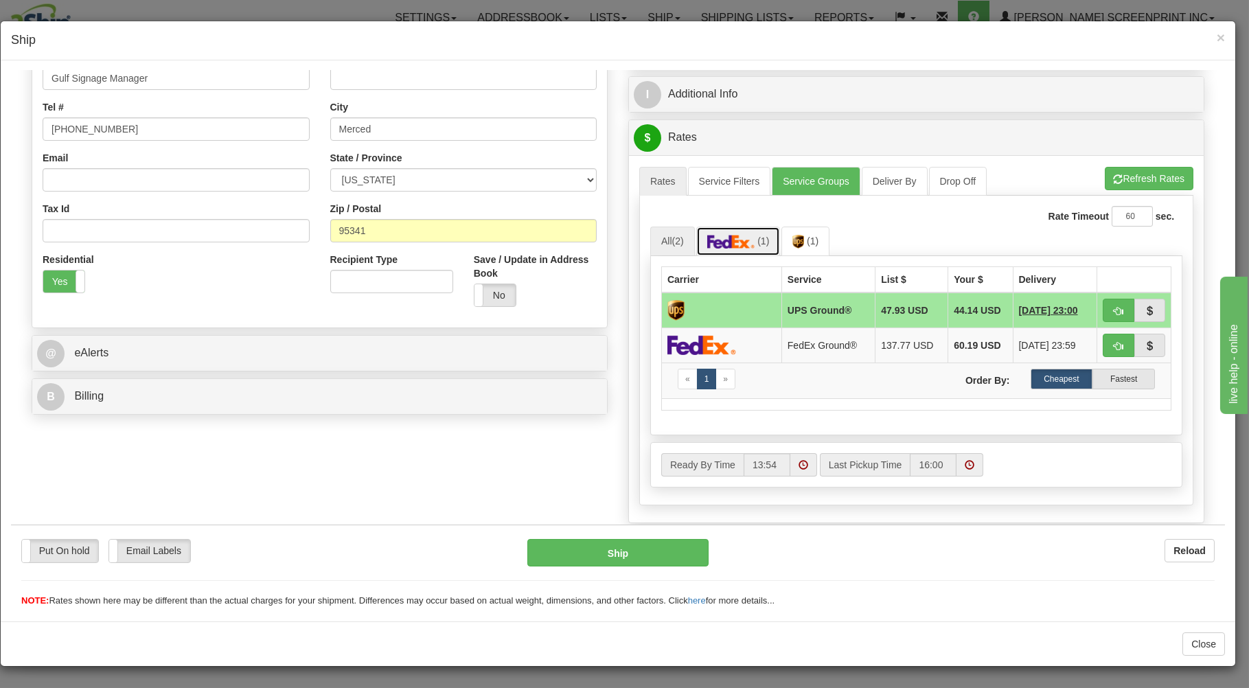
click at [739, 240] on img at bounding box center [731, 241] width 48 height 14
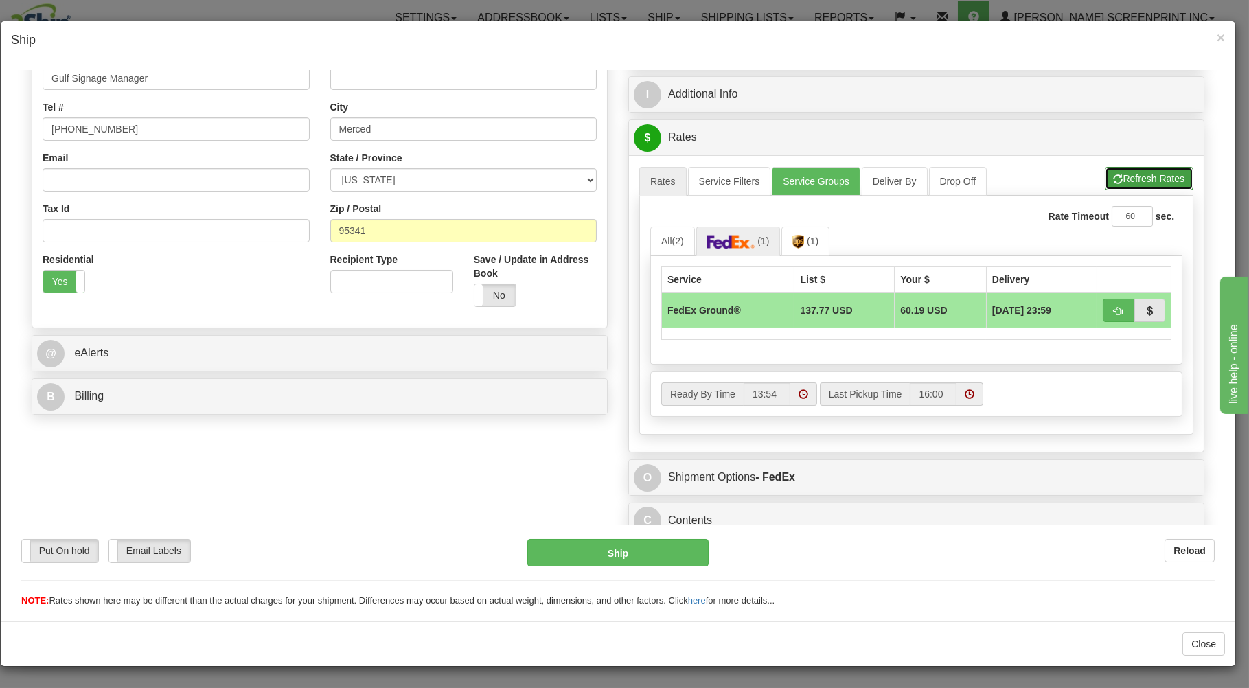
click at [1104, 172] on button "Refresh Rates" at bounding box center [1148, 177] width 89 height 23
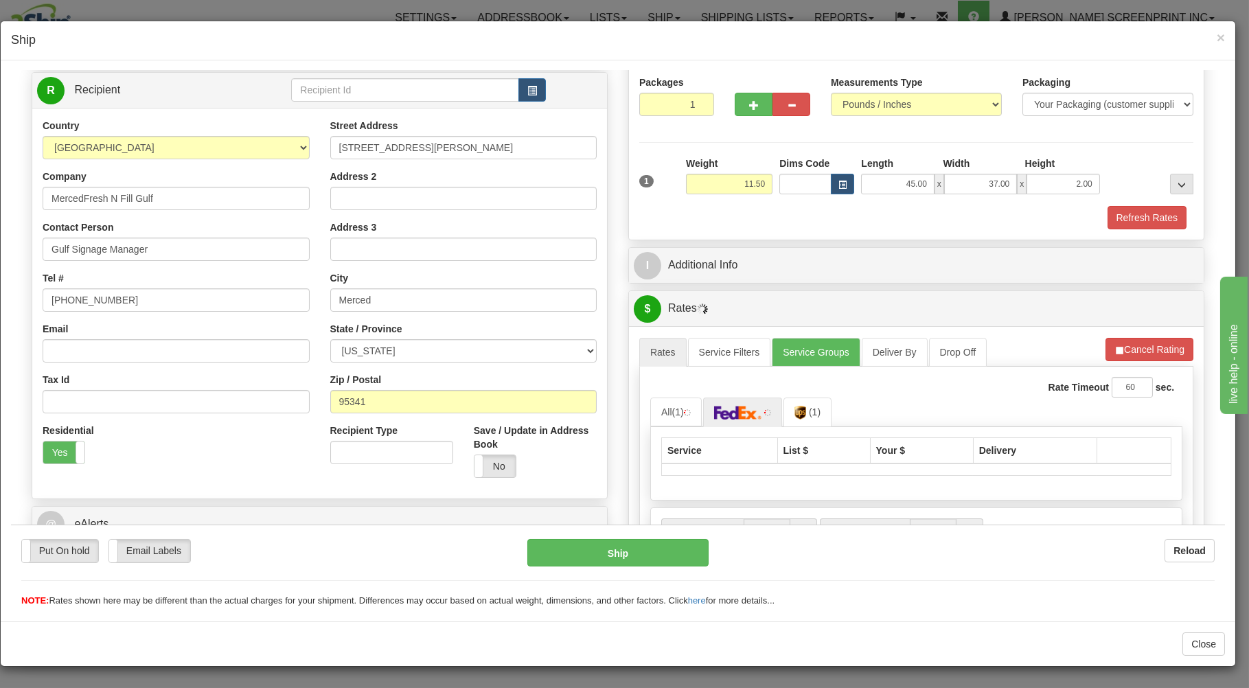
scroll to position [270, 0]
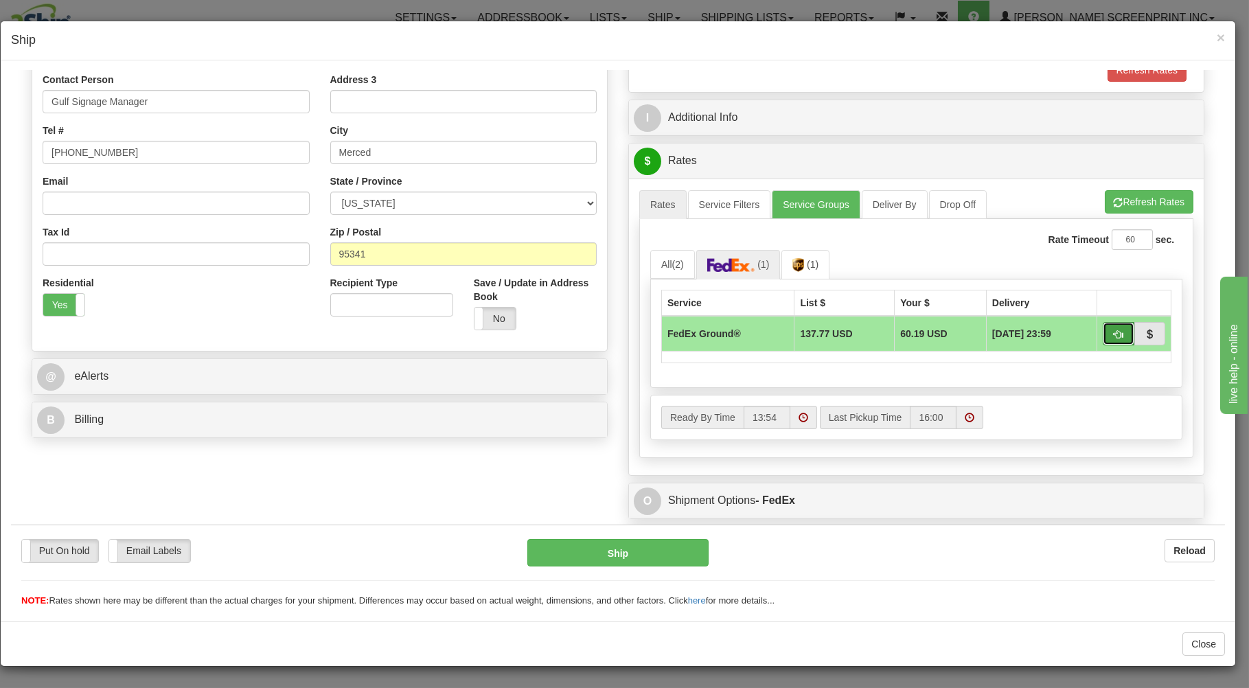
click at [1102, 325] on button "button" at bounding box center [1118, 332] width 32 height 23
type input "92"
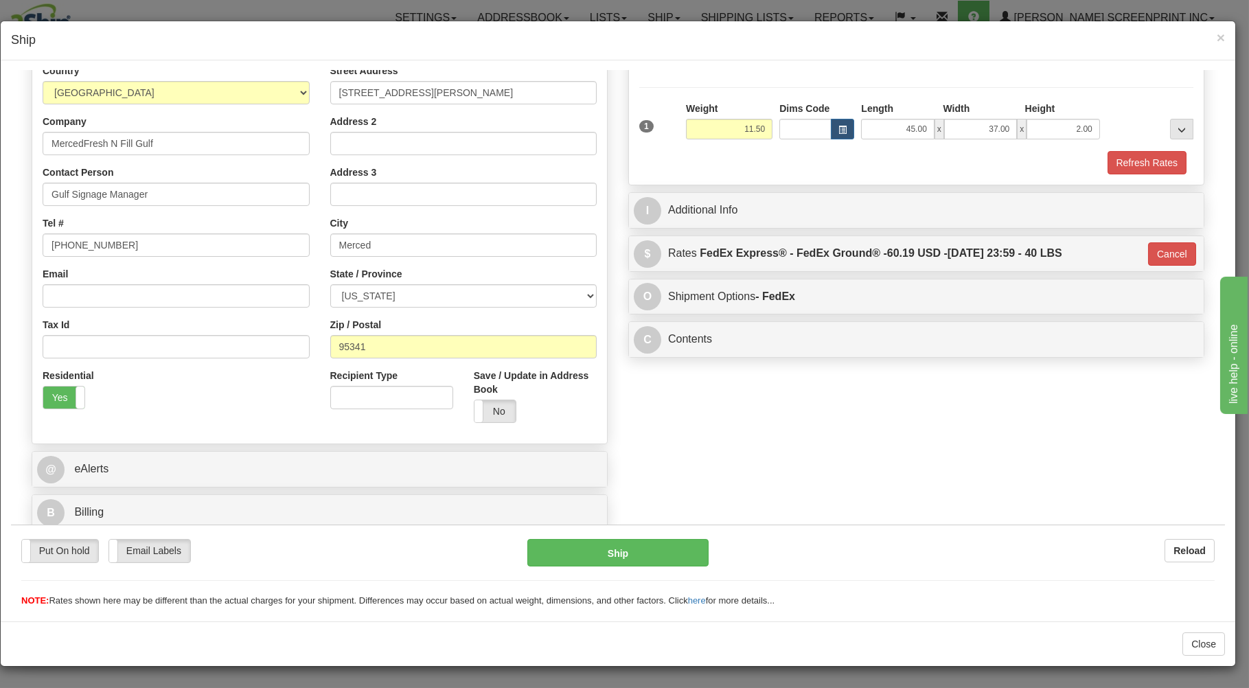
scroll to position [181, 0]
click at [627, 546] on button "Ship" at bounding box center [618, 551] width 182 height 27
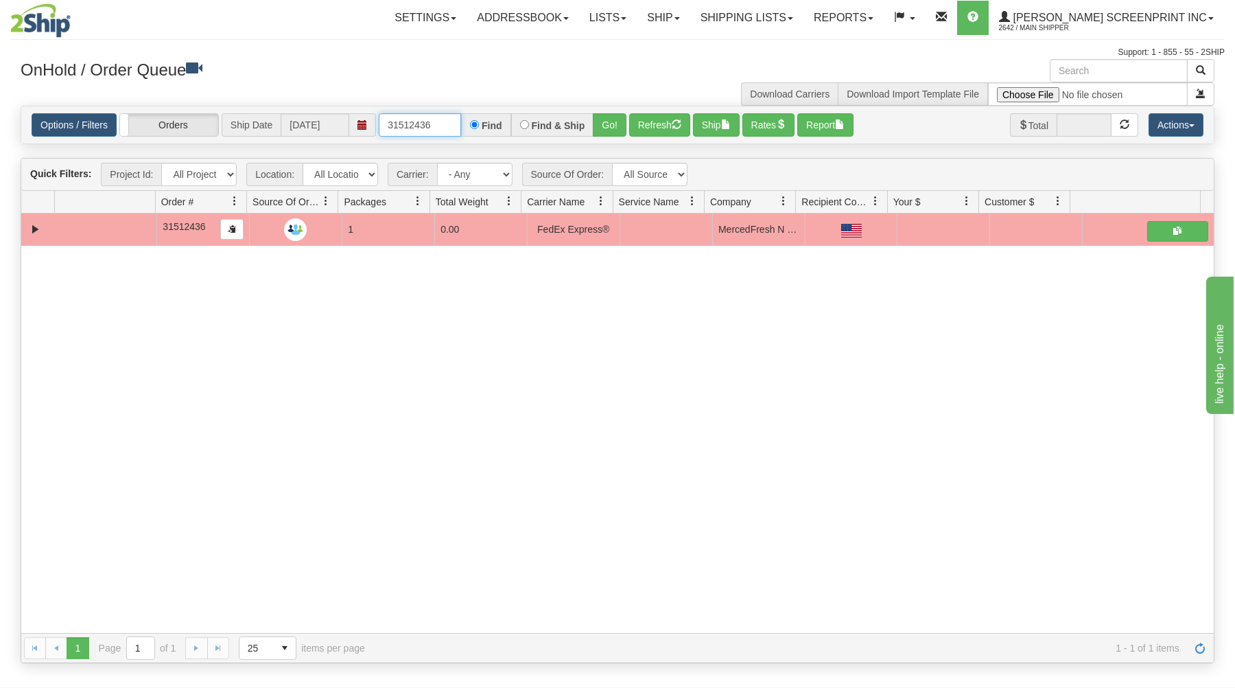
drag, startPoint x: 388, startPoint y: 126, endPoint x: 498, endPoint y: 105, distance: 111.7
click at [498, 105] on div "× Get OnHold Shipments fields - load dt: 295 Get OnHold Shipments fields - tran…" at bounding box center [617, 361] width 1215 height 604
type input "16987"
click at [620, 124] on button "Go!" at bounding box center [610, 124] width 34 height 23
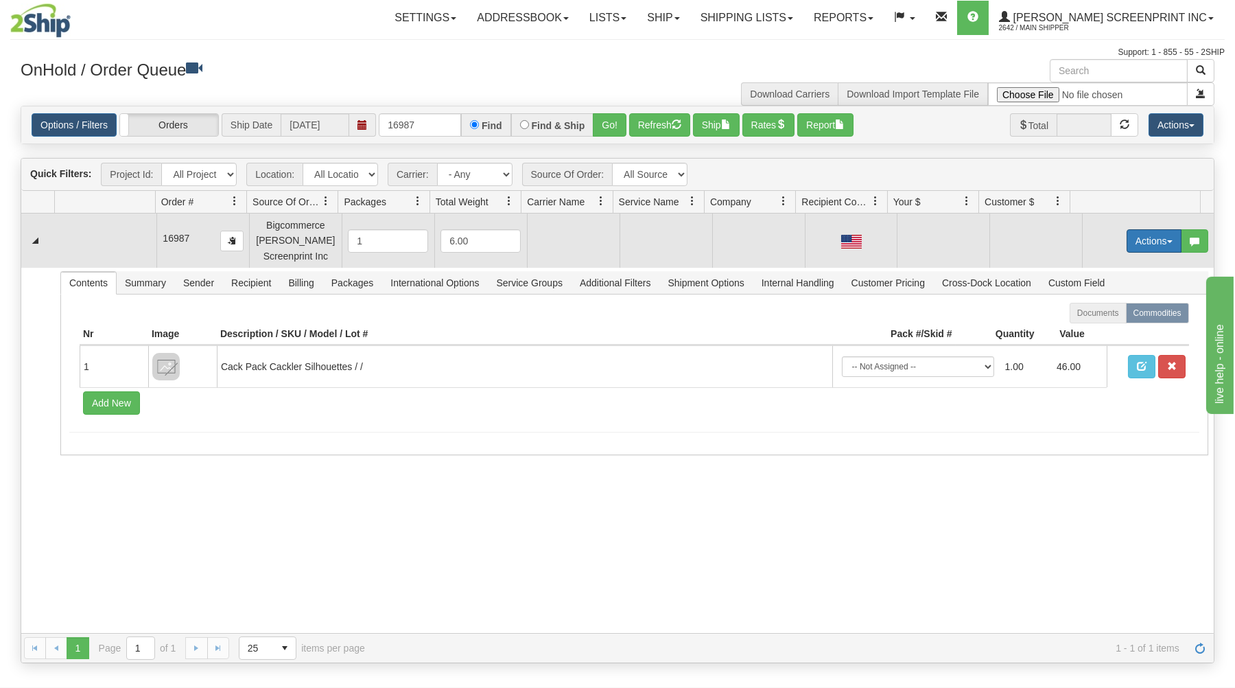
click at [1157, 244] on button "Actions" at bounding box center [1154, 240] width 55 height 23
click at [1116, 266] on link "Open" at bounding box center [1126, 267] width 110 height 18
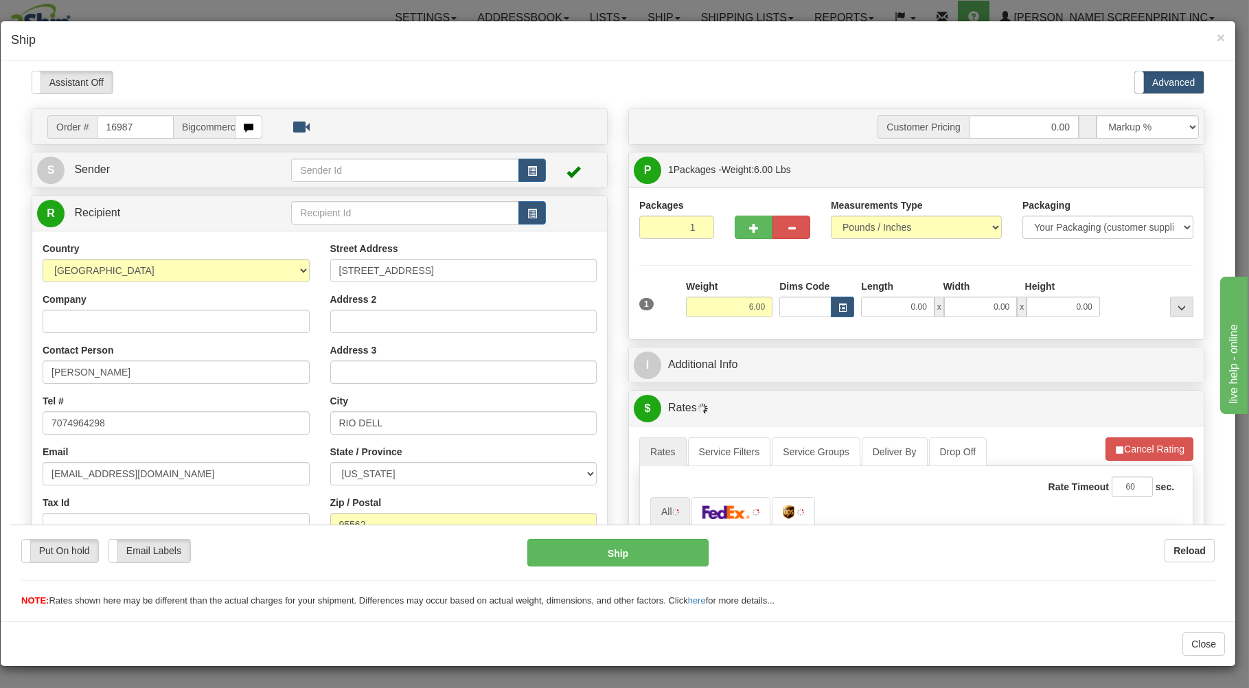
scroll to position [0, 0]
click at [726, 307] on div "Please wait... Attention! Ok Add to Bidding... Preview Custom Documents Preview…" at bounding box center [618, 460] width 1214 height 780
click at [726, 307] on input "6.00" at bounding box center [729, 306] width 86 height 21
drag, startPoint x: 743, startPoint y: 314, endPoint x: 738, endPoint y: 307, distance: 8.4
click at [743, 310] on input "6.00" at bounding box center [729, 306] width 86 height 21
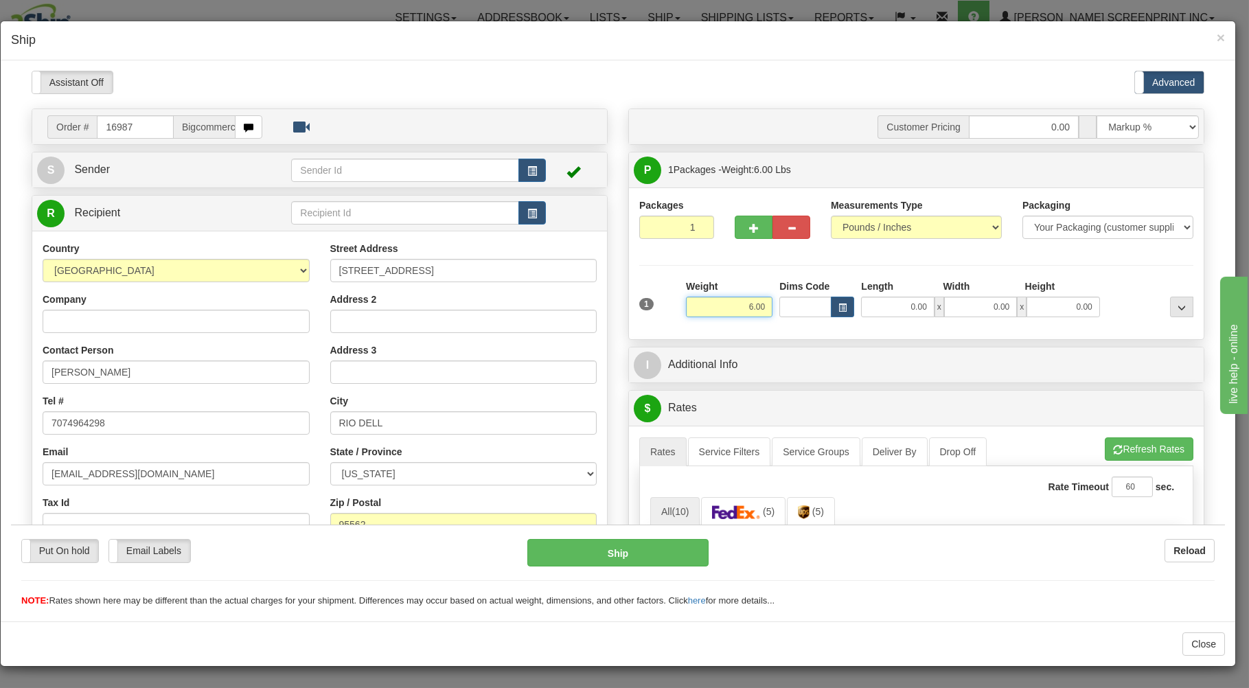
drag, startPoint x: 738, startPoint y: 307, endPoint x: 854, endPoint y: 262, distance: 124.3
click at [772, 296] on input "6.00" at bounding box center [729, 306] width 86 height 21
type input "4.35"
type input "26.00"
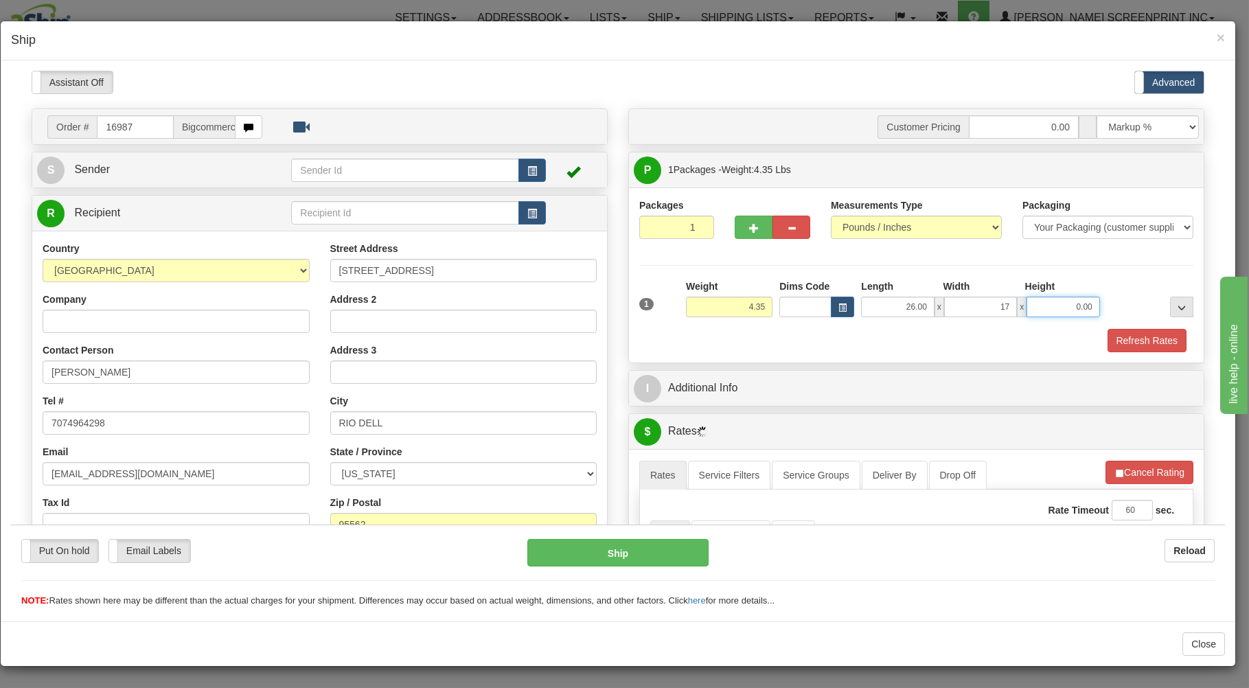
type input "17.00"
type input "4.00"
click at [849, 328] on div "Packaging Your Packaging (customer supplied) Envelope (carrier supplied) Pack (…" at bounding box center [939, 327] width 514 height 1
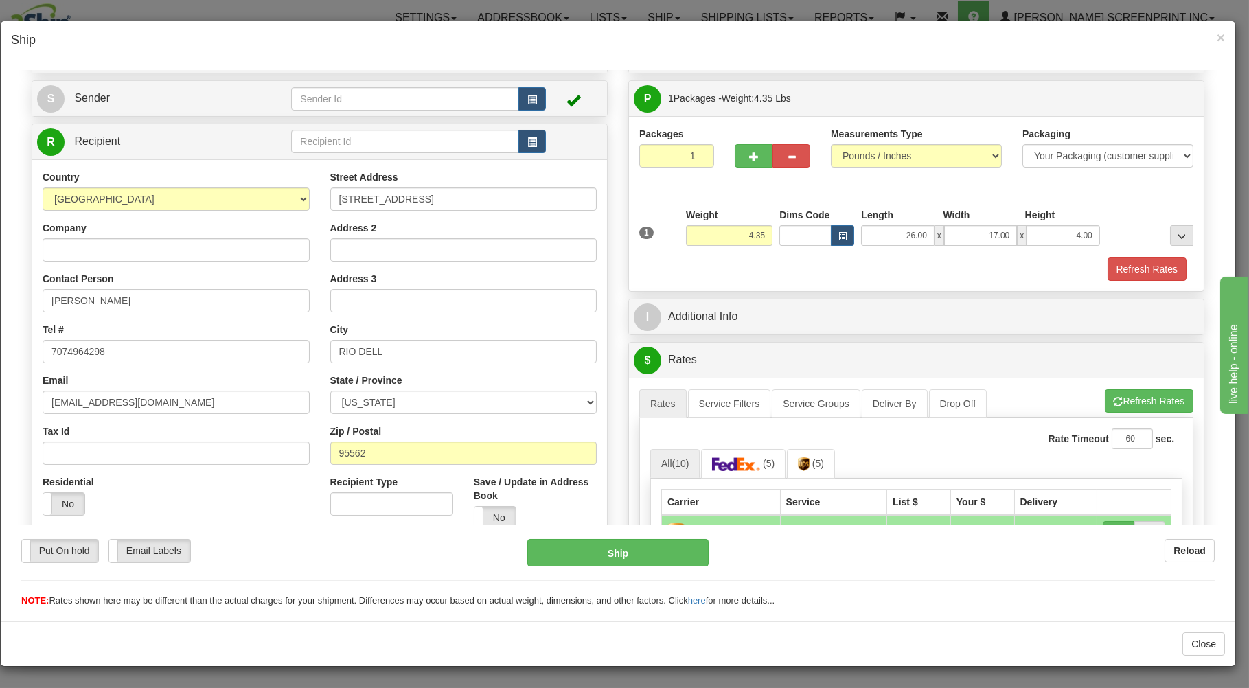
scroll to position [294, 0]
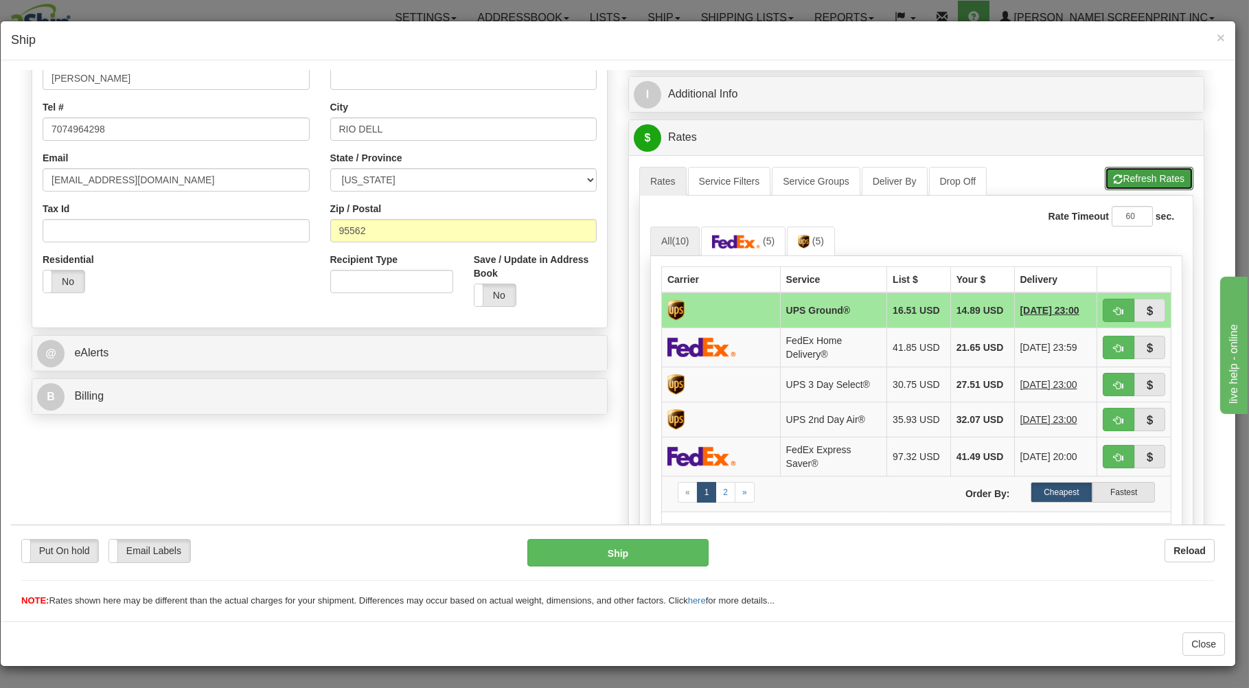
drag, startPoint x: 1126, startPoint y: 174, endPoint x: 1036, endPoint y: 255, distance: 120.5
click at [1132, 187] on button "Refresh Rates" at bounding box center [1148, 177] width 89 height 23
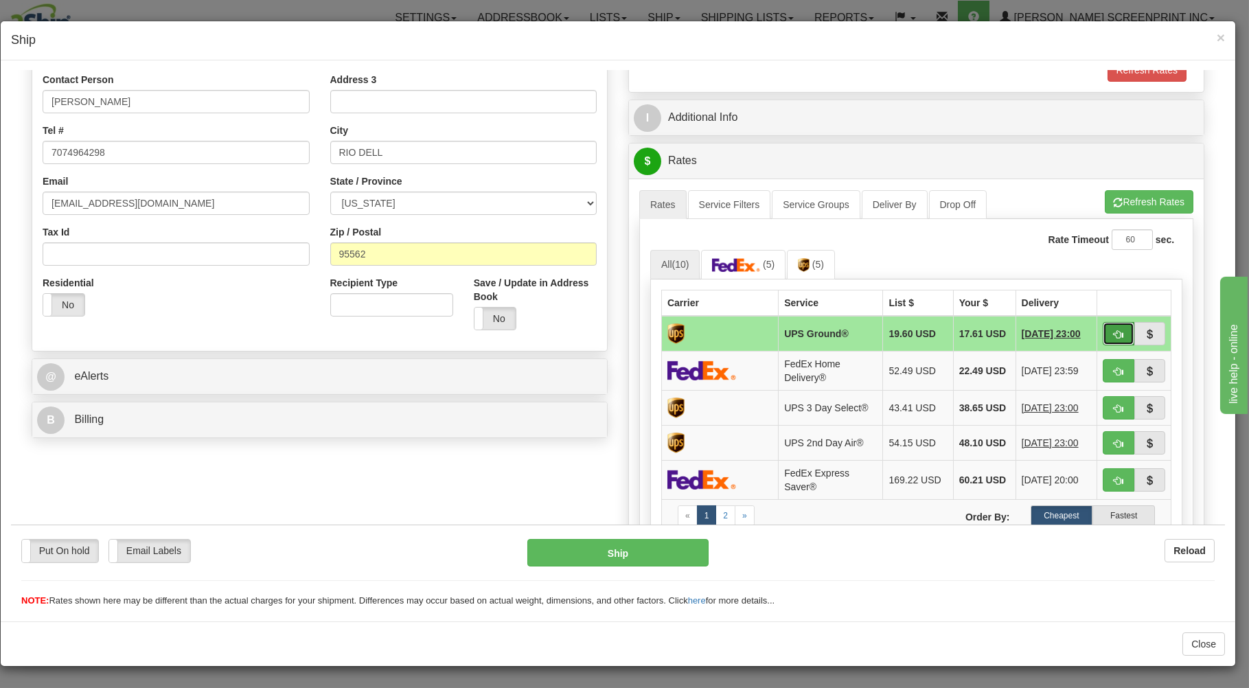
click at [1102, 327] on button "button" at bounding box center [1118, 332] width 32 height 23
type input "03"
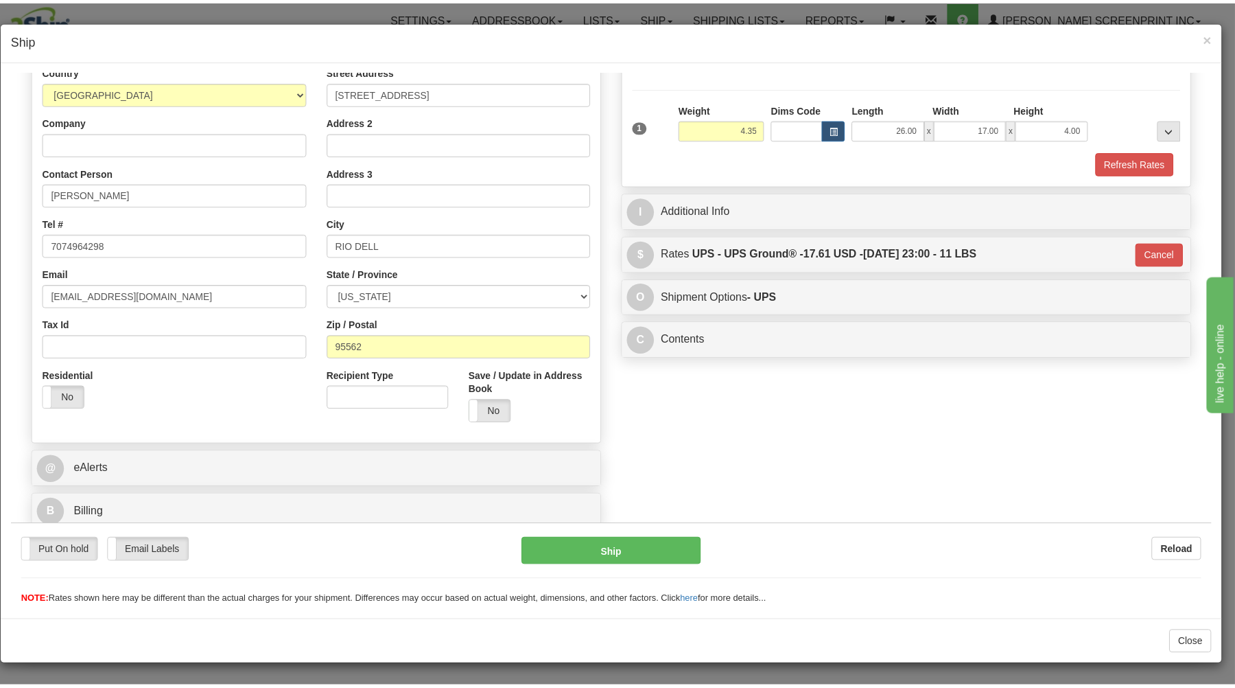
scroll to position [181, 0]
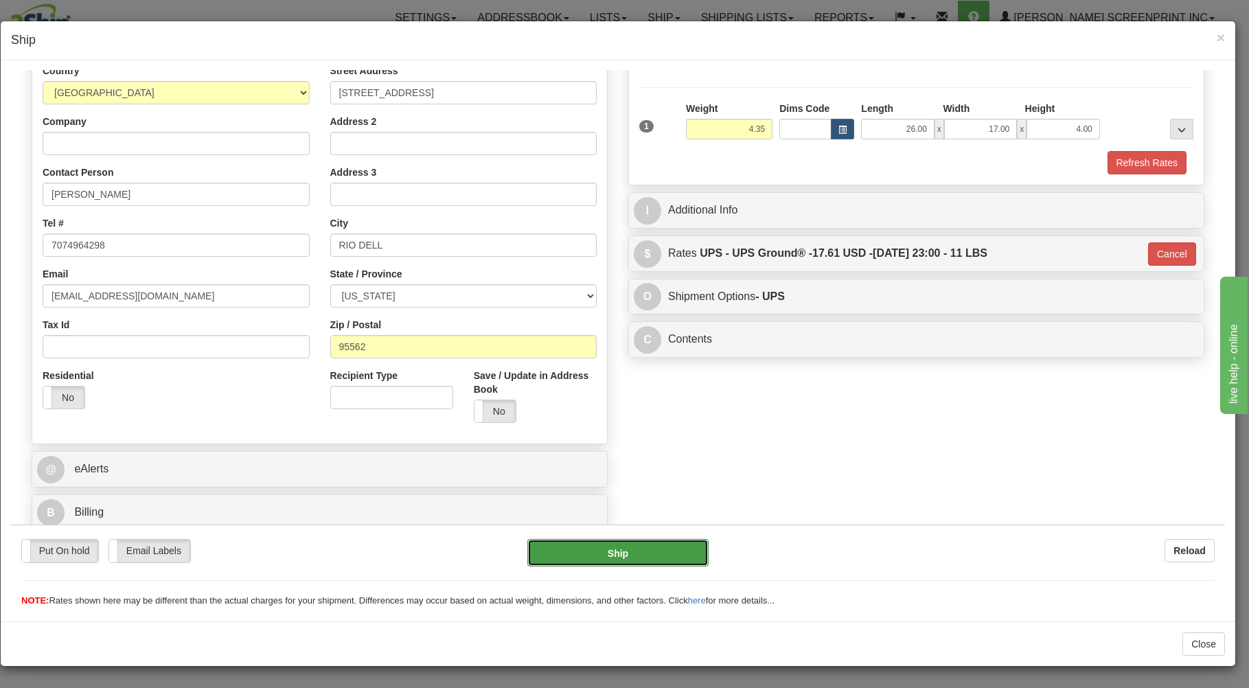
click at [642, 546] on button "Ship" at bounding box center [618, 551] width 182 height 27
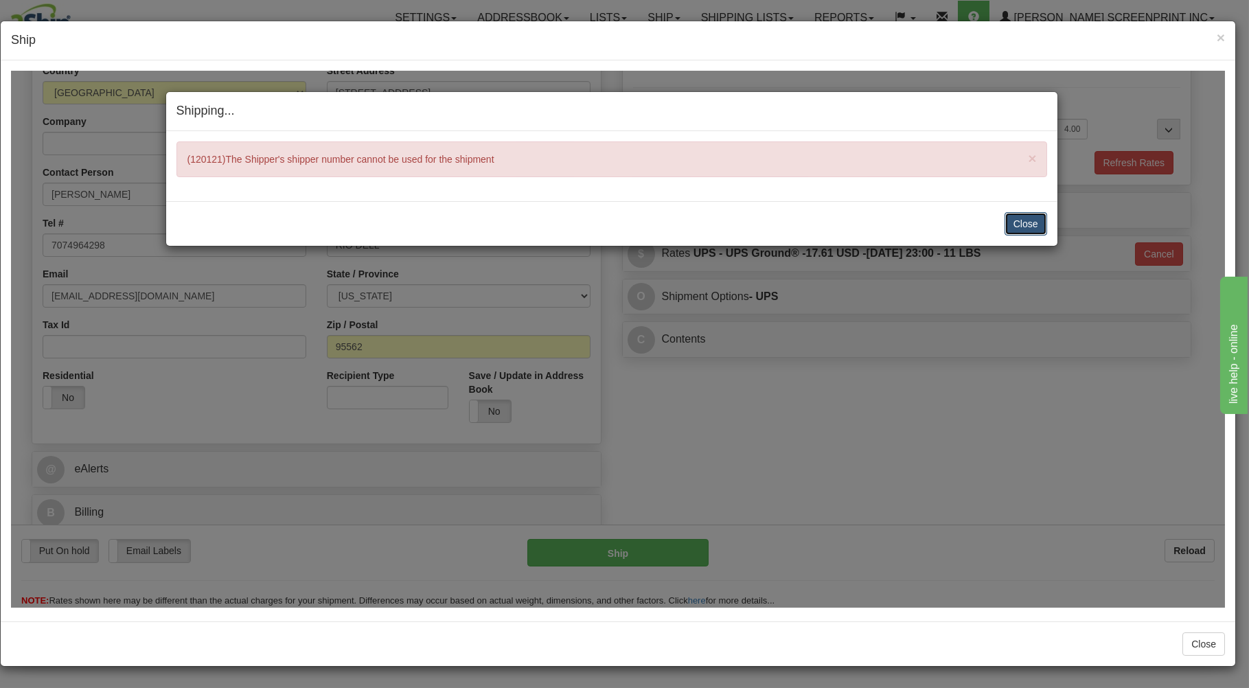
click at [1030, 218] on button "Close" at bounding box center [1025, 222] width 43 height 23
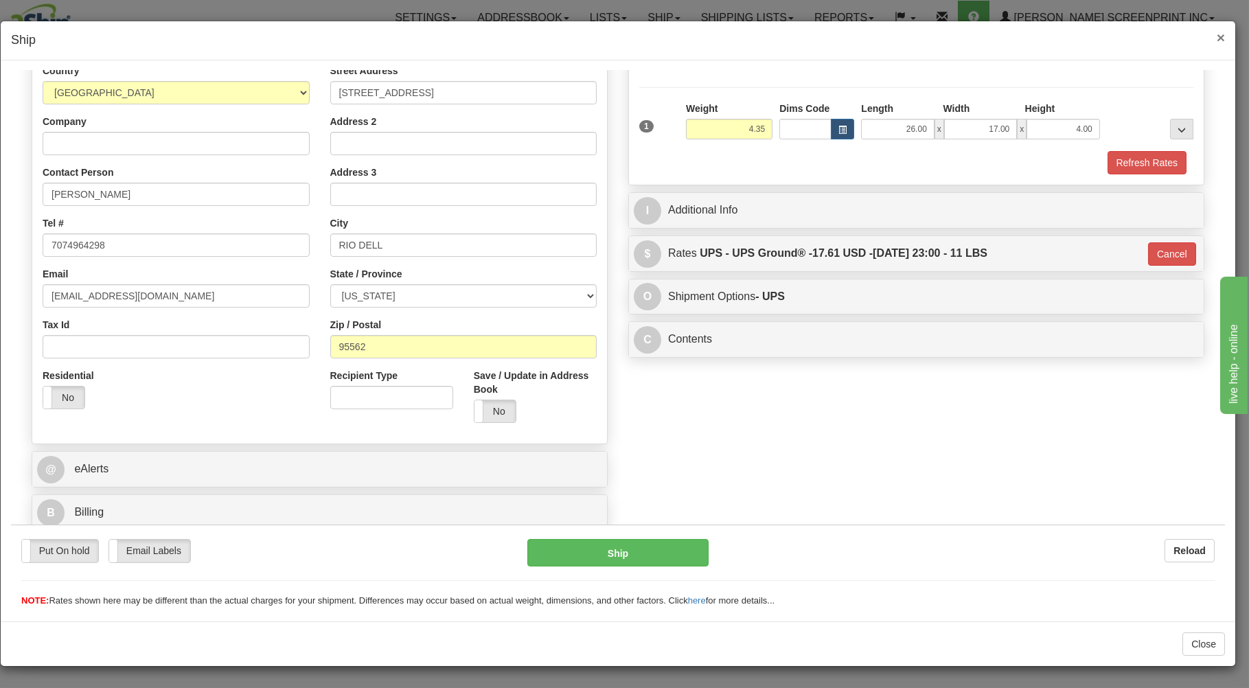
click at [1221, 38] on span "×" at bounding box center [1220, 38] width 8 height 16
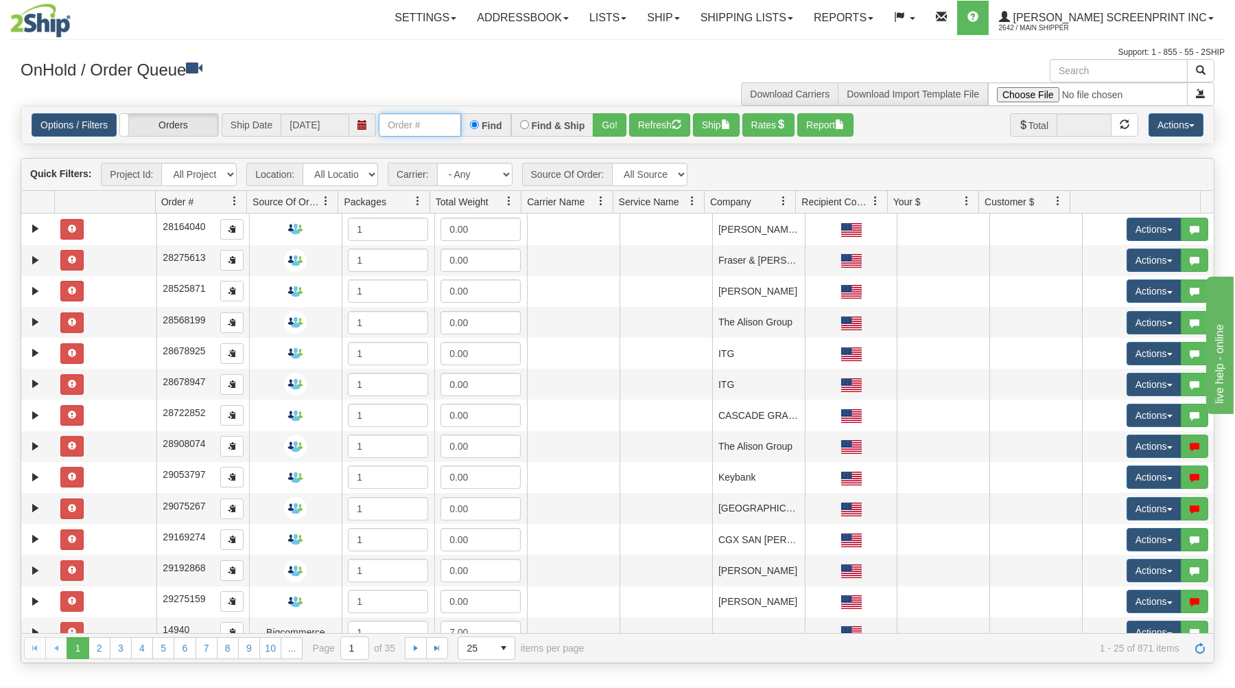
click at [435, 125] on input "text" at bounding box center [420, 124] width 82 height 23
click at [612, 123] on button "Go!" at bounding box center [610, 124] width 34 height 23
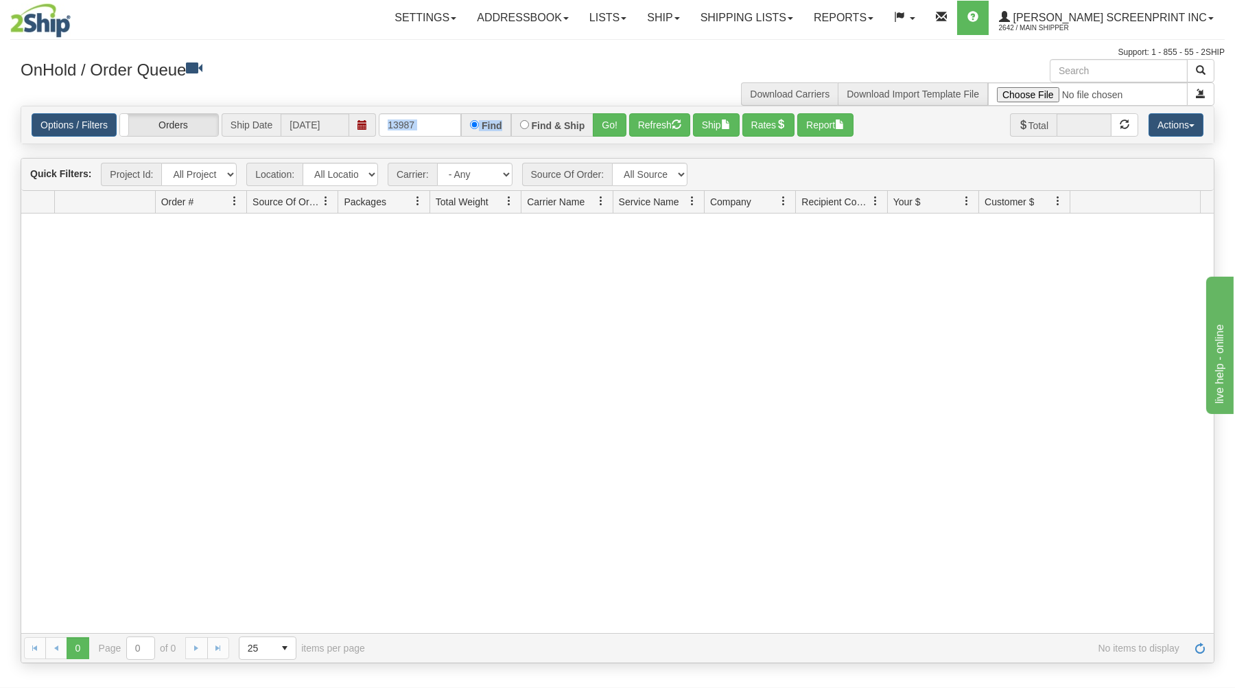
drag, startPoint x: 379, startPoint y: 126, endPoint x: 523, endPoint y: 97, distance: 147.1
click at [517, 104] on div "× OnHold / Order Queue Download Carriers Download Import Template File Is equal…" at bounding box center [617, 361] width 1215 height 604
click at [432, 60] on h3 "OnHold / Order Queue" at bounding box center [314, 69] width 587 height 20
drag, startPoint x: 388, startPoint y: 126, endPoint x: 546, endPoint y: 82, distance: 164.7
click at [538, 89] on div "× OnHold / Order Queue Download Carriers Download Import Template File Is equal…" at bounding box center [617, 361] width 1215 height 604
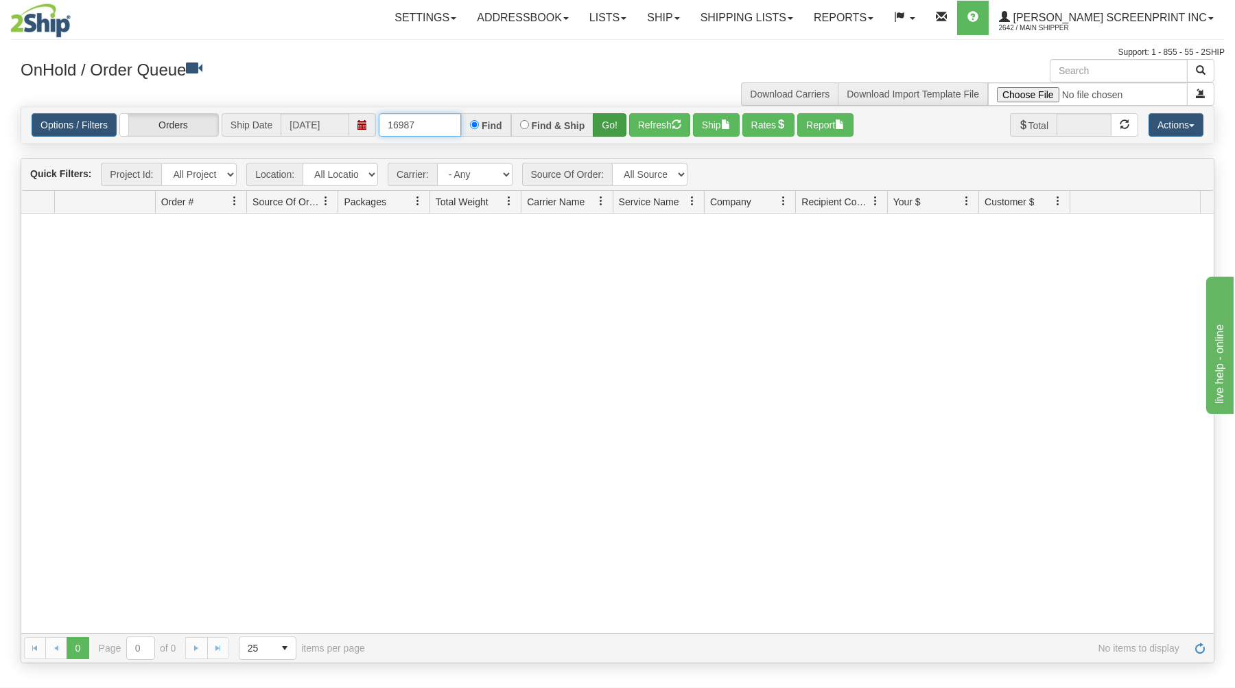
type input "16987"
click at [601, 120] on button "Go!" at bounding box center [610, 124] width 34 height 23
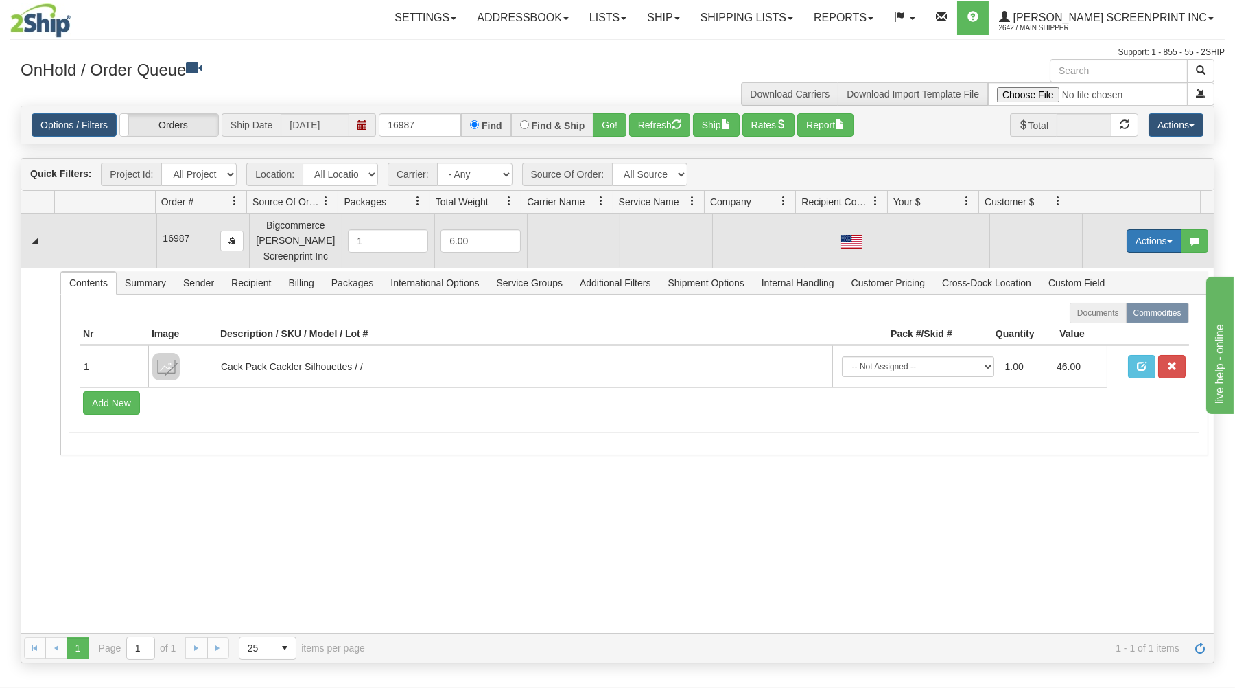
click at [1143, 234] on button "Actions" at bounding box center [1154, 240] width 55 height 23
click at [1098, 268] on span "Open" at bounding box center [1101, 267] width 33 height 11
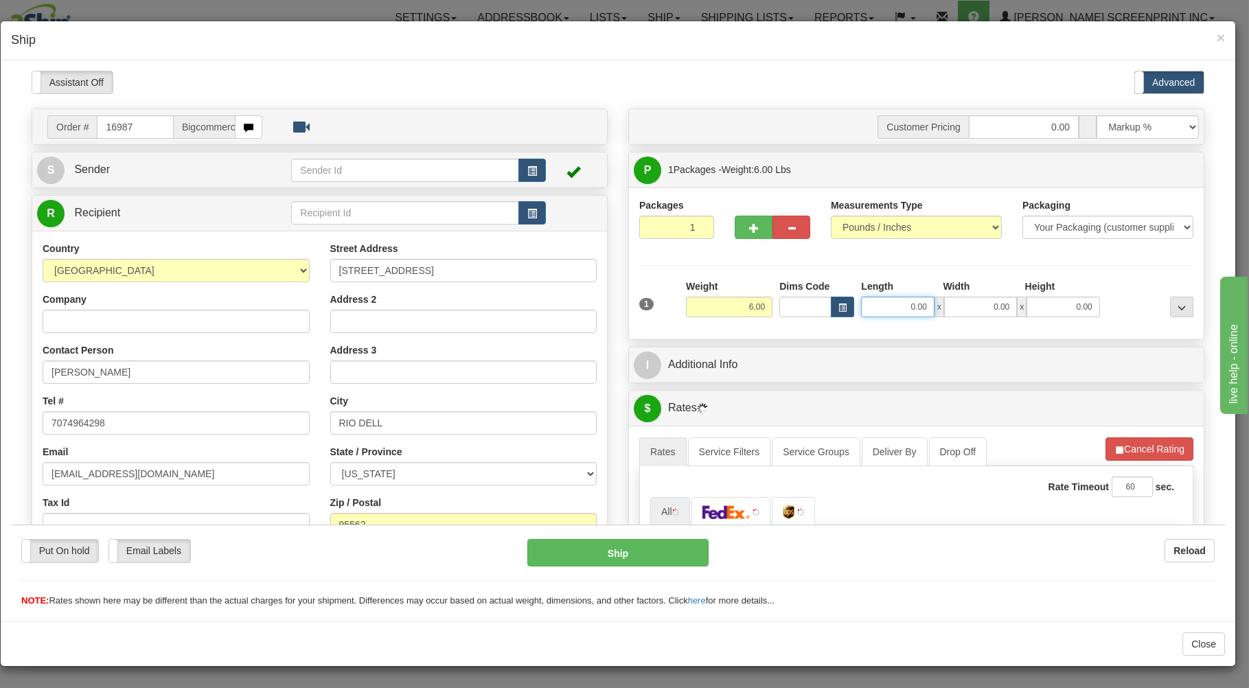
click at [889, 305] on input "0.00" at bounding box center [897, 306] width 73 height 21
type input "26.00"
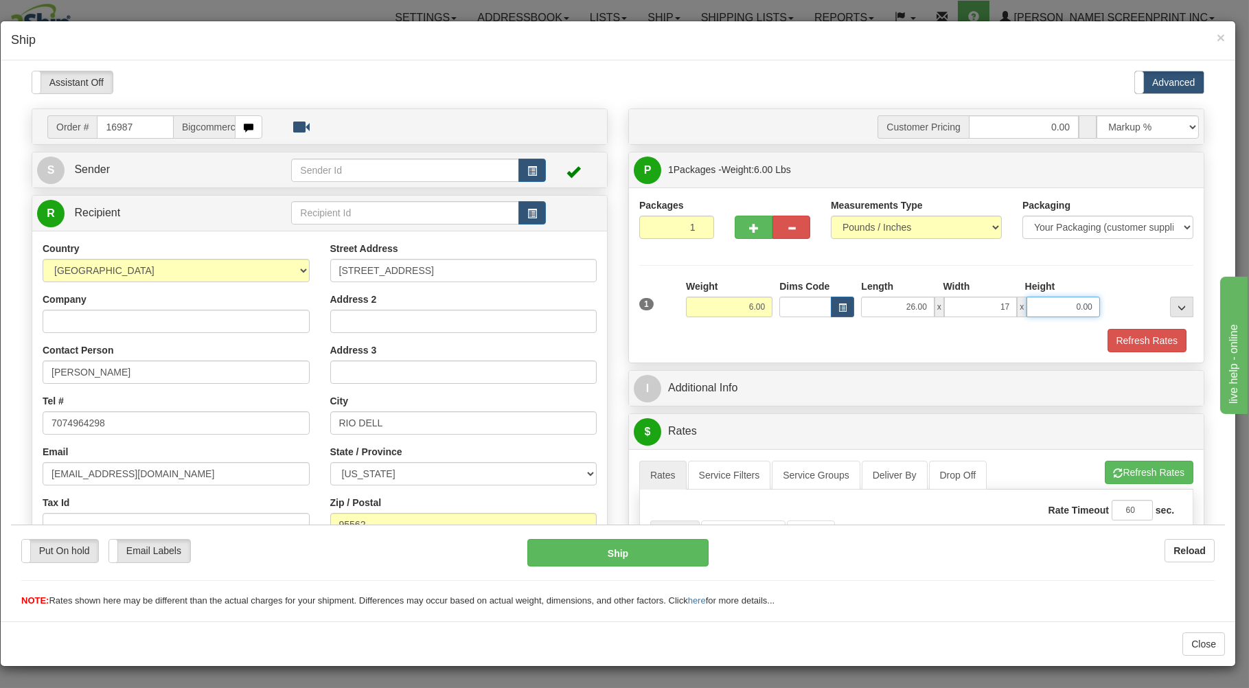
type input "17.00"
type input "4.00"
drag, startPoint x: 739, startPoint y: 307, endPoint x: 793, endPoint y: 272, distance: 64.8
click at [772, 296] on input "6.00" at bounding box center [729, 306] width 86 height 21
type input "7"
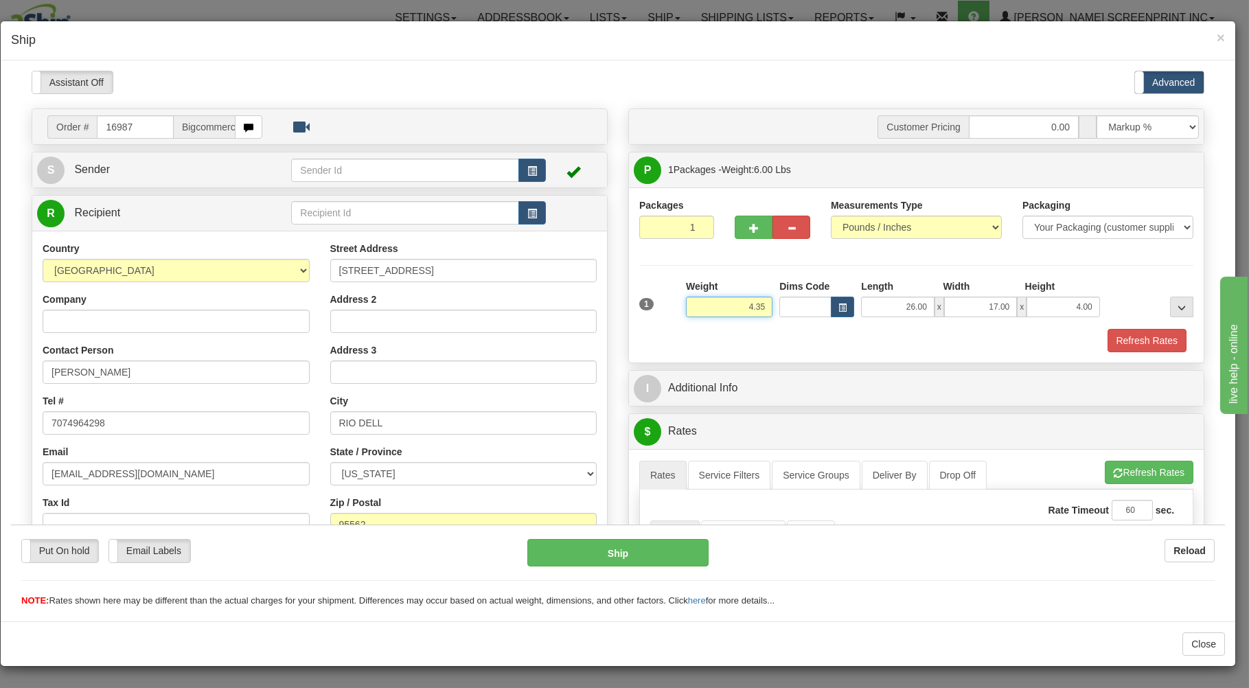
type input "4.35"
click at [762, 334] on div "Refresh Rates" at bounding box center [916, 339] width 561 height 23
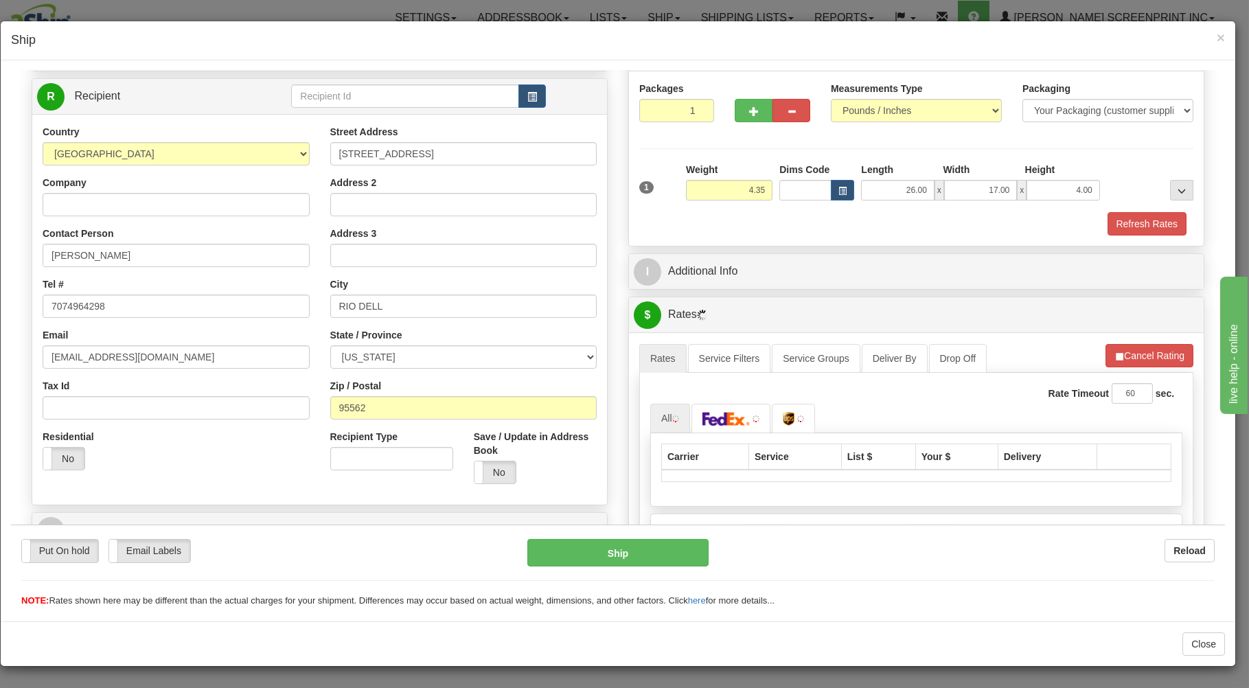
scroll to position [270, 0]
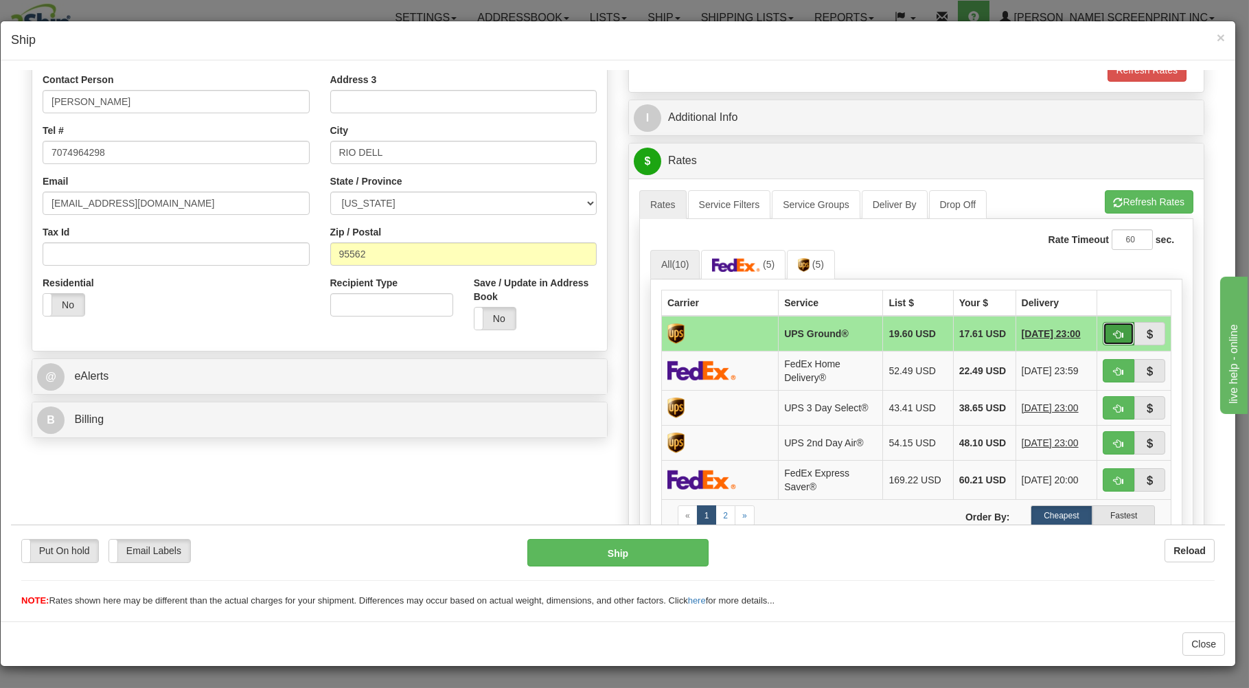
click at [1113, 330] on span "button" at bounding box center [1118, 333] width 10 height 9
type input "03"
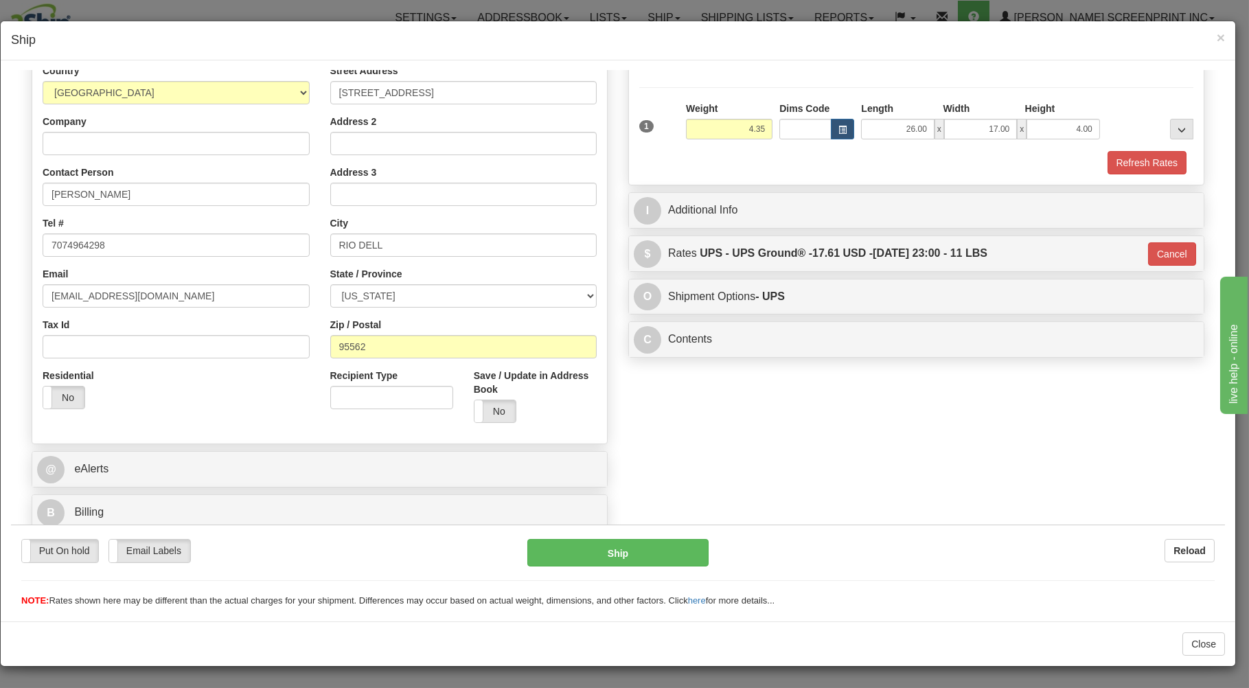
scroll to position [181, 0]
click at [584, 546] on button "Ship" at bounding box center [618, 551] width 182 height 27
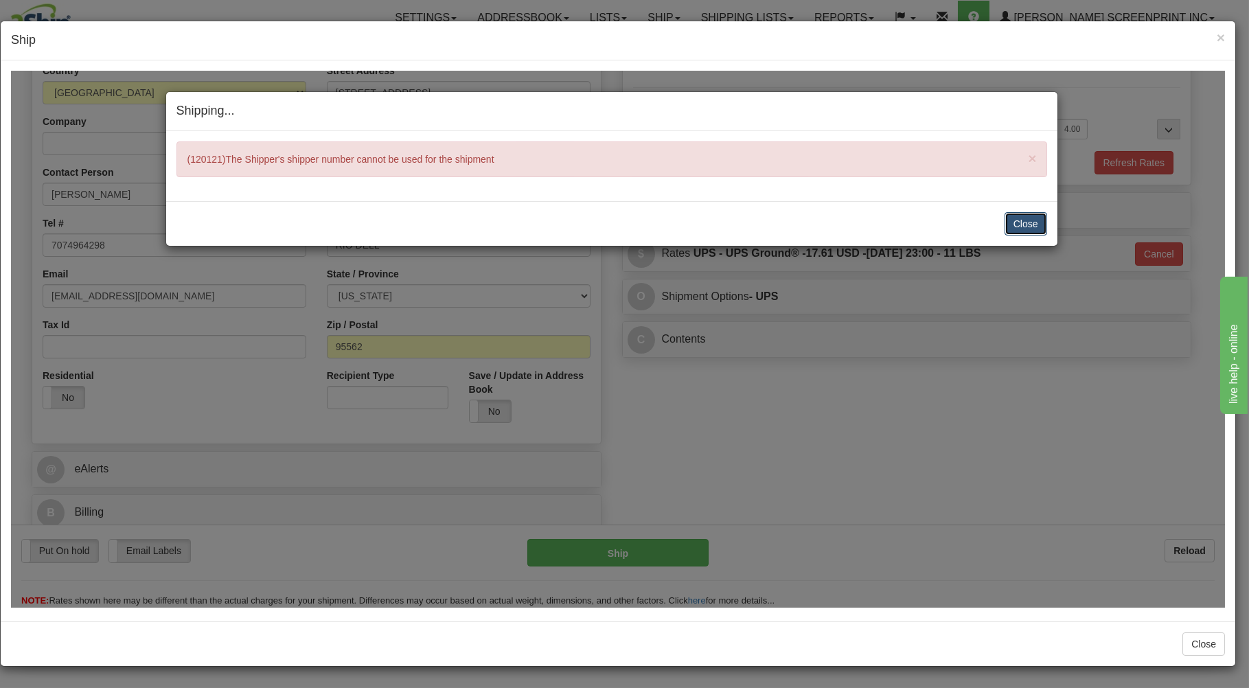
click at [1025, 224] on button "Close" at bounding box center [1025, 222] width 43 height 23
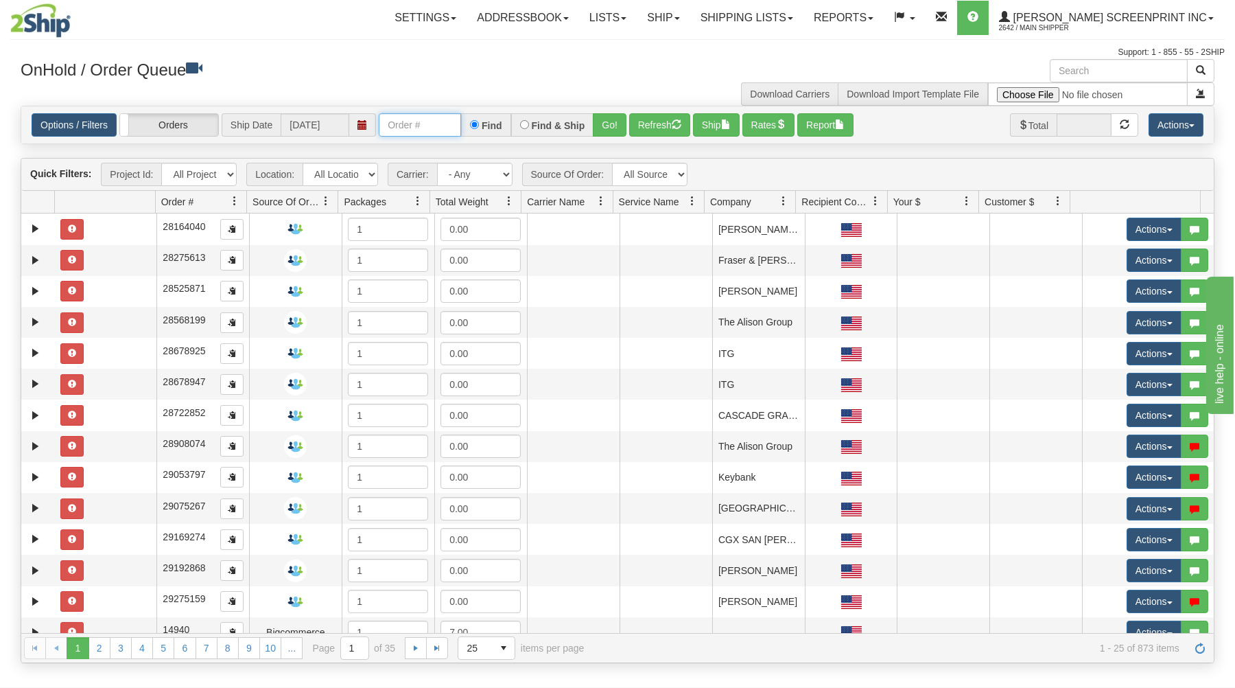
click at [420, 124] on input "text" at bounding box center [420, 124] width 82 height 23
type input "16987"
click at [605, 118] on button "Go!" at bounding box center [610, 124] width 34 height 23
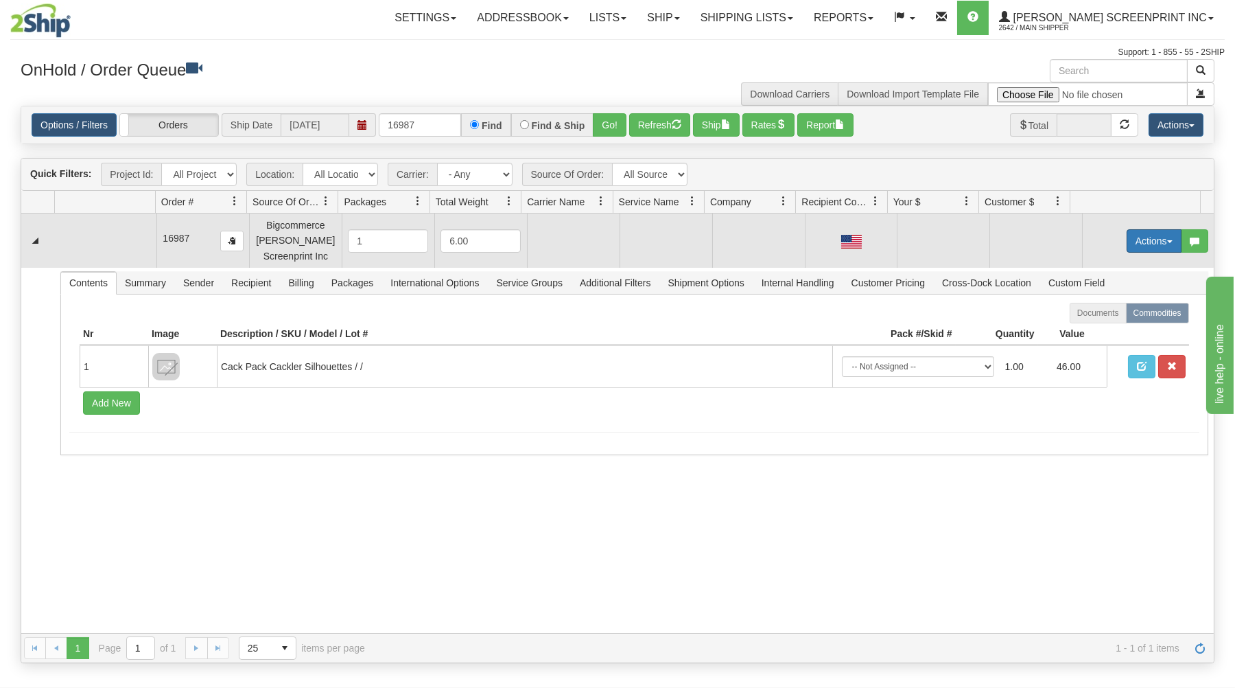
click at [1135, 240] on button "Actions" at bounding box center [1154, 240] width 55 height 23
click at [1111, 263] on link "Open" at bounding box center [1126, 267] width 110 height 18
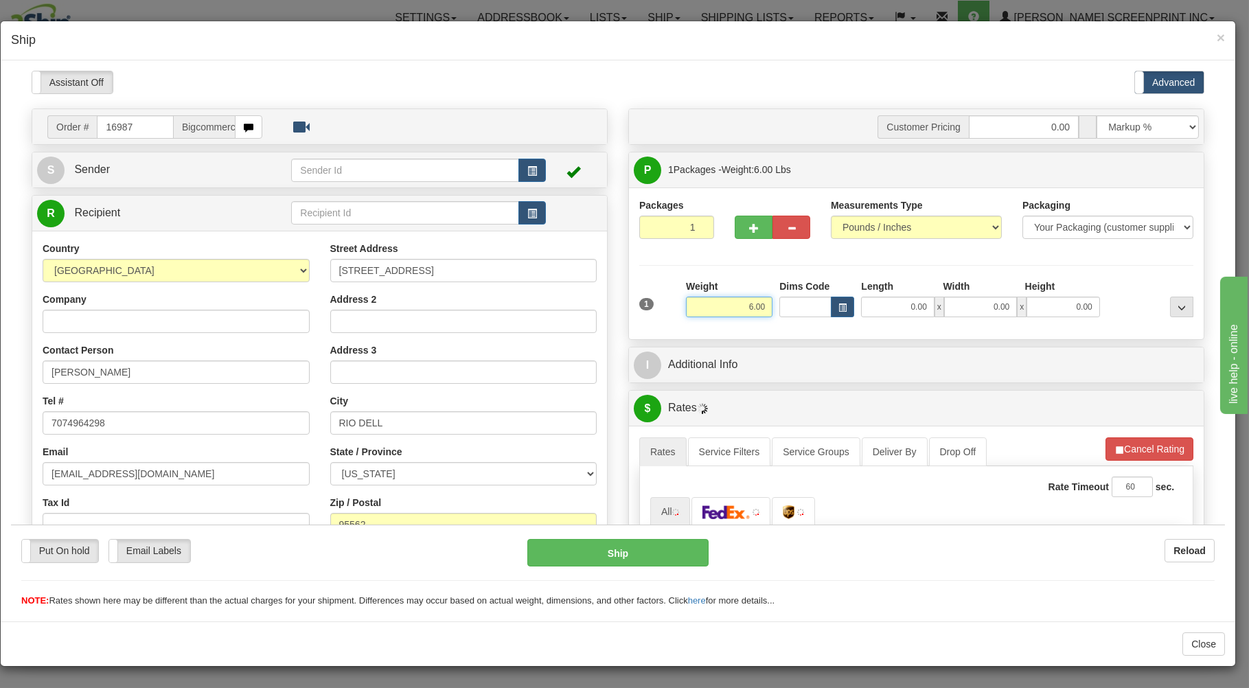
click at [723, 307] on input "6.00" at bounding box center [729, 306] width 86 height 21
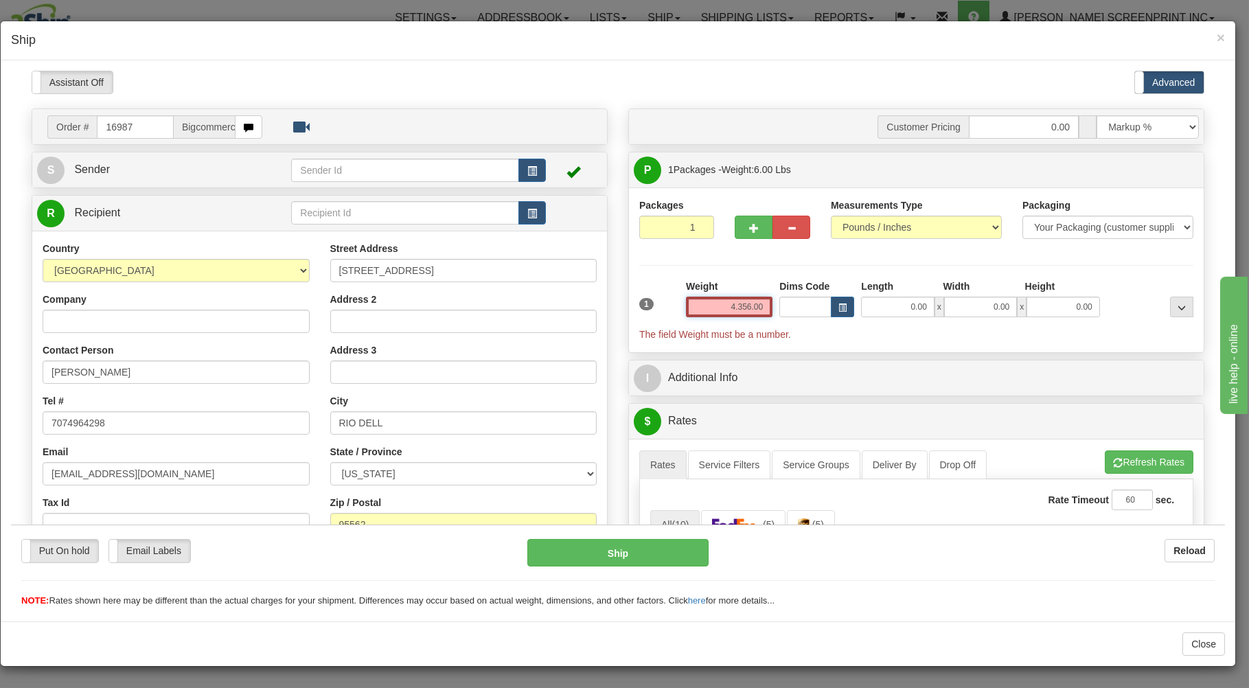
drag, startPoint x: 722, startPoint y: 306, endPoint x: 916, endPoint y: 309, distance: 194.3
click at [772, 309] on input "4.356.00" at bounding box center [729, 306] width 86 height 21
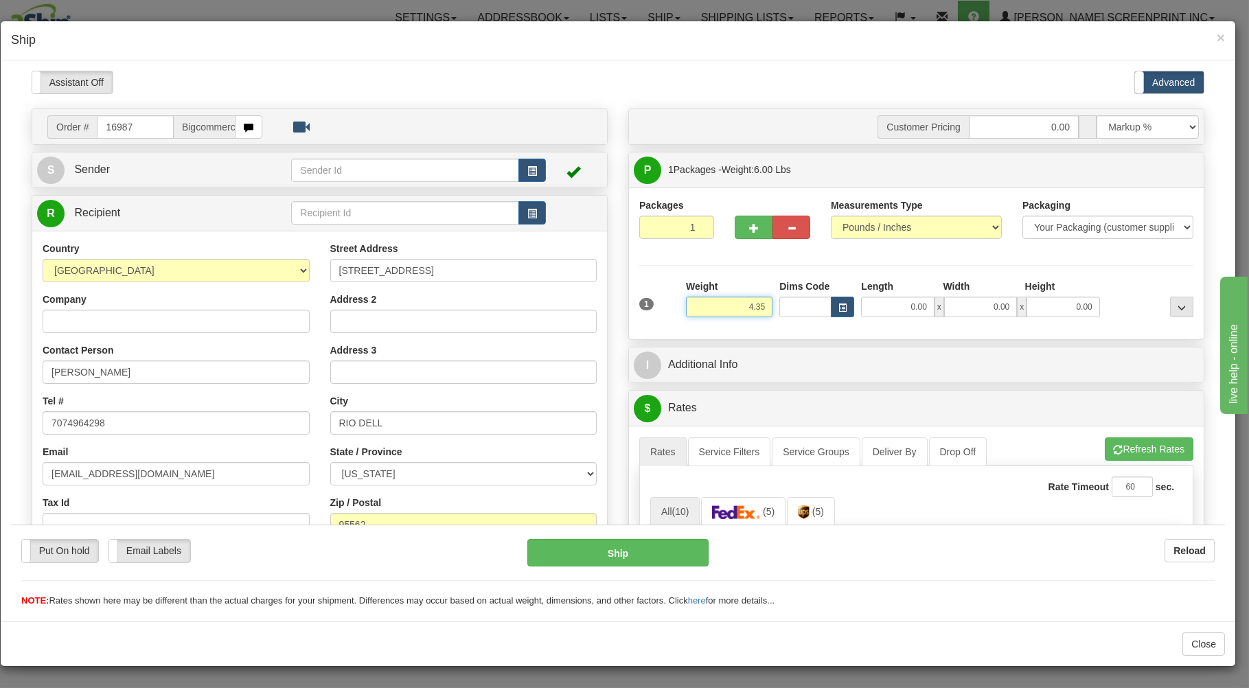
type input "4.35"
click at [898, 306] on input "0.00" at bounding box center [897, 306] width 73 height 21
type input "26.00"
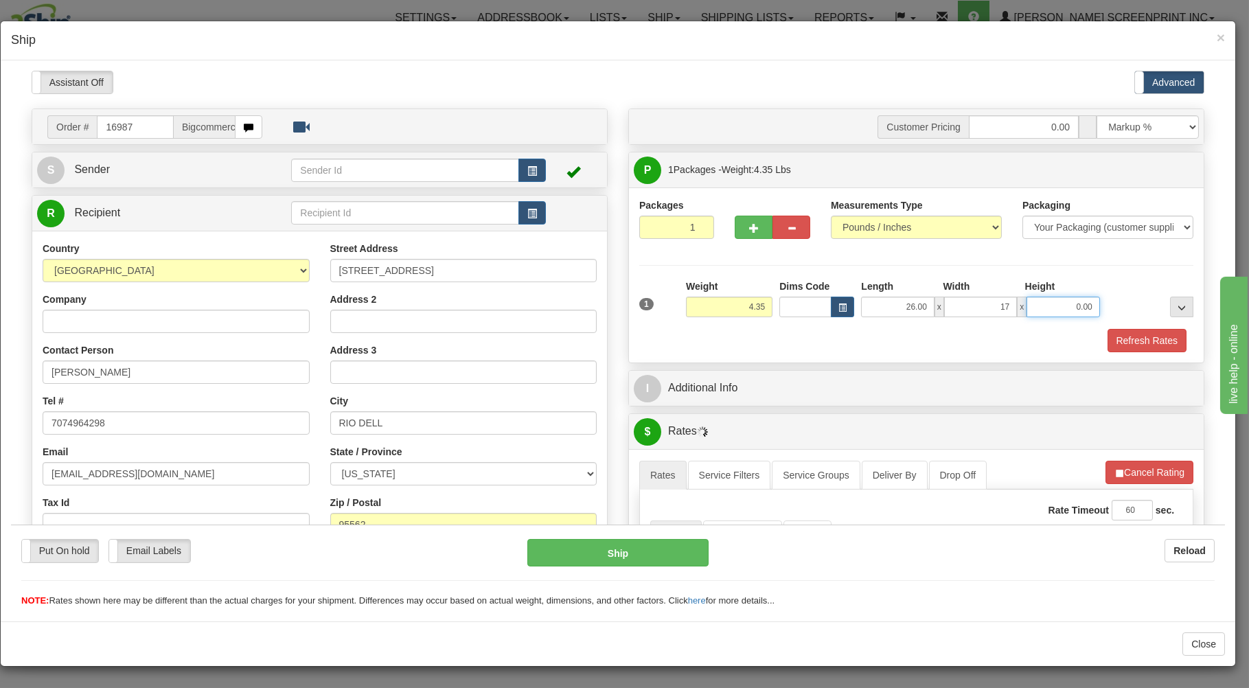
type input "17.00"
type input "4.00"
click at [880, 332] on div "Refresh Rates" at bounding box center [916, 339] width 561 height 23
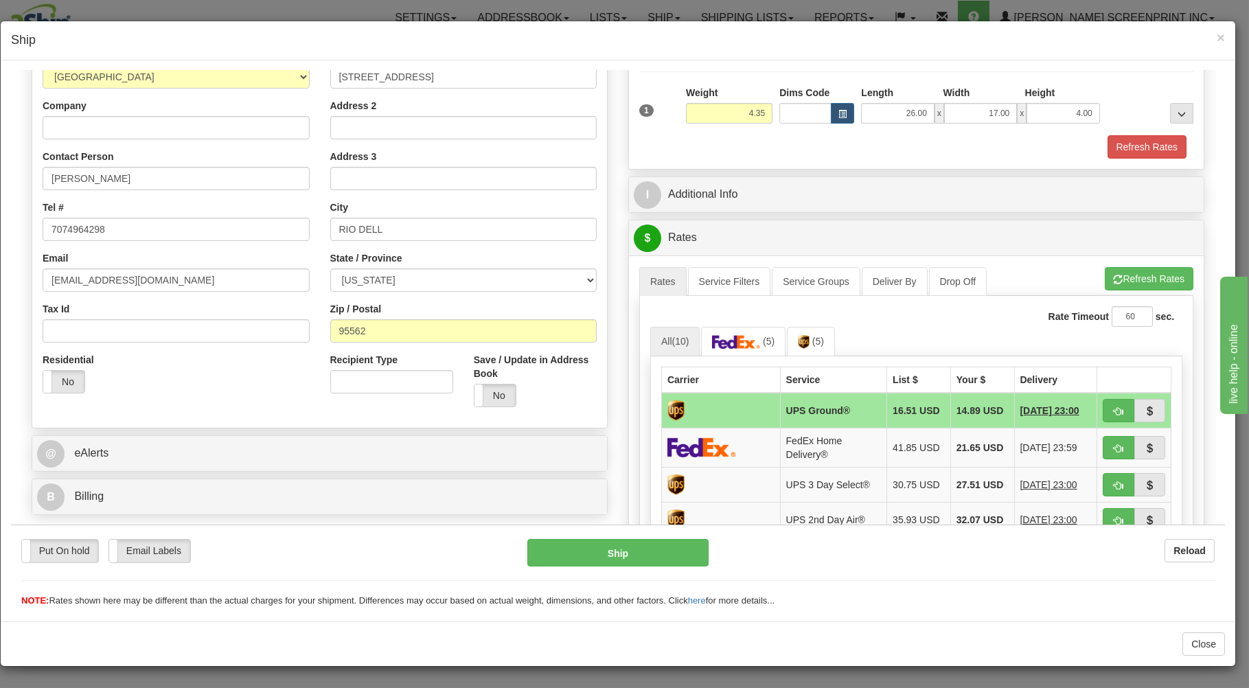
scroll to position [220, 0]
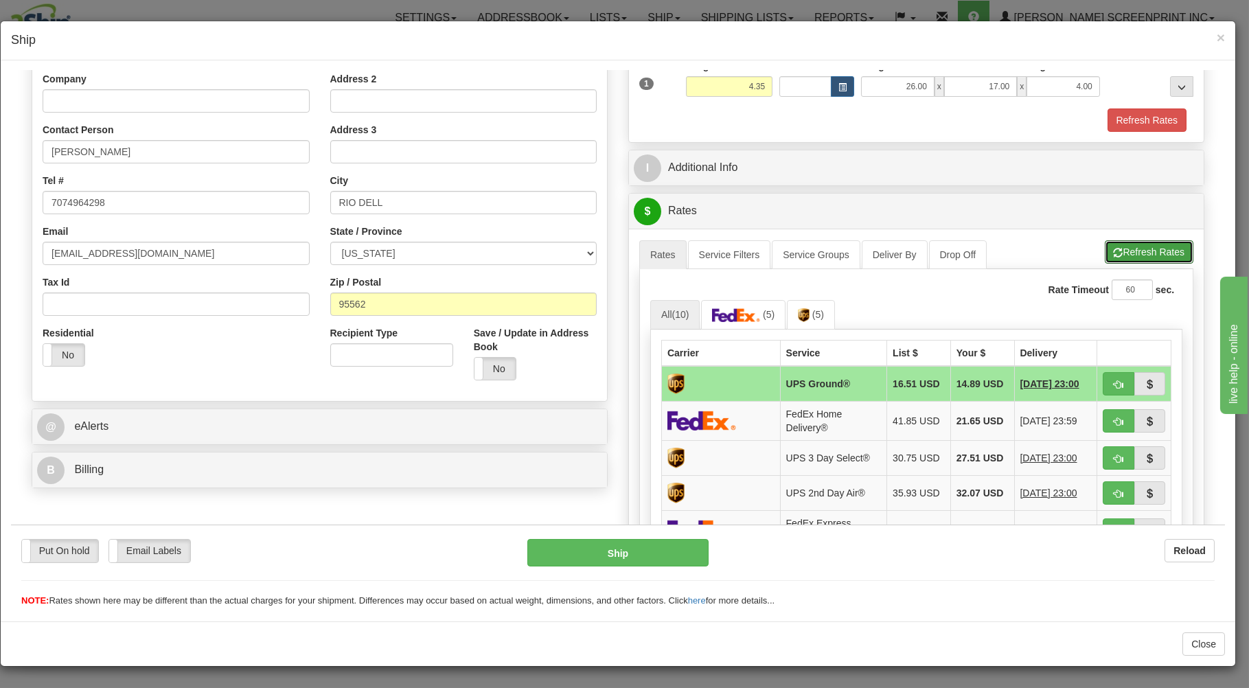
drag, startPoint x: 1113, startPoint y: 251, endPoint x: 1058, endPoint y: 300, distance: 74.4
click at [1115, 251] on button "Refresh Rates" at bounding box center [1148, 251] width 89 height 23
click at [1102, 378] on button "button" at bounding box center [1118, 382] width 32 height 23
type input "03"
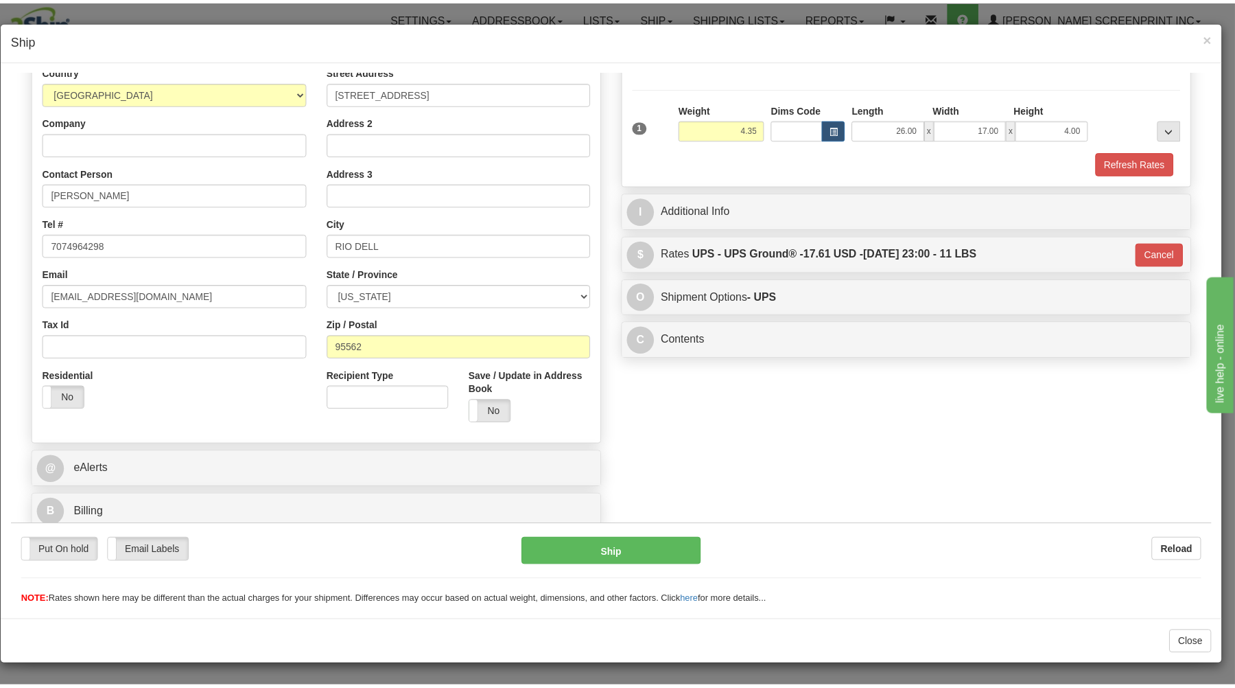
scroll to position [181, 0]
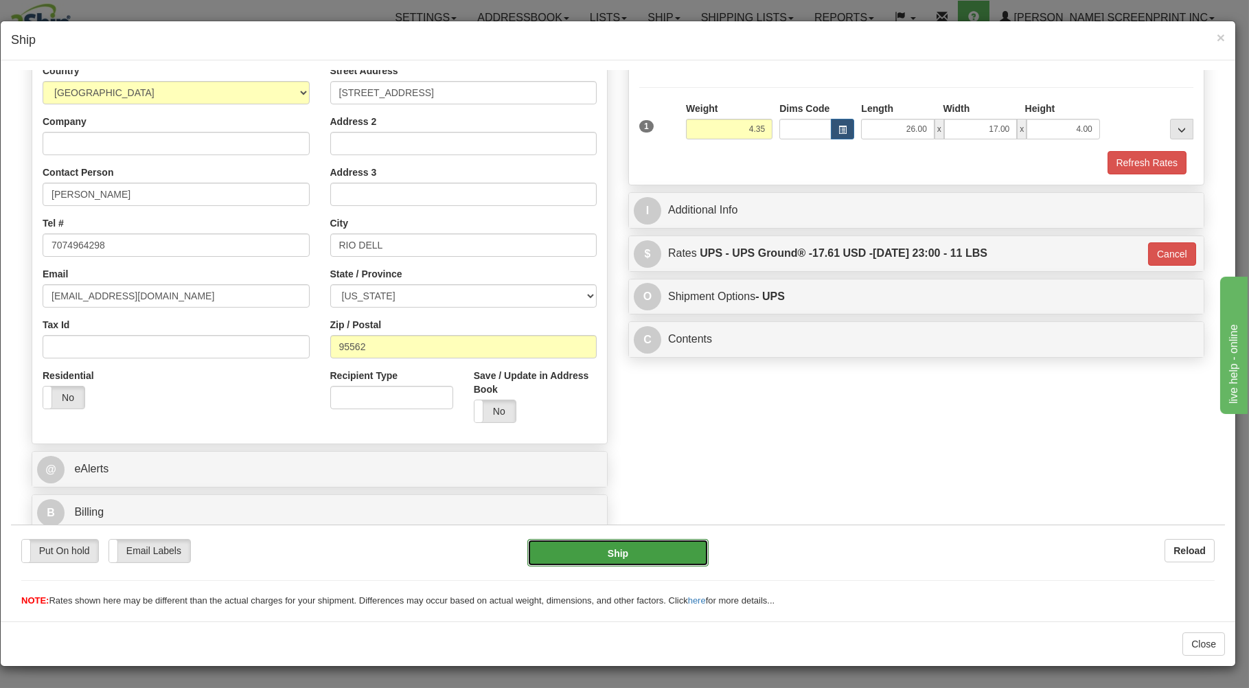
click at [612, 547] on button "Ship" at bounding box center [618, 551] width 182 height 27
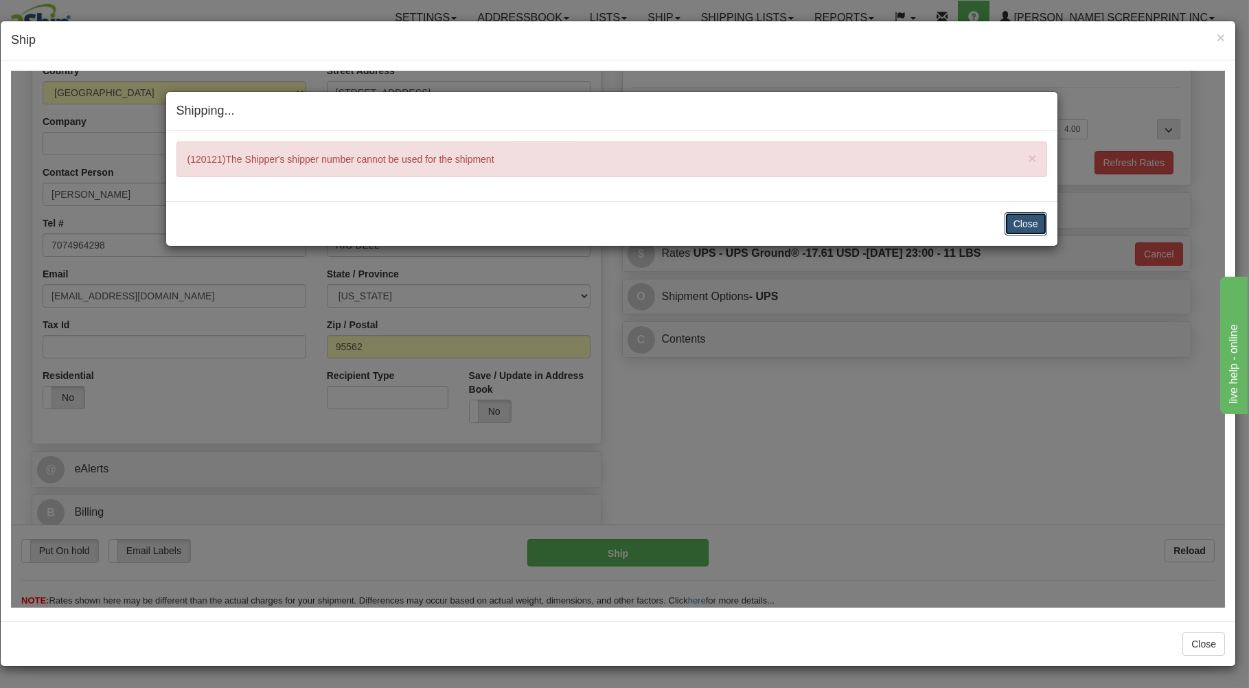
click at [1019, 221] on button "Close" at bounding box center [1025, 222] width 43 height 23
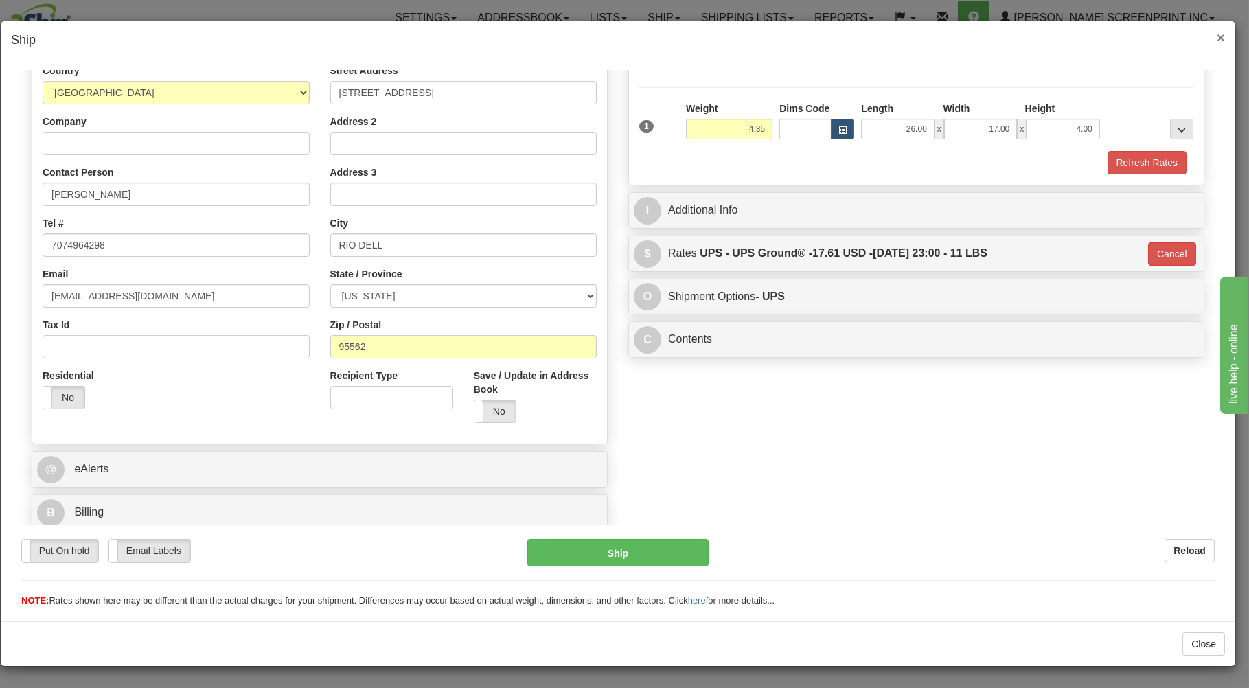
click at [1218, 37] on span "×" at bounding box center [1220, 38] width 8 height 16
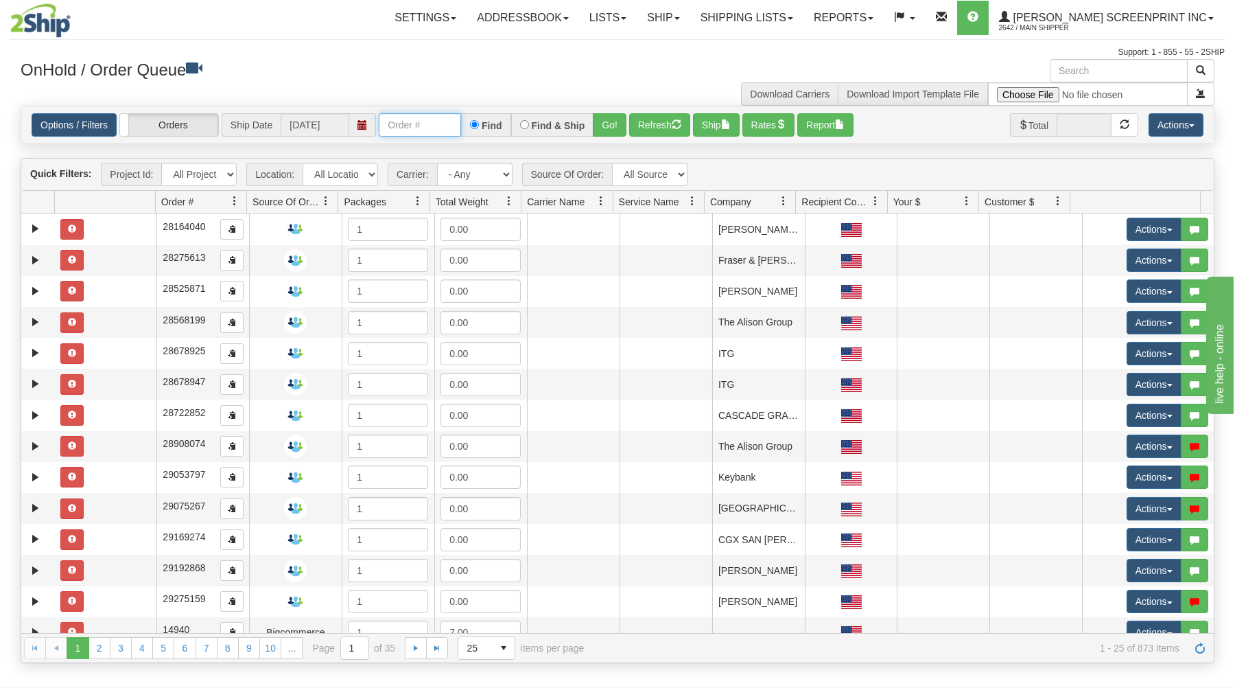
click at [433, 124] on input "text" at bounding box center [420, 124] width 82 height 23
type input "31511286"
click at [612, 117] on button "Go!" at bounding box center [610, 124] width 34 height 23
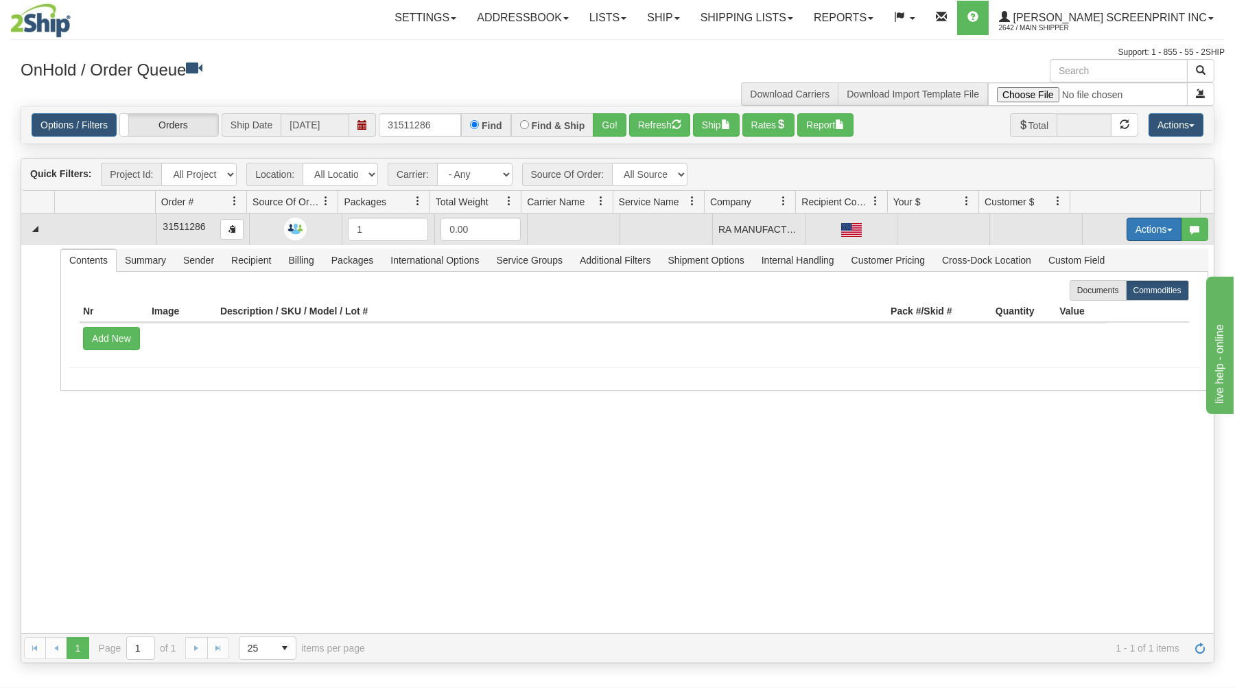
click at [1151, 224] on button "Actions" at bounding box center [1154, 229] width 55 height 23
click at [1111, 250] on link "Open" at bounding box center [1126, 255] width 110 height 18
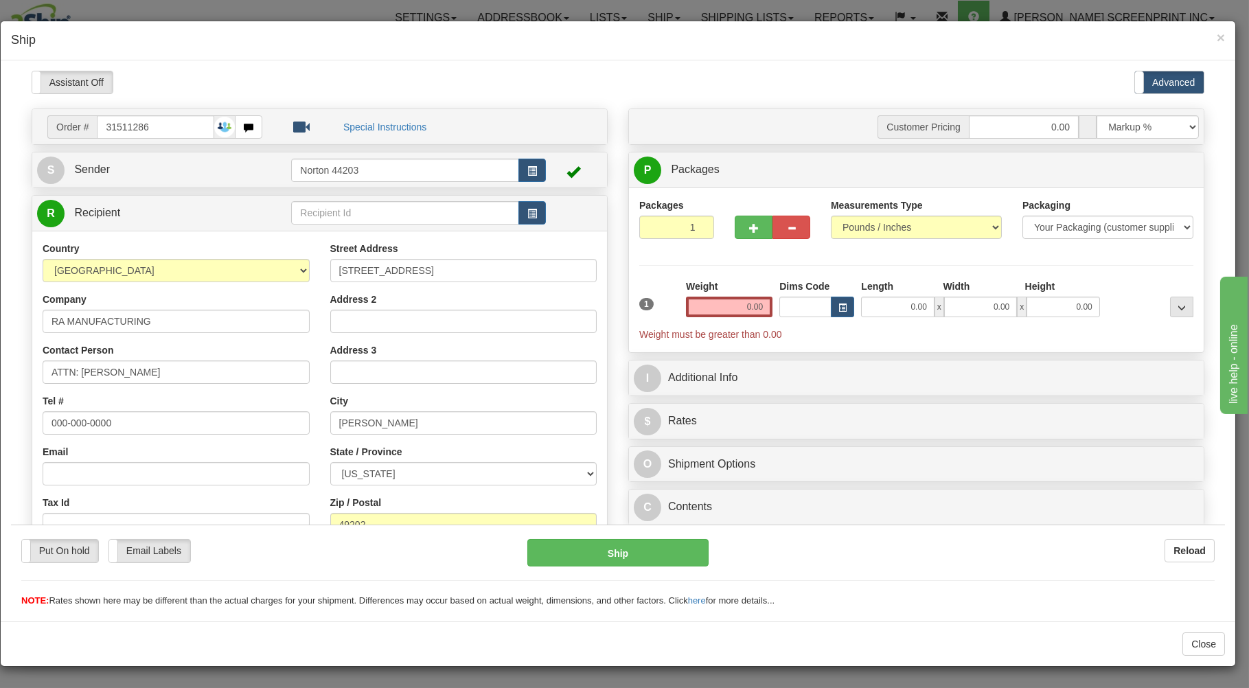
type input "1.70"
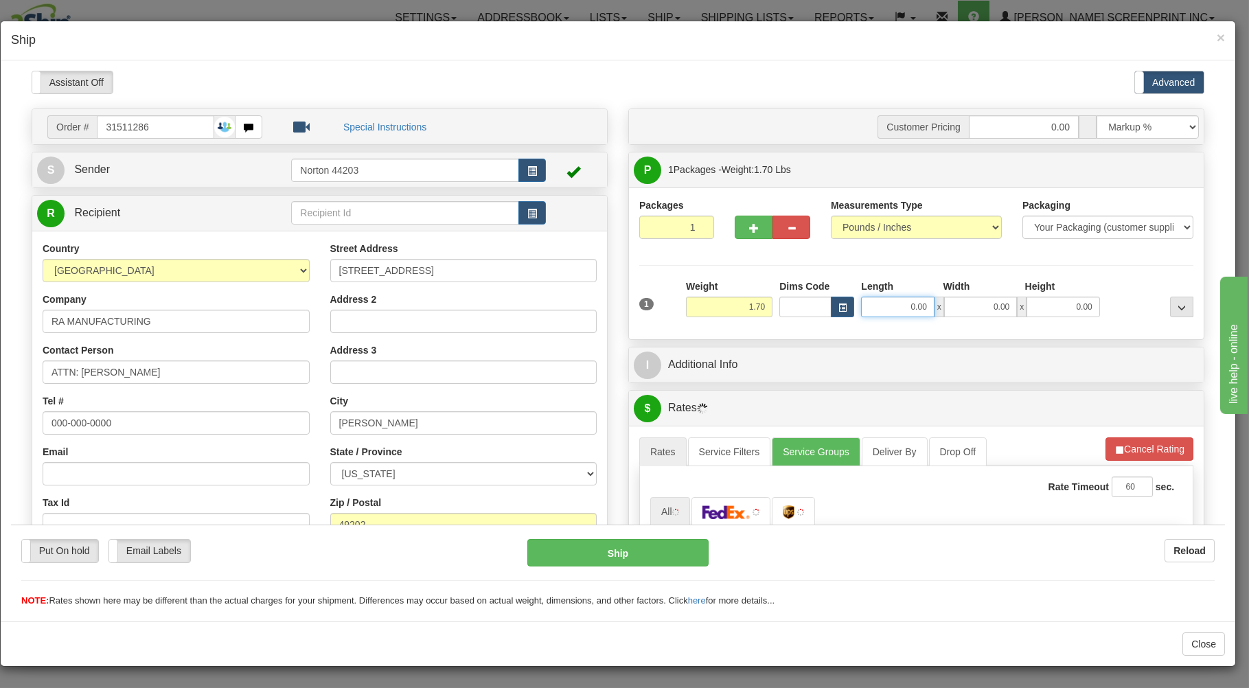
click at [888, 305] on input "0.00" at bounding box center [897, 306] width 73 height 21
type input "17.00"
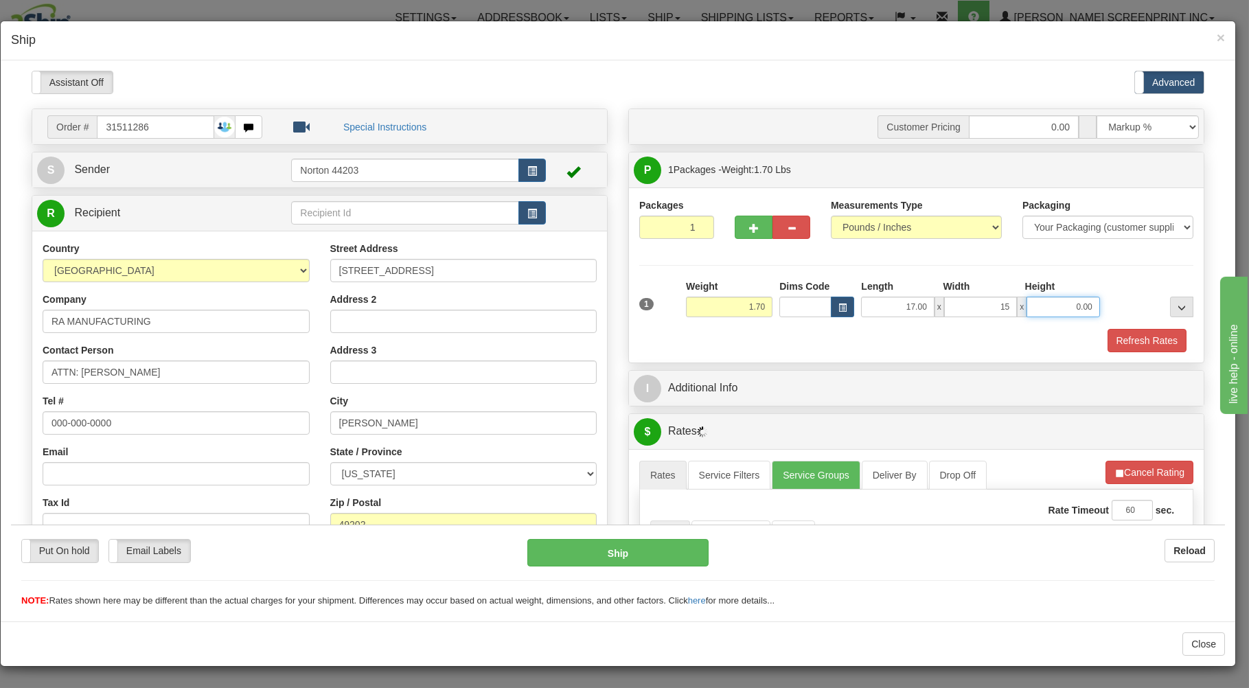
type input "15.00"
type input "3.00"
click at [743, 327] on div "Weight 1.70" at bounding box center [728, 303] width 93 height 48
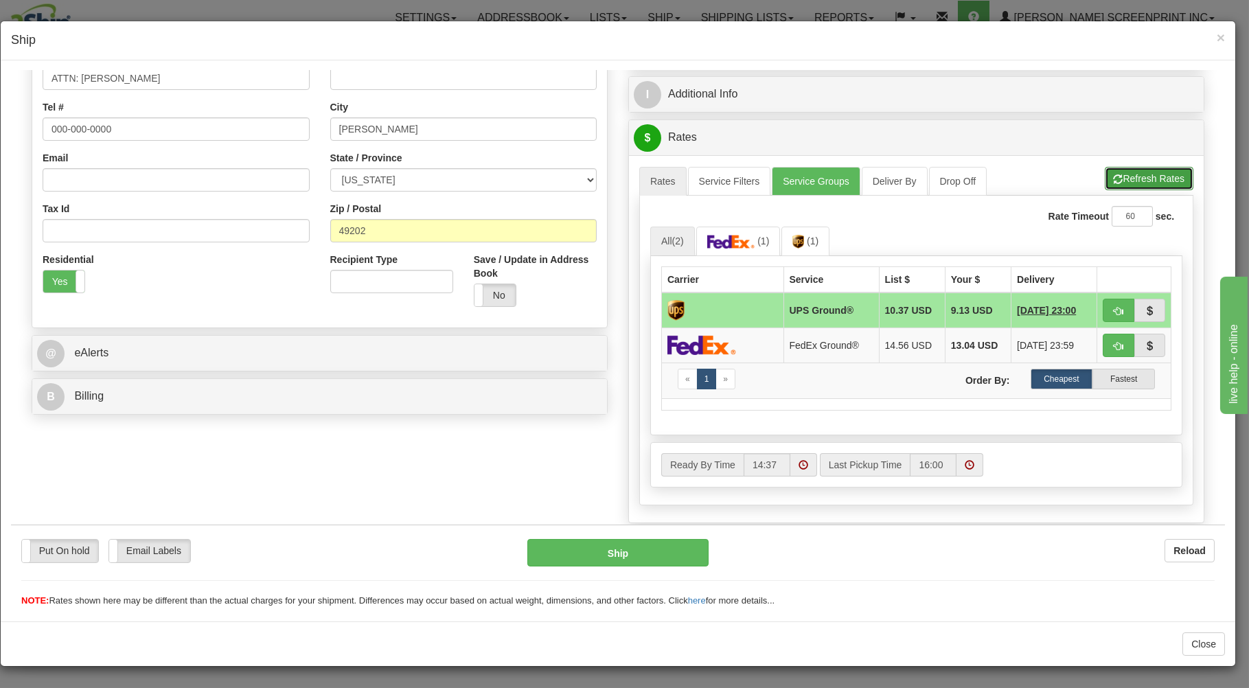
click at [1124, 174] on button "Refresh Rates" at bounding box center [1148, 177] width 89 height 23
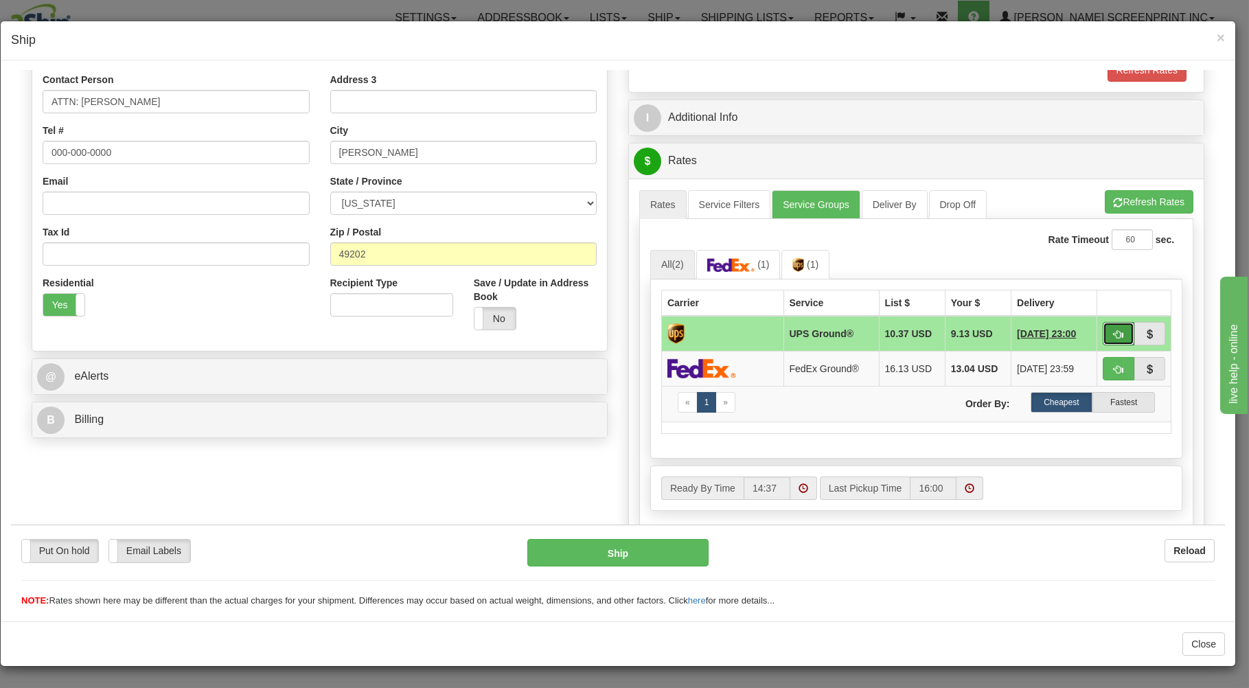
click at [1102, 330] on button "button" at bounding box center [1118, 332] width 32 height 23
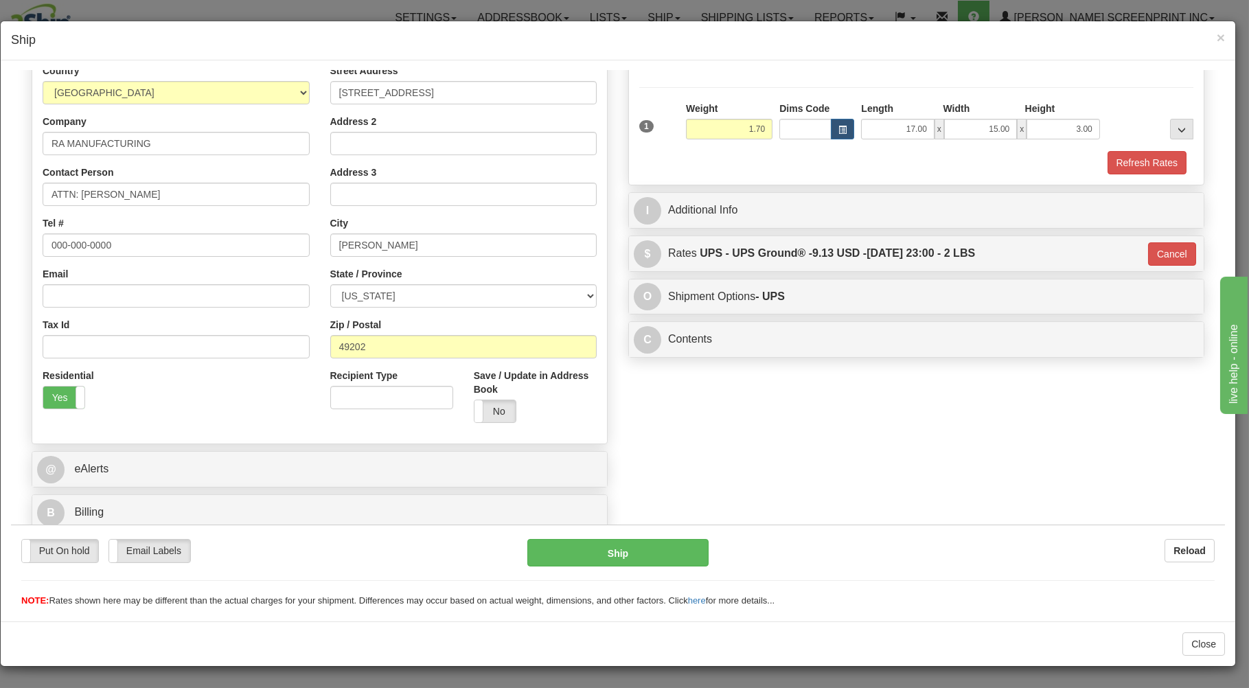
type input "03"
click at [677, 555] on button "Ship" at bounding box center [618, 551] width 182 height 27
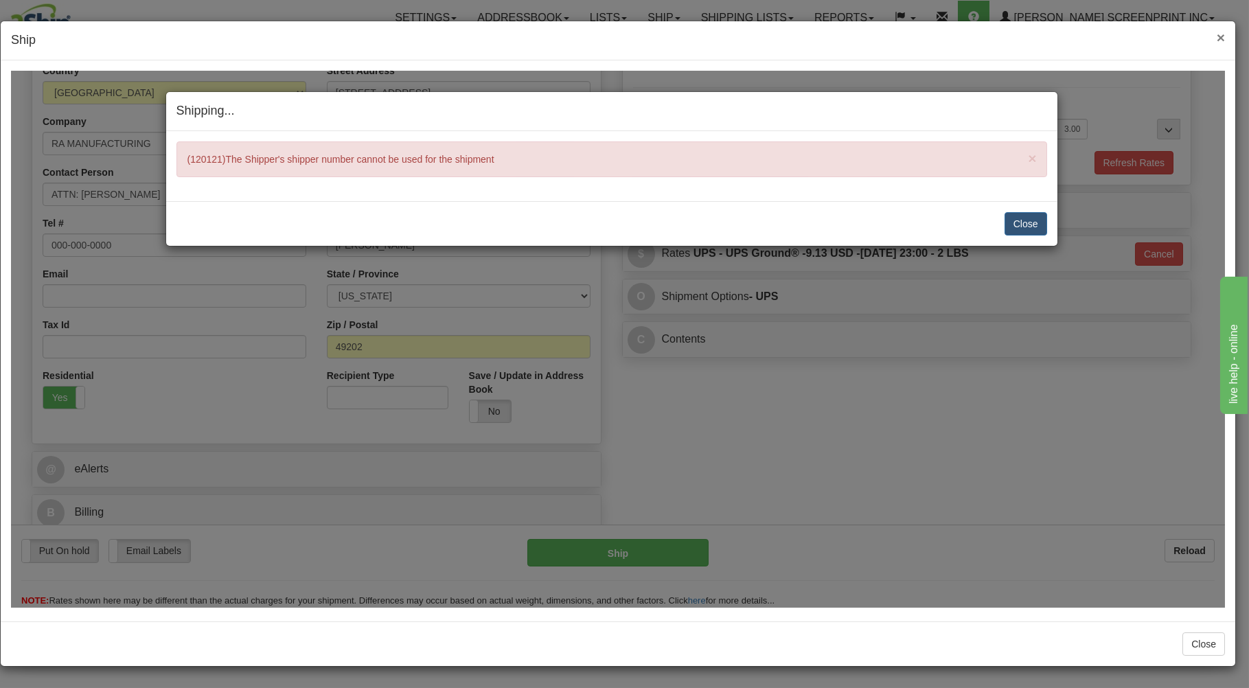
click at [1222, 34] on span "×" at bounding box center [1220, 38] width 8 height 16
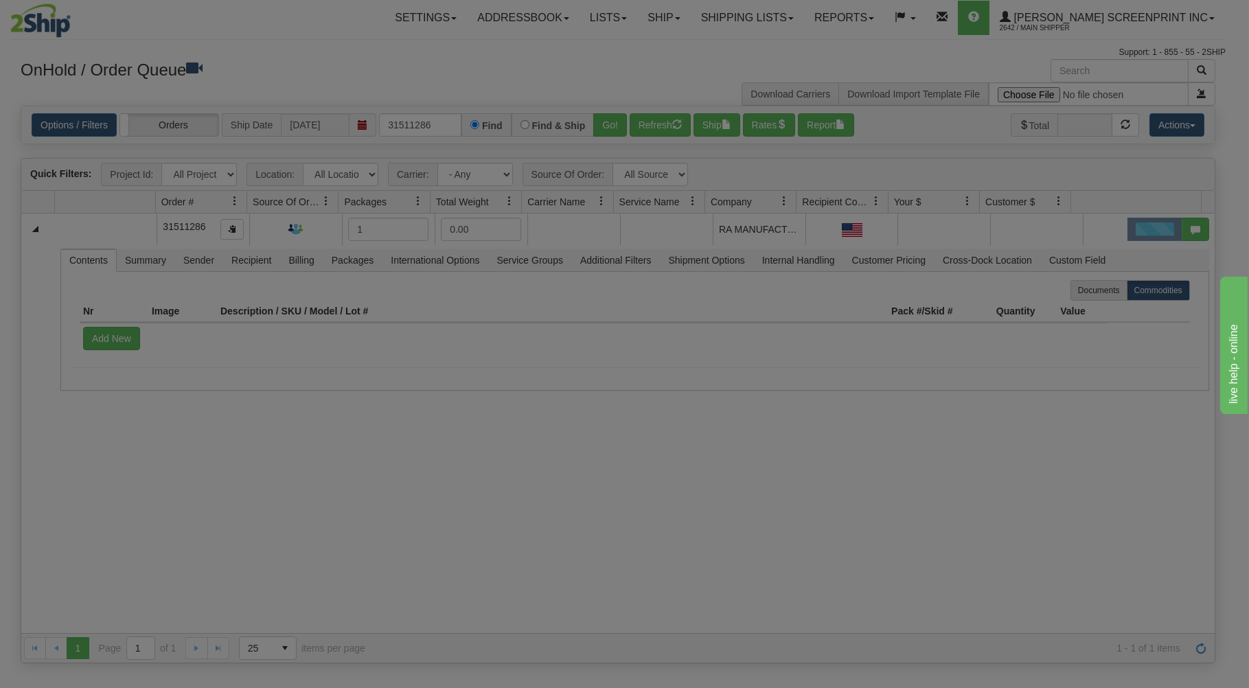
scroll to position [0, 0]
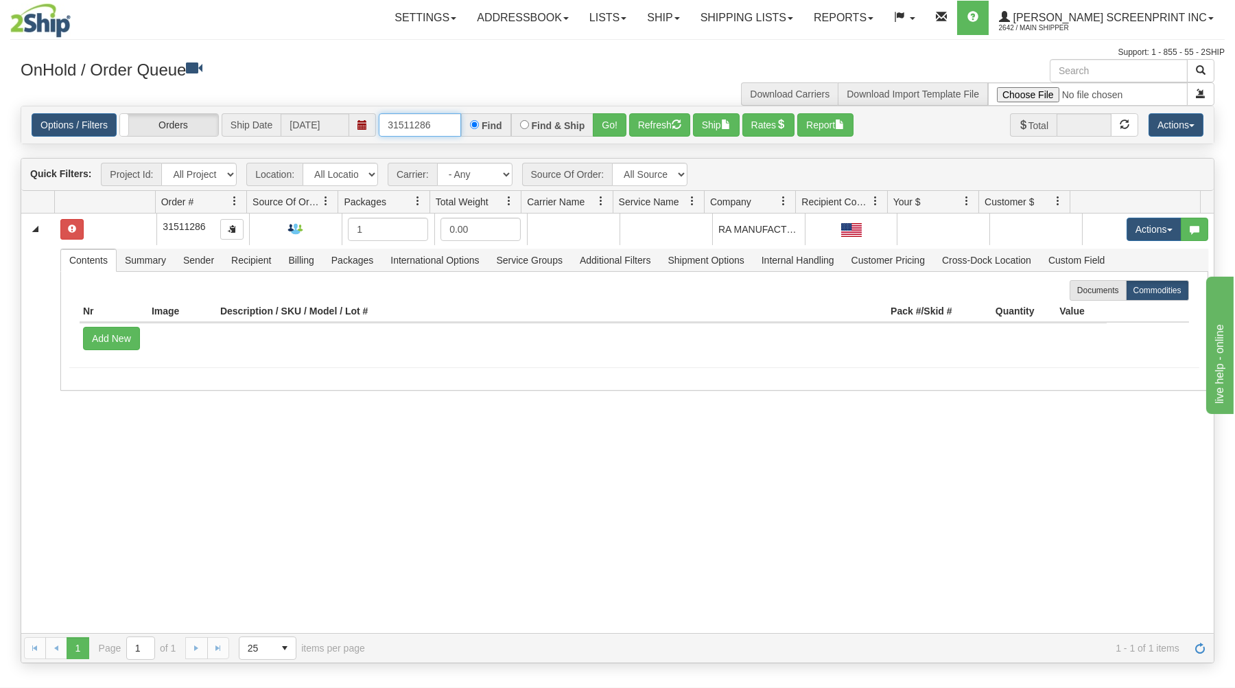
drag, startPoint x: 387, startPoint y: 123, endPoint x: 492, endPoint y: 121, distance: 105.0
click at [492, 121] on div "31511286 Find Find & Ship Go!" at bounding box center [503, 124] width 248 height 23
type input "16984"
drag, startPoint x: 610, startPoint y: 117, endPoint x: 595, endPoint y: 210, distance: 94.5
click at [610, 118] on button "Go!" at bounding box center [610, 124] width 34 height 23
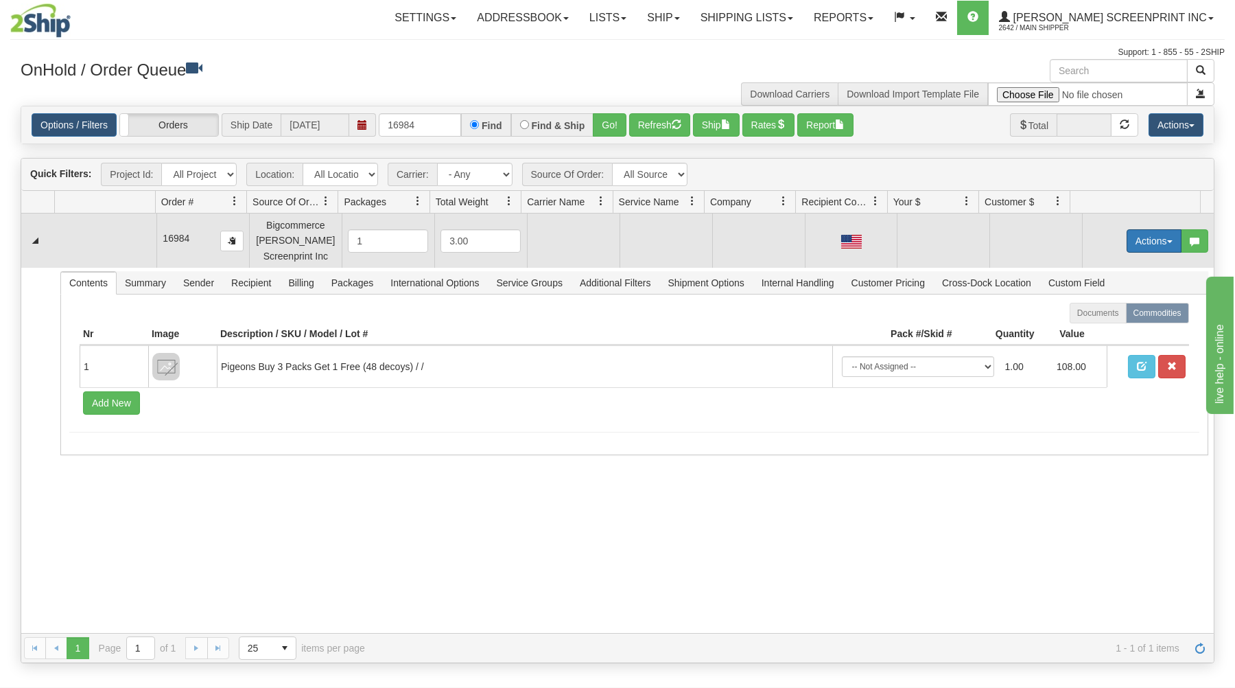
drag, startPoint x: 1131, startPoint y: 236, endPoint x: 1119, endPoint y: 258, distance: 24.9
click at [1131, 237] on button "Actions" at bounding box center [1154, 240] width 55 height 23
click at [1117, 265] on link "Open" at bounding box center [1126, 267] width 110 height 18
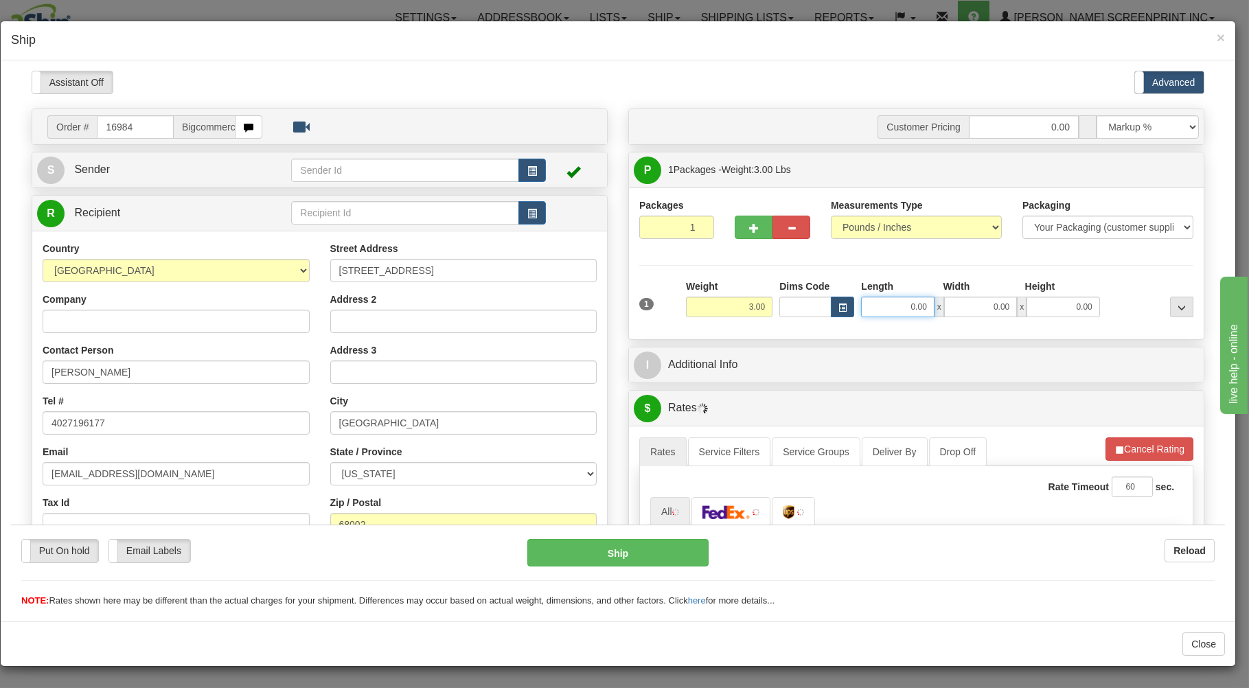
click at [894, 309] on input "0.00" at bounding box center [897, 306] width 73 height 21
type input "9.15"
type input "29.00"
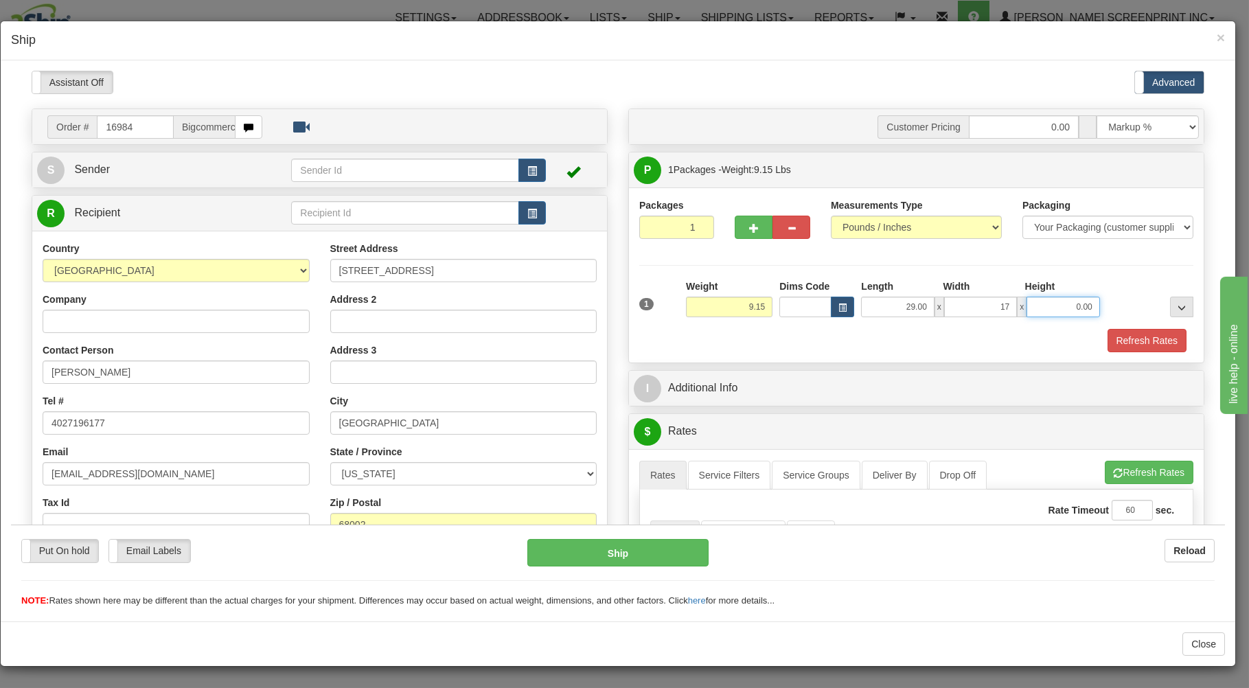
type input "17.00"
type input "4.00"
click at [881, 347] on div "Refresh Rates" at bounding box center [916, 339] width 561 height 23
type input "9.15"
click at [881, 347] on div "Refresh Rates" at bounding box center [916, 339] width 561 height 23
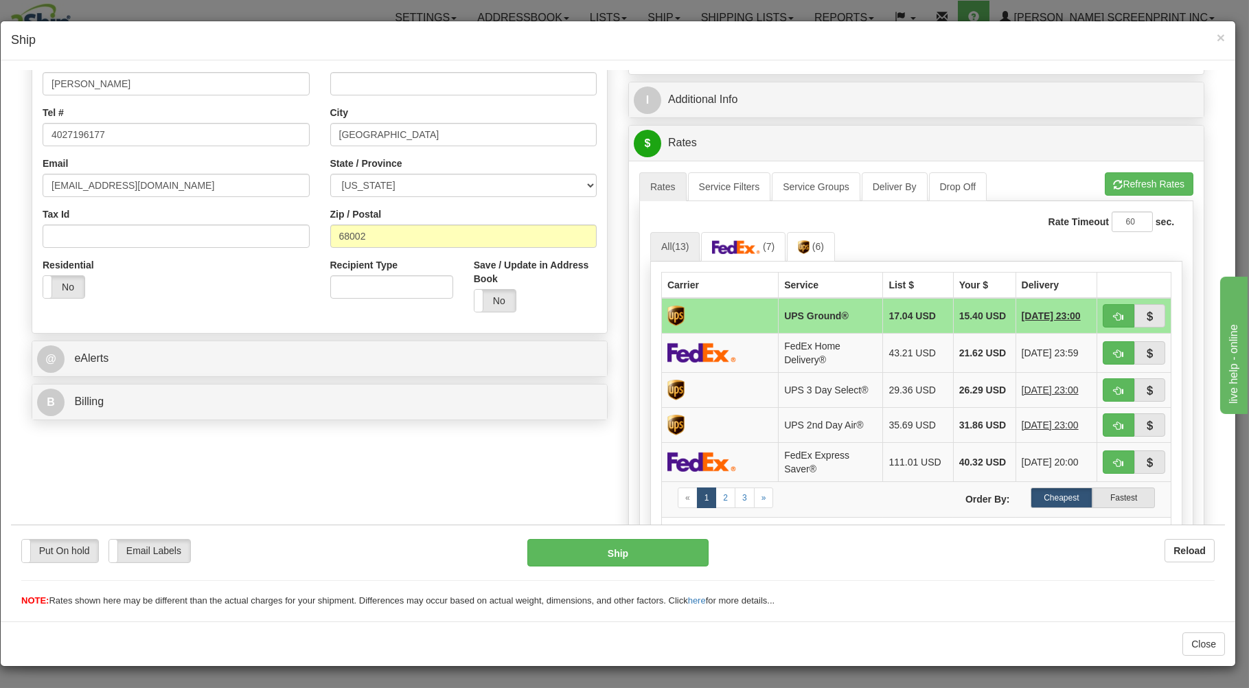
scroll to position [294, 0]
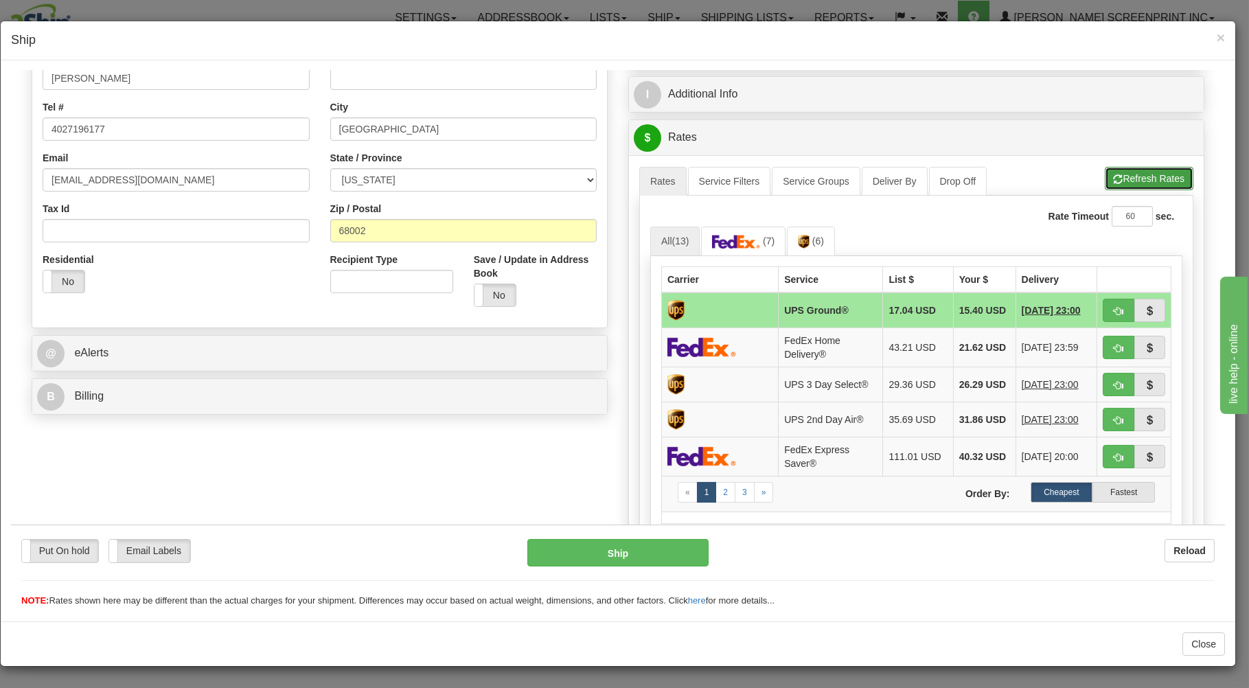
click at [1118, 178] on button "Refresh Rates" at bounding box center [1148, 177] width 89 height 23
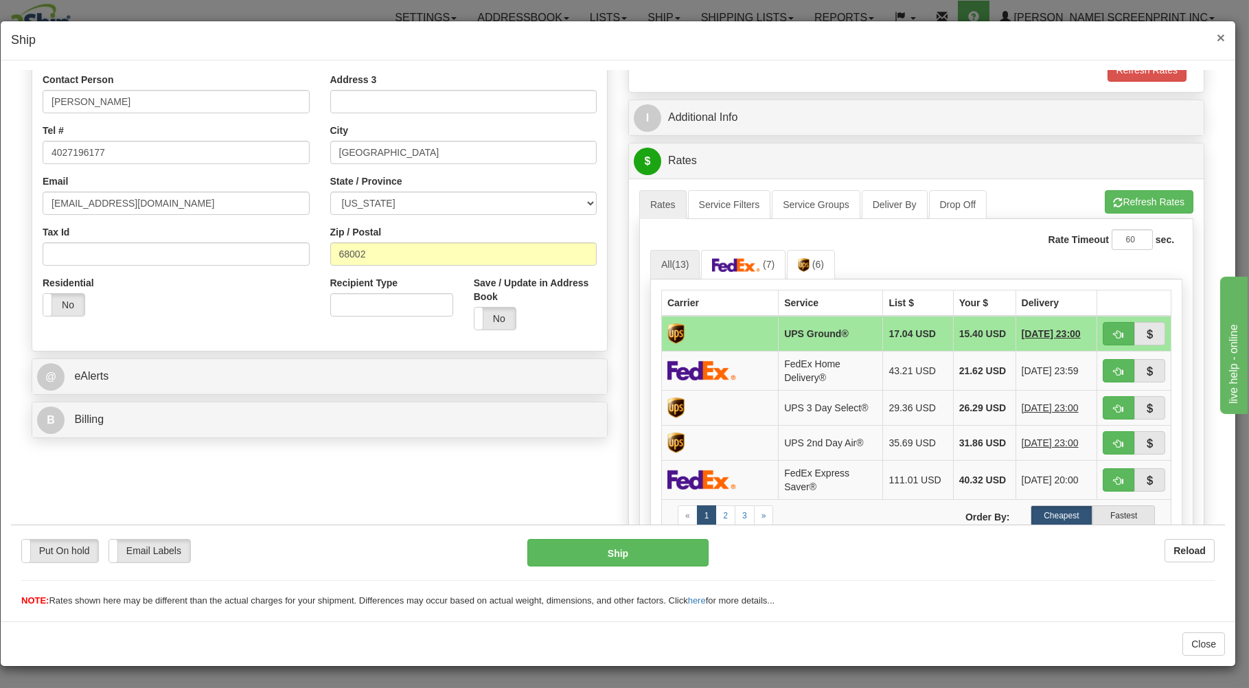
drag, startPoint x: 1218, startPoint y: 36, endPoint x: 1096, endPoint y: 59, distance: 123.7
click at [1215, 39] on div "× Ship" at bounding box center [618, 40] width 1234 height 39
click at [1217, 36] on span "×" at bounding box center [1220, 38] width 8 height 16
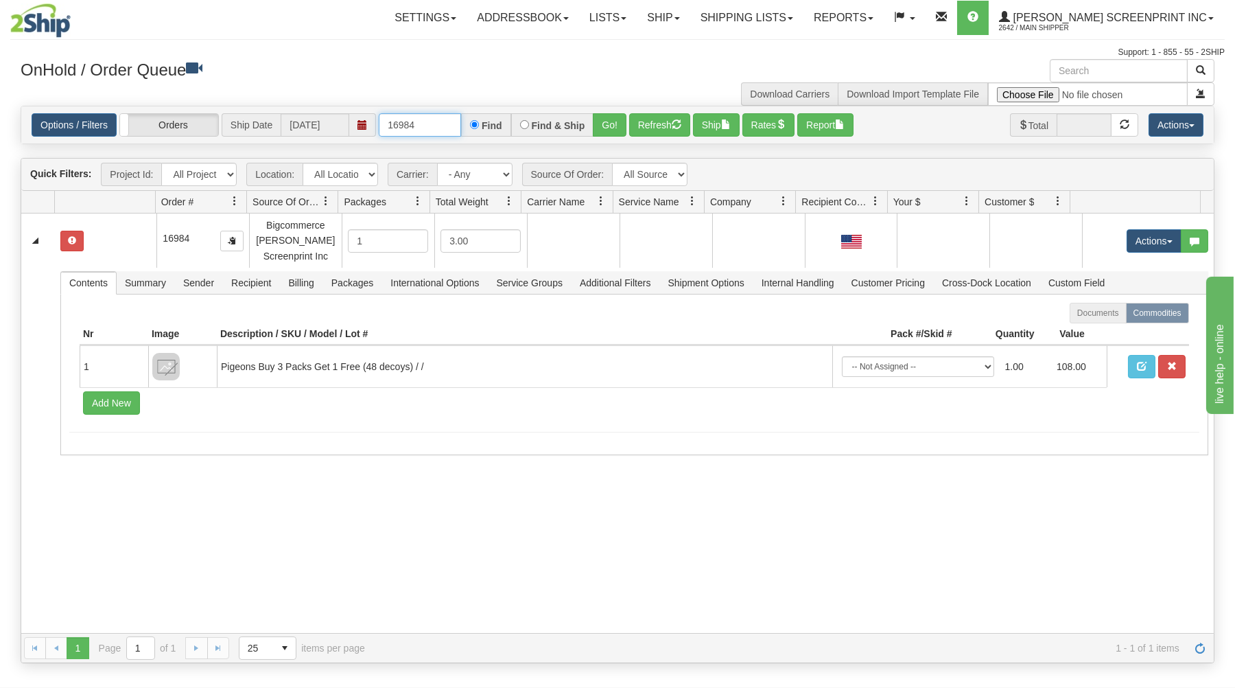
drag, startPoint x: 388, startPoint y: 126, endPoint x: 524, endPoint y: 106, distance: 137.3
click at [520, 109] on div "Options / Filters Group Shipments Orders Ship Date 08/22/2025 16984 Find Find &…" at bounding box center [617, 124] width 1193 height 37
type input "31428754"
click at [603, 120] on button "Go!" at bounding box center [610, 124] width 34 height 23
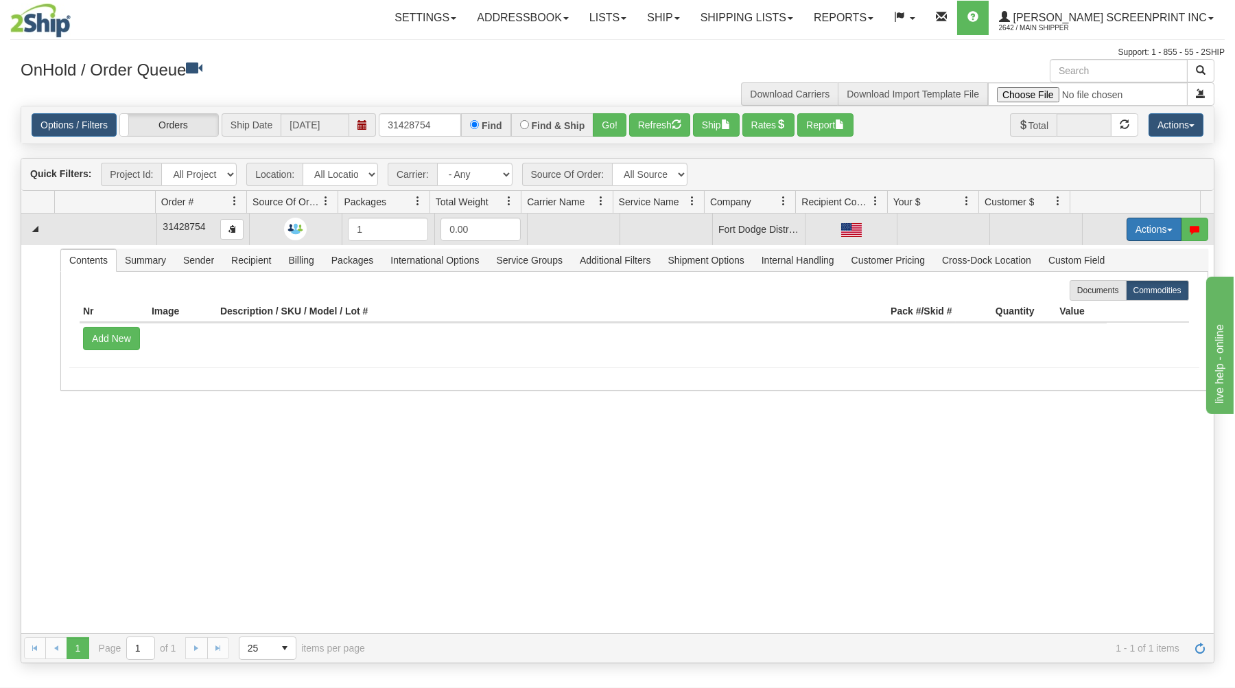
click at [1127, 224] on button "Actions" at bounding box center [1154, 229] width 55 height 23
click at [1109, 254] on link "Open" at bounding box center [1126, 255] width 110 height 18
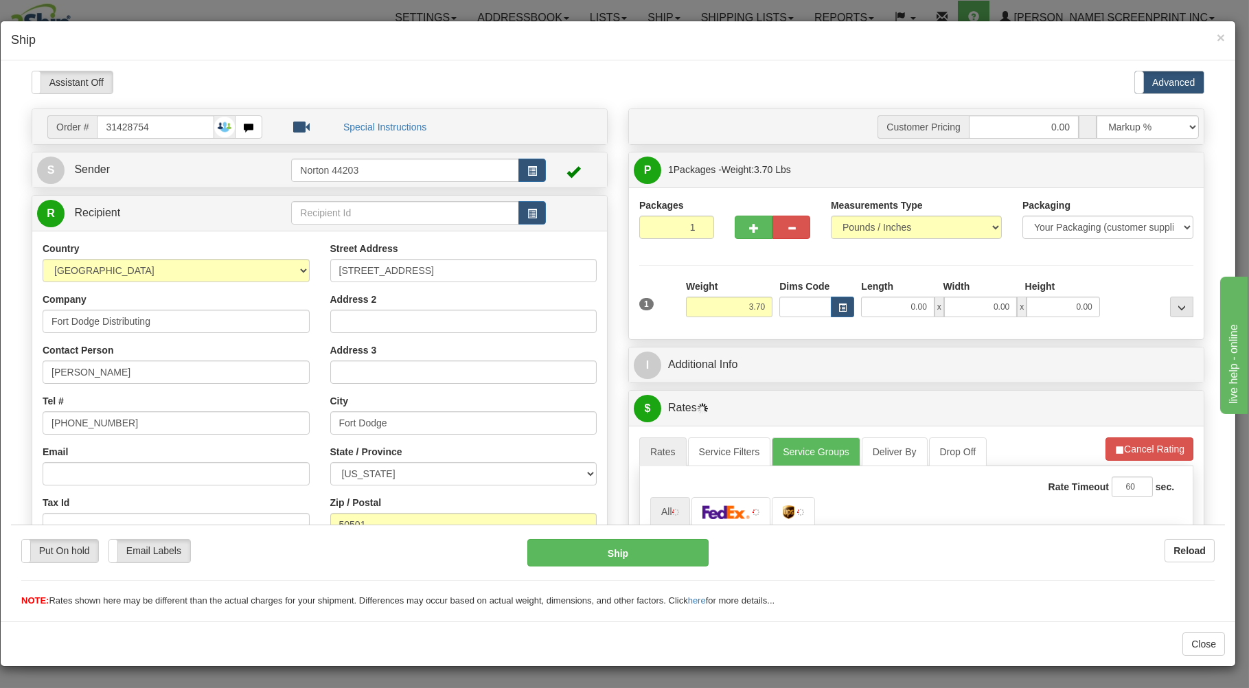
scroll to position [0, 0]
click at [883, 308] on input "0.00" at bounding box center [897, 306] width 73 height 21
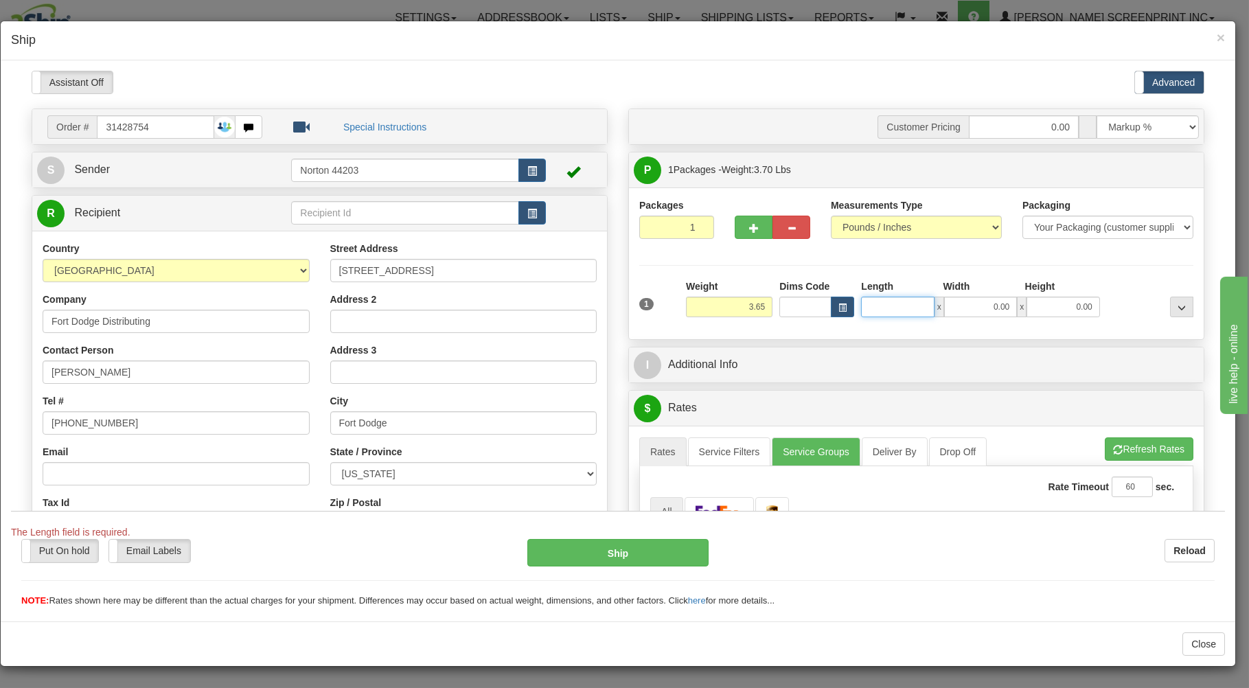
type input "3.60"
type input "19.00"
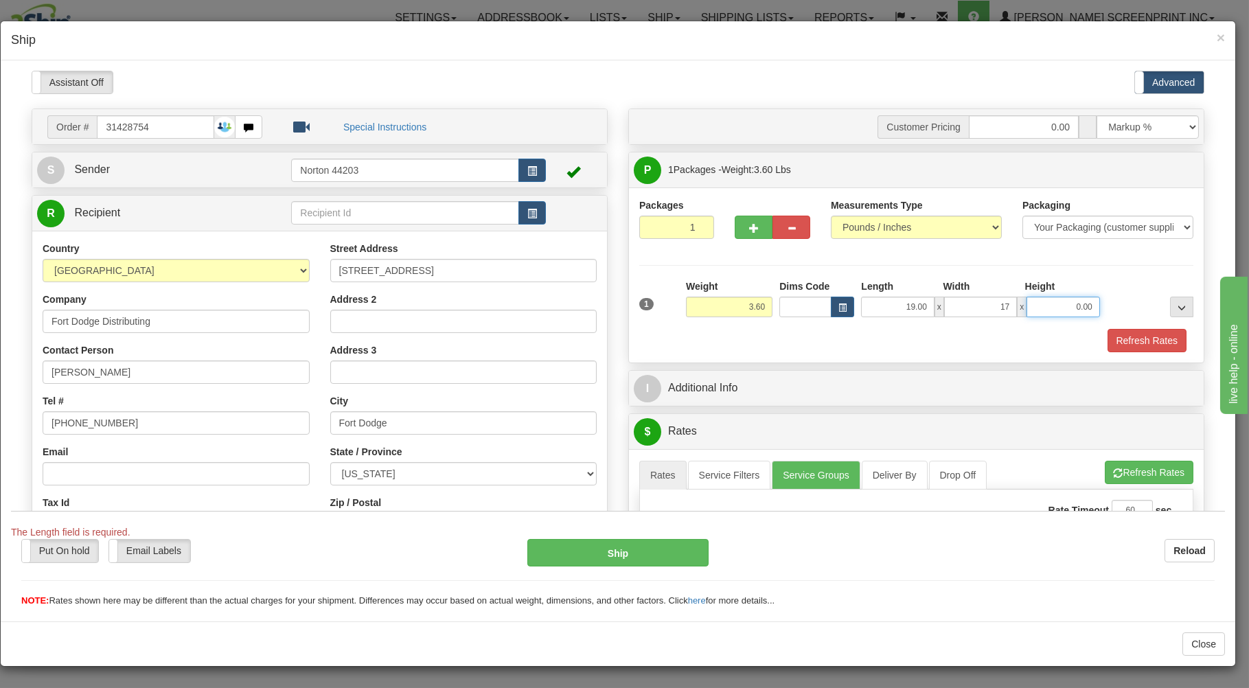
type input "17.00"
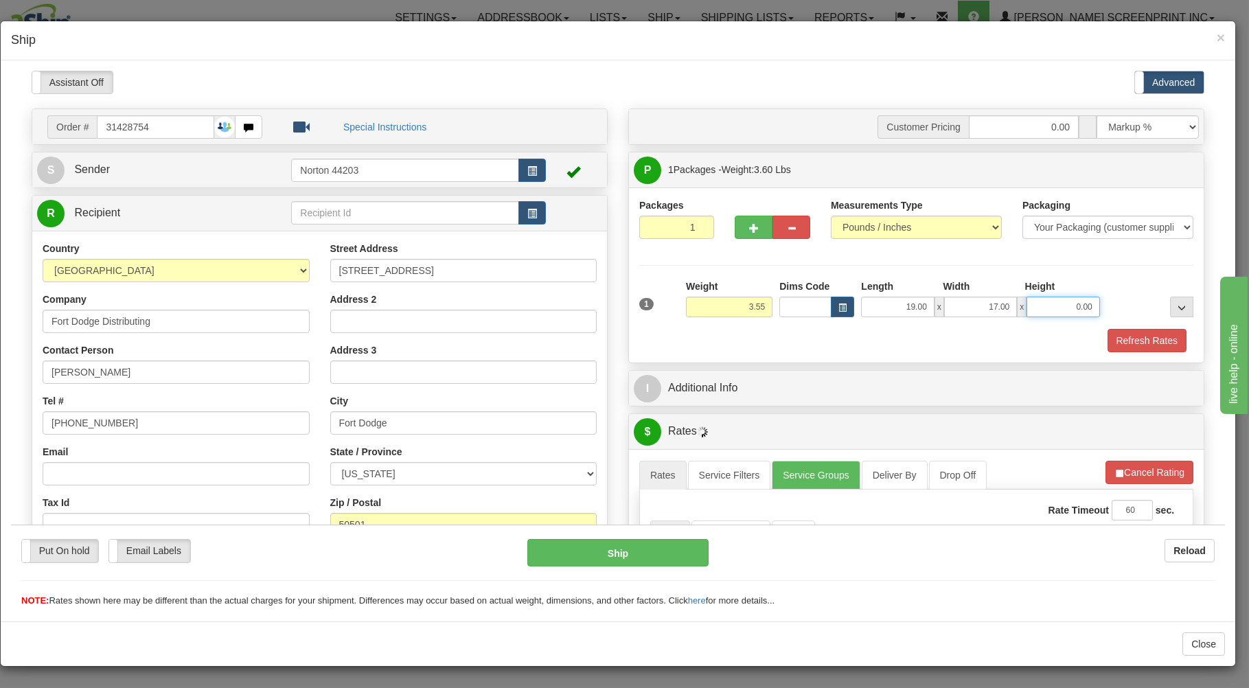
type input "3.60"
type input "5.00"
click at [883, 329] on div "Refresh Rates" at bounding box center [916, 339] width 561 height 23
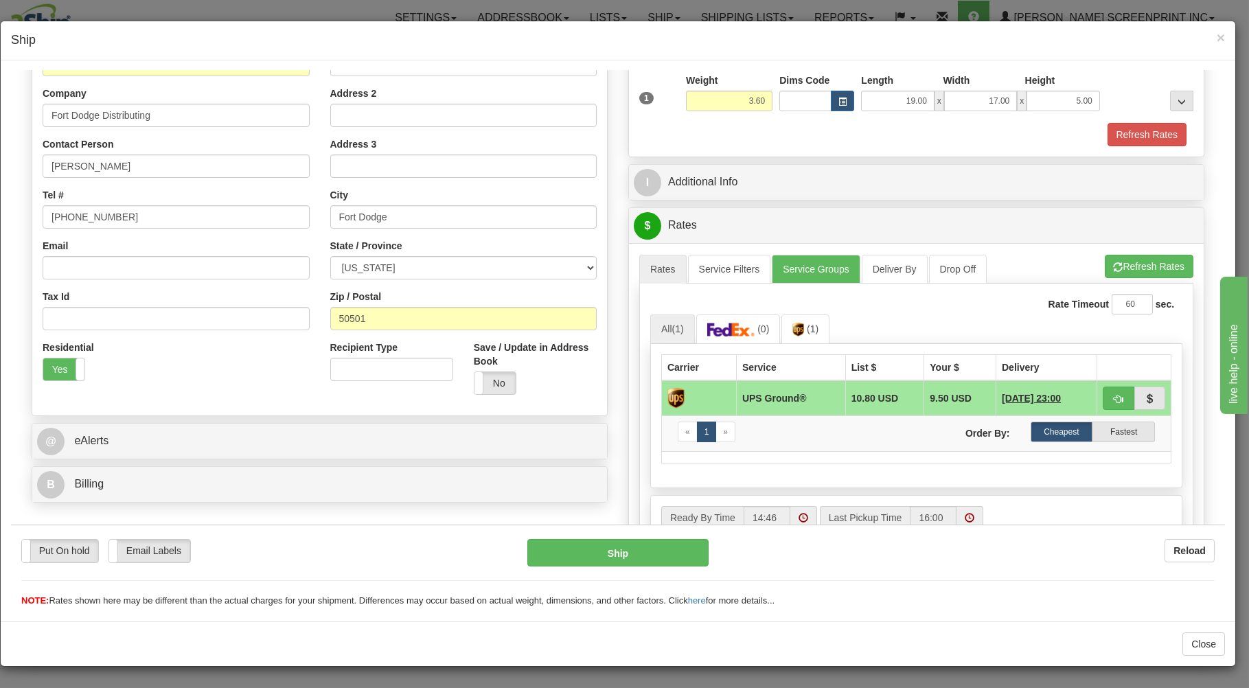
scroll to position [220, 0]
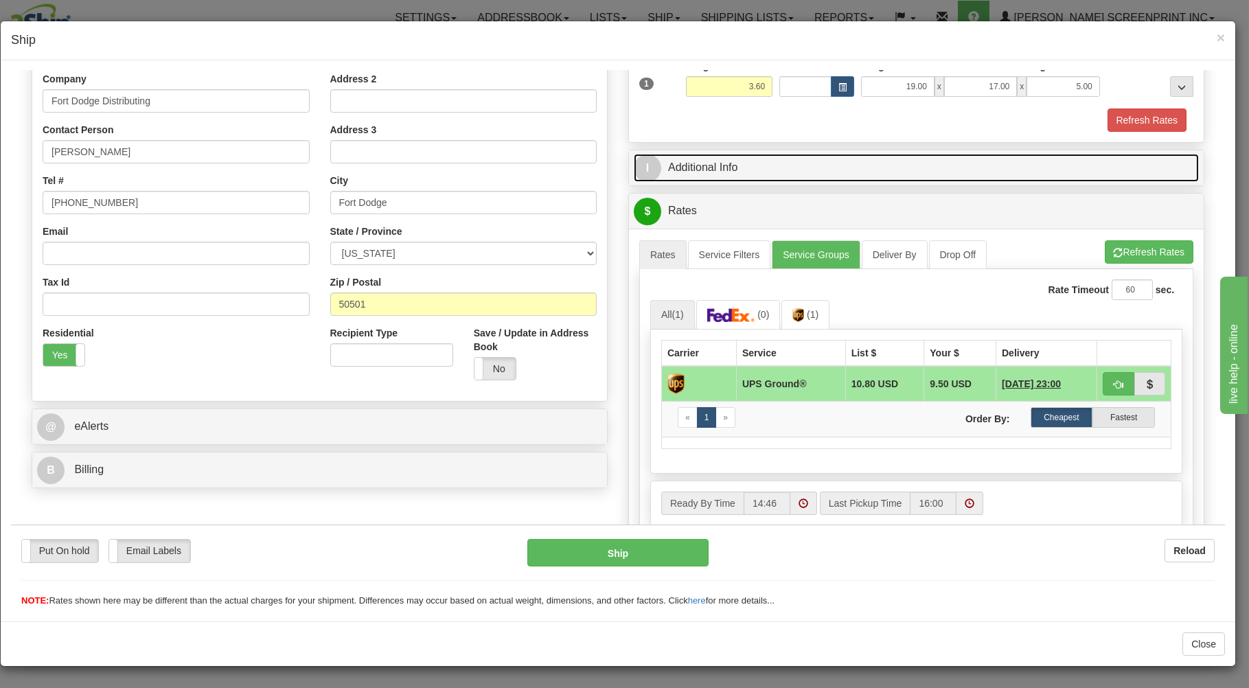
click at [790, 171] on link "I Additional Info" at bounding box center [916, 167] width 565 height 28
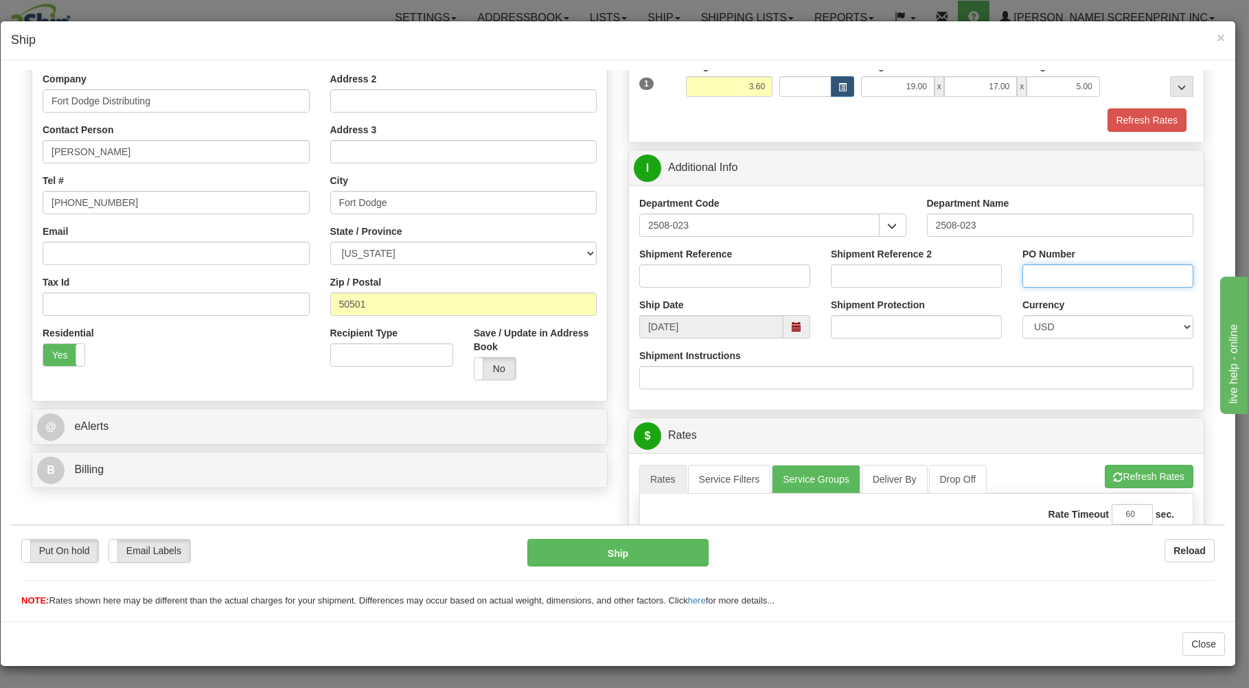
click at [1051, 280] on input "PO Number" at bounding box center [1107, 275] width 171 height 23
type input "PO #2070294"
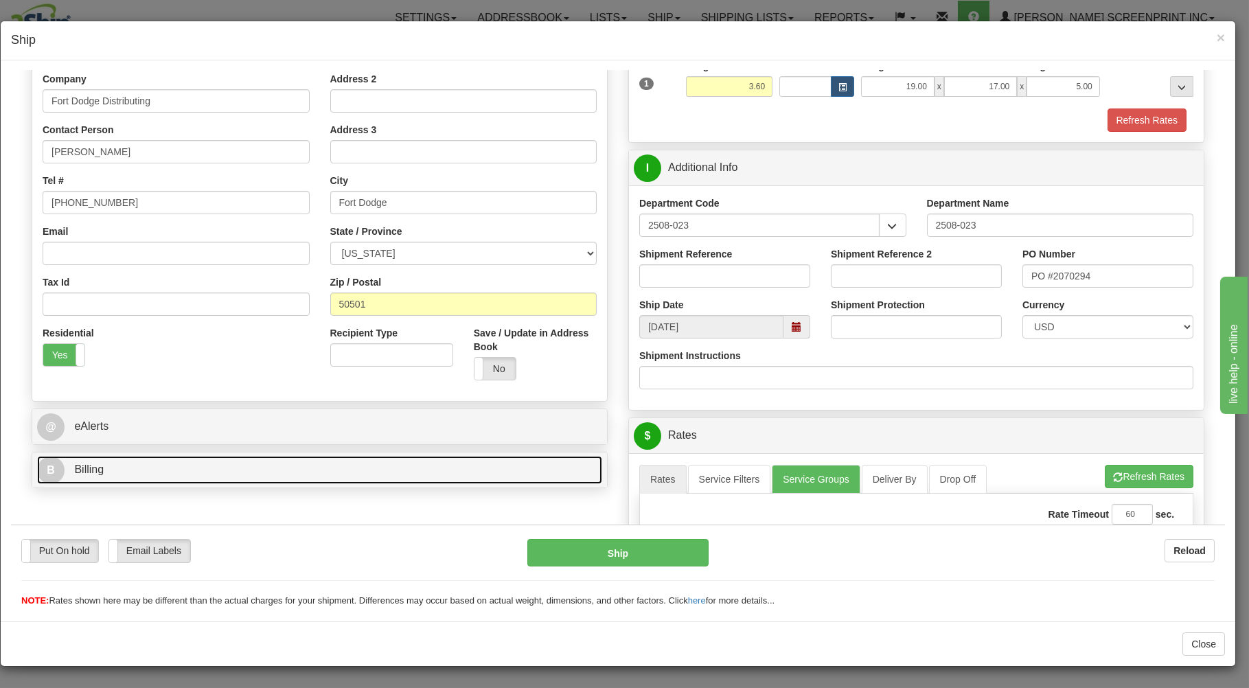
click at [215, 470] on link "B Billing" at bounding box center [319, 469] width 565 height 28
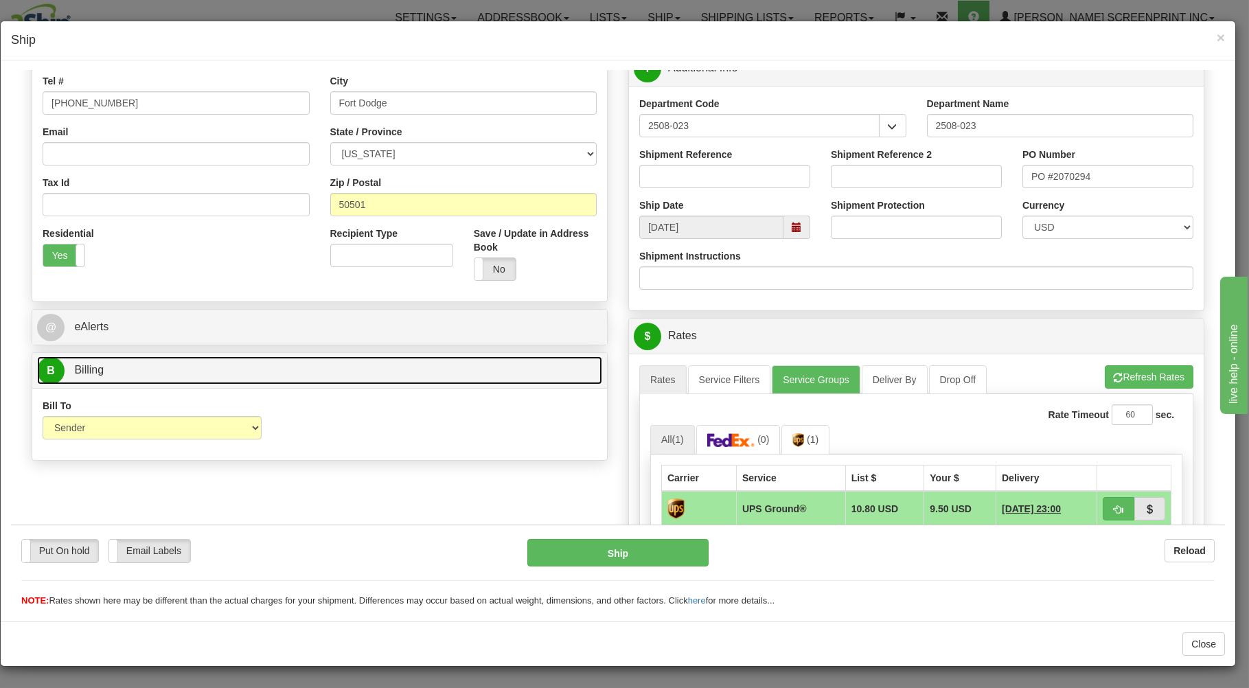
scroll to position [515, 0]
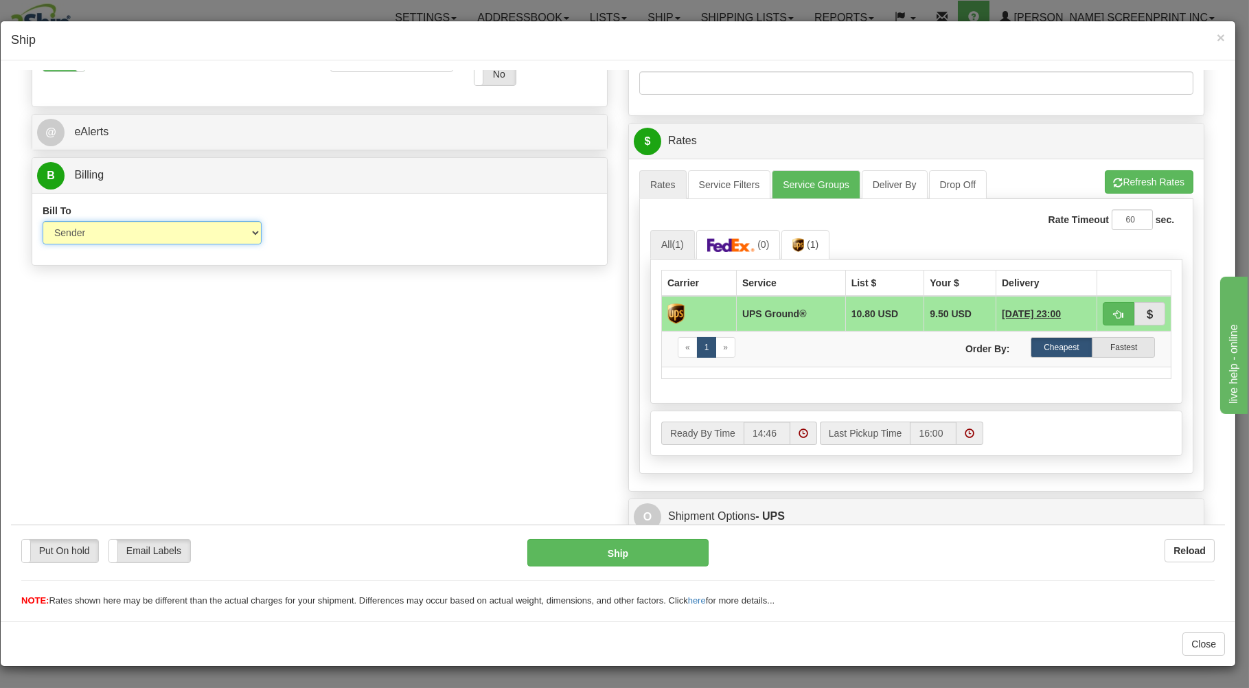
click at [43, 220] on select "Sender Recipient Third Party Collect" at bounding box center [152, 231] width 219 height 23
select select "3"
click option "Third Party" at bounding box center [11, 70] width 0 height 0
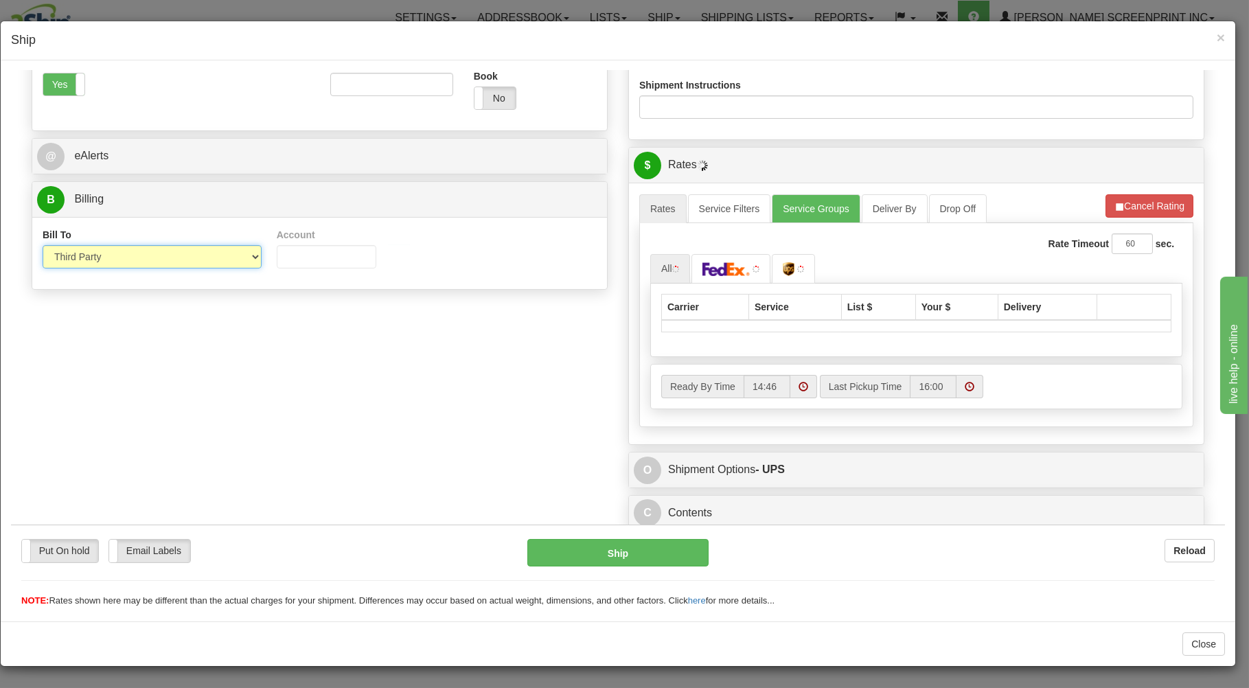
scroll to position [496, 0]
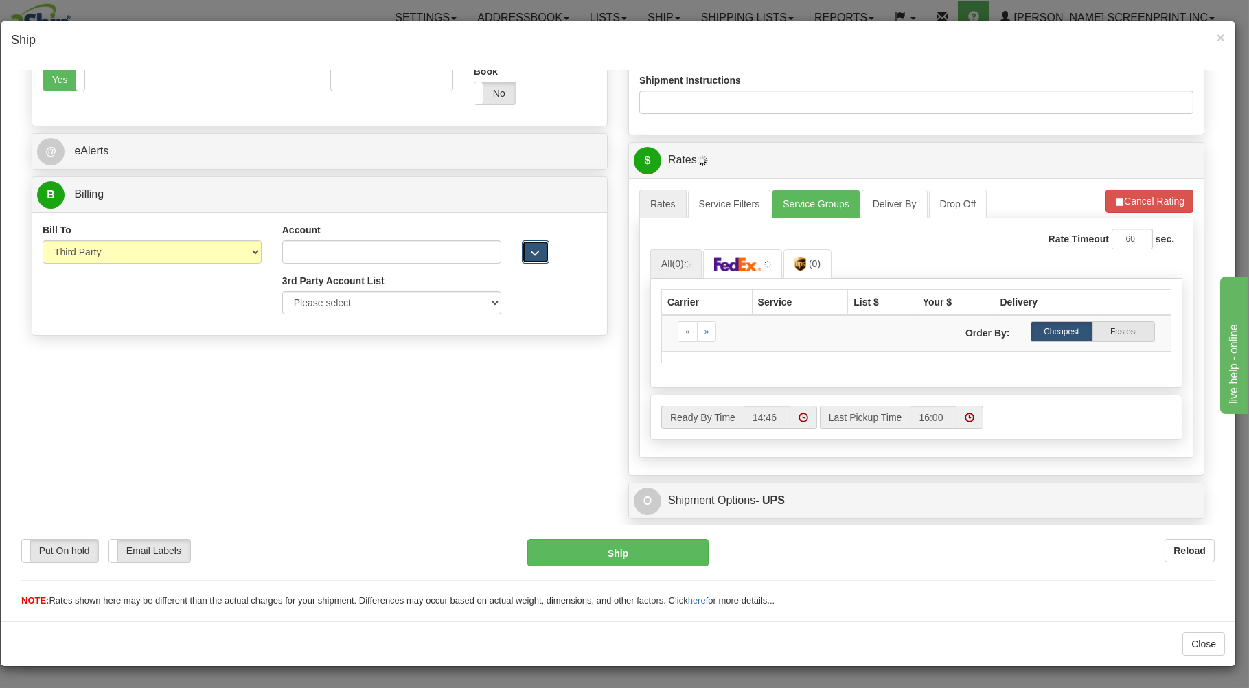
click at [522, 256] on button "button" at bounding box center [535, 251] width 27 height 23
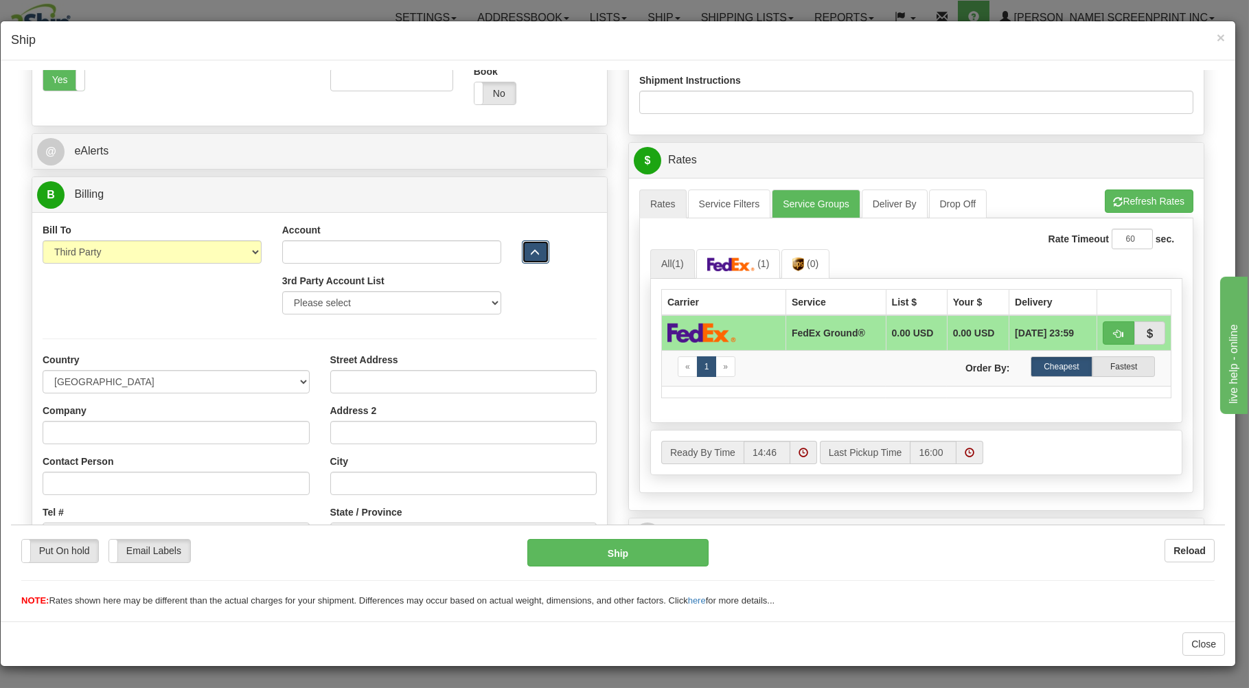
click at [522, 256] on button "button" at bounding box center [535, 251] width 27 height 23
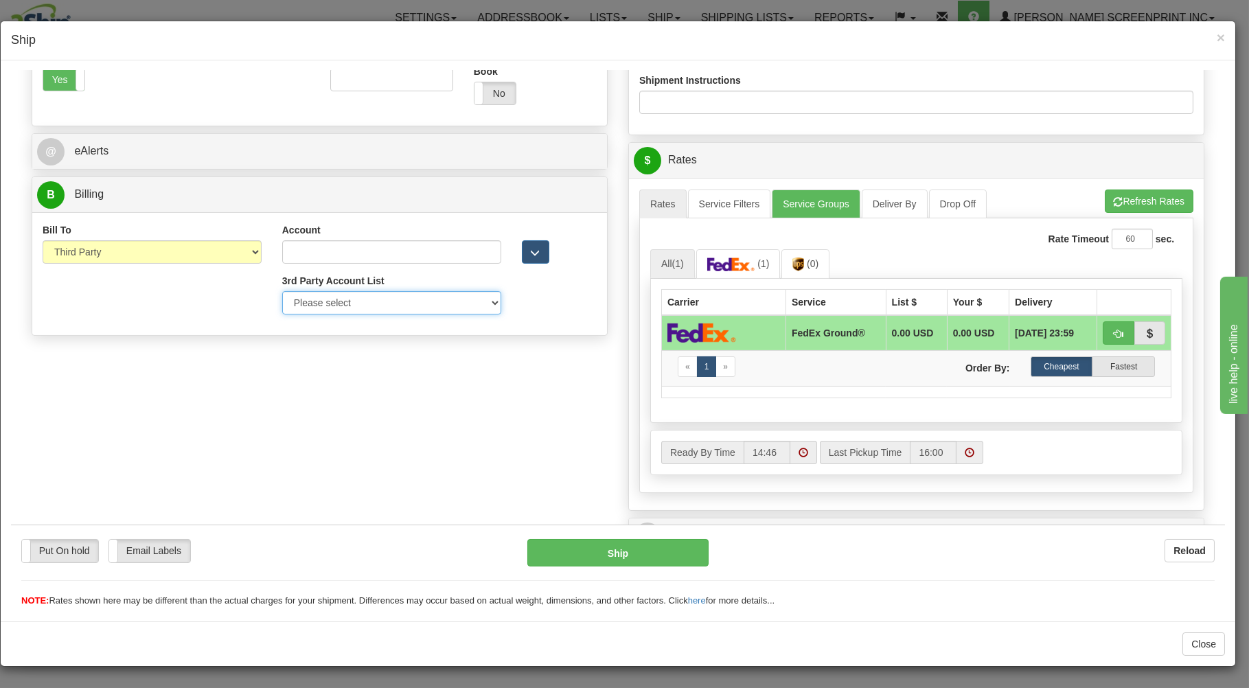
click at [282, 290] on select "Please select GITI-332021982-FedEx Express® CACHE-372964065-FedEx Express® LOWE…" at bounding box center [391, 301] width 219 height 23
click at [796, 266] on img at bounding box center [798, 264] width 12 height 14
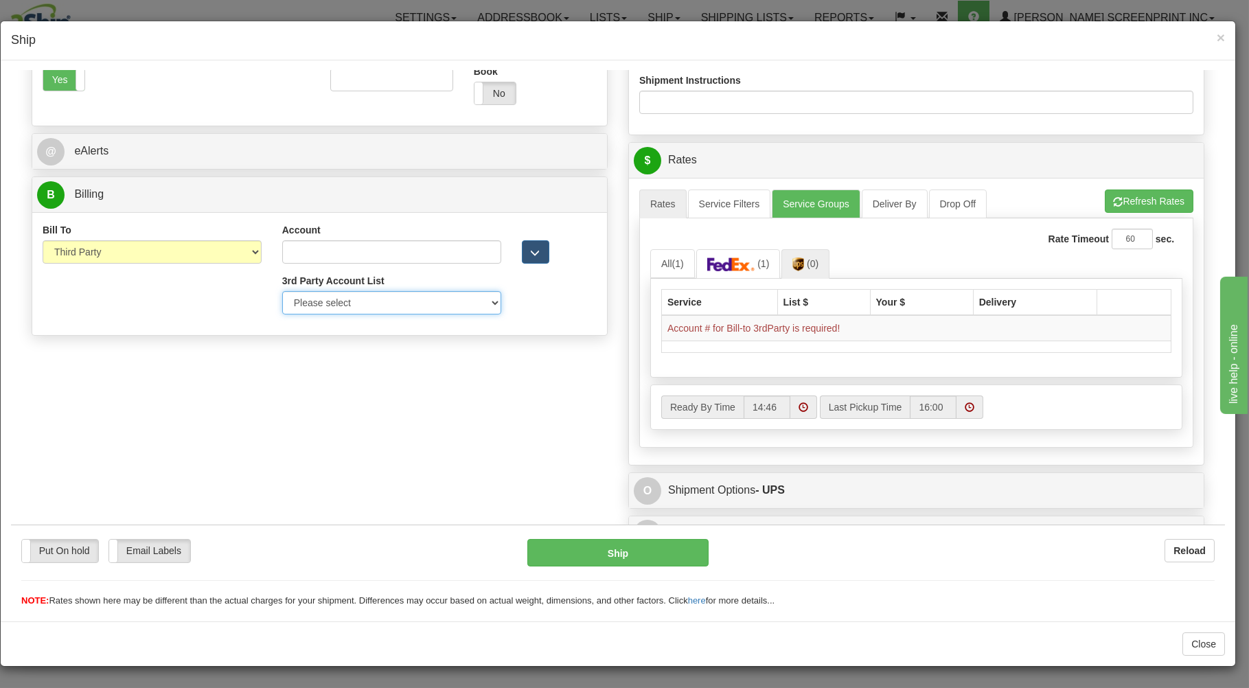
click at [282, 290] on select "Please select PRAIRIE WIND -37V67Y-UPS SCHEELS-E58611-UPS MORLEY MOSS-X55423-UP…" at bounding box center [391, 301] width 219 height 23
select select "302"
click option "MOLSONCOORS/HHGLOBAL-269AE2-UPS" at bounding box center [11, 70] width 0 height 0
type input "269AE2"
select select "US"
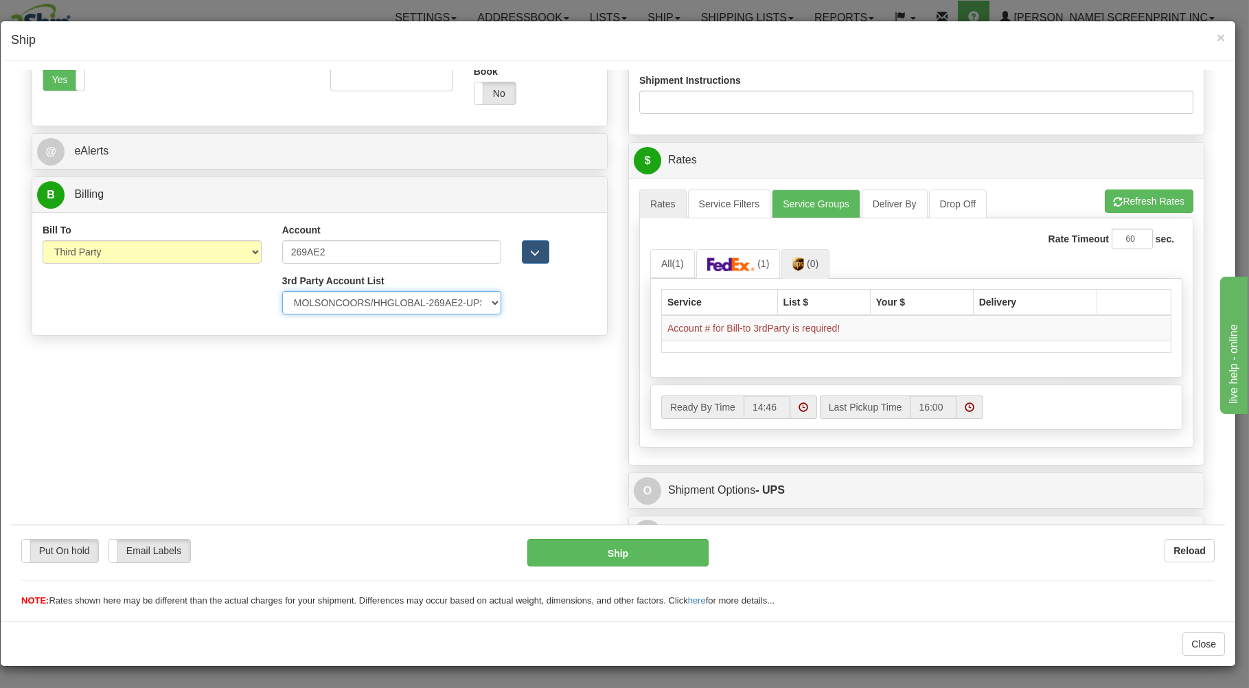
type input "MOLSONCOORS/HH GLOBAL"
type input "AMY BANCORO MCX LOGISTICS"
type input "630-784-4343"
type input "3838 W HIGHLIFE"
type input "MILWAUKEE"
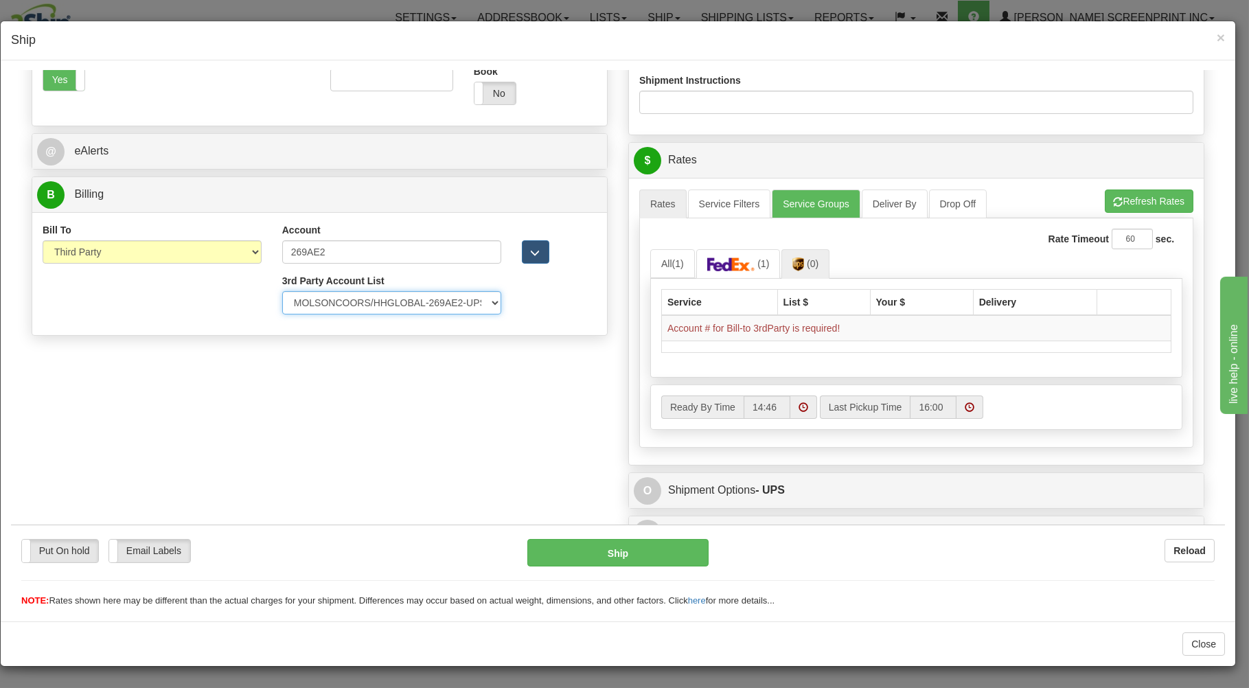
type input "53208"
select select "WI"
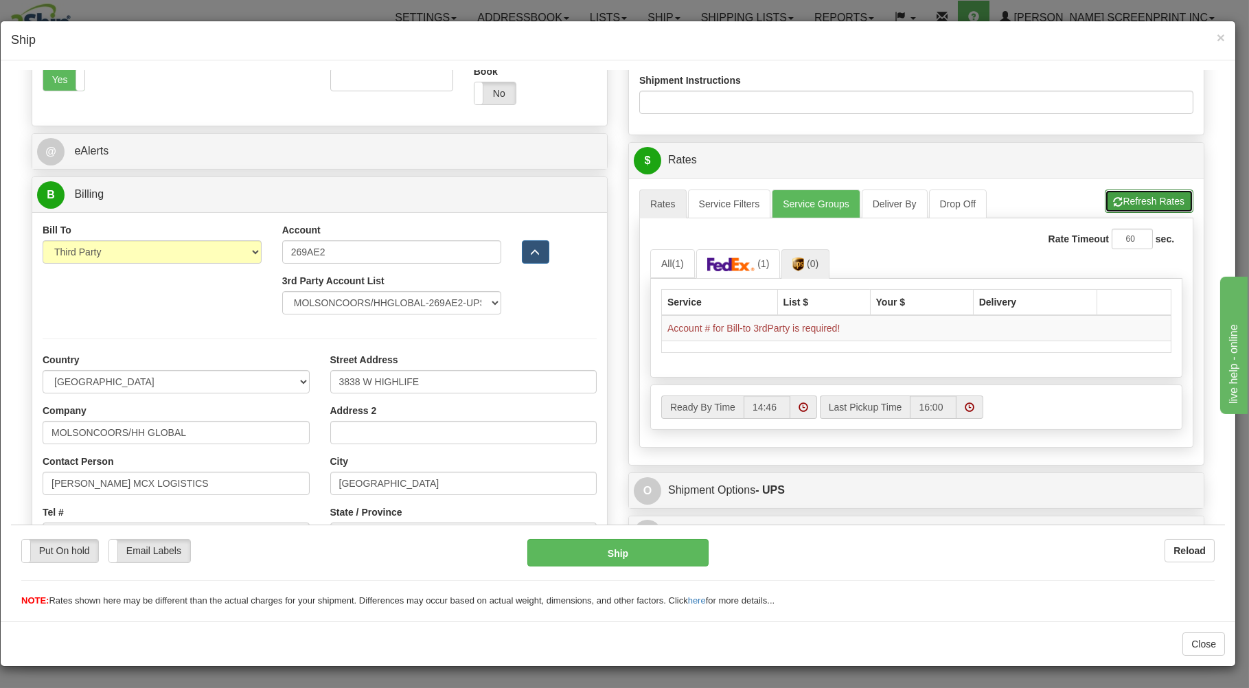
click at [1128, 192] on button "Refresh Rates" at bounding box center [1148, 200] width 89 height 23
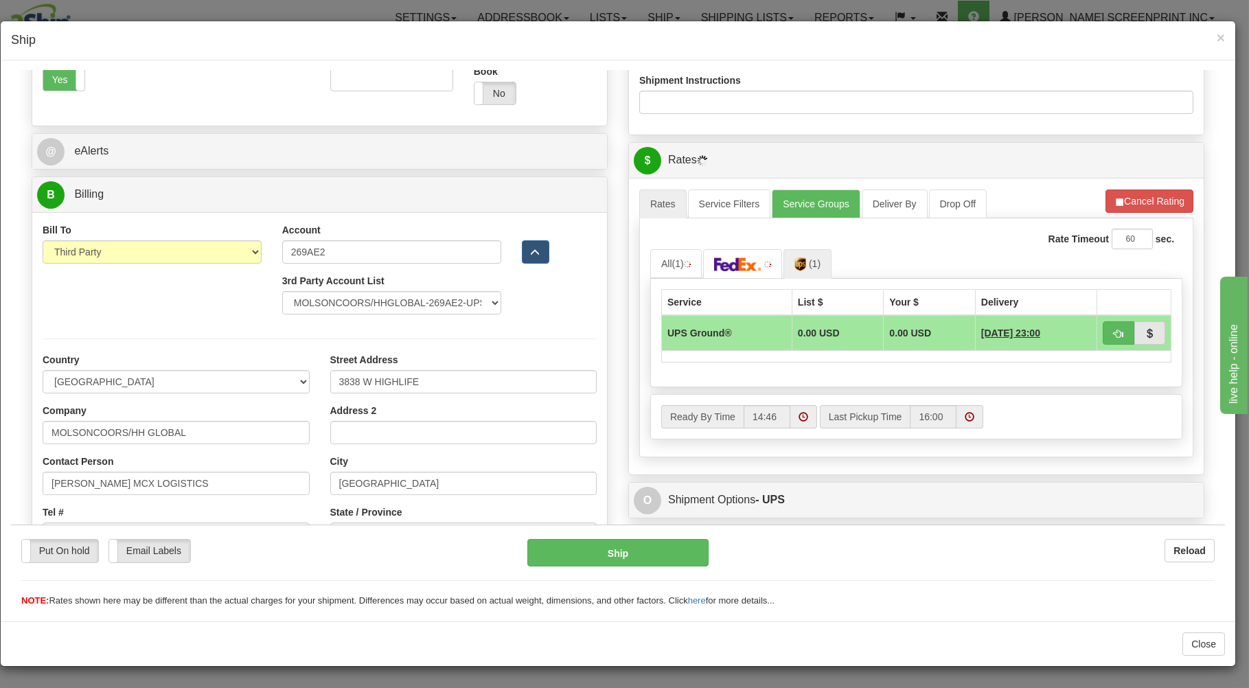
select select "302"
click at [1111, 330] on button "button" at bounding box center [1118, 332] width 32 height 23
type input "03"
select select "302"
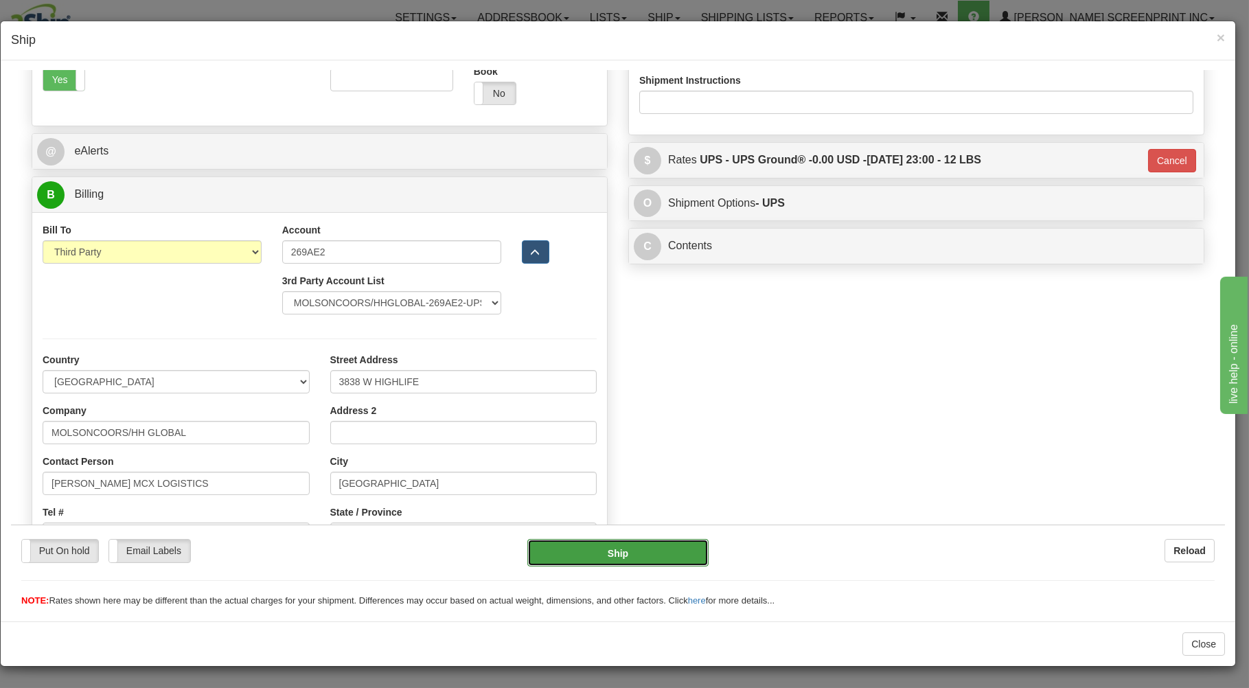
click at [553, 544] on button "Ship" at bounding box center [618, 551] width 182 height 27
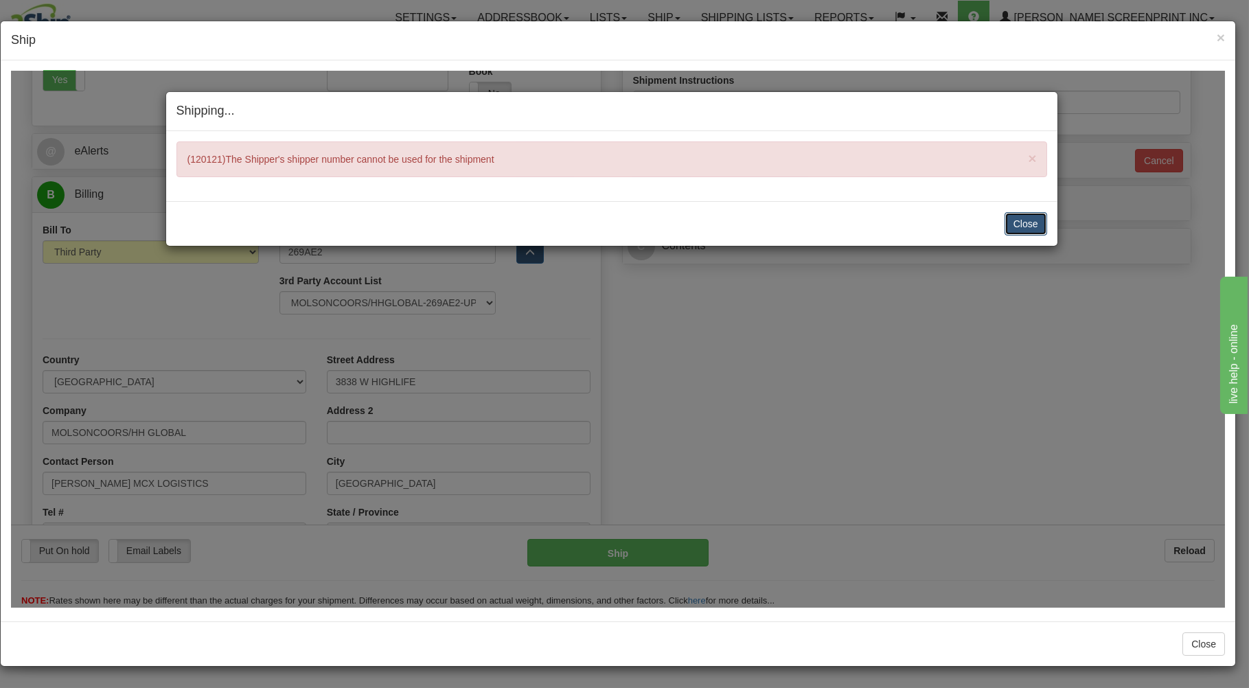
click at [1027, 221] on button "Close" at bounding box center [1025, 222] width 43 height 23
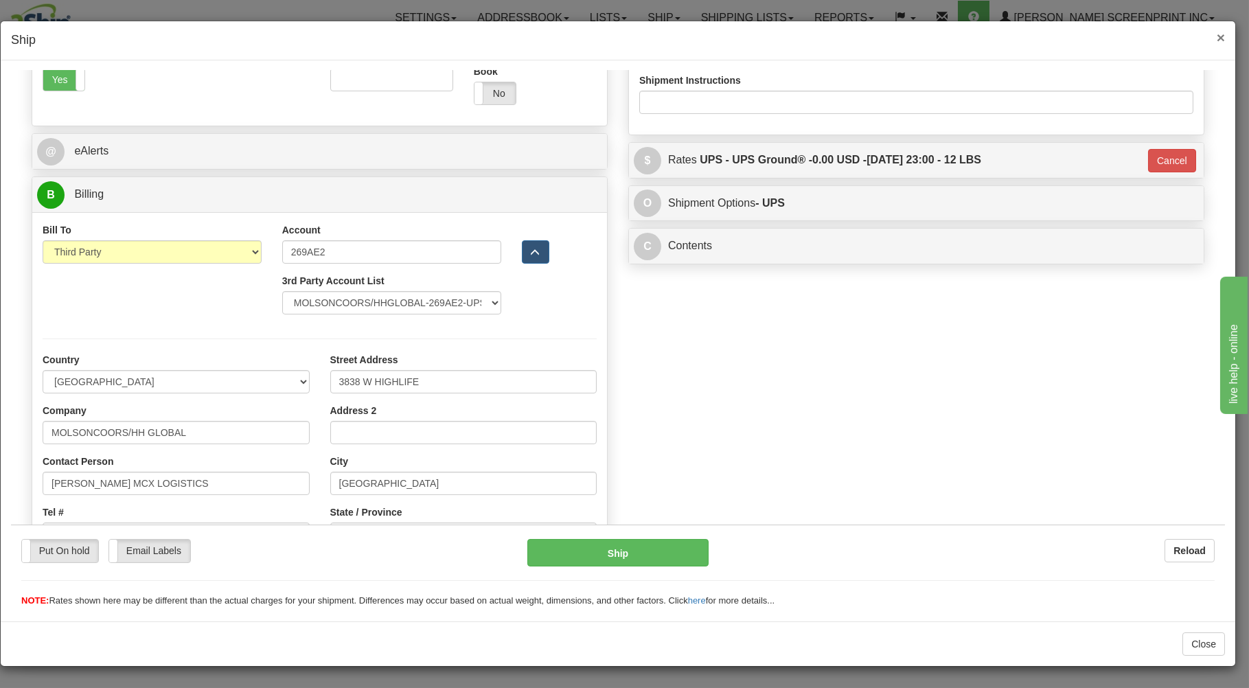
click at [1218, 34] on span "×" at bounding box center [1220, 38] width 8 height 16
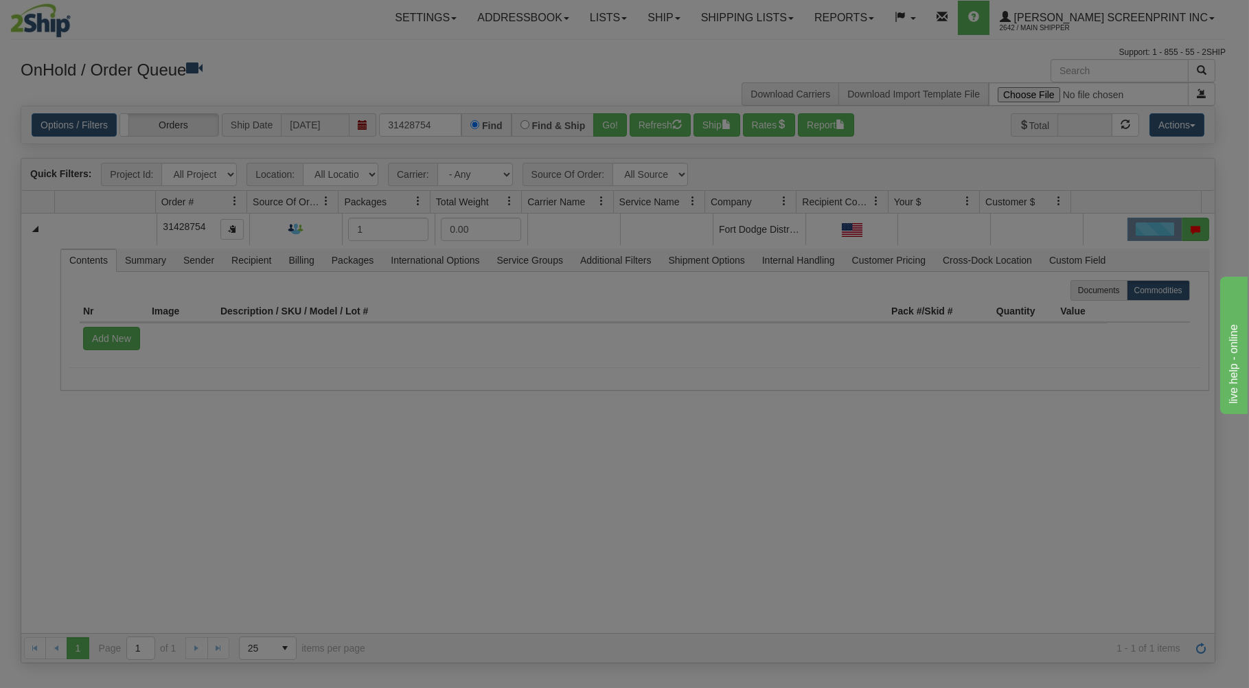
scroll to position [0, 0]
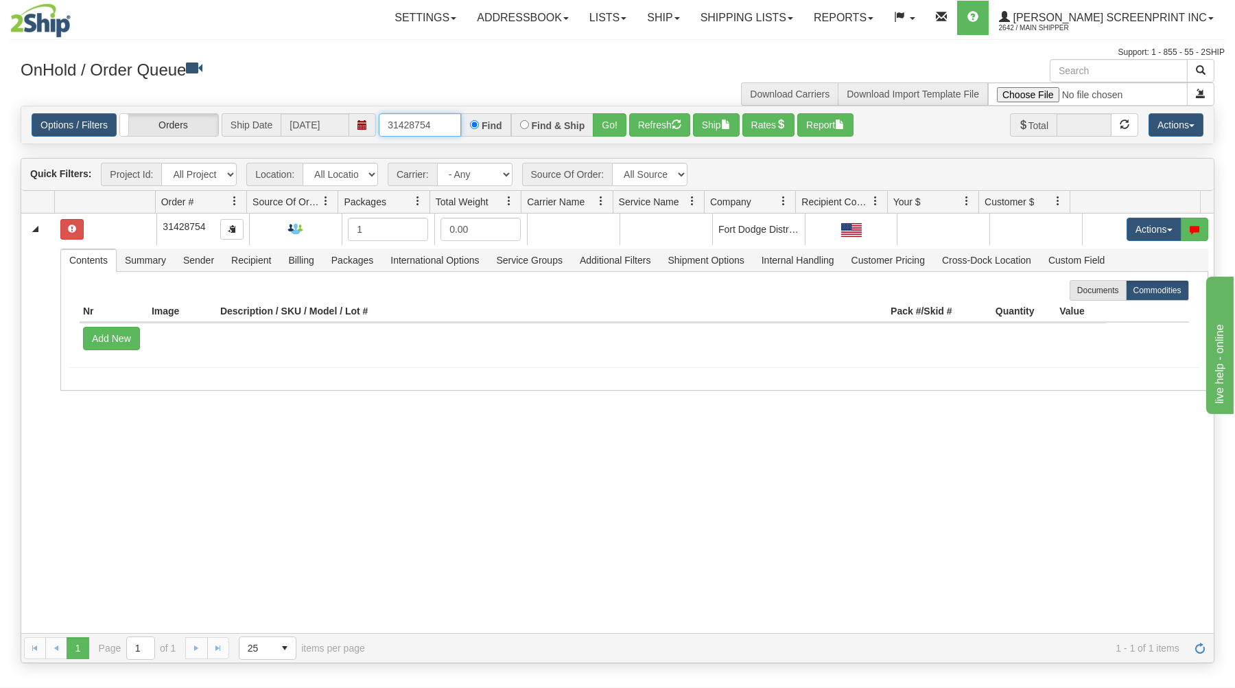
drag, startPoint x: 380, startPoint y: 124, endPoint x: 586, endPoint y: 83, distance: 210.7
click at [586, 83] on div "× Get OnHold Shipments fields - load dt: 284 Get OnHold Shipments fields - tran…" at bounding box center [617, 361] width 1215 height 604
type input "31515286"
click at [602, 119] on button "Go!" at bounding box center [610, 124] width 34 height 23
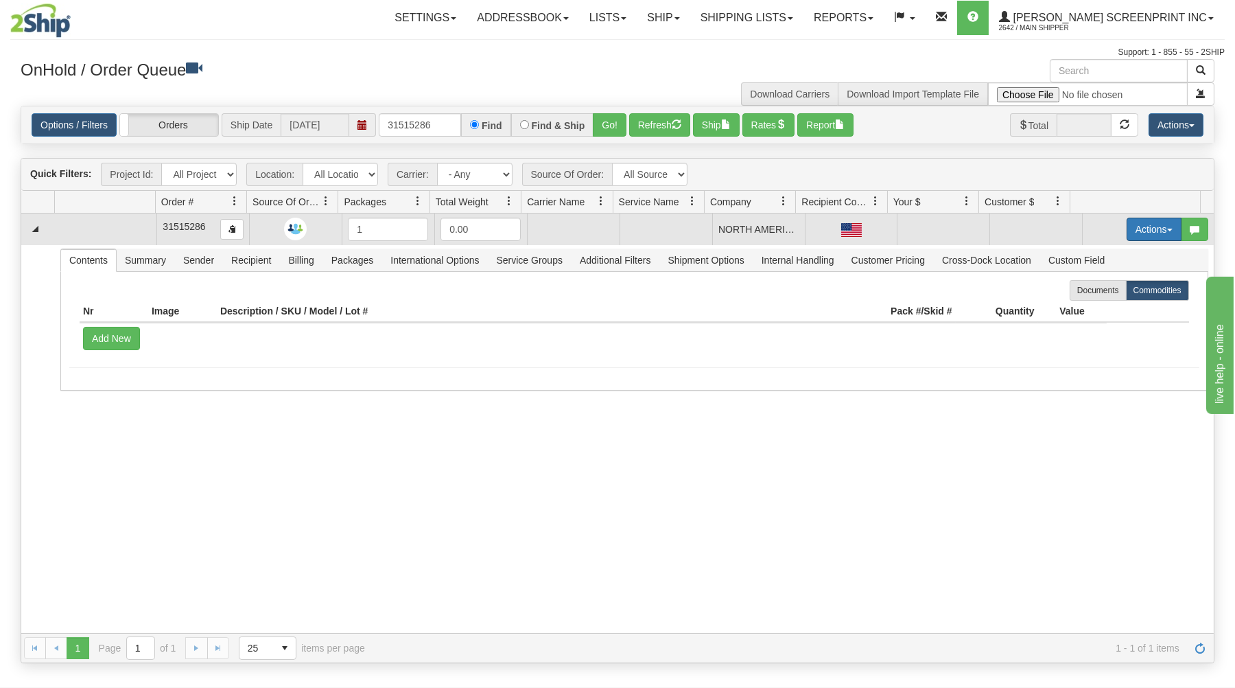
click at [1127, 225] on button "Actions" at bounding box center [1154, 229] width 55 height 23
click at [1093, 253] on span "Open" at bounding box center [1101, 255] width 33 height 11
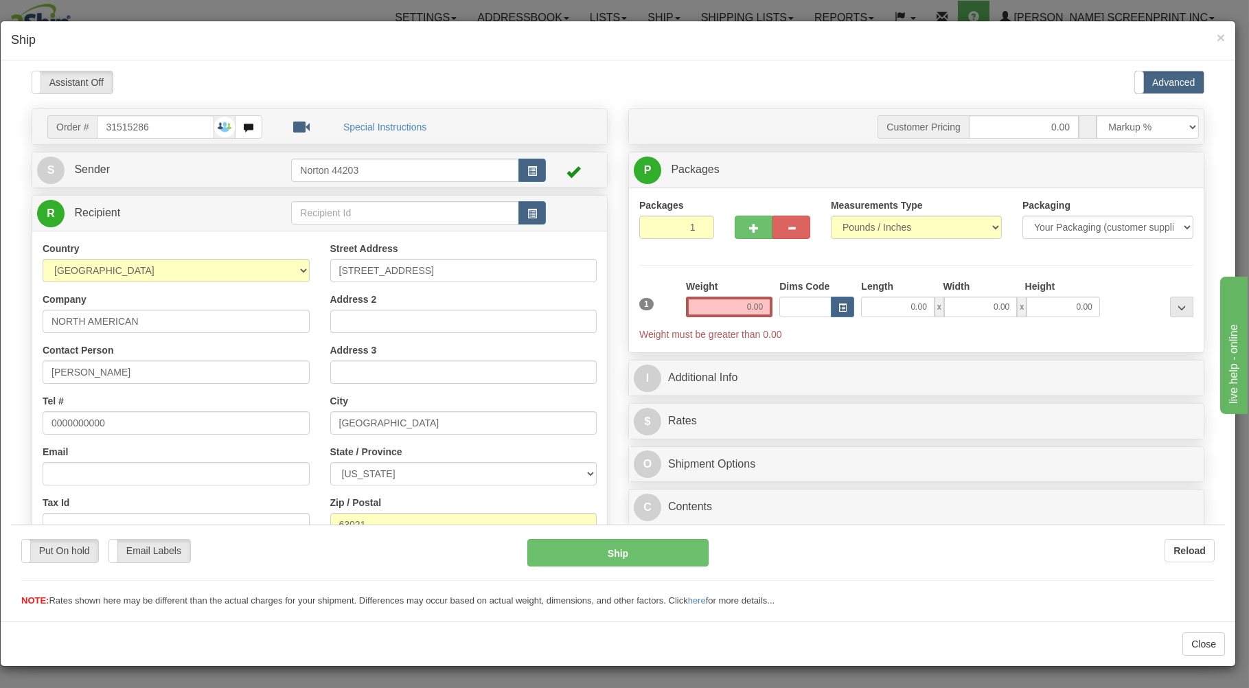
type input "3.00"
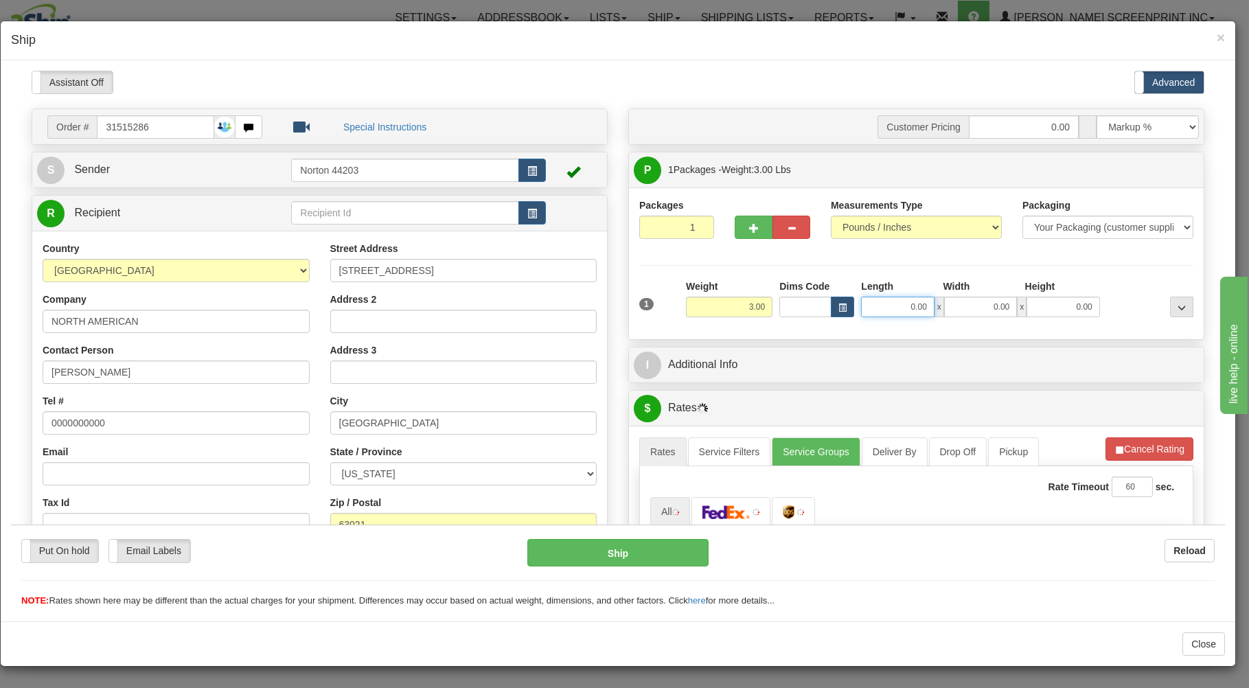
drag, startPoint x: 877, startPoint y: 312, endPoint x: 881, endPoint y: 301, distance: 10.9
click at [877, 310] on input "0.00" at bounding box center [897, 306] width 73 height 21
type input "3.05"
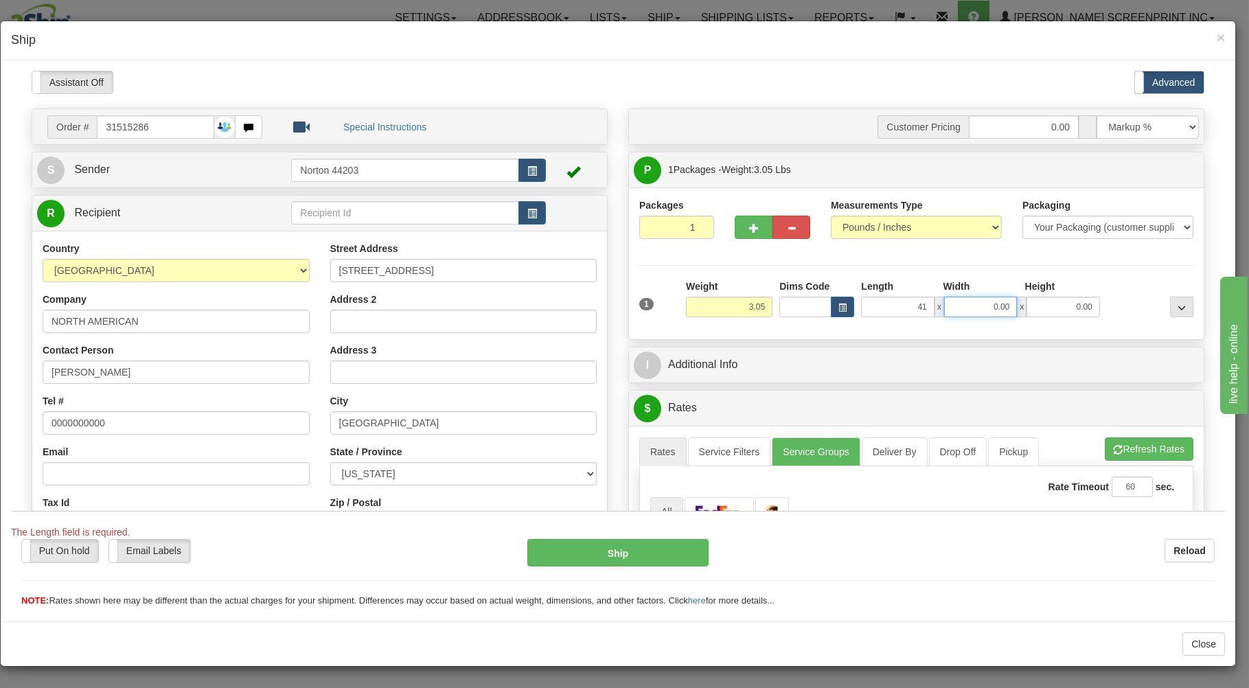
type input "41.00"
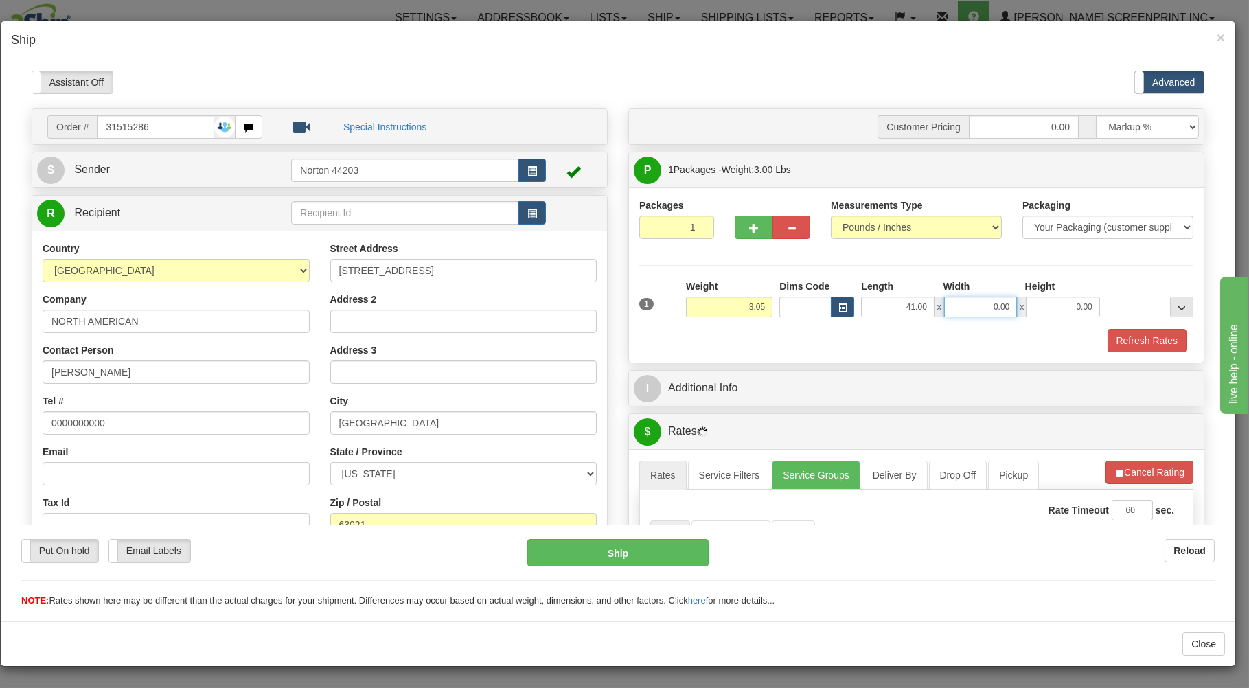
type input "3.10"
type input "26.00"
type input "3.00"
type input "1.00"
click at [912, 347] on div "Refresh Rates" at bounding box center [916, 339] width 561 height 23
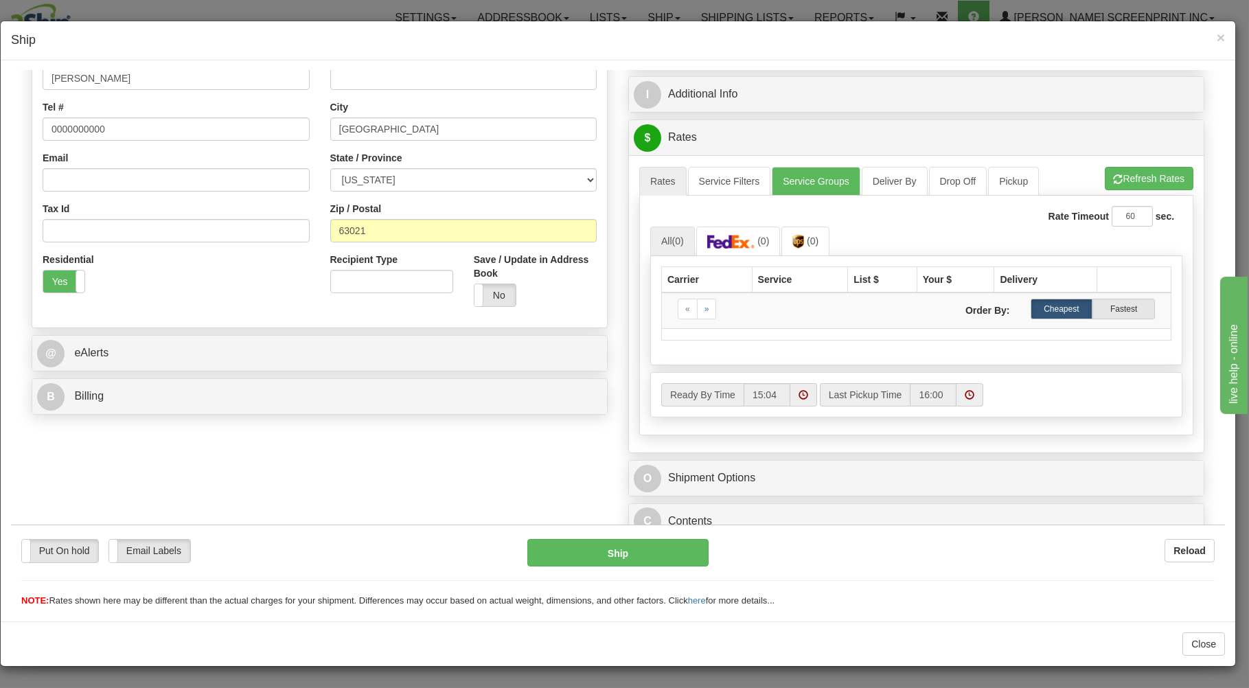
scroll to position [270, 0]
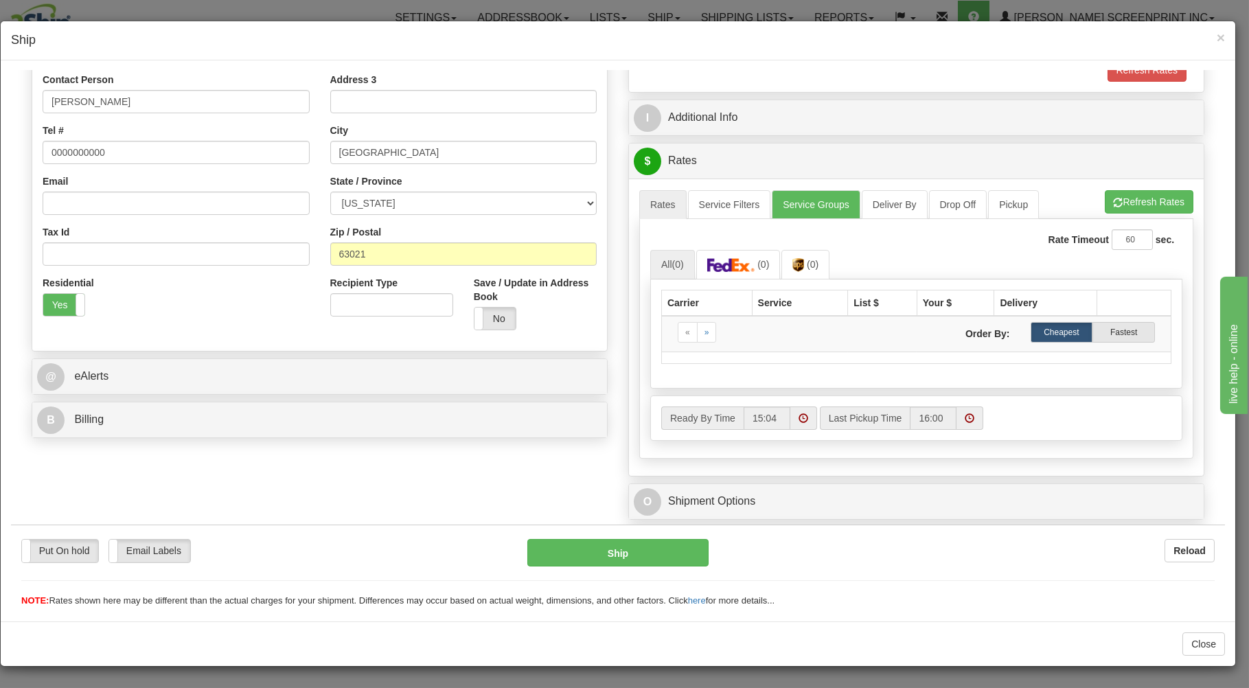
type input "3.00"
click at [798, 262] on img at bounding box center [798, 264] width 12 height 14
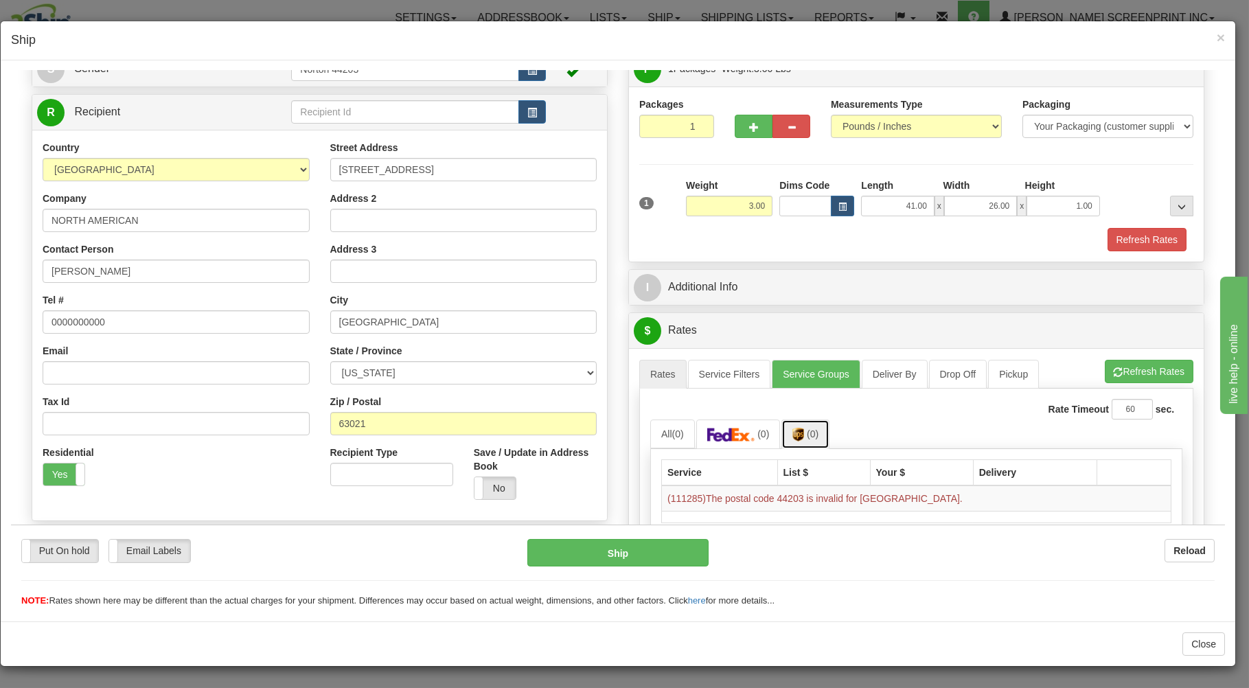
scroll to position [0, 0]
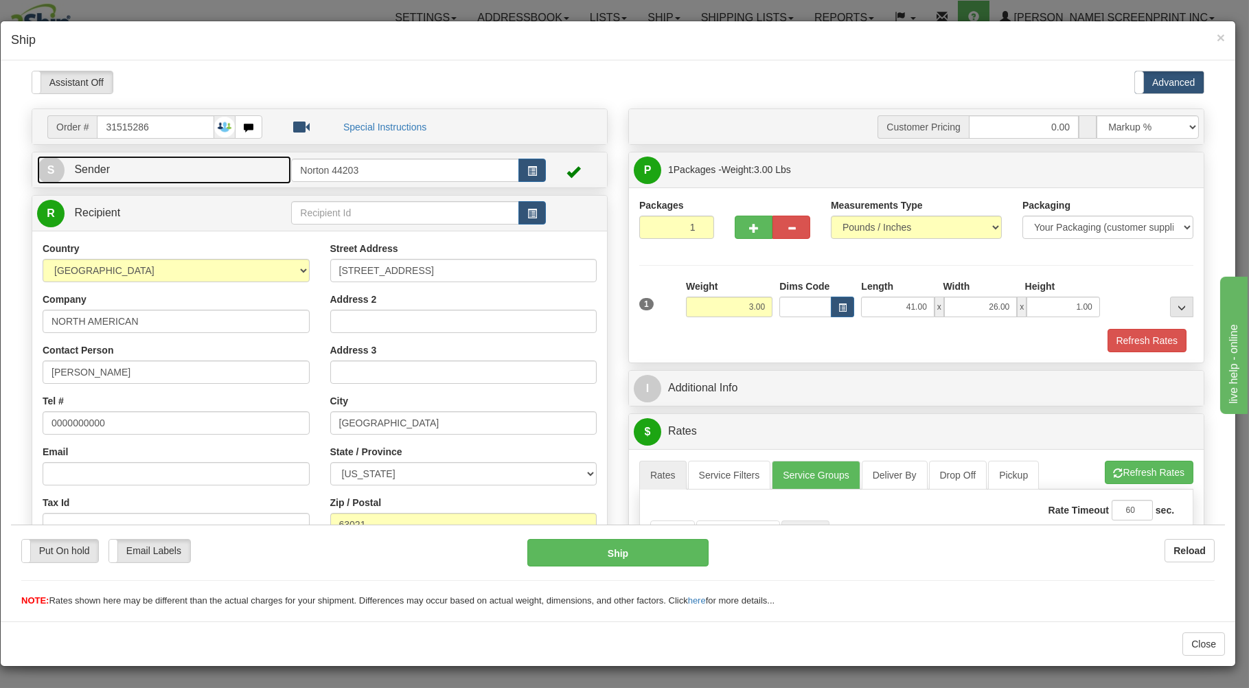
click at [239, 170] on link "S Sender" at bounding box center [164, 169] width 254 height 28
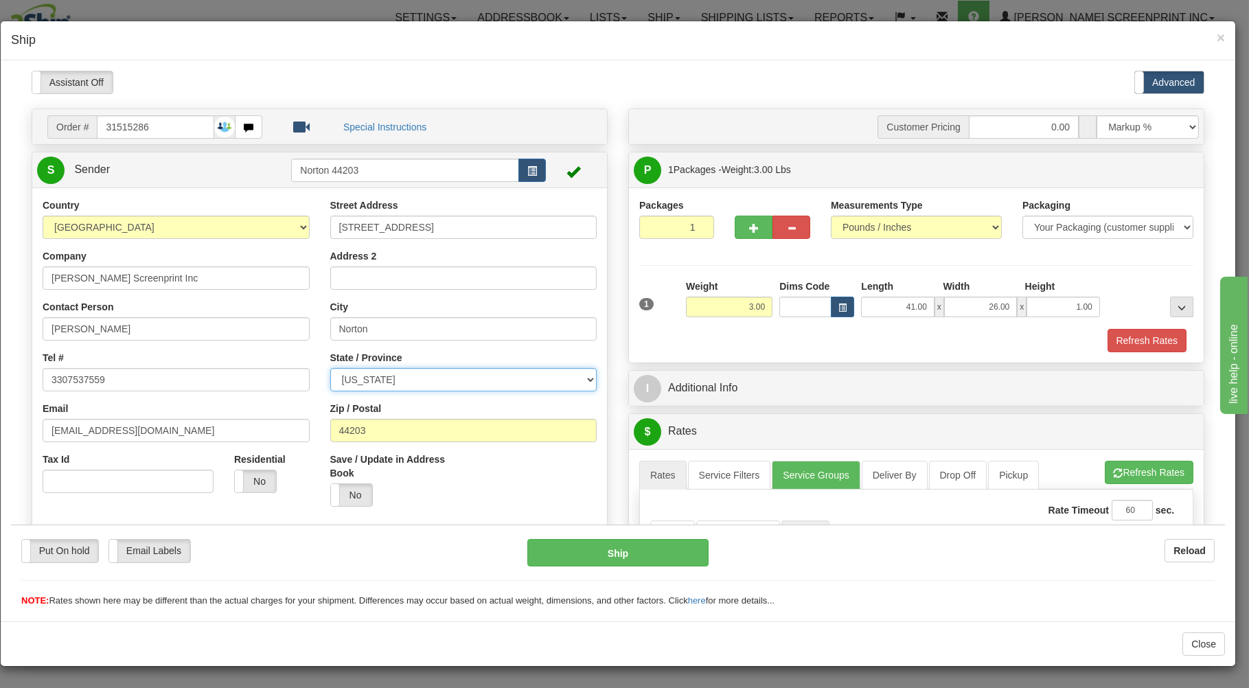
click at [330, 367] on select "ALABAMA ALASKA ARIZONA ARKANSAS Armed Forces America Armed Forces Europe Armed …" at bounding box center [463, 378] width 267 height 23
select select "OH"
click option "[US_STATE]" at bounding box center [11, 70] width 0 height 0
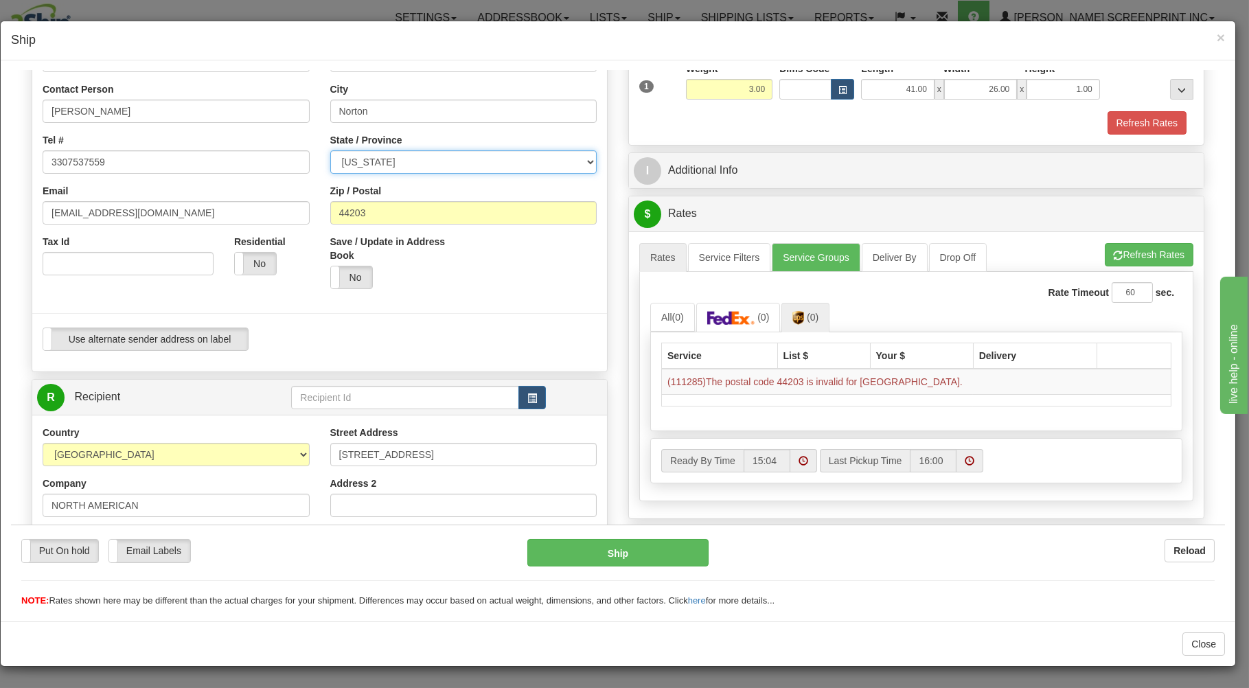
scroll to position [220, 0]
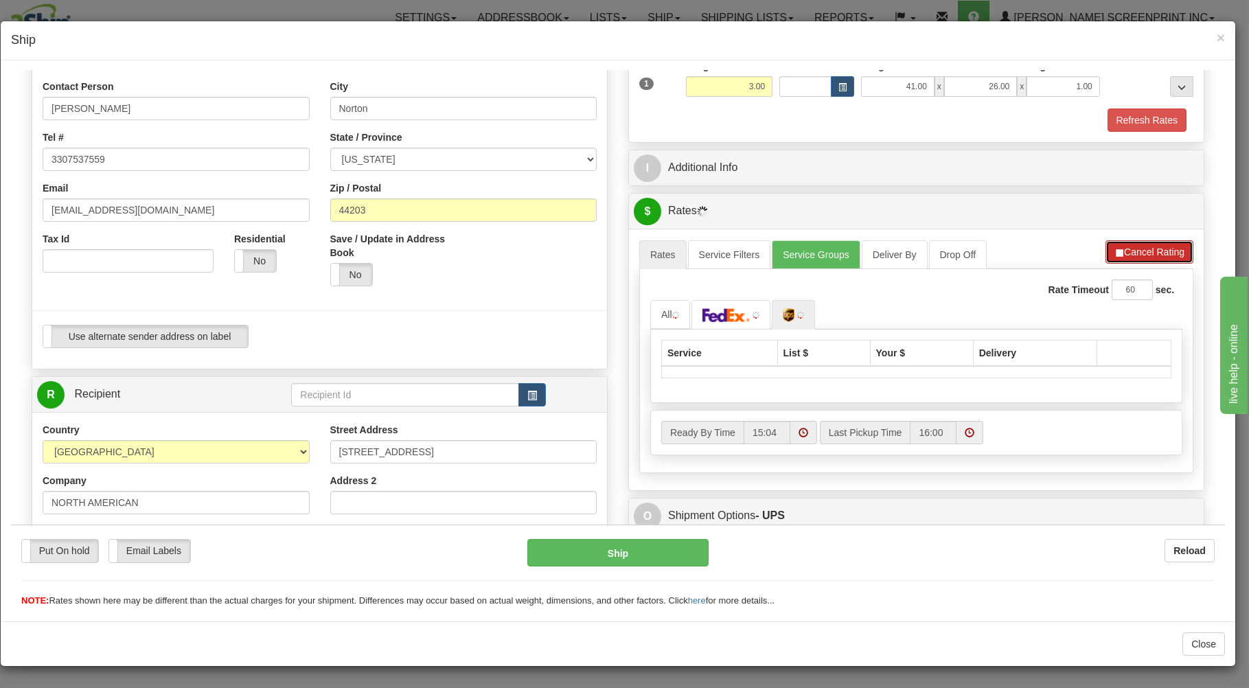
click at [1120, 251] on button "Cancel Rating" at bounding box center [1149, 251] width 88 height 23
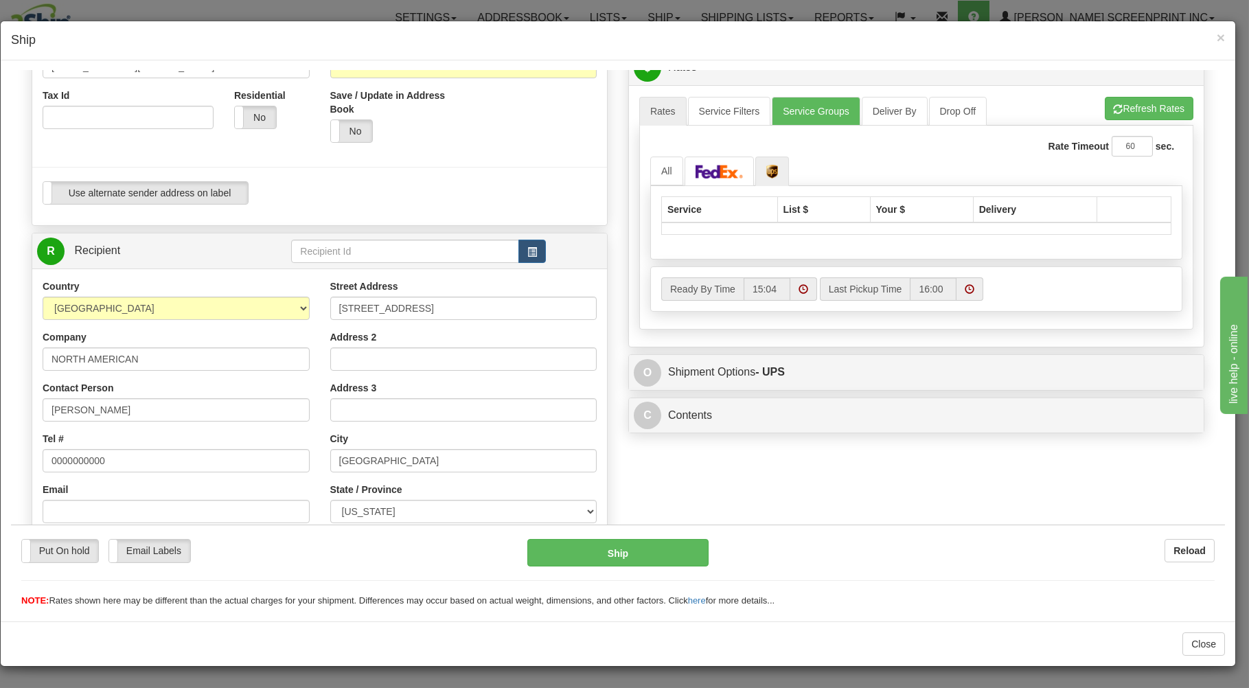
scroll to position [368, 0]
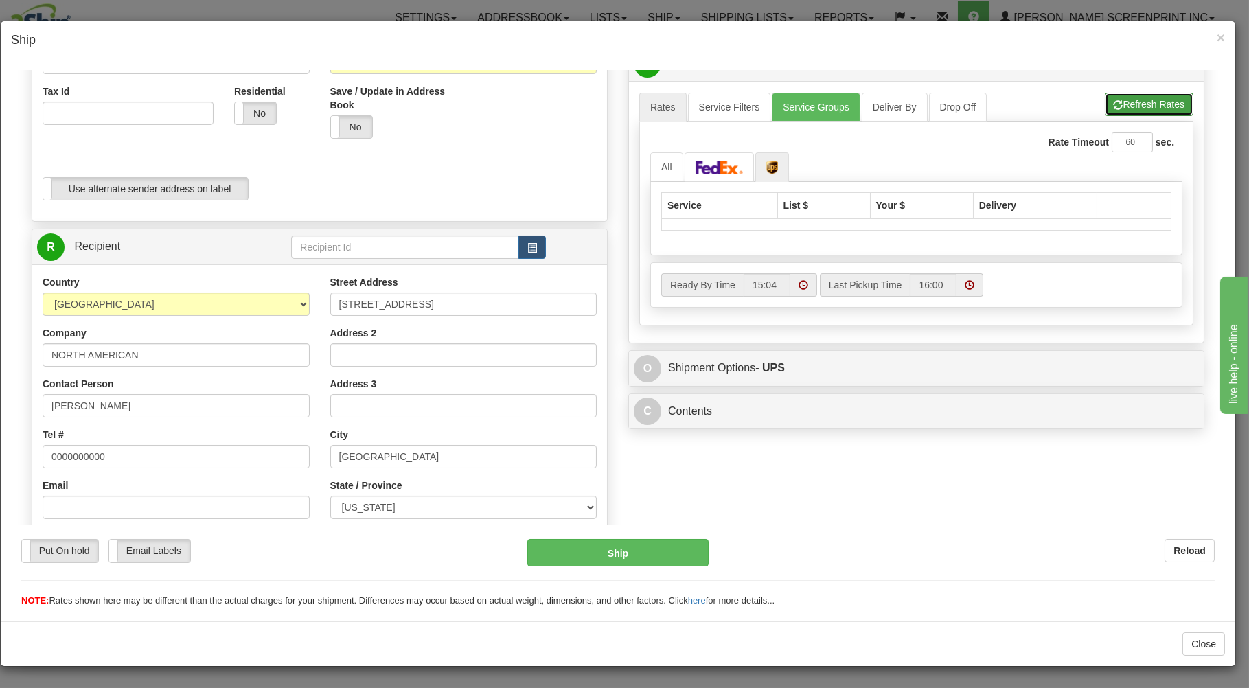
click at [1146, 103] on button "Refresh Rates" at bounding box center [1148, 103] width 89 height 23
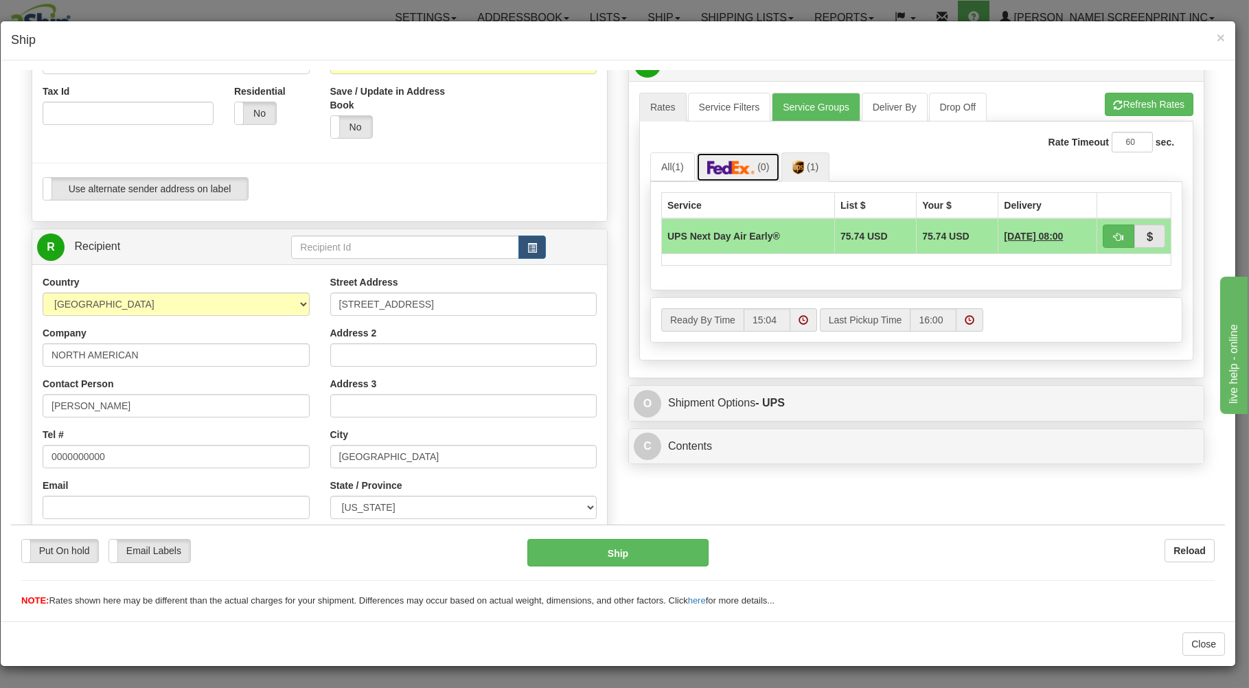
click at [734, 174] on img at bounding box center [731, 167] width 48 height 14
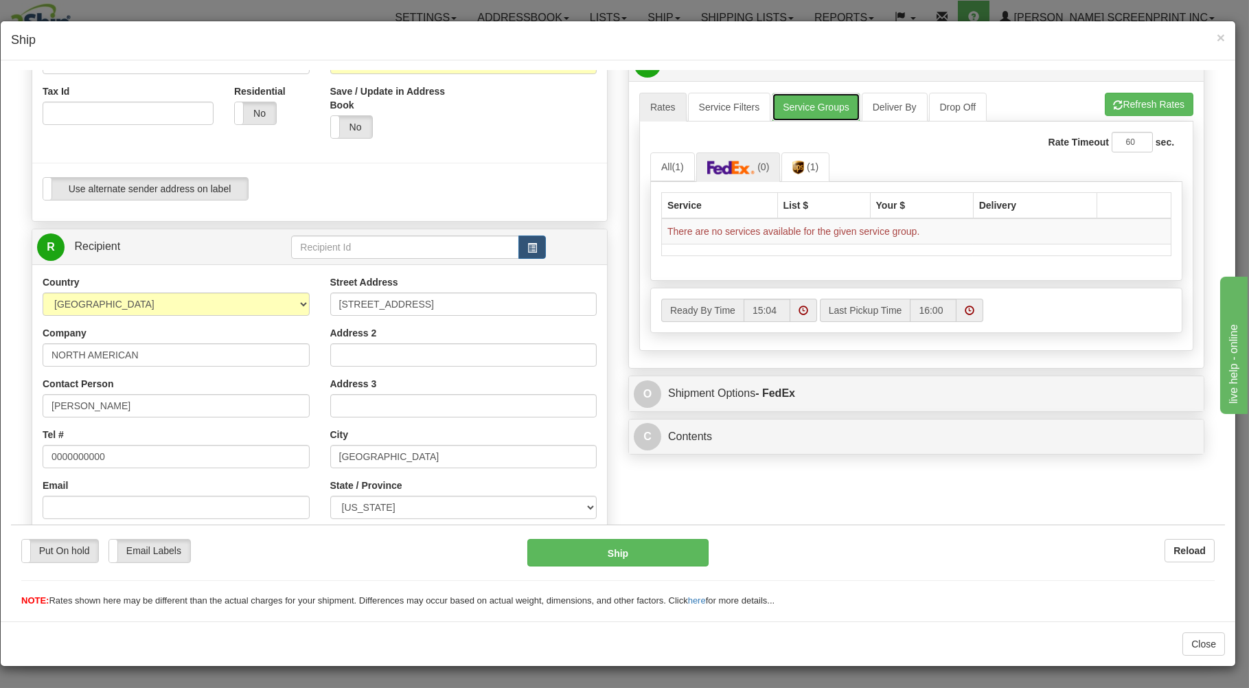
click at [814, 104] on link "Service Groups" at bounding box center [815, 106] width 88 height 29
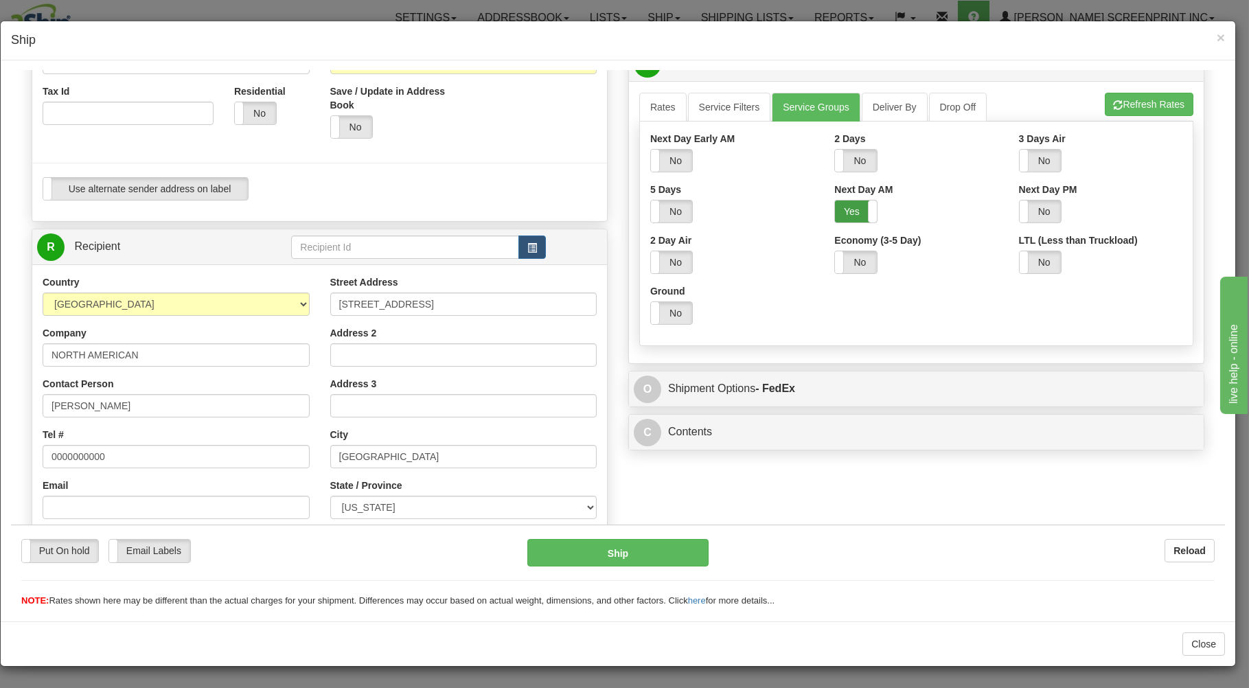
click at [843, 210] on label "Yes" at bounding box center [855, 211] width 41 height 22
click at [651, 110] on link "Rates" at bounding box center [662, 106] width 47 height 29
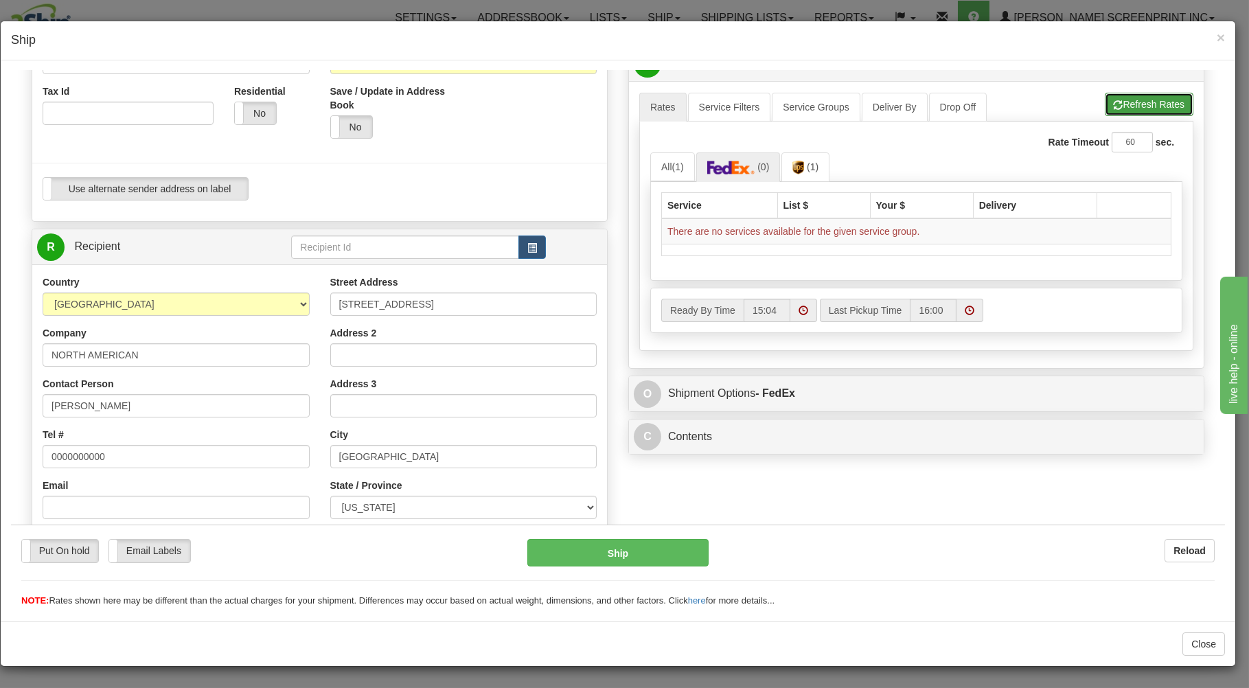
click at [1123, 105] on button "Refresh Rates" at bounding box center [1148, 103] width 89 height 23
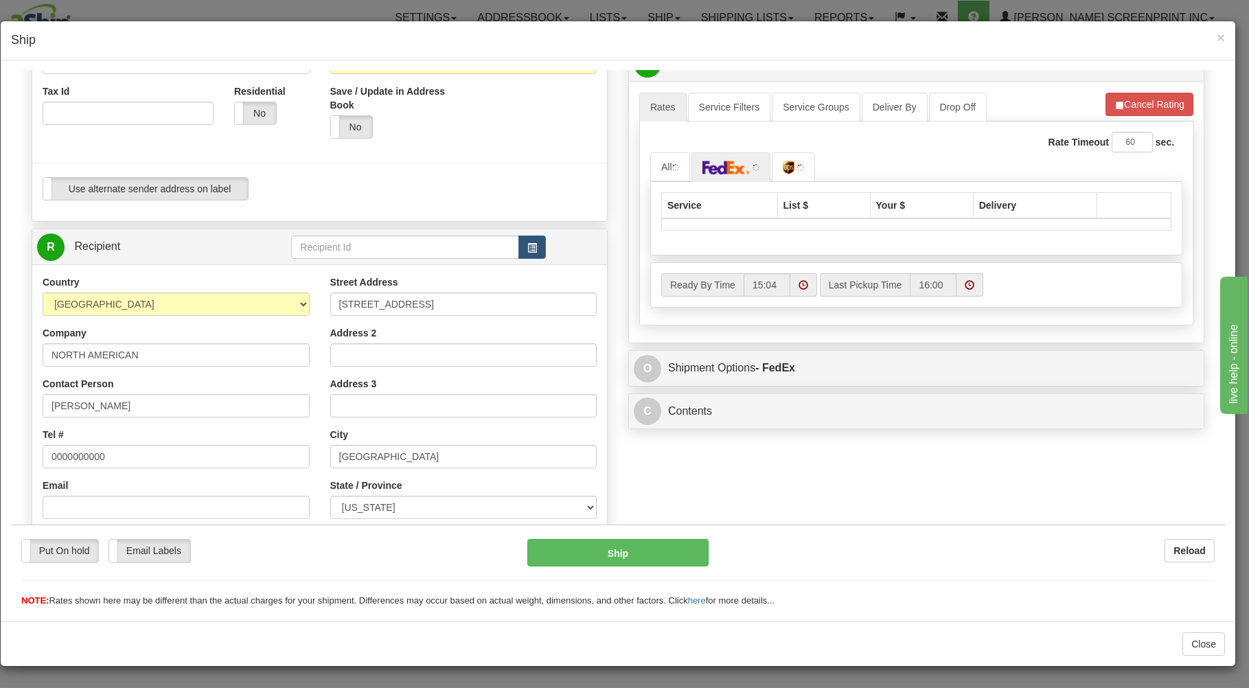
type input "3.00"
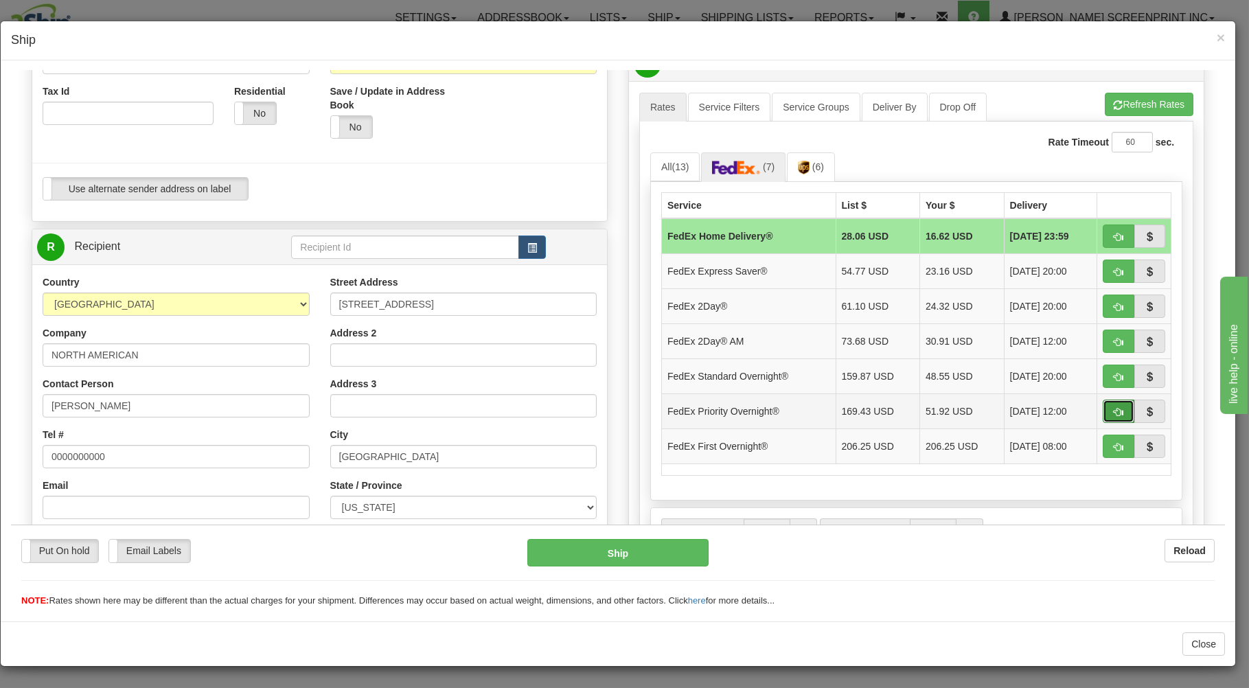
click at [1113, 409] on span "button" at bounding box center [1118, 411] width 10 height 9
type input "01"
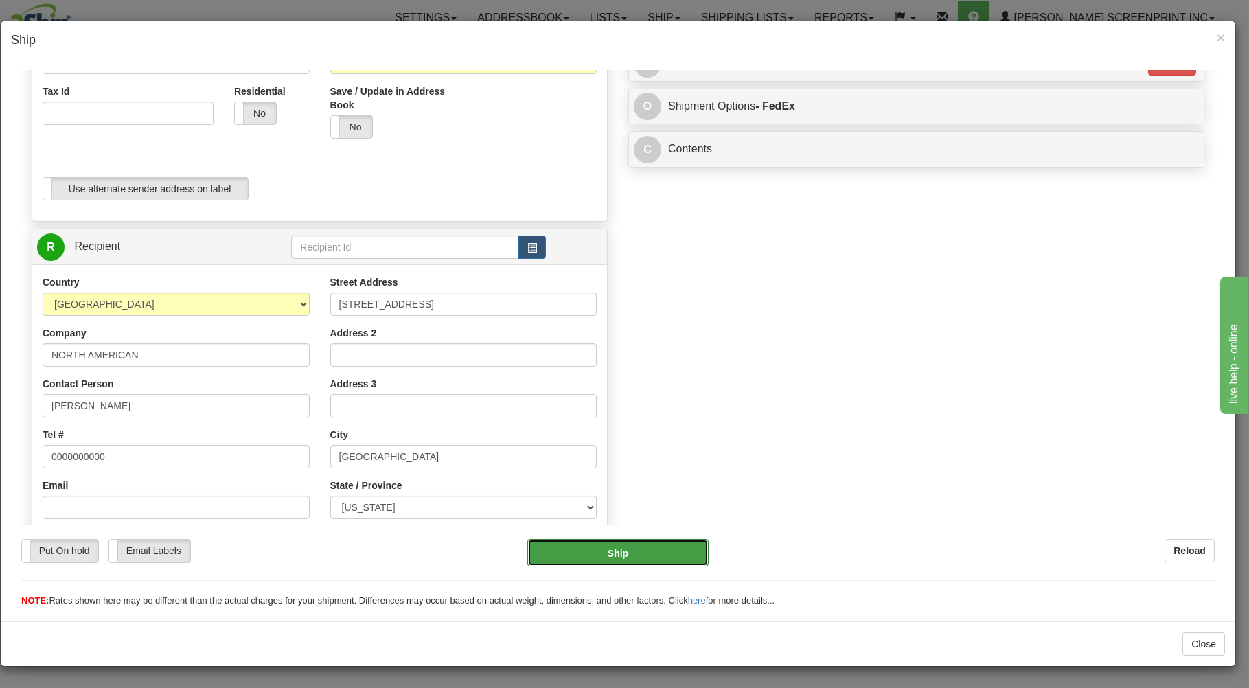
click at [642, 550] on button "Ship" at bounding box center [618, 551] width 182 height 27
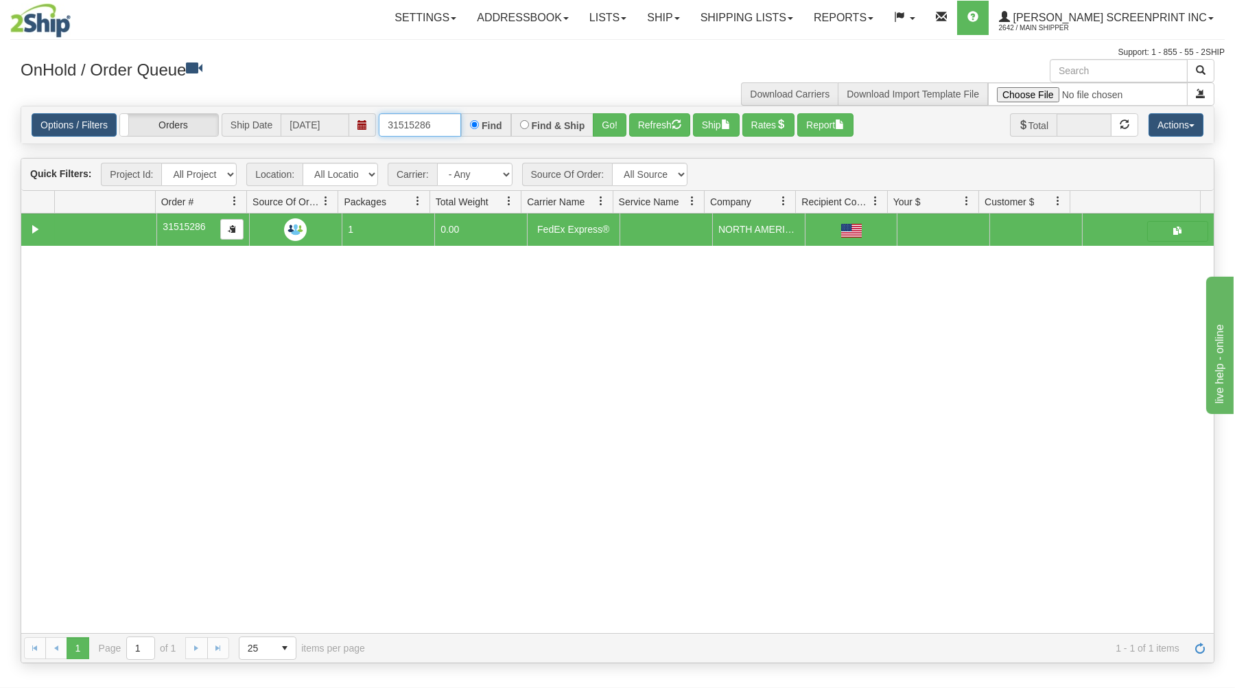
drag, startPoint x: 382, startPoint y: 127, endPoint x: 535, endPoint y: 100, distance: 154.8
click at [535, 102] on div "× Get OnHold Shipments fields - load dt: 294 Get OnHold Shipments fields - tran…" at bounding box center [617, 361] width 1215 height 604
type input "16987"
click at [605, 119] on button "Go!" at bounding box center [610, 124] width 34 height 23
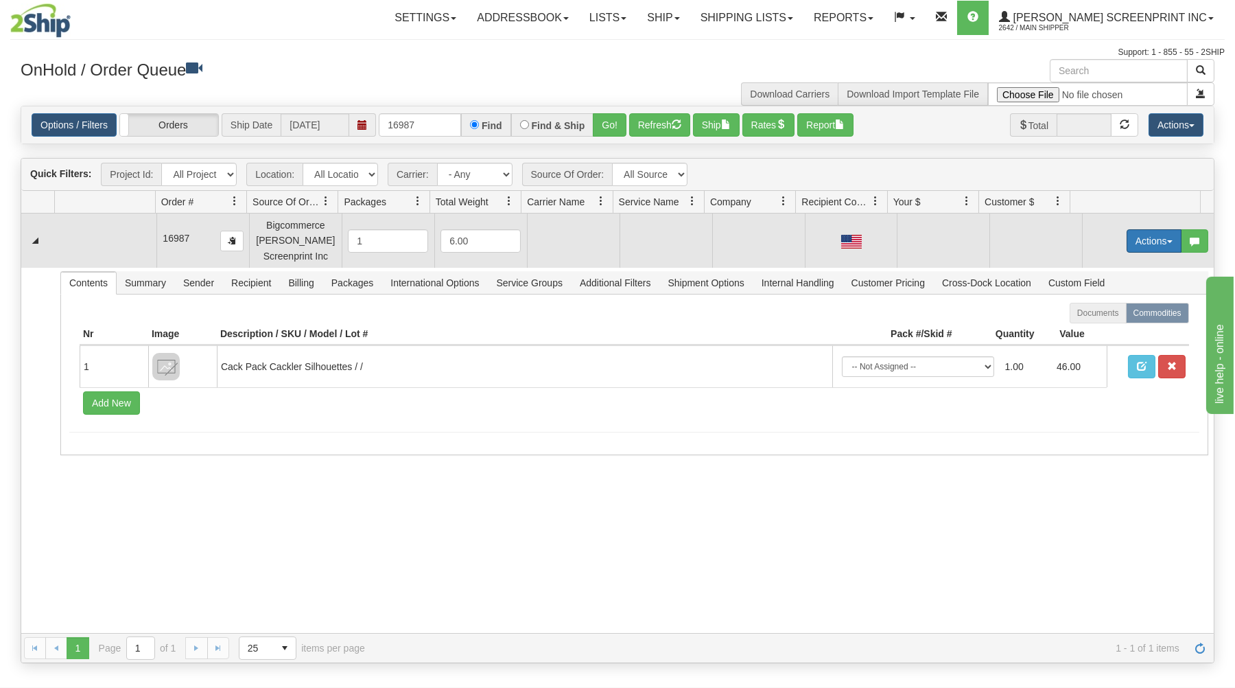
click at [1135, 235] on button "Actions" at bounding box center [1154, 240] width 55 height 23
click at [1091, 268] on span "Open" at bounding box center [1101, 267] width 33 height 11
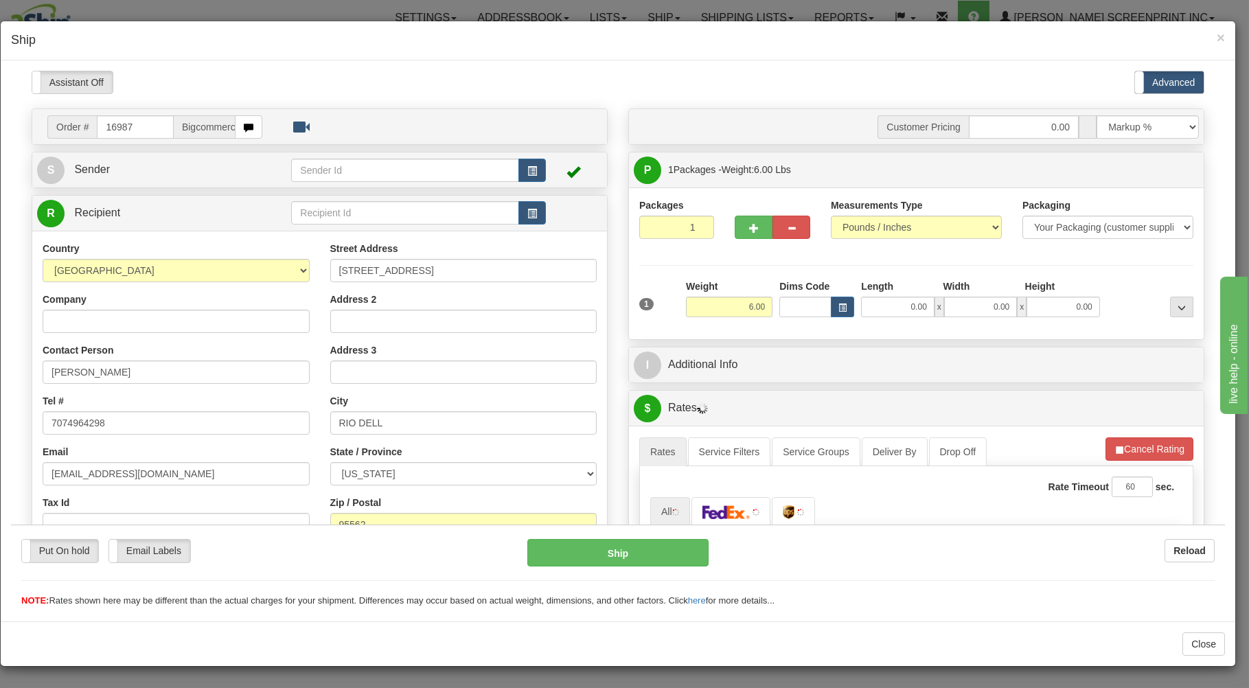
scroll to position [0, 0]
drag, startPoint x: 734, startPoint y: 307, endPoint x: 796, endPoint y: 299, distance: 63.0
click at [772, 299] on input "6.00" at bounding box center [729, 306] width 86 height 21
type input "4.35"
type input "26.00"
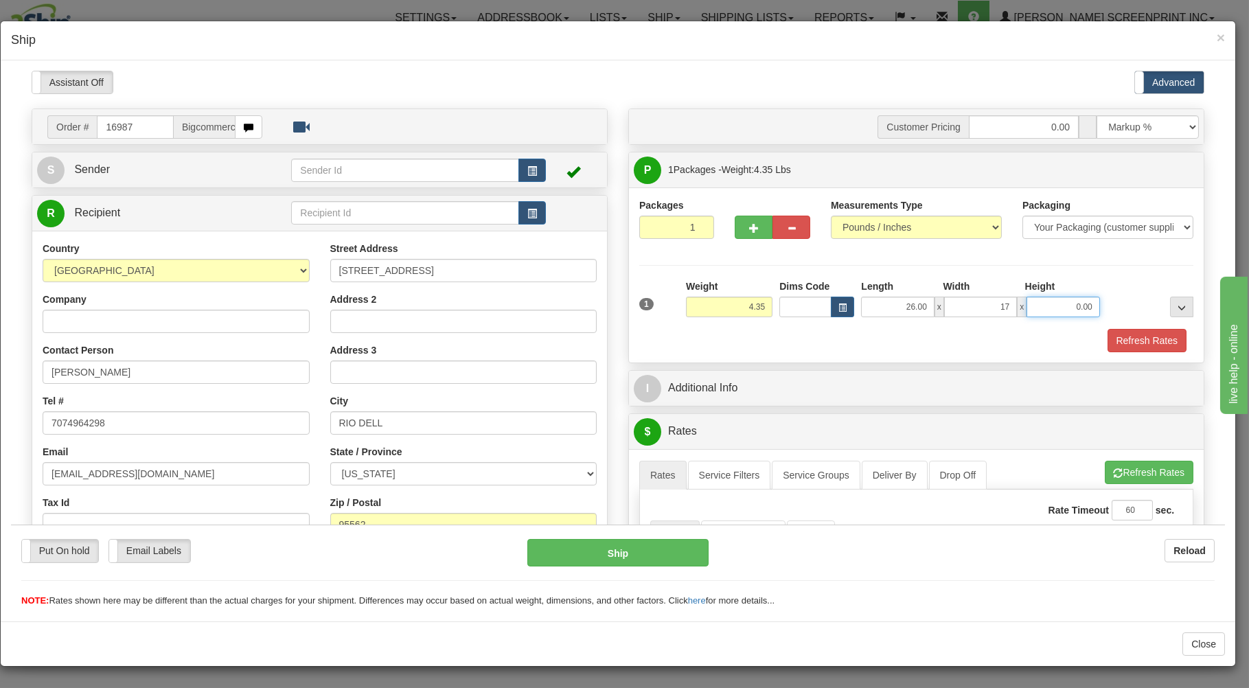
type input "17.00"
type input "4.00"
click at [721, 336] on div "Refresh Rates" at bounding box center [916, 339] width 561 height 23
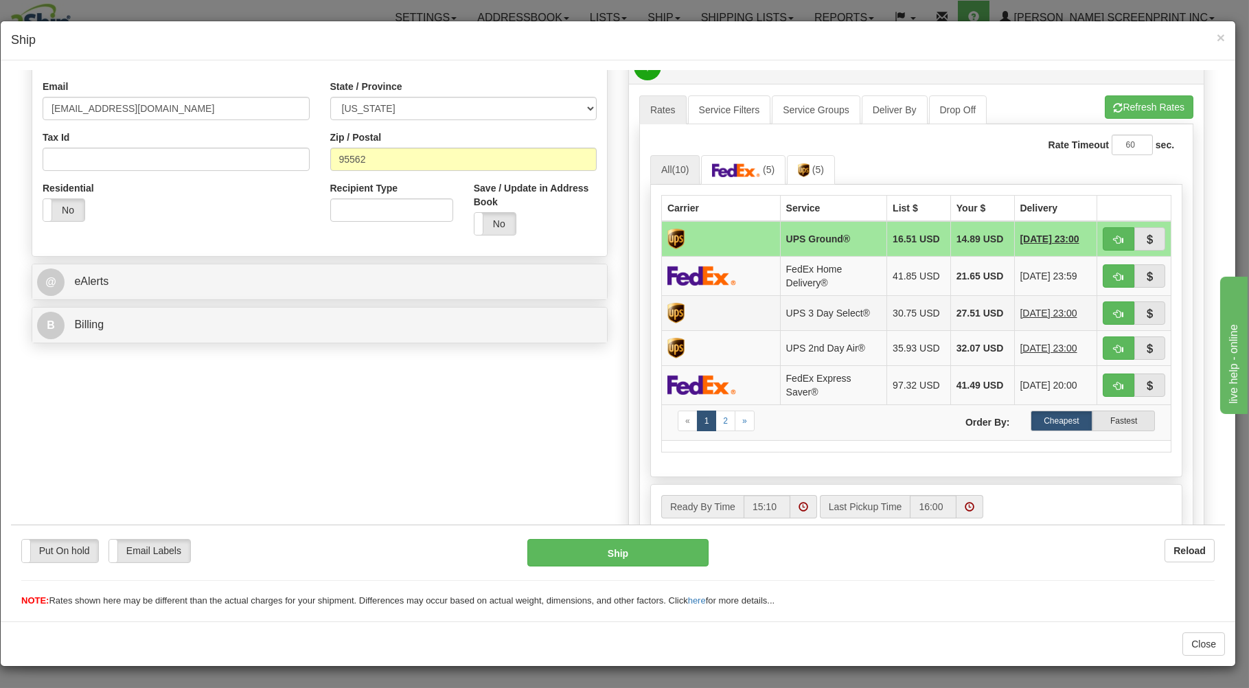
scroll to position [368, 0]
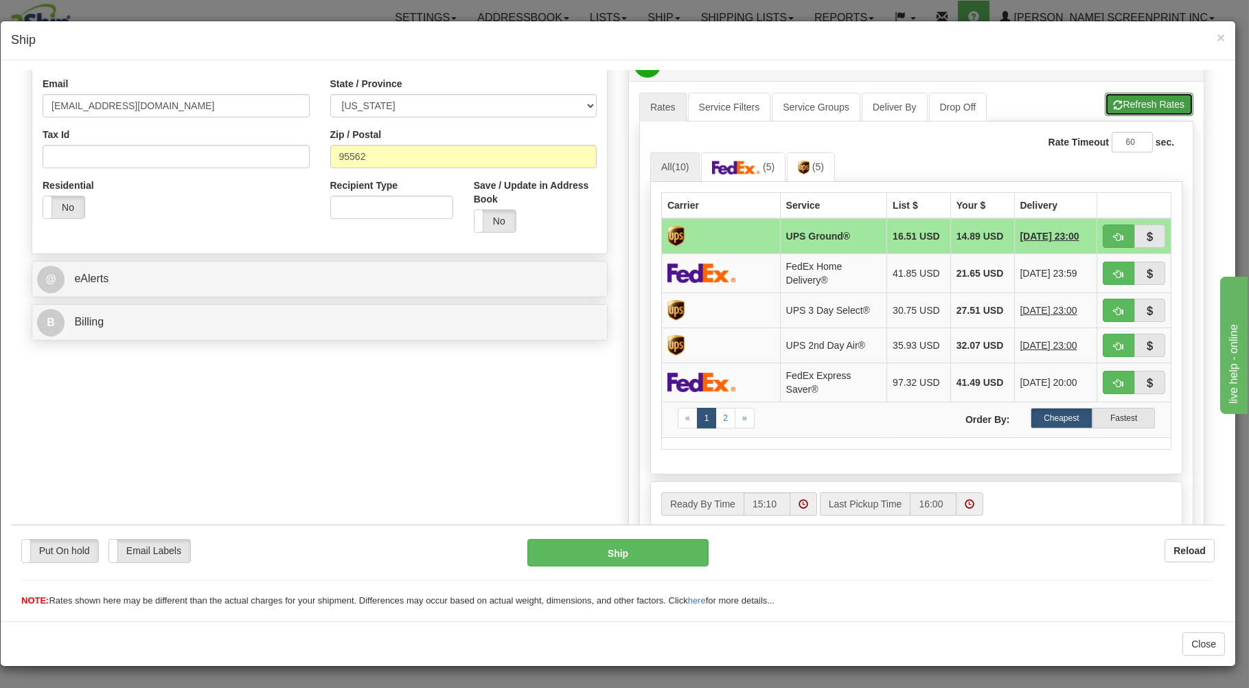
click at [1159, 105] on button "Refresh Rates" at bounding box center [1148, 103] width 89 height 23
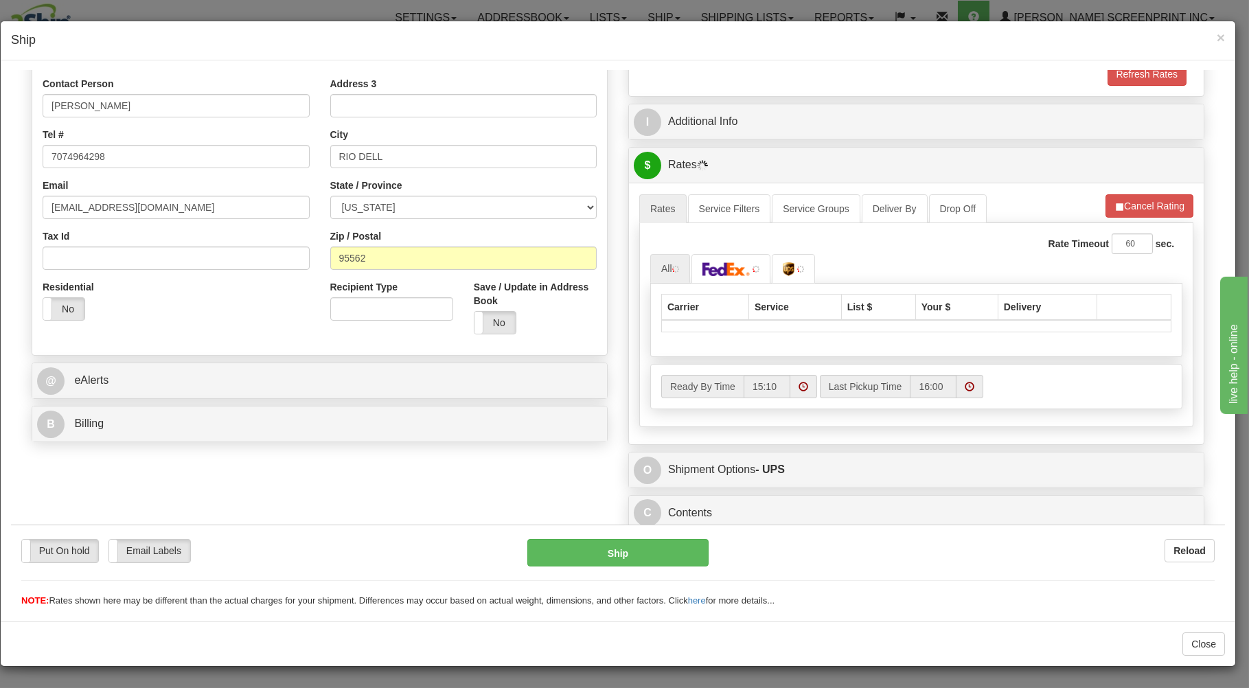
scroll to position [270, 0]
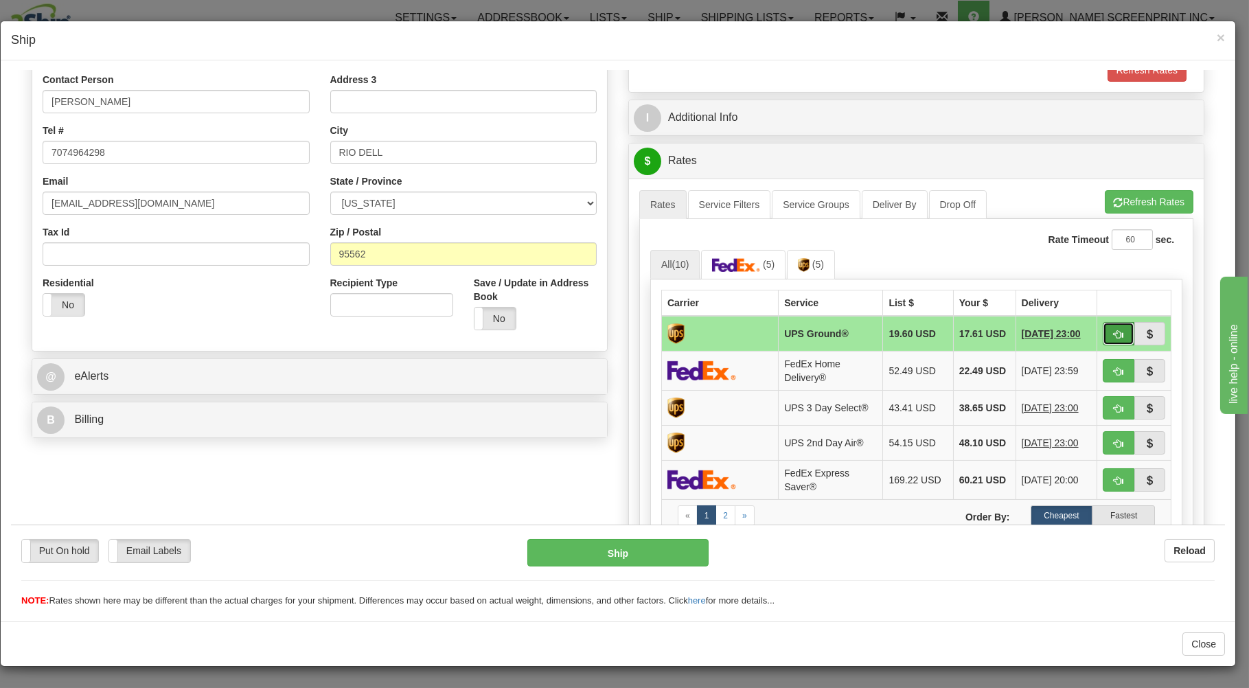
drag, startPoint x: 1103, startPoint y: 332, endPoint x: 1010, endPoint y: 378, distance: 104.1
click at [1113, 332] on span "button" at bounding box center [1118, 333] width 10 height 9
type input "03"
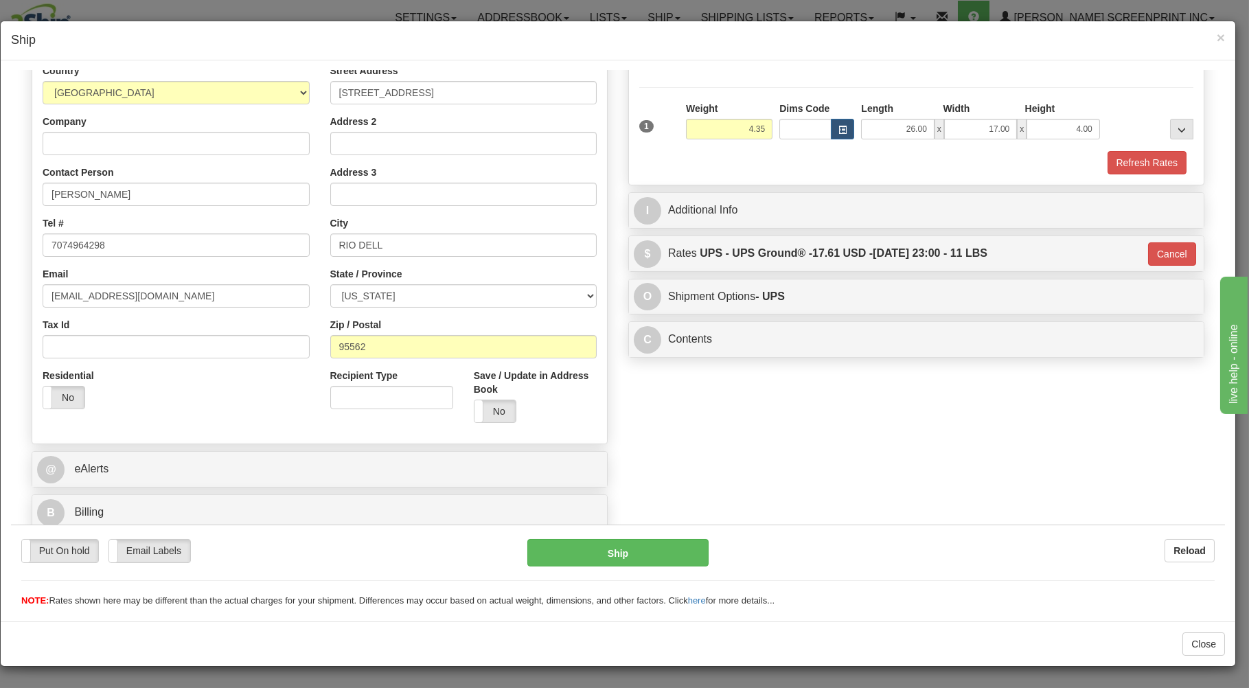
scroll to position [181, 0]
click at [675, 545] on button "Ship" at bounding box center [618, 551] width 182 height 27
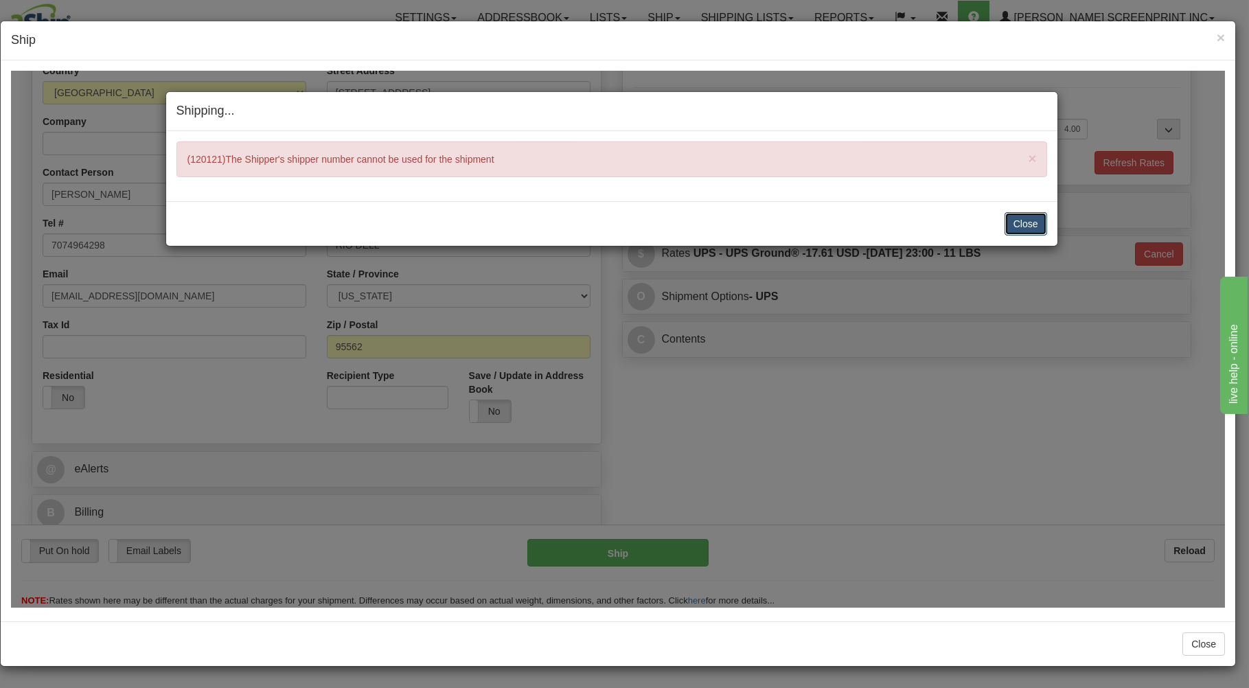
click at [1019, 222] on button "Close" at bounding box center [1025, 222] width 43 height 23
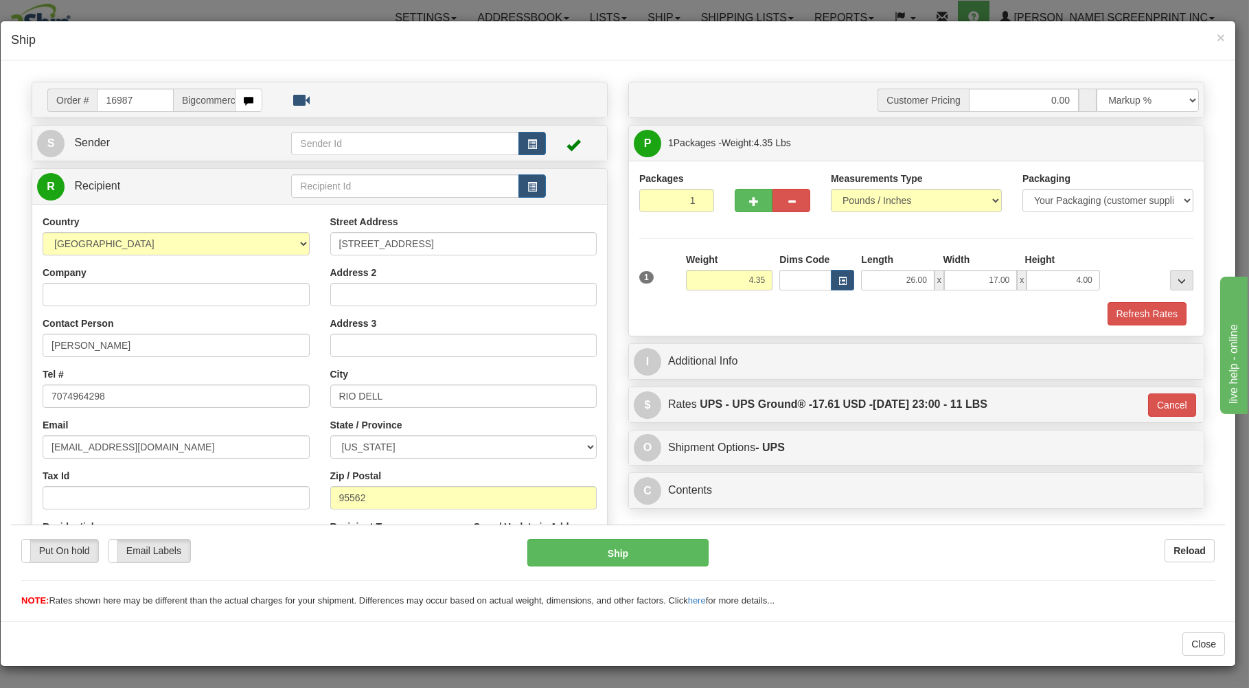
scroll to position [0, 0]
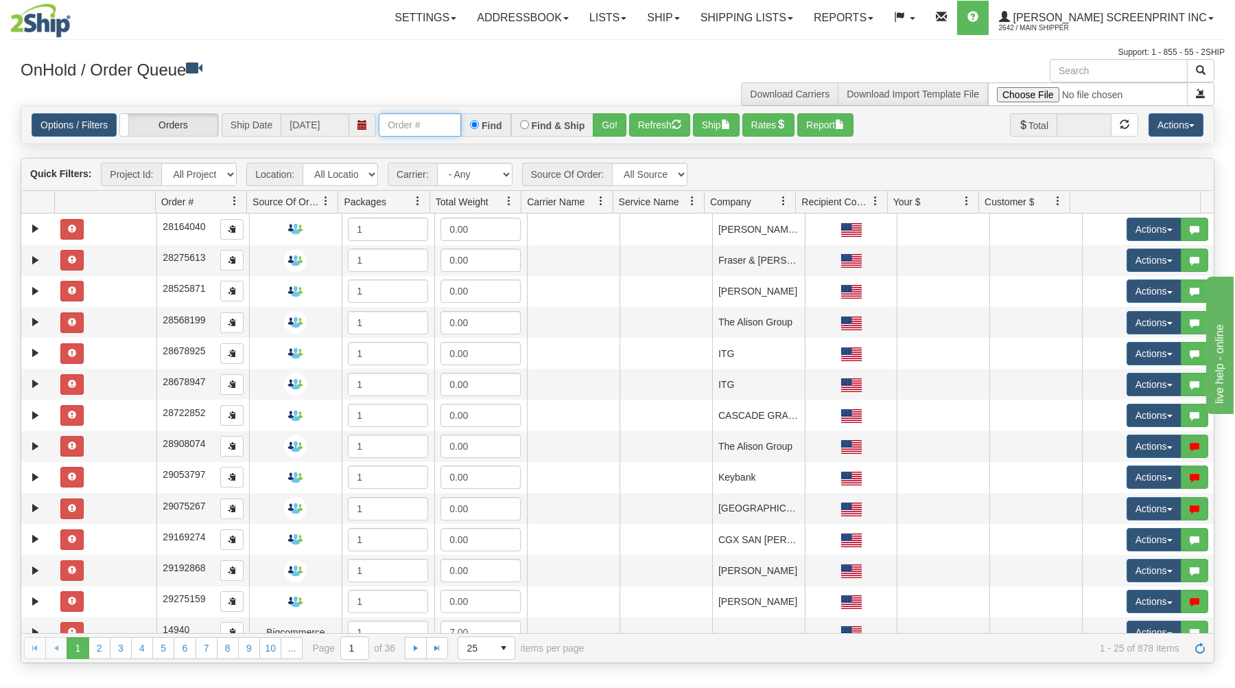
drag, startPoint x: 420, startPoint y: 125, endPoint x: 412, endPoint y: 100, distance: 26.7
click at [417, 113] on input "text" at bounding box center [420, 124] width 82 height 23
type input "31515359"
click at [611, 117] on button "Go!" at bounding box center [610, 124] width 34 height 23
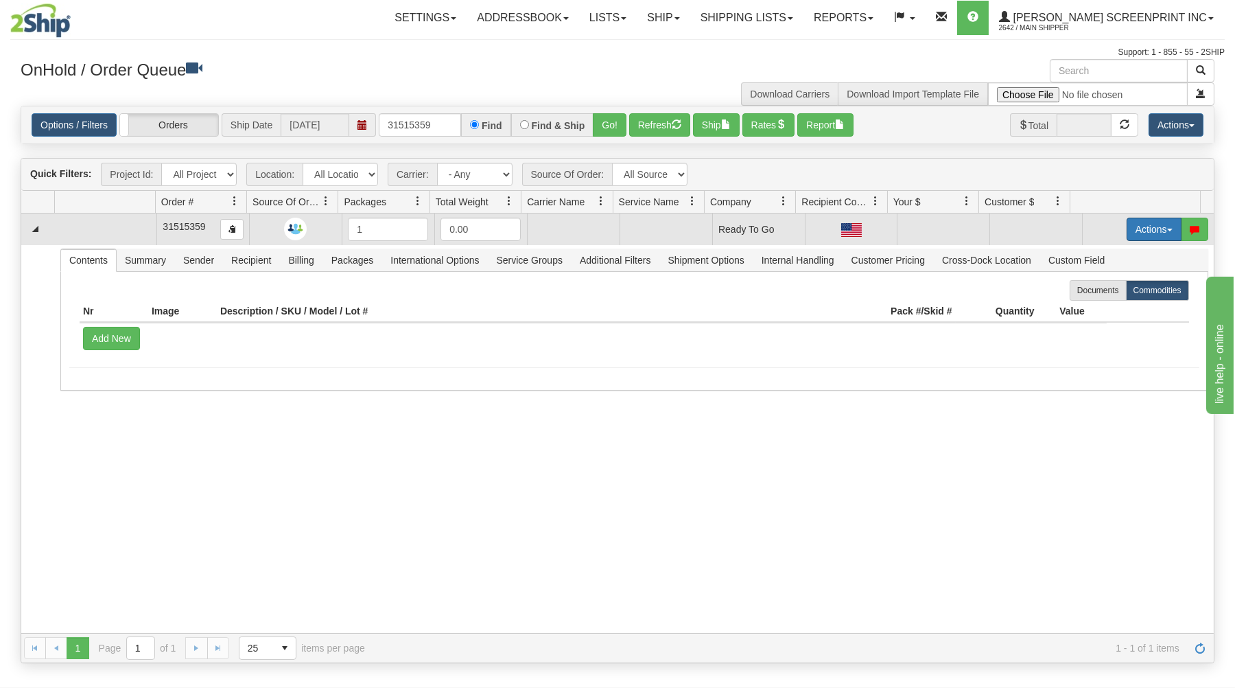
click at [1130, 223] on button "Actions" at bounding box center [1154, 229] width 55 height 23
click at [1111, 256] on link "Open" at bounding box center [1126, 255] width 110 height 18
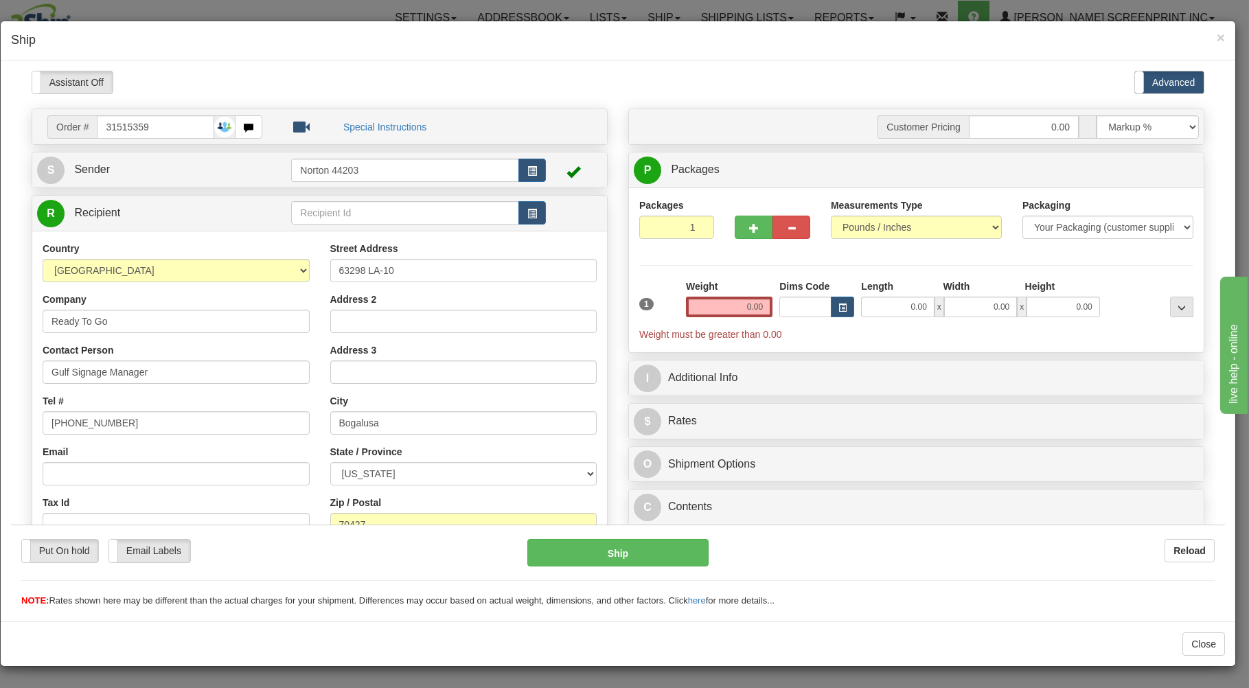
type input "10.60"
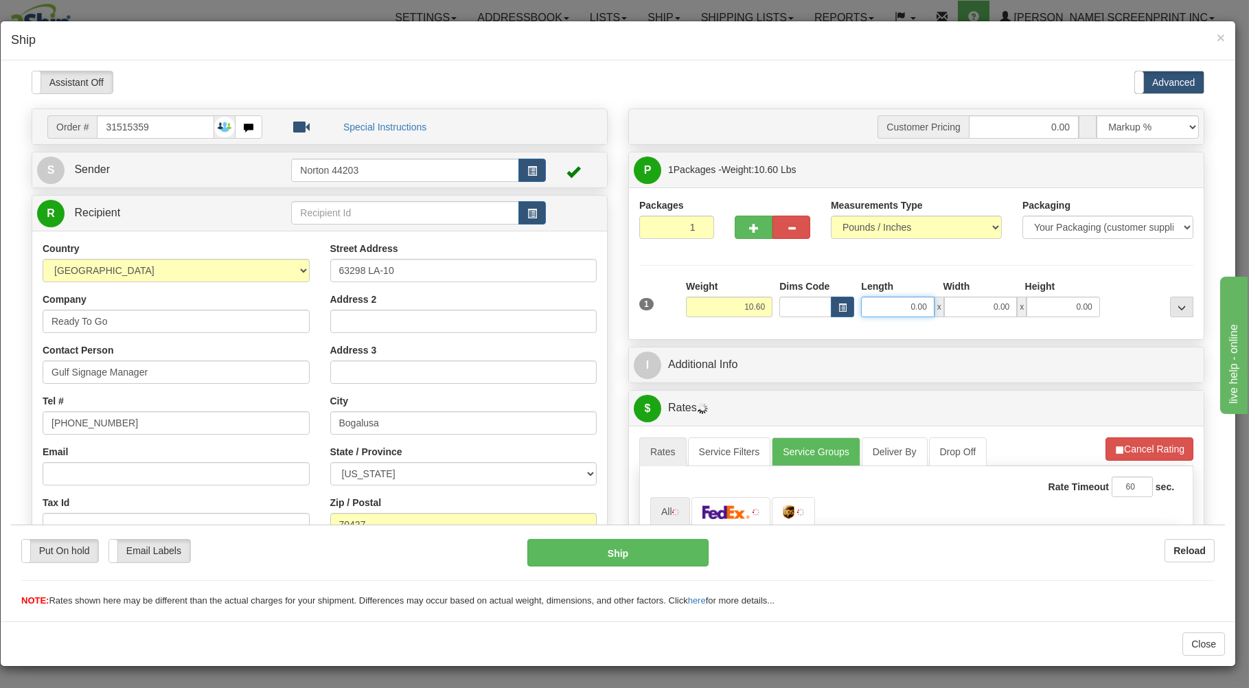
click at [887, 307] on input "0.00" at bounding box center [897, 306] width 73 height 21
type input "10.60"
type input "4"
type input "10.65"
type input "45.00"
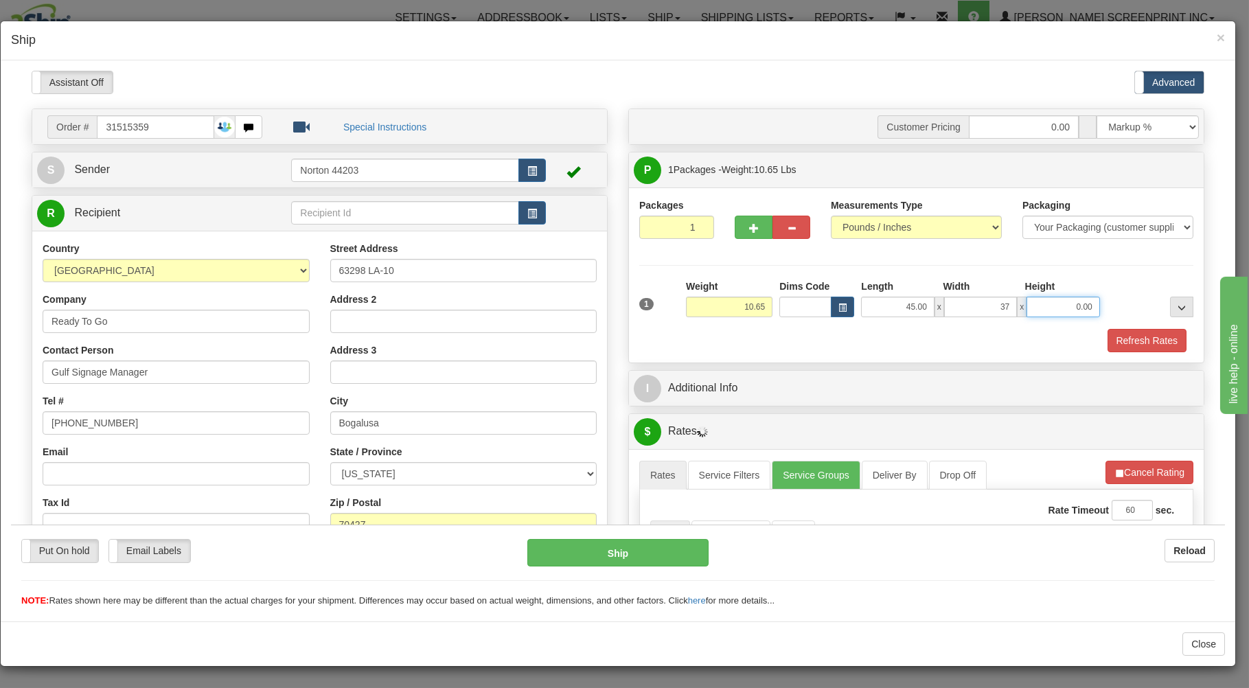
type input "37.00"
type input "2.00"
click at [829, 330] on div "Refresh Rates" at bounding box center [916, 339] width 561 height 23
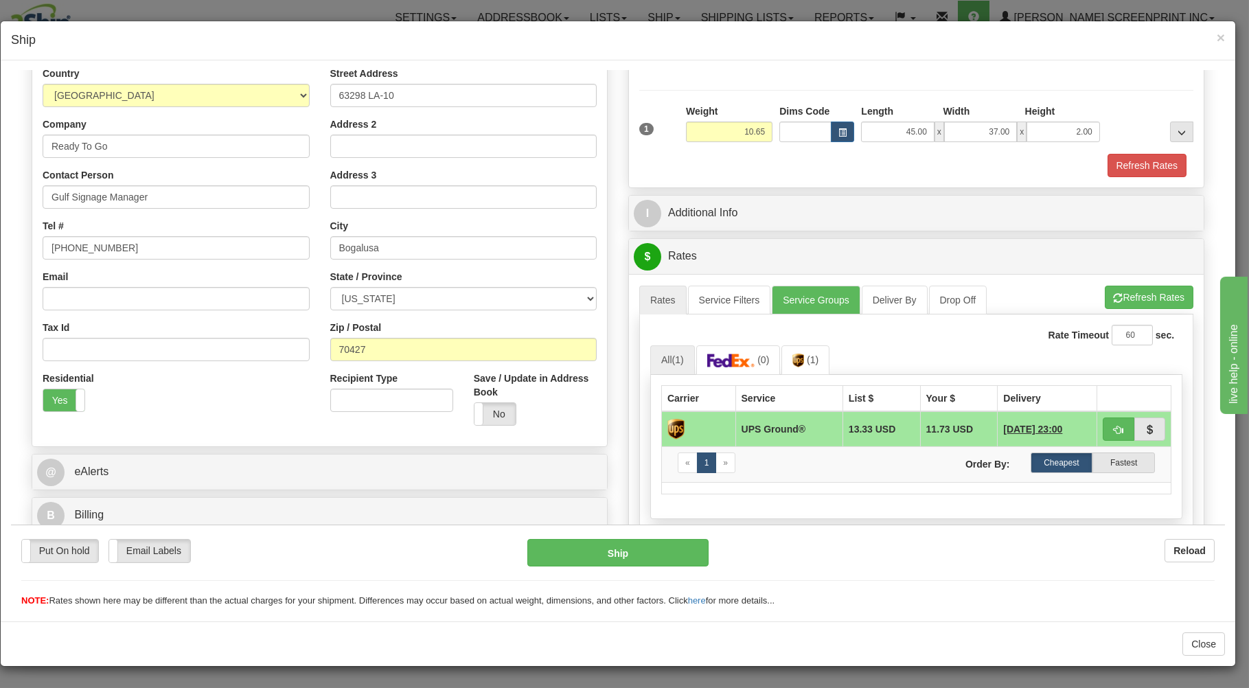
scroll to position [220, 0]
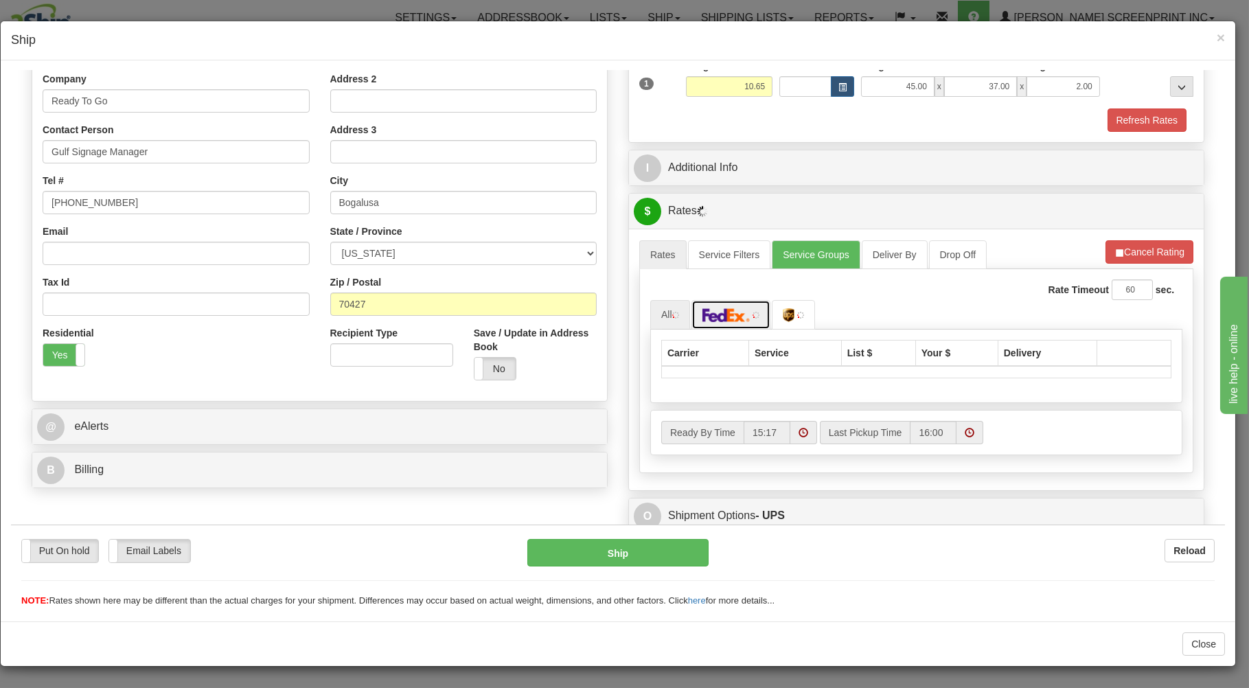
click at [748, 318] on link at bounding box center [731, 314] width 80 height 30
type input "10.65"
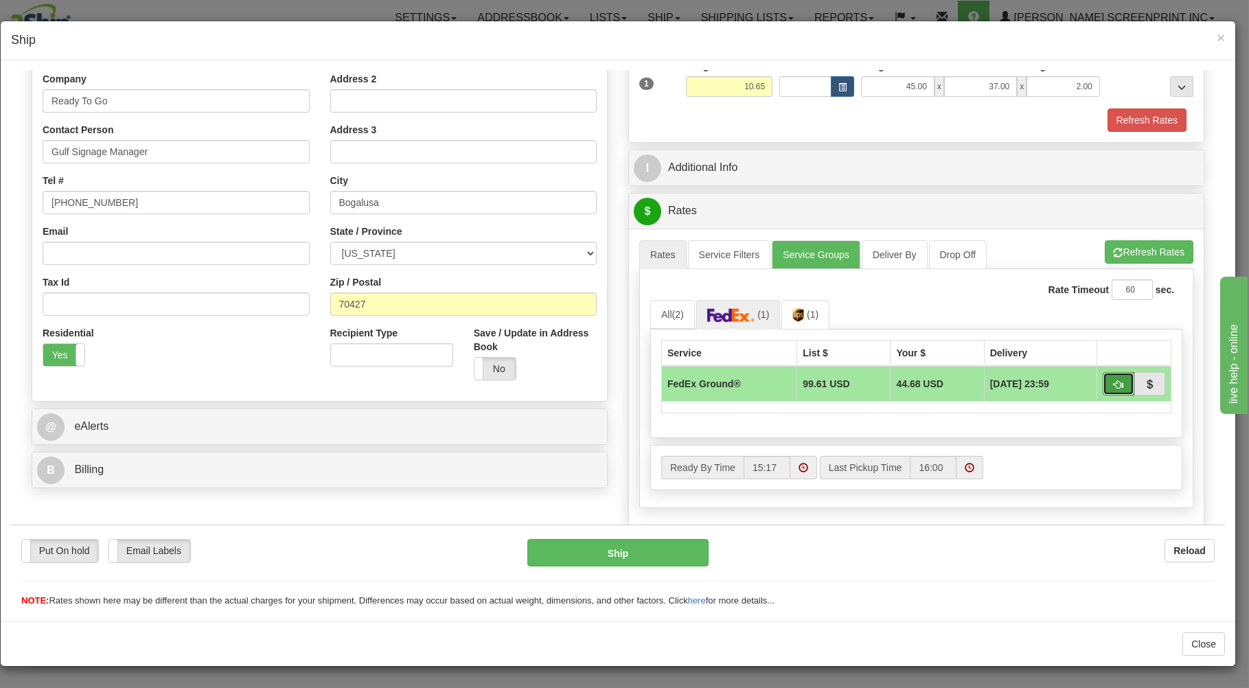
click at [1113, 382] on span "button" at bounding box center [1118, 384] width 10 height 9
type input "92"
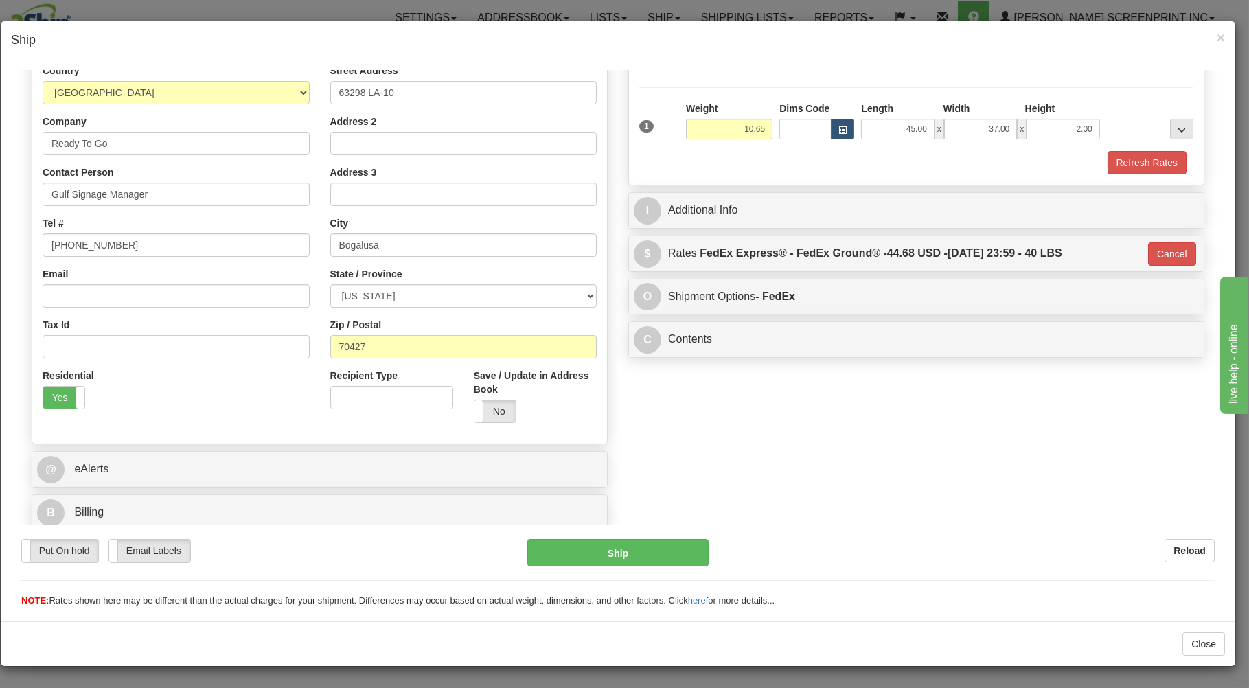
scroll to position [181, 0]
click at [666, 548] on button "Ship" at bounding box center [618, 551] width 182 height 27
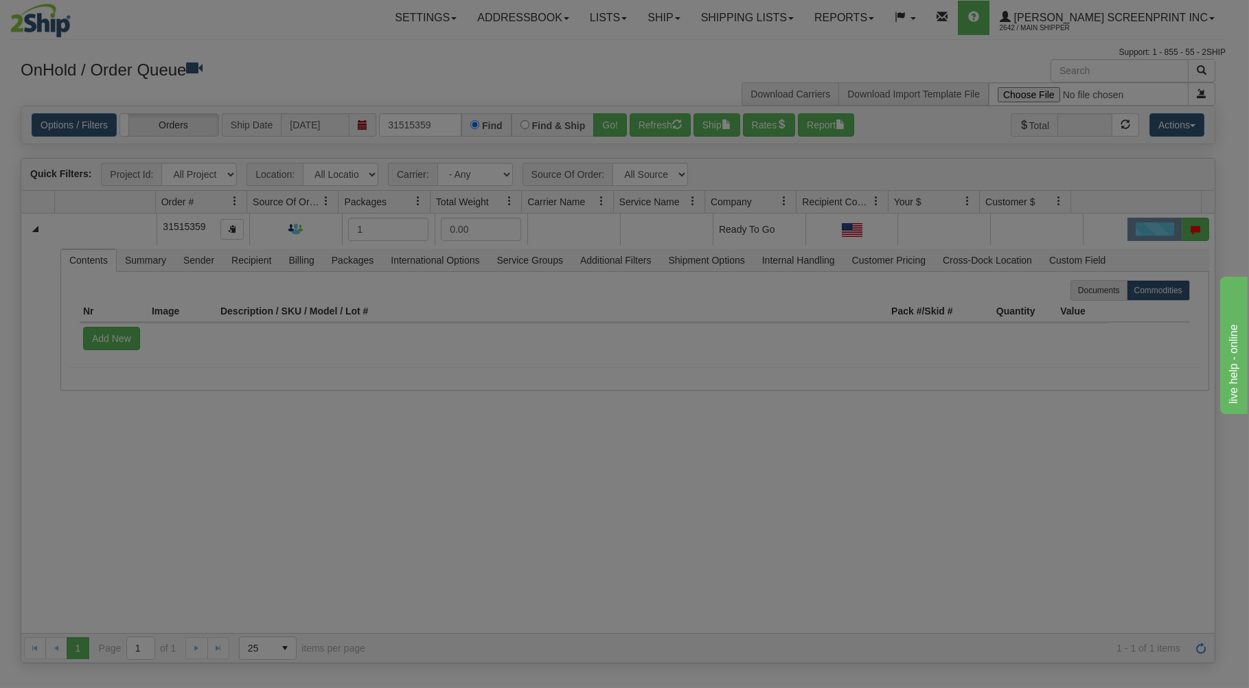
scroll to position [0, 0]
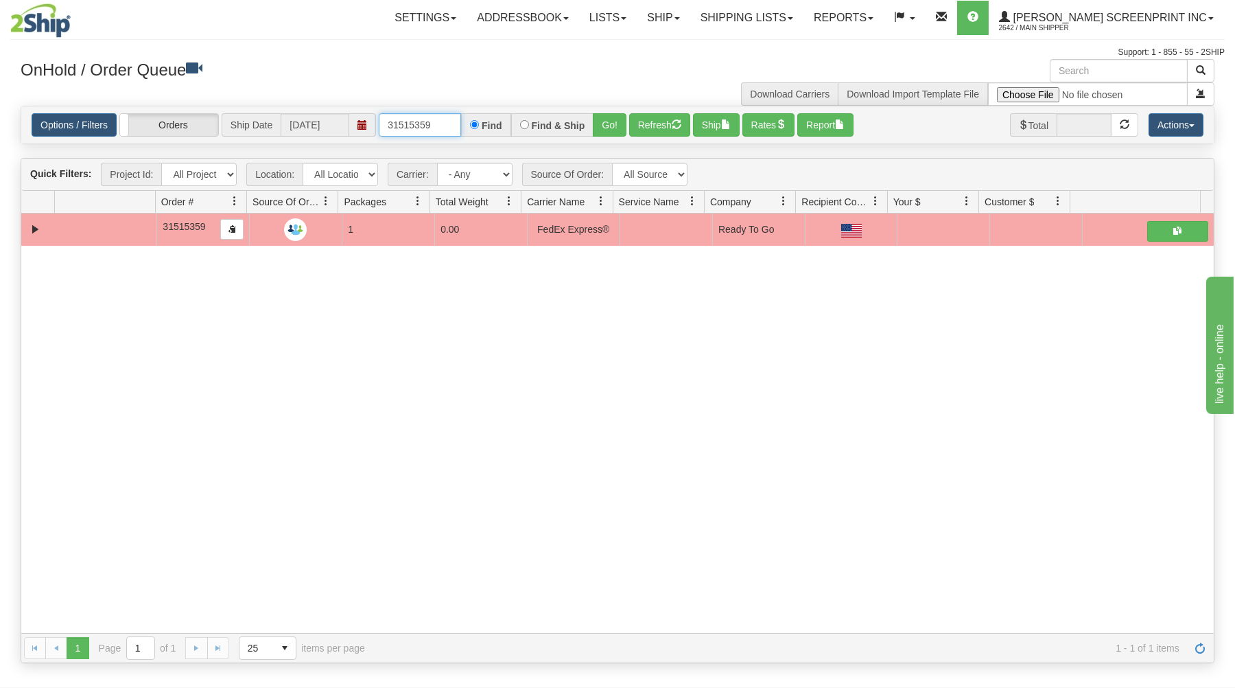
drag, startPoint x: 382, startPoint y: 124, endPoint x: 528, endPoint y: 98, distance: 148.4
click at [528, 98] on div "× Get OnHold Shipments fields - load dt: 307 Get OnHold Shipments fields - tran…" at bounding box center [617, 361] width 1215 height 604
drag, startPoint x: 384, startPoint y: 126, endPoint x: 408, endPoint y: 121, distance: 25.3
click at [415, 119] on input "31515359" at bounding box center [420, 124] width 82 height 23
drag, startPoint x: 380, startPoint y: 124, endPoint x: 374, endPoint y: 119, distance: 7.4
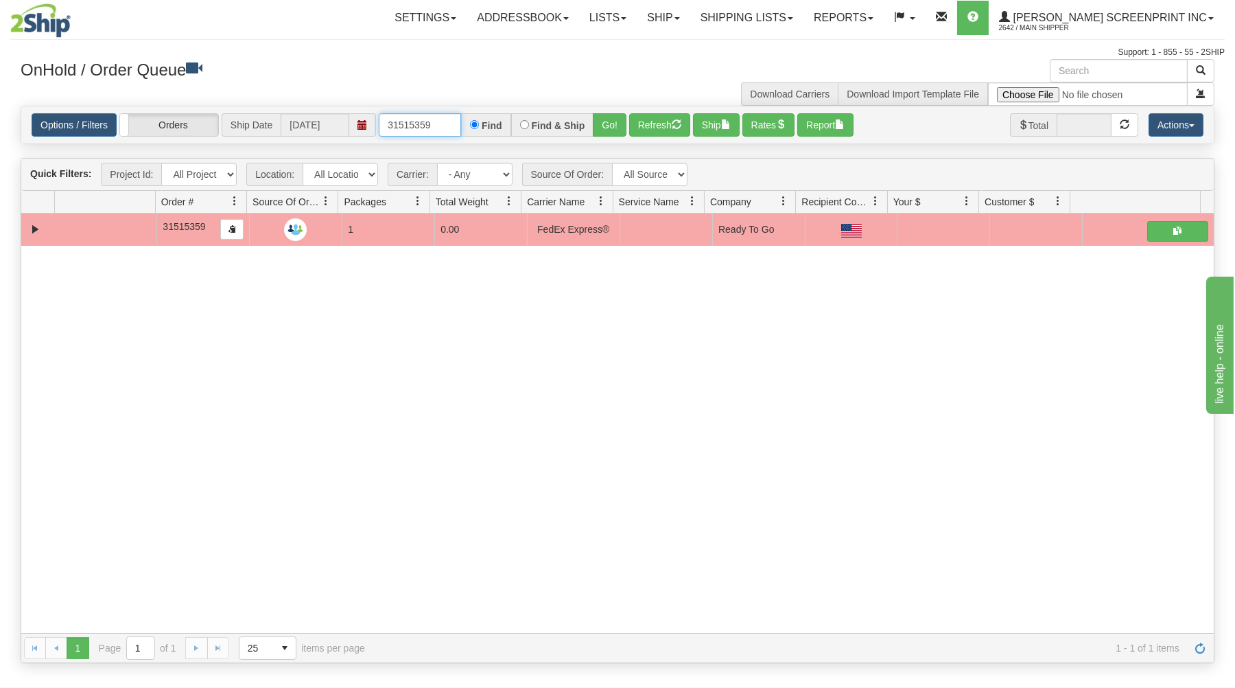
click at [513, 116] on div "31515359 Find Find & Ship Go!" at bounding box center [503, 124] width 248 height 23
click at [454, 124] on input "315153331515359" at bounding box center [420, 124] width 82 height 23
type input "31515333359"
drag, startPoint x: 388, startPoint y: 126, endPoint x: 503, endPoint y: 94, distance: 119.7
click at [520, 109] on div "Options / Filters Group Shipments Orders Ship Date [DATE] 31515333359 Find Find…" at bounding box center [617, 124] width 1193 height 37
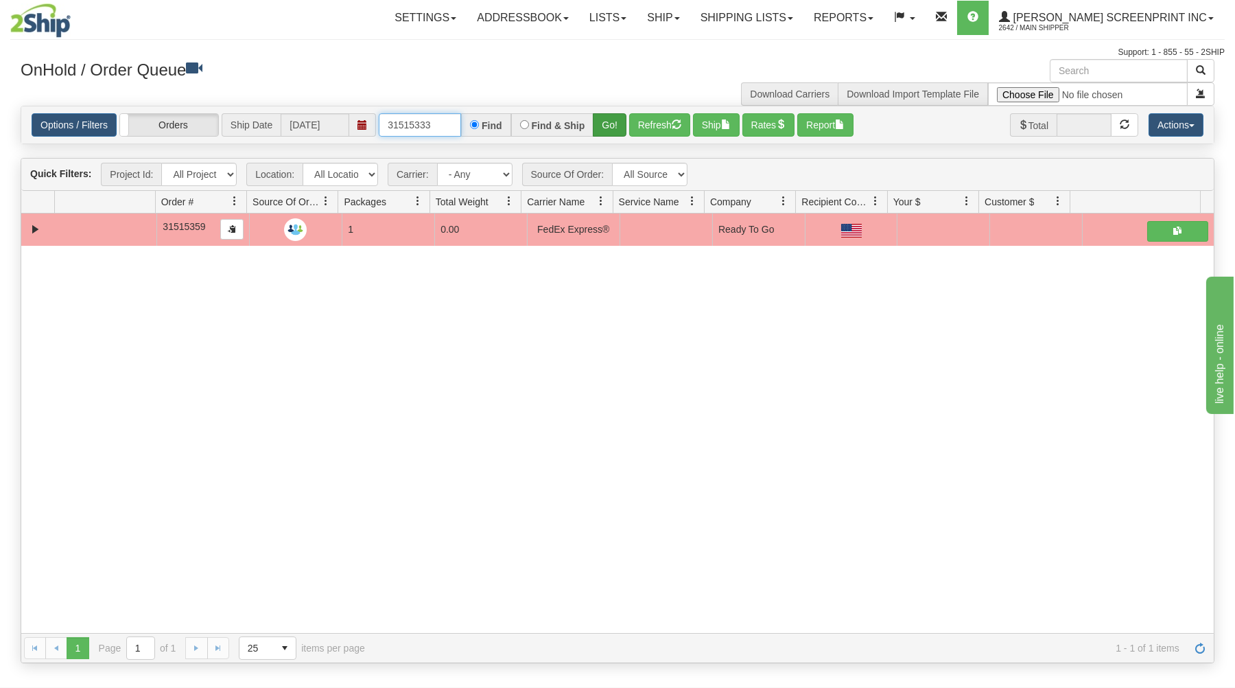
type input "31515333"
click at [620, 121] on button "Go!" at bounding box center [610, 124] width 34 height 23
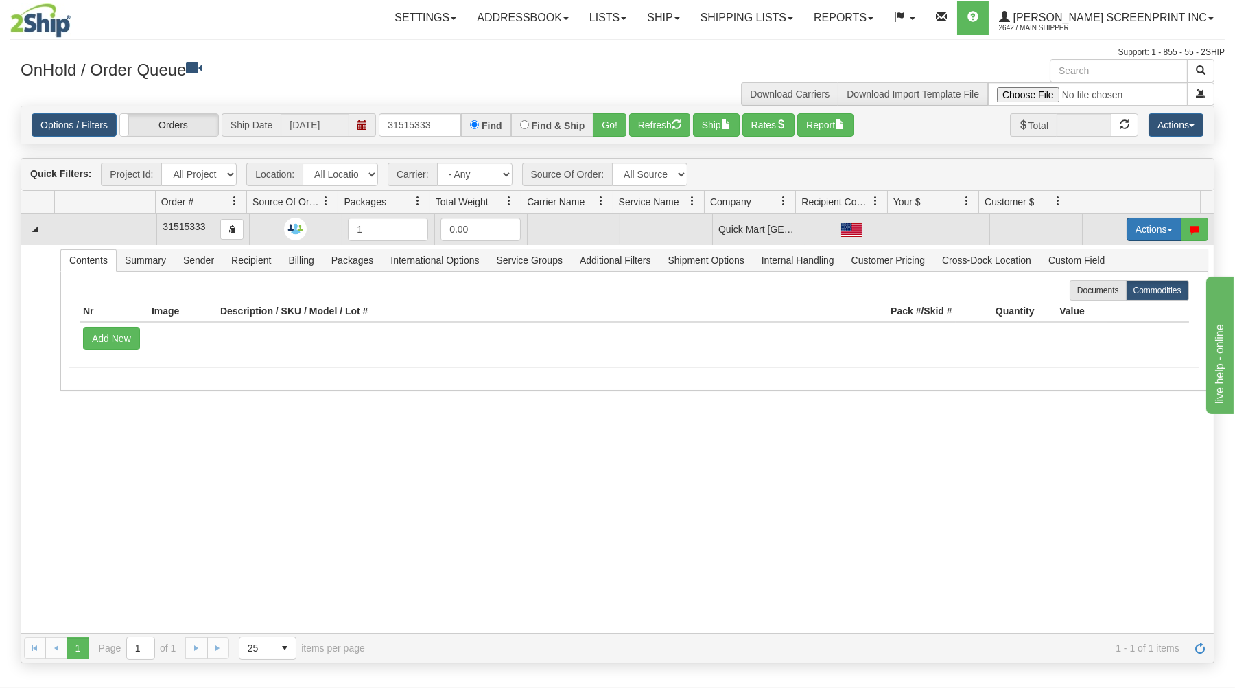
click at [1139, 226] on button "Actions" at bounding box center [1154, 229] width 55 height 23
click at [1105, 255] on link "Open" at bounding box center [1126, 255] width 110 height 18
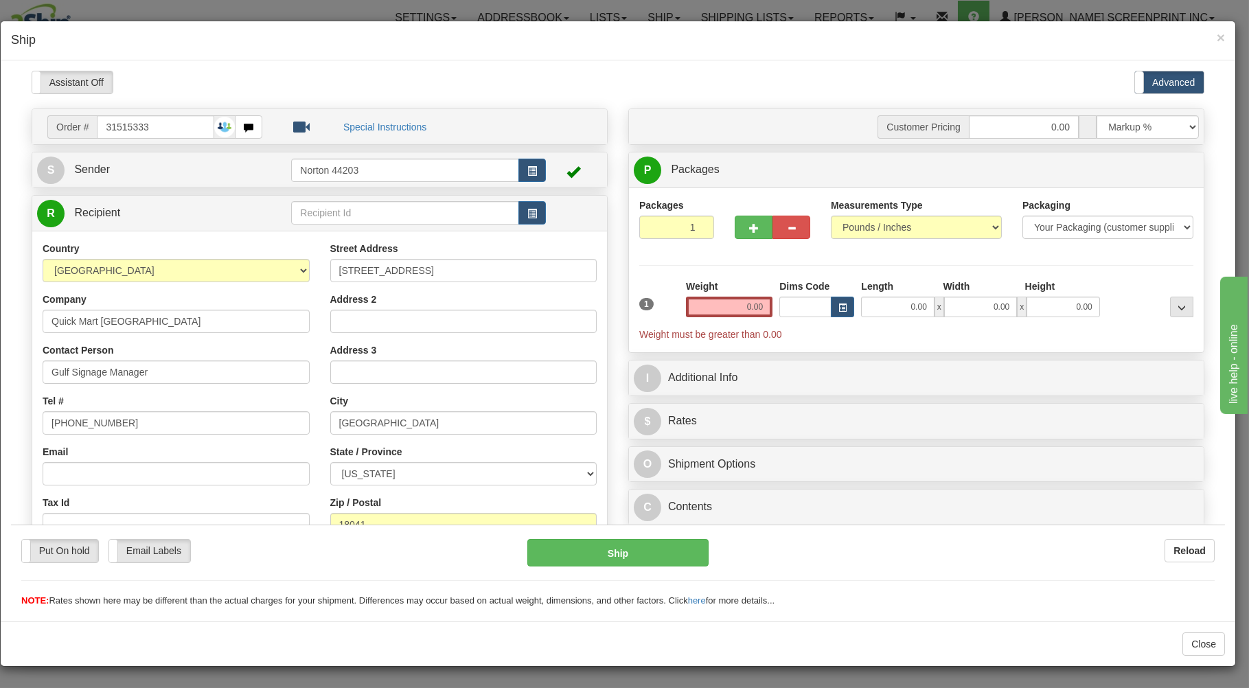
type input "10.65"
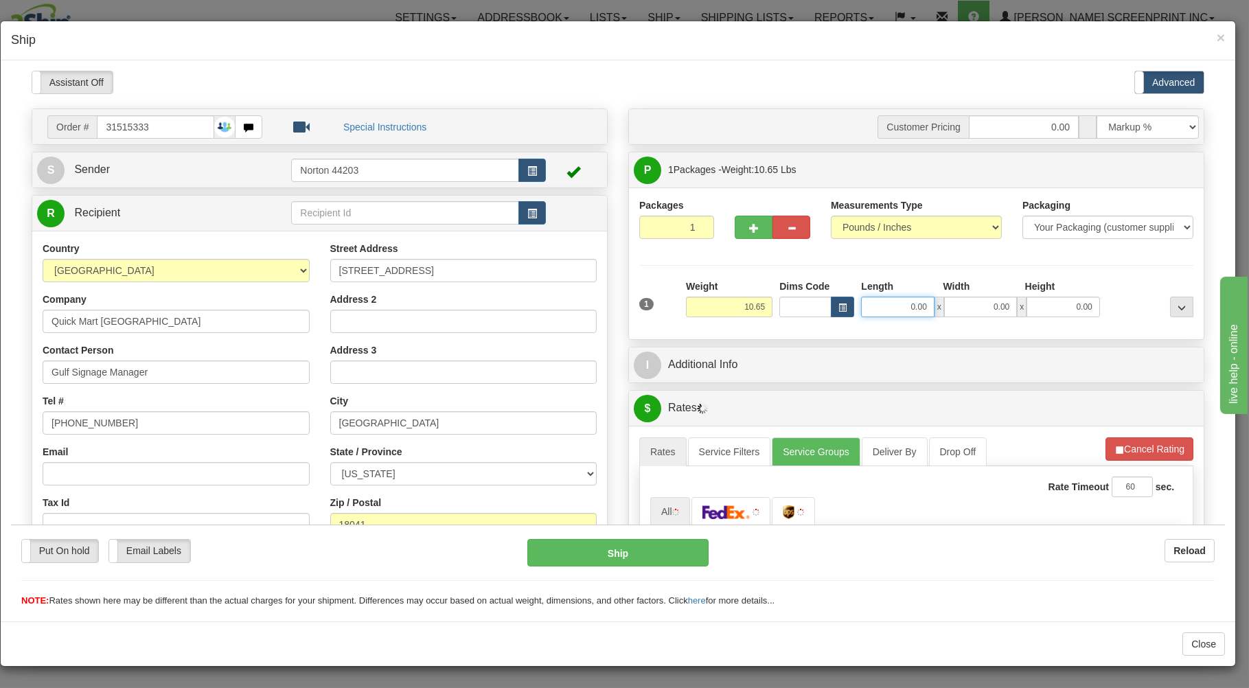
click at [893, 310] on input "0.00" at bounding box center [897, 306] width 73 height 21
type input "45.00"
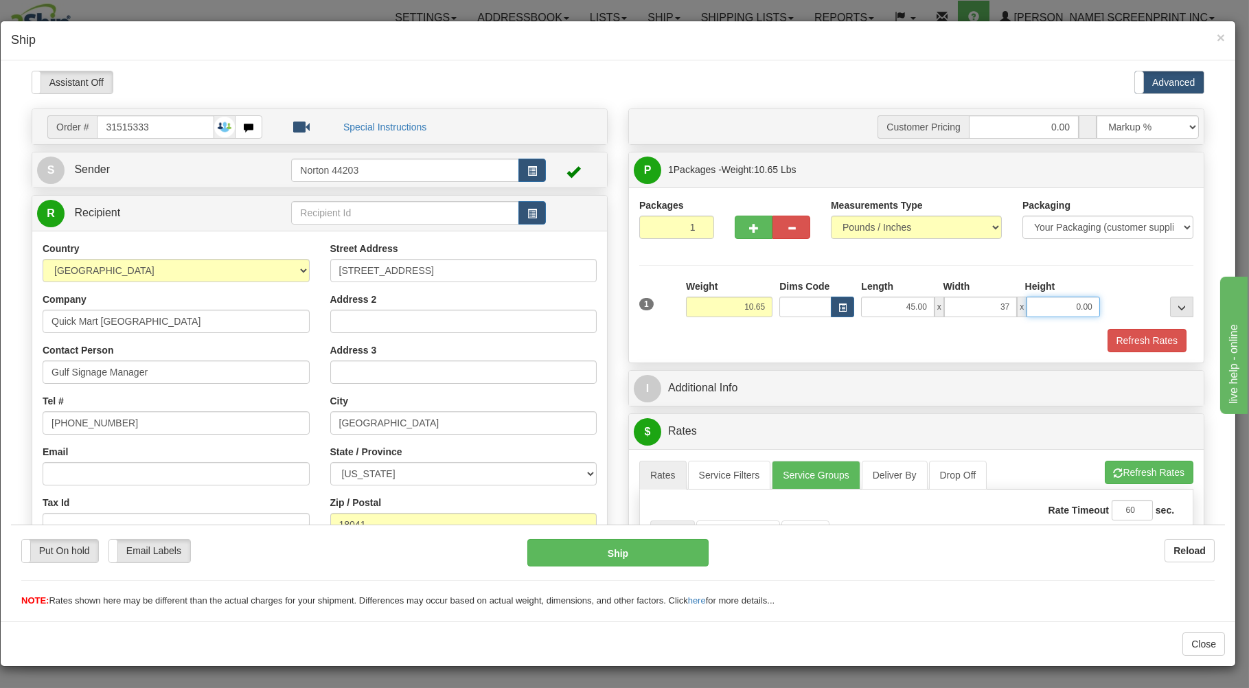
type input "37.00"
type input "2.00"
click at [872, 355] on div "Packages 1 1 Measurements Type" at bounding box center [916, 274] width 574 height 175
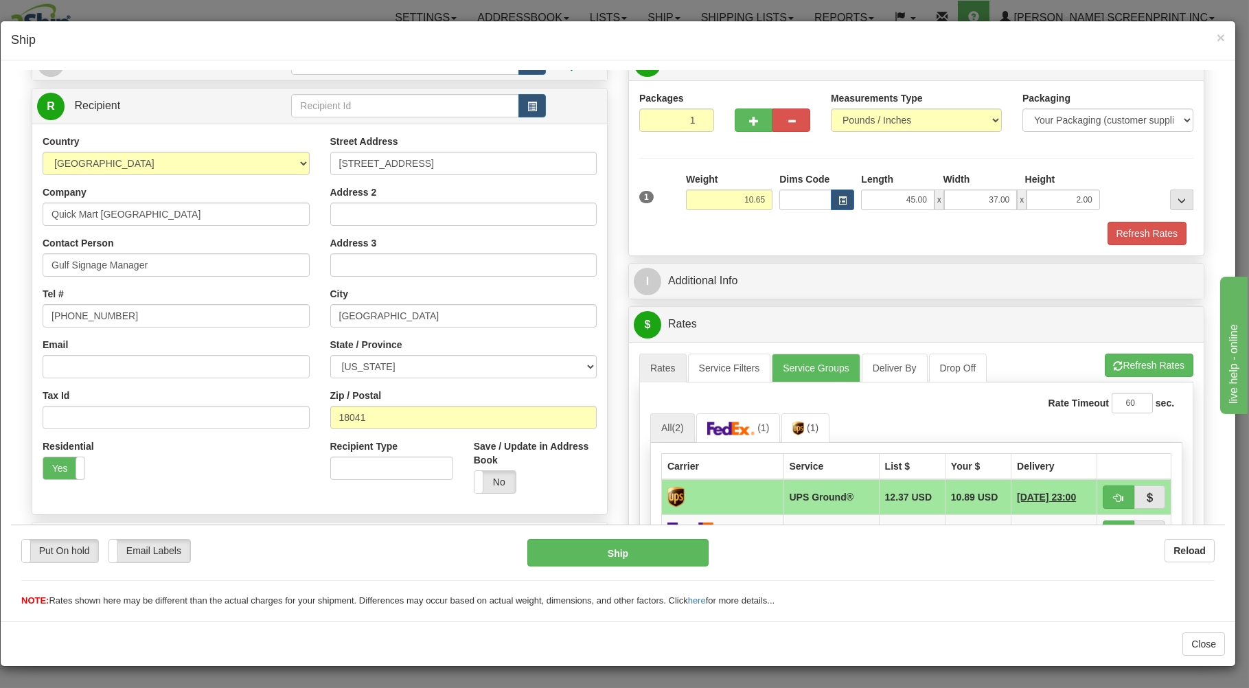
scroll to position [220, 0]
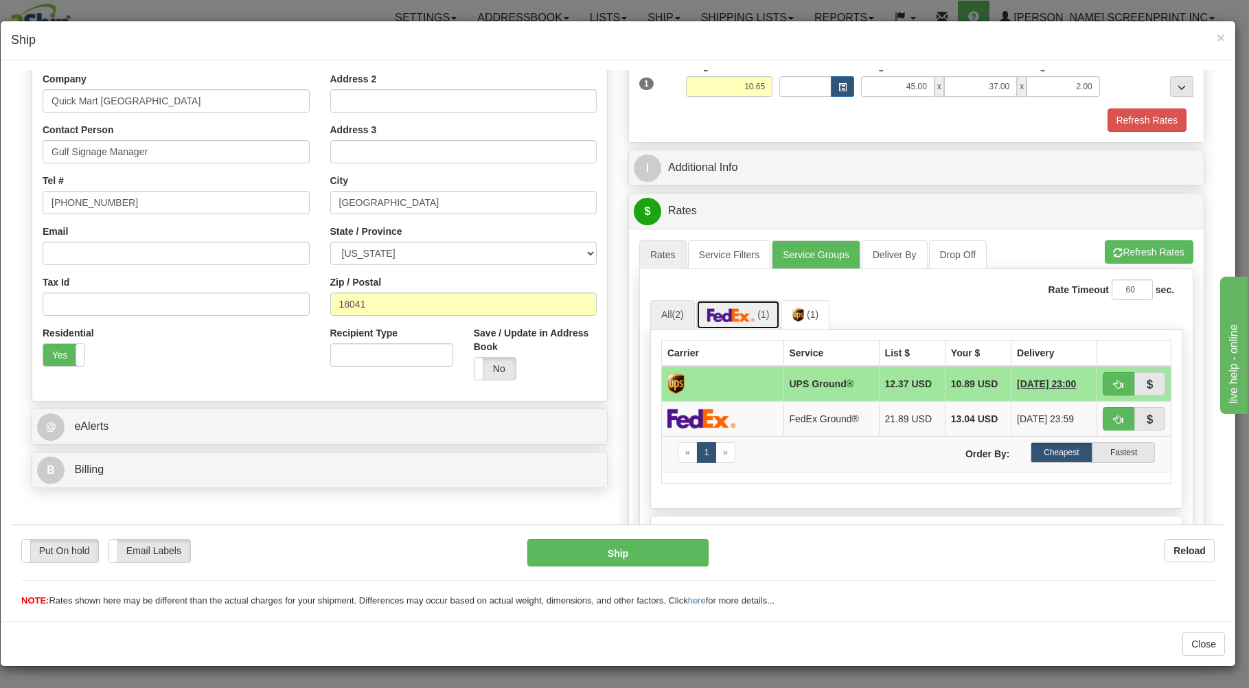
click at [745, 314] on img at bounding box center [731, 314] width 48 height 14
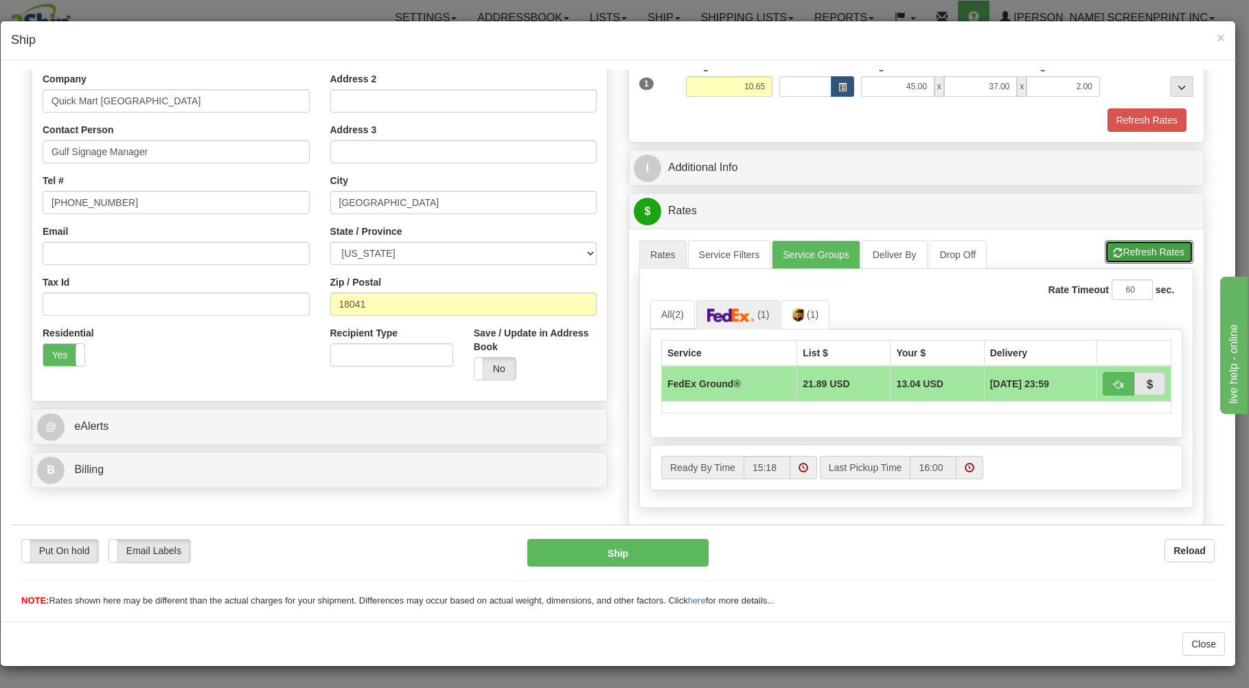
click at [1116, 250] on button "Refresh Rates" at bounding box center [1148, 251] width 89 height 23
click at [1113, 380] on span "button" at bounding box center [1118, 384] width 10 height 9
type input "92"
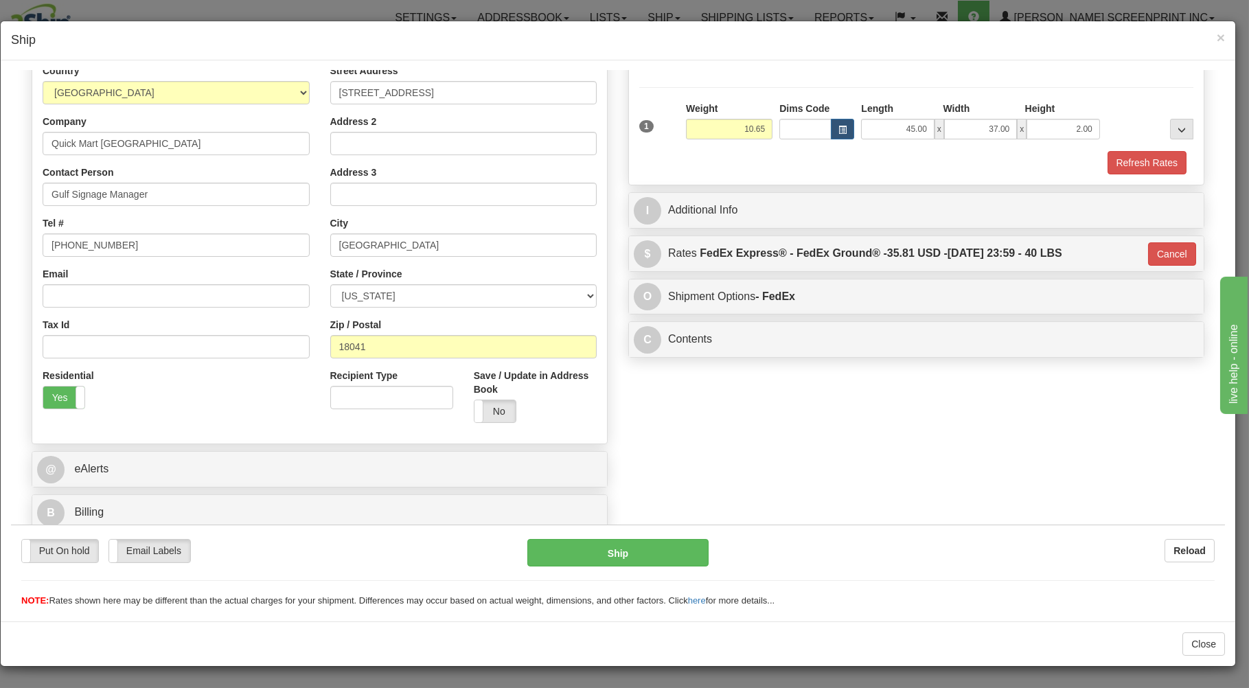
scroll to position [181, 0]
click at [553, 552] on button "Ship" at bounding box center [618, 551] width 182 height 27
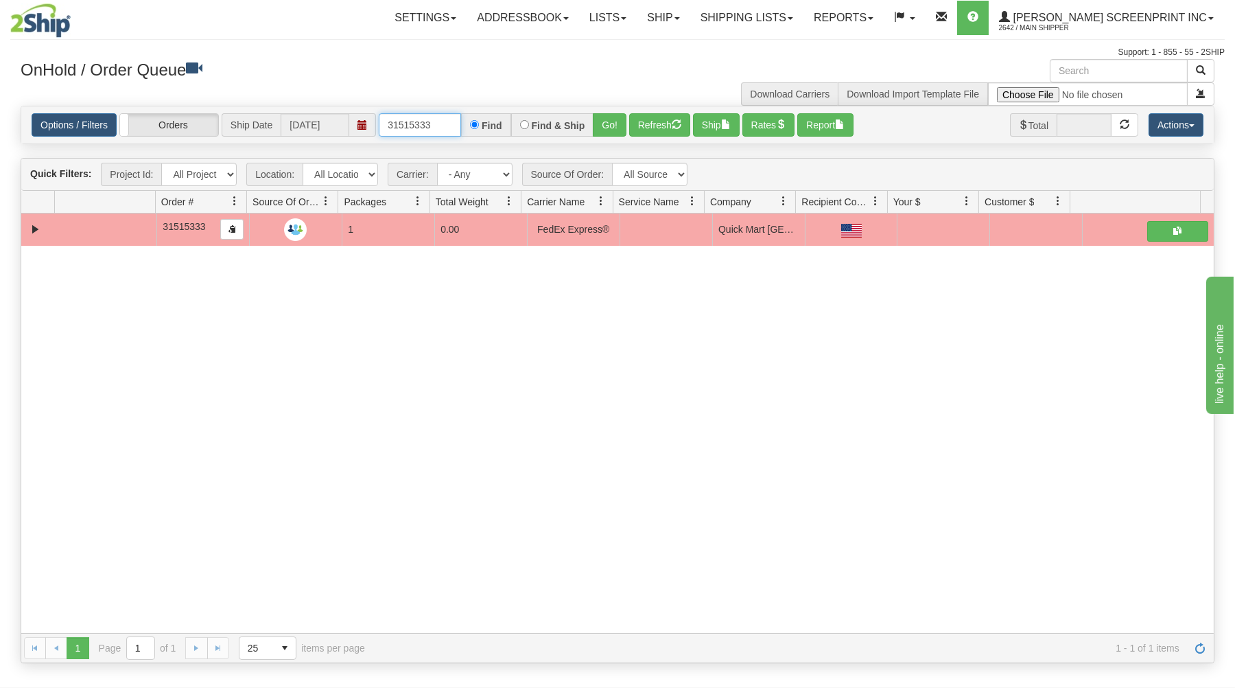
drag, startPoint x: 387, startPoint y: 123, endPoint x: 473, endPoint y: 106, distance: 87.5
click at [473, 106] on div "× Get OnHold Shipments fields - load dt: 297 Get OnHold Shipments fields - tran…" at bounding box center [617, 361] width 1215 height 604
type input "31515317"
click at [614, 120] on button "Go!" at bounding box center [610, 124] width 34 height 23
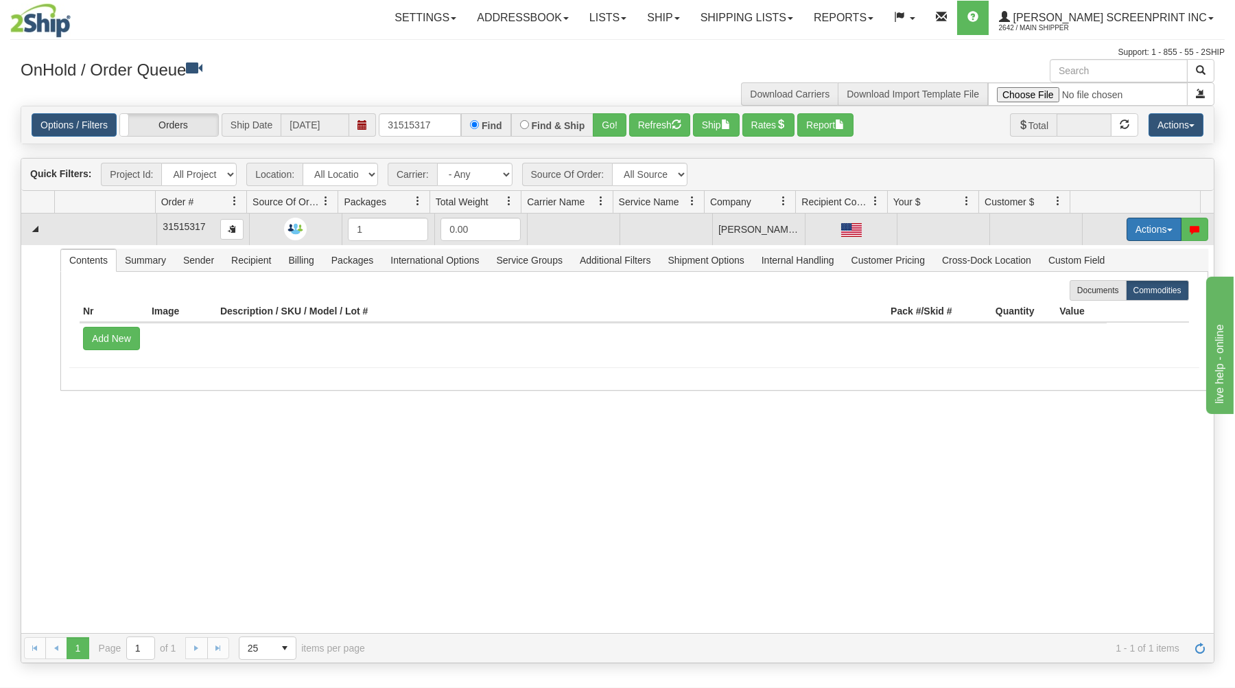
click at [1131, 224] on button "Actions" at bounding box center [1154, 229] width 55 height 23
click at [1108, 254] on link "Open" at bounding box center [1126, 255] width 110 height 18
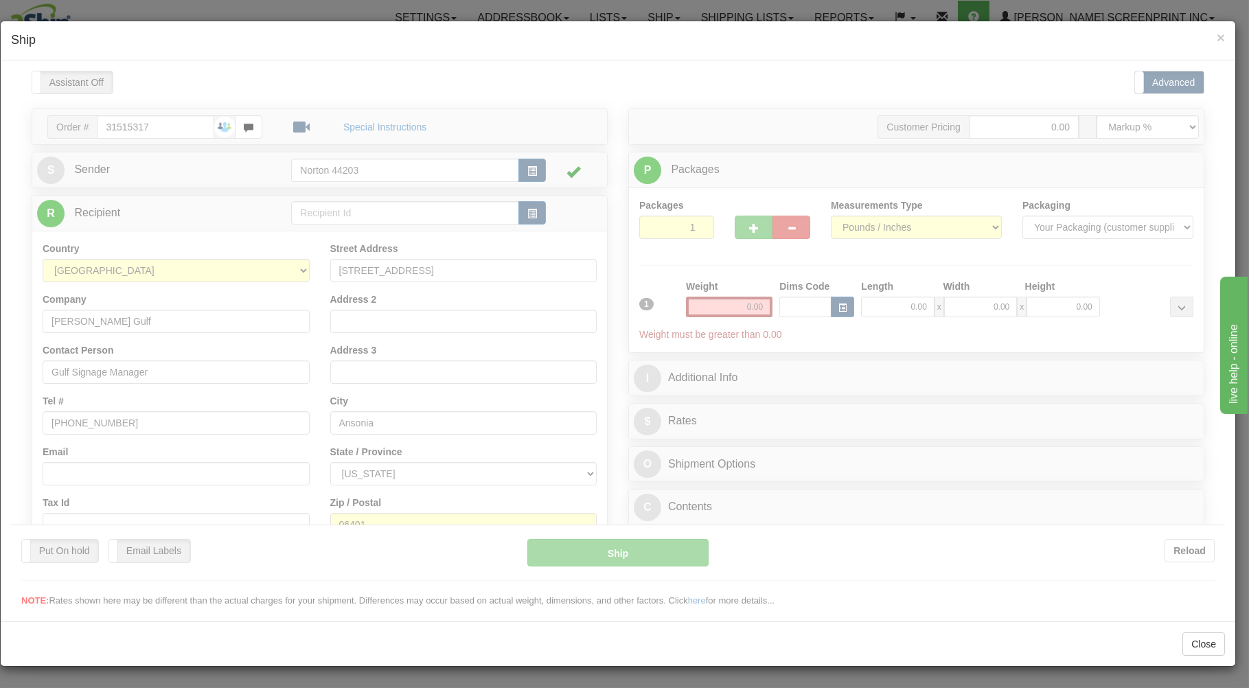
scroll to position [0, 0]
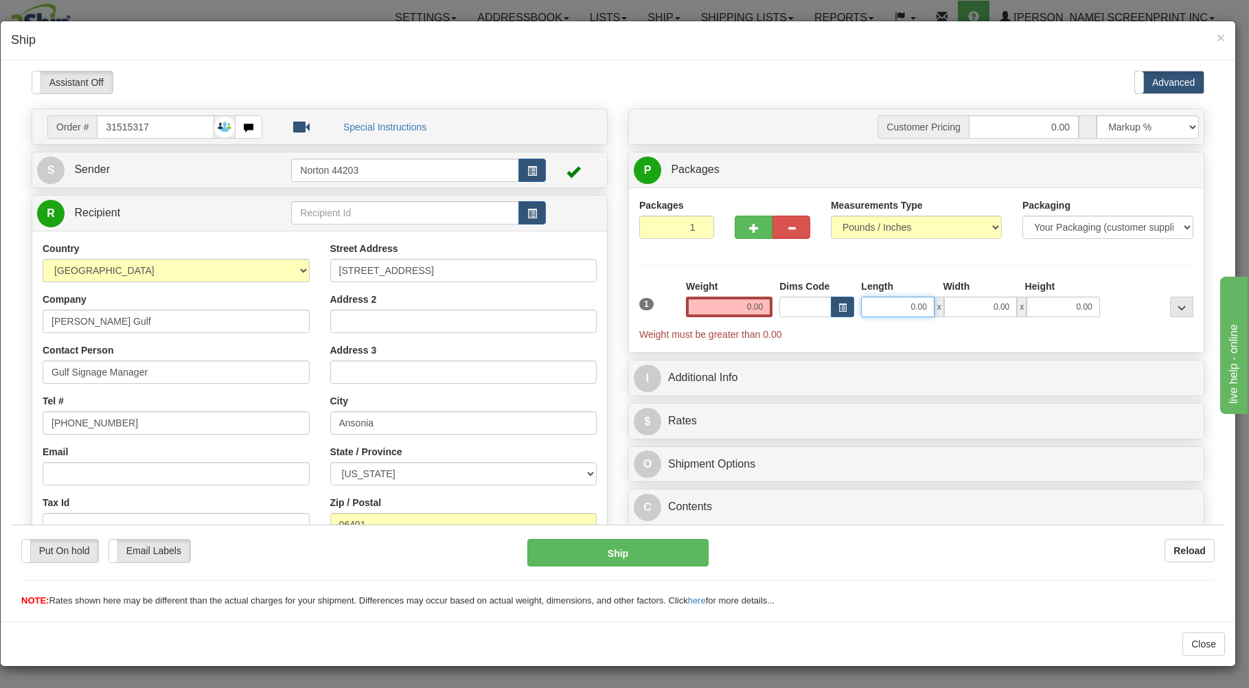
click at [885, 305] on input "0.00" at bounding box center [897, 306] width 73 height 21
type input "10.45"
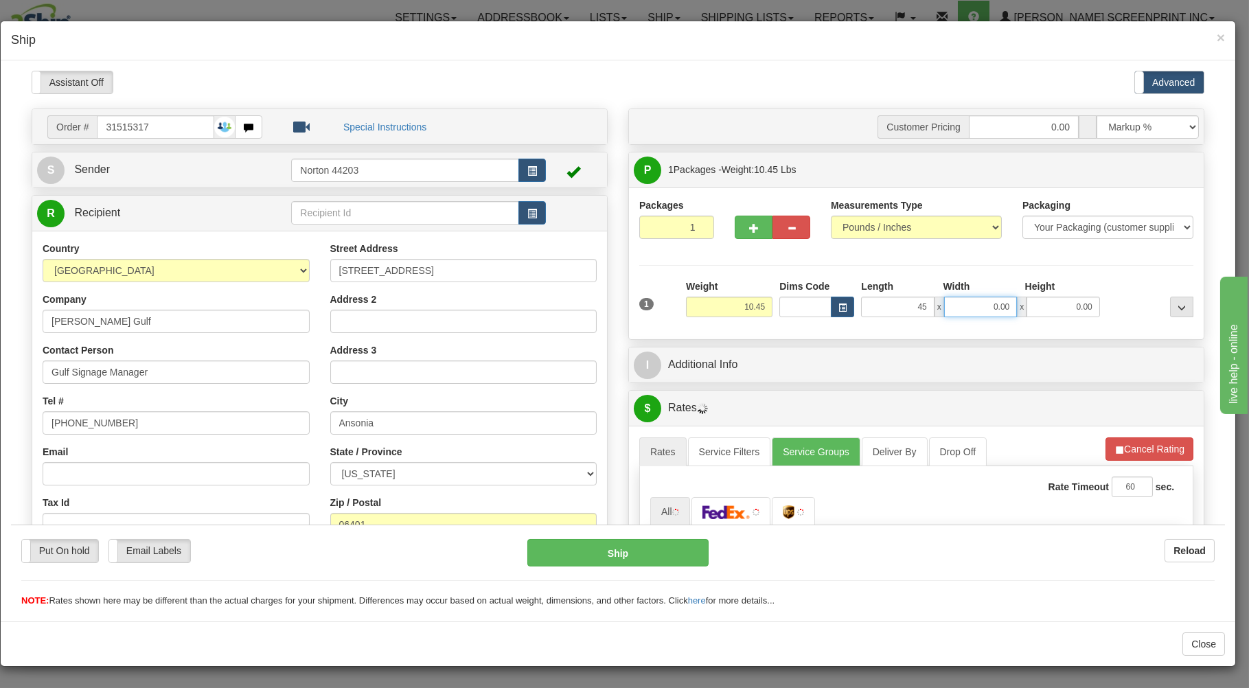
type input "45.00"
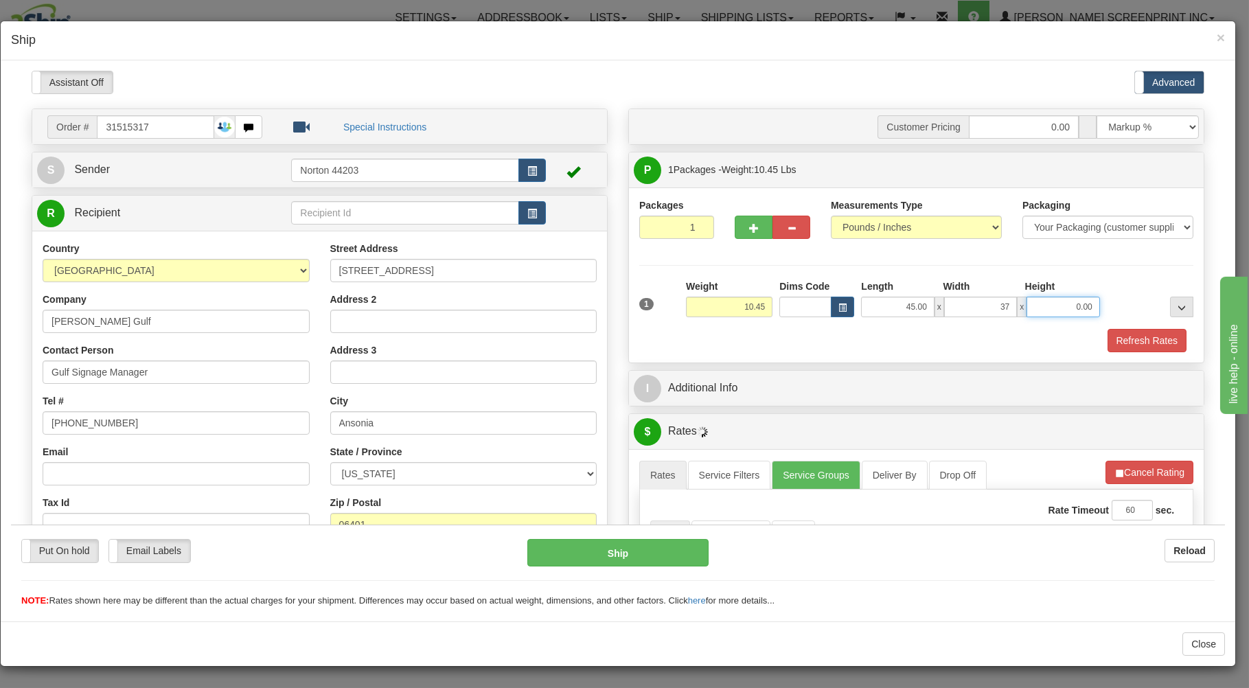
type input "37.00"
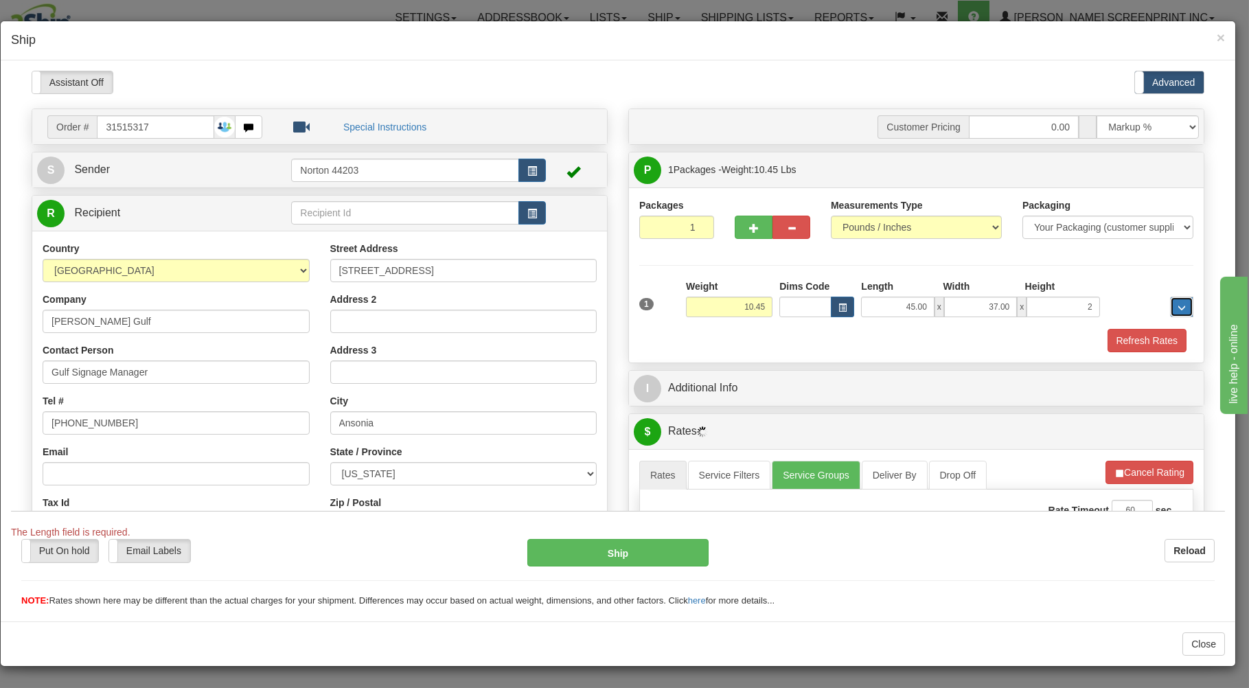
type input "2.00"
click at [783, 346] on div "Refresh Rates" at bounding box center [916, 339] width 561 height 23
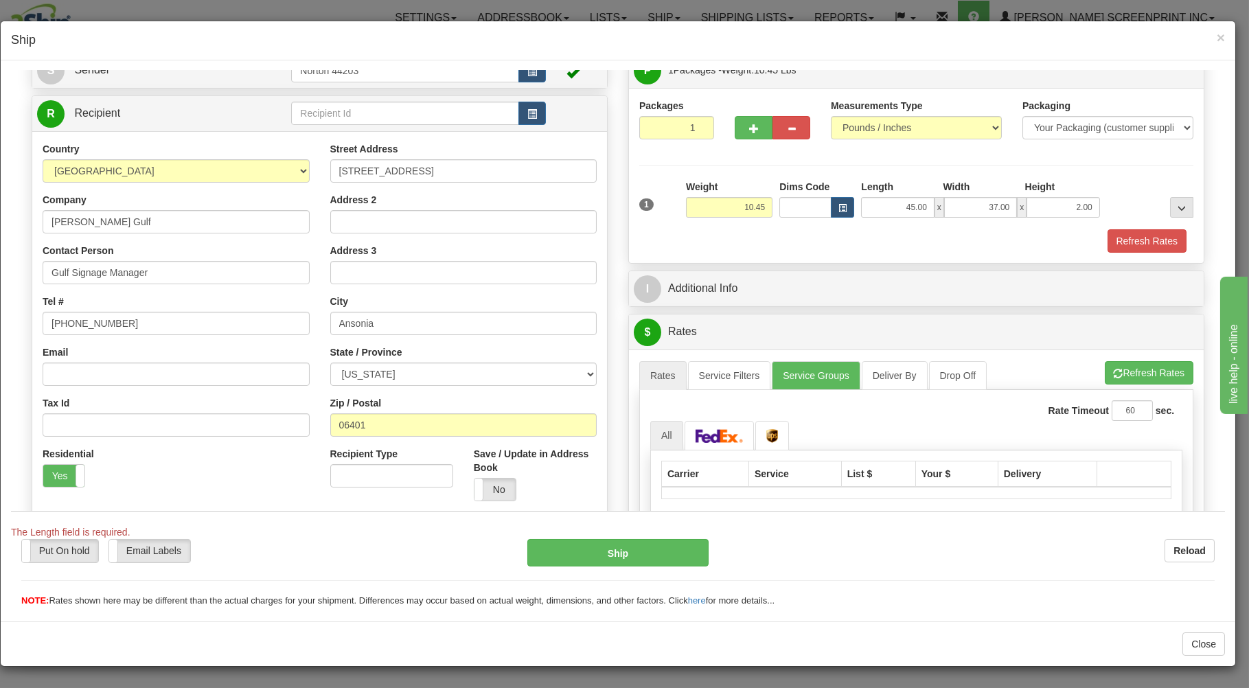
scroll to position [270, 0]
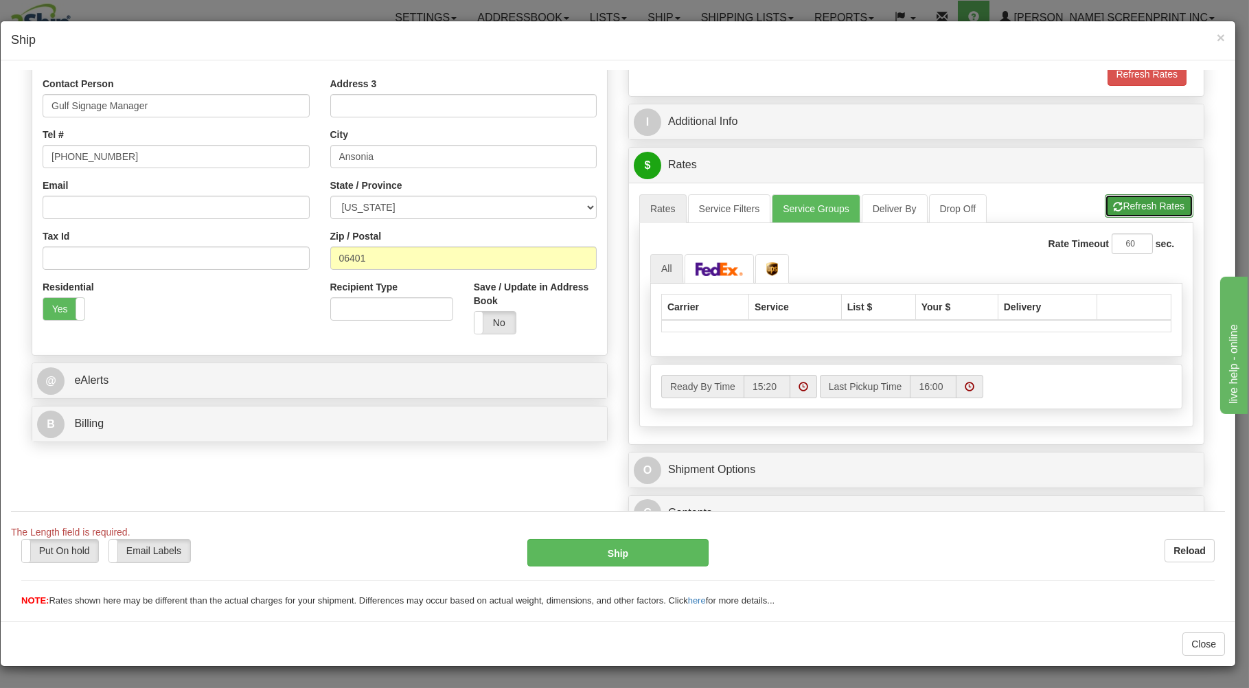
click at [1130, 197] on button "Refresh Rates" at bounding box center [1148, 205] width 89 height 23
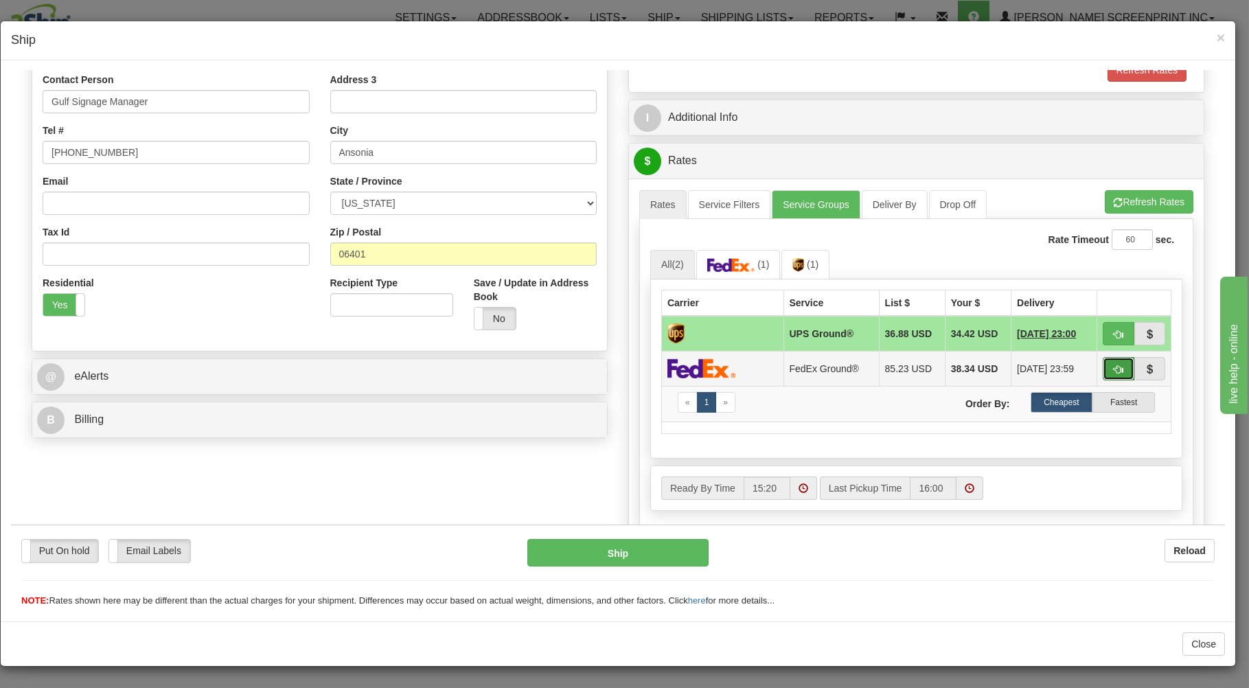
click at [1113, 369] on span "button" at bounding box center [1118, 368] width 10 height 9
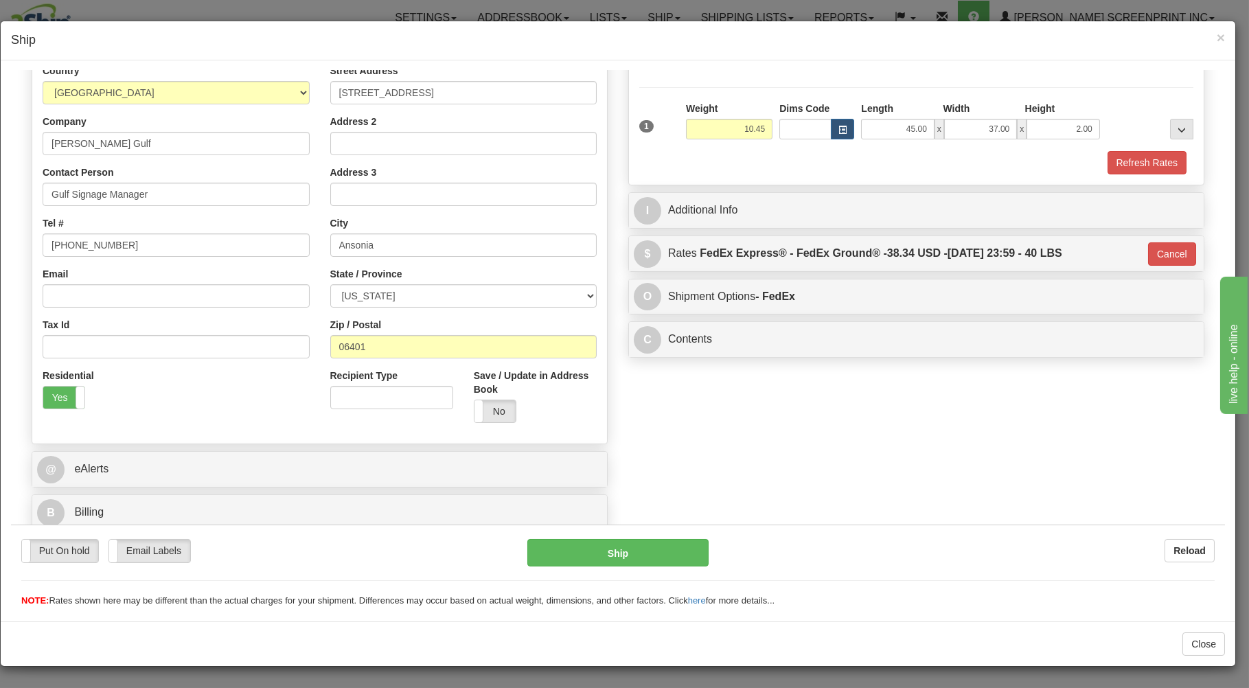
type input "92"
click at [686, 550] on button "Ship" at bounding box center [618, 551] width 182 height 27
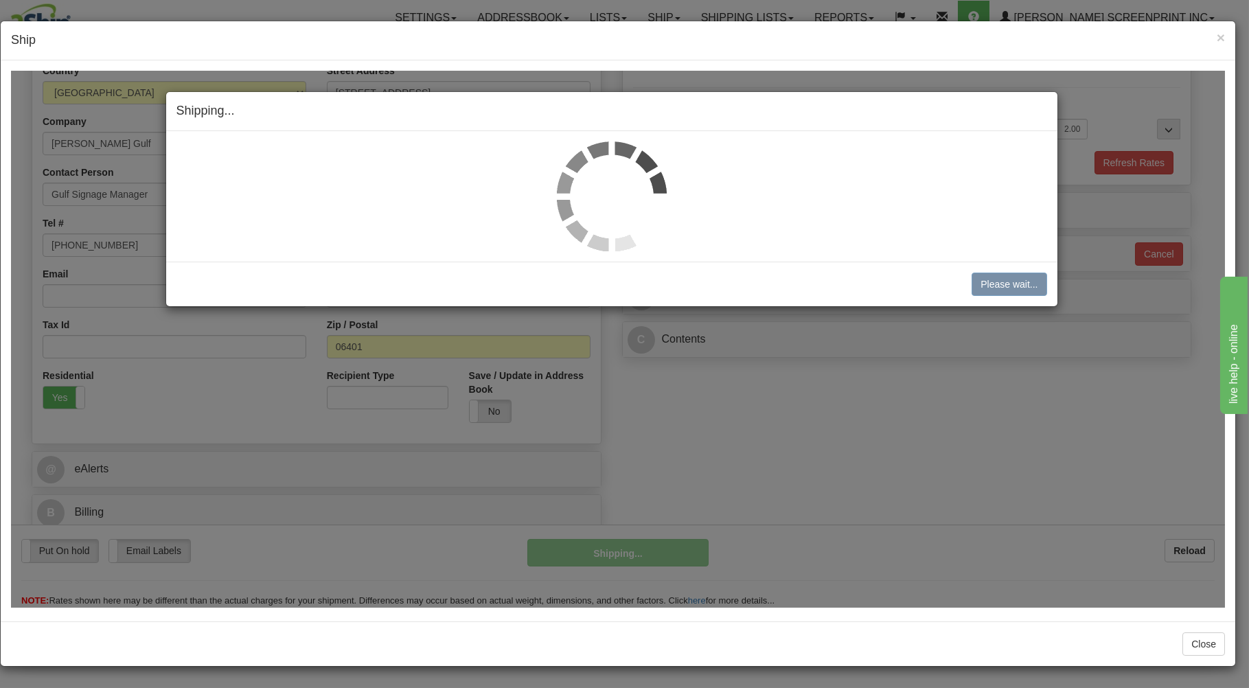
type input "10.40"
type input "92"
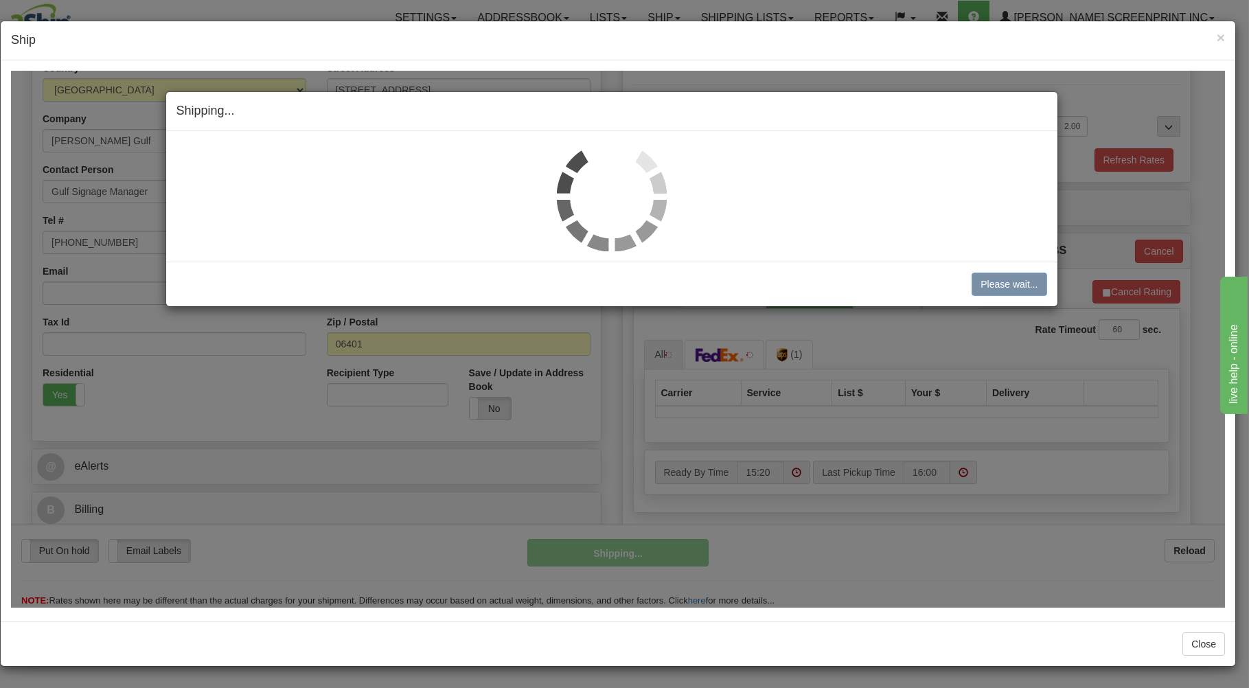
type input "10.55"
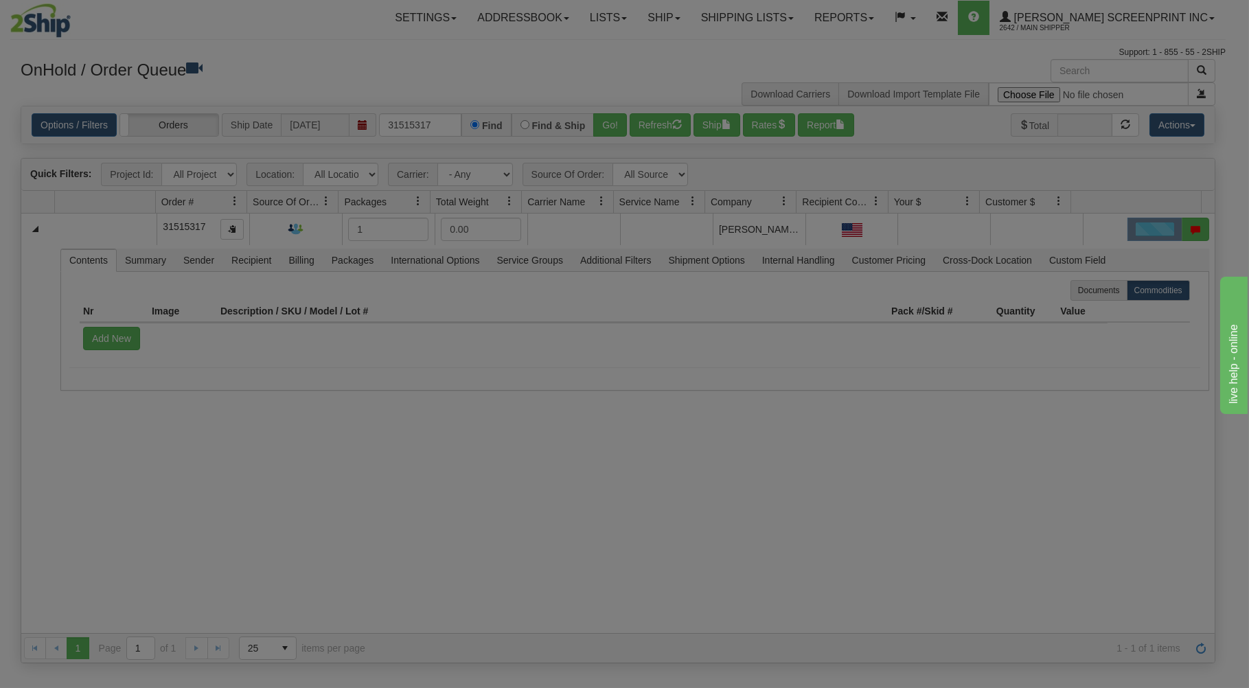
scroll to position [0, 0]
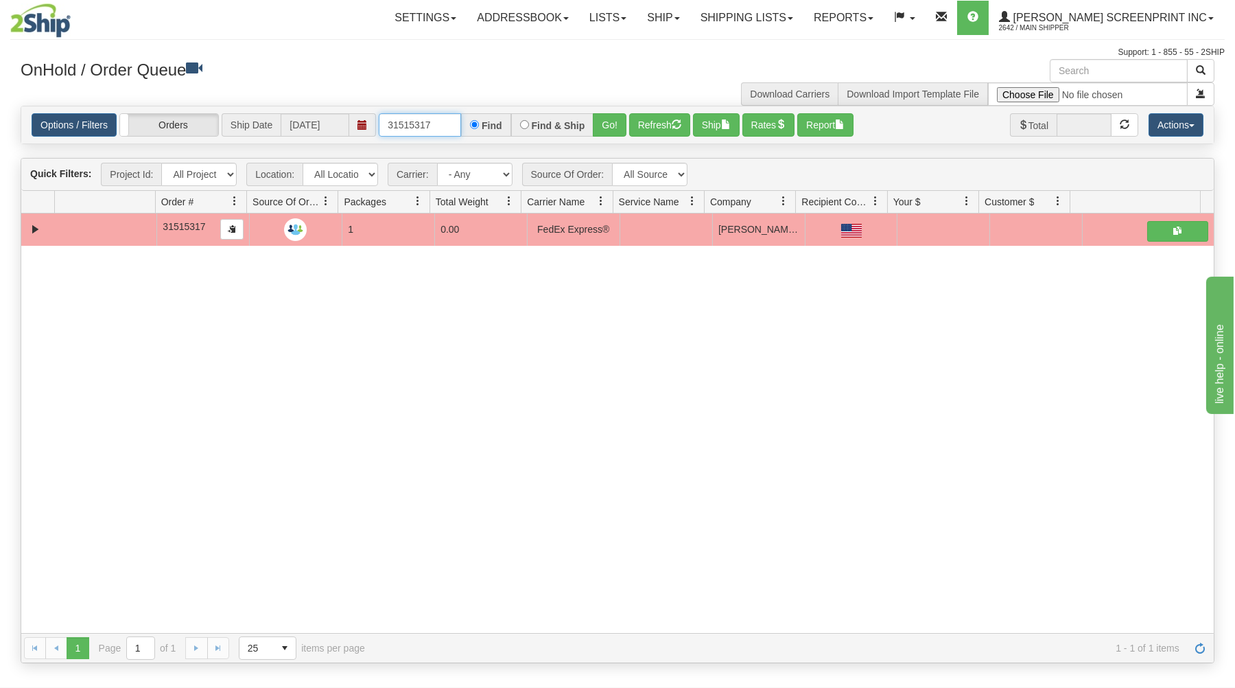
drag, startPoint x: 385, startPoint y: 121, endPoint x: 511, endPoint y: 111, distance: 126.7
click at [507, 115] on div "31515317 Find Find & Ship Go!" at bounding box center [503, 124] width 248 height 23
type input "31515108"
click at [599, 120] on button "Go!" at bounding box center [610, 124] width 34 height 23
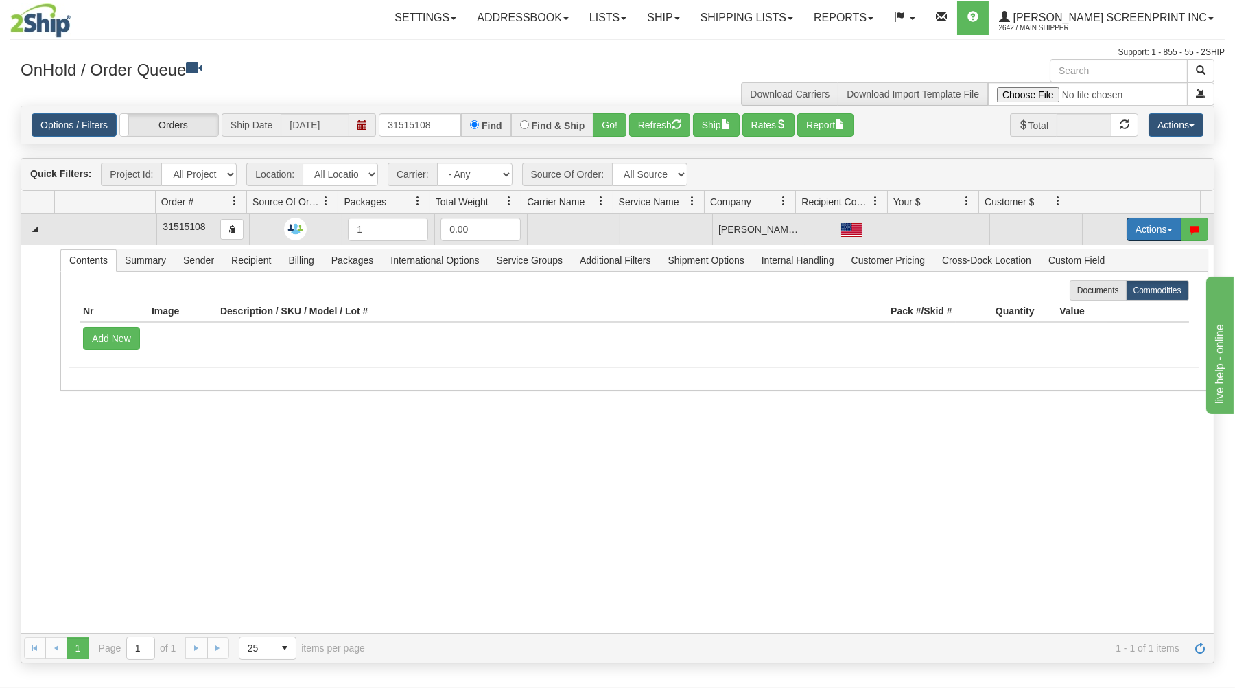
drag, startPoint x: 1125, startPoint y: 220, endPoint x: 1109, endPoint y: 228, distance: 18.4
click at [1127, 221] on button "Actions" at bounding box center [1154, 229] width 55 height 23
click at [1091, 255] on span "Open" at bounding box center [1101, 255] width 33 height 11
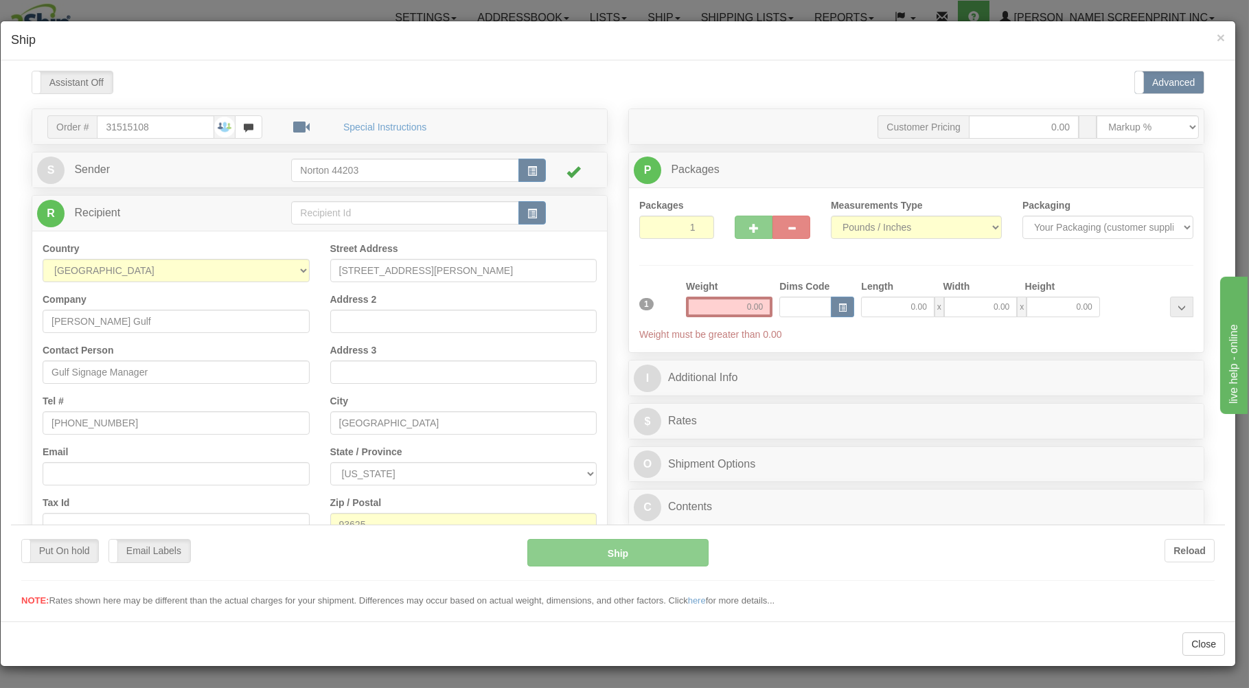
type input "10.65"
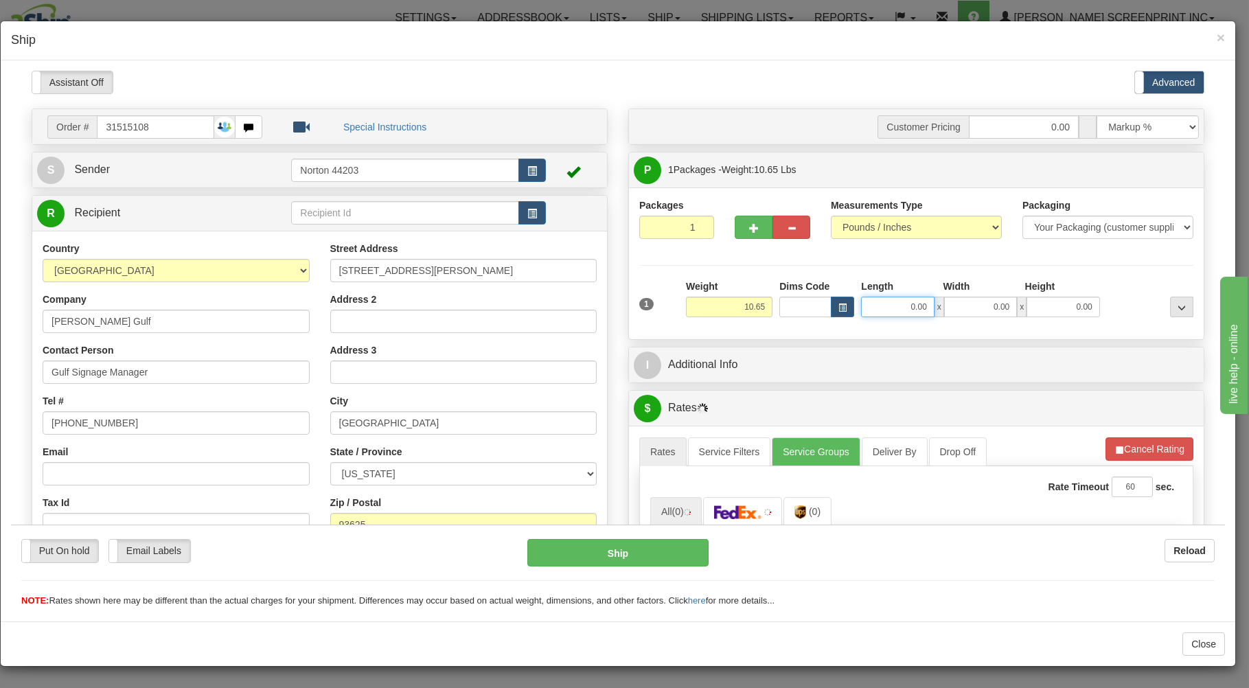
drag, startPoint x: 890, startPoint y: 309, endPoint x: 894, endPoint y: 302, distance: 7.7
click at [894, 307] on input "0.00" at bounding box center [897, 306] width 73 height 21
type input "45.00"
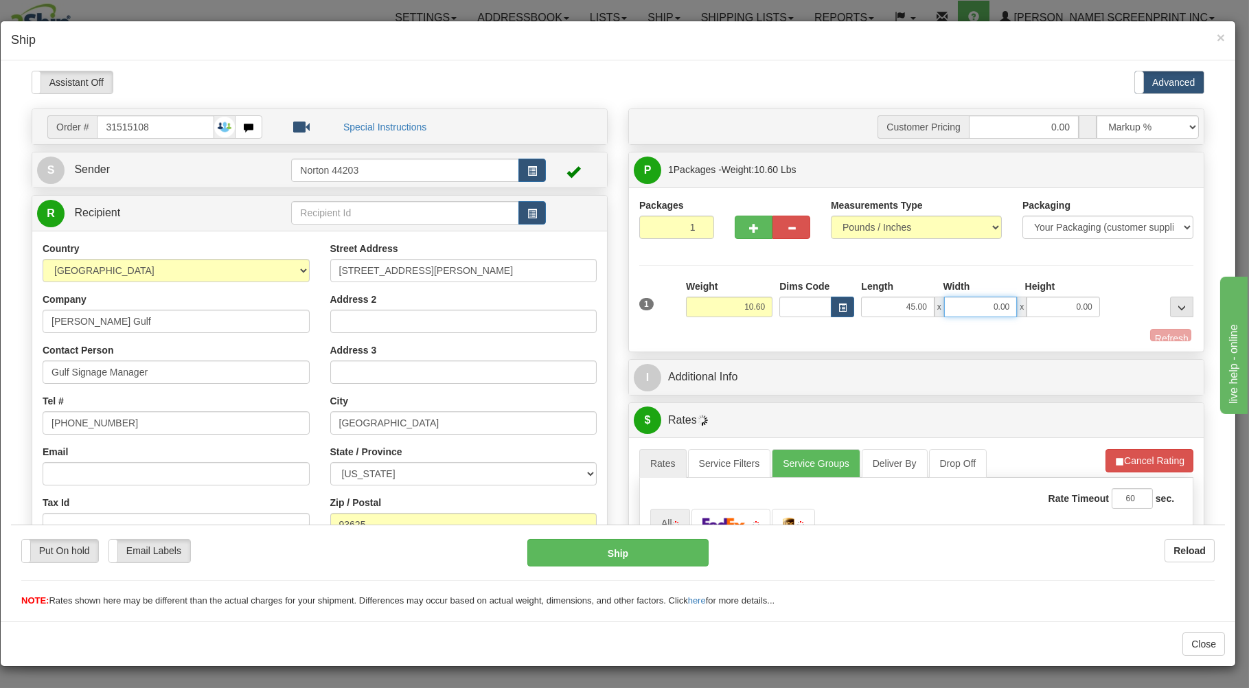
type input "10.65"
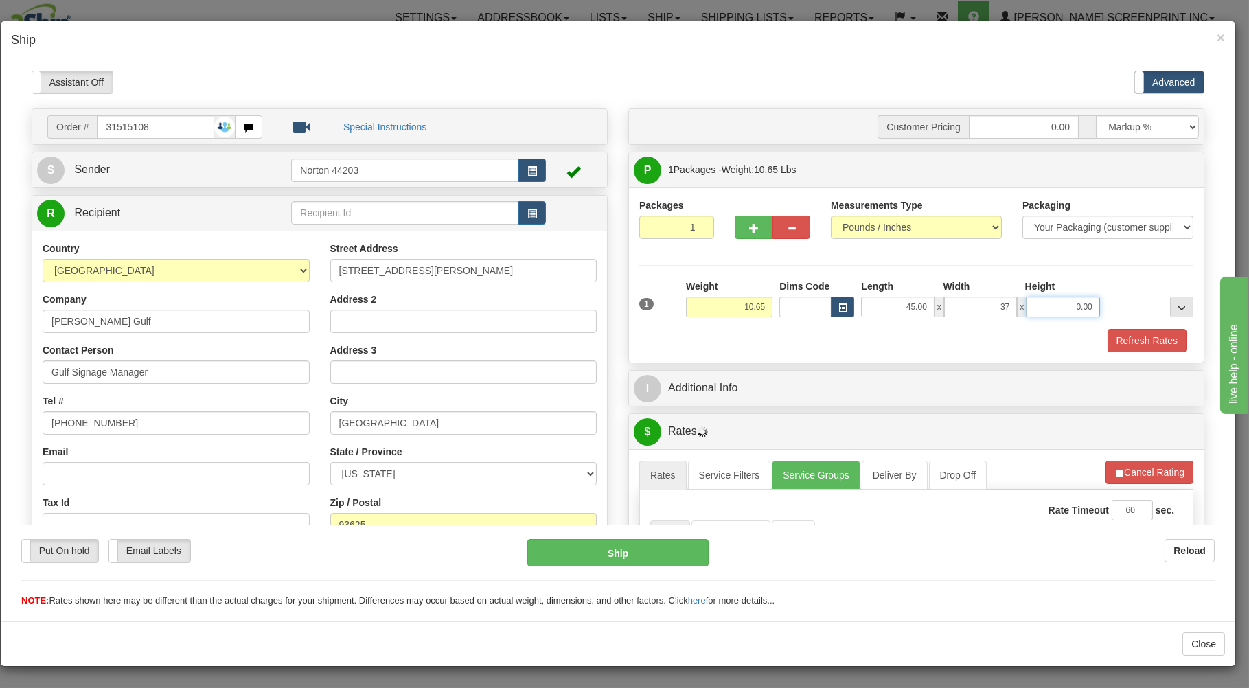
type input "37.00"
type input "2.00"
click at [789, 347] on div "Refresh Rates" at bounding box center [916, 339] width 561 height 23
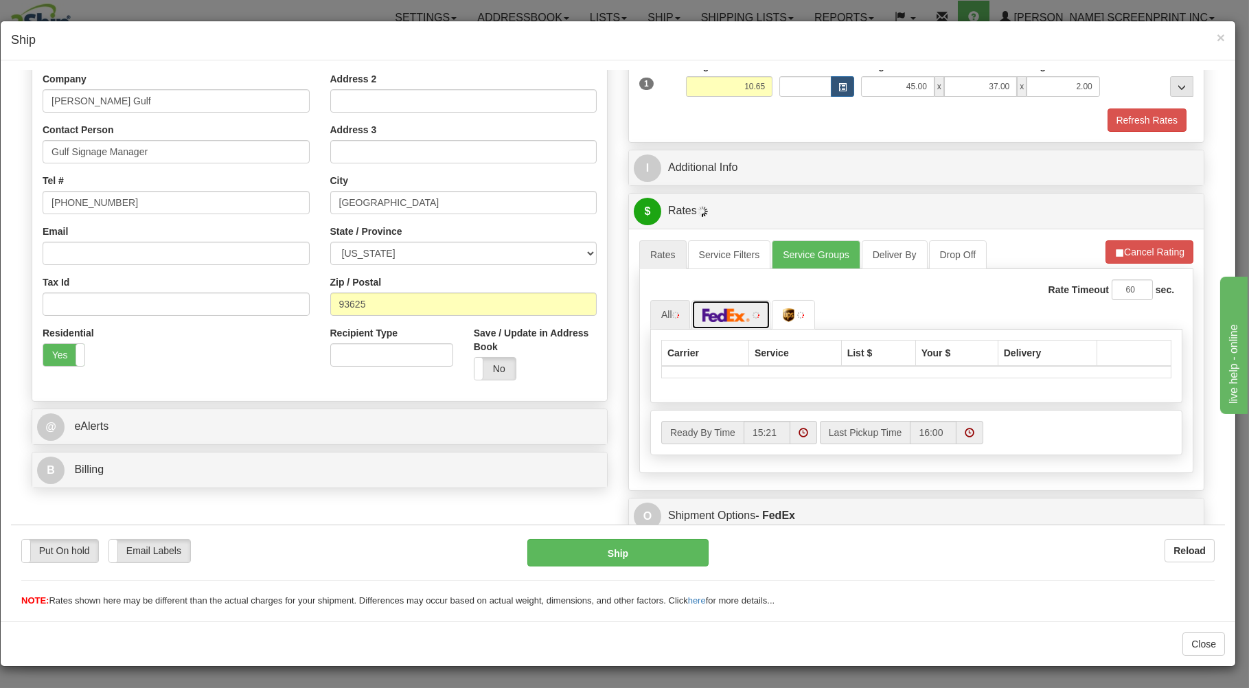
drag, startPoint x: 738, startPoint y: 322, endPoint x: 815, endPoint y: 310, distance: 78.5
click at [745, 318] on img at bounding box center [726, 314] width 48 height 14
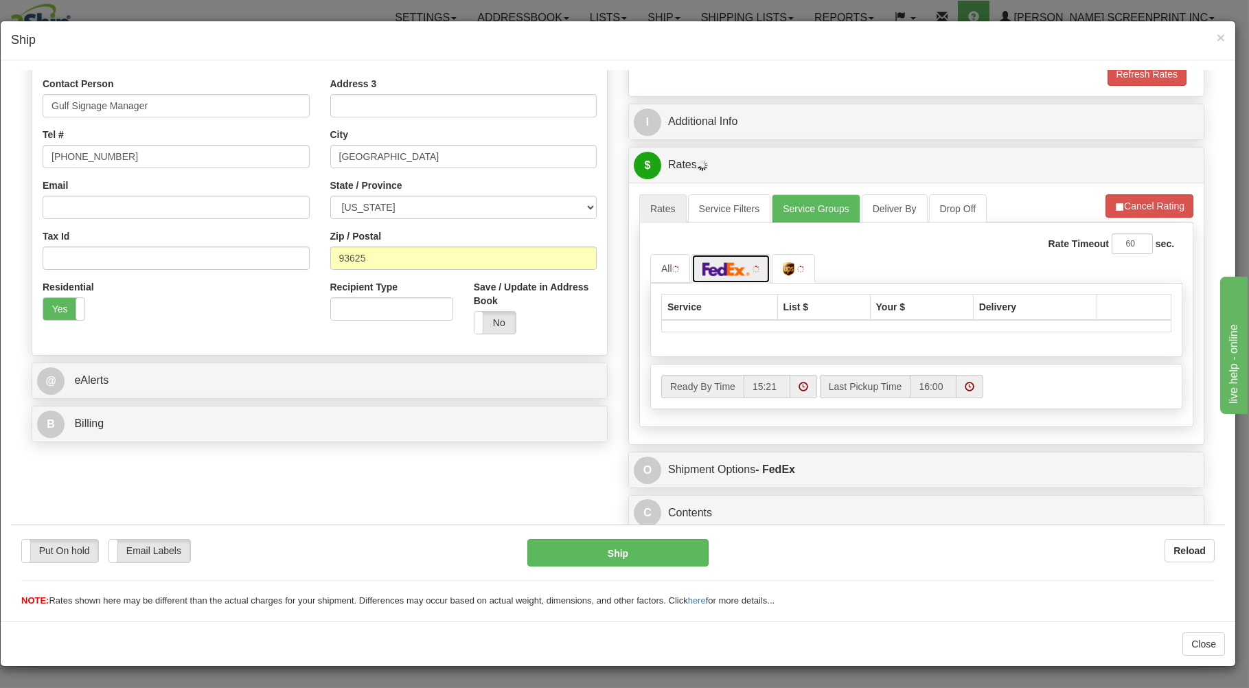
type input "10.65"
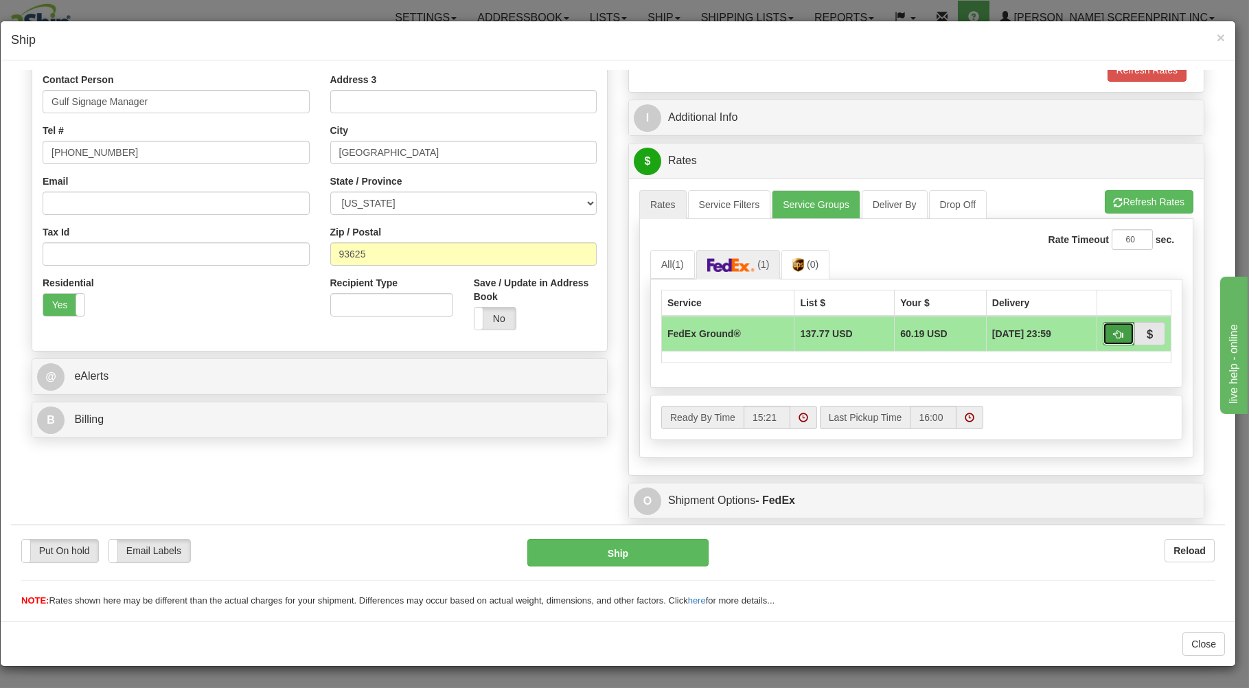
click at [1102, 333] on button "button" at bounding box center [1118, 332] width 32 height 23
type input "92"
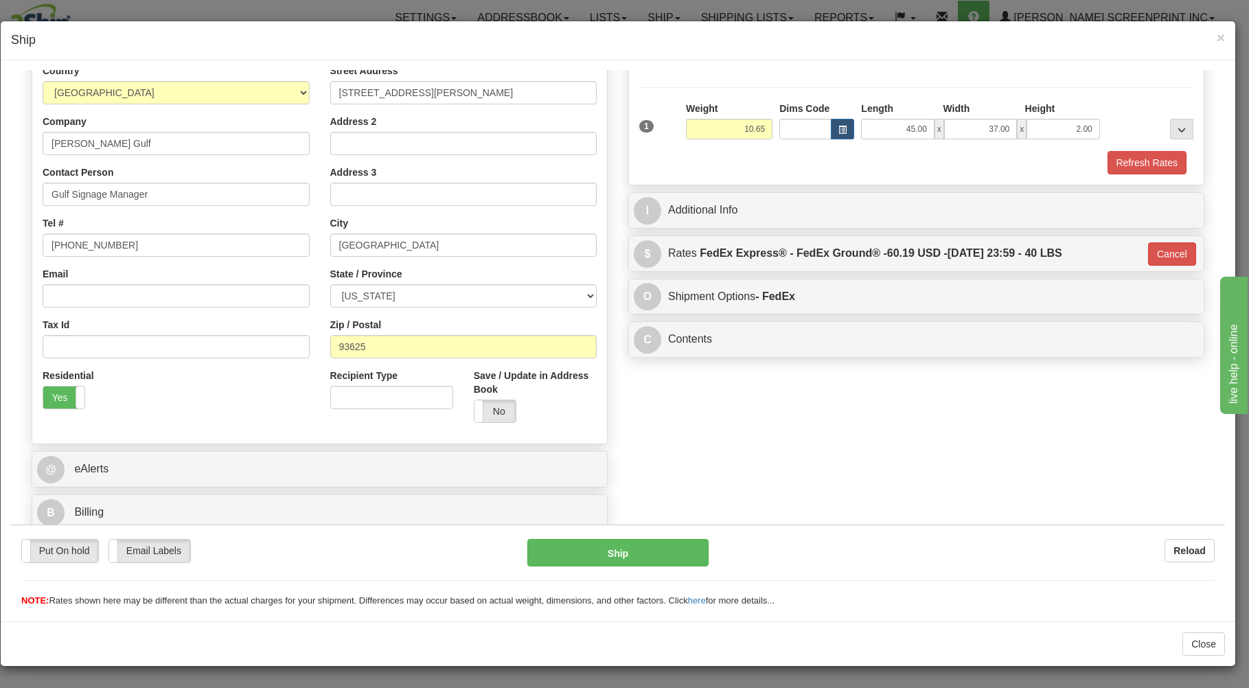
scroll to position [181, 0]
click at [619, 542] on button "Ship" at bounding box center [618, 551] width 182 height 27
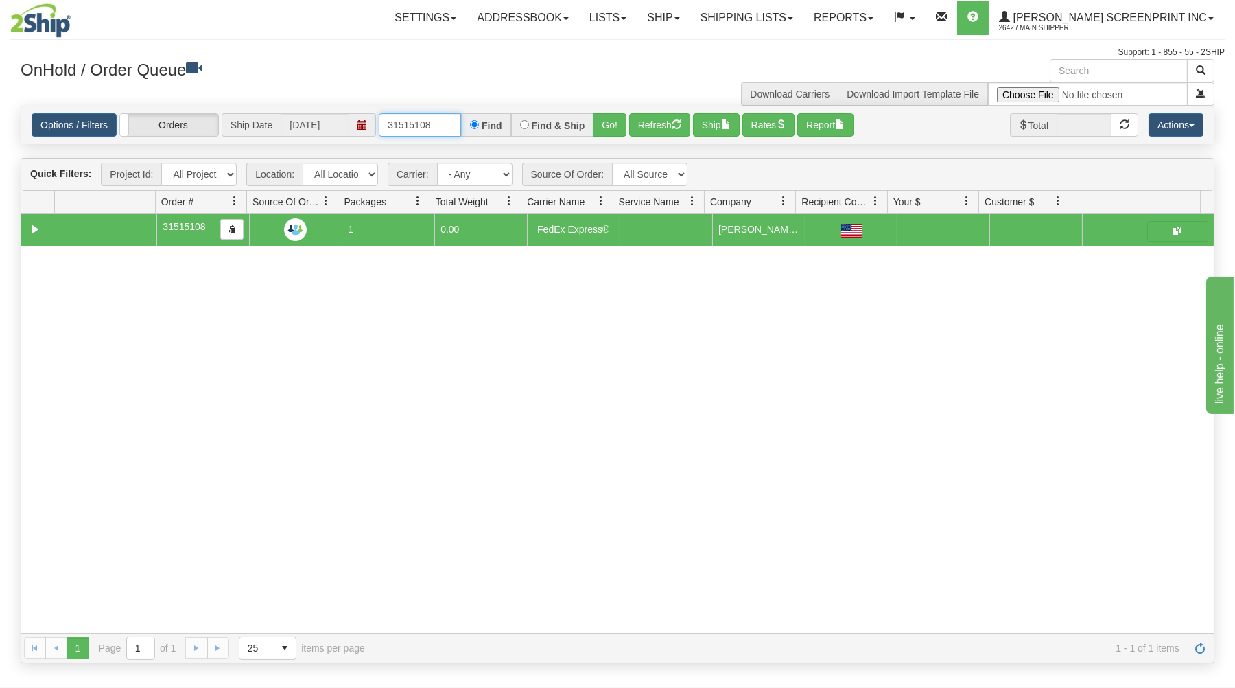
drag, startPoint x: 387, startPoint y: 124, endPoint x: 496, endPoint y: 115, distance: 108.8
click at [491, 113] on div "Options / Filters Group Shipments Orders Ship Date [DATE] 31515108 Find Find & …" at bounding box center [617, 124] width 1193 height 37
type input "31515086"
click at [618, 123] on button "Go!" at bounding box center [610, 124] width 34 height 23
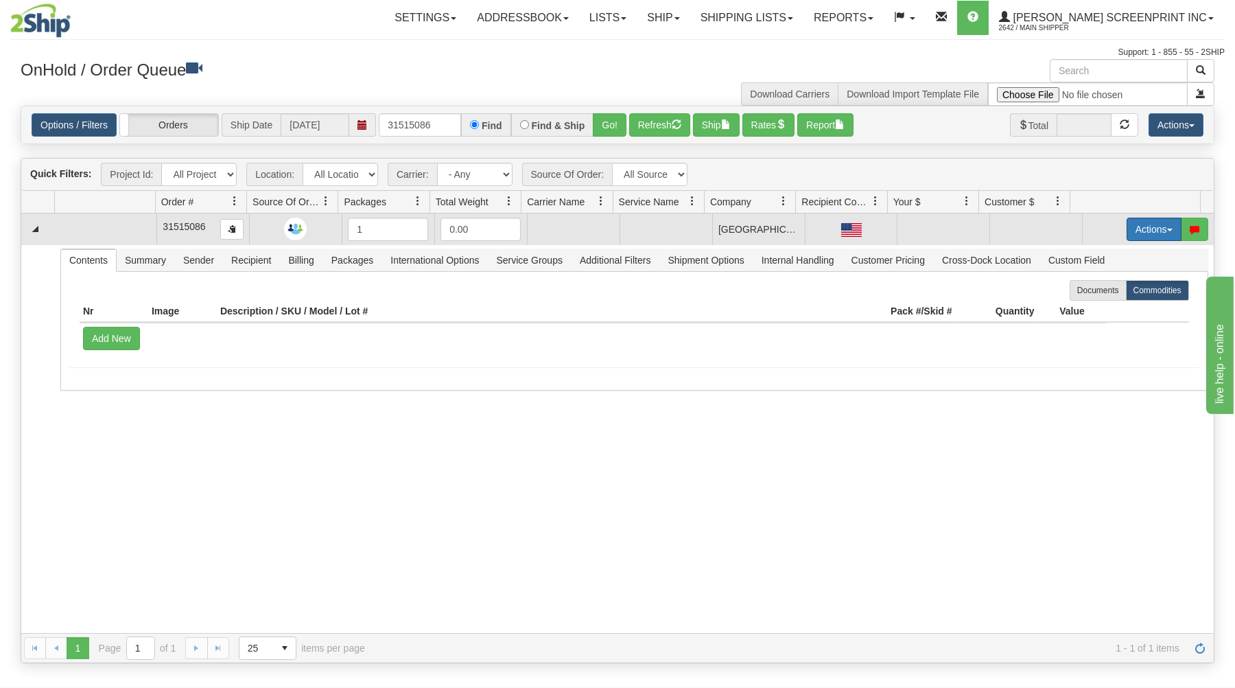
click at [1134, 229] on button "Actions" at bounding box center [1154, 229] width 55 height 23
click at [1104, 252] on link "Open" at bounding box center [1126, 255] width 110 height 18
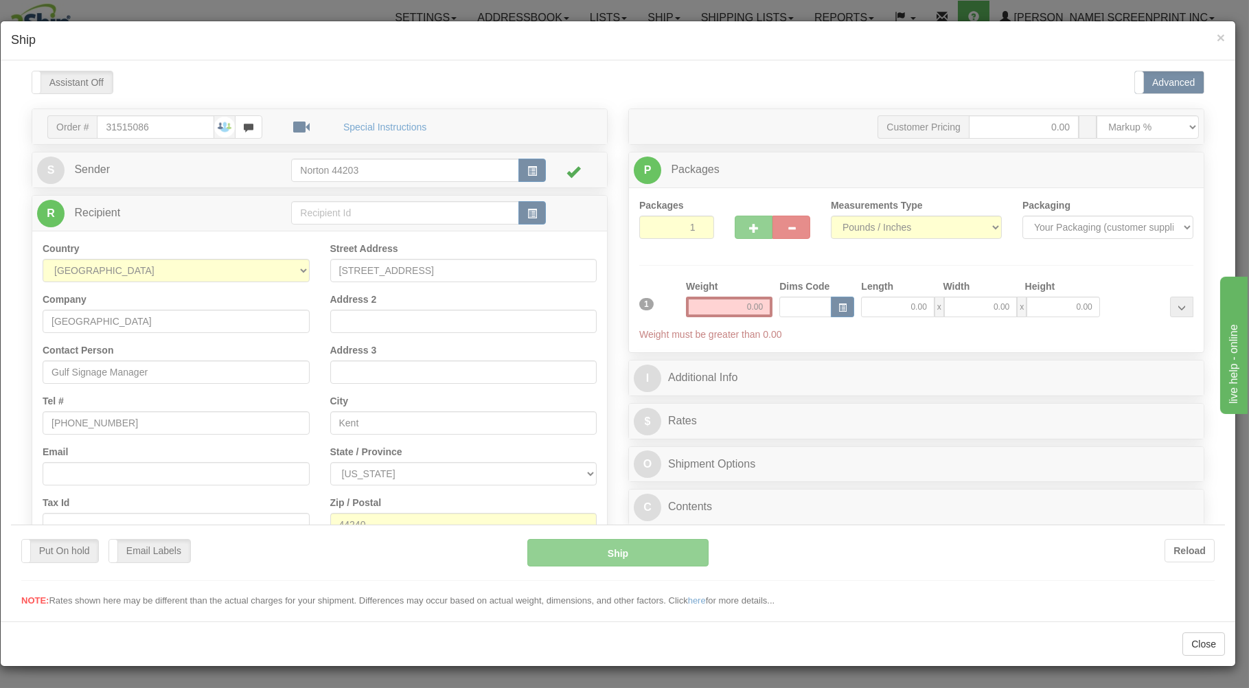
scroll to position [0, 0]
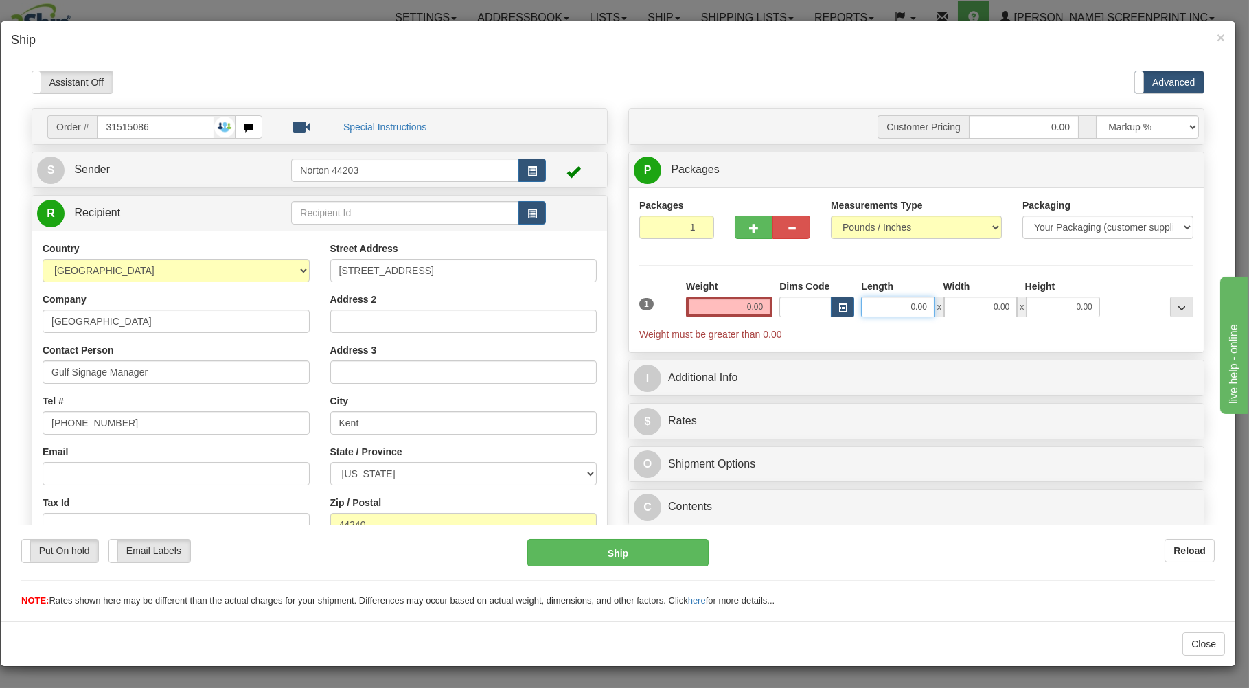
click at [881, 306] on input "0.00" at bounding box center [897, 306] width 73 height 21
type input "10.85"
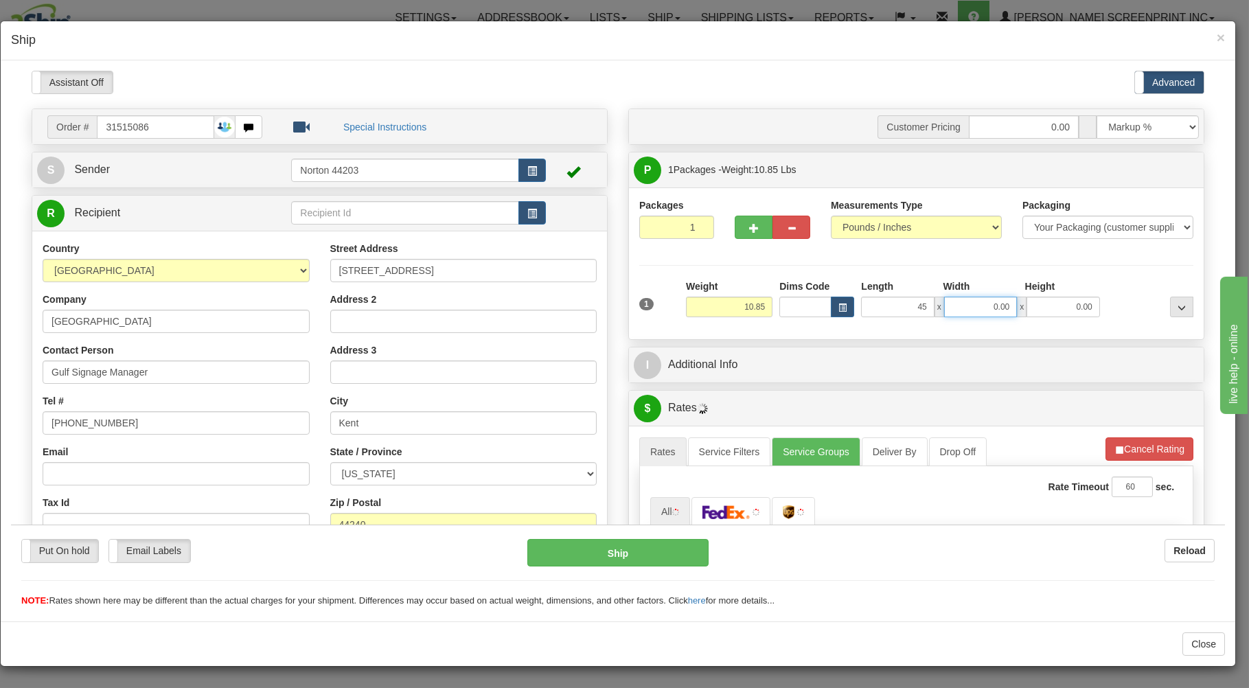
type input "45.00"
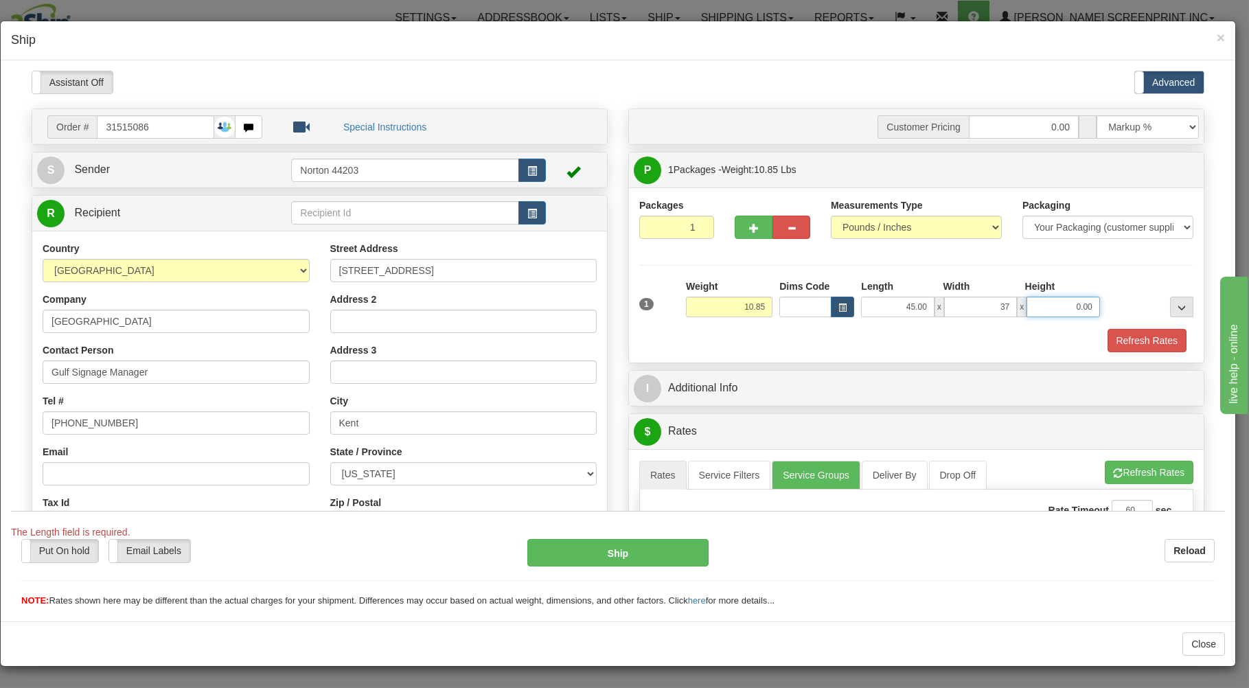
type input "37.00"
type input "10.90"
type input "2.00"
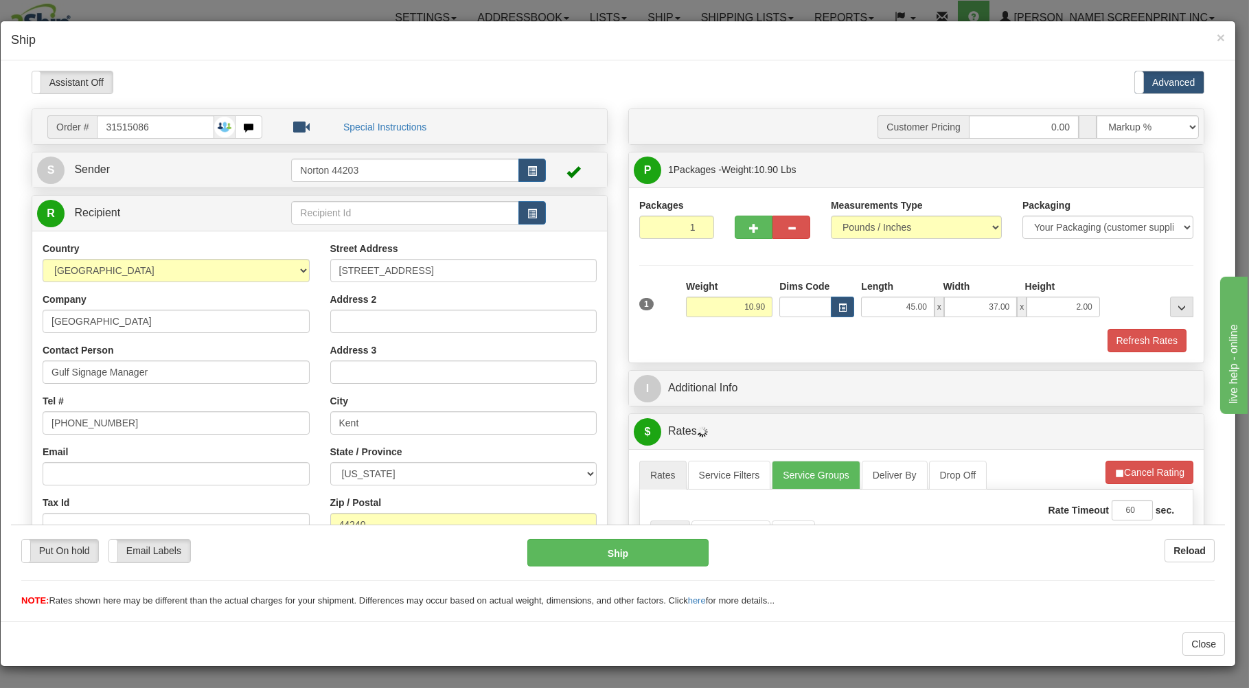
click at [785, 339] on div "Refresh Rates" at bounding box center [916, 339] width 561 height 23
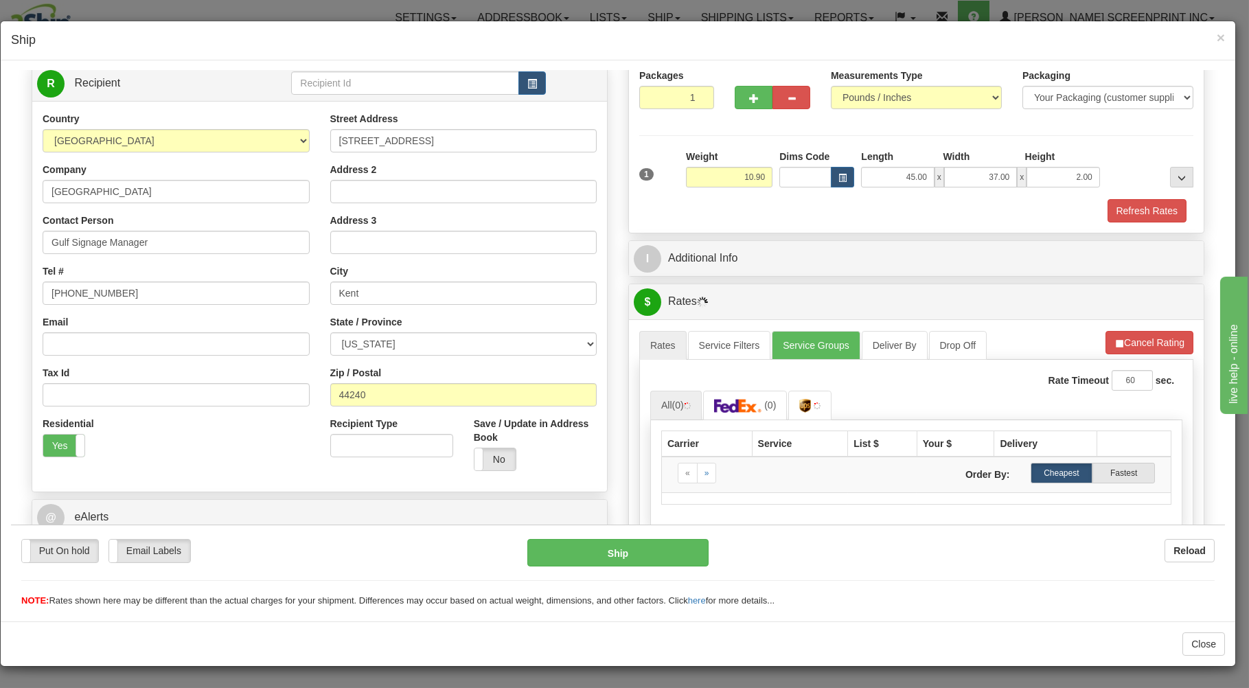
scroll to position [294, 0]
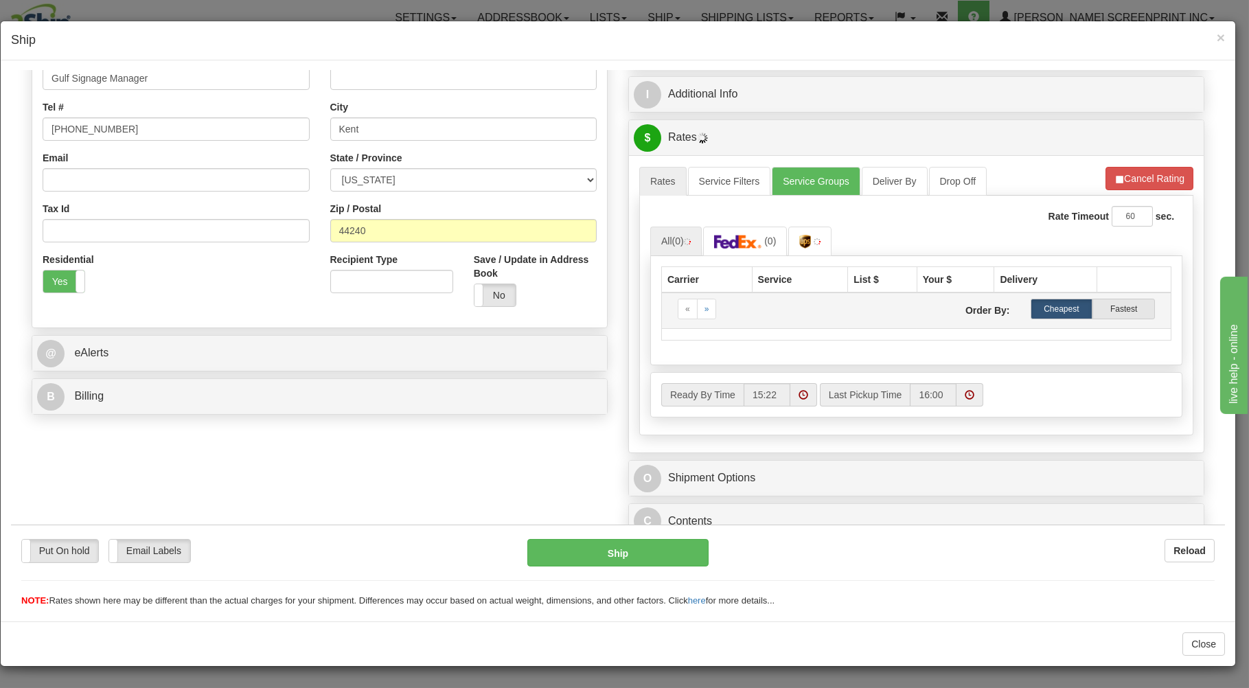
type input "10.90"
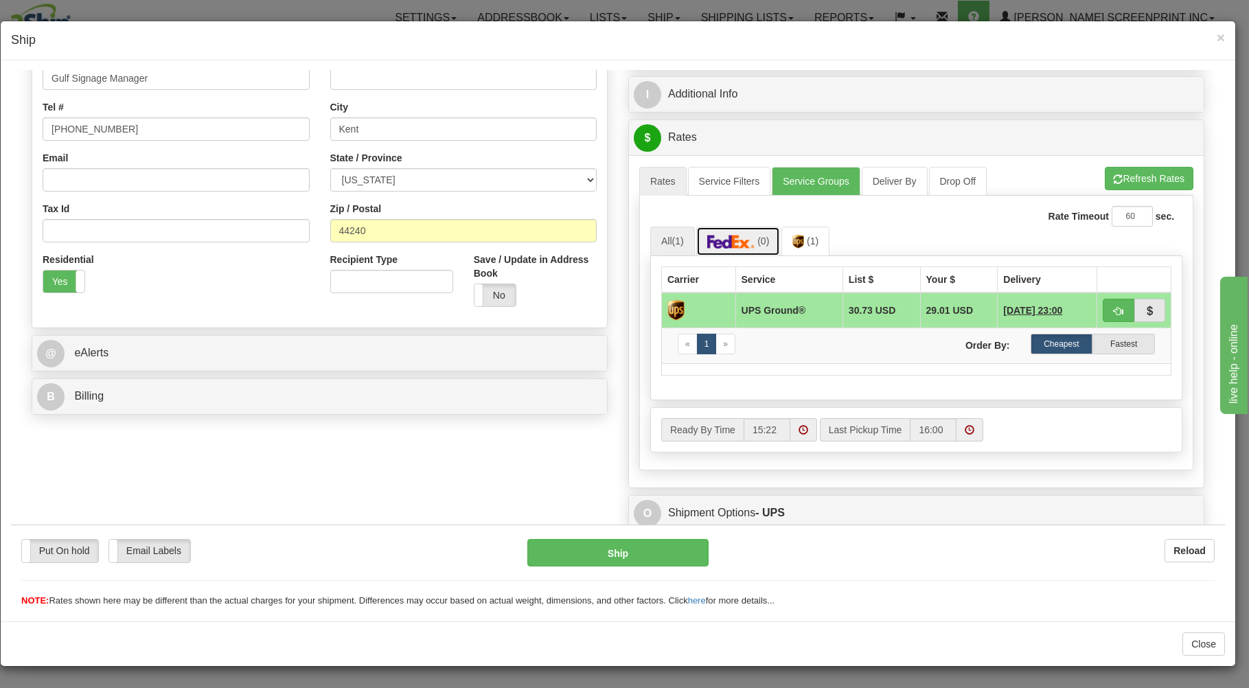
click at [741, 248] on img at bounding box center [731, 241] width 48 height 14
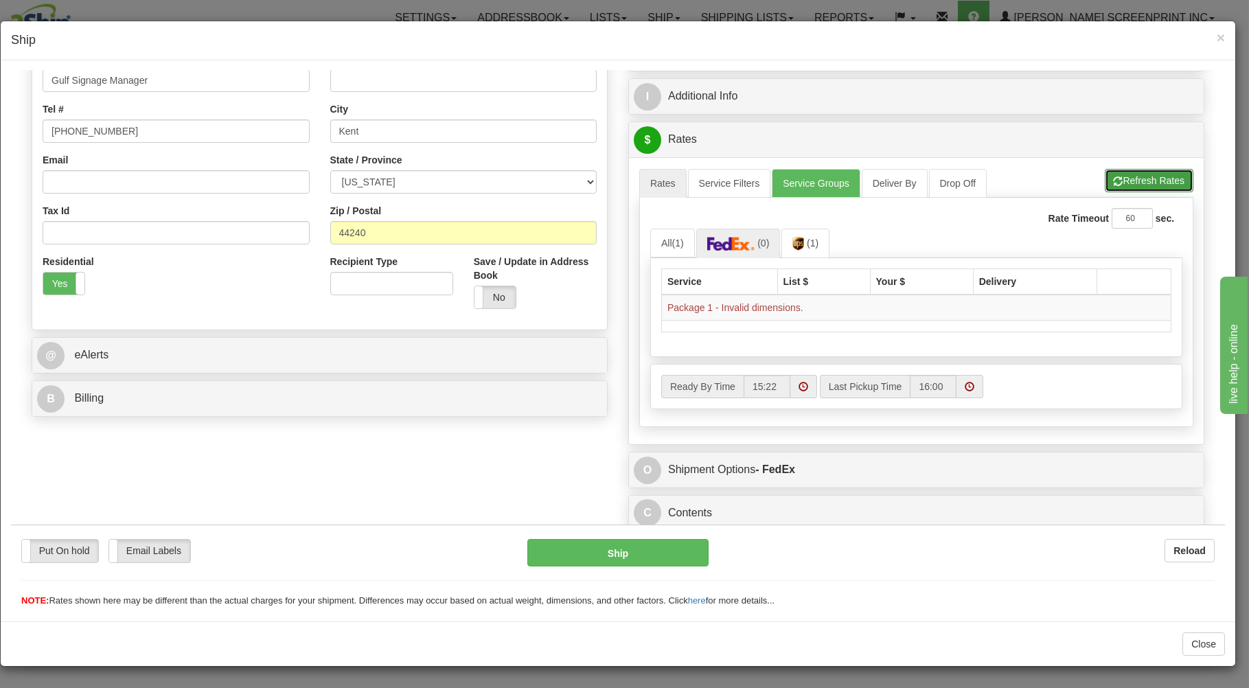
click at [1113, 170] on button "Refresh Rates" at bounding box center [1148, 179] width 89 height 23
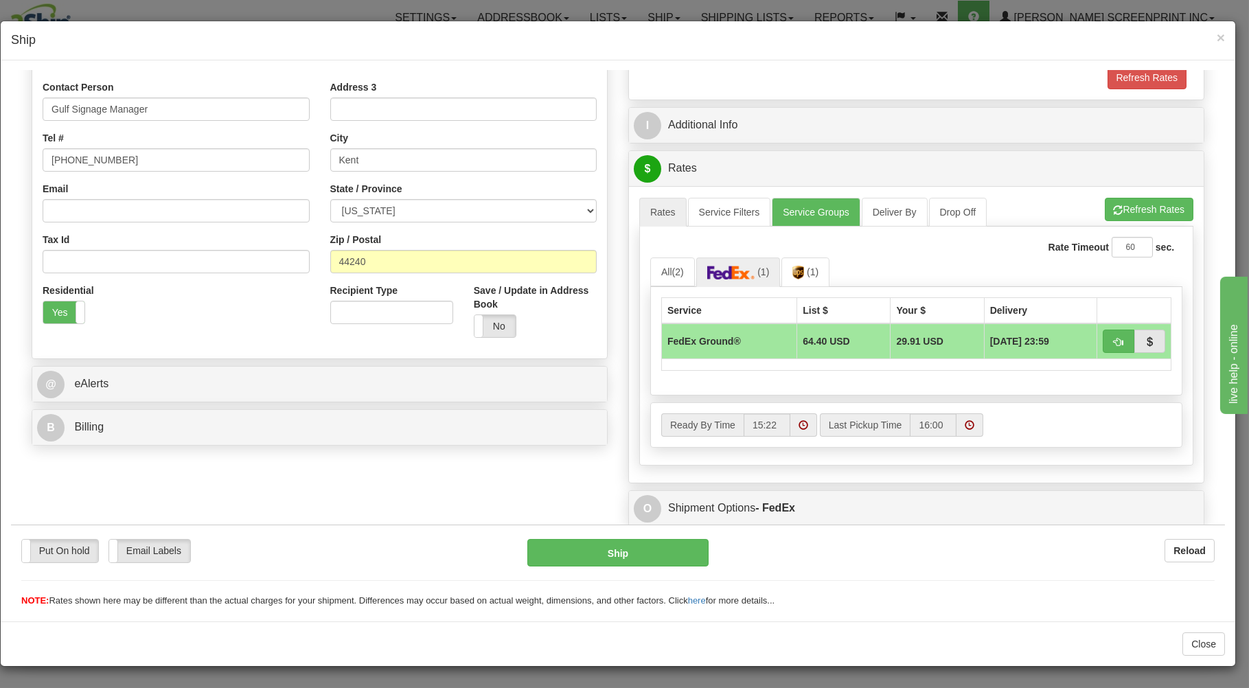
scroll to position [270, 0]
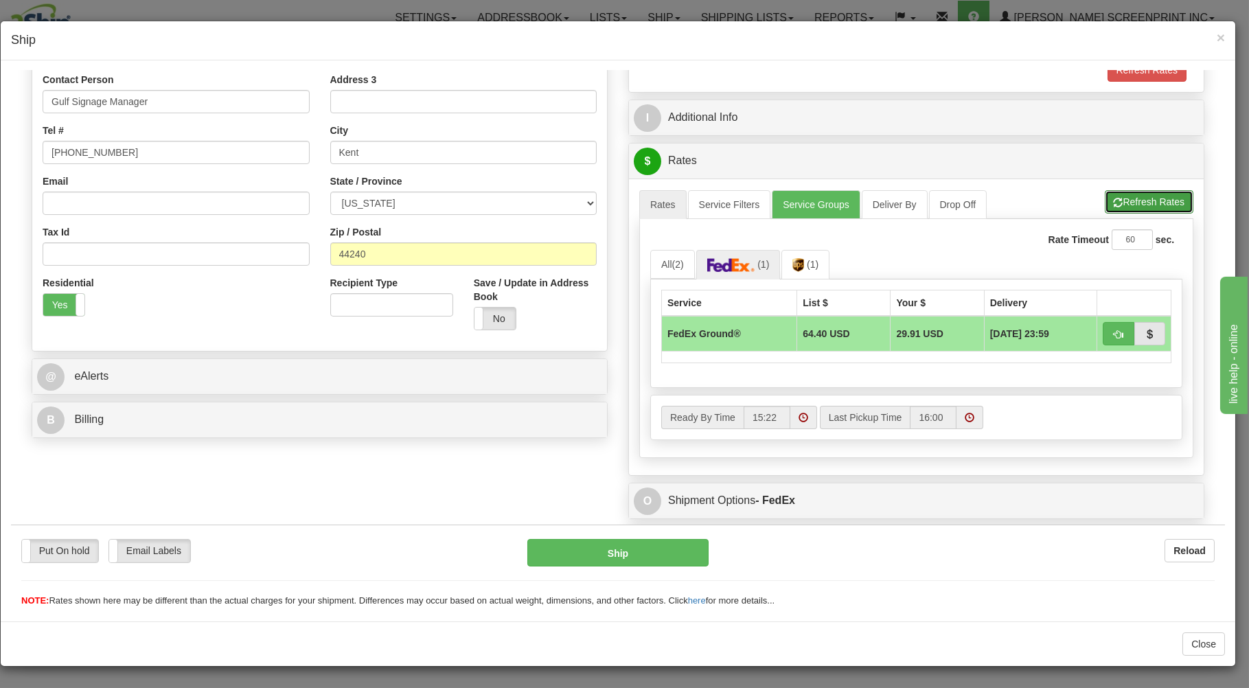
click at [1111, 197] on button "Refresh Rates" at bounding box center [1148, 200] width 89 height 23
click at [1104, 326] on button "button" at bounding box center [1118, 332] width 32 height 23
type input "92"
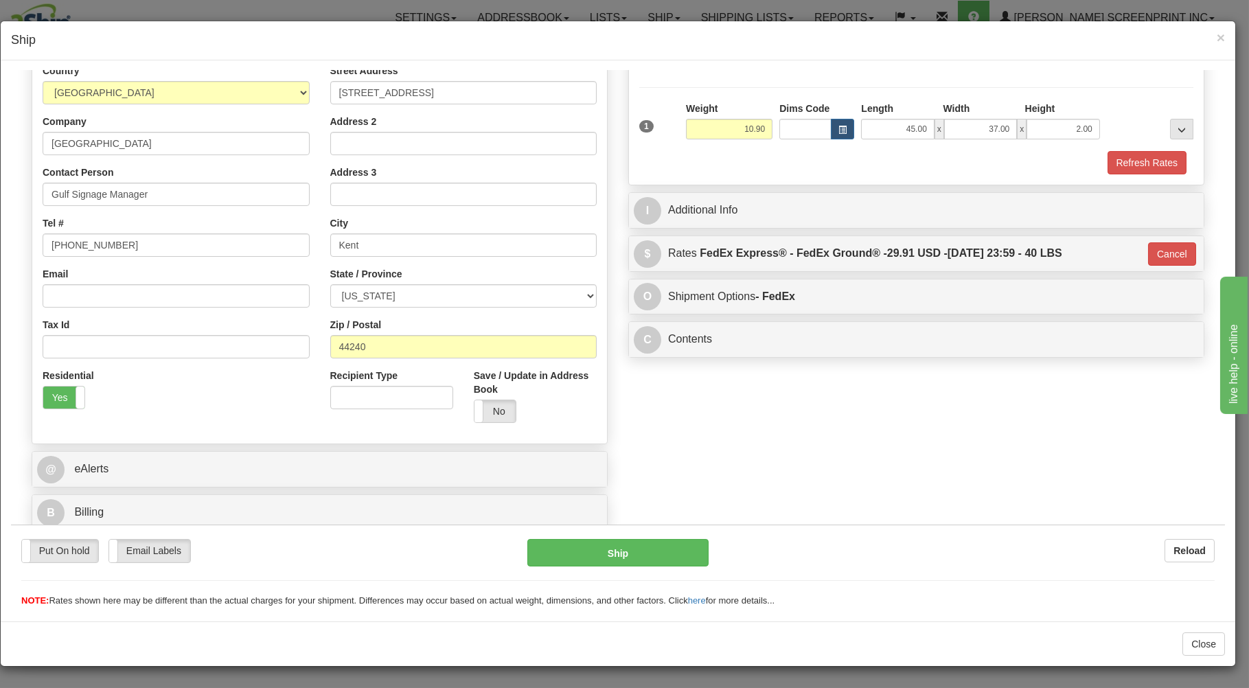
scroll to position [181, 0]
drag, startPoint x: 658, startPoint y: 546, endPoint x: 662, endPoint y: 539, distance: 7.4
click at [662, 539] on button "Ship" at bounding box center [618, 551] width 182 height 27
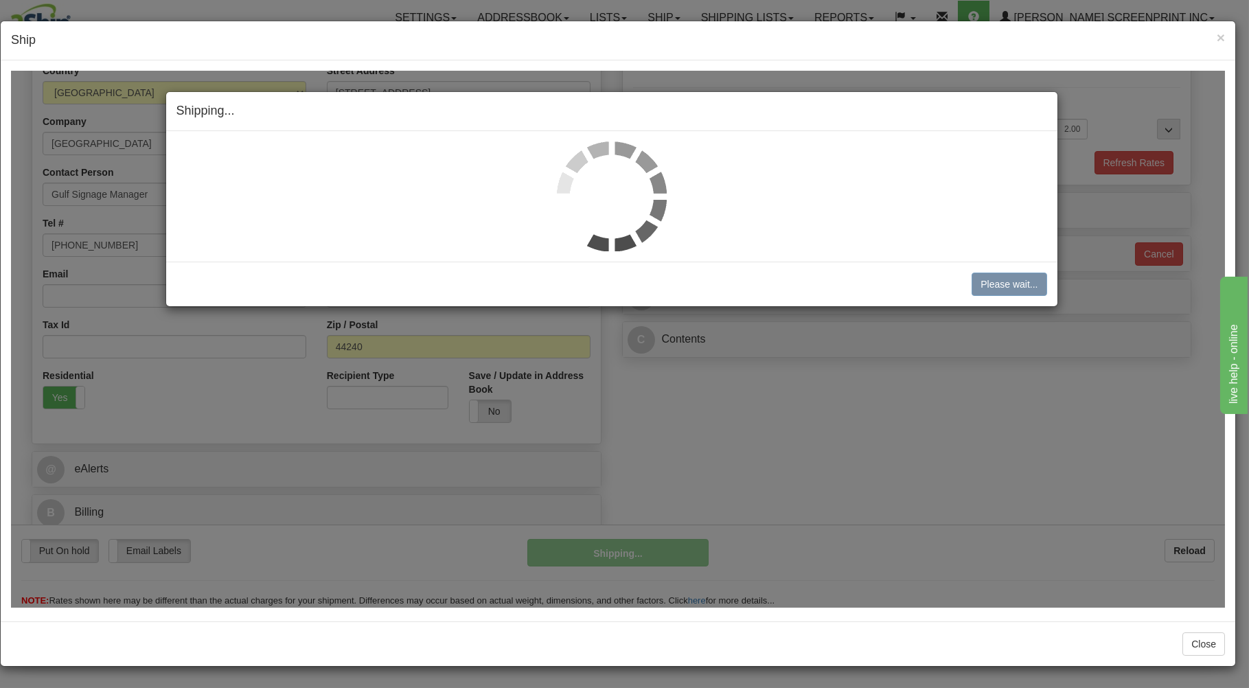
type input "10.85"
type input "92"
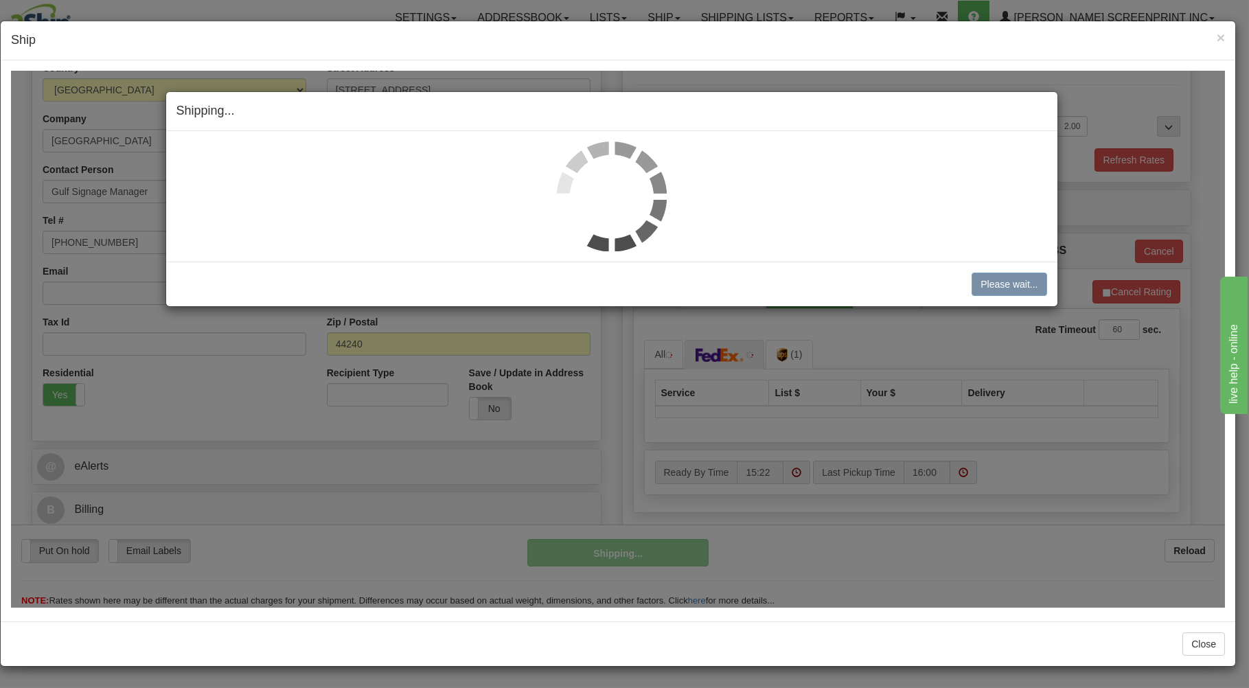
type input "10.90"
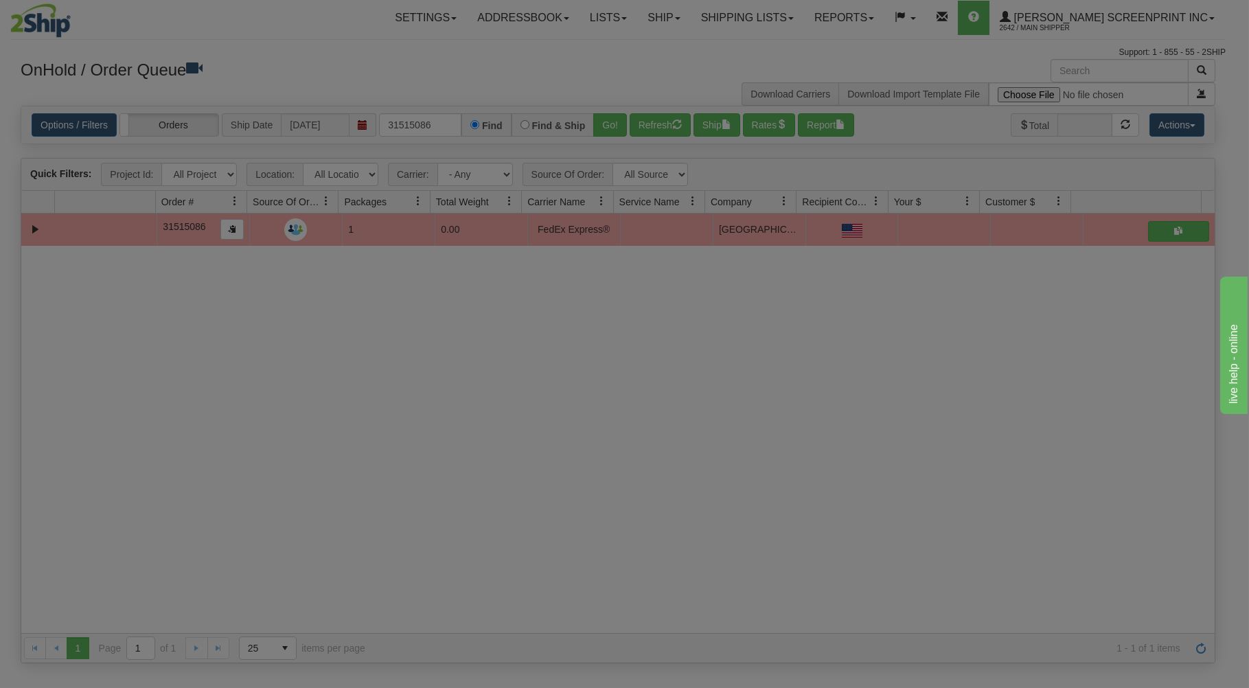
scroll to position [0, 0]
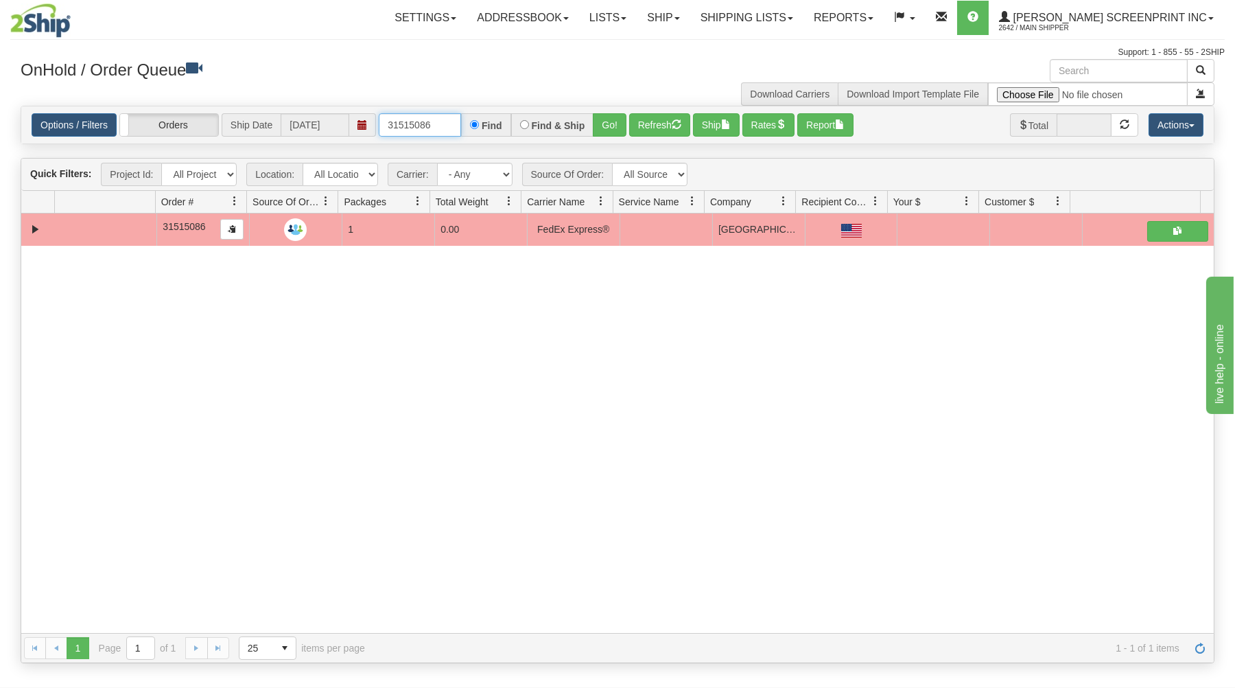
drag, startPoint x: 386, startPoint y: 124, endPoint x: 478, endPoint y: 116, distance: 91.7
click at [478, 116] on div "31515086 Find Find & Ship Go!" at bounding box center [503, 124] width 248 height 23
type input "31515280"
click at [620, 119] on button "Go!" at bounding box center [610, 124] width 34 height 23
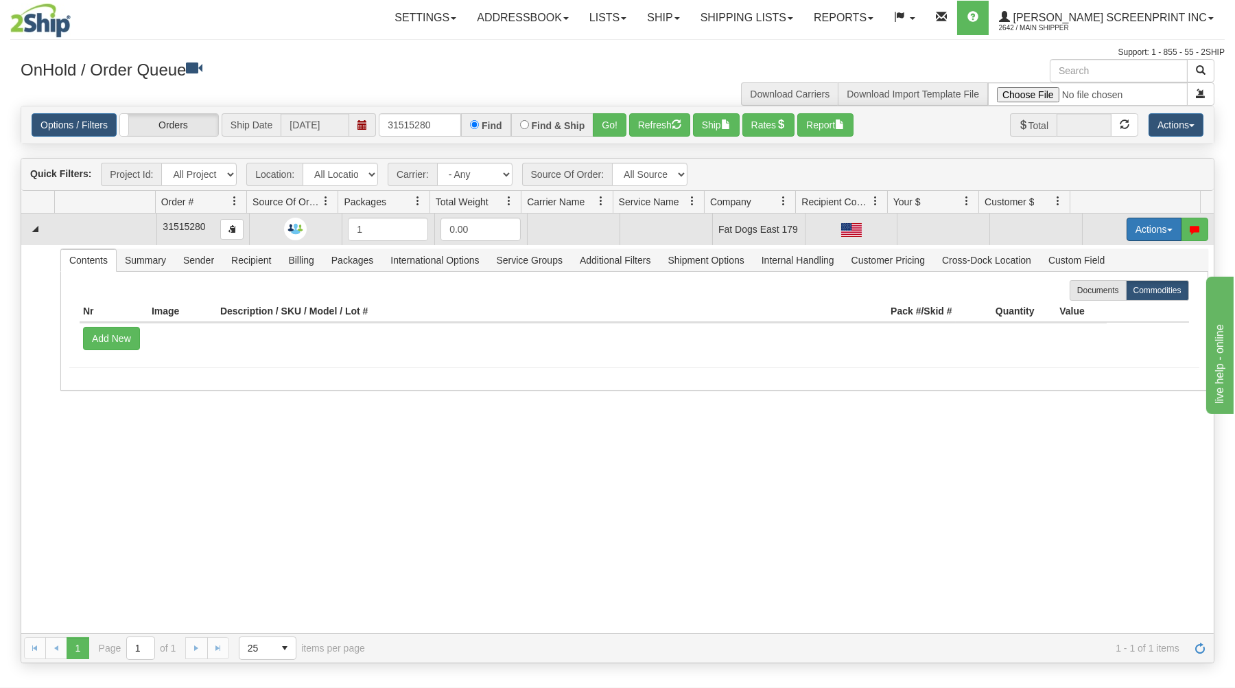
click at [1129, 225] on button "Actions" at bounding box center [1154, 229] width 55 height 23
click at [1091, 255] on span "Open" at bounding box center [1101, 255] width 33 height 11
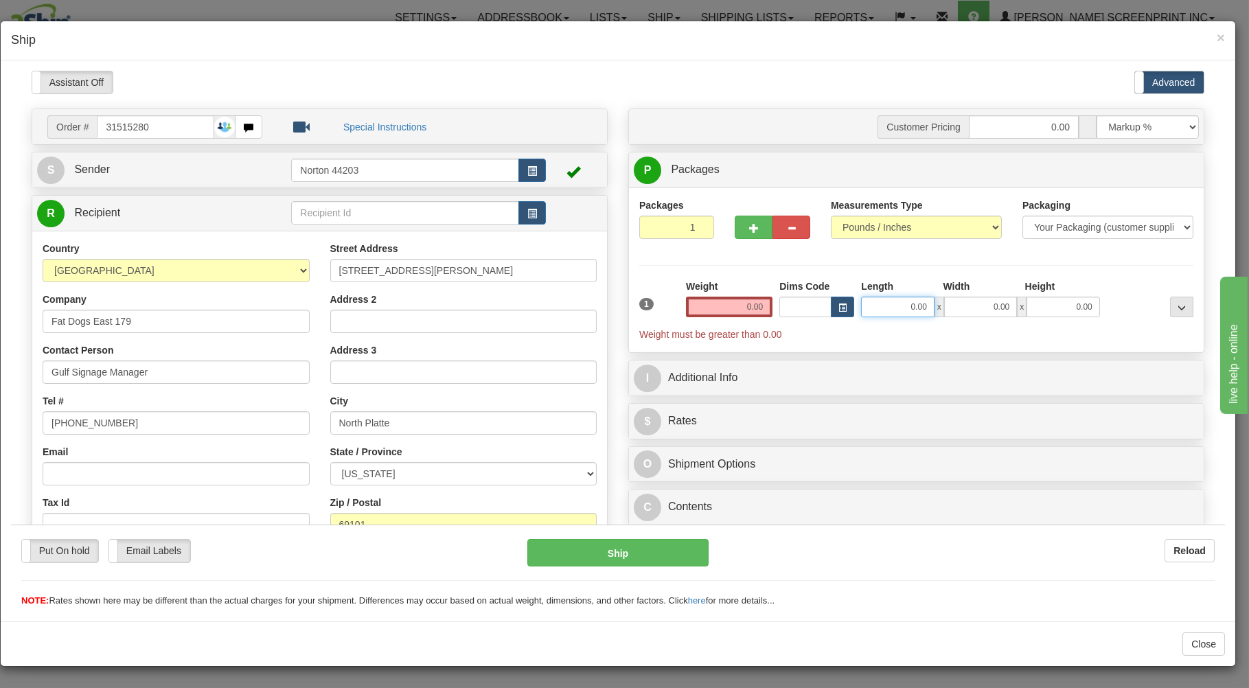
click at [879, 310] on input "0.00" at bounding box center [897, 306] width 73 height 21
type input "7.45"
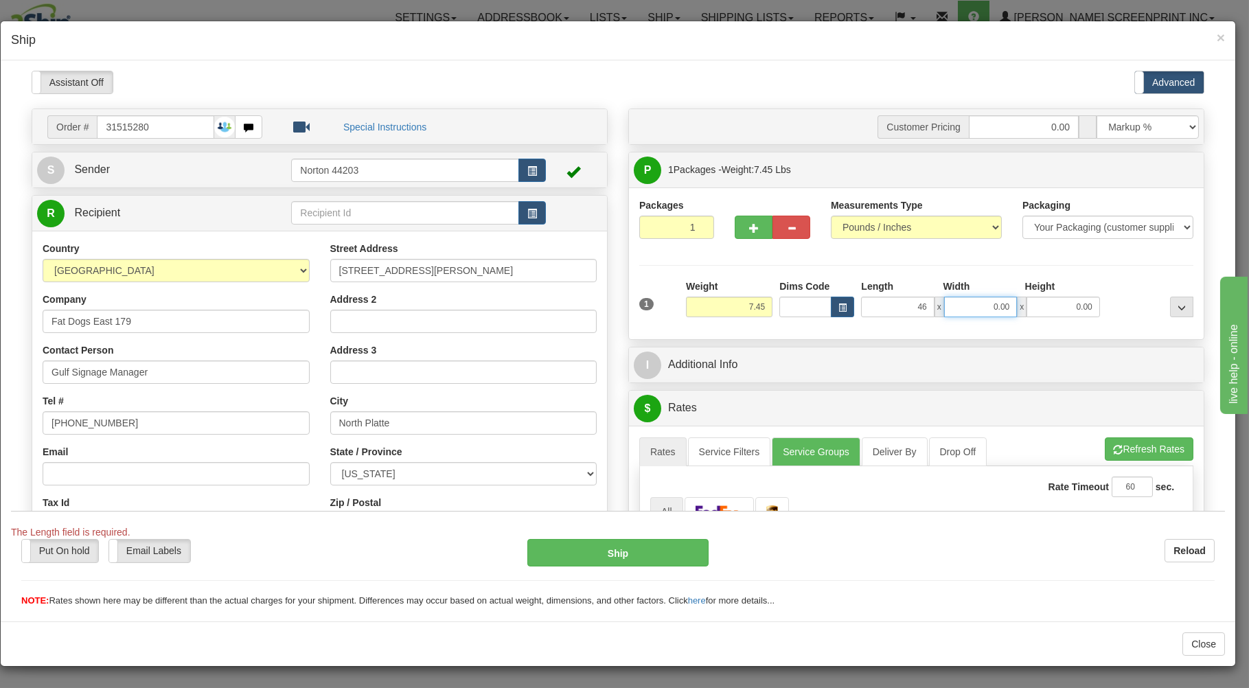
type input "46.00"
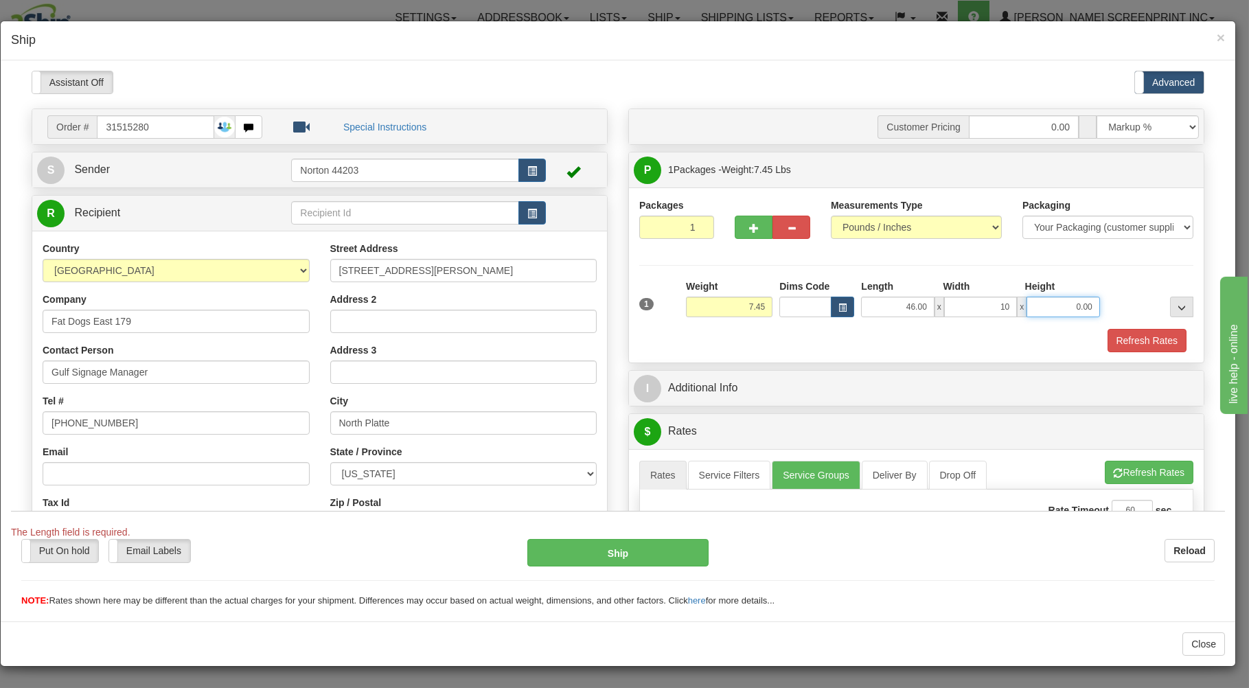
type input "10.00"
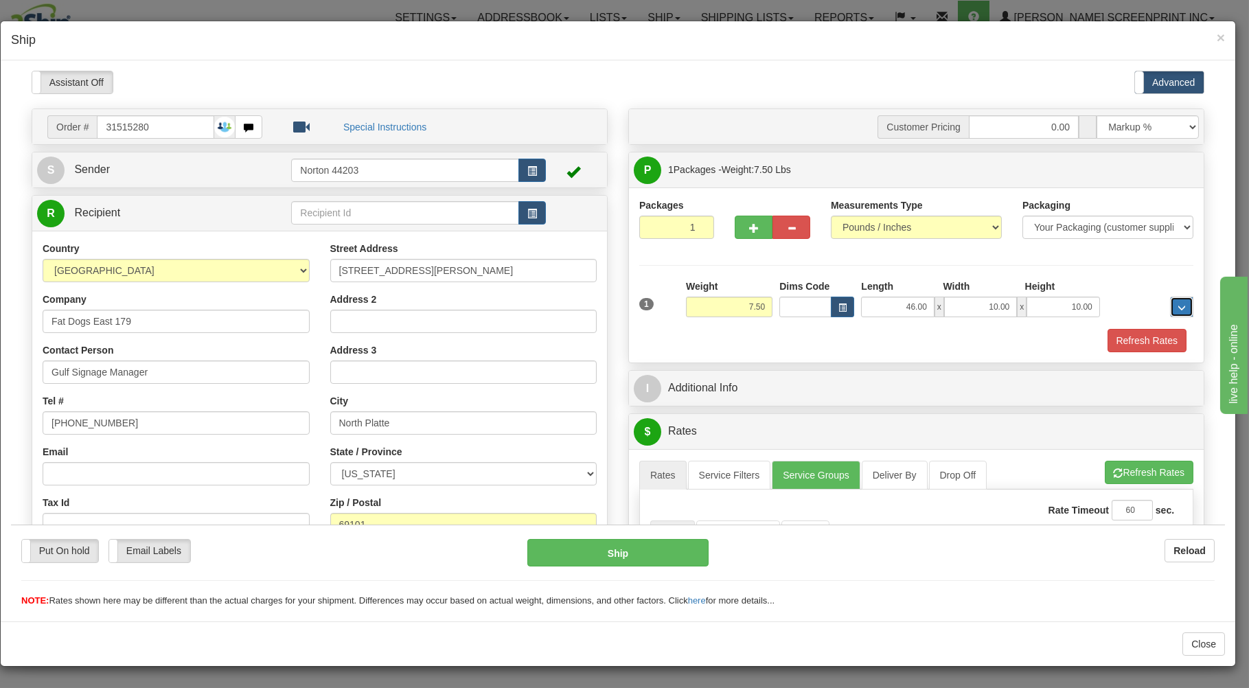
type input "7.45"
click at [813, 336] on div "Refresh Rates" at bounding box center [916, 339] width 561 height 23
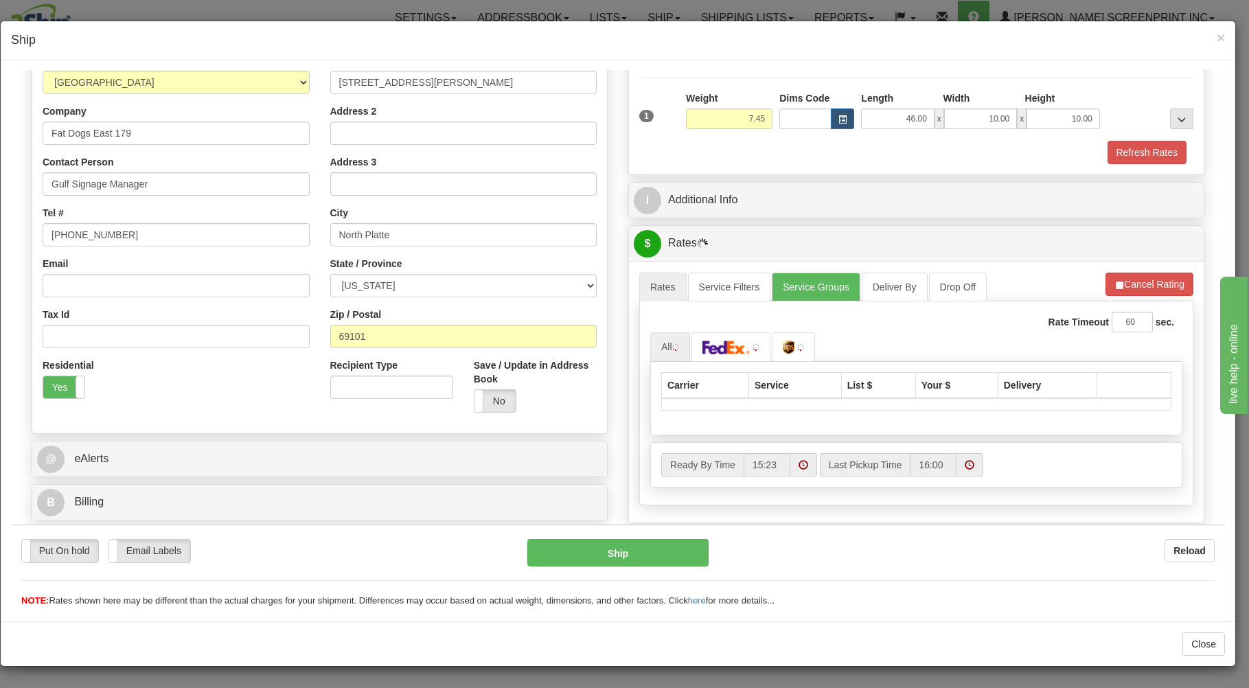
scroll to position [270, 0]
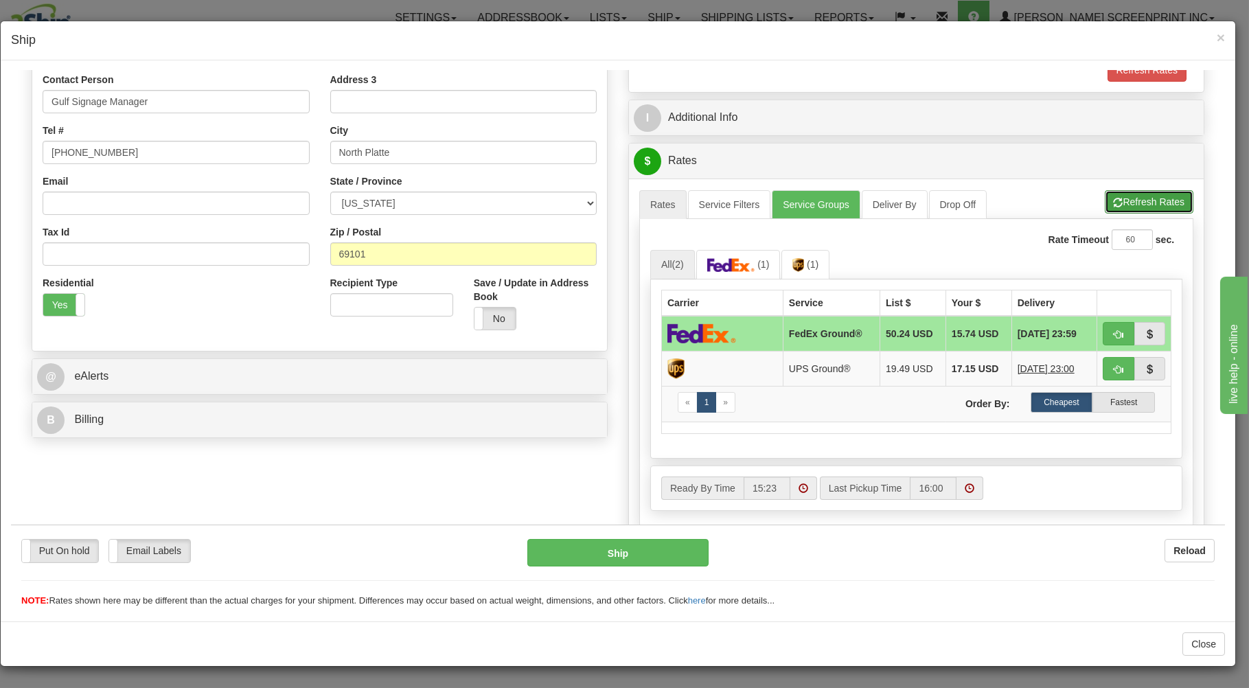
click at [1111, 201] on button "Refresh Rates" at bounding box center [1148, 200] width 89 height 23
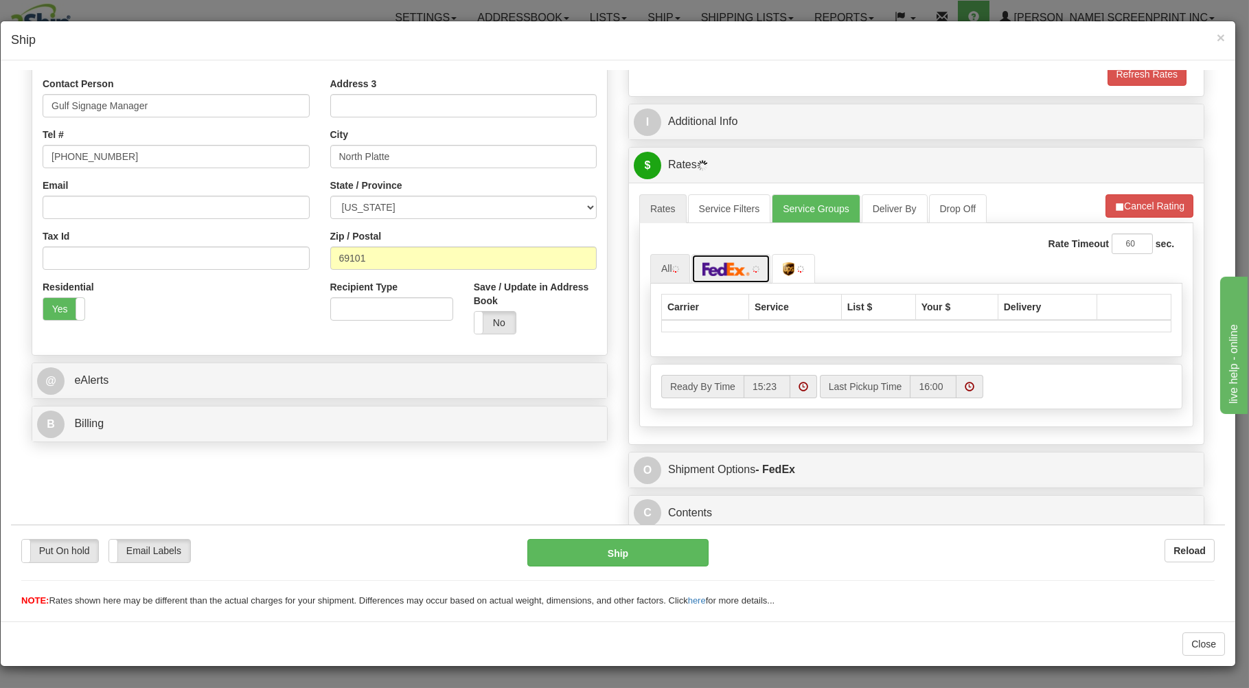
click at [734, 271] on img at bounding box center [726, 269] width 48 height 14
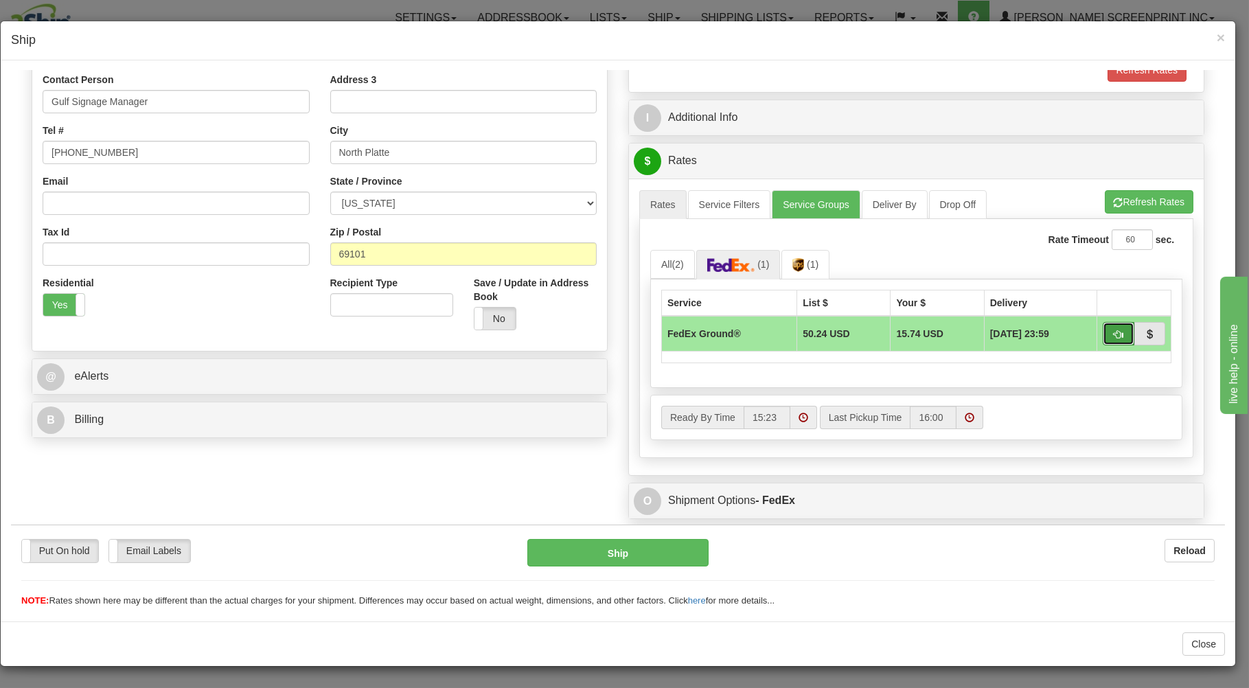
click at [1102, 327] on button "button" at bounding box center [1118, 332] width 32 height 23
type input "92"
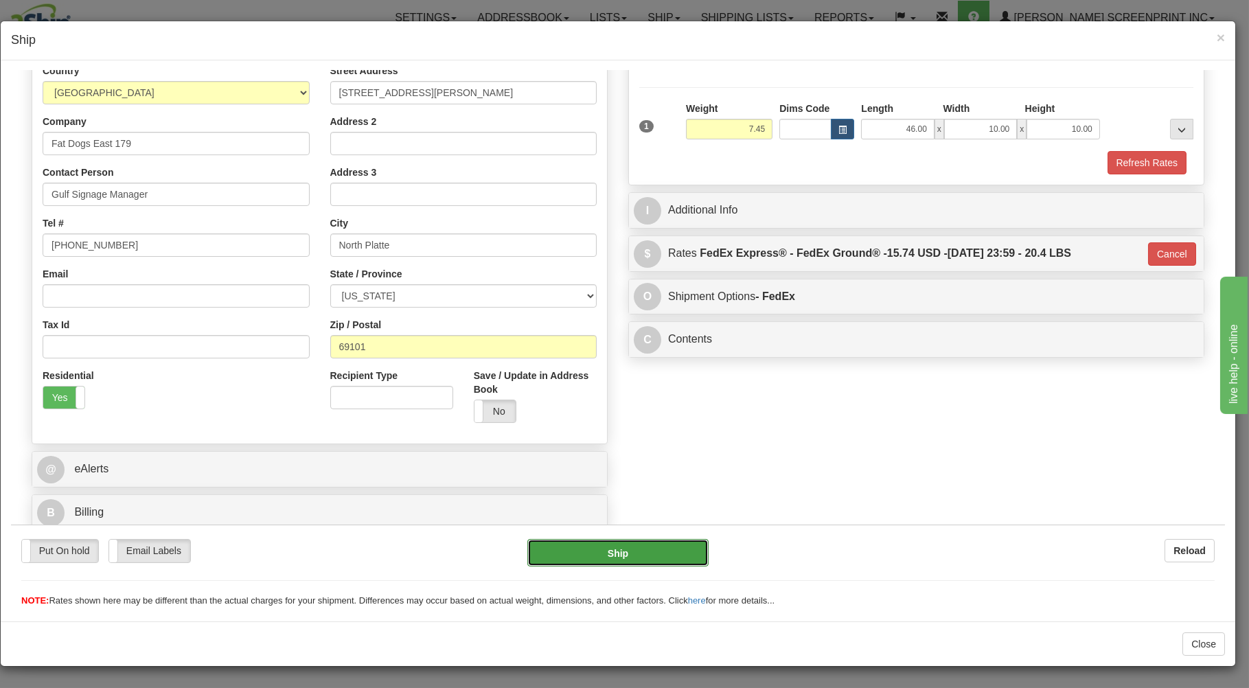
click at [640, 553] on button "Ship" at bounding box center [618, 551] width 182 height 27
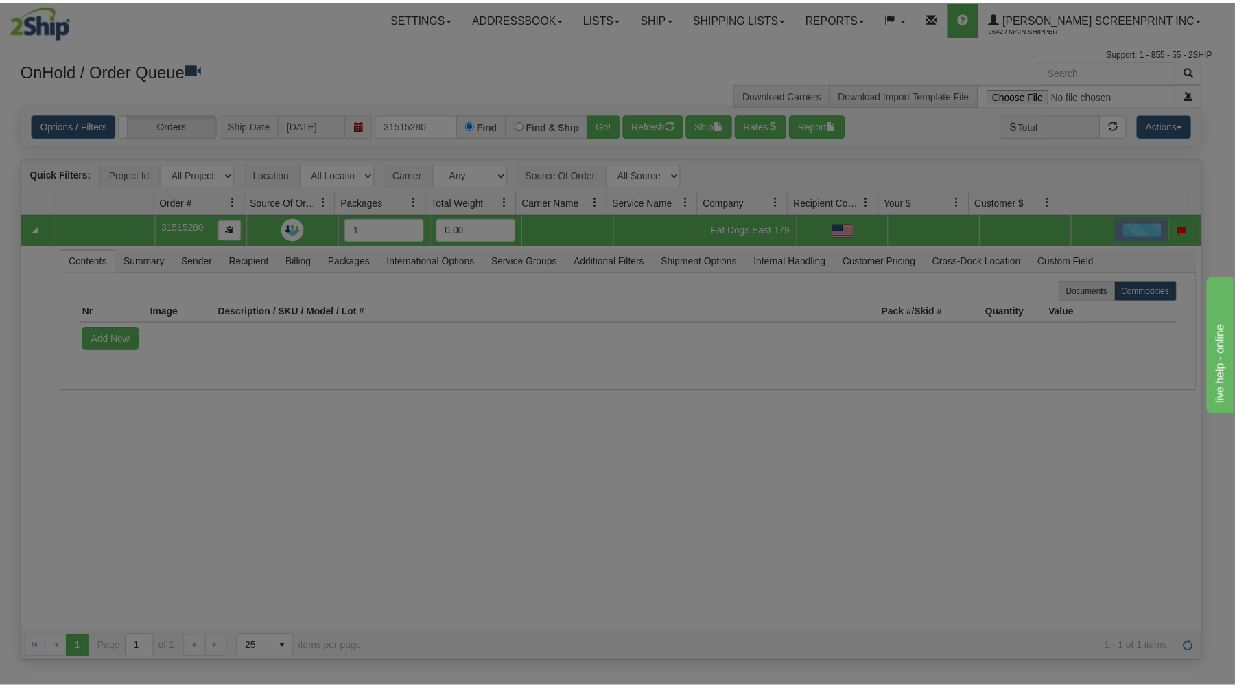
scroll to position [0, 0]
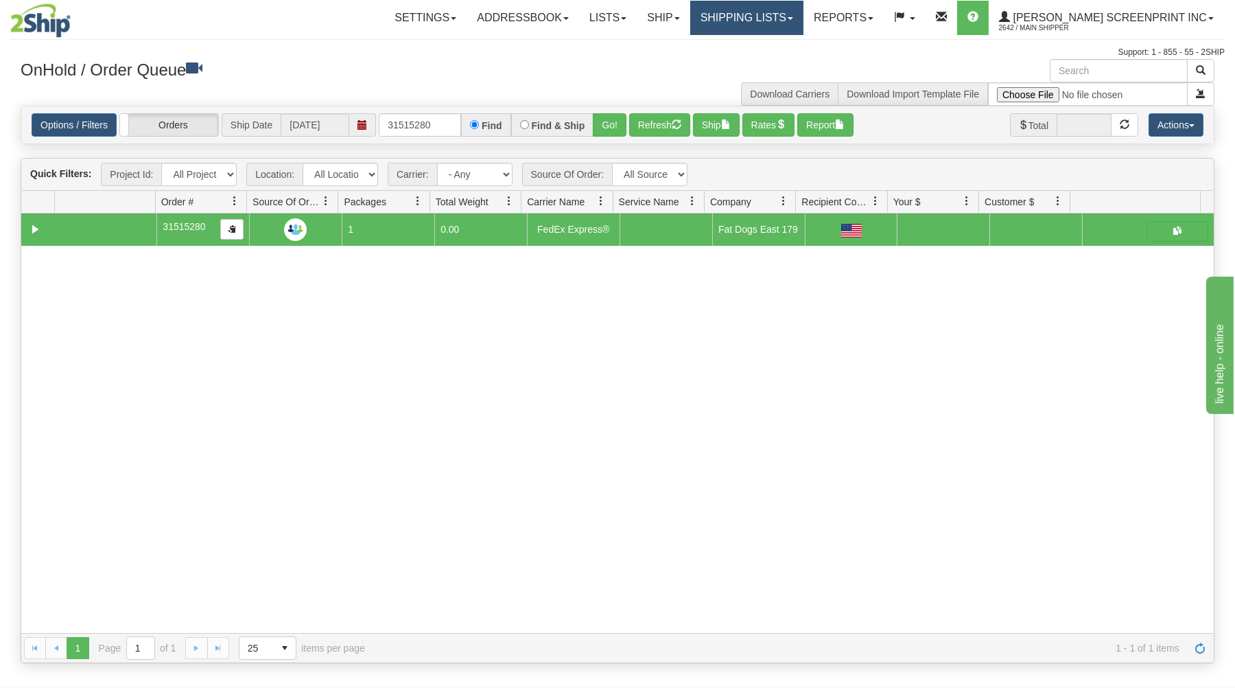
click at [804, 12] on link "Shipping lists" at bounding box center [746, 18] width 113 height 34
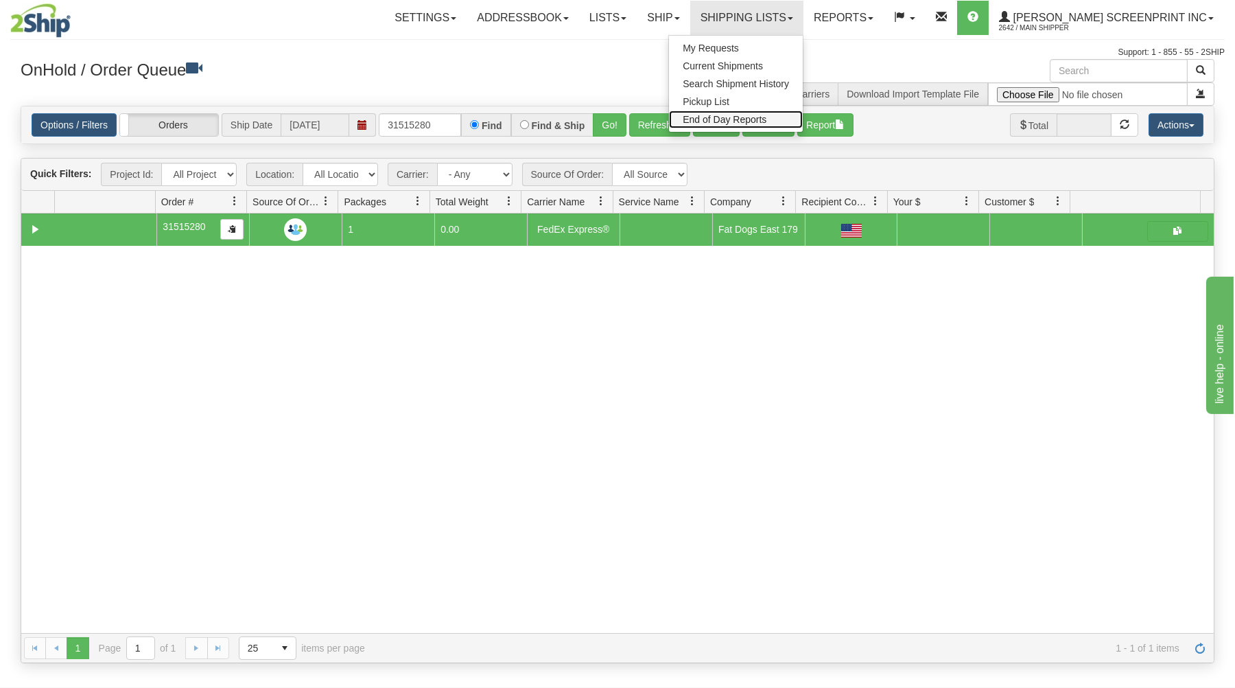
drag, startPoint x: 787, startPoint y: 115, endPoint x: 774, endPoint y: 151, distance: 38.2
click at [767, 115] on span "End of Day Reports" at bounding box center [725, 119] width 84 height 11
